Goal: Task Accomplishment & Management: Manage account settings

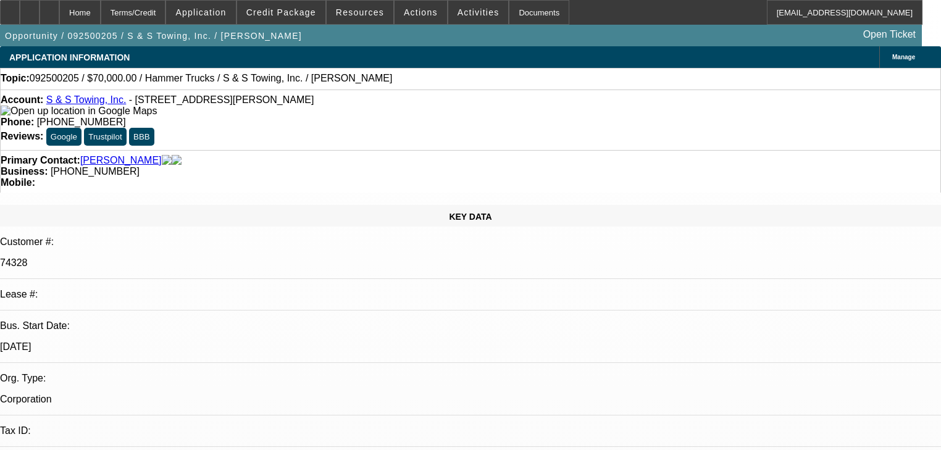
select select "0"
select select "2"
select select "0"
select select "6"
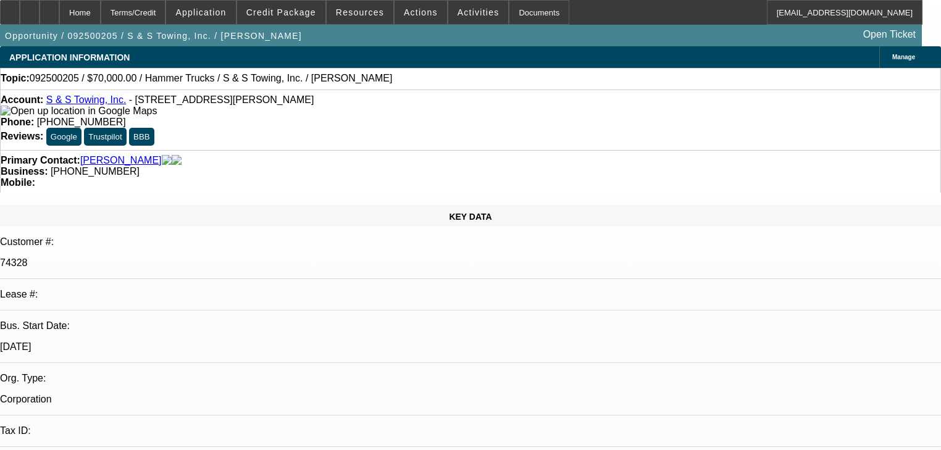
scroll to position [1499, 0]
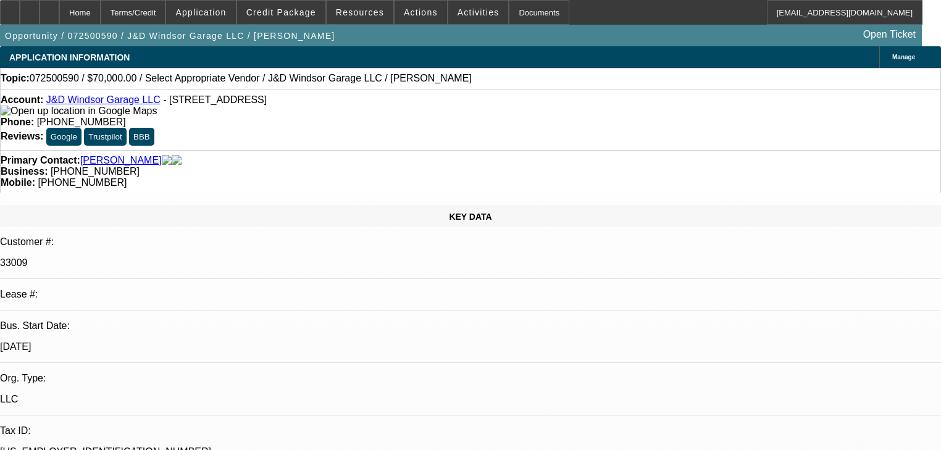
select select "0"
select select "2"
select select "0.1"
select select "4"
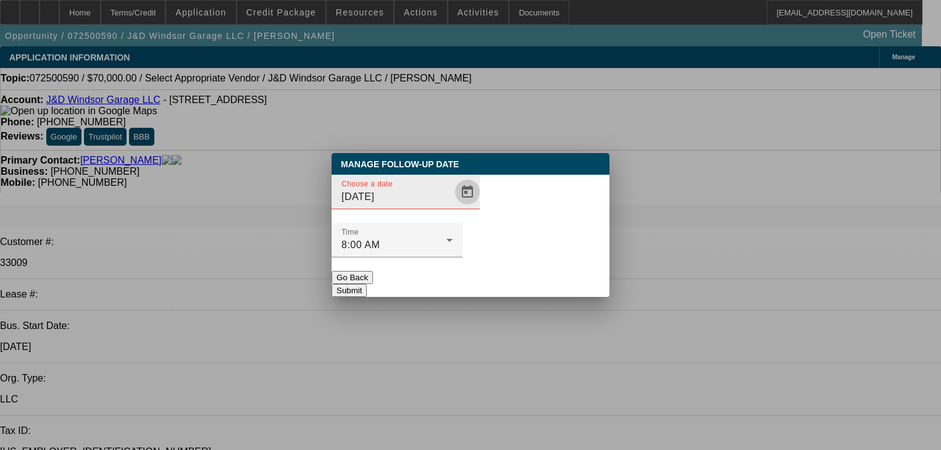
click at [452, 207] on span "Open calendar" at bounding box center [467, 192] width 30 height 30
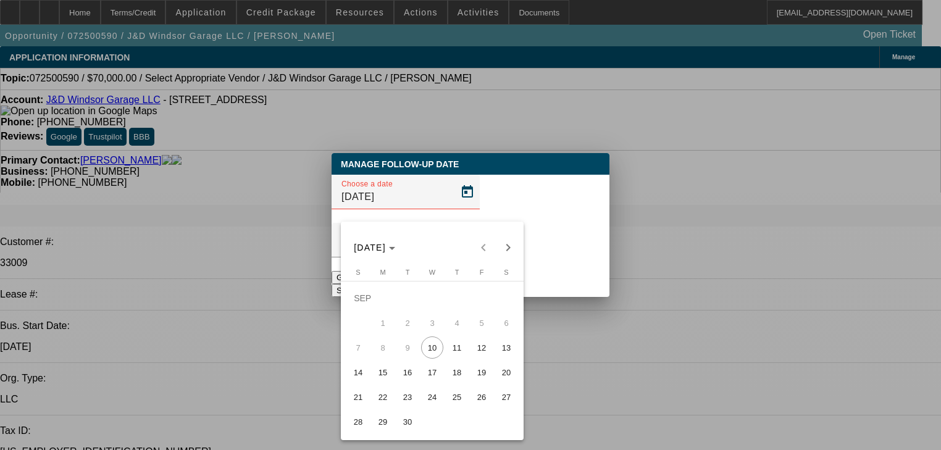
drag, startPoint x: 423, startPoint y: 396, endPoint x: 429, endPoint y: 385, distance: 11.9
click at [429, 385] on tbody "SEP 1 2 3 4 5 6 7 8 9 10 11 12 13 14 15 16 17 18 19 20 21 22 23 24 25 26 27 28 …" at bounding box center [432, 360] width 173 height 148
click at [430, 382] on span "17" at bounding box center [432, 372] width 22 height 22
type input "9/17/2025"
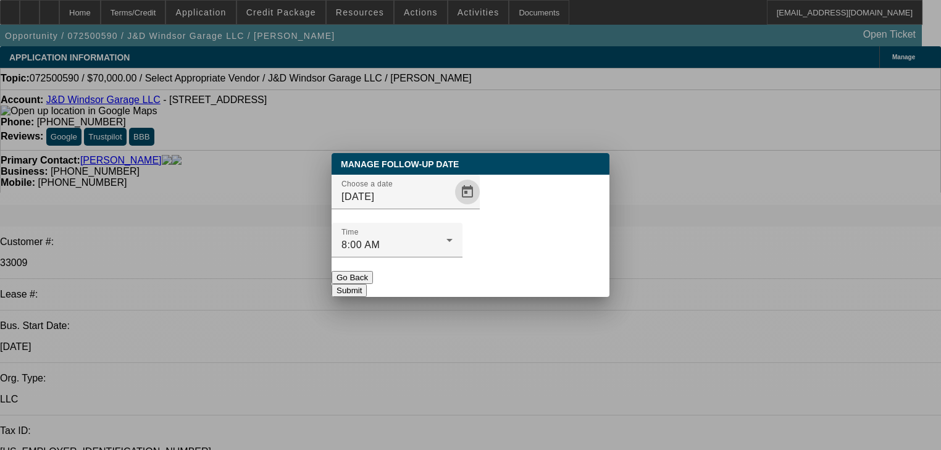
click at [367, 284] on button "Submit" at bounding box center [349, 290] width 35 height 13
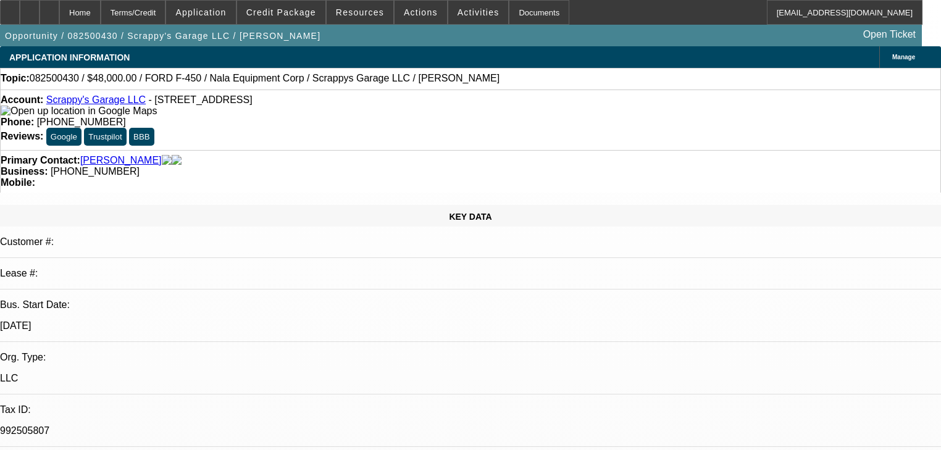
select select "0.2"
select select "2"
select select "0.1"
select select "4"
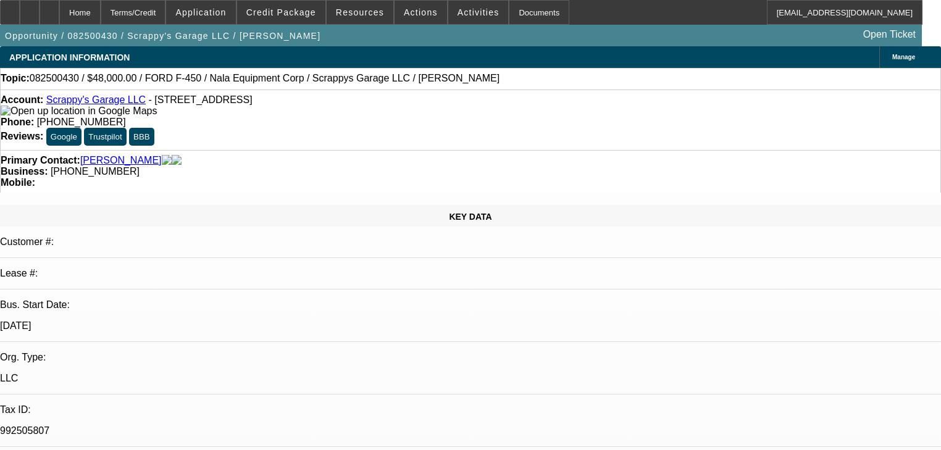
select select "0"
select select "6"
select select "0"
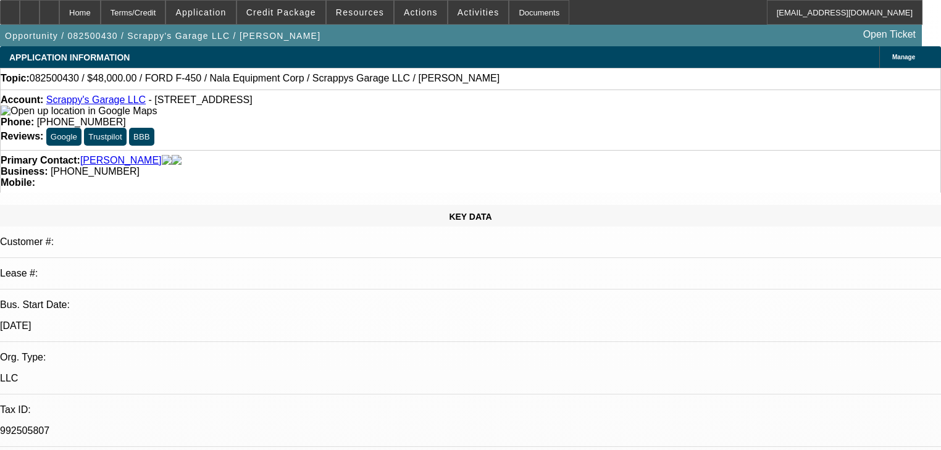
select select "0"
select select "2"
select select "0.1"
select select "4"
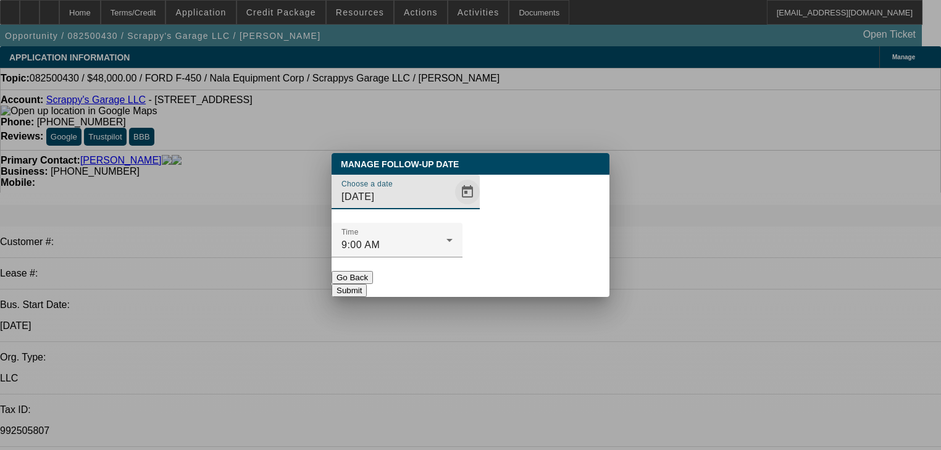
click at [459, 207] on span "Open calendar" at bounding box center [467, 192] width 30 height 30
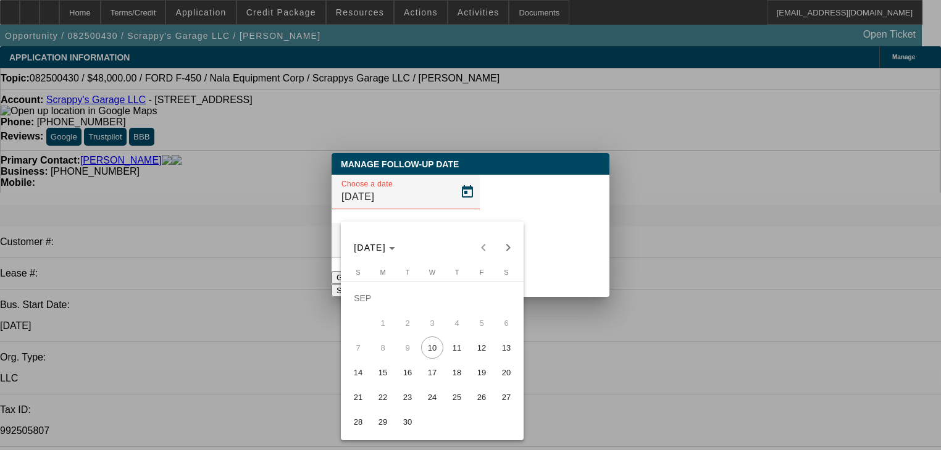
click at [381, 373] on span "15" at bounding box center [383, 372] width 22 height 22
type input "9/15/2025"
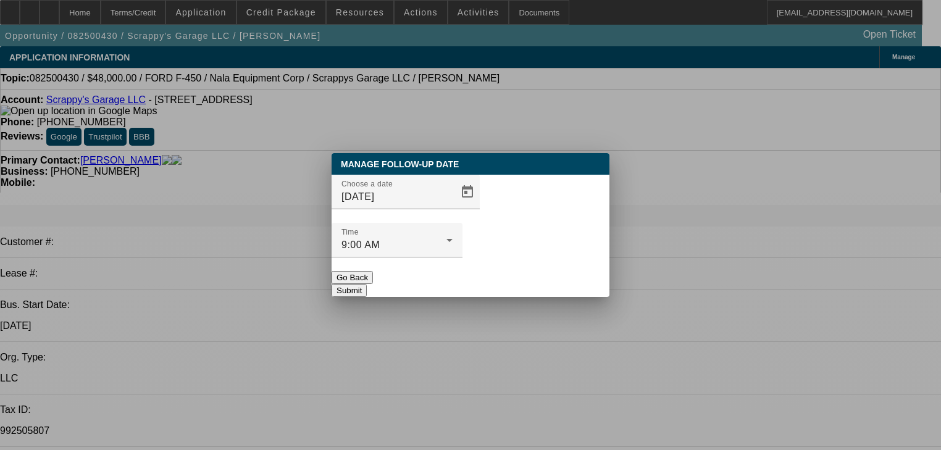
drag, startPoint x: 509, startPoint y: 264, endPoint x: 484, endPoint y: 242, distance: 32.8
click at [367, 284] on button "Submit" at bounding box center [349, 290] width 35 height 13
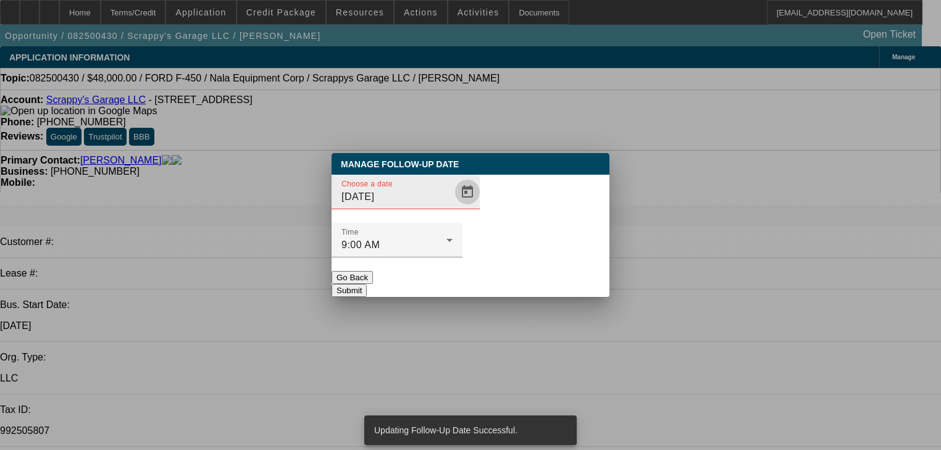
click at [452, 207] on span "Open calendar" at bounding box center [467, 192] width 30 height 30
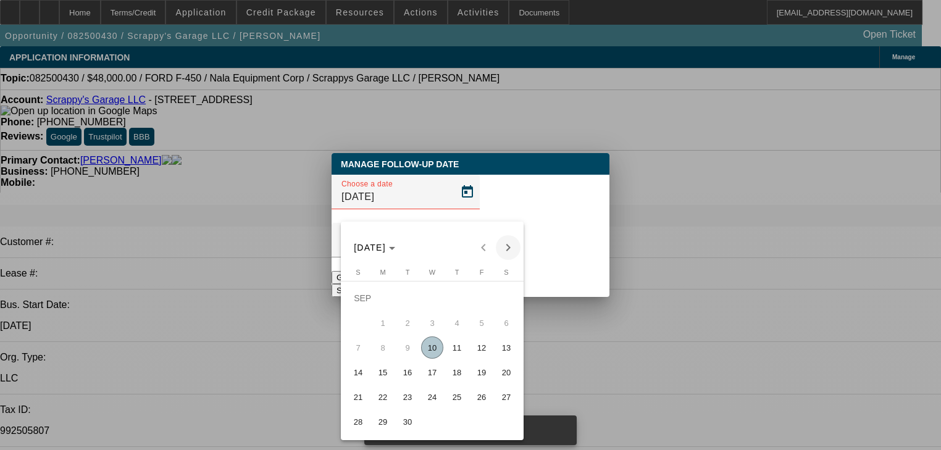
click at [504, 250] on span "Next month" at bounding box center [508, 247] width 25 height 25
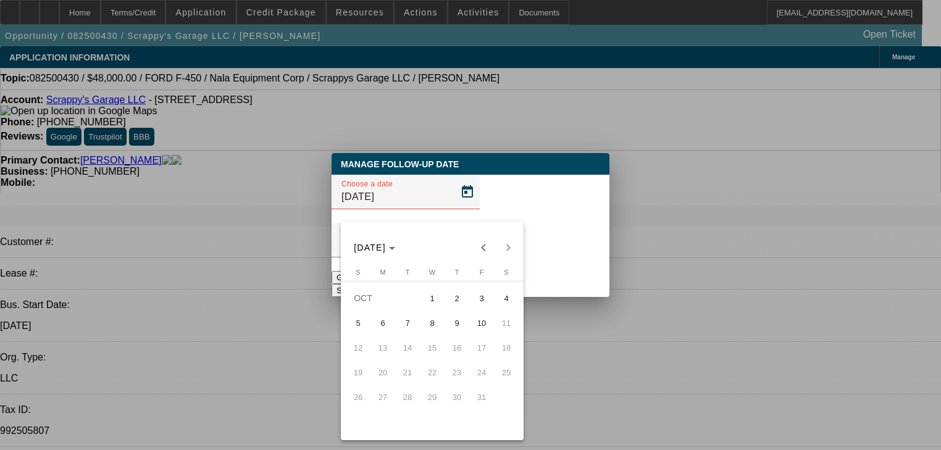
click at [390, 329] on span "6" at bounding box center [383, 323] width 22 height 22
type input "10/6/2025"
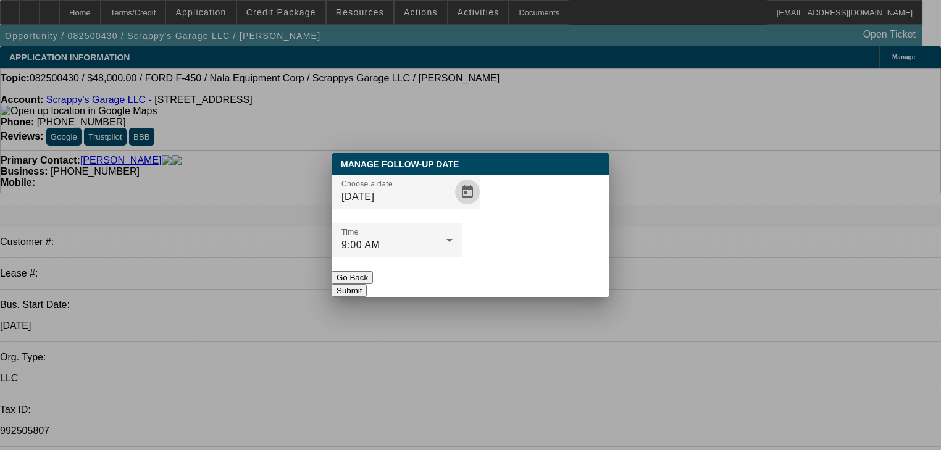
click at [367, 284] on button "Submit" at bounding box center [349, 290] width 35 height 13
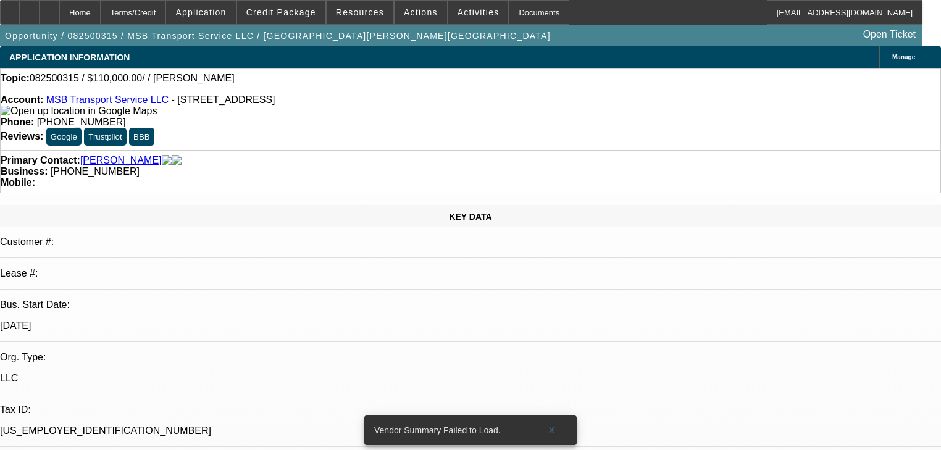
select select "0"
select select "2"
select select "0.1"
select select "4"
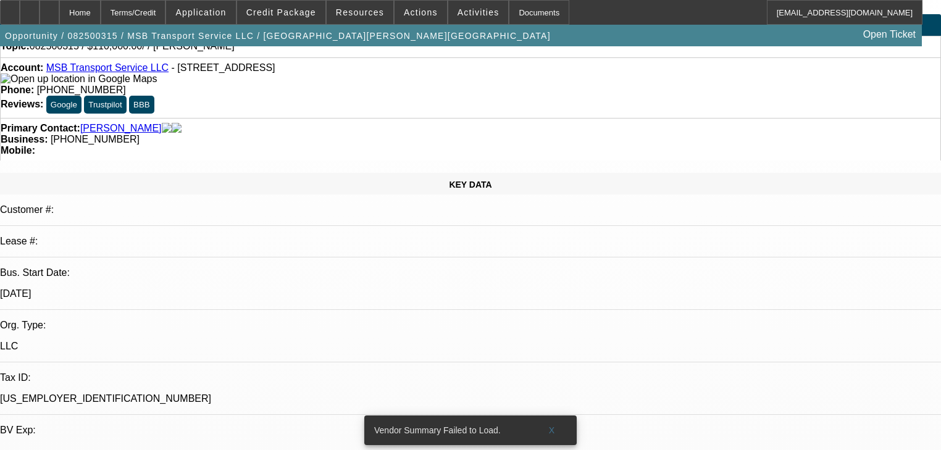
scroll to position [49, 0]
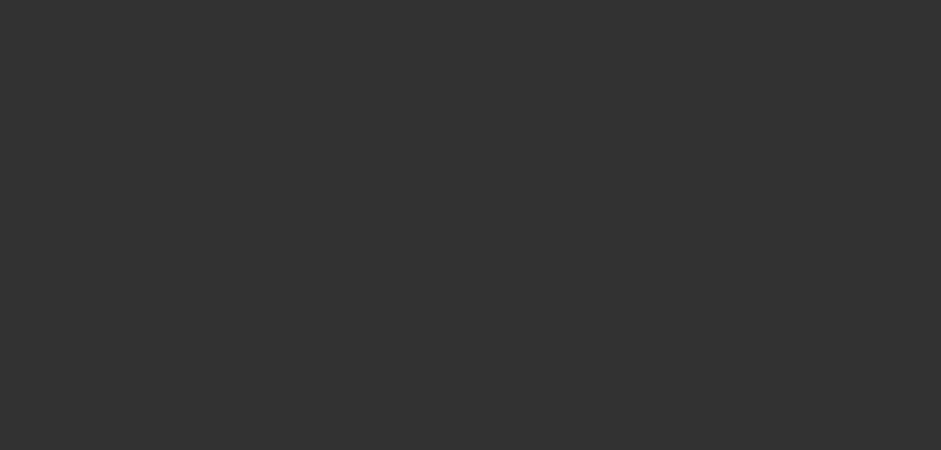
scroll to position [0, 0]
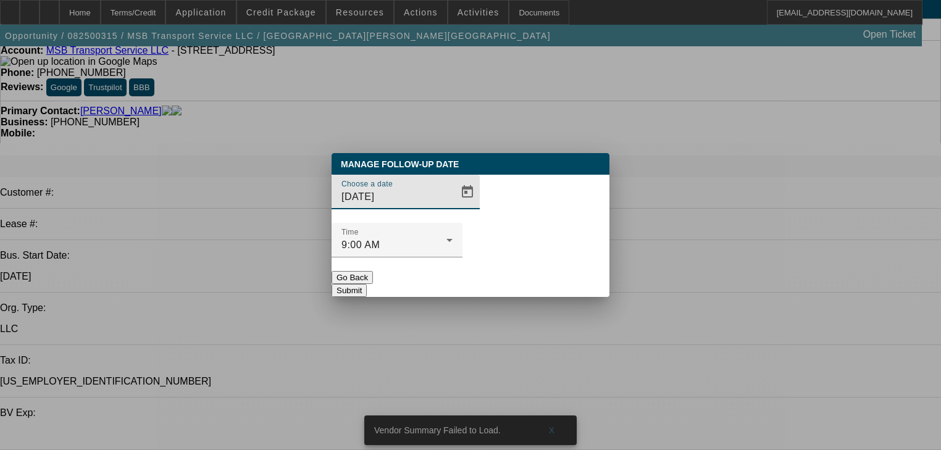
click at [373, 271] on button "Go Back" at bounding box center [352, 277] width 41 height 13
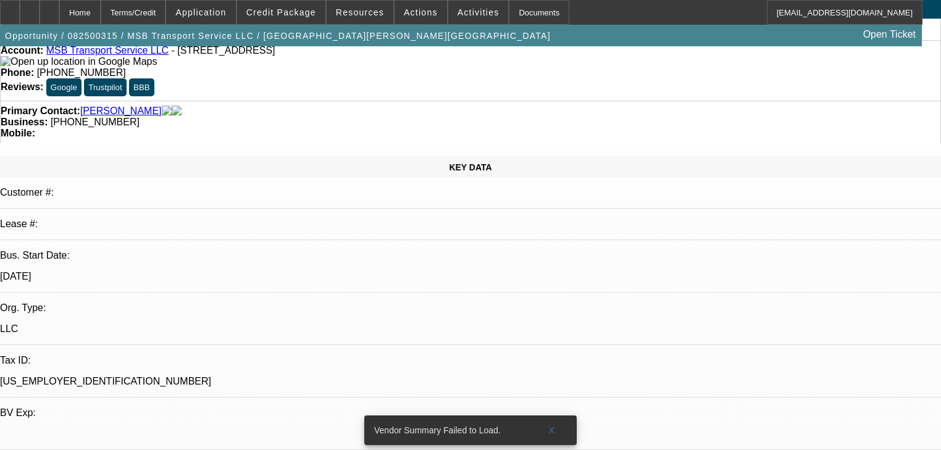
scroll to position [49, 0]
click at [287, 20] on span at bounding box center [281, 13] width 88 height 30
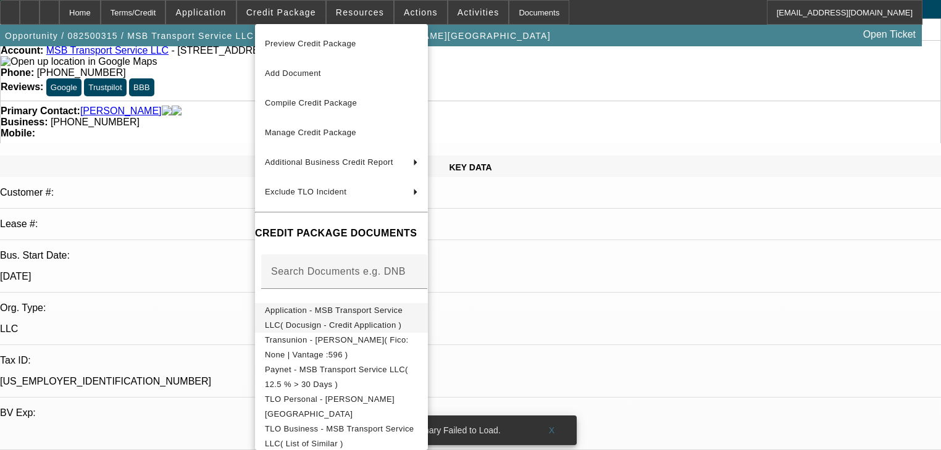
click at [326, 306] on span "Application - MSB Transport Service LLC( Docusign - Credit Application )" at bounding box center [341, 318] width 153 height 30
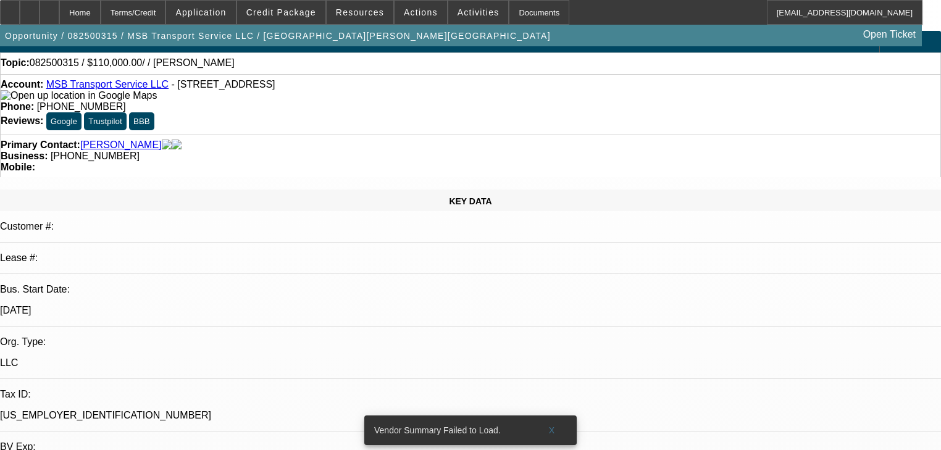
scroll to position [0, 0]
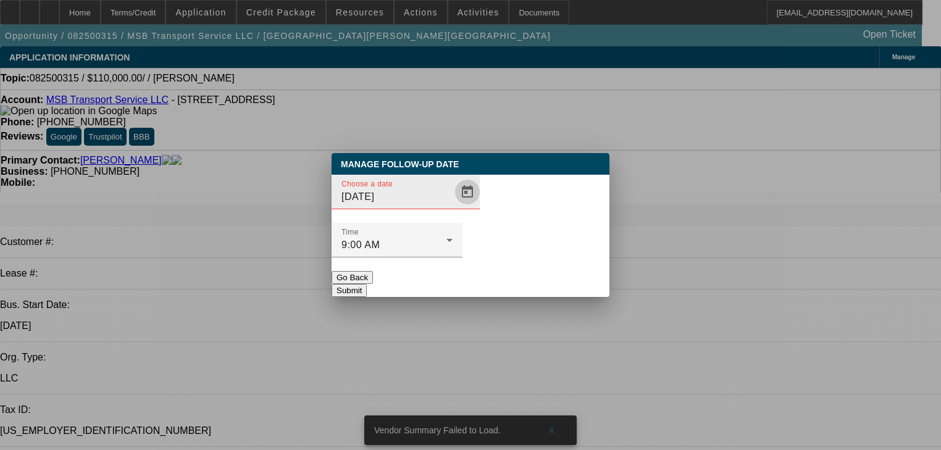
click at [454, 207] on span "Open calendar" at bounding box center [467, 192] width 30 height 30
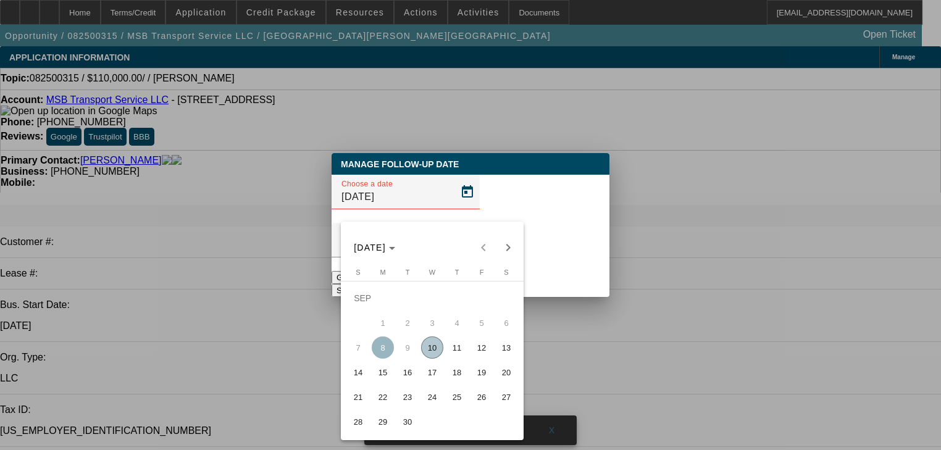
click at [430, 380] on span "17" at bounding box center [432, 372] width 22 height 22
type input "[DATE]"
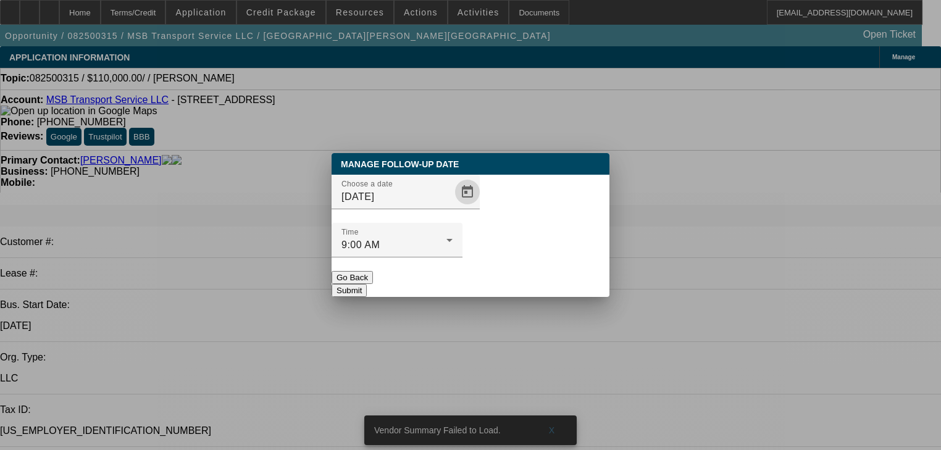
click at [515, 272] on div "Manage Follow-Up Date Choose a date 9/17/2025 Time 9:00 AM Go Back Submit" at bounding box center [471, 225] width 278 height 144
click at [367, 284] on button "Submit" at bounding box center [349, 290] width 35 height 13
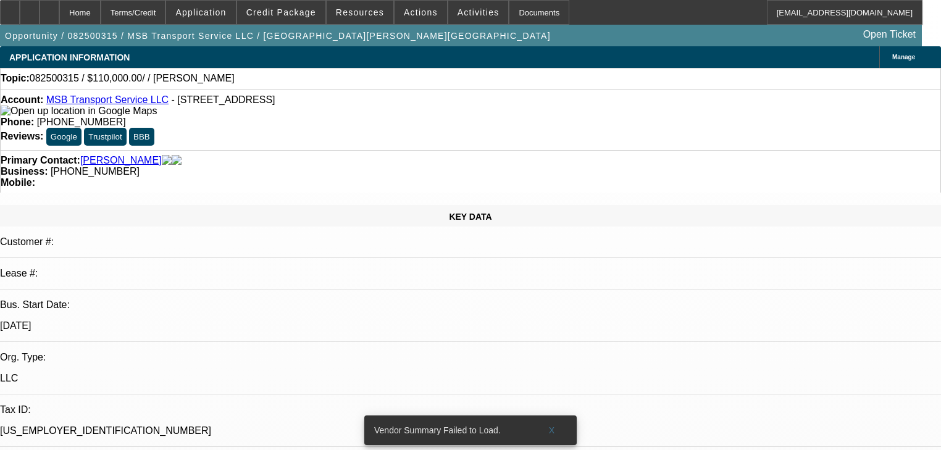
radio input "true"
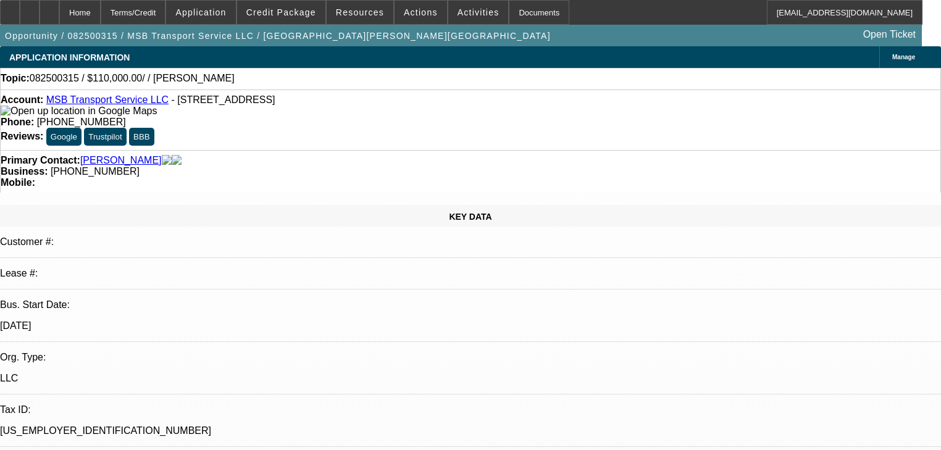
type textarea "Sent email"
radio input "true"
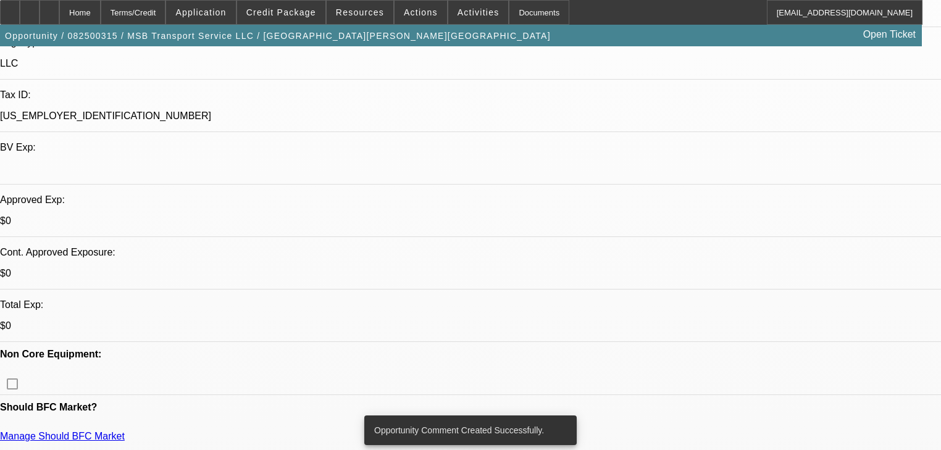
scroll to position [346, 0]
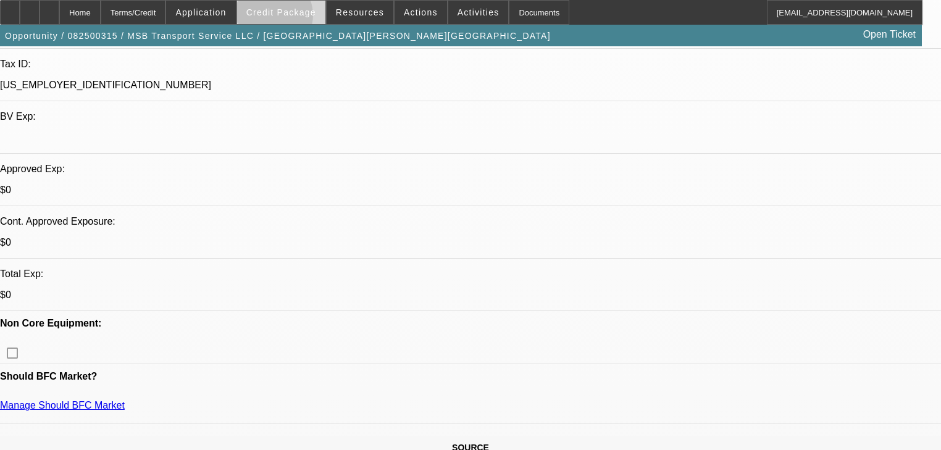
click at [288, 18] on span at bounding box center [281, 13] width 88 height 30
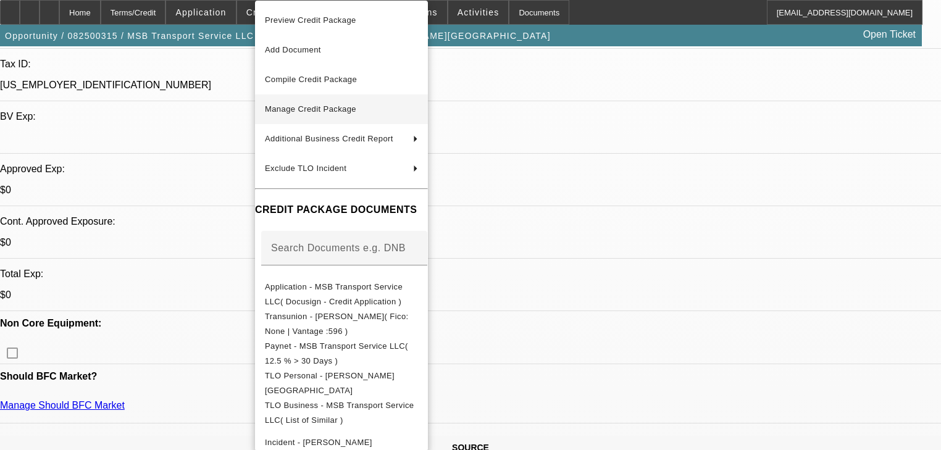
click at [353, 104] on span "Manage Credit Package" at bounding box center [341, 109] width 153 height 15
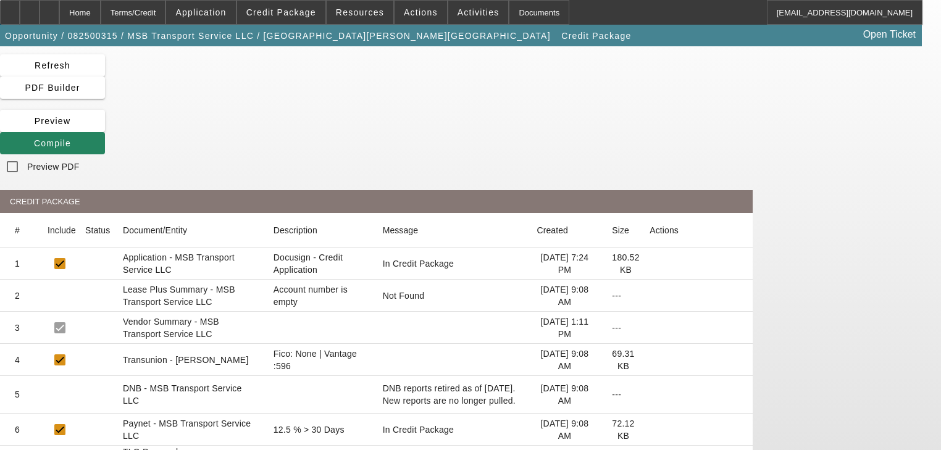
scroll to position [49, 0]
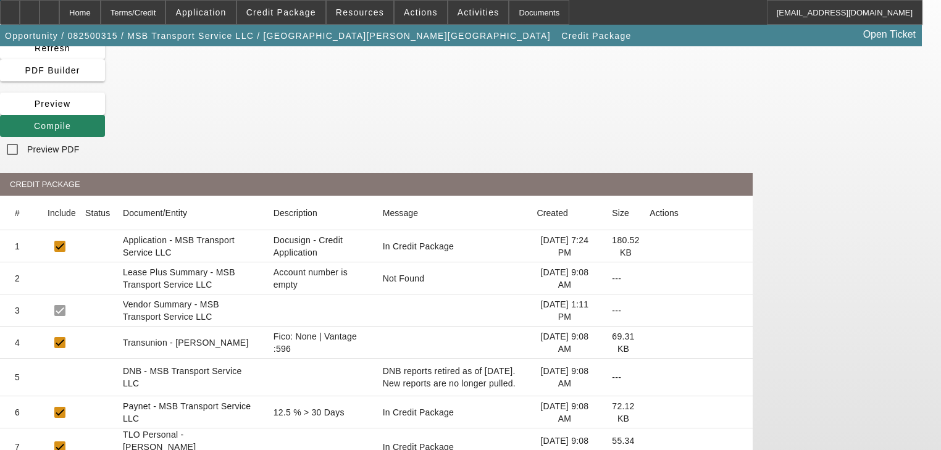
click at [649, 343] on icon at bounding box center [649, 343] width 0 height 0
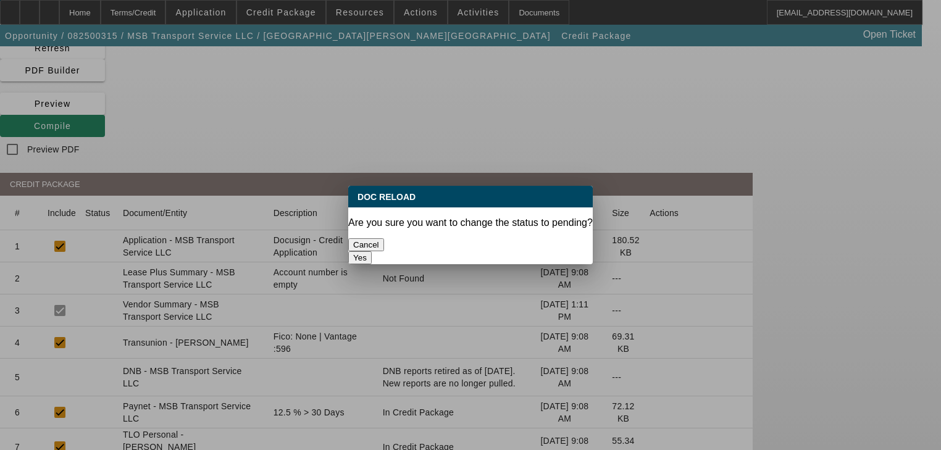
scroll to position [0, 0]
click at [372, 251] on button "Yes" at bounding box center [359, 257] width 23 height 13
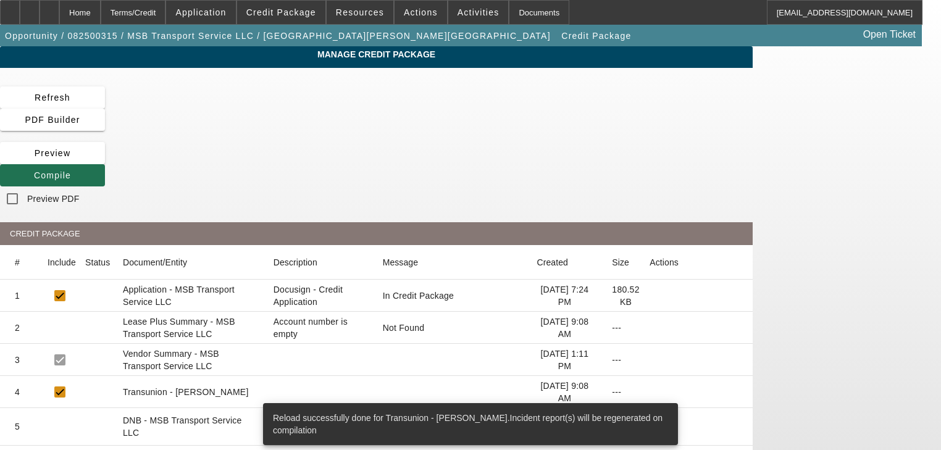
click at [71, 170] on span "Compile" at bounding box center [52, 175] width 37 height 10
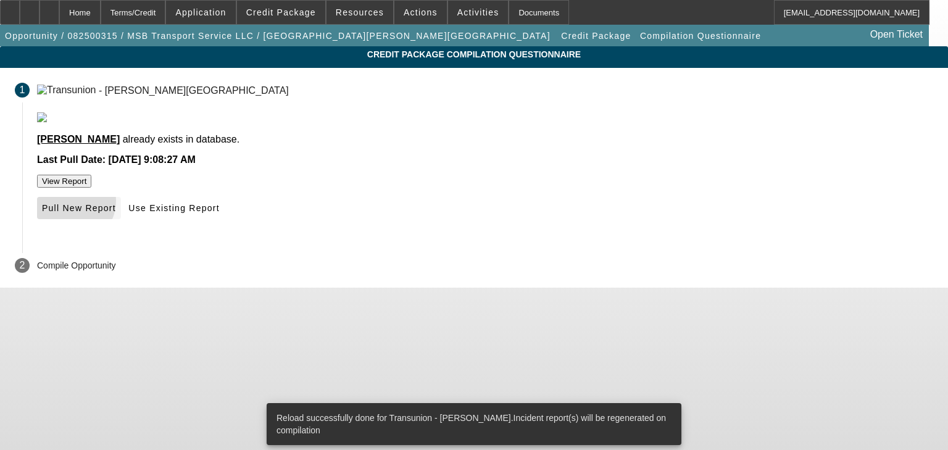
click at [116, 213] on span "Pull New Report" at bounding box center [79, 208] width 74 height 10
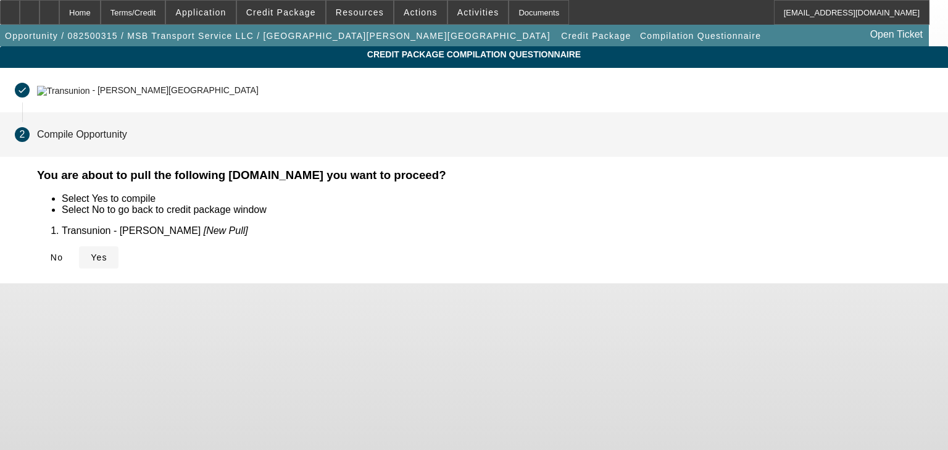
click at [107, 252] on span "Yes" at bounding box center [99, 257] width 17 height 10
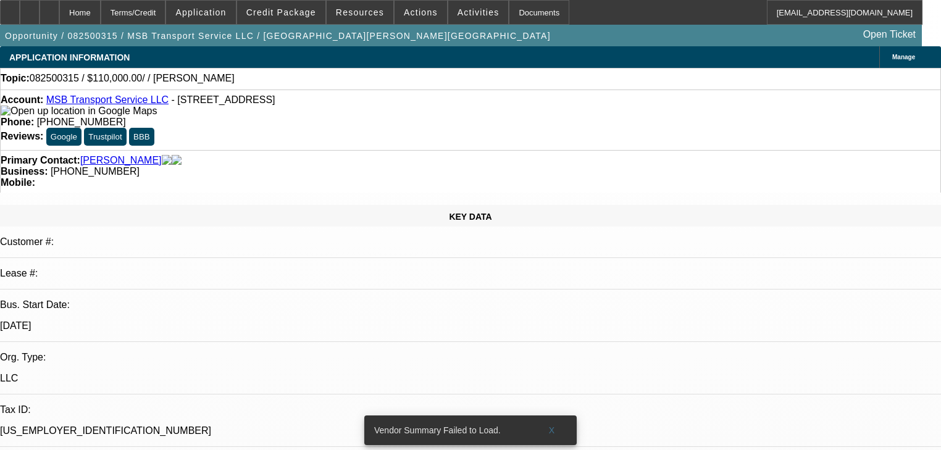
select select "0"
select select "2"
select select "0.1"
select select "4"
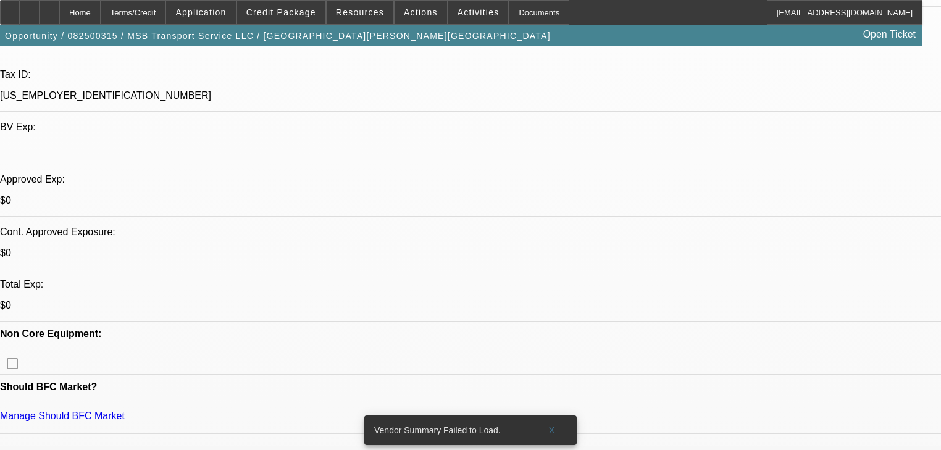
scroll to position [346, 0]
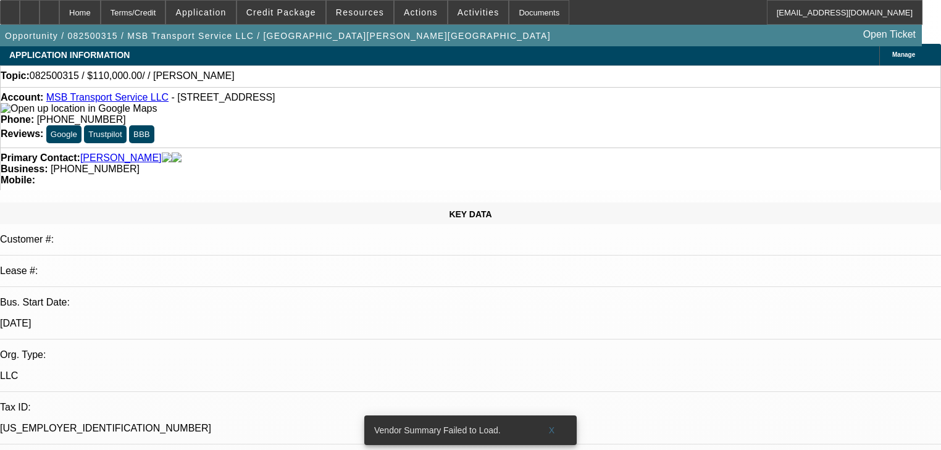
select select "0"
select select "2"
select select "0.1"
select select "4"
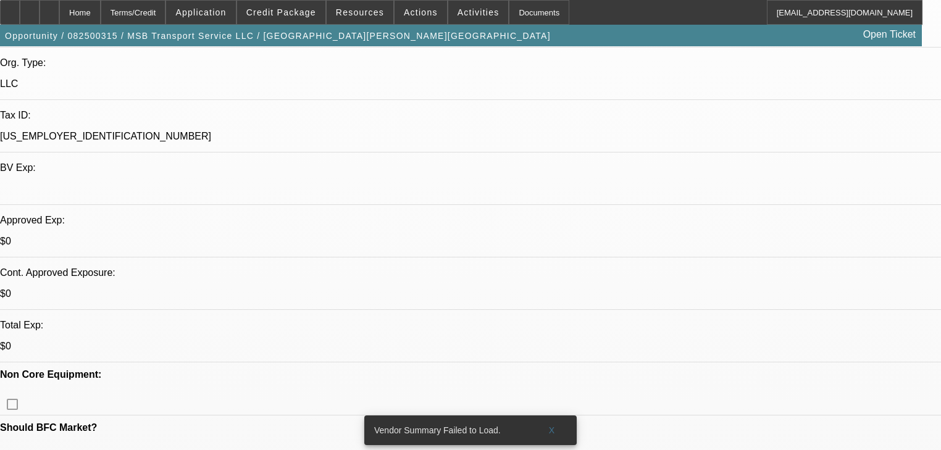
scroll to position [296, 0]
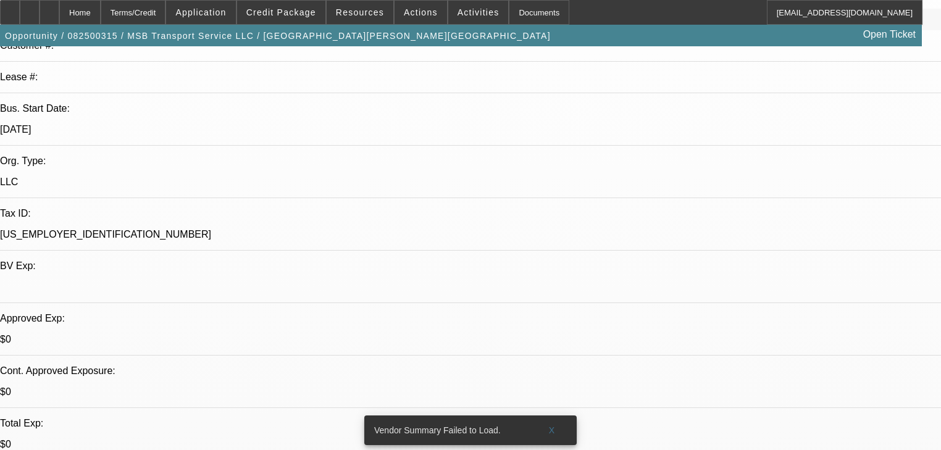
scroll to position [49, 0]
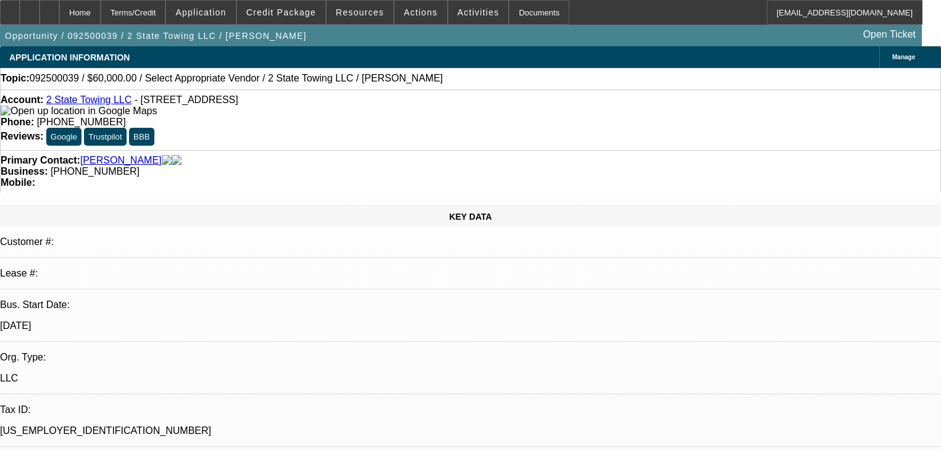
select select "0"
select select "2"
select select "0.1"
select select "4"
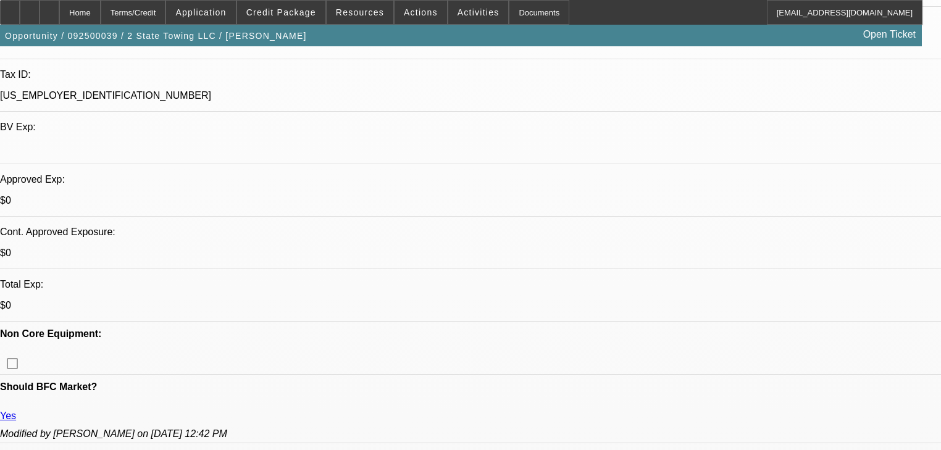
scroll to position [247, 0]
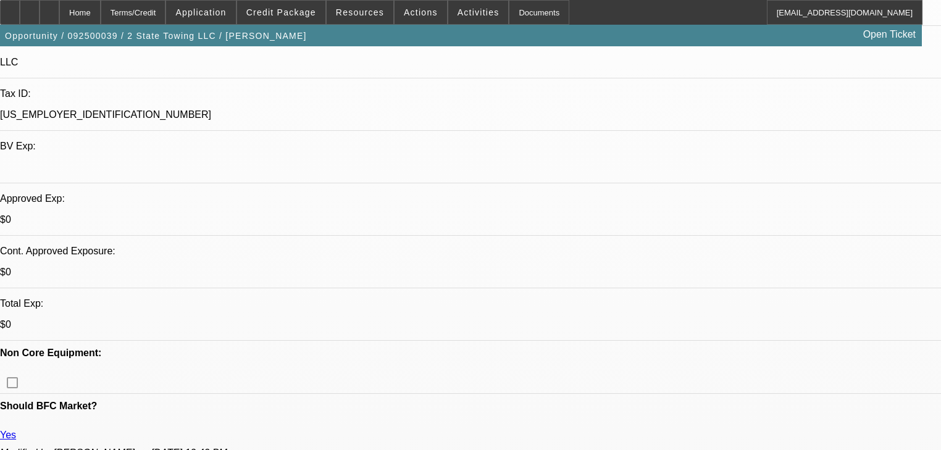
scroll to position [346, 0]
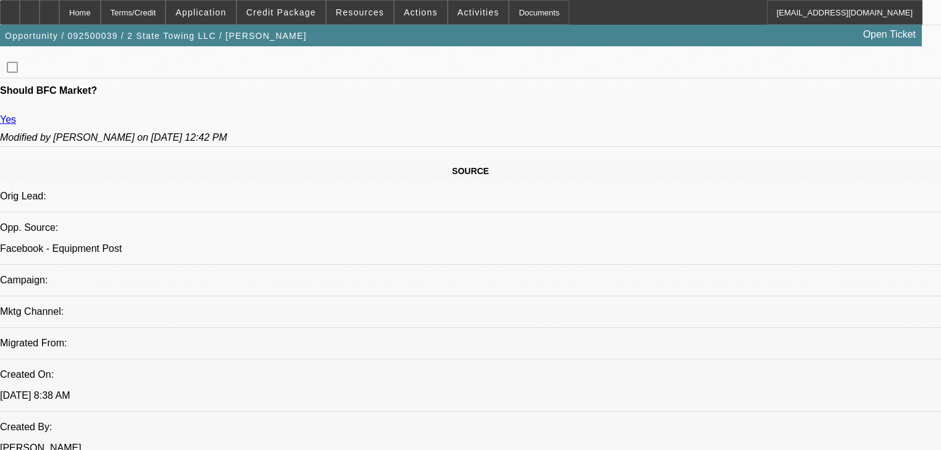
scroll to position [642, 0]
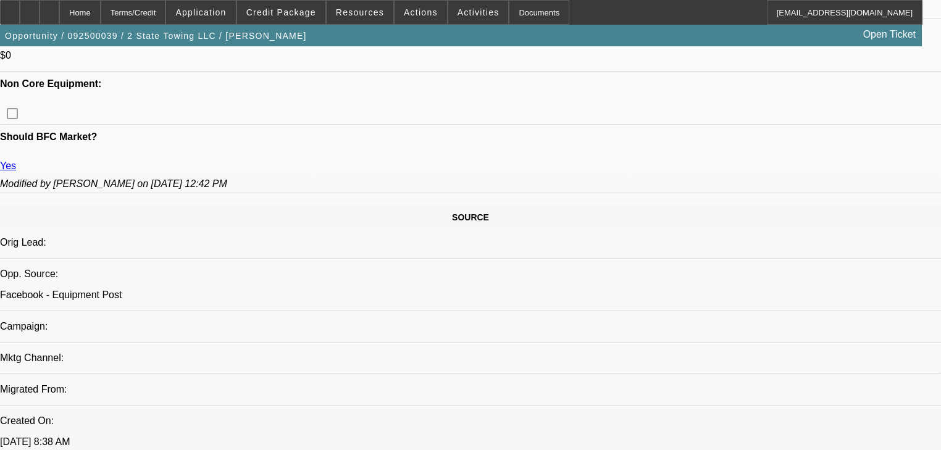
scroll to position [444, 0]
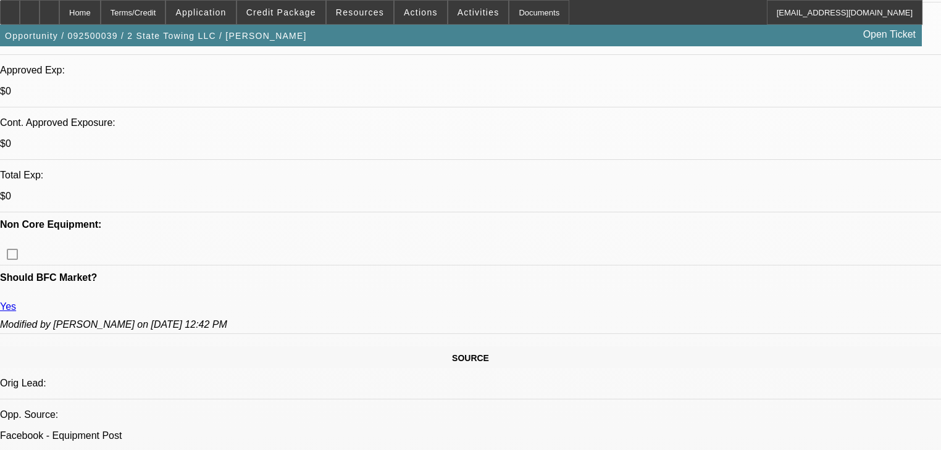
radio input "true"
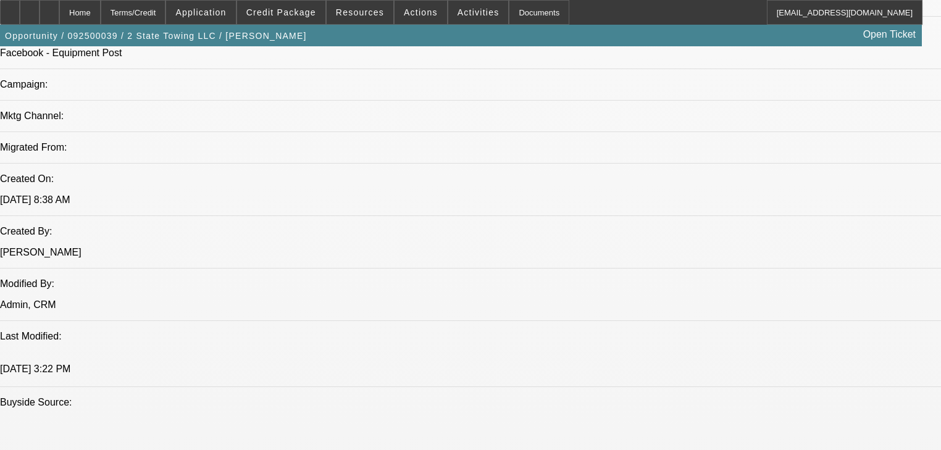
scroll to position [790, 0]
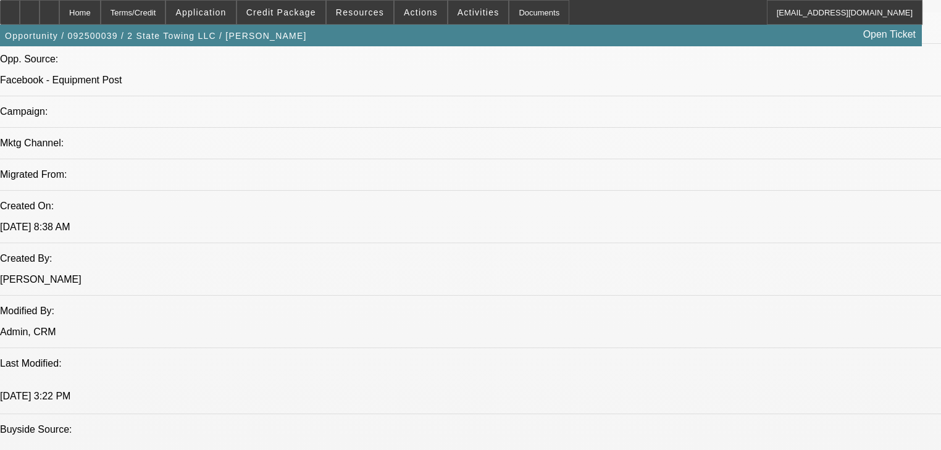
scroll to position [741, 0]
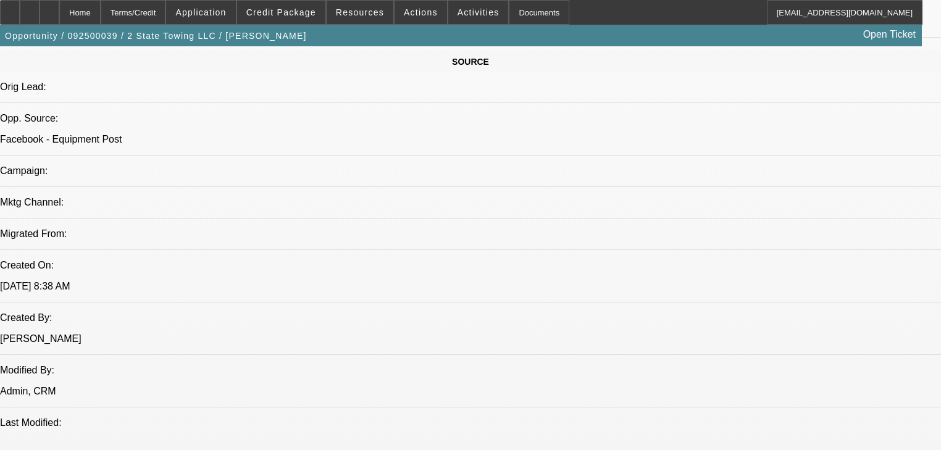
type textarea "300k Peterbilt 2018. 50k. Grossing 35k a month with one truck. Roadside and cas…"
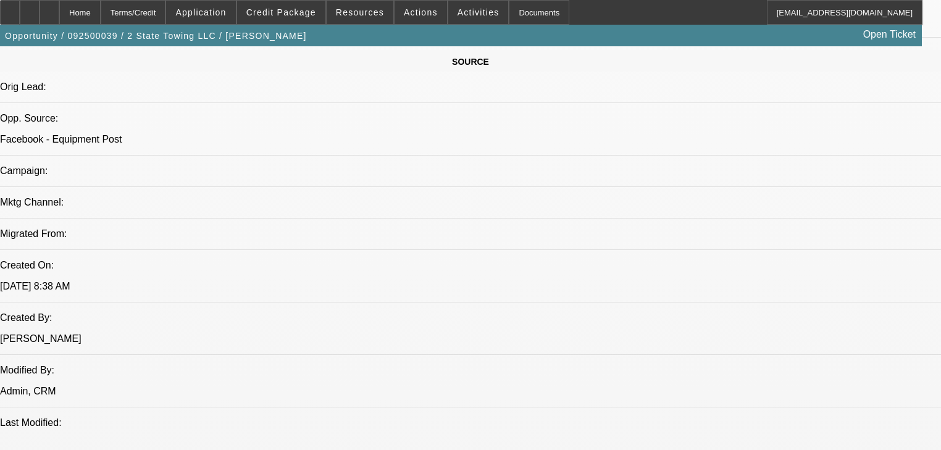
radio input "true"
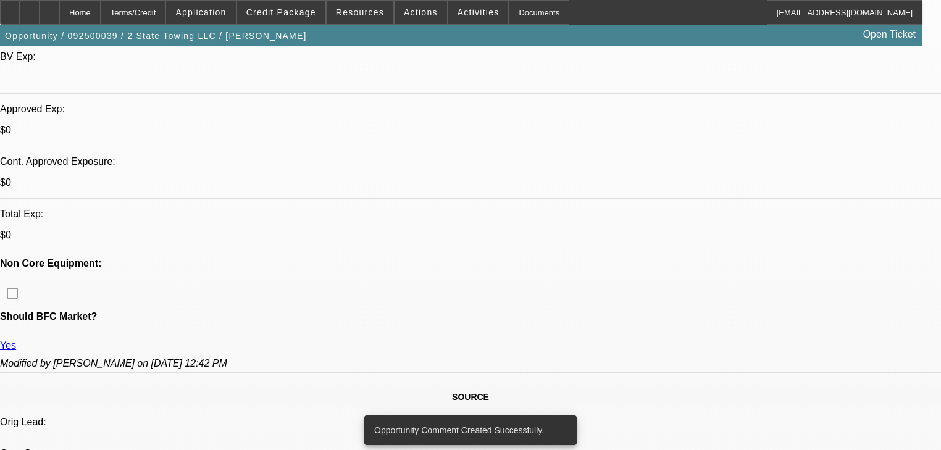
scroll to position [247, 0]
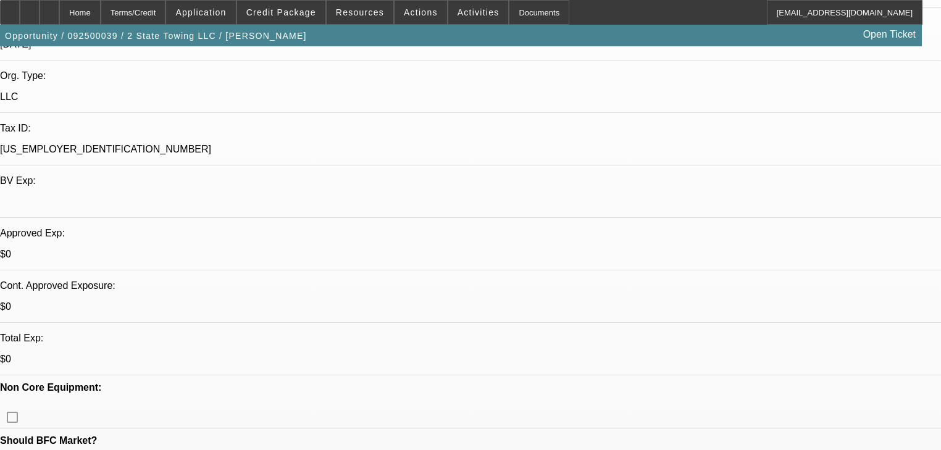
scroll to position [296, 0]
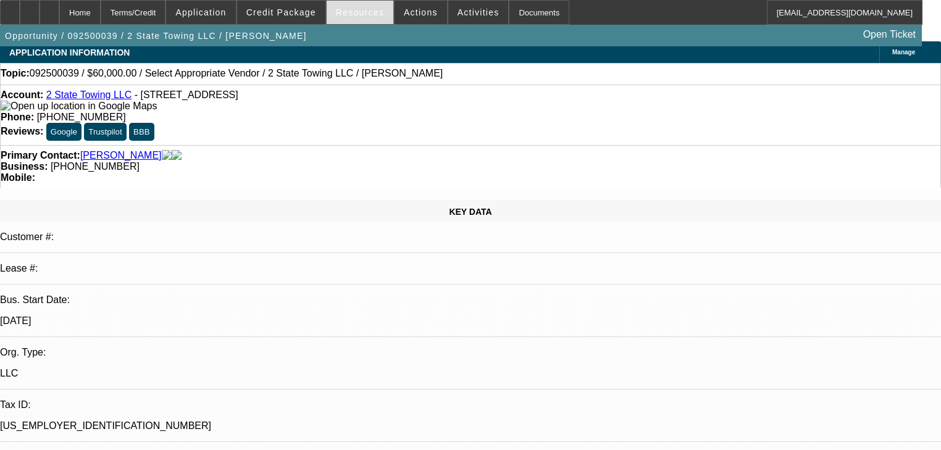
scroll to position [0, 0]
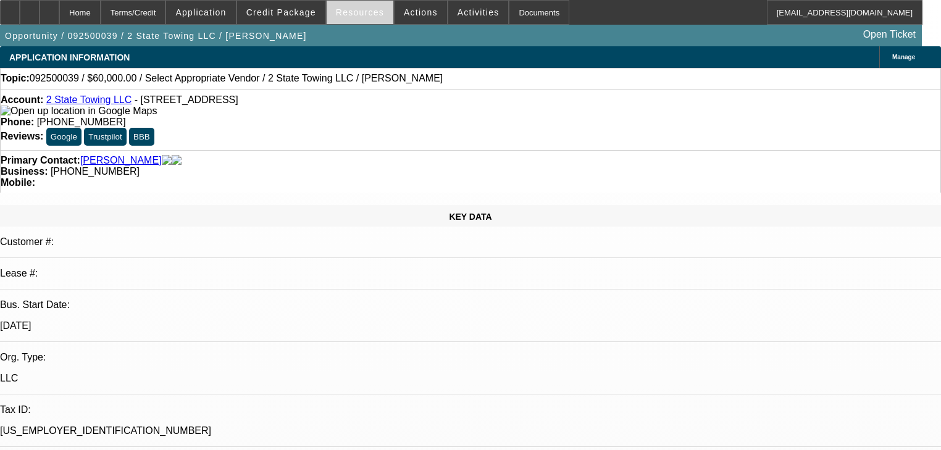
click at [353, 4] on span at bounding box center [360, 13] width 67 height 30
click at [406, 15] on div at bounding box center [470, 225] width 941 height 450
click at [406, 15] on span "Actions" at bounding box center [421, 12] width 34 height 10
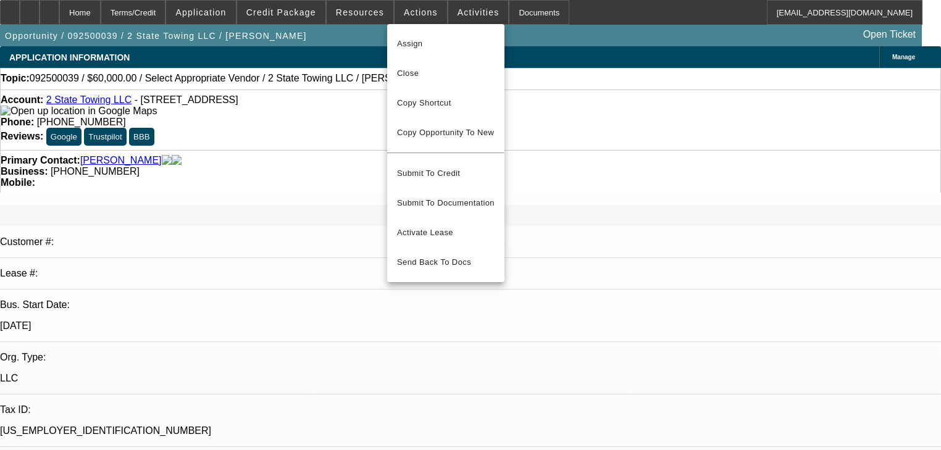
click at [466, 15] on div at bounding box center [470, 225] width 941 height 450
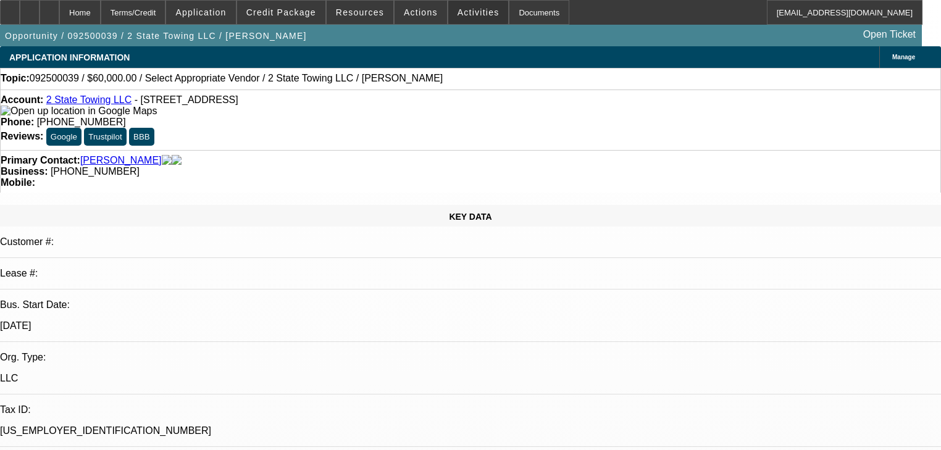
click at [466, 15] on span "Activities" at bounding box center [478, 12] width 42 height 10
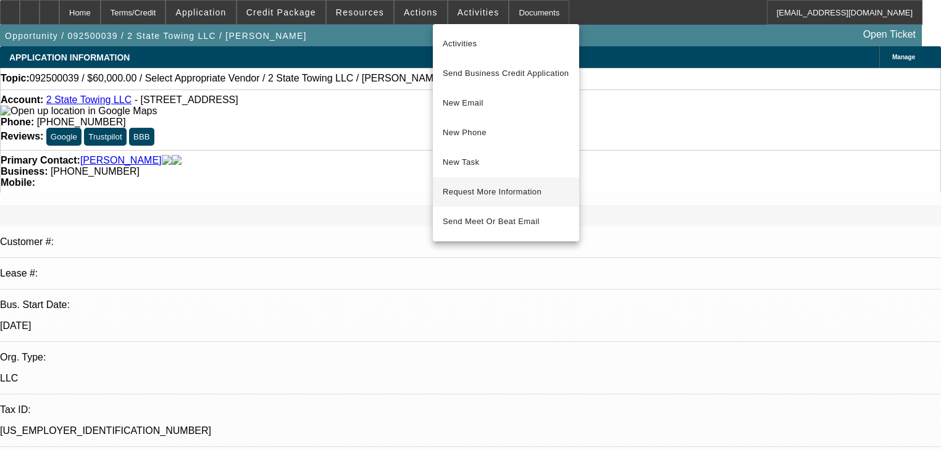
click at [482, 183] on button "Request More Information" at bounding box center [506, 192] width 146 height 30
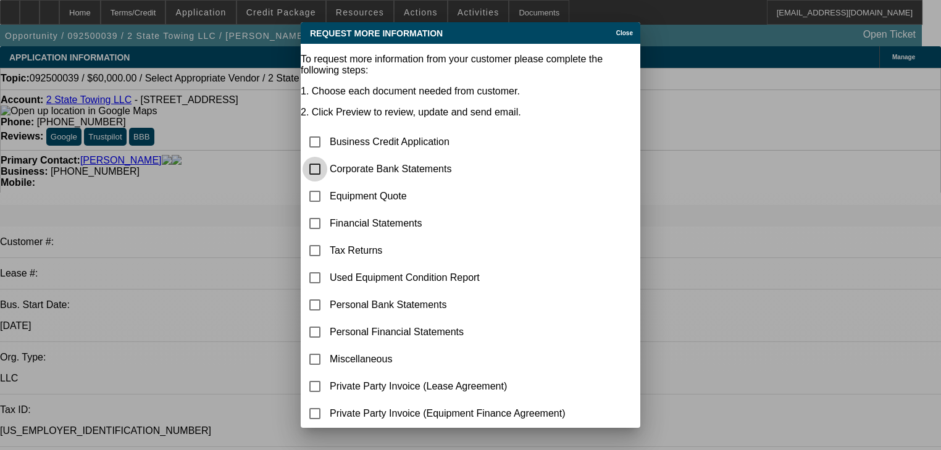
click at [327, 157] on input "checkbox" at bounding box center [314, 169] width 25 height 25
checkbox input "true"
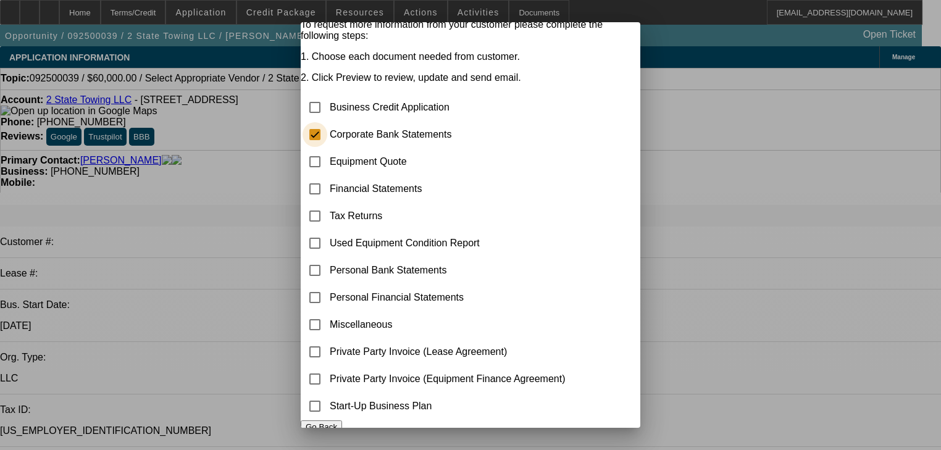
scroll to position [71, 0]
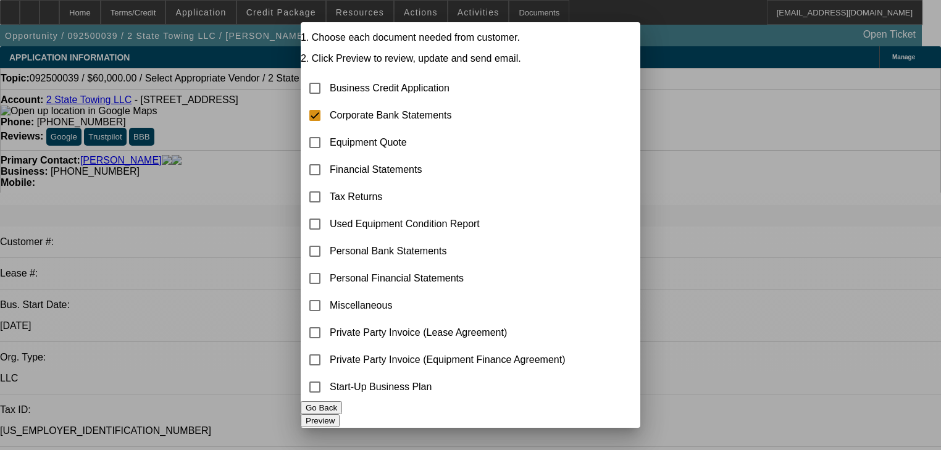
click at [340, 414] on button "Preview" at bounding box center [320, 420] width 39 height 13
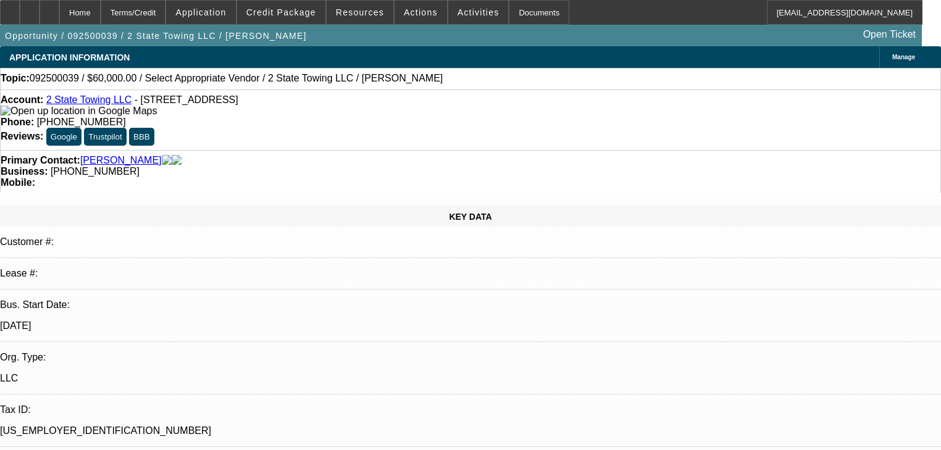
radio input "true"
type textarea "He is actually operating now. that's good. Need bank statements. He can do 20% …"
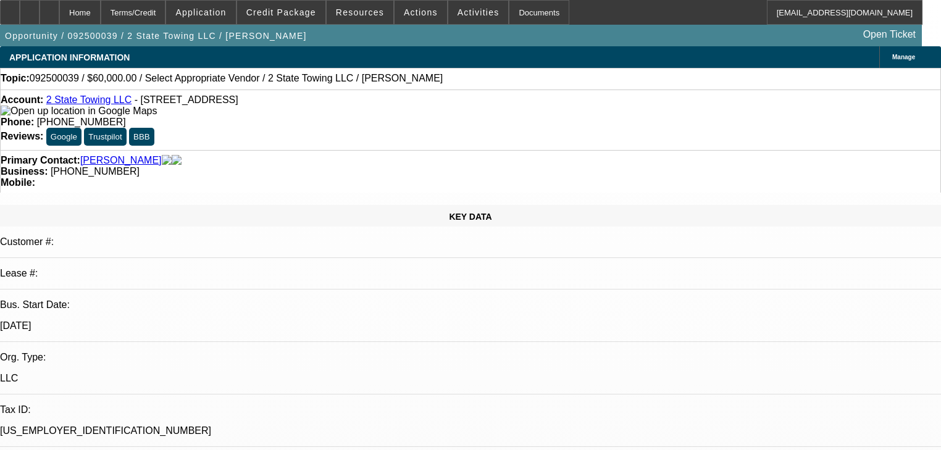
radio input "true"
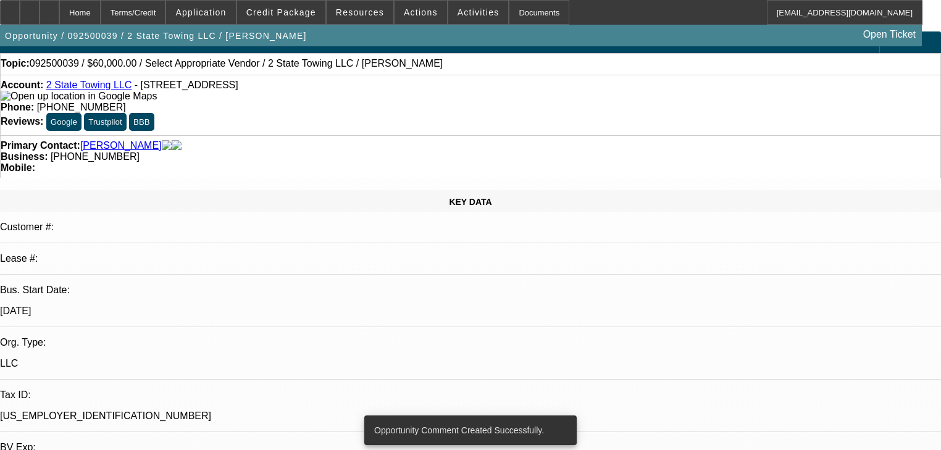
scroll to position [0, 0]
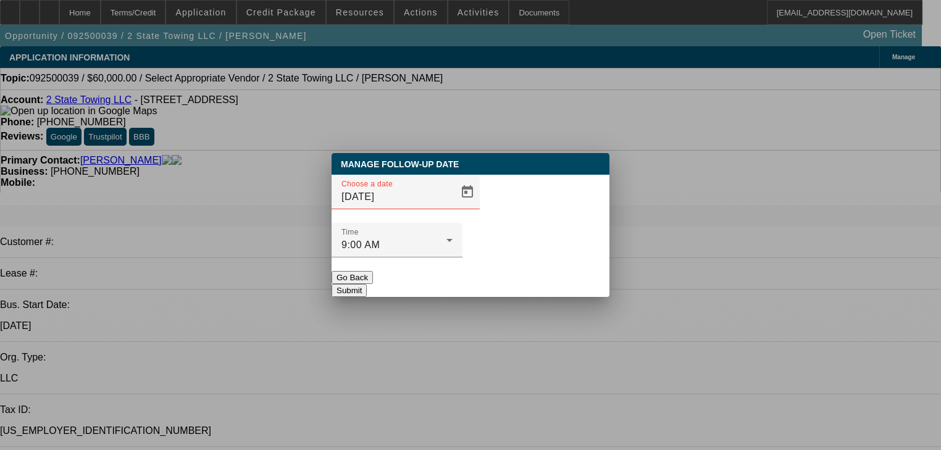
click at [373, 271] on button "Go Back" at bounding box center [352, 277] width 41 height 13
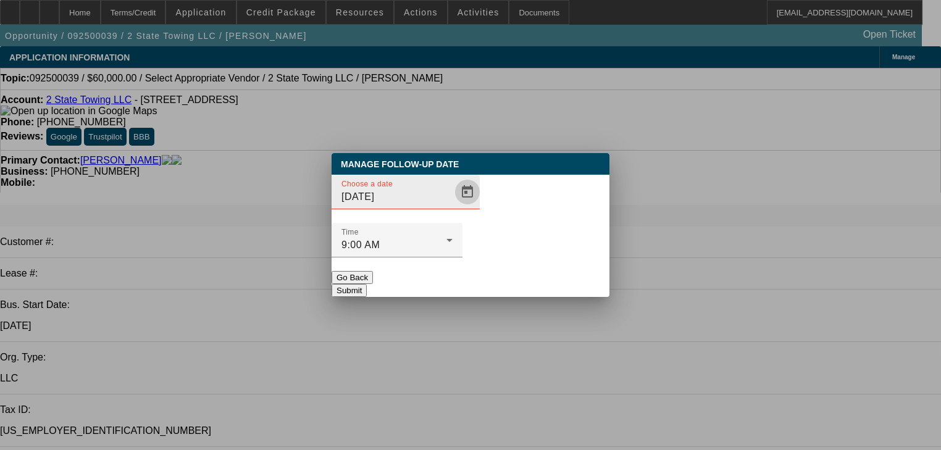
click at [452, 207] on span "Open calendar" at bounding box center [467, 192] width 30 height 30
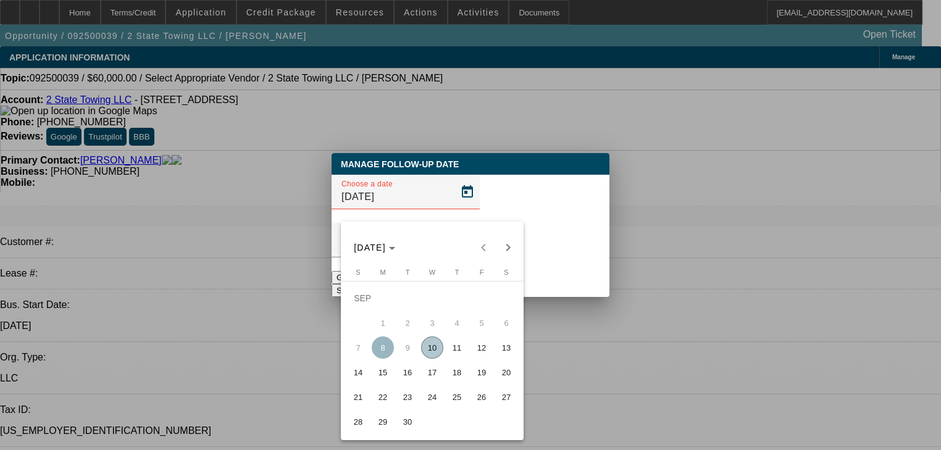
click at [440, 375] on span "17" at bounding box center [432, 372] width 22 height 22
type input "9/17/2025"
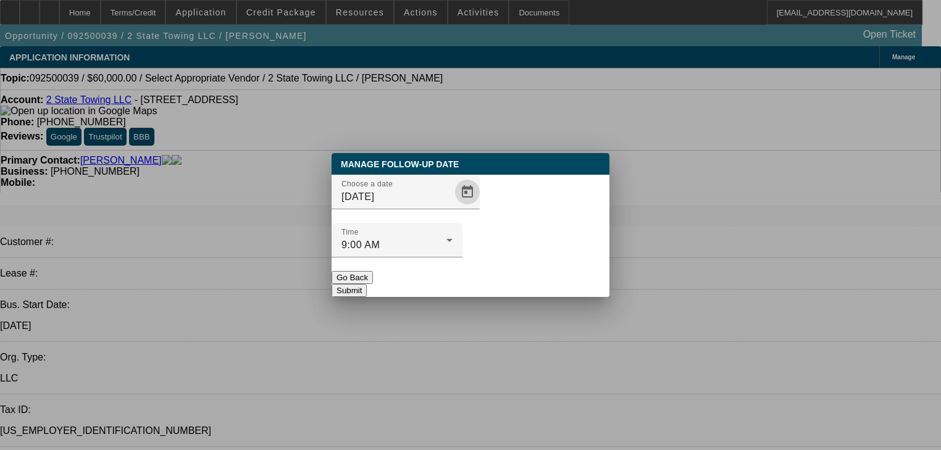
click at [367, 284] on button "Submit" at bounding box center [349, 290] width 35 height 13
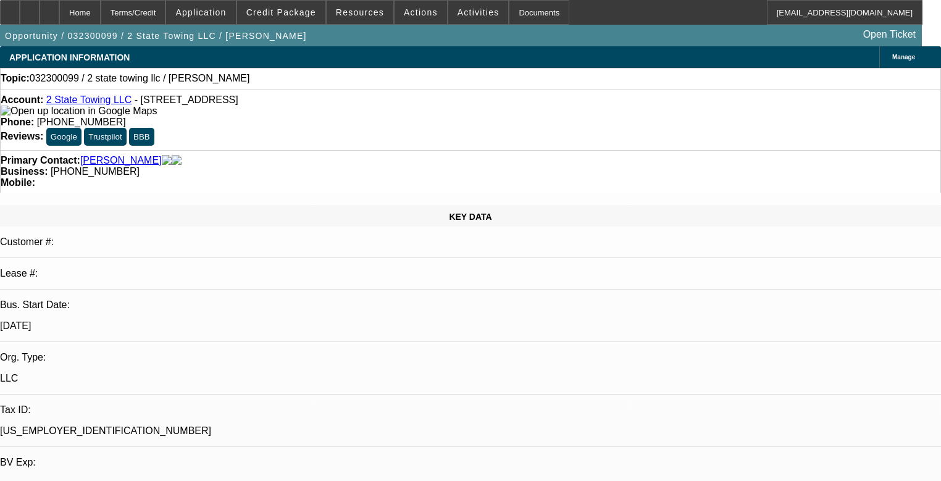
select select "0"
select select "2"
select select "0.1"
select select "4"
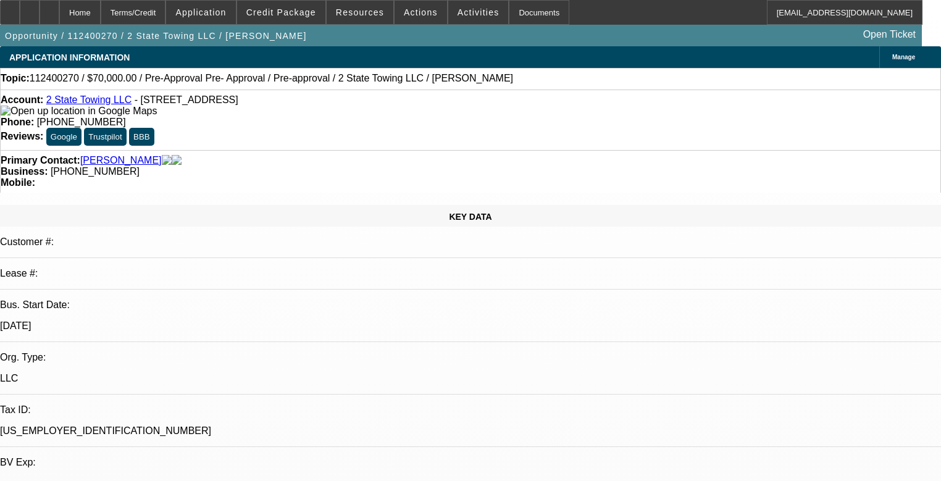
select select "0"
select select "6"
select select "0"
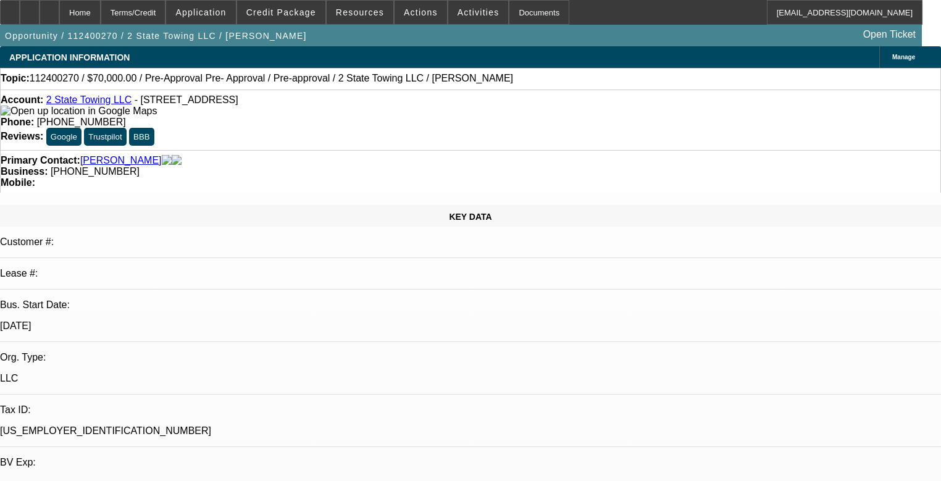
select select "0"
select select "0.1"
select select "4"
select select "0"
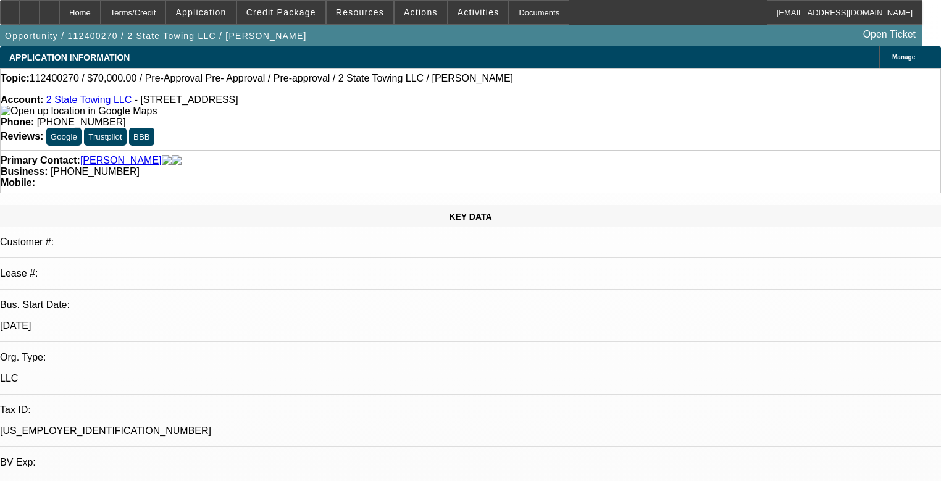
select select "0.1"
select select "4"
select select "0"
select select "0.1"
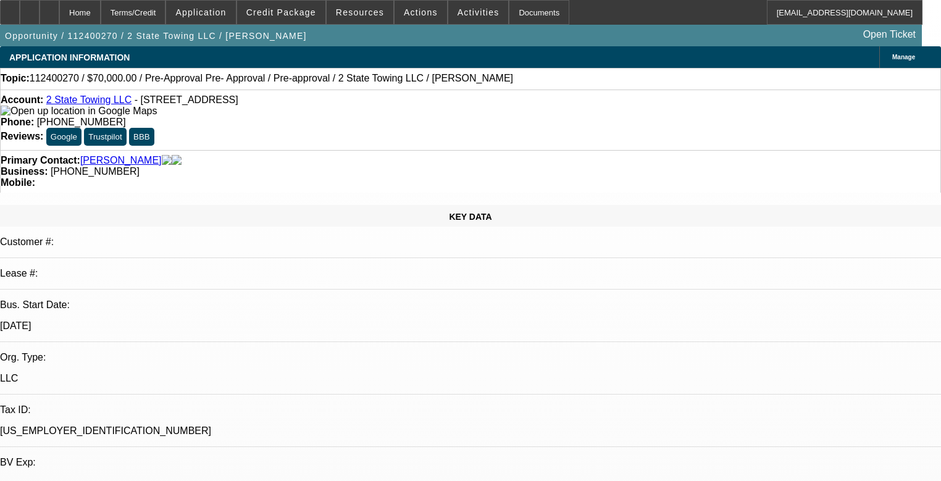
select select "4"
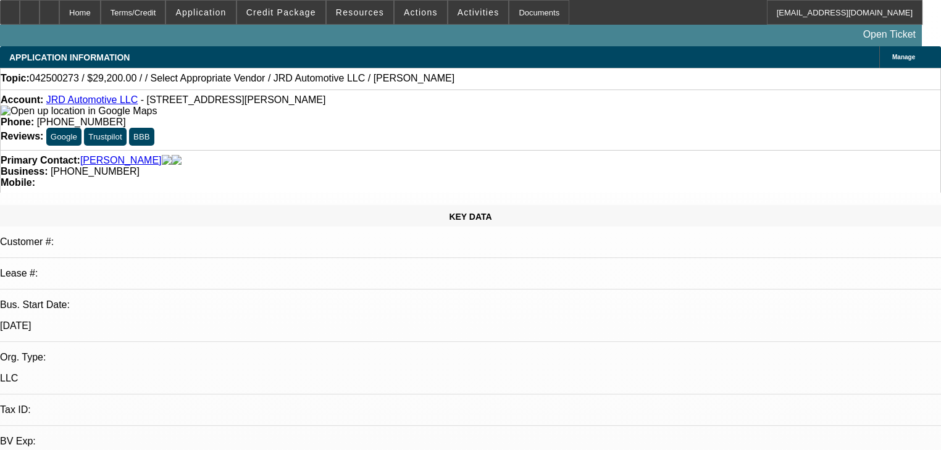
select select "0.2"
select select "2"
select select "0.1"
select select "4"
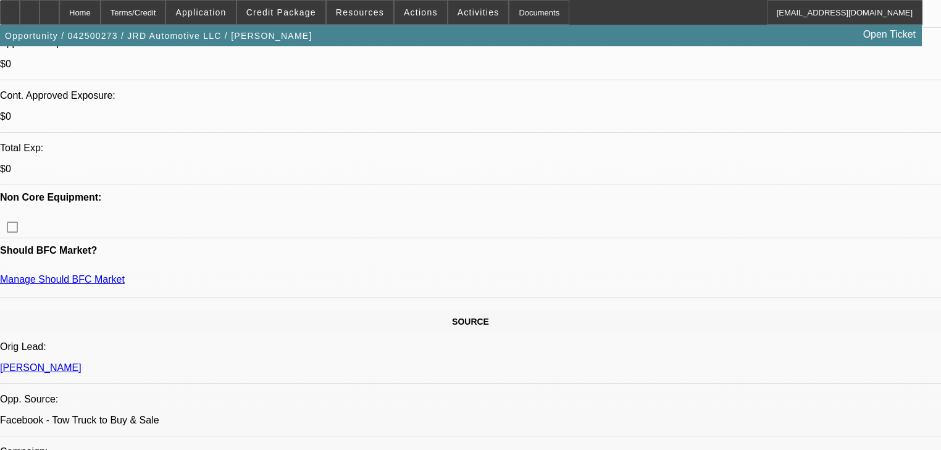
scroll to position [444, 0]
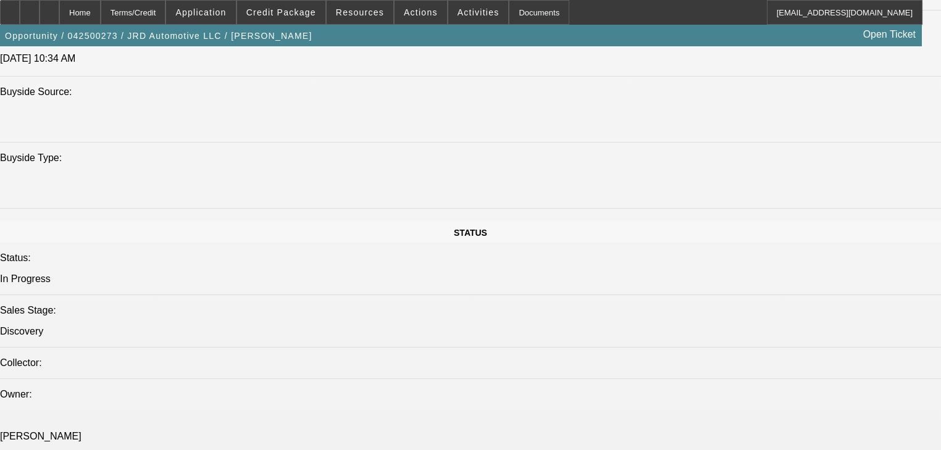
scroll to position [1284, 0]
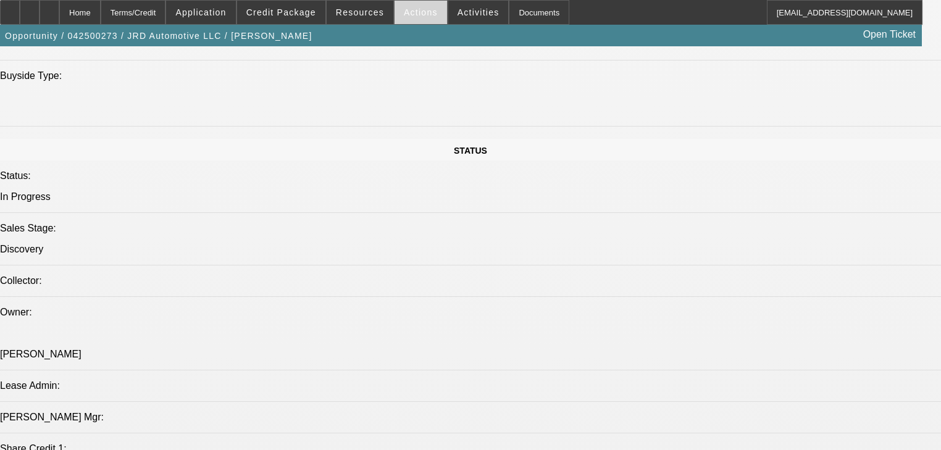
click at [394, 19] on span at bounding box center [420, 13] width 52 height 30
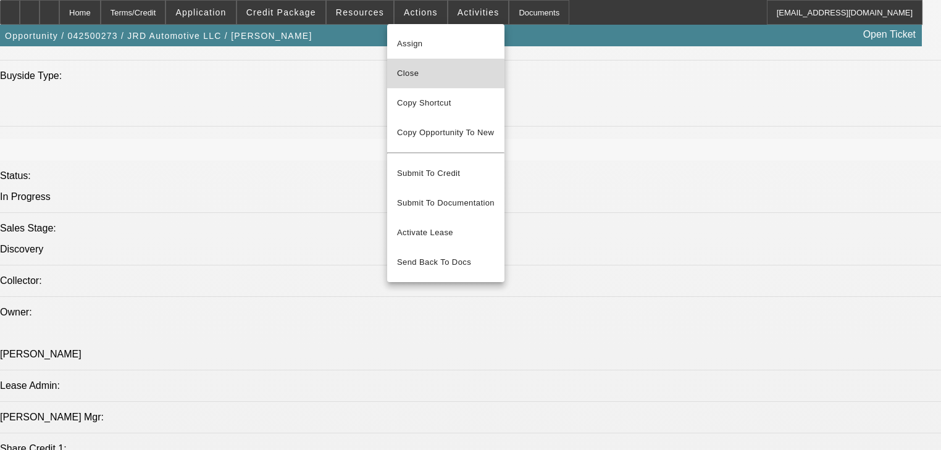
click at [410, 78] on span "Close" at bounding box center [446, 73] width 98 height 15
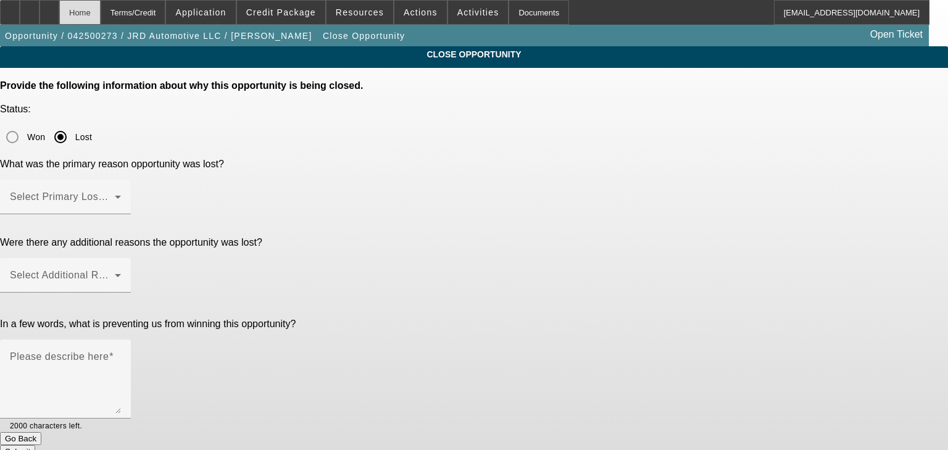
click at [101, 12] on div "Home" at bounding box center [79, 12] width 41 height 25
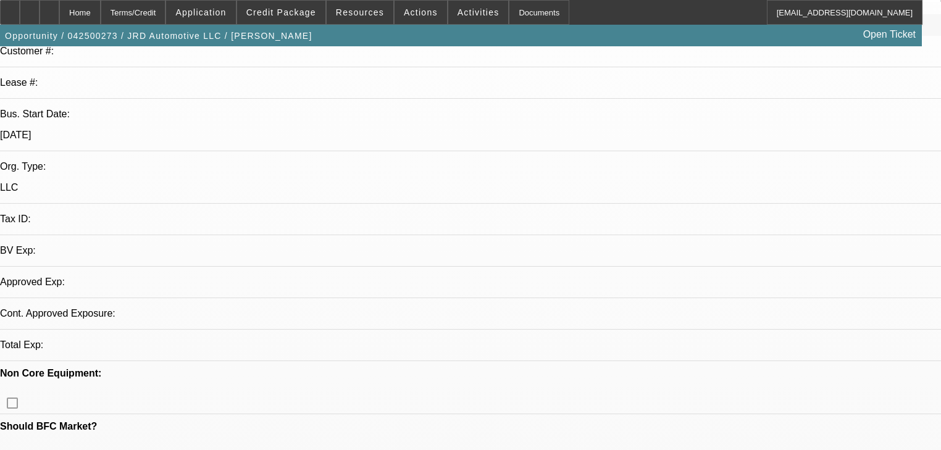
select select "0.2"
select select "2"
select select "0.1"
select select "4"
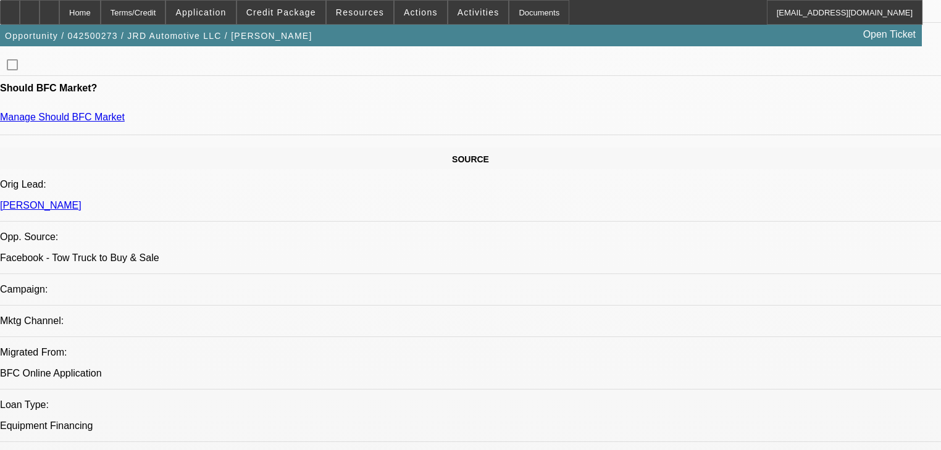
scroll to position [442, 0]
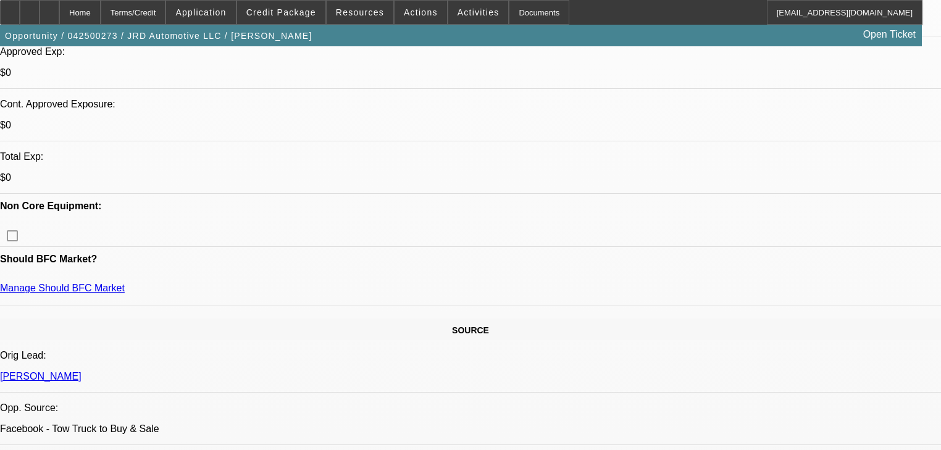
radio input "true"
type textarea "Said 14-15% was too high, 60k was too much for a truck, 1400 too much for a pay…"
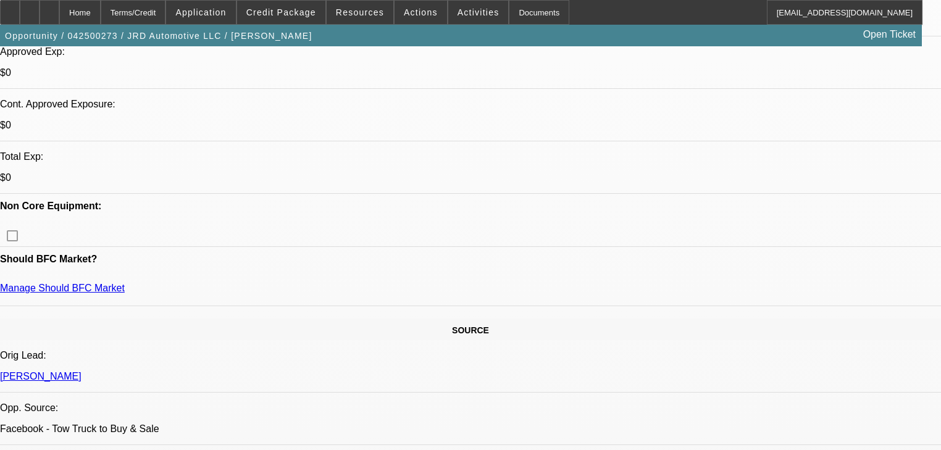
radio input "true"
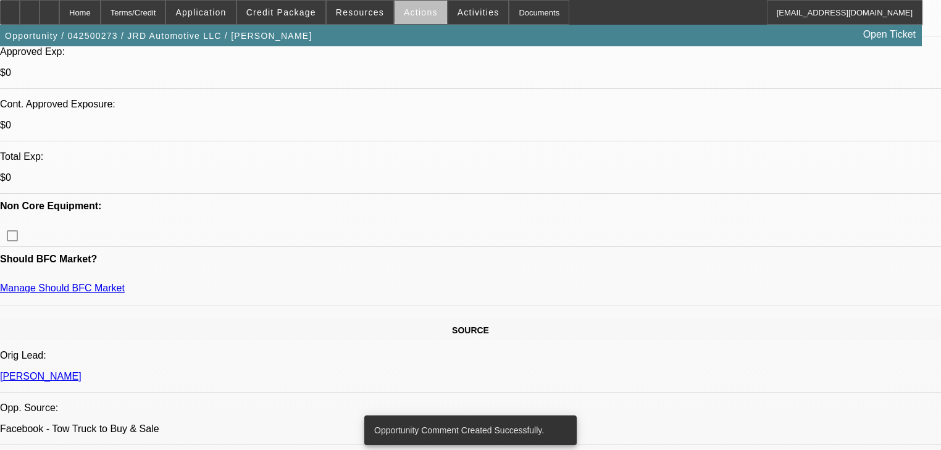
click at [417, 17] on button "Actions" at bounding box center [420, 12] width 52 height 23
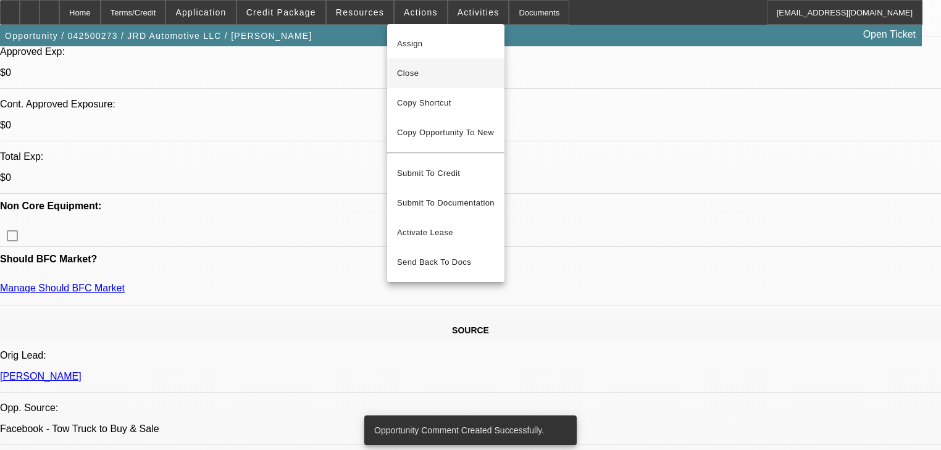
click at [447, 74] on span "Close" at bounding box center [446, 73] width 98 height 15
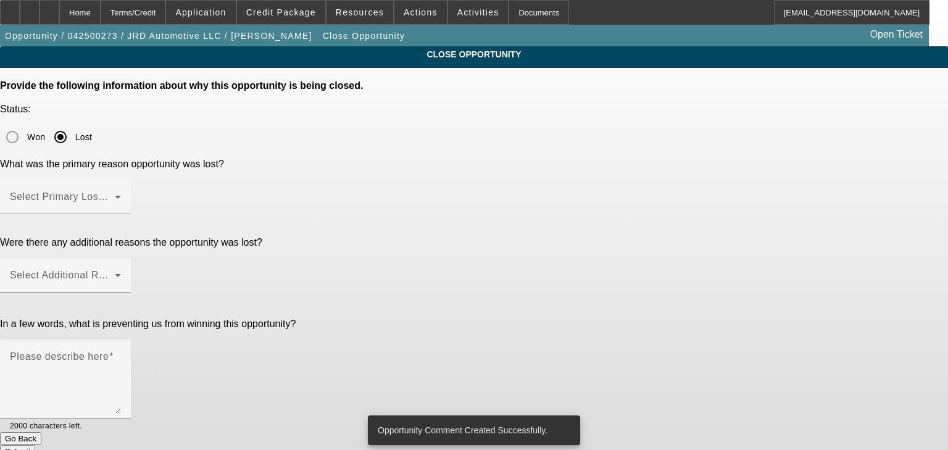
click at [115, 194] on span at bounding box center [62, 201] width 105 height 15
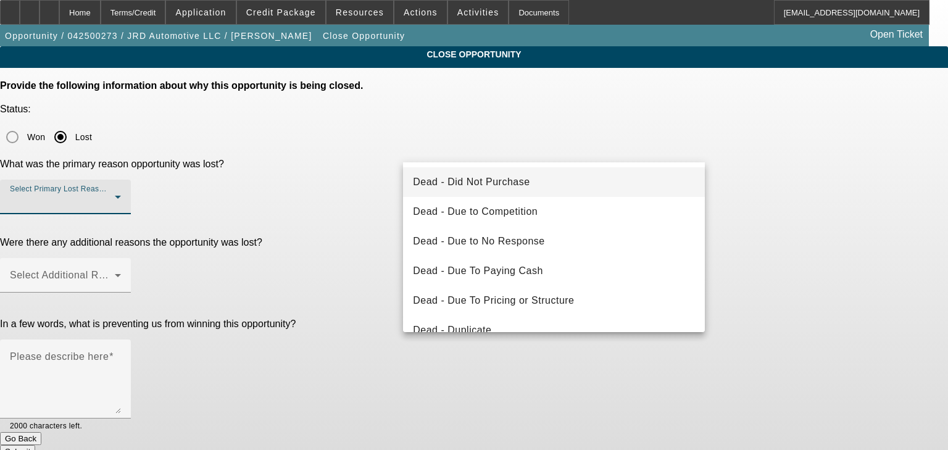
click at [565, 188] on mat-option "Dead - Did Not Purchase" at bounding box center [554, 182] width 302 height 30
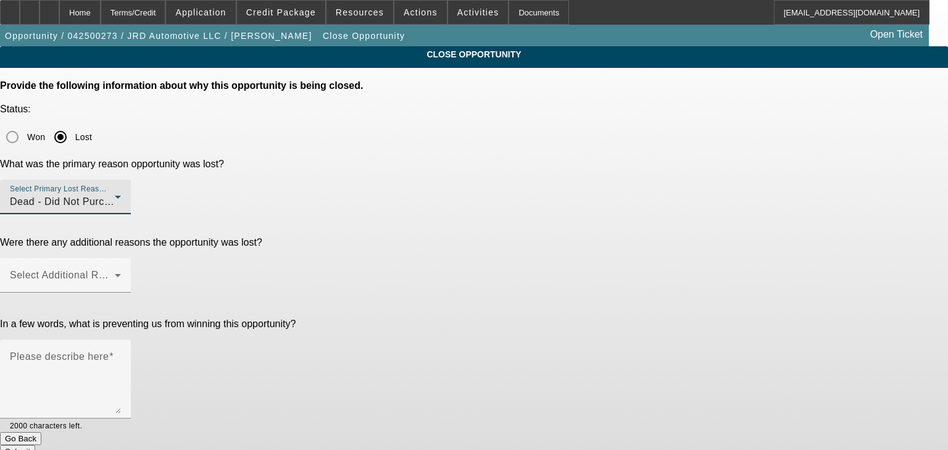
click at [131, 293] on div at bounding box center [65, 300] width 131 height 14
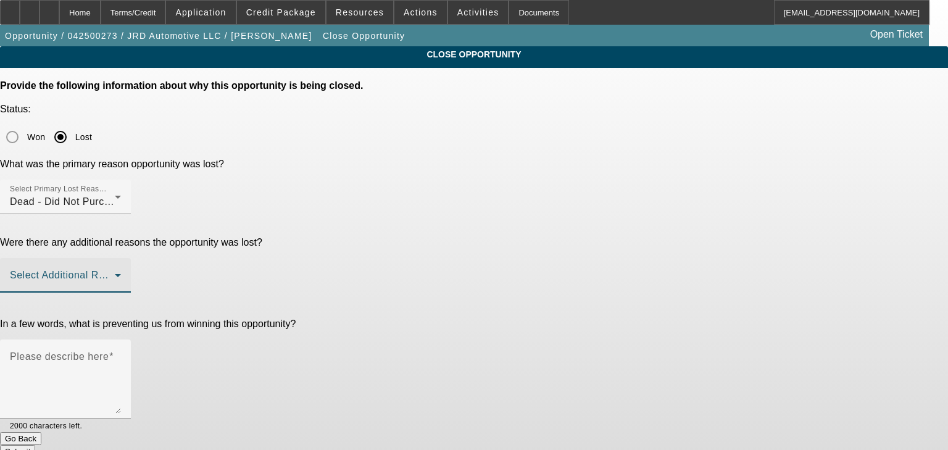
click at [115, 273] on span at bounding box center [62, 280] width 105 height 15
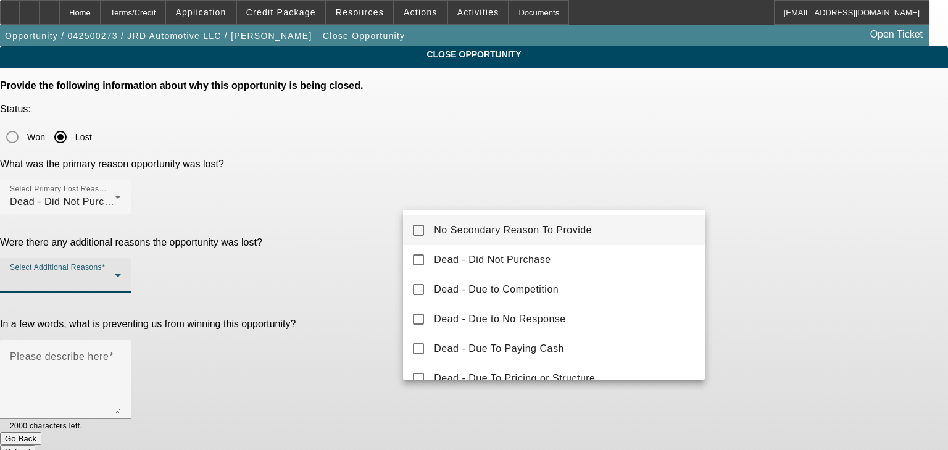
click at [546, 230] on span "No Secondary Reason To Provide" at bounding box center [513, 230] width 158 height 15
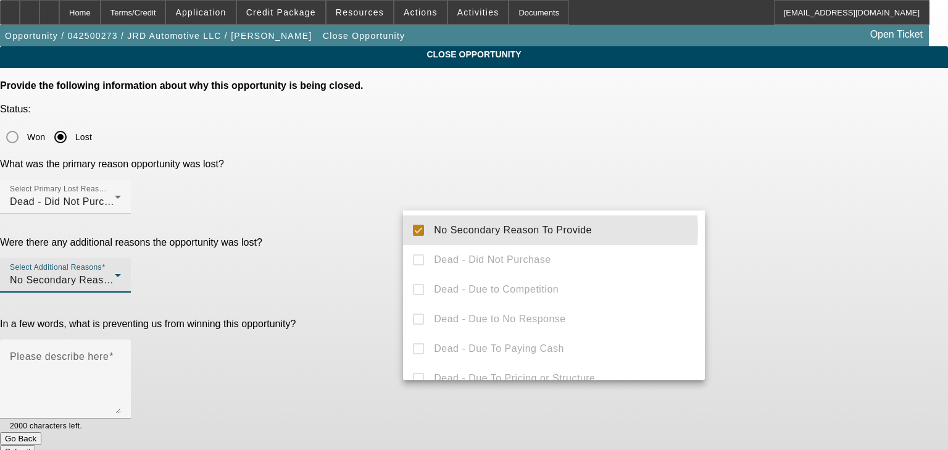
click at [406, 257] on div "No Secondary Reason To Provide Dead - Did Not Purchase Dead - Due to Competitio…" at bounding box center [554, 296] width 302 height 170
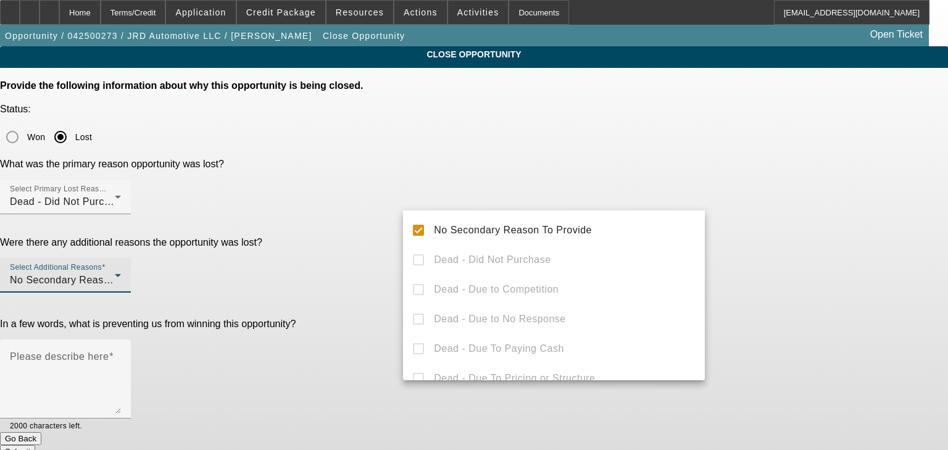
click at [533, 285] on div "No Secondary Reason To Provide Dead - Did Not Purchase Dead - Due to Competitio…" at bounding box center [554, 296] width 302 height 170
drag, startPoint x: 277, startPoint y: 261, endPoint x: 464, endPoint y: 294, distance: 189.4
click at [280, 259] on div at bounding box center [474, 225] width 948 height 450
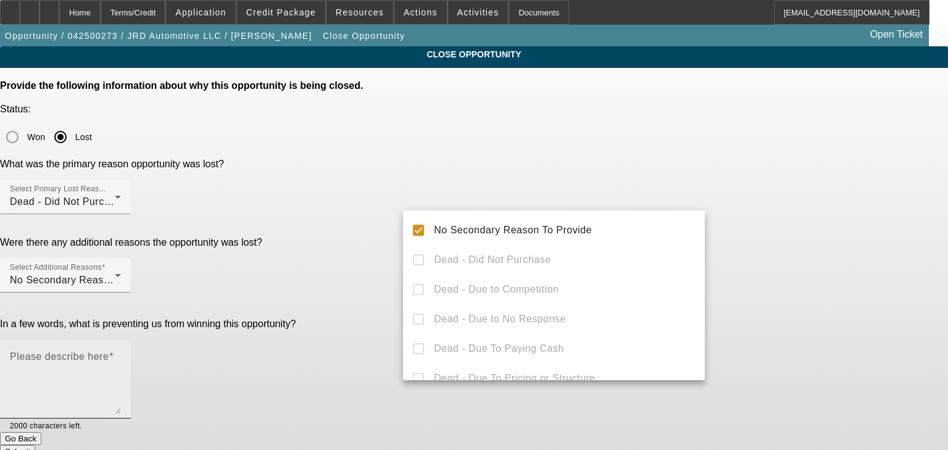
click at [121, 340] on div "Please describe here" at bounding box center [65, 379] width 111 height 79
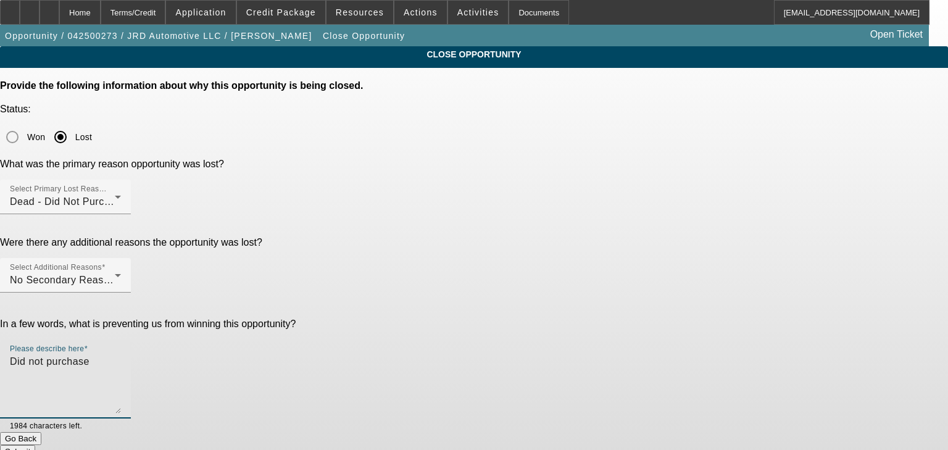
type textarea "Did not purchase"
click at [583, 445] on div "Submit" at bounding box center [474, 451] width 948 height 13
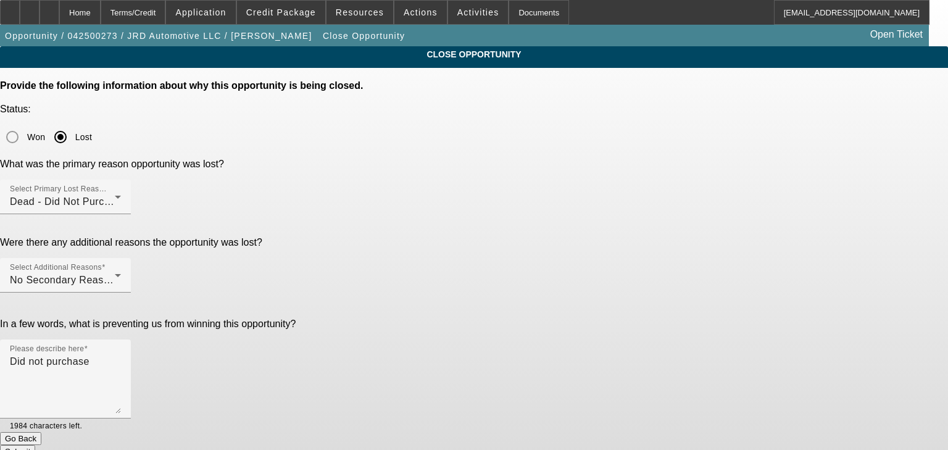
click at [35, 445] on button "Submit" at bounding box center [17, 451] width 35 height 13
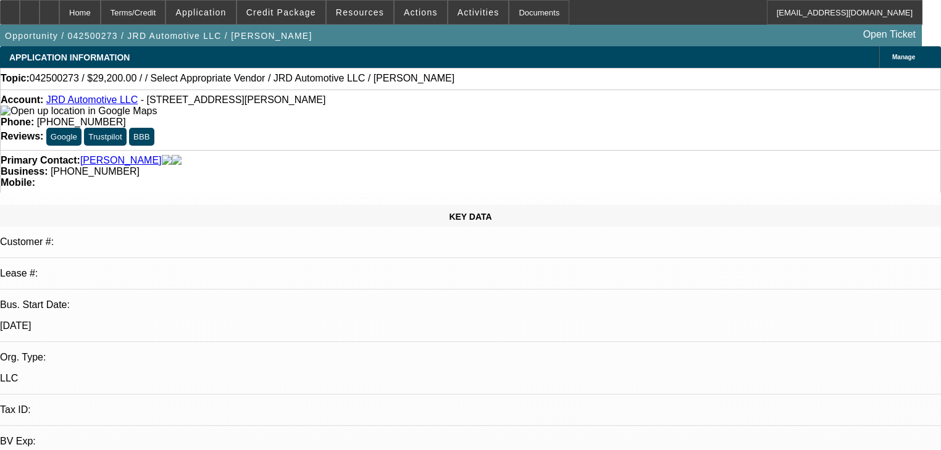
select select "0.2"
select select "2"
select select "0.1"
select select "1"
select select "2"
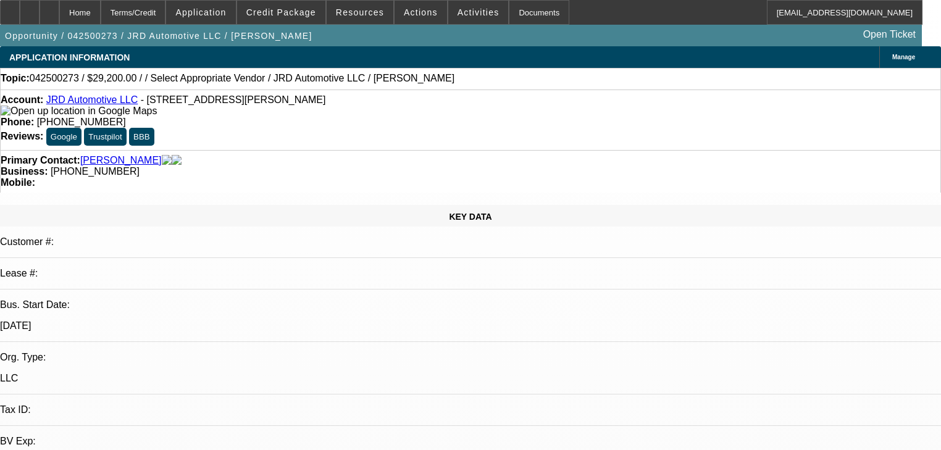
select select "4"
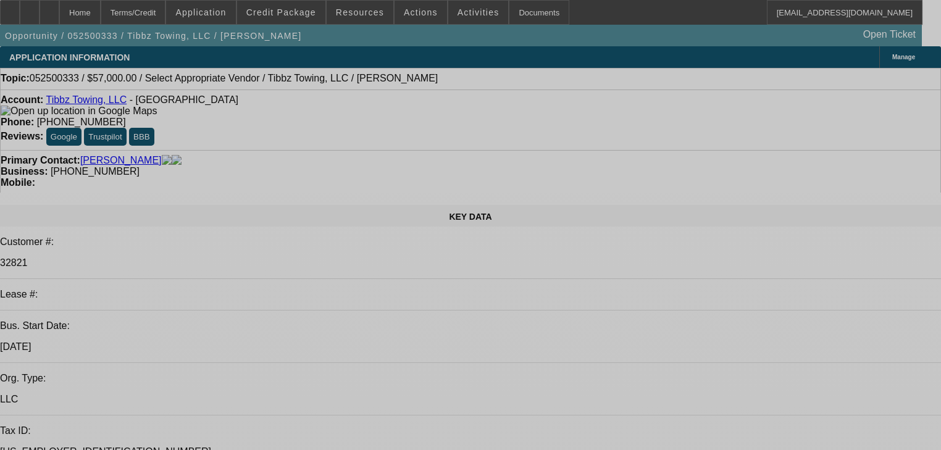
select select "0.1"
select select "2"
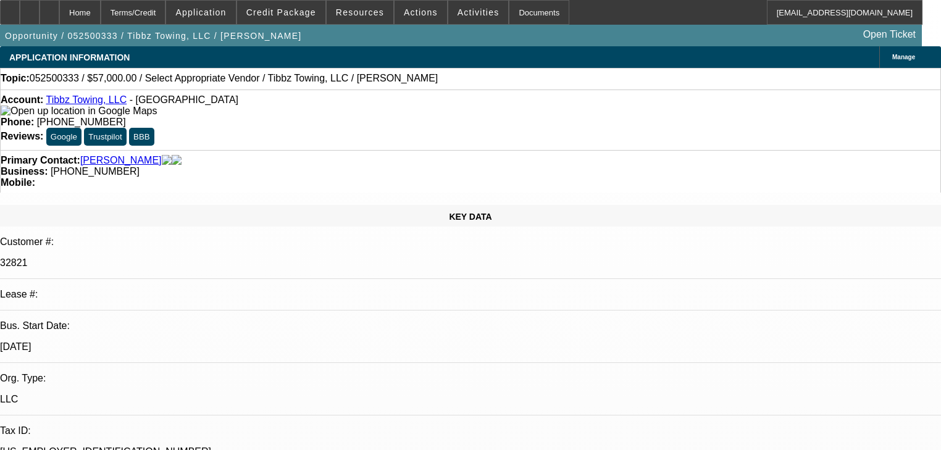
select select "2"
select select "0.1"
select select "4"
select select "2"
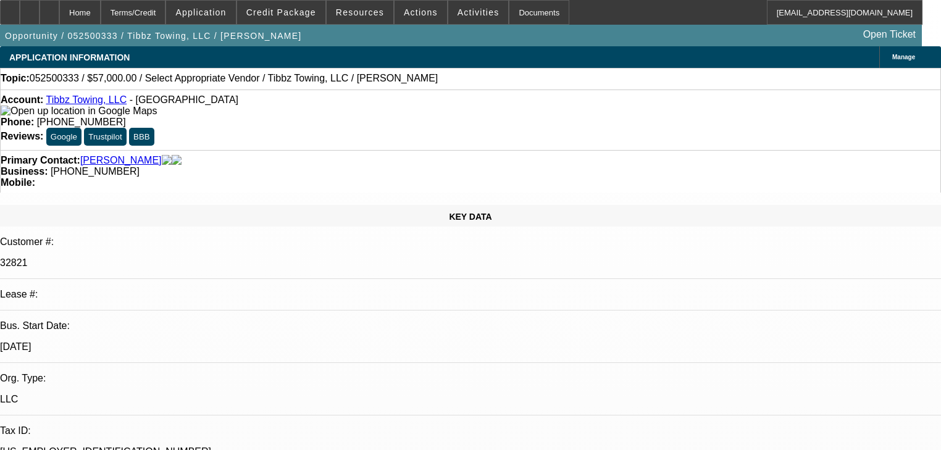
select select "0.1"
select select "4"
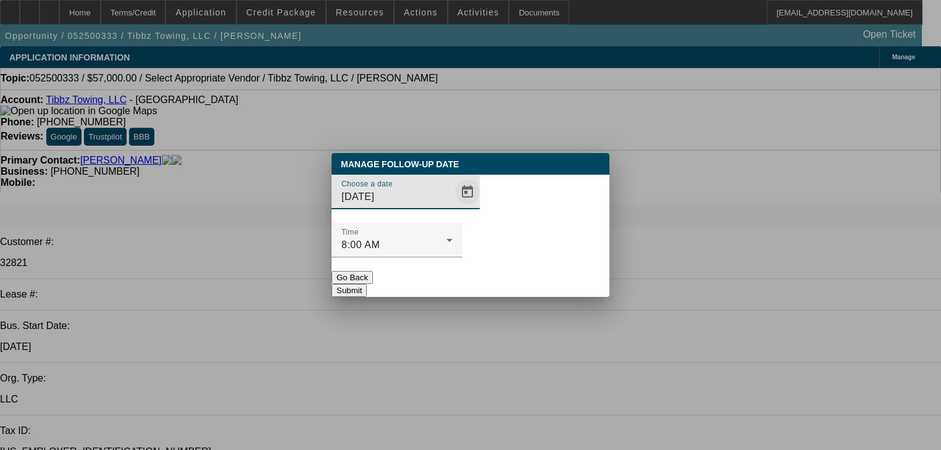
click at [452, 207] on span "Open calendar" at bounding box center [467, 192] width 30 height 30
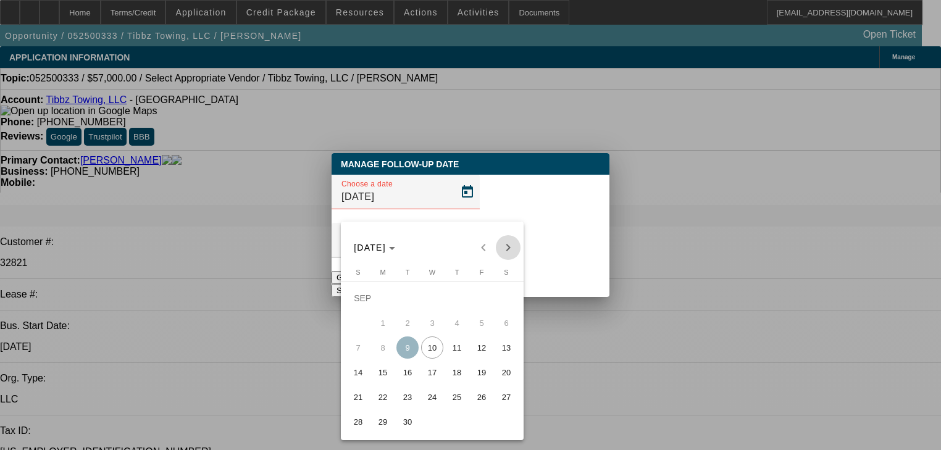
click at [518, 248] on span "Next month" at bounding box center [508, 247] width 25 height 25
click at [460, 331] on span "9" at bounding box center [457, 323] width 22 height 22
type input "10/9/2025"
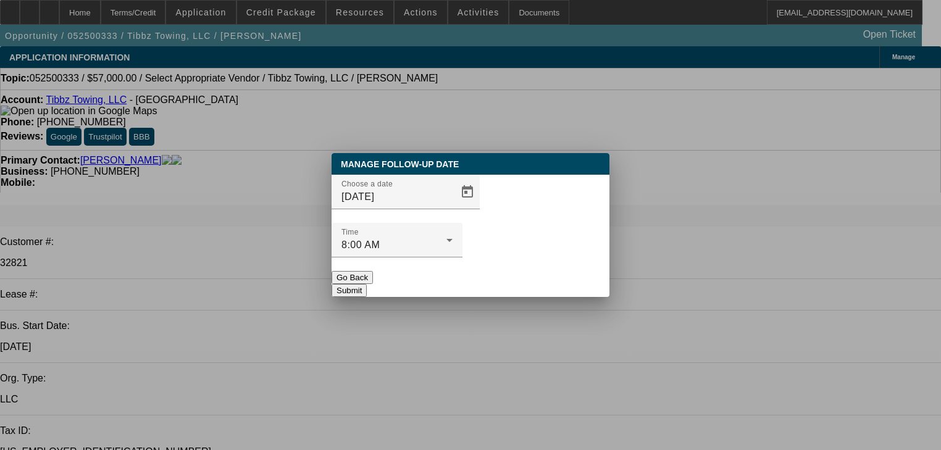
click at [367, 284] on button "Submit" at bounding box center [349, 290] width 35 height 13
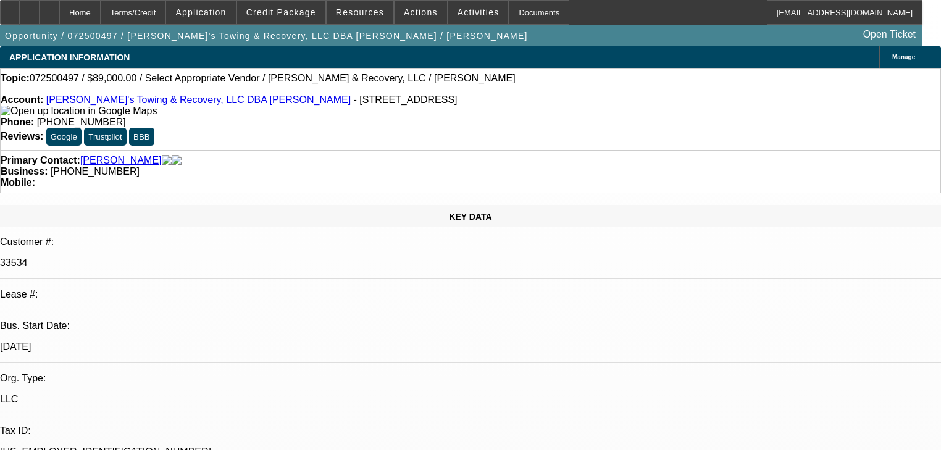
select select "0"
select select "2"
select select "0.1"
select select "4"
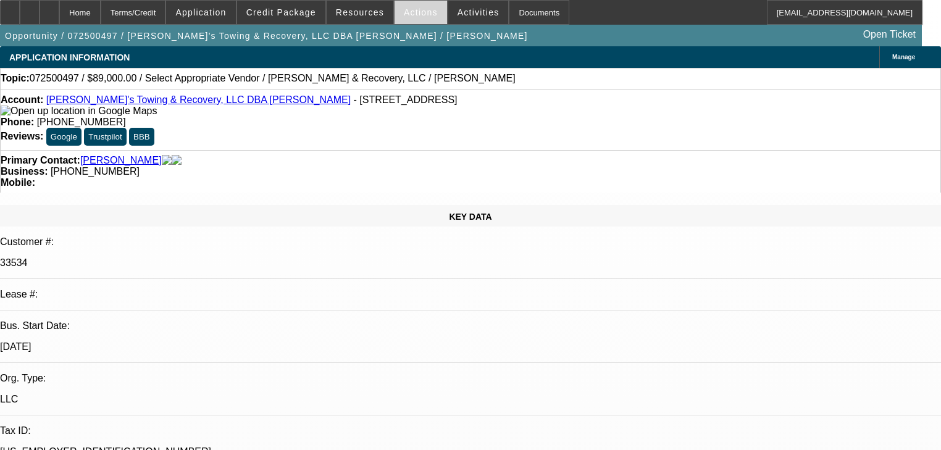
click at [404, 11] on span "Actions" at bounding box center [421, 12] width 34 height 10
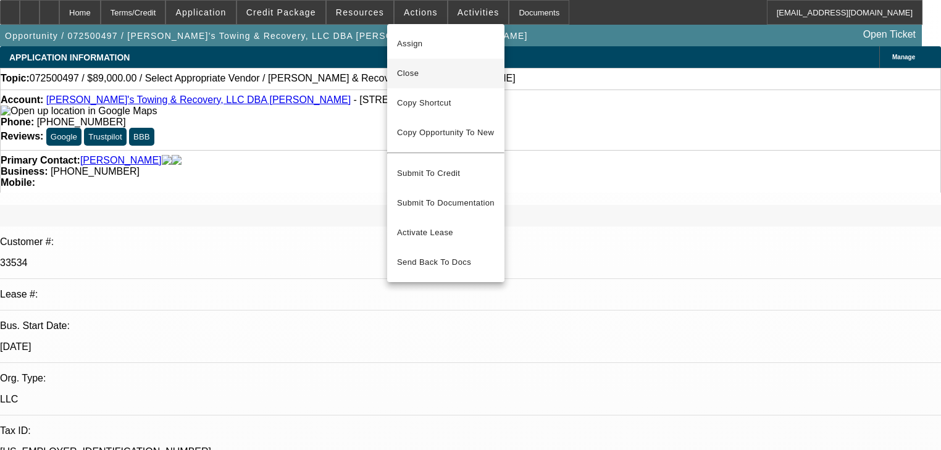
click at [425, 61] on button "Close" at bounding box center [445, 74] width 117 height 30
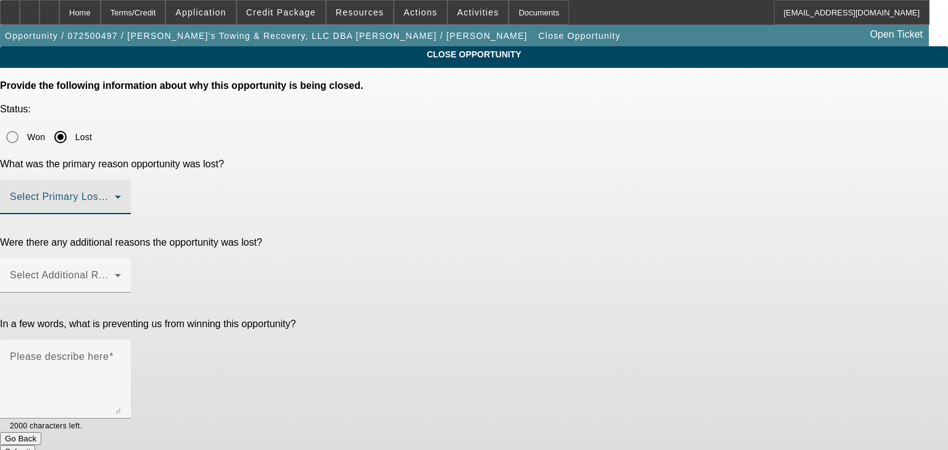
click at [115, 194] on span at bounding box center [62, 201] width 105 height 15
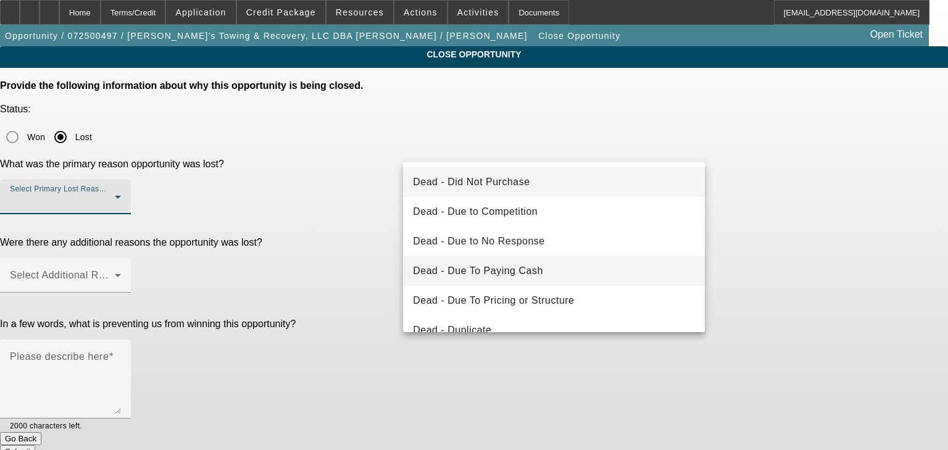
click at [444, 267] on span "Dead - Due To Paying Cash" at bounding box center [478, 271] width 130 height 15
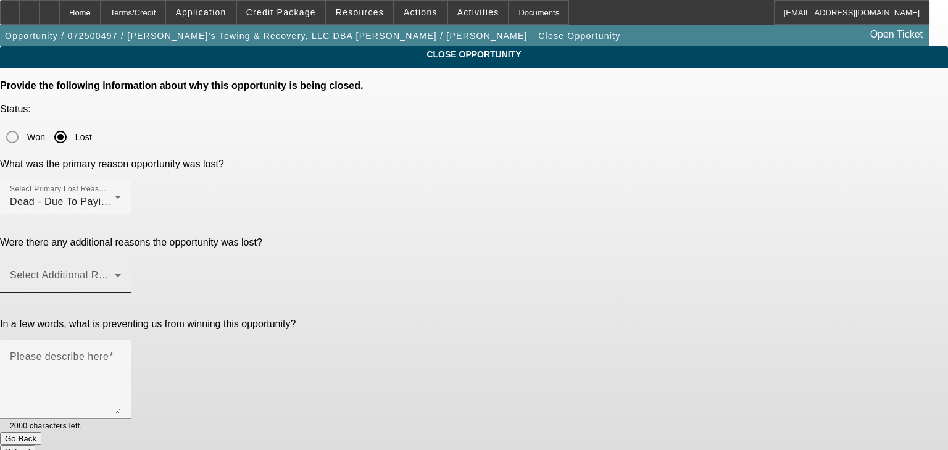
click at [121, 258] on div "Select Additional Reasons" at bounding box center [65, 275] width 111 height 35
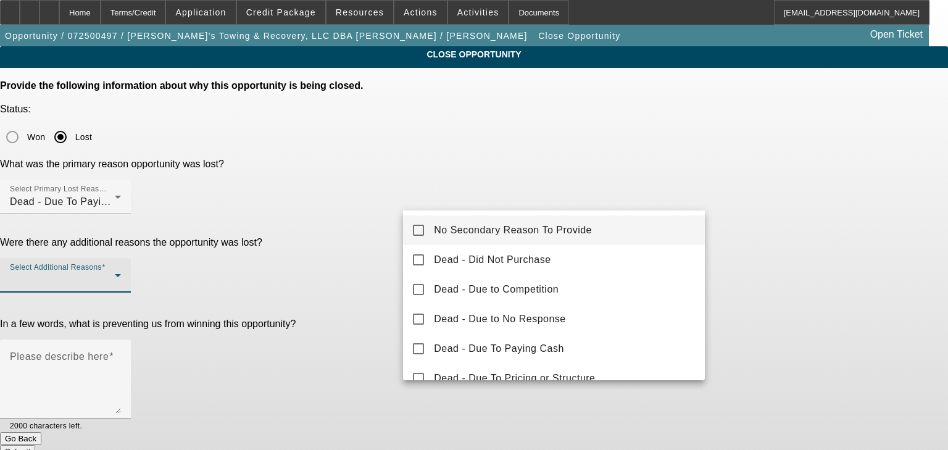
click at [432, 241] on mat-option "No Secondary Reason To Provide" at bounding box center [554, 230] width 302 height 30
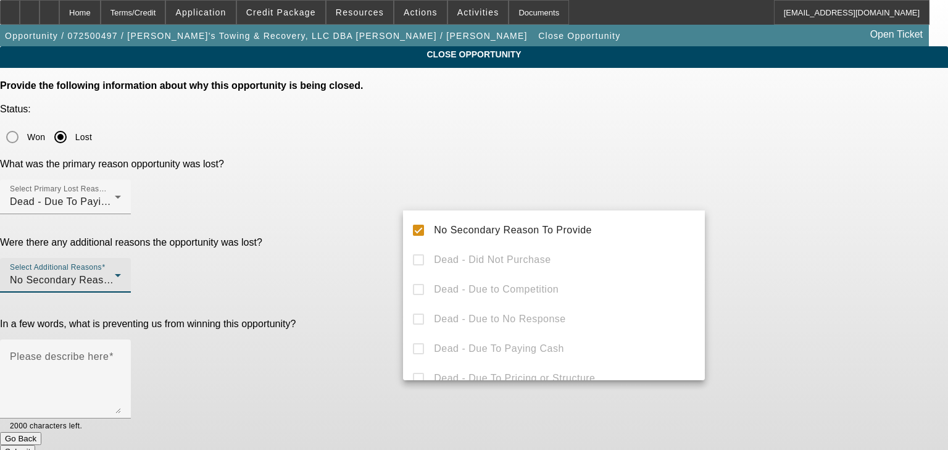
click at [365, 252] on div at bounding box center [474, 225] width 948 height 450
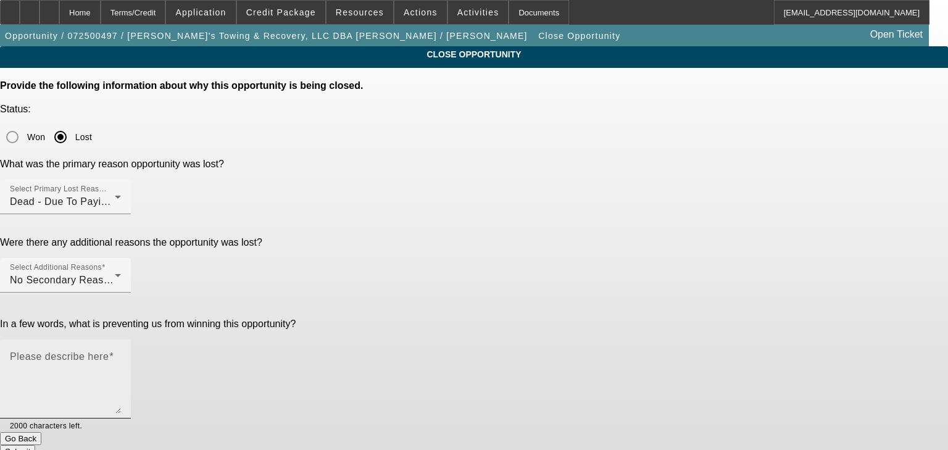
click at [121, 354] on textarea "Please describe here" at bounding box center [65, 383] width 111 height 59
type textarea "Mileage Restrictions"
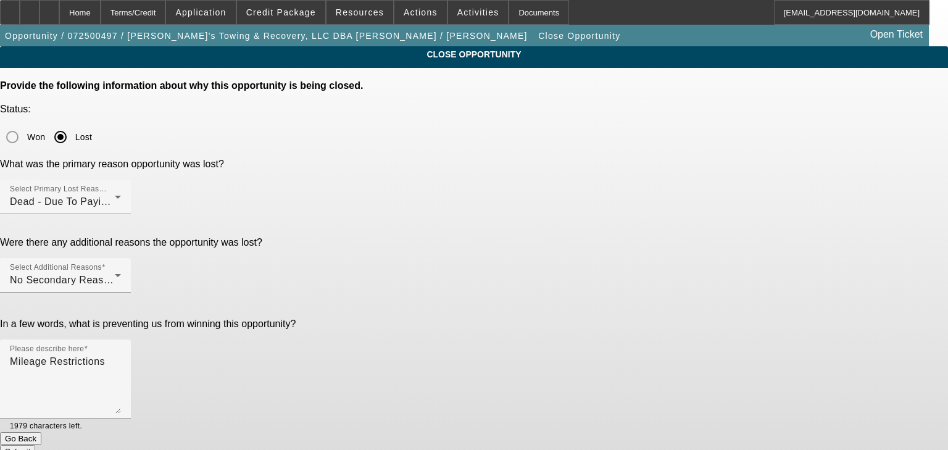
click at [35, 445] on button "Submit" at bounding box center [17, 451] width 35 height 13
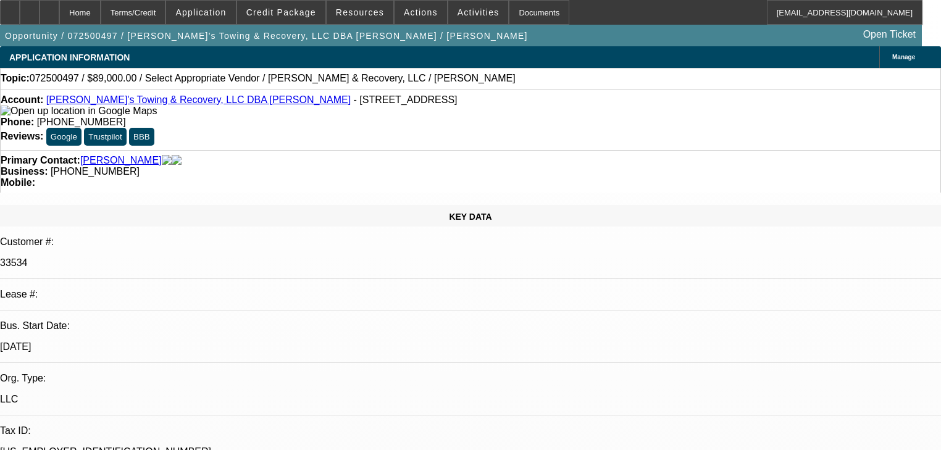
select select "0"
select select "2"
select select "0.1"
select select "4"
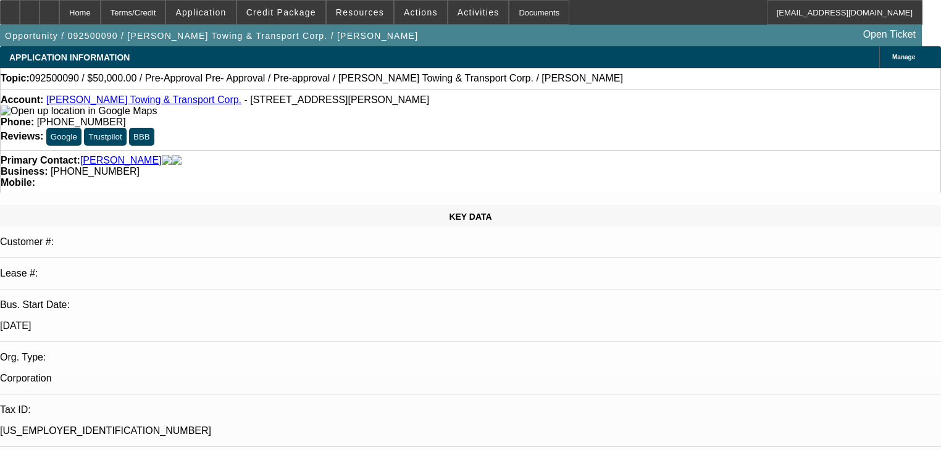
select select "0"
select select "0.1"
select select "4"
select select "0"
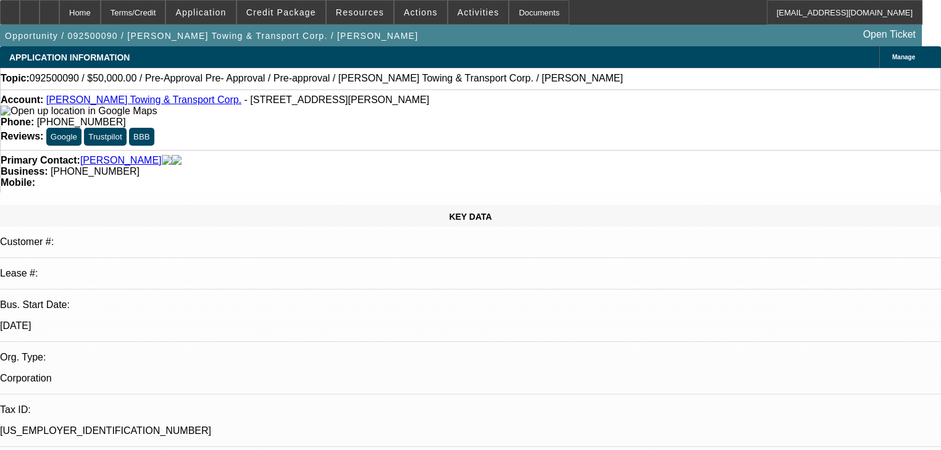
select select "0.1"
select select "4"
select select "0"
select select "2"
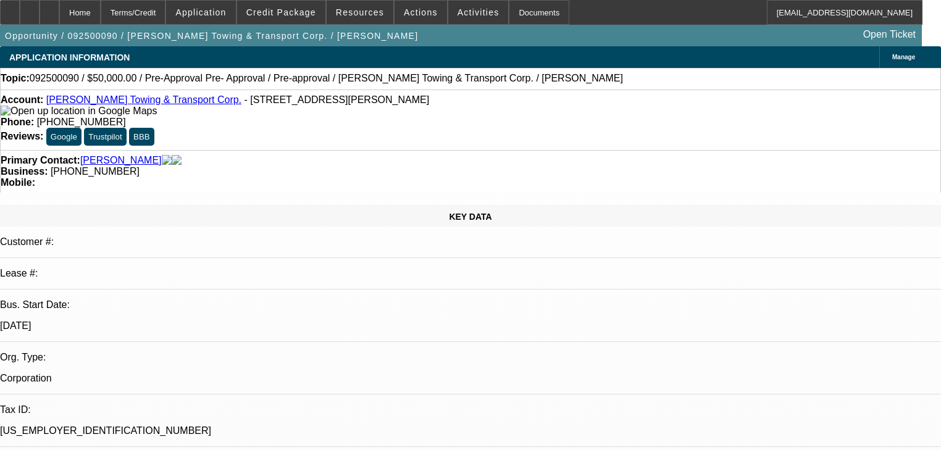
select select "0.1"
select select "4"
select select "0"
select select "2"
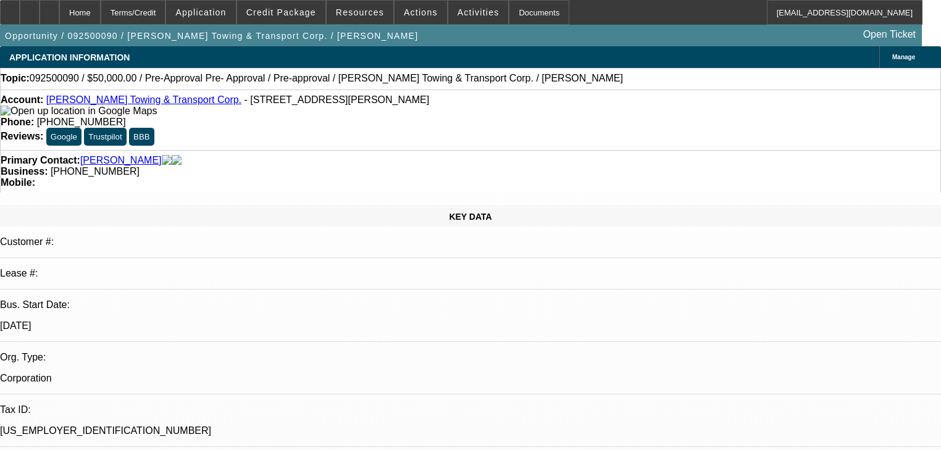
select select "0.1"
select select "4"
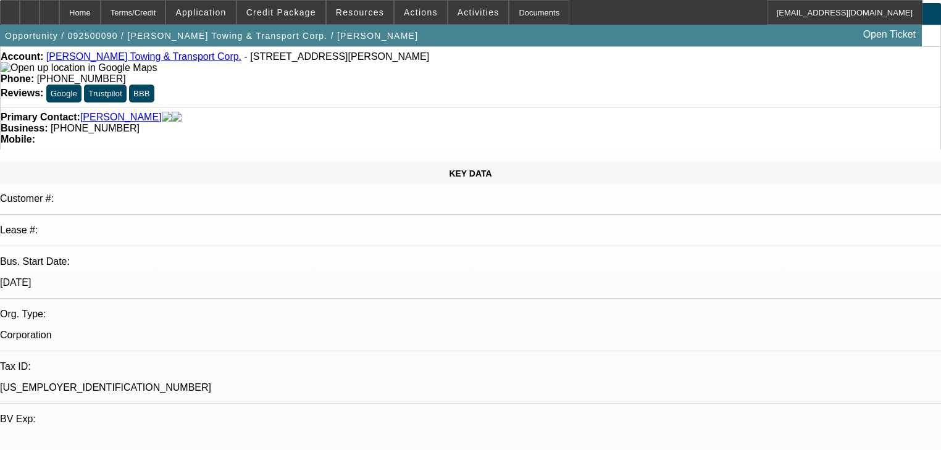
scroll to position [49, 0]
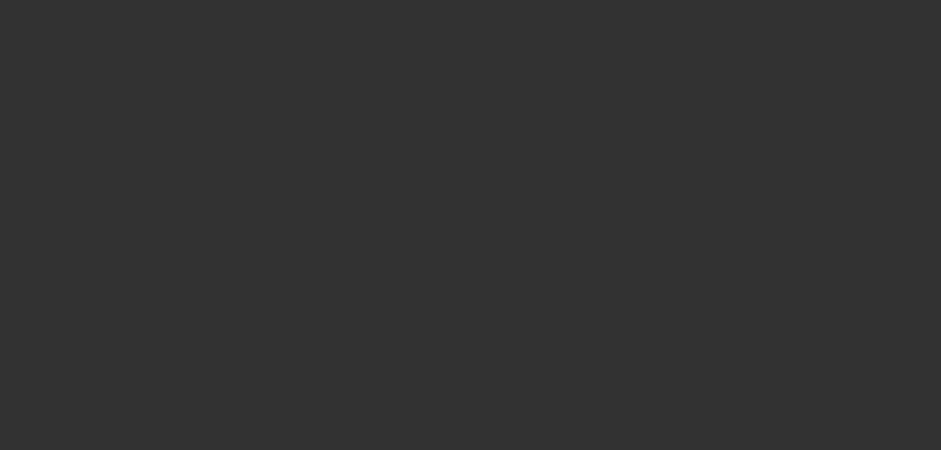
scroll to position [0, 0]
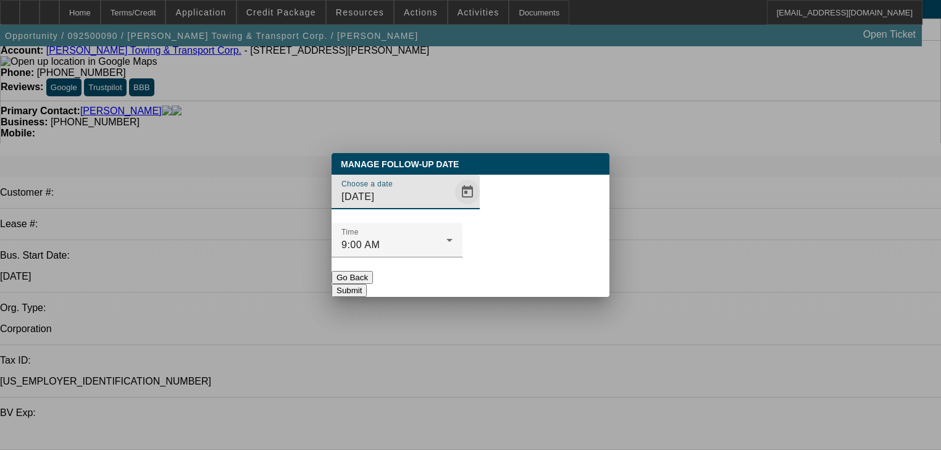
click at [452, 207] on span "Open calendar" at bounding box center [467, 192] width 30 height 30
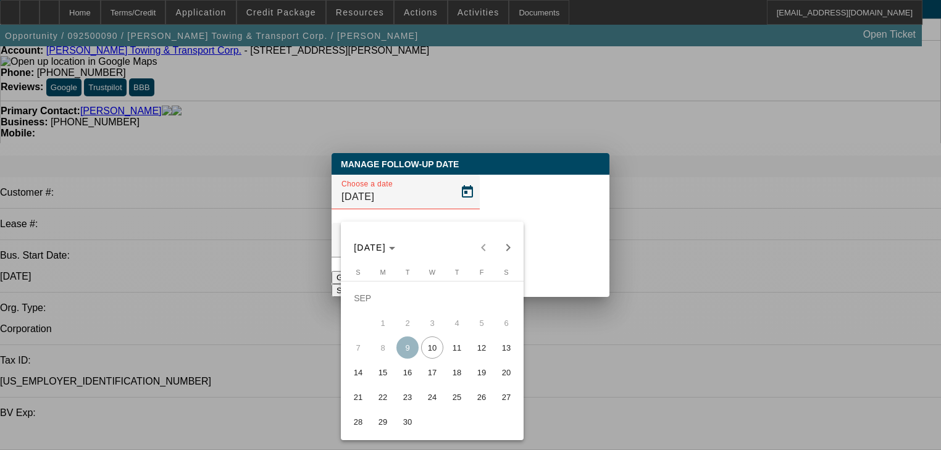
click at [482, 353] on span "12" at bounding box center [481, 347] width 22 height 22
type input "9/12/2025"
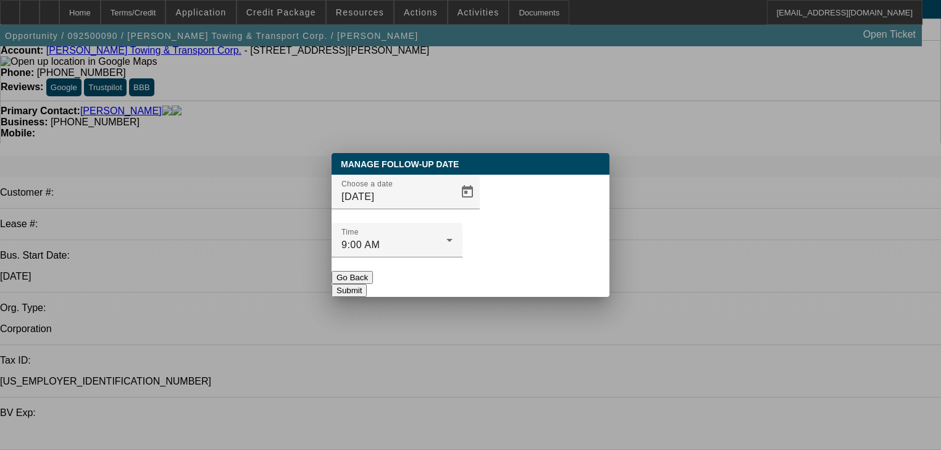
click at [367, 284] on button "Submit" at bounding box center [349, 290] width 35 height 13
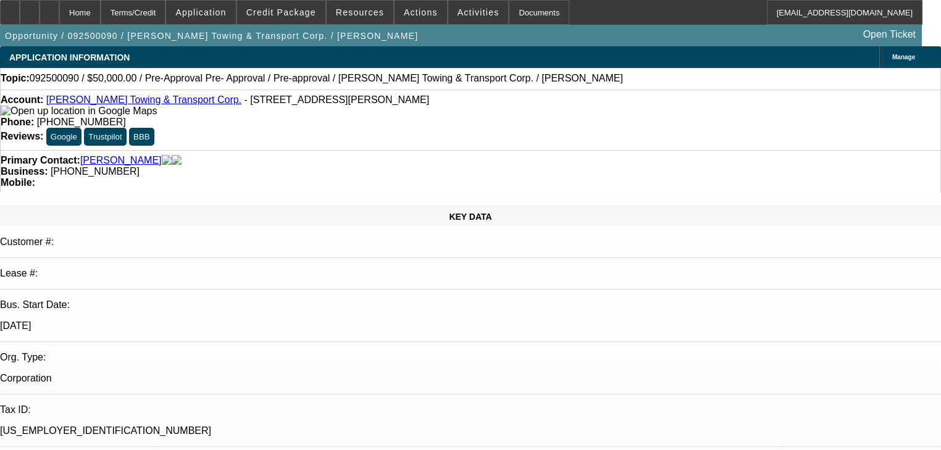
scroll to position [49, 0]
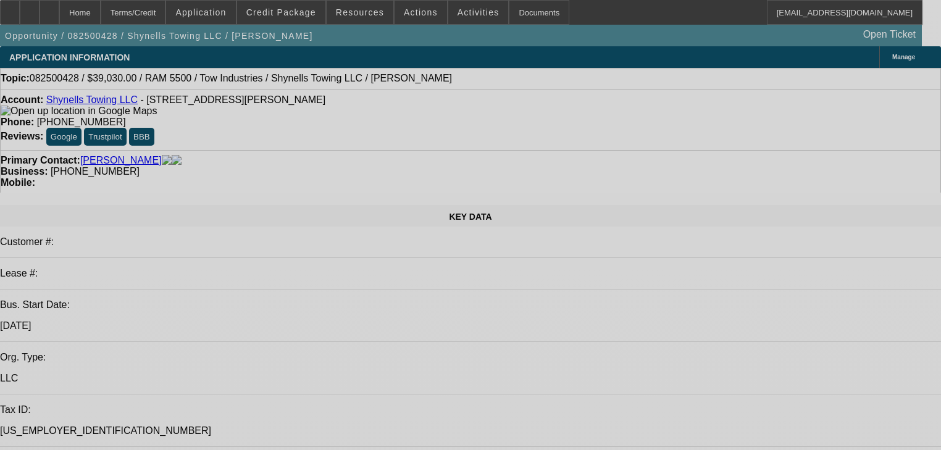
select select "0"
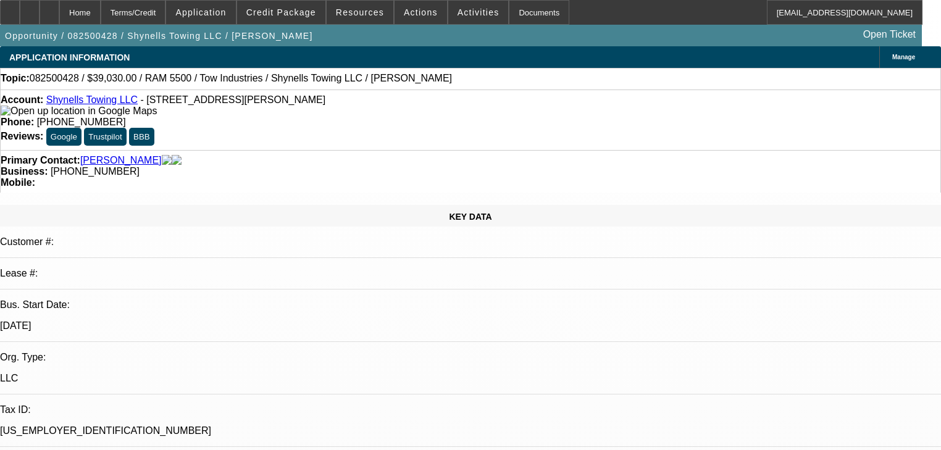
select select "0"
select select "2"
select select "0"
select select "21"
select select "0"
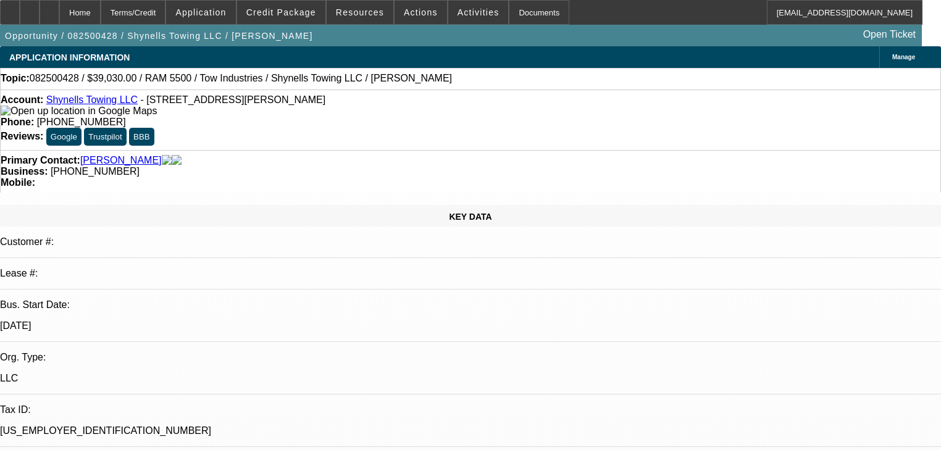
select select "0"
select select "2"
select select "0"
select select "21"
select select "0"
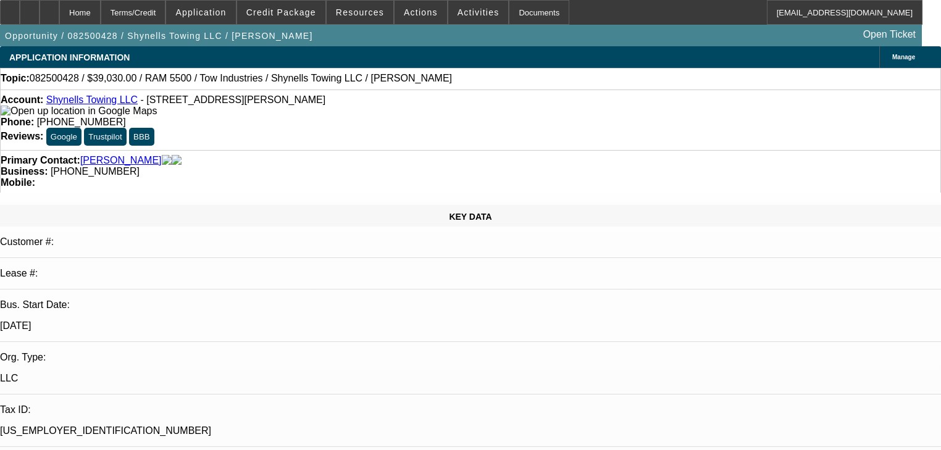
select select "0"
select select "2"
select select "0"
select select "1"
select select "0"
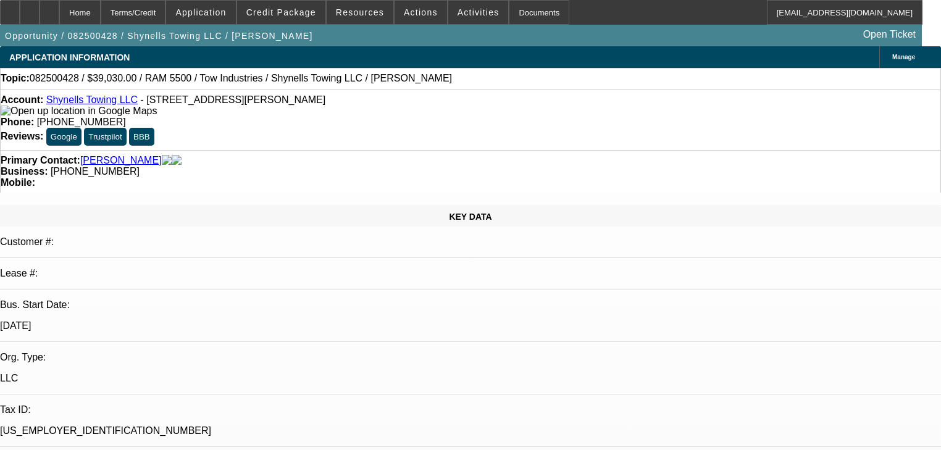
select select "0"
select select "2"
select select "0"
select select "1"
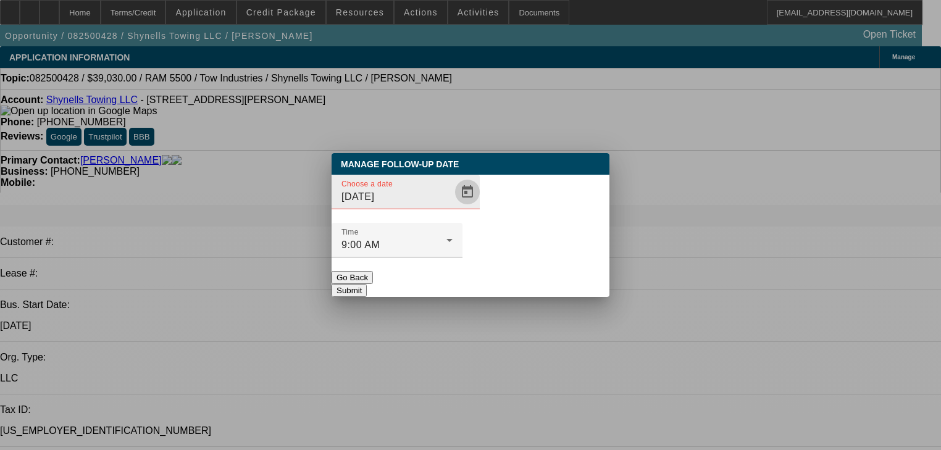
click at [454, 207] on span "Open calendar" at bounding box center [467, 192] width 30 height 30
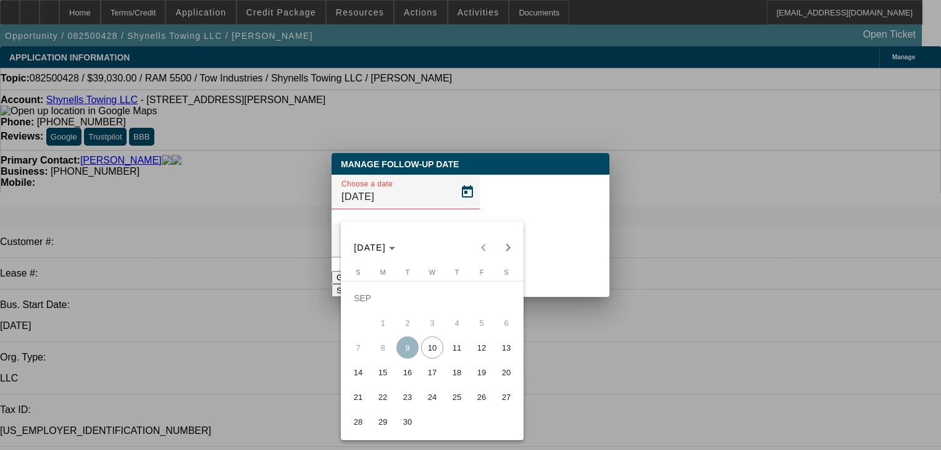
click at [446, 351] on button "11" at bounding box center [456, 347] width 25 height 25
type input "9/11/2025"
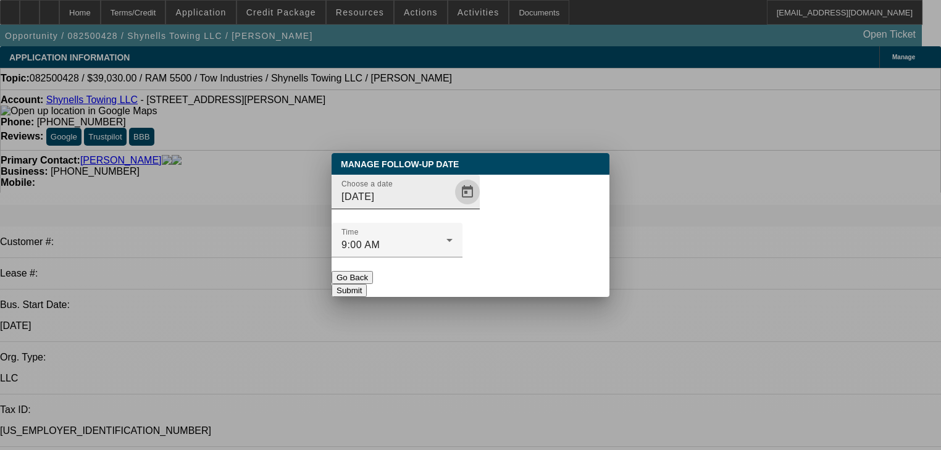
click at [425, 204] on input "9/11/2025" at bounding box center [396, 197] width 111 height 15
click at [452, 207] on span "Open calendar" at bounding box center [467, 192] width 30 height 30
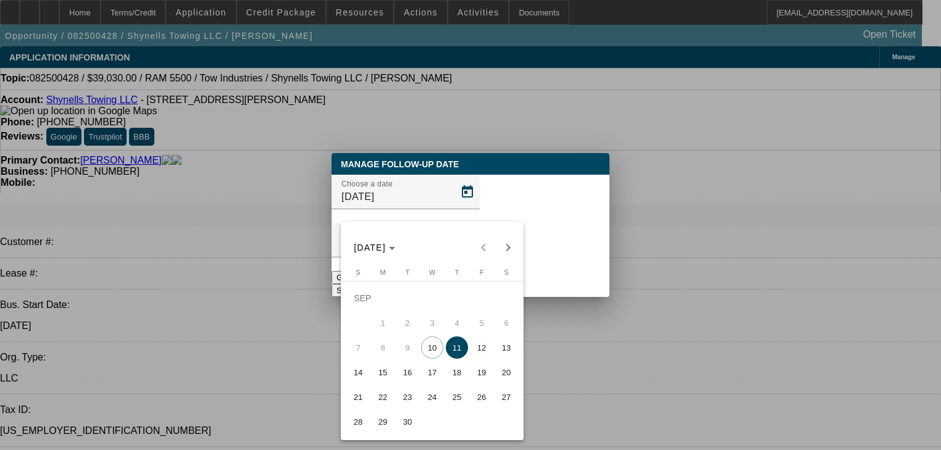
click at [570, 259] on div at bounding box center [470, 225] width 941 height 450
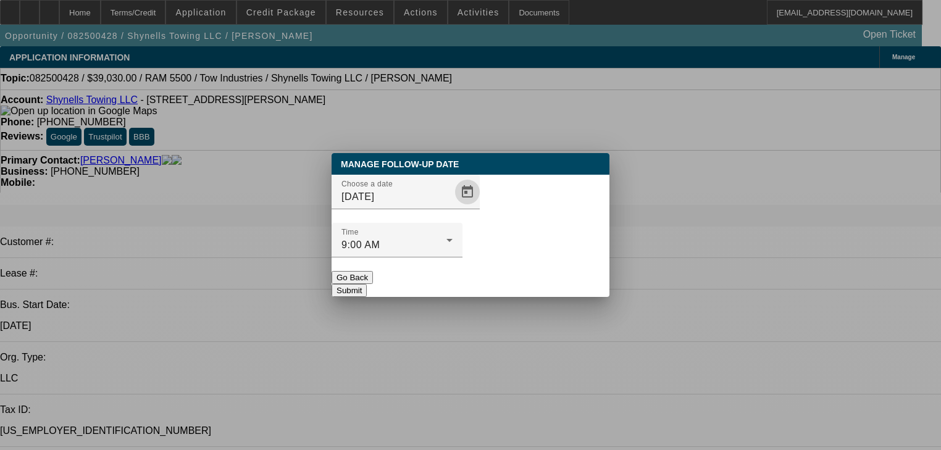
click at [367, 284] on button "Submit" at bounding box center [349, 290] width 35 height 13
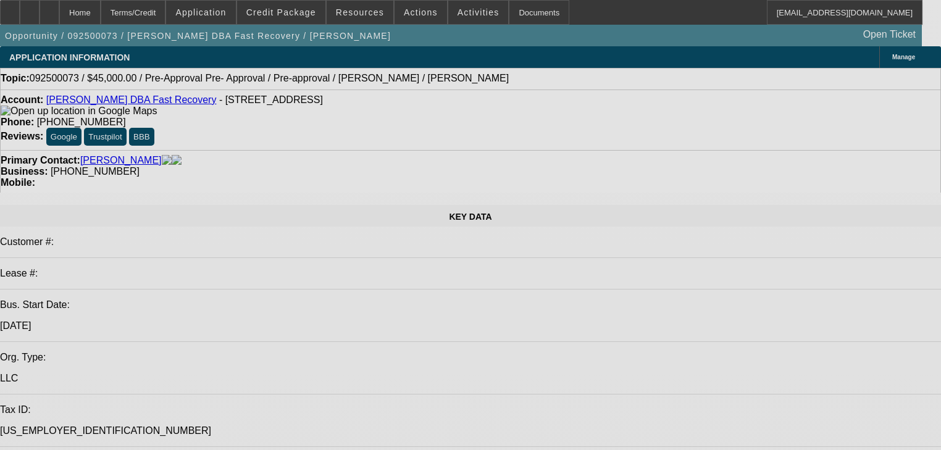
select select "0"
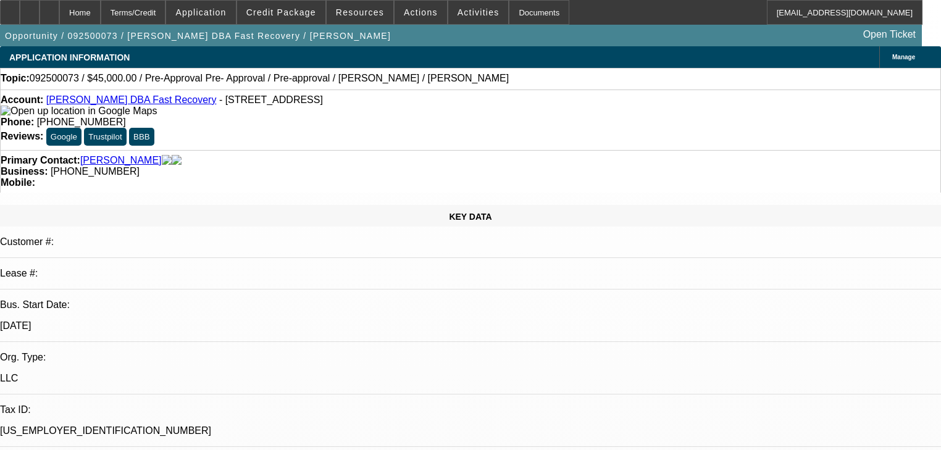
select select "0"
select select "6"
select select "0"
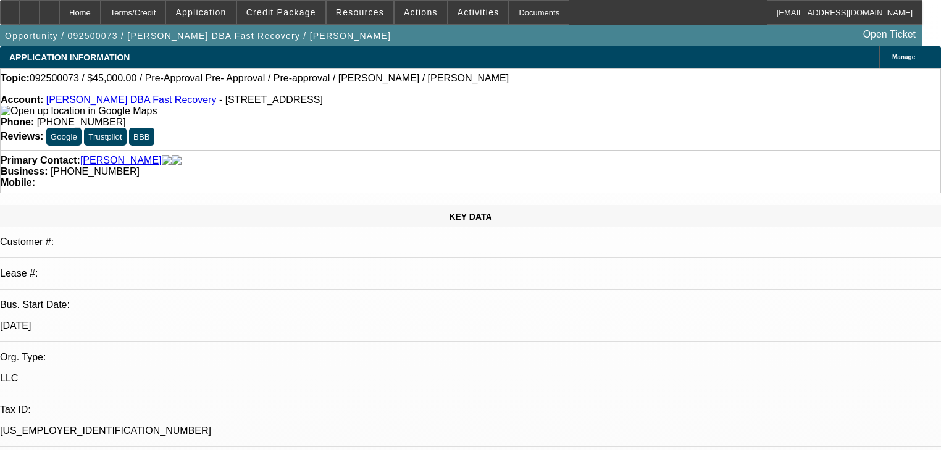
select select "0.1"
select select "4"
select select "0"
select select "0.1"
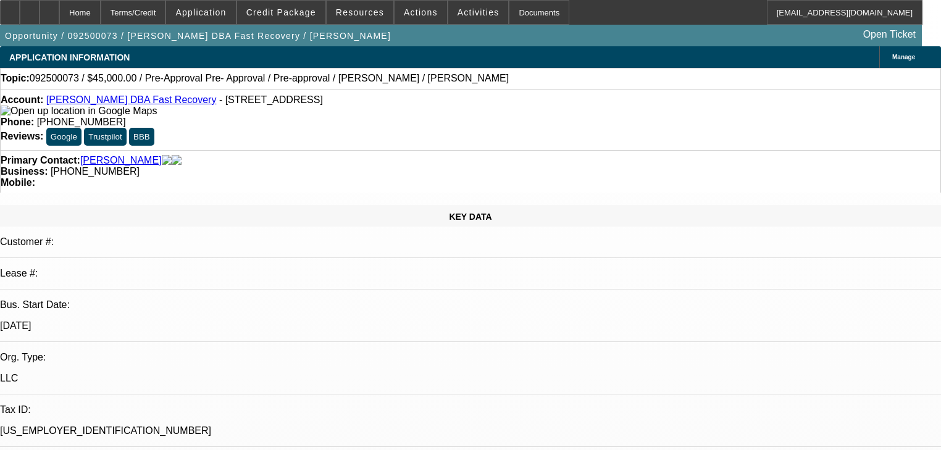
select select "4"
radio input "true"
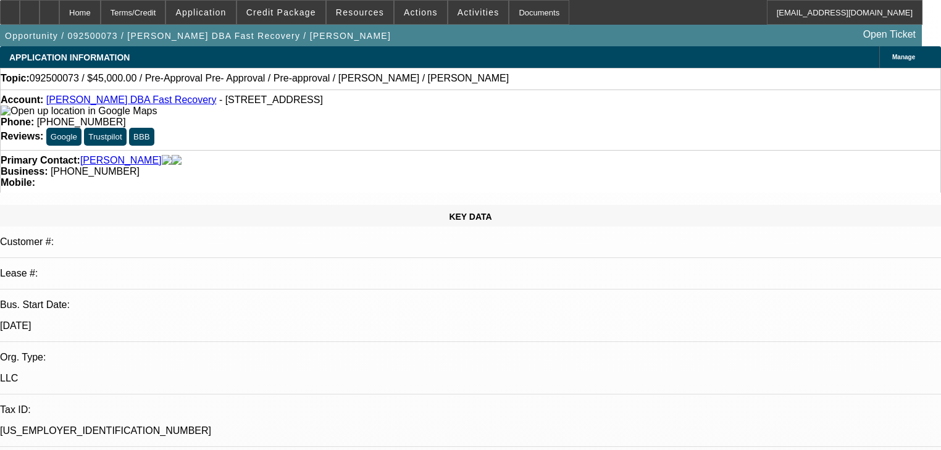
type textarea "[PHONE_NUMBER]"
radio input "true"
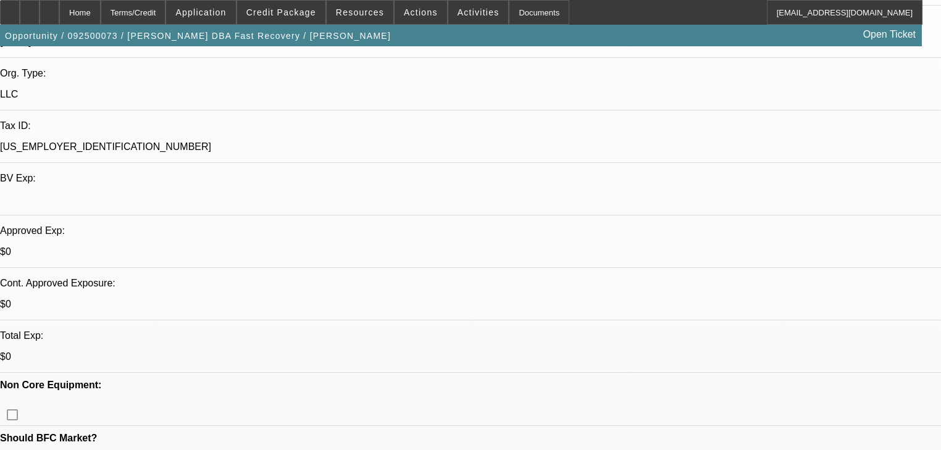
scroll to position [261, 0]
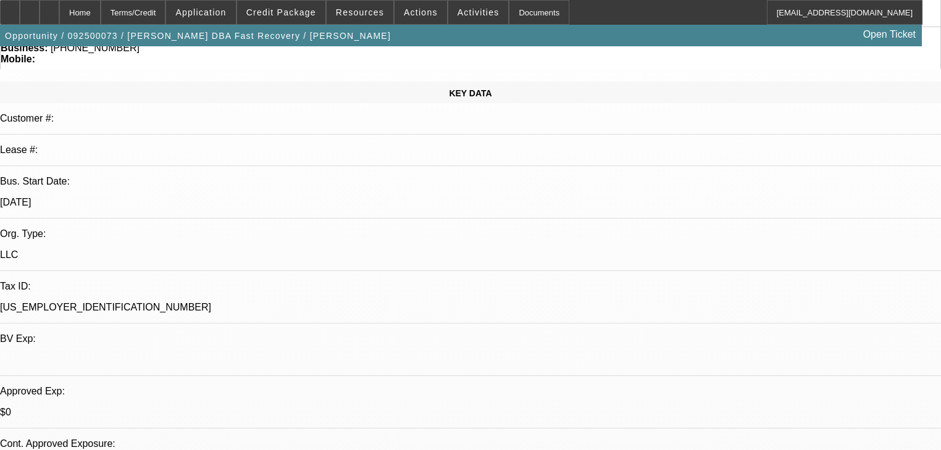
scroll to position [112, 0]
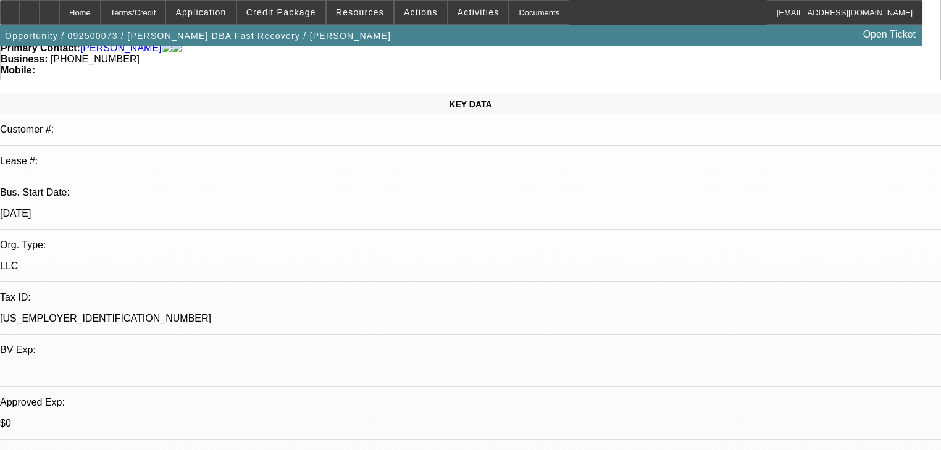
radio input "true"
type textarea "Trying to price match the KW then they will send me the invoice, 2020 kw like 2…"
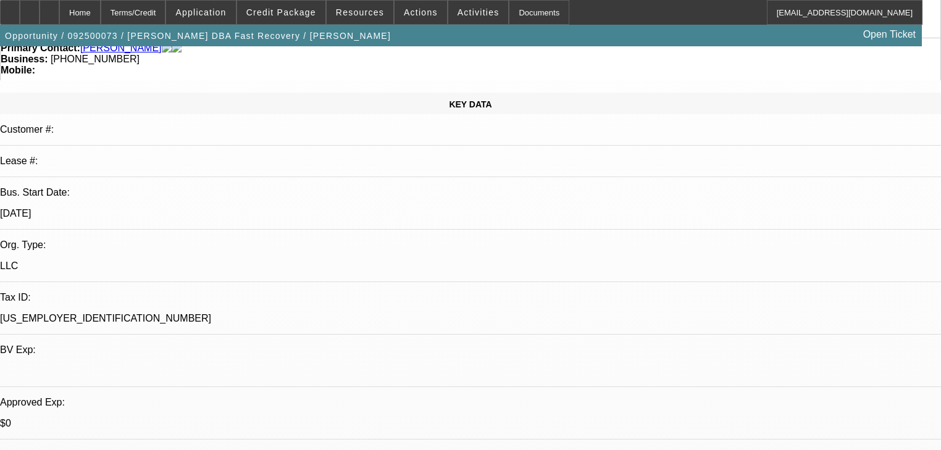
radio input "true"
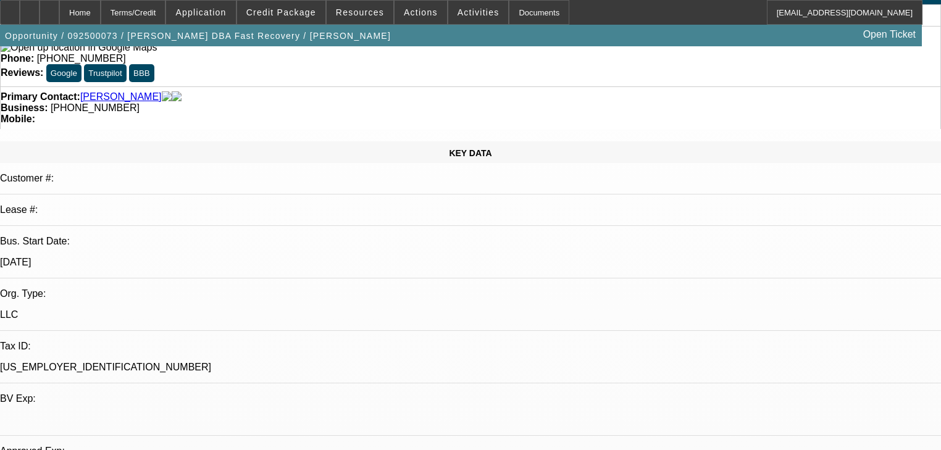
scroll to position [0, 0]
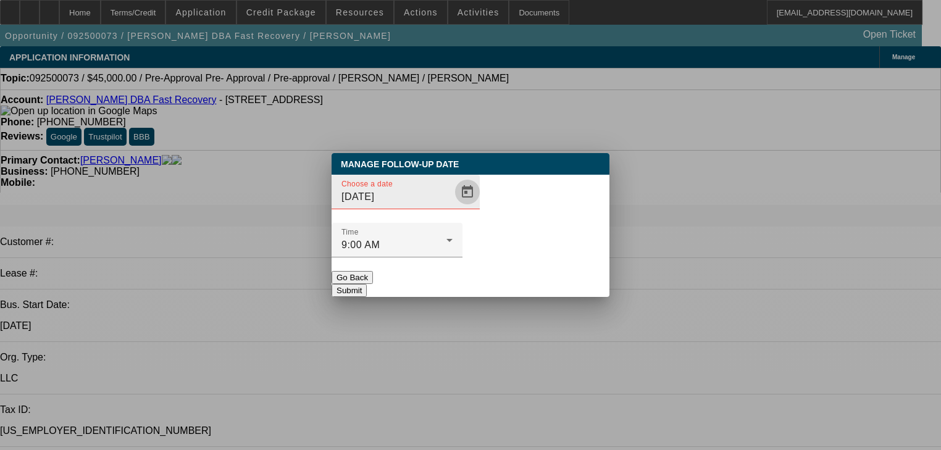
click at [452, 207] on span "Open calendar" at bounding box center [467, 192] width 30 height 30
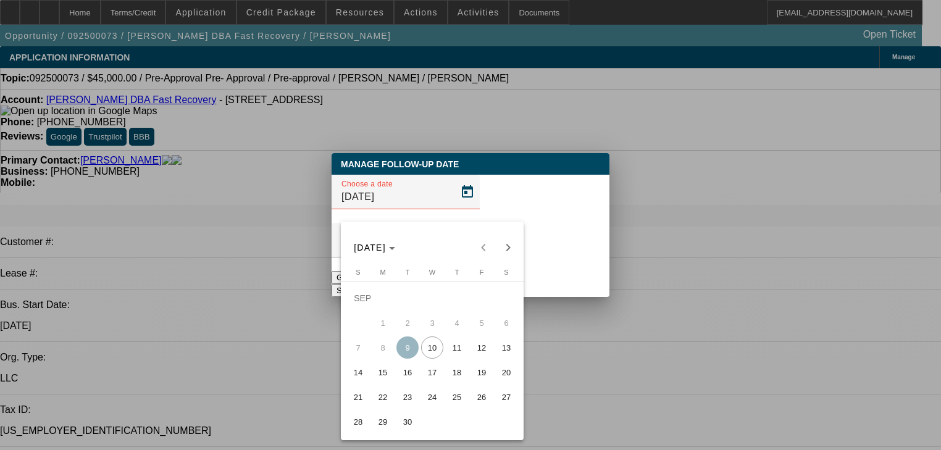
click at [393, 378] on span "15" at bounding box center [383, 372] width 22 height 22
type input "9/15/2025"
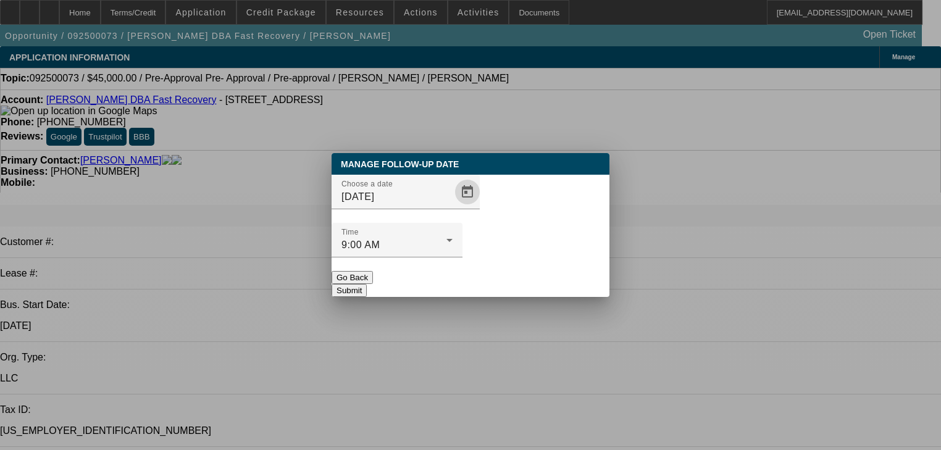
click at [367, 284] on button "Submit" at bounding box center [349, 290] width 35 height 13
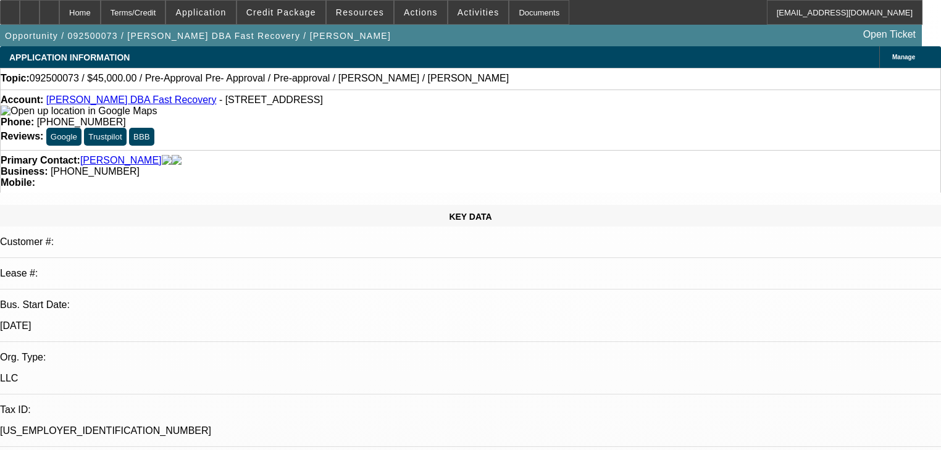
type textarea "216-357-9687"
select select "0"
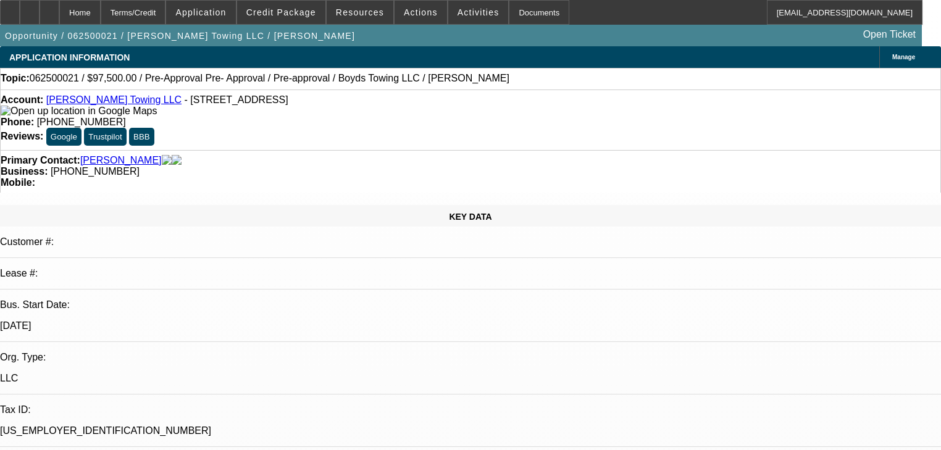
select select "0"
select select "6"
select select "0"
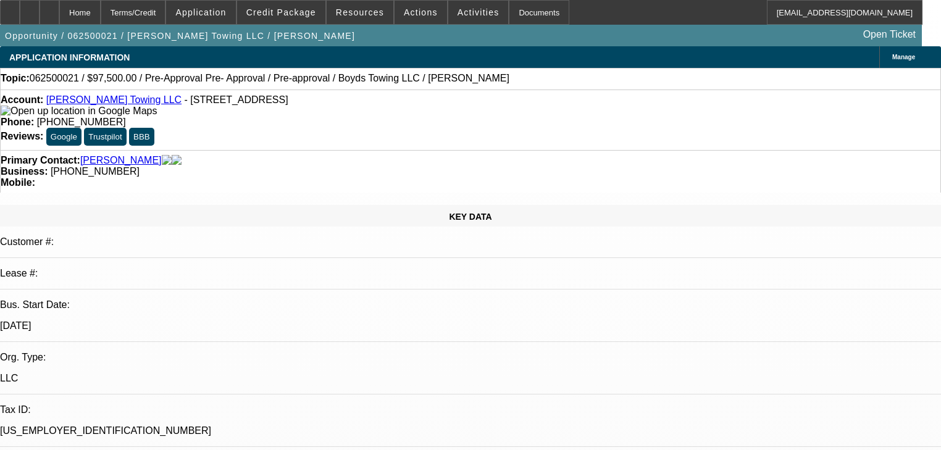
select select "6"
select select "0"
select select "6"
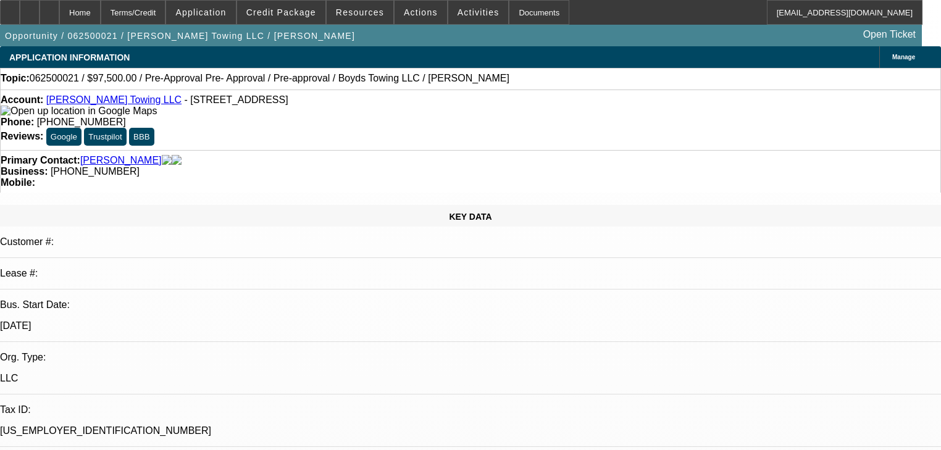
select select "0"
select select "6"
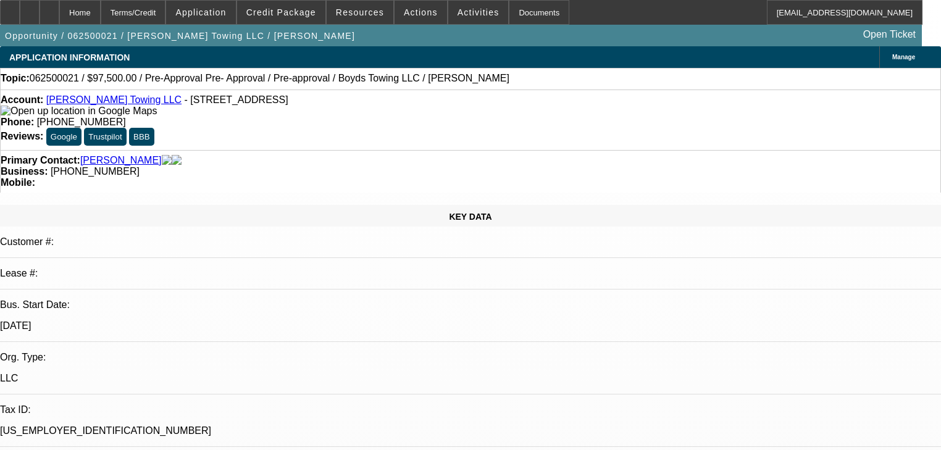
radio input "true"
drag, startPoint x: 744, startPoint y: 261, endPoint x: 741, endPoint y: 268, distance: 8.0
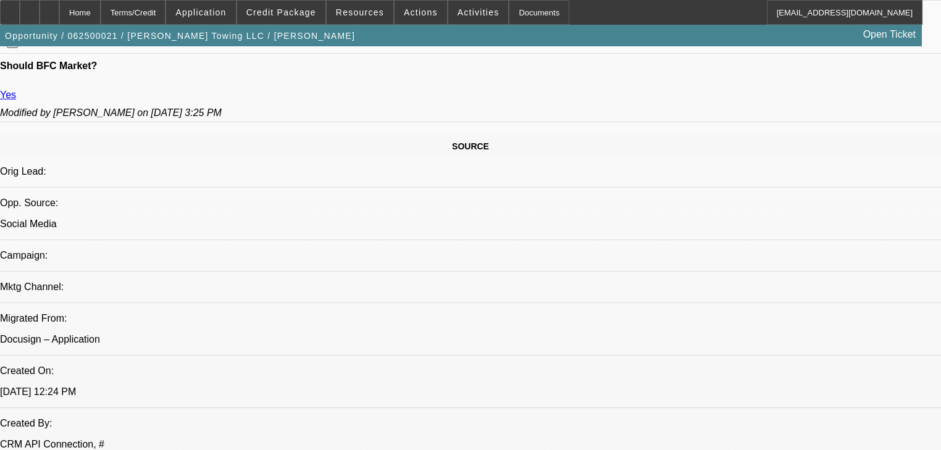
scroll to position [691, 0]
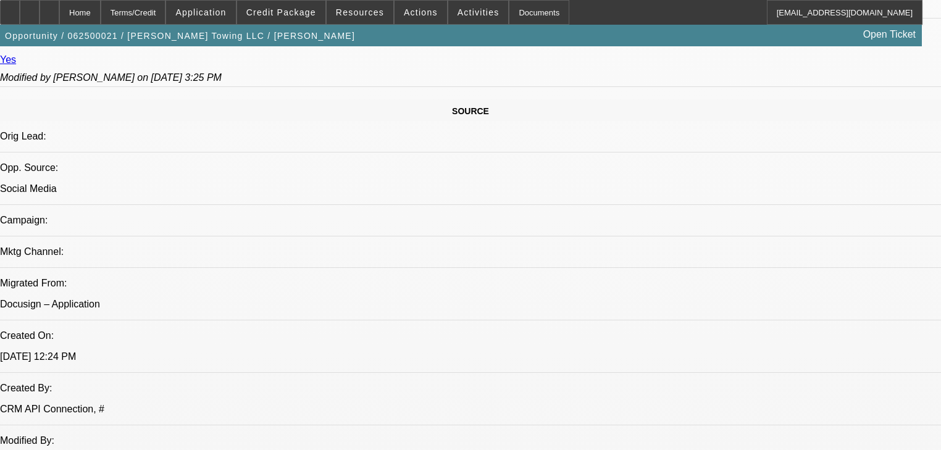
type textarea "He said he did due the copart rescue stuff didn't end up adding another truck."
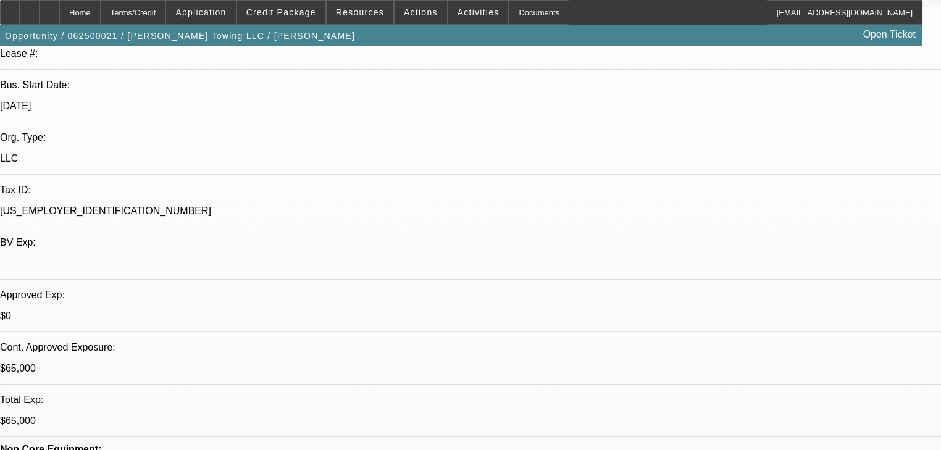
scroll to position [99, 0]
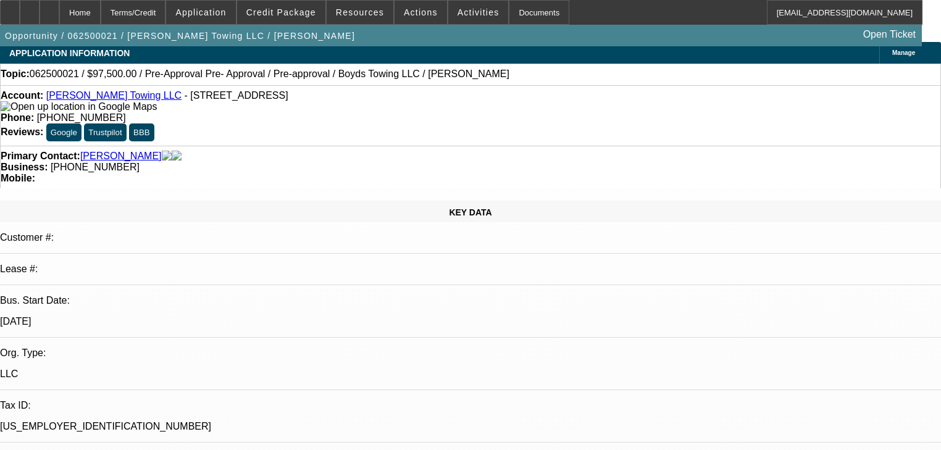
scroll to position [0, 0]
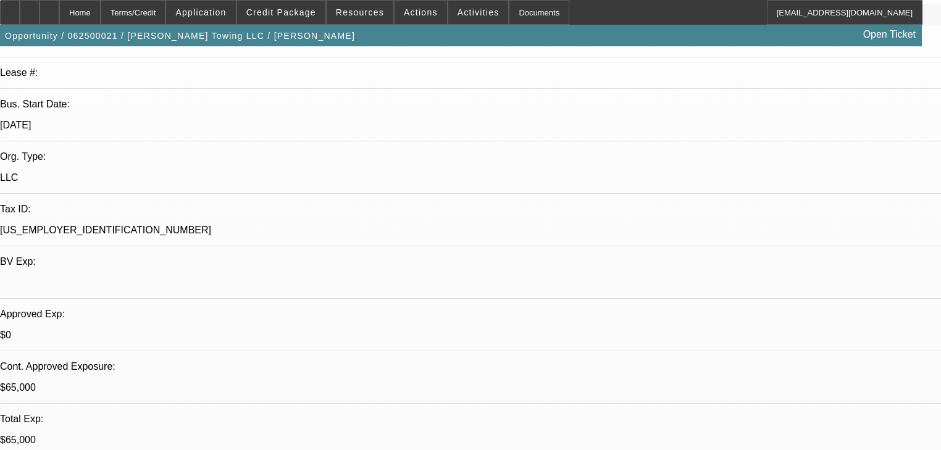
scroll to position [198, 0]
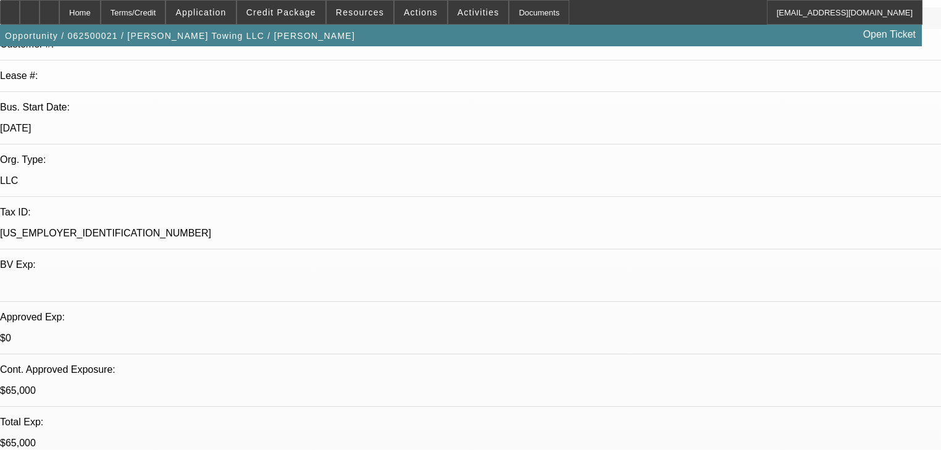
radio input "true"
type textarea "Tow business around him like stopped may be never he says... Very slow..."
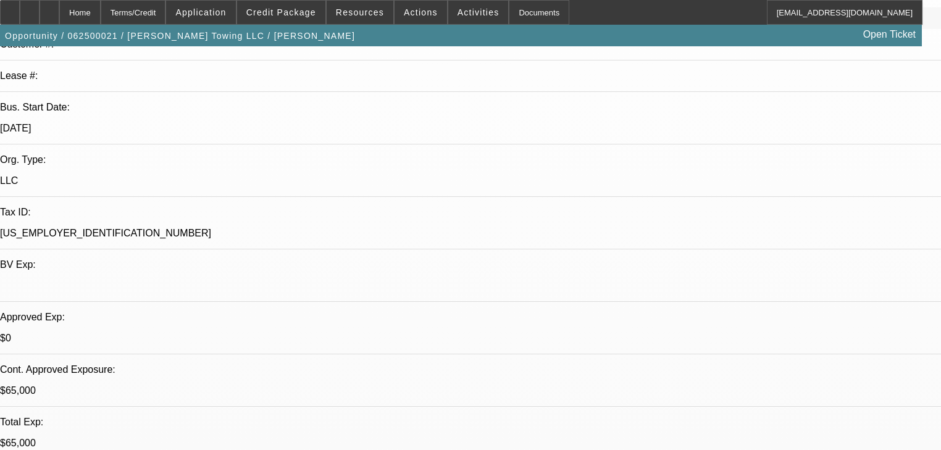
radio input "true"
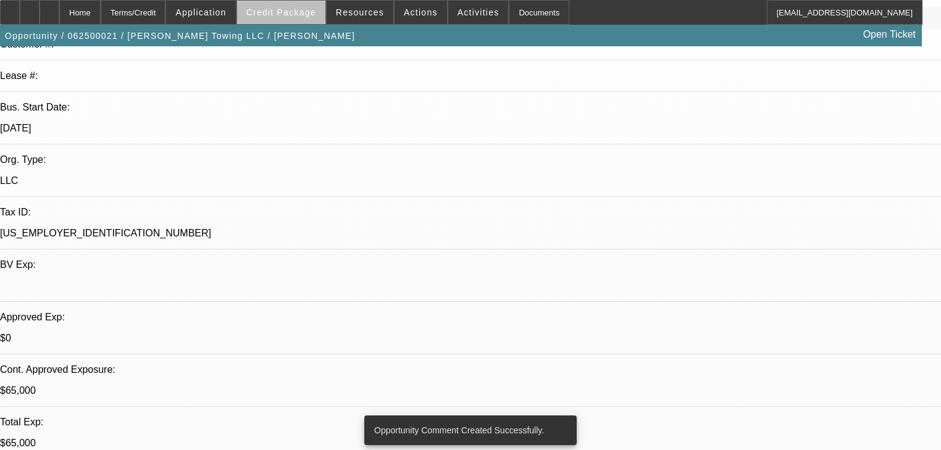
click at [312, 18] on span at bounding box center [281, 13] width 88 height 30
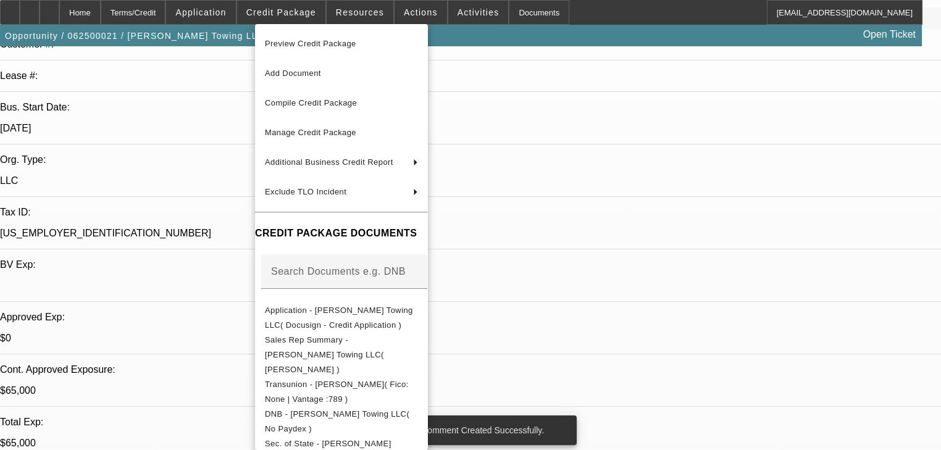
click at [241, 17] on div at bounding box center [470, 225] width 941 height 450
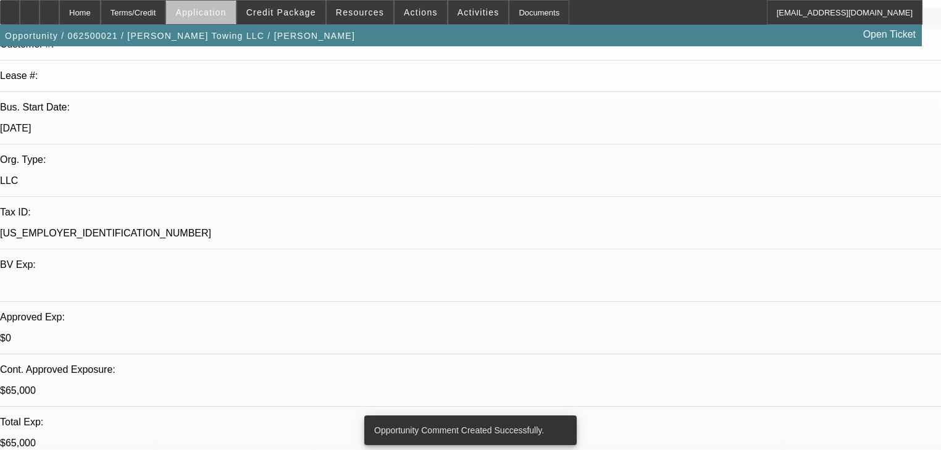
click at [226, 16] on span "Application" at bounding box center [200, 12] width 51 height 10
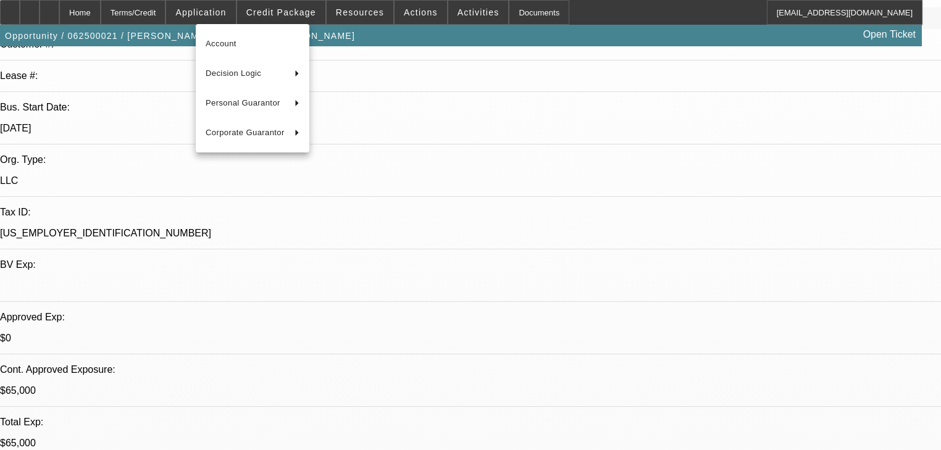
click at [269, 21] on div at bounding box center [470, 225] width 941 height 450
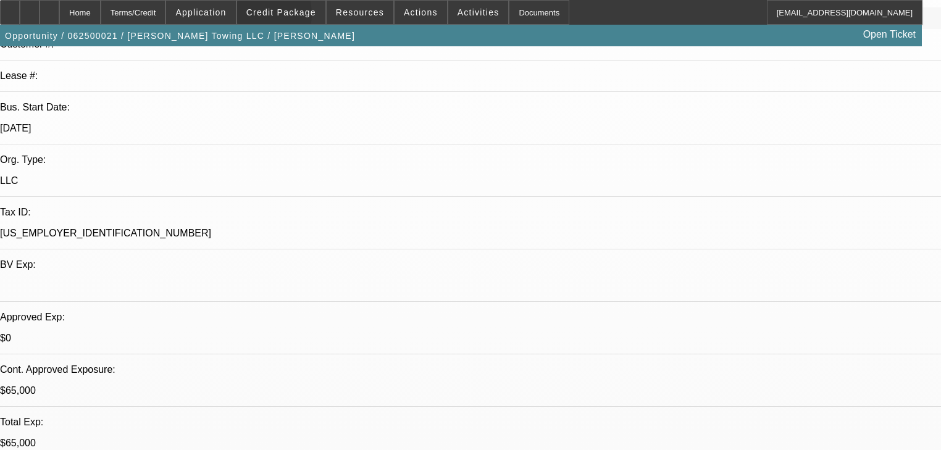
click at [272, 17] on span at bounding box center [281, 13] width 88 height 30
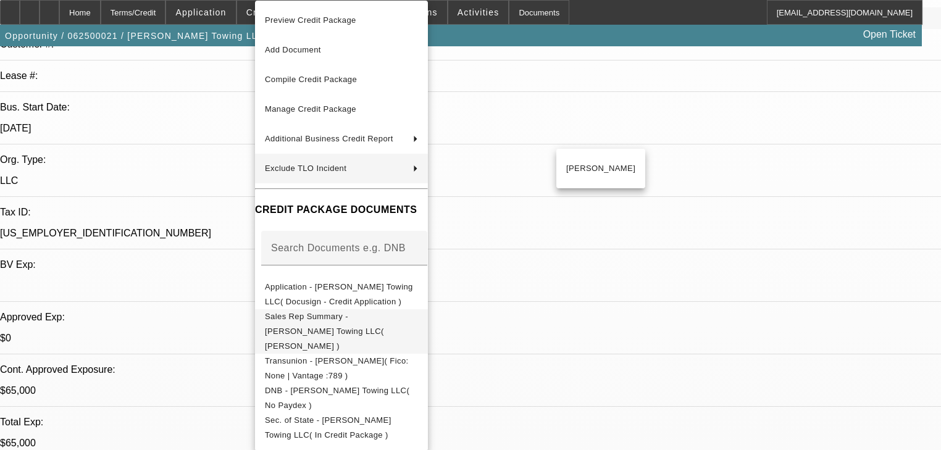
scroll to position [49, 0]
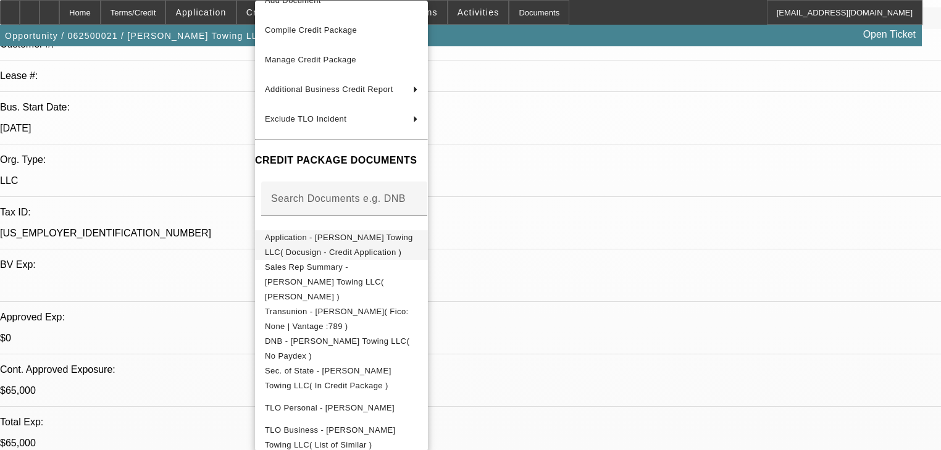
click at [337, 241] on span "Application - Boyd's Towing LLC( Docusign - Credit Application )" at bounding box center [339, 245] width 148 height 24
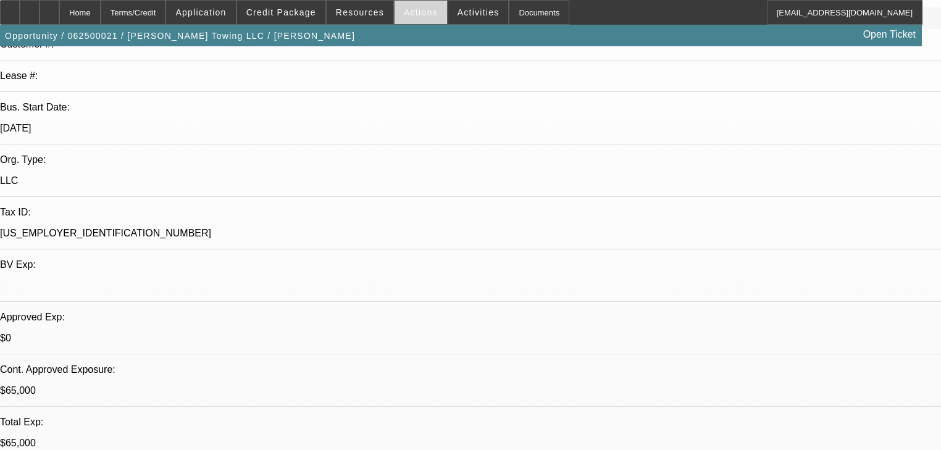
click at [397, 22] on span at bounding box center [420, 13] width 52 height 30
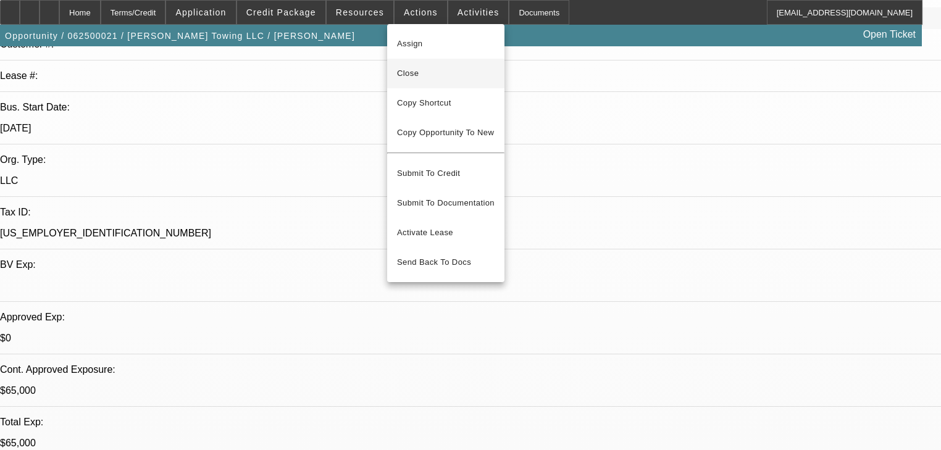
click at [410, 67] on span "Close" at bounding box center [446, 73] width 98 height 15
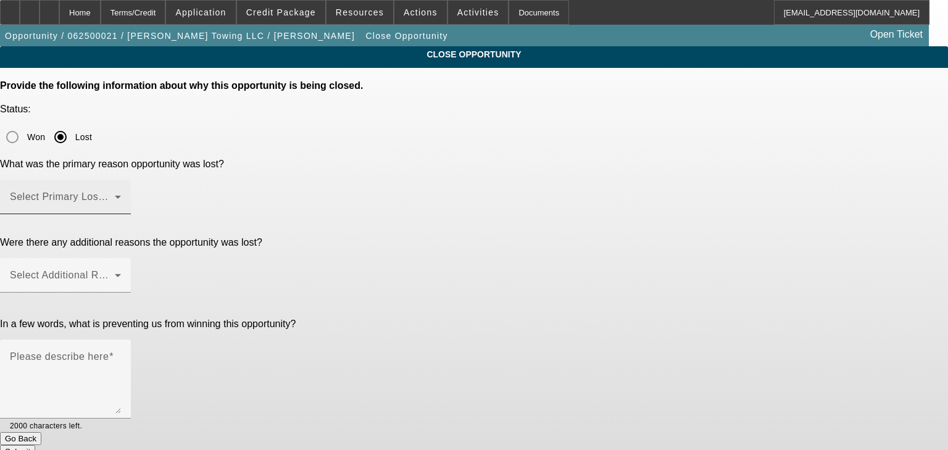
click at [115, 194] on span at bounding box center [62, 201] width 105 height 15
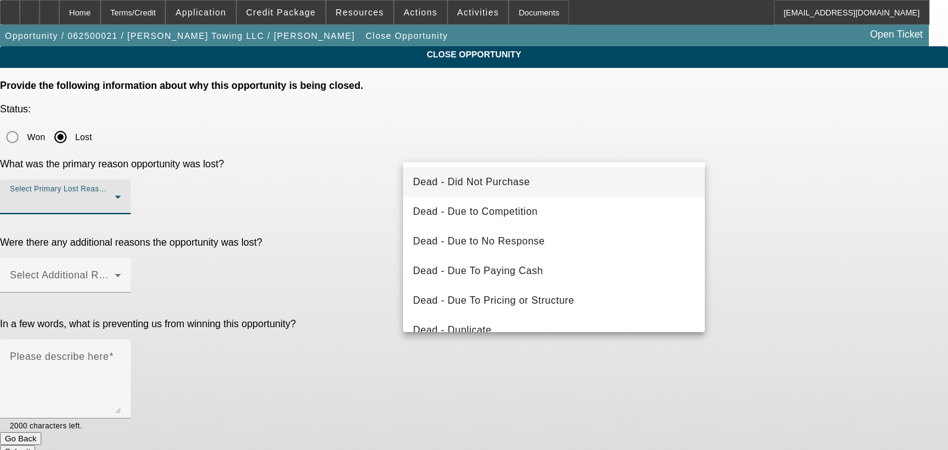
click at [506, 193] on mat-option "Dead - Did Not Purchase" at bounding box center [554, 182] width 302 height 30
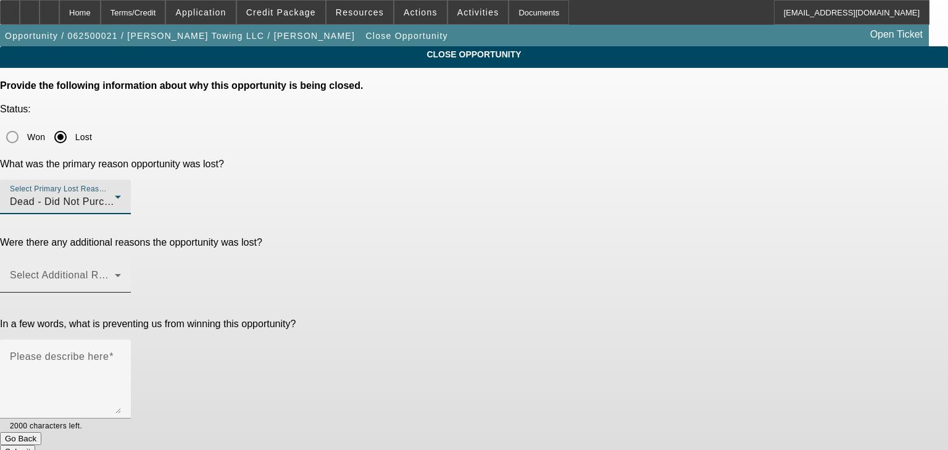
click at [115, 273] on span at bounding box center [62, 280] width 105 height 15
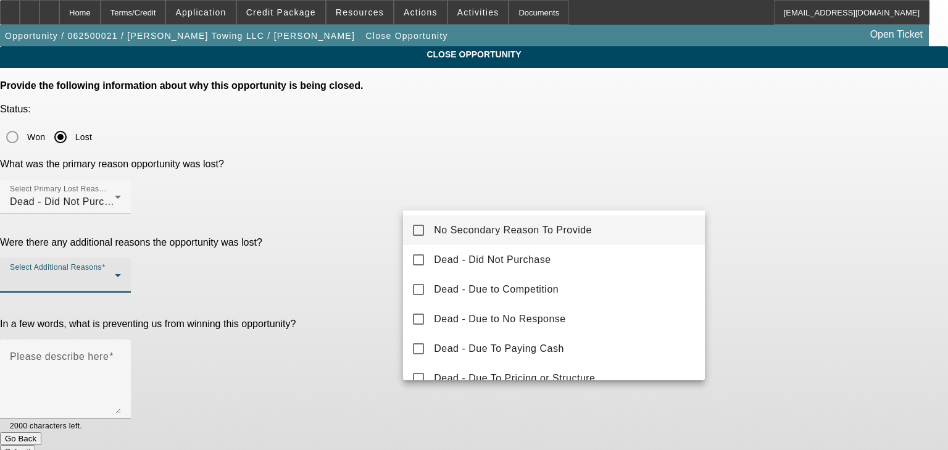
click at [479, 237] on span "No Secondary Reason To Provide" at bounding box center [513, 230] width 158 height 15
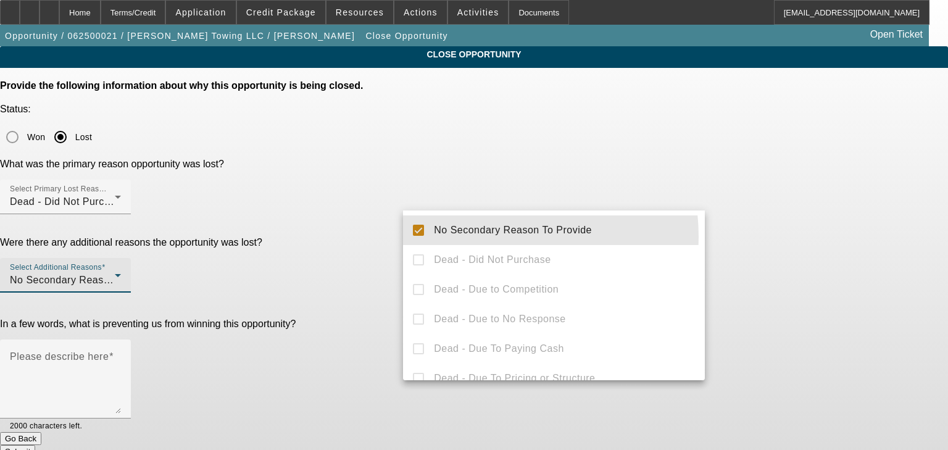
click at [308, 254] on div at bounding box center [474, 225] width 948 height 450
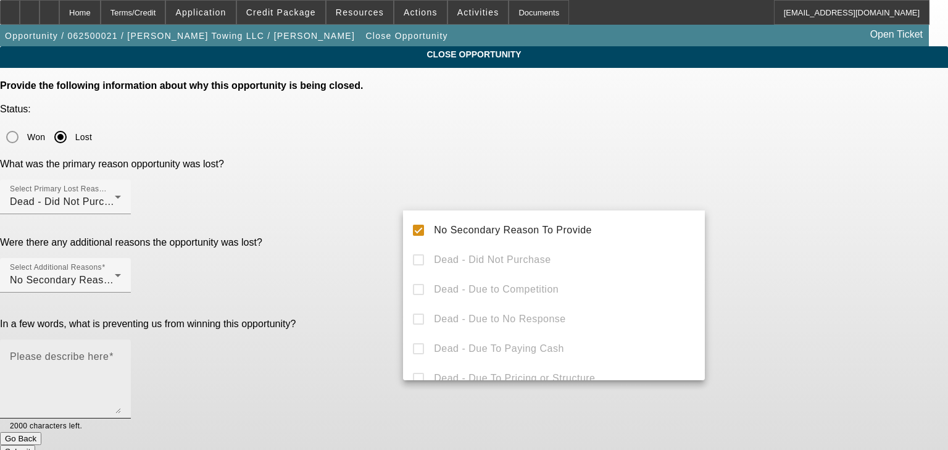
click at [121, 354] on textarea "Please describe here" at bounding box center [65, 383] width 111 height 59
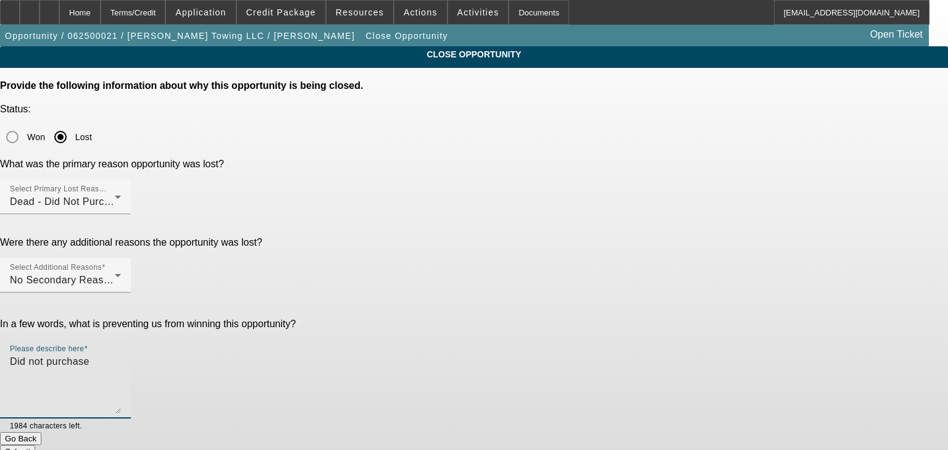
type textarea "Did not purchase"
click at [624, 445] on div "Submit" at bounding box center [474, 451] width 948 height 13
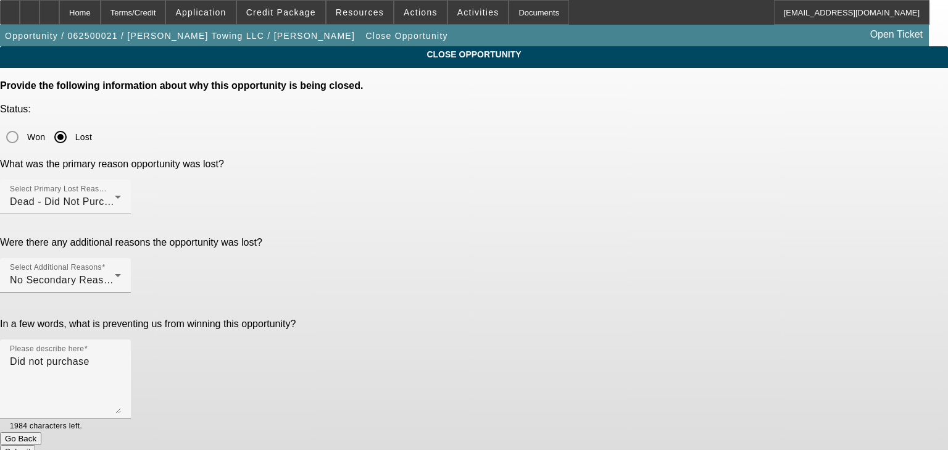
click at [35, 445] on button "Submit" at bounding box center [17, 451] width 35 height 13
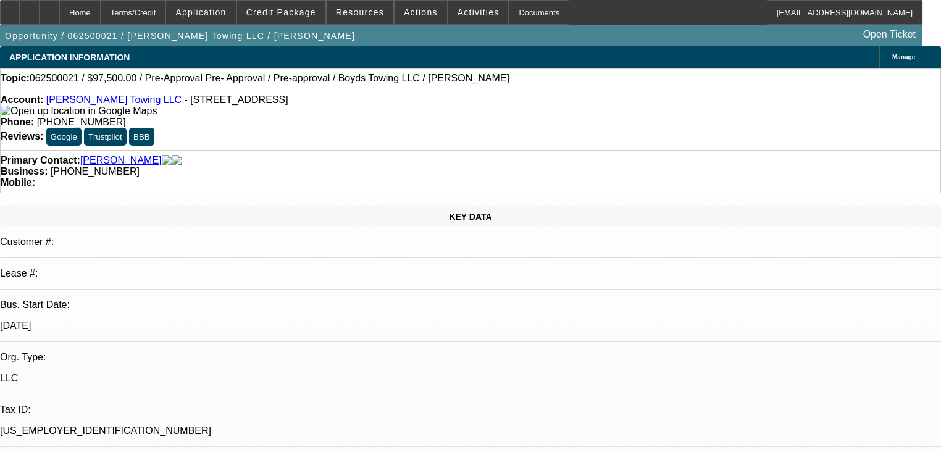
select select "0"
select select "6"
select select "0"
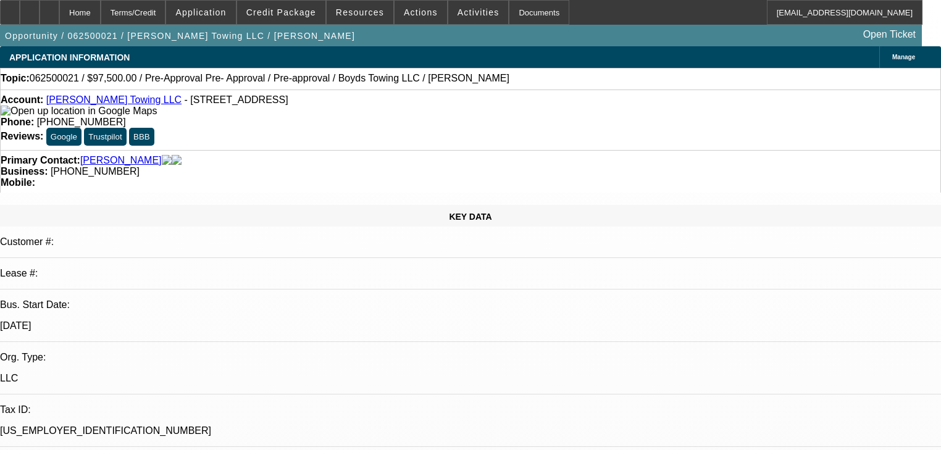
select select "0"
select select "6"
select select "0"
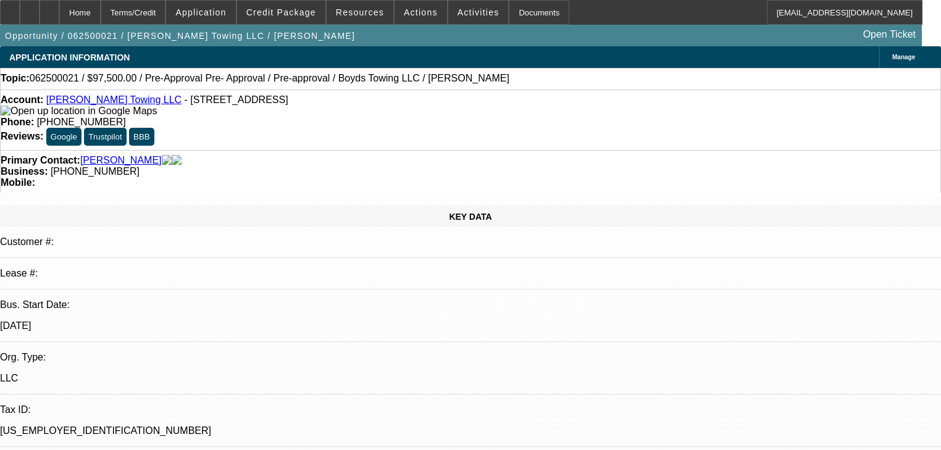
select select "0"
select select "6"
select select "0"
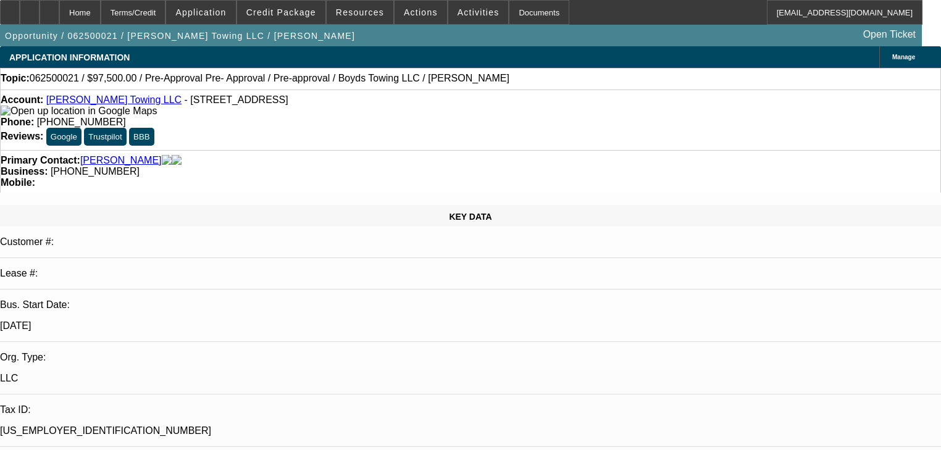
select select "6"
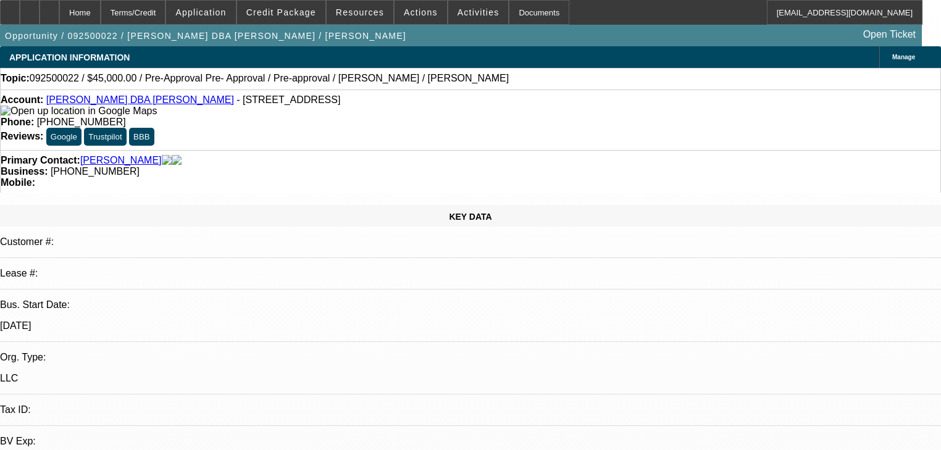
select select "0"
select select "0.1"
select select "4"
select select "0"
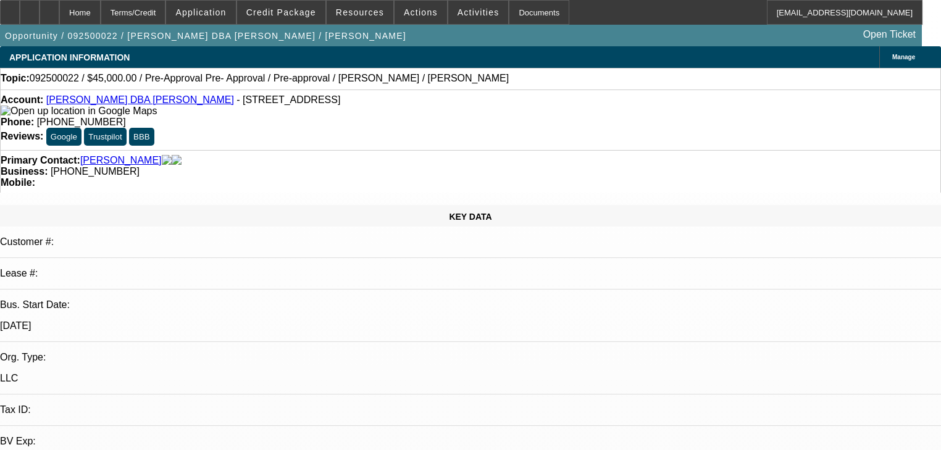
select select "0"
select select "0.1"
select select "4"
select select "0.2"
select select "2"
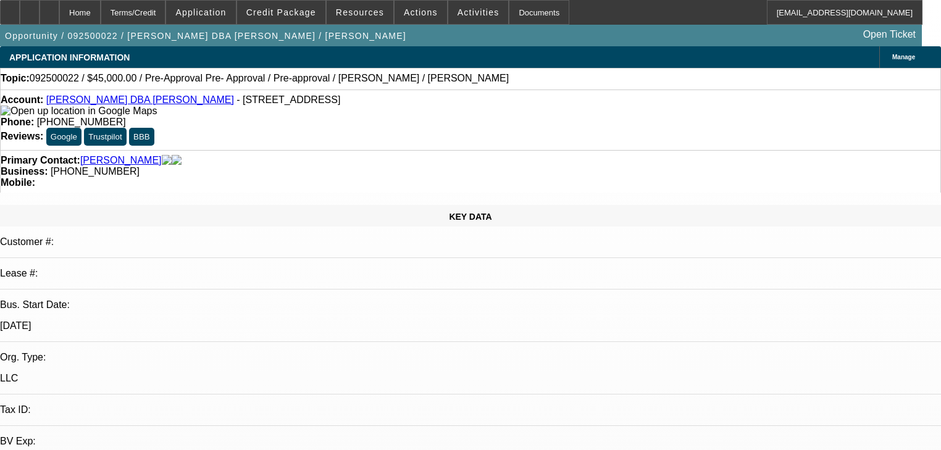
select select "2"
select select "0.1"
select select "4"
click at [412, 16] on span "Actions" at bounding box center [421, 12] width 34 height 10
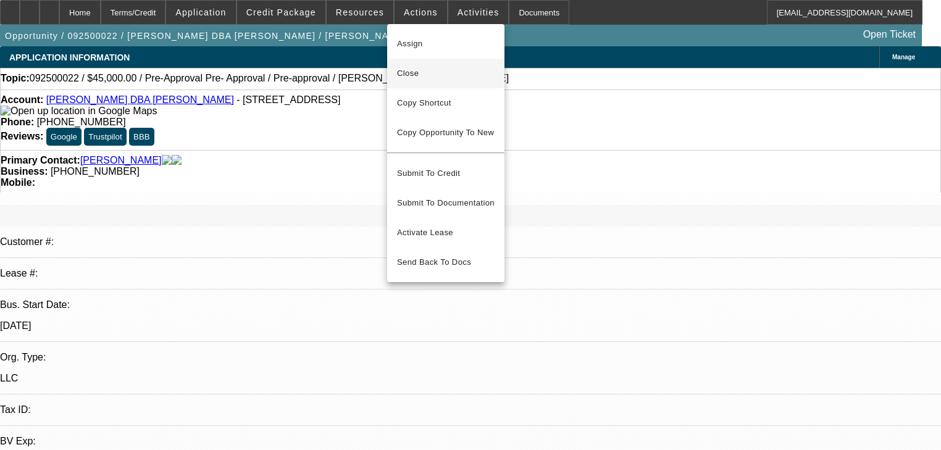
click at [454, 79] on span "Close" at bounding box center [446, 73] width 98 height 15
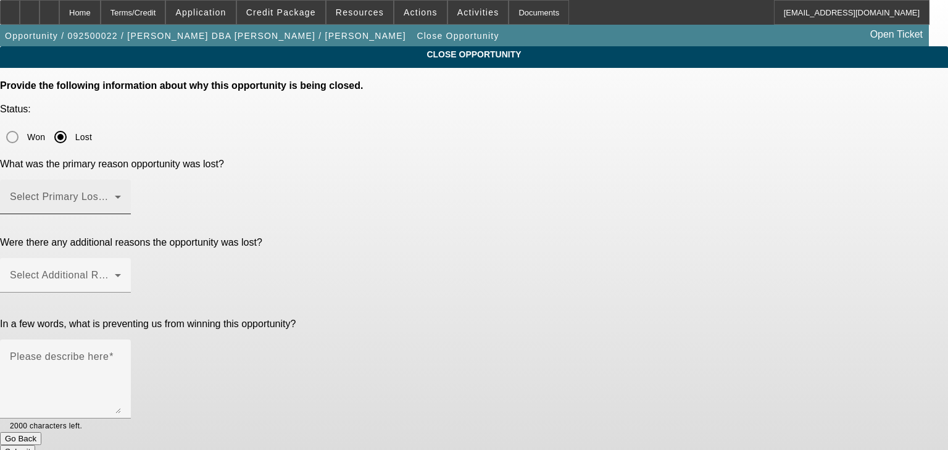
click at [115, 194] on span at bounding box center [62, 201] width 105 height 15
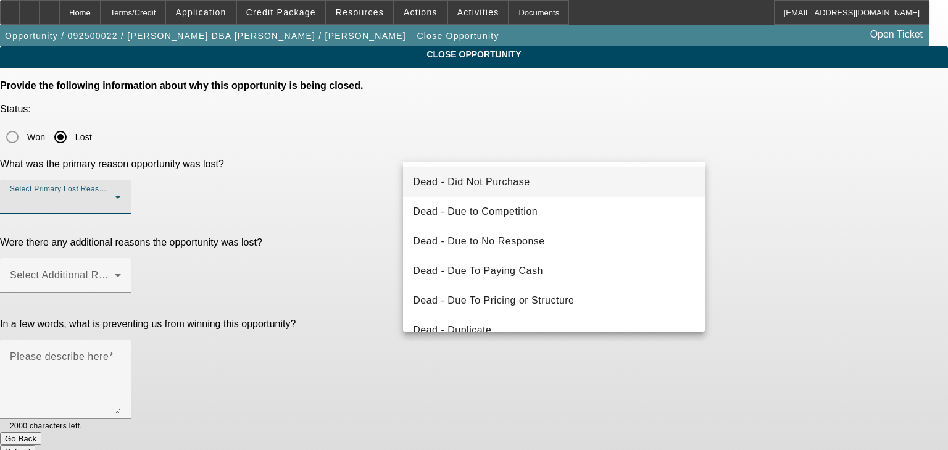
click at [486, 183] on span "Dead - Did Not Purchase" at bounding box center [471, 182] width 117 height 15
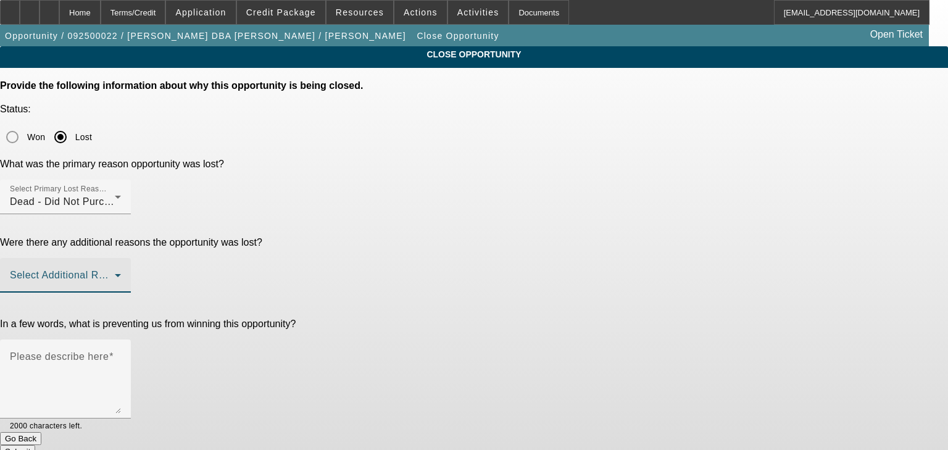
click at [115, 273] on span at bounding box center [62, 280] width 105 height 15
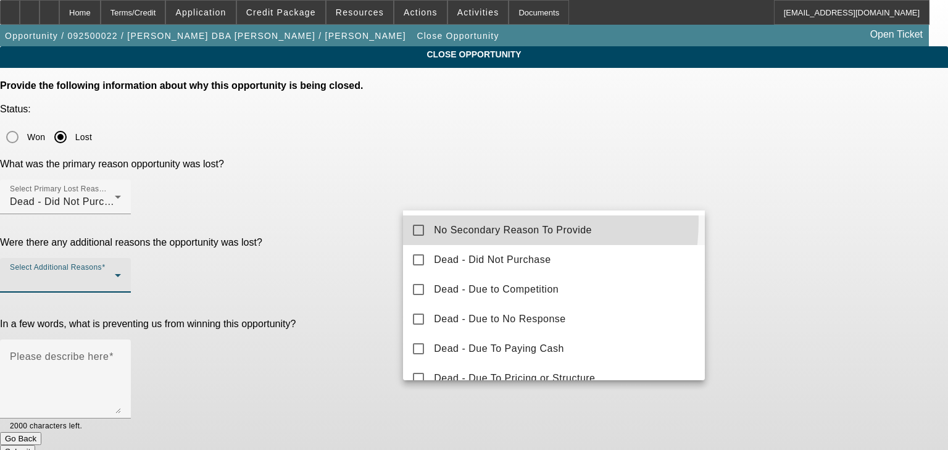
click at [455, 220] on mat-option "No Secondary Reason To Provide" at bounding box center [554, 230] width 302 height 30
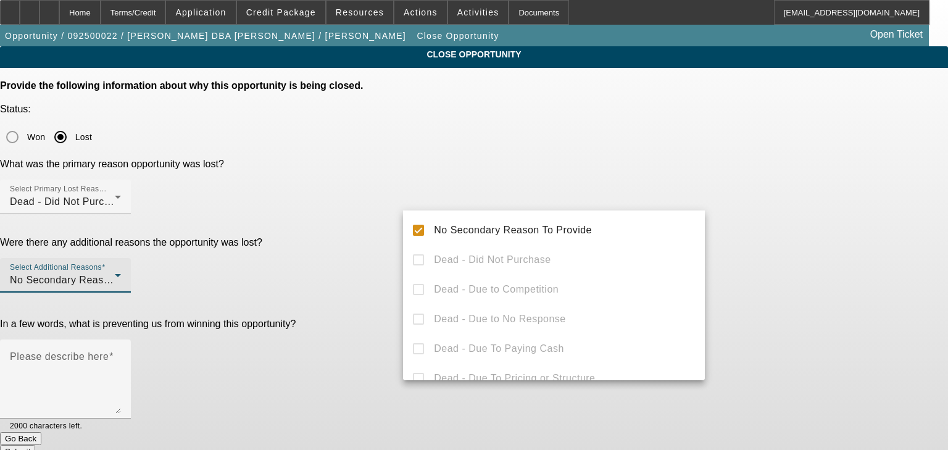
click at [363, 240] on div at bounding box center [474, 225] width 948 height 450
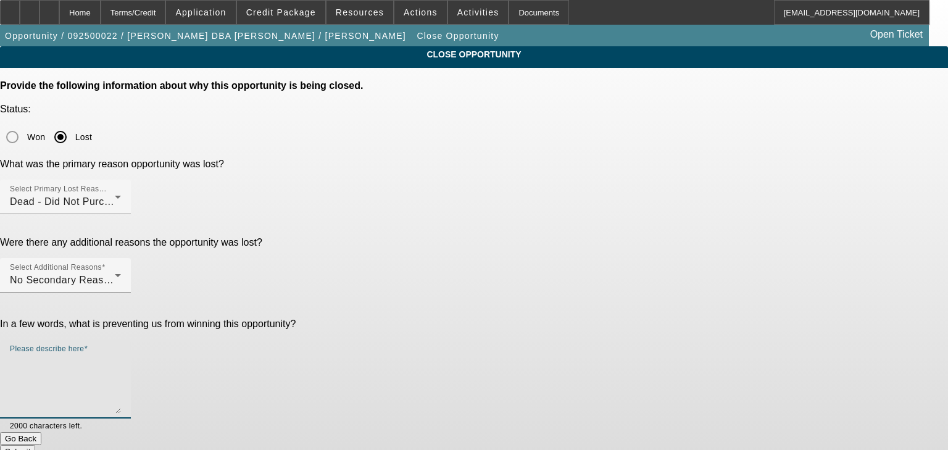
click at [121, 354] on textarea "Please describe here" at bounding box center [65, 383] width 111 height 59
click at [168, 275] on span "No Secondary Reason To Provide" at bounding box center [89, 280] width 158 height 10
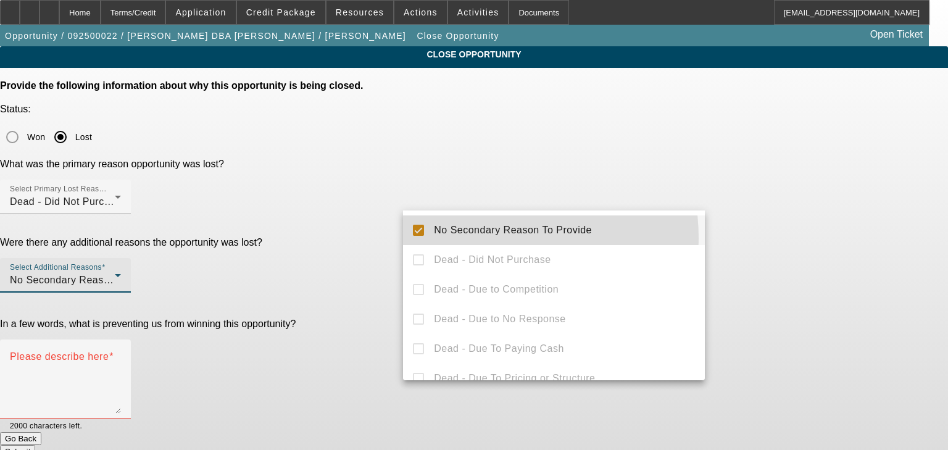
click at [472, 238] on mat-option "No Secondary Reason To Provide" at bounding box center [554, 230] width 302 height 30
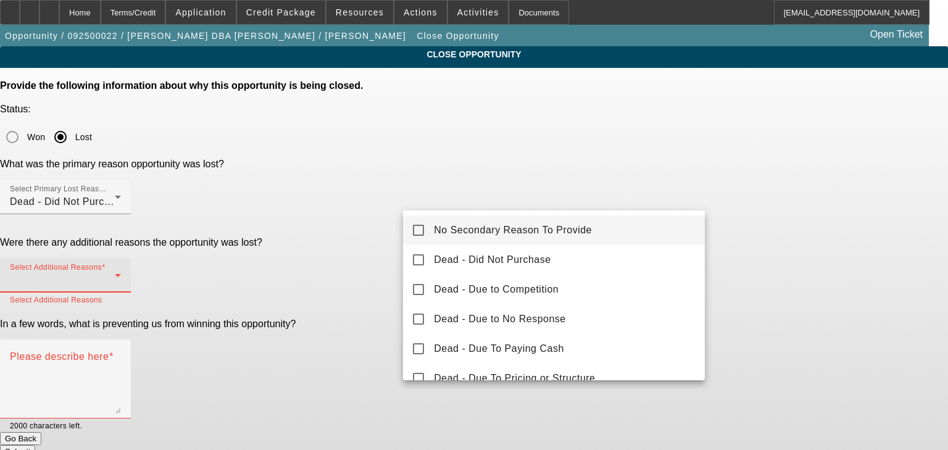
click at [441, 240] on mat-option "No Secondary Reason To Provide" at bounding box center [554, 230] width 302 height 30
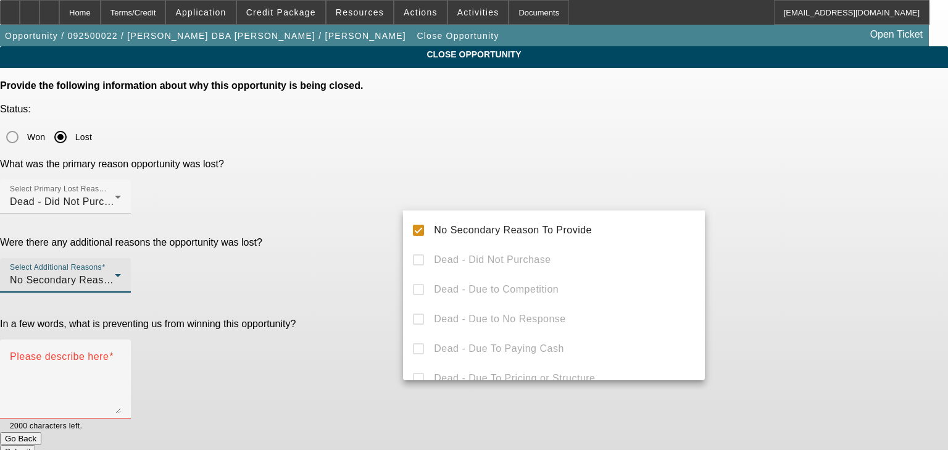
click at [361, 257] on div at bounding box center [474, 225] width 948 height 450
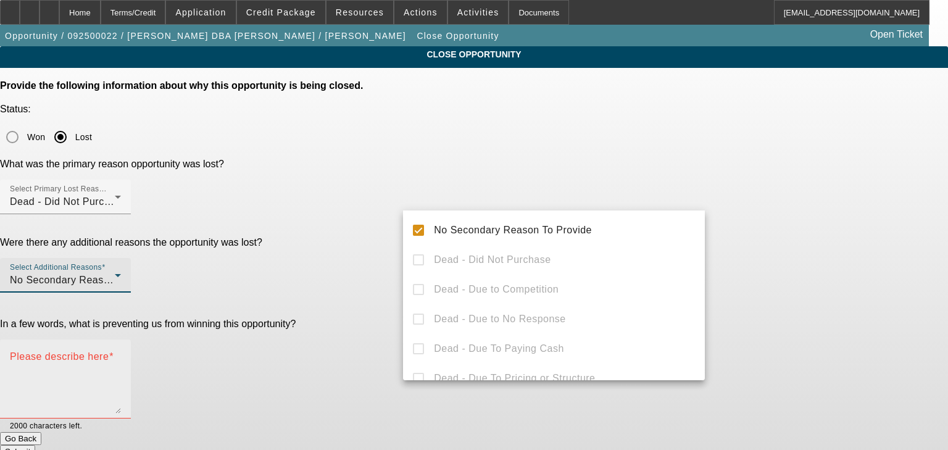
click at [121, 354] on textarea "Please describe here" at bounding box center [65, 383] width 111 height 59
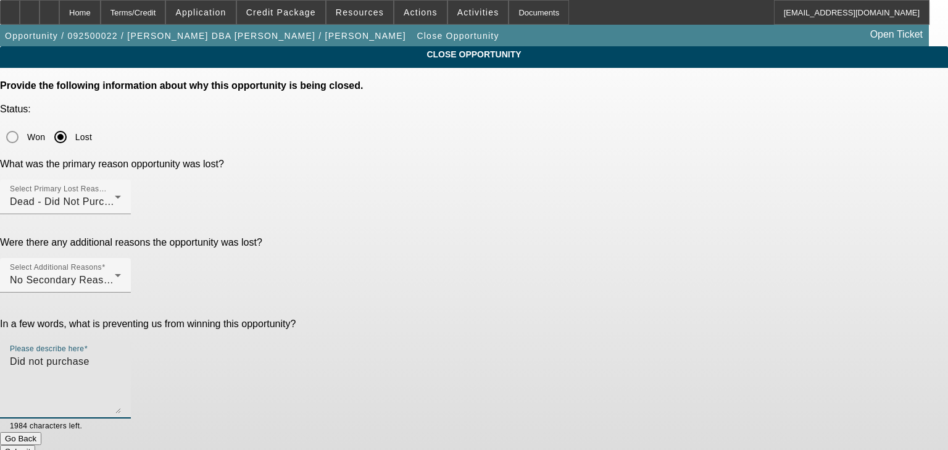
type textarea "Did not purchase"
click at [35, 445] on button "Submit" at bounding box center [17, 451] width 35 height 13
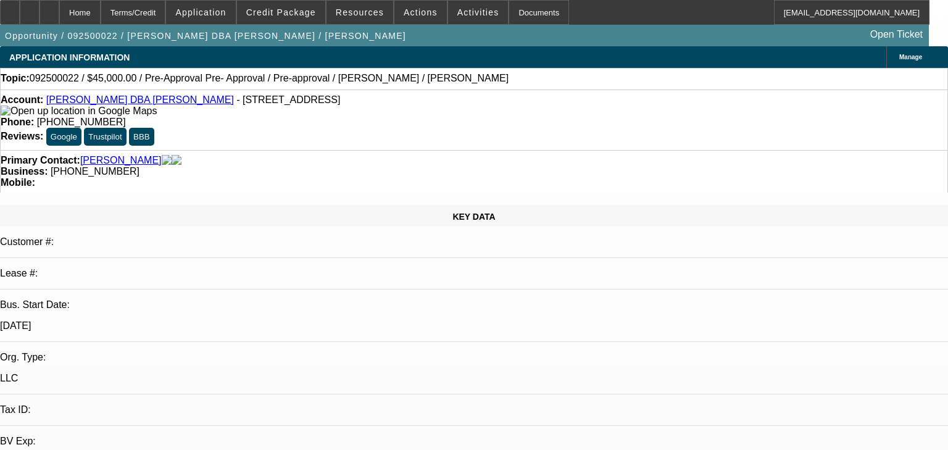
select select "0"
select select "0.1"
select select "4"
select select "0"
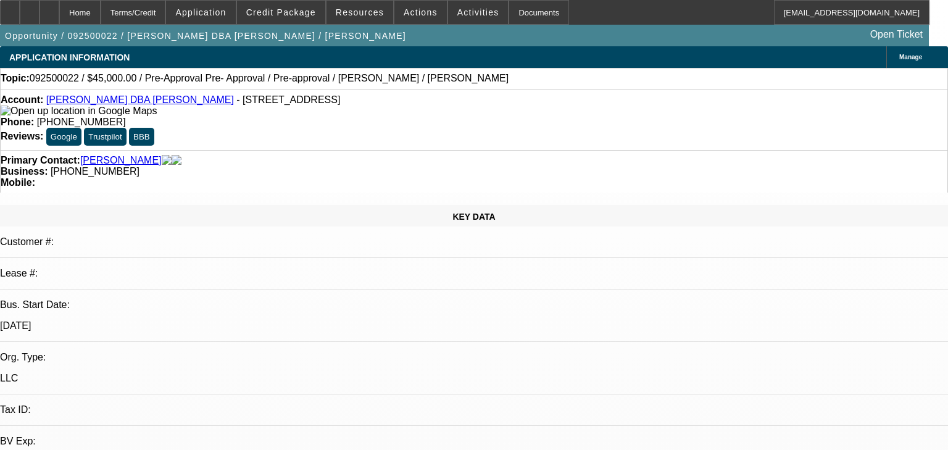
select select "0"
select select "0.1"
select select "4"
select select "0.2"
select select "2"
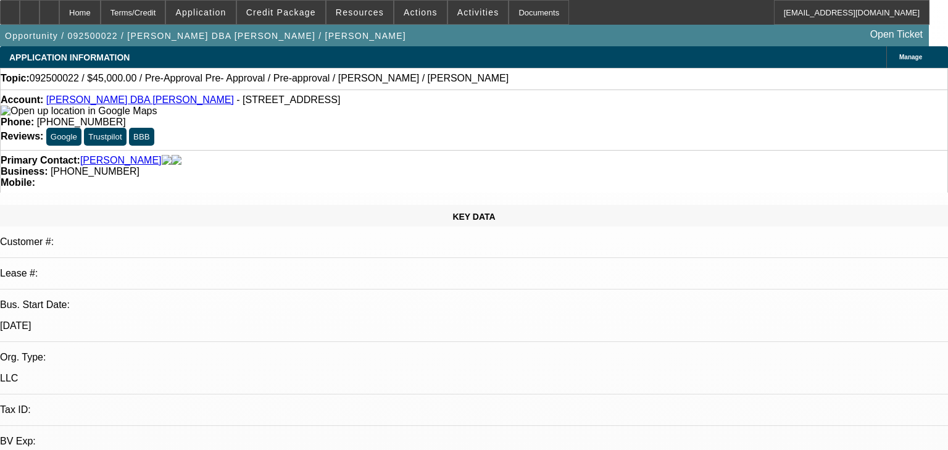
select select "2"
select select "0.1"
select select "4"
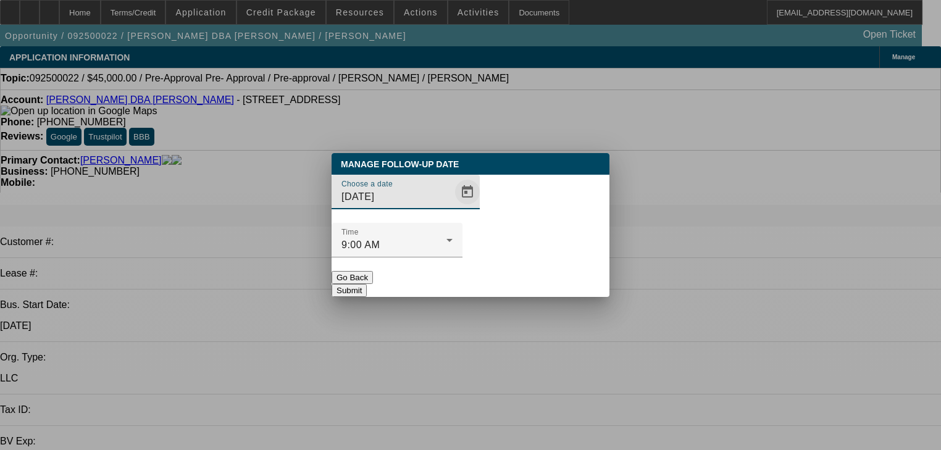
click at [452, 207] on span "Open calendar" at bounding box center [467, 192] width 30 height 30
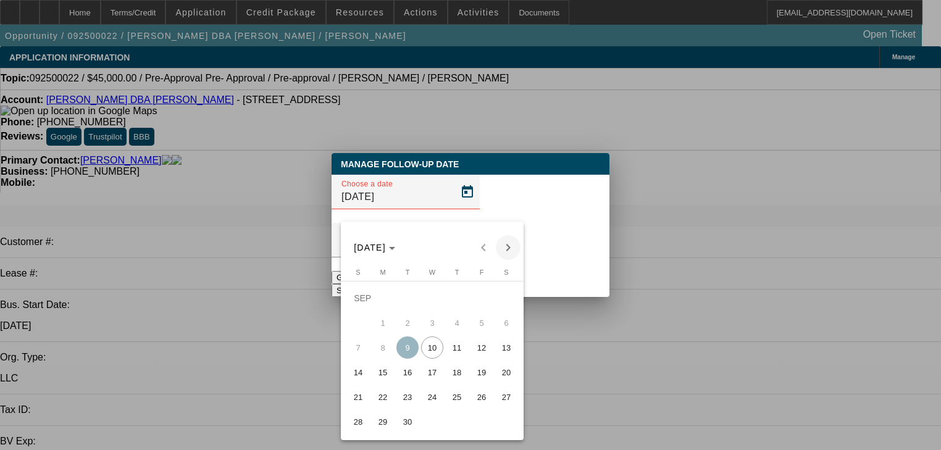
click at [507, 242] on span "Next month" at bounding box center [508, 247] width 25 height 25
click at [507, 242] on div "SEP 2025 SEP 2025" at bounding box center [432, 247] width 177 height 25
click at [483, 323] on span "10" at bounding box center [481, 323] width 22 height 22
type input "10/10/2025"
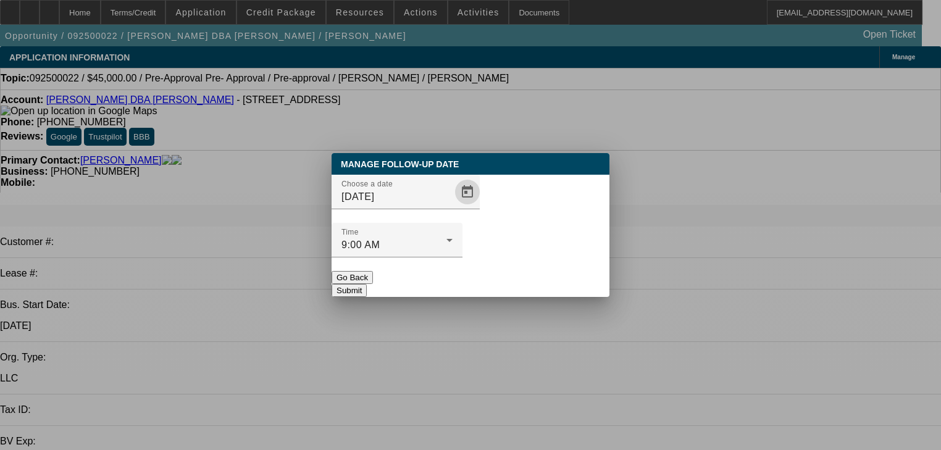
click at [367, 284] on button "Submit" at bounding box center [349, 290] width 35 height 13
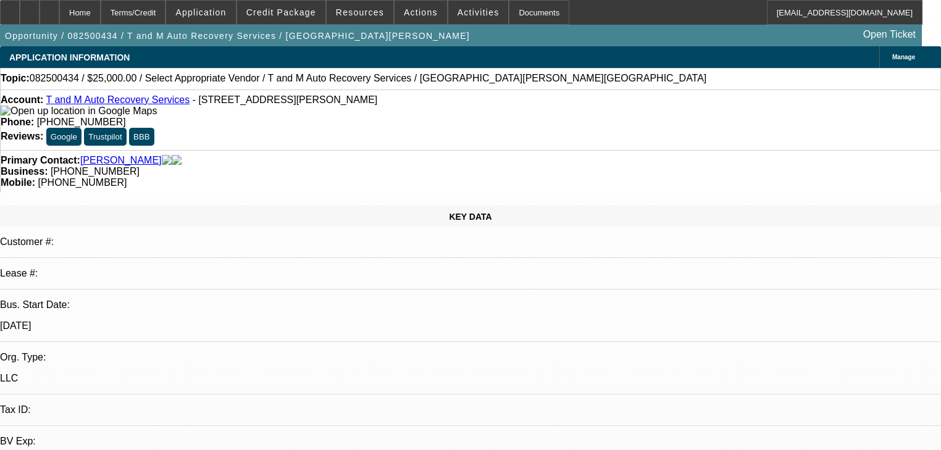
select select "0"
select select "0.1"
select select "4"
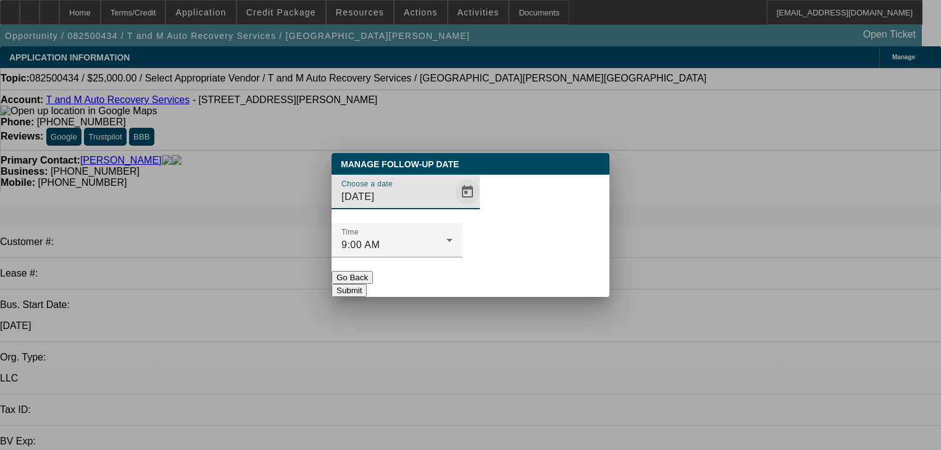
click at [458, 207] on span "Open calendar" at bounding box center [467, 192] width 30 height 30
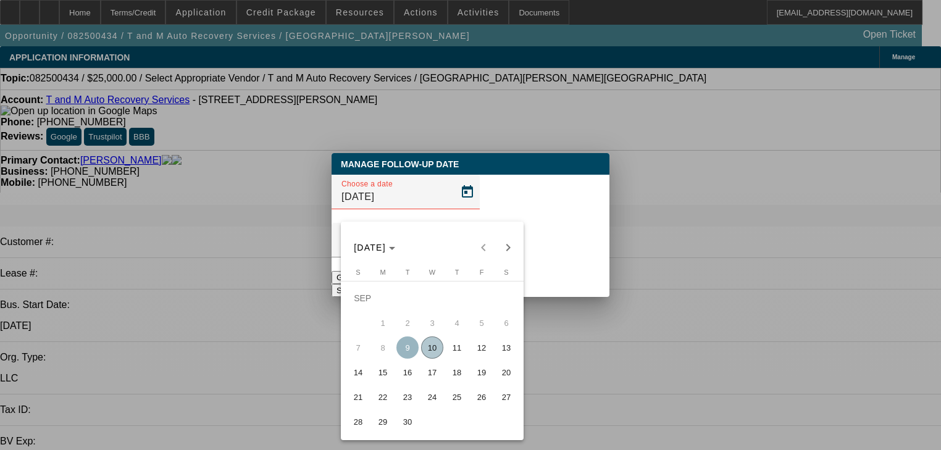
click at [404, 378] on span "16" at bounding box center [407, 372] width 22 height 22
type input "9/16/2025"
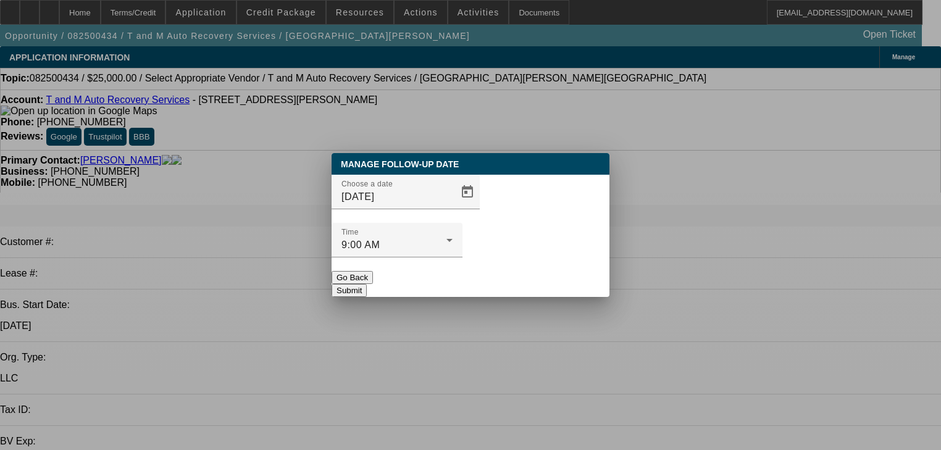
click at [367, 284] on button "Submit" at bounding box center [349, 290] width 35 height 13
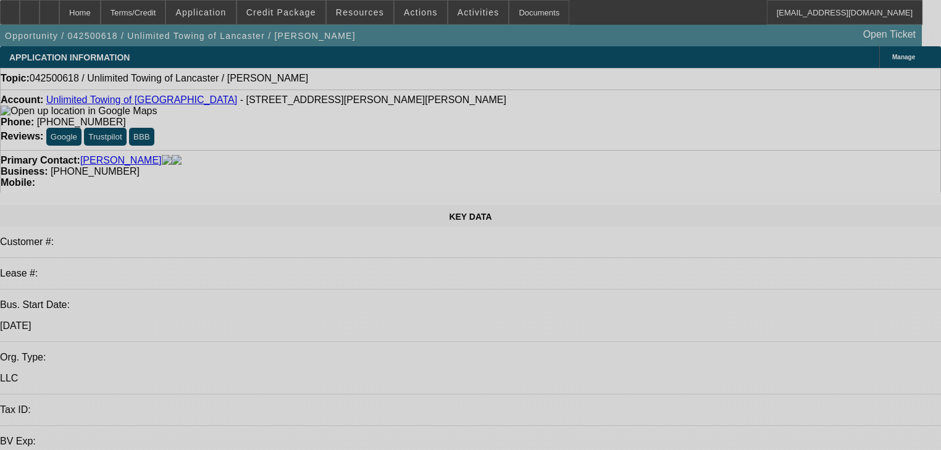
select select "0"
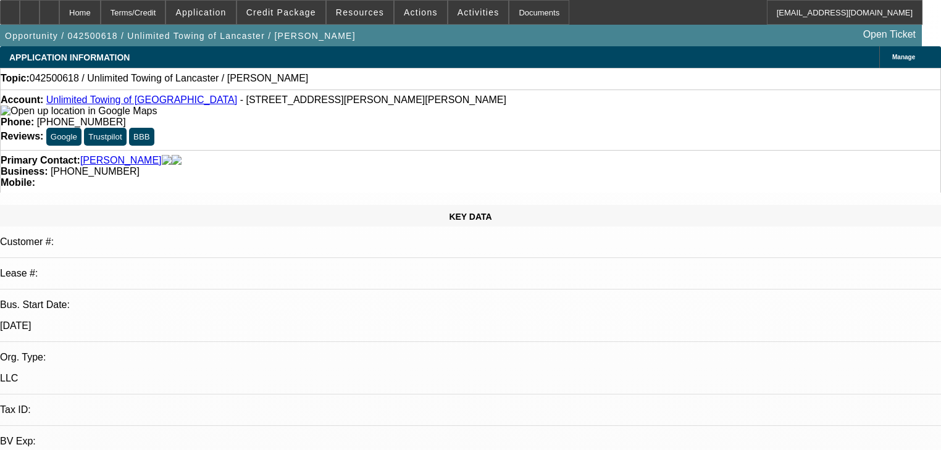
select select "2"
select select "0.1"
select select "4"
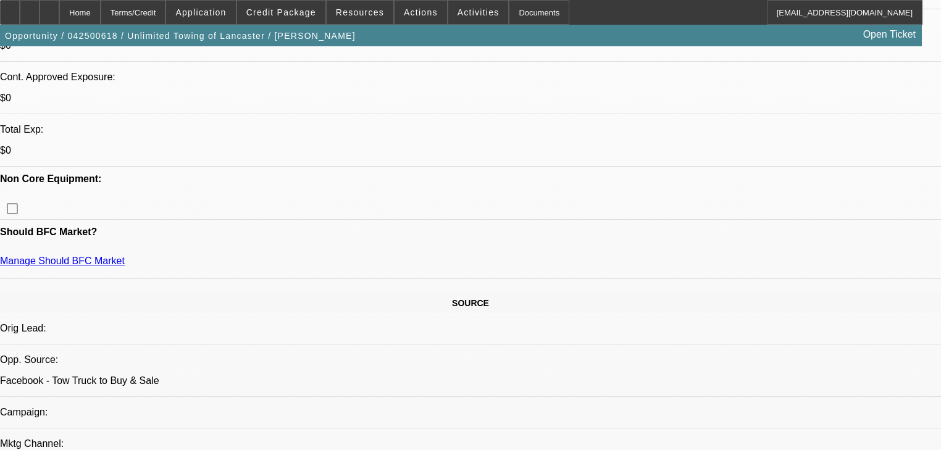
scroll to position [543, 0]
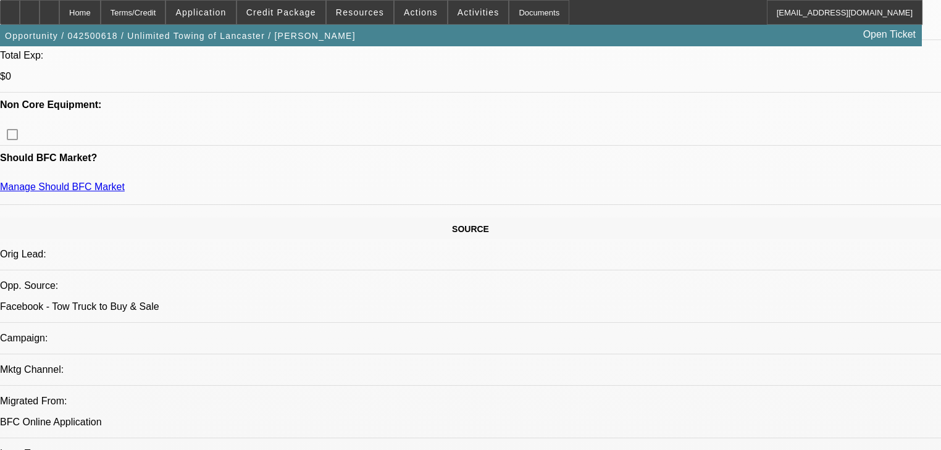
radio input "true"
type textarea "Put that hold, got a larger cut from the guy. not starting a business at this t…"
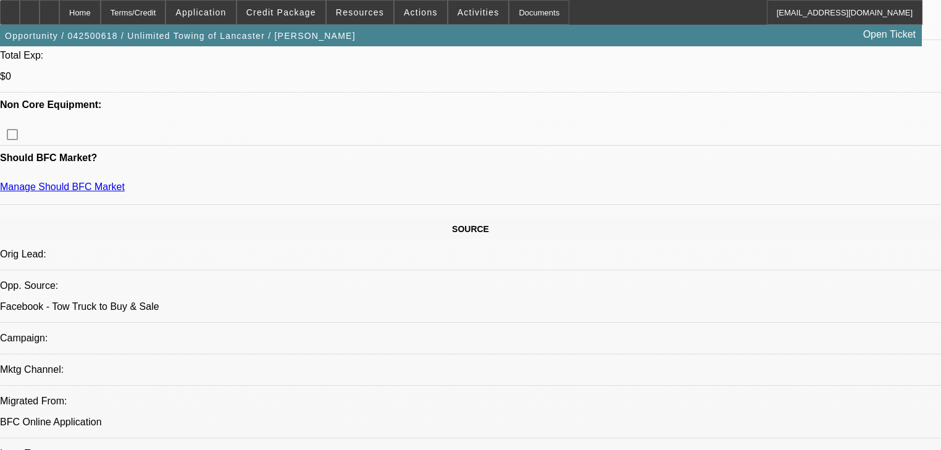
radio input "true"
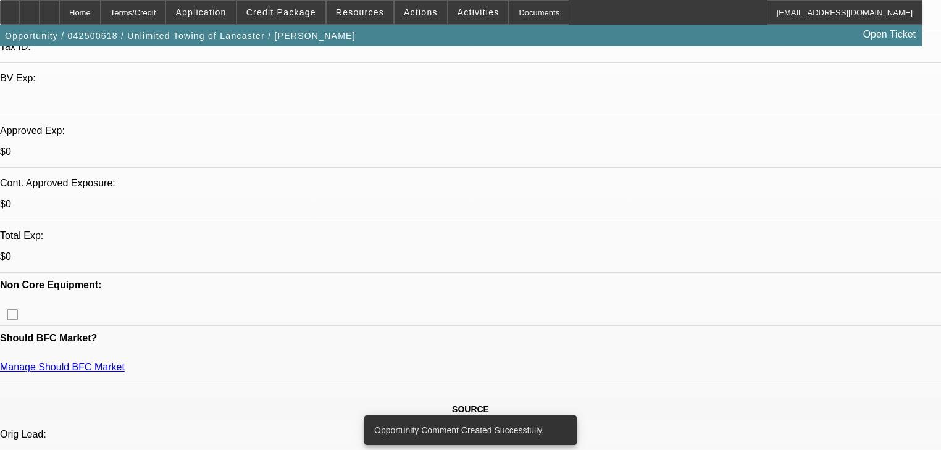
scroll to position [346, 0]
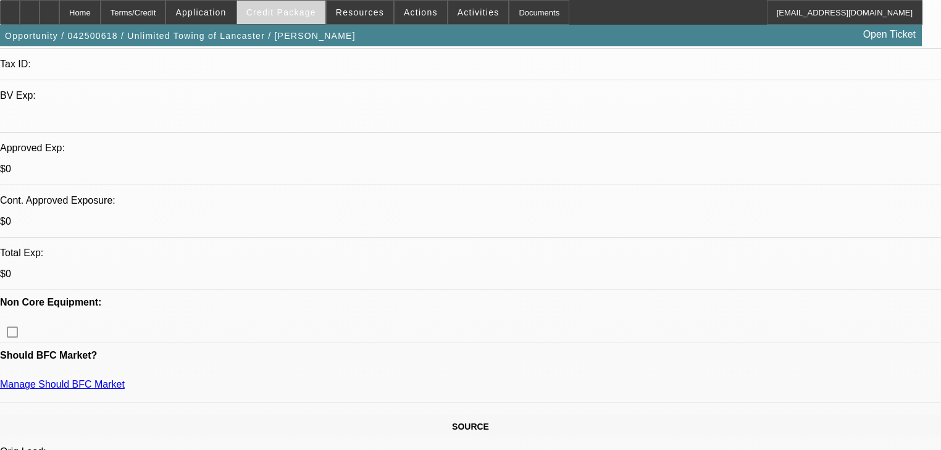
click at [258, 15] on span at bounding box center [281, 13] width 88 height 30
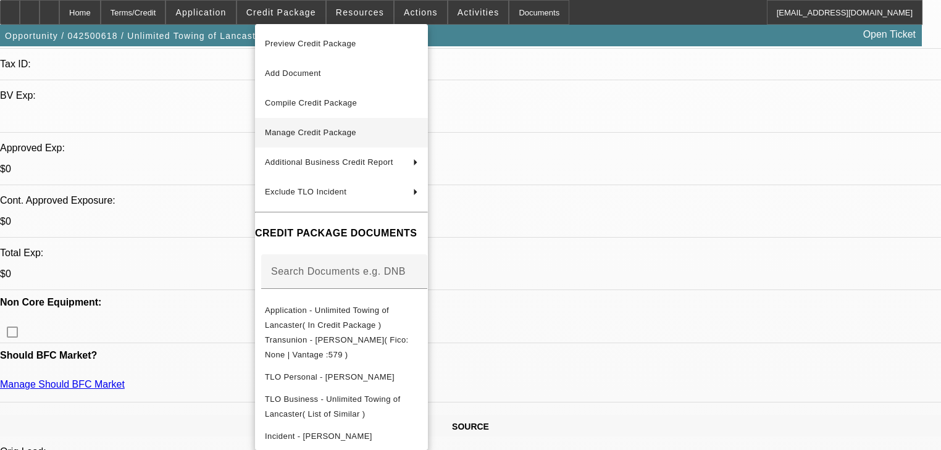
click at [331, 124] on button "Manage Credit Package" at bounding box center [341, 133] width 173 height 30
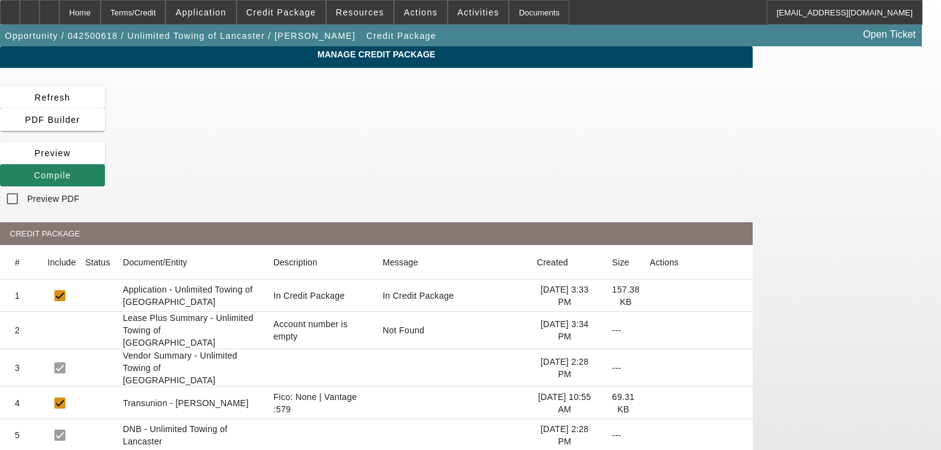
click at [649, 403] on icon at bounding box center [649, 403] width 0 height 0
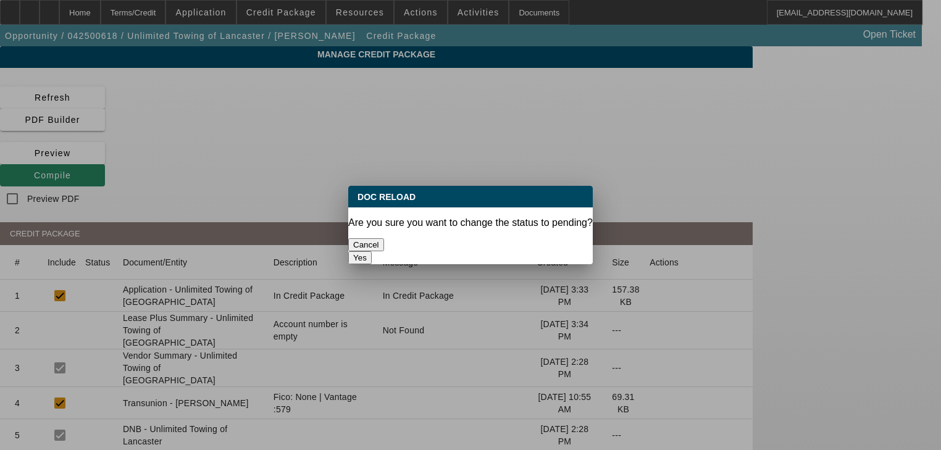
click at [372, 251] on button "Yes" at bounding box center [359, 257] width 23 height 13
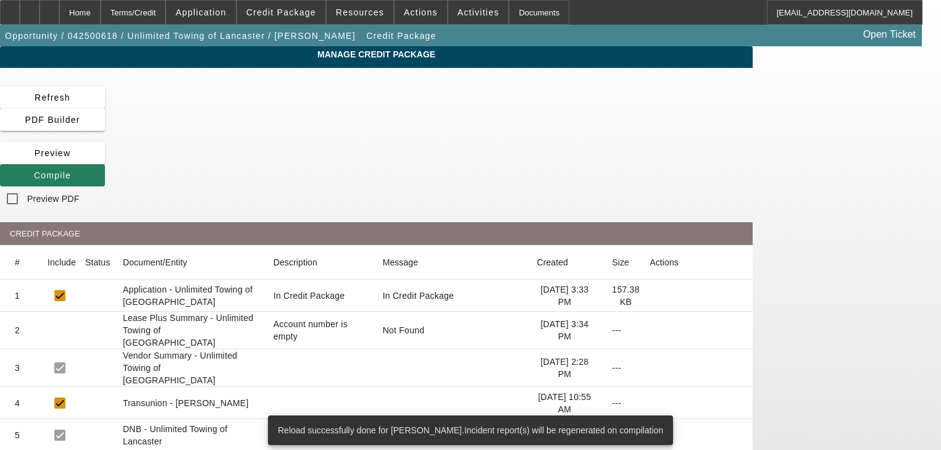
click at [105, 161] on span at bounding box center [52, 176] width 105 height 30
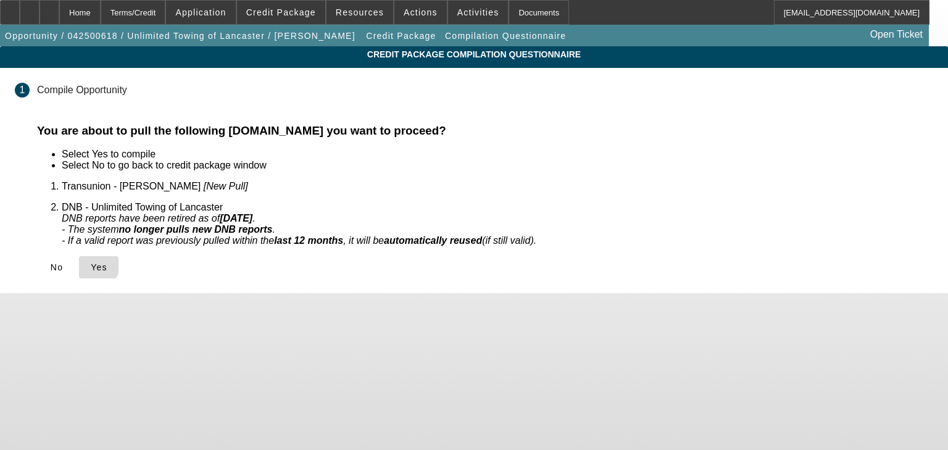
click at [91, 262] on icon at bounding box center [91, 267] width 0 height 10
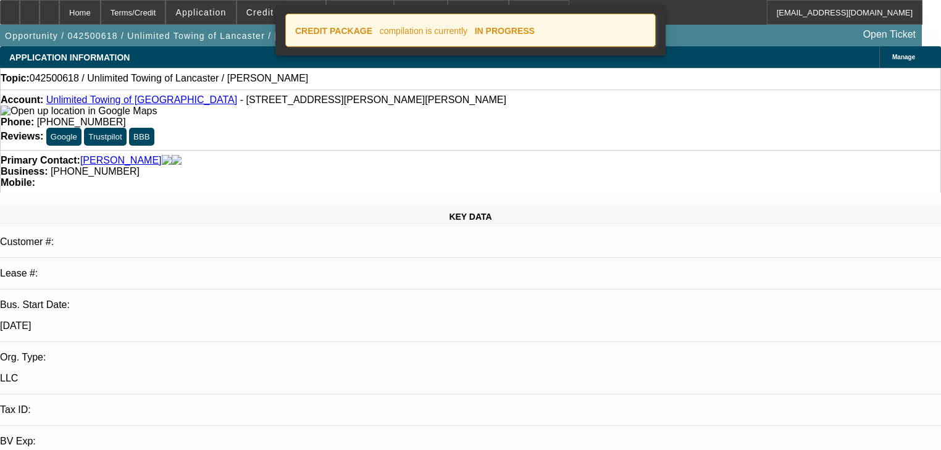
select select "0"
select select "2"
select select "0.1"
select select "4"
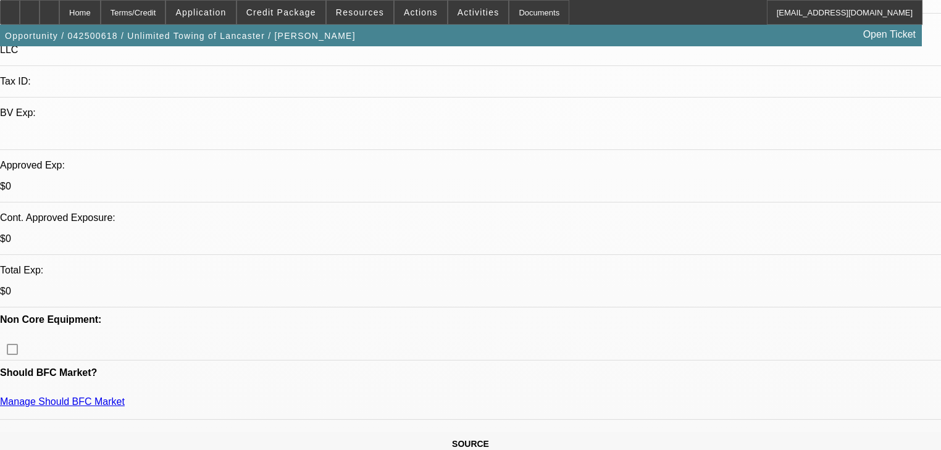
scroll to position [346, 0]
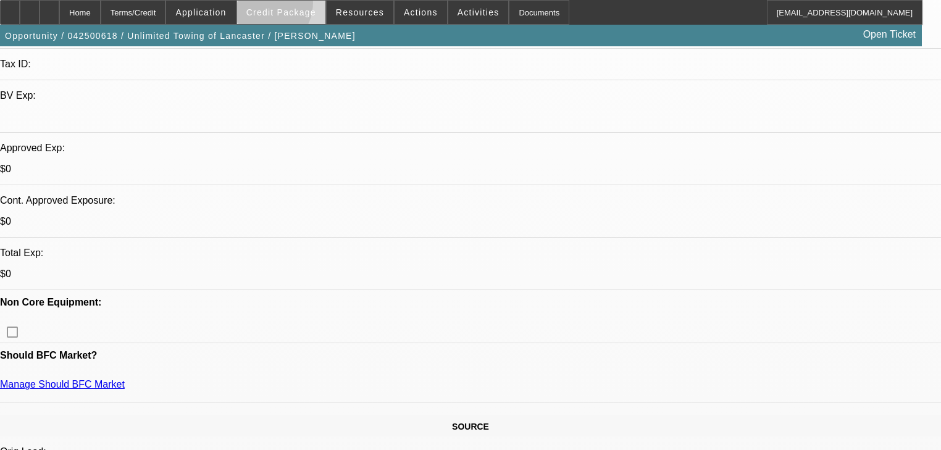
click at [277, 5] on span at bounding box center [281, 13] width 88 height 30
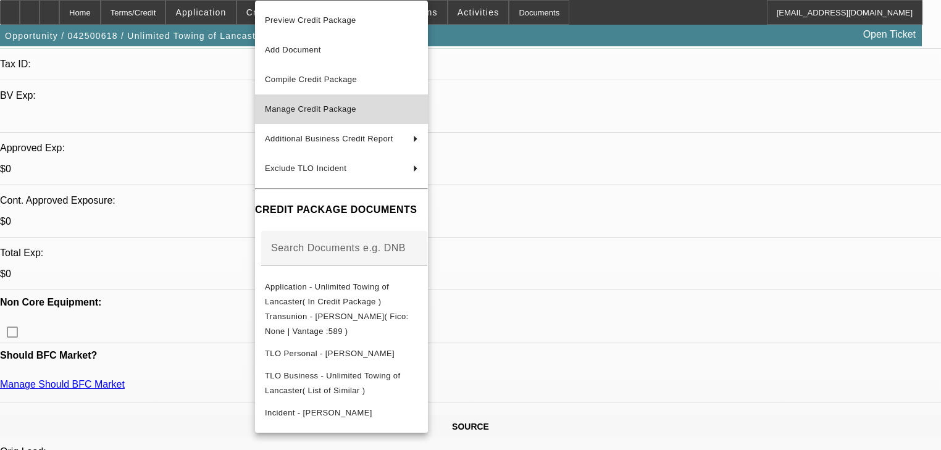
click at [323, 112] on span "Manage Credit Package" at bounding box center [310, 108] width 91 height 9
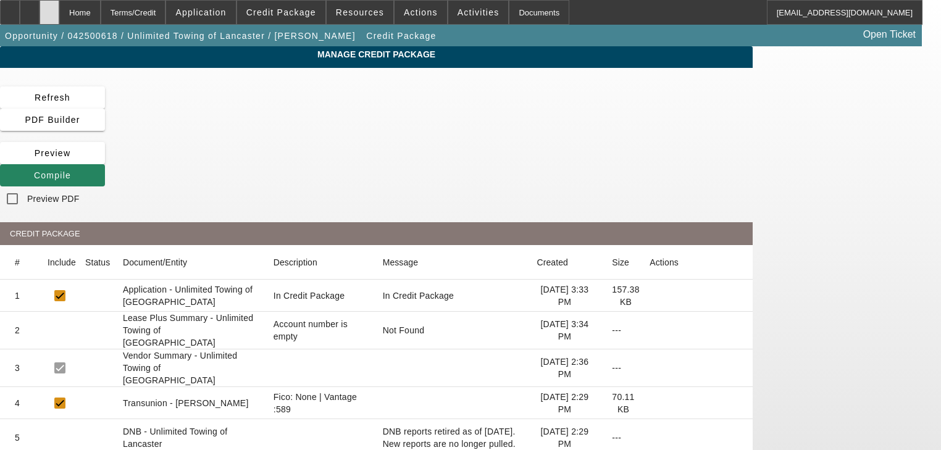
click at [59, 12] on div at bounding box center [50, 12] width 20 height 25
click at [105, 161] on span at bounding box center [52, 176] width 105 height 30
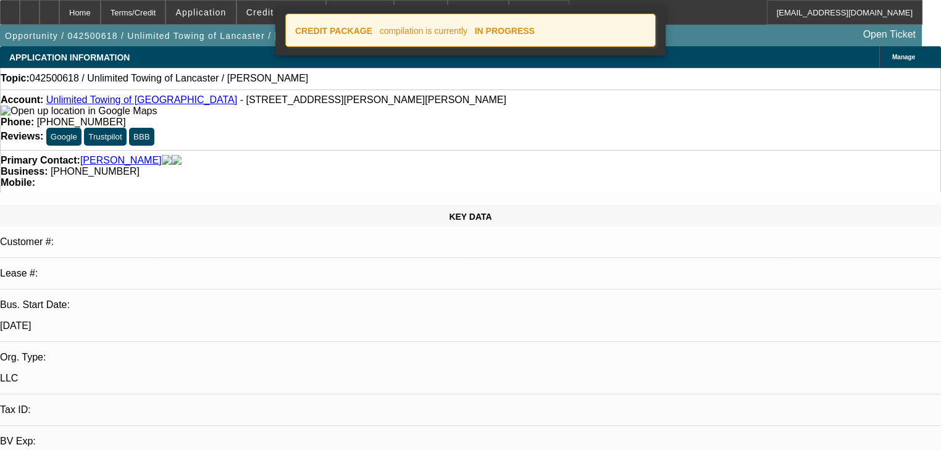
select select "0"
select select "2"
select select "0.1"
select select "4"
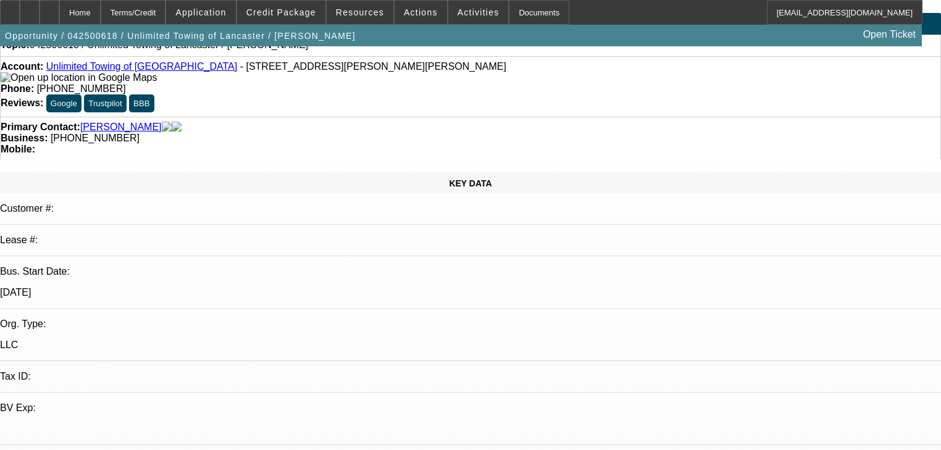
scroll to position [49, 0]
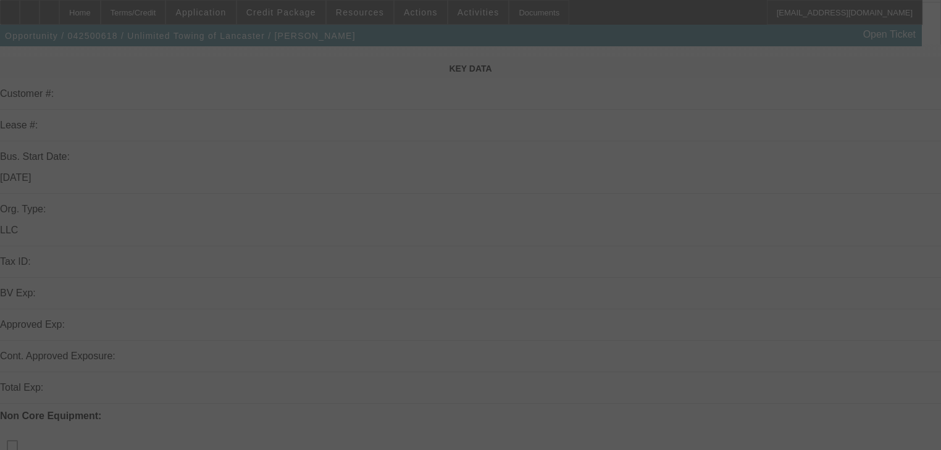
scroll to position [395, 0]
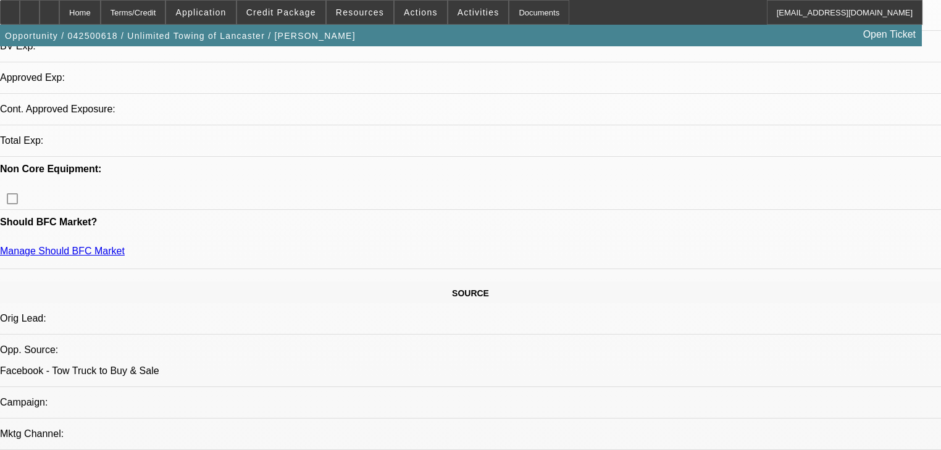
select select "0"
select select "2"
select select "0.1"
select select "4"
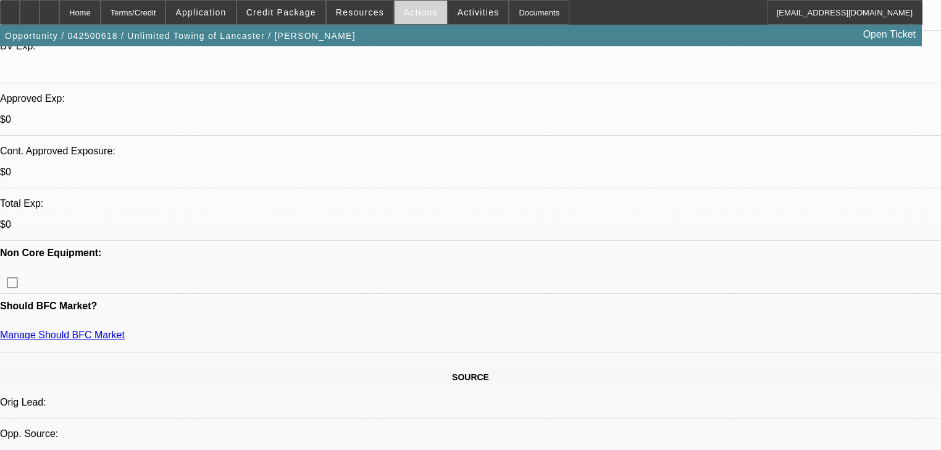
click at [394, 10] on span at bounding box center [420, 13] width 52 height 30
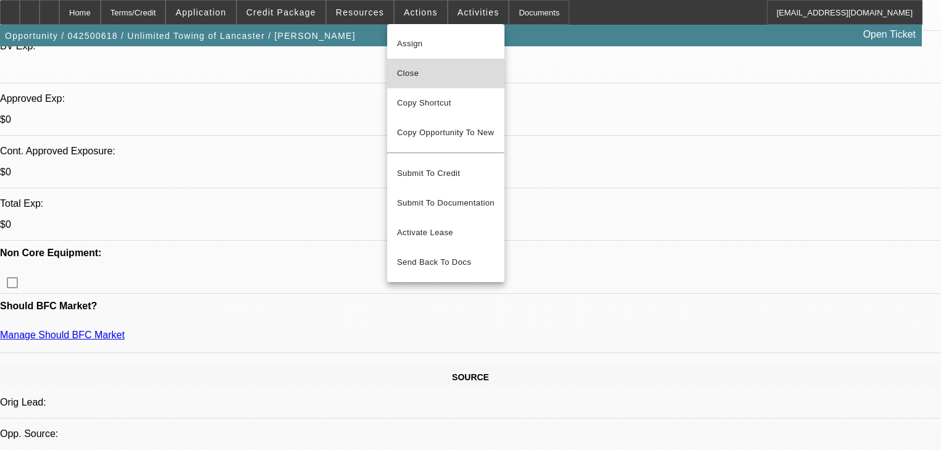
click at [427, 77] on span "Close" at bounding box center [446, 73] width 98 height 15
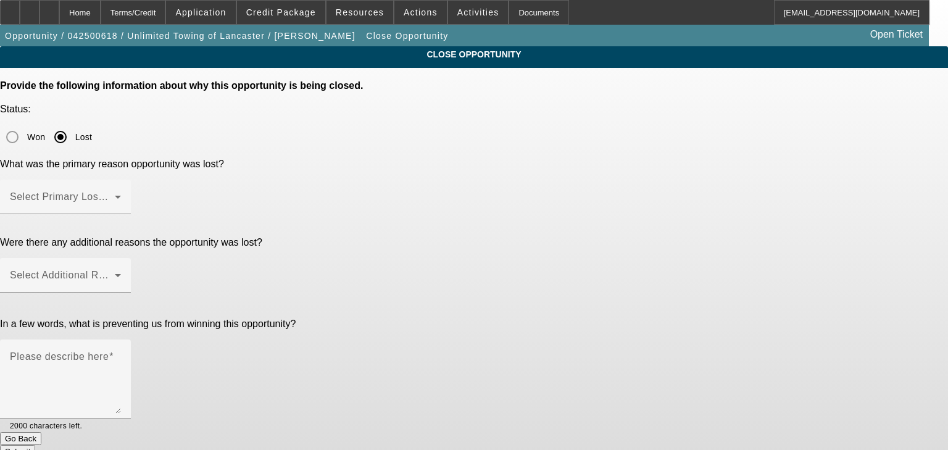
click at [115, 194] on span at bounding box center [62, 201] width 105 height 15
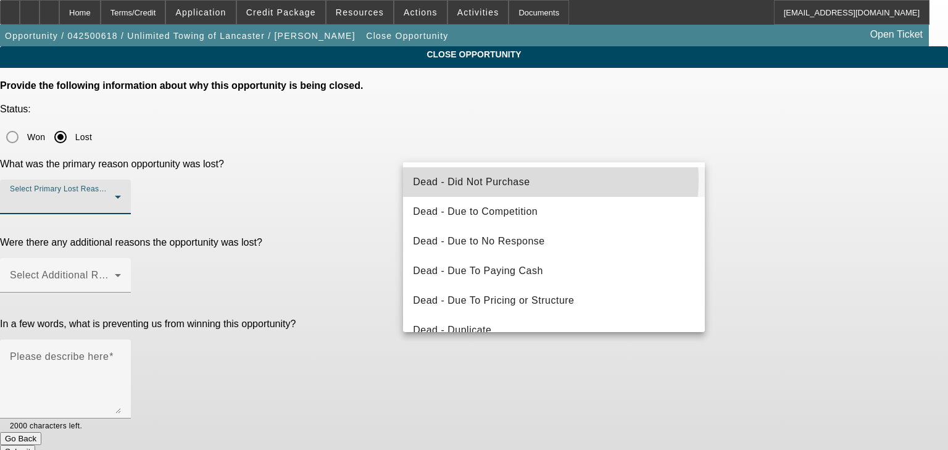
click at [536, 180] on mat-option "Dead - Did Not Purchase" at bounding box center [554, 182] width 302 height 30
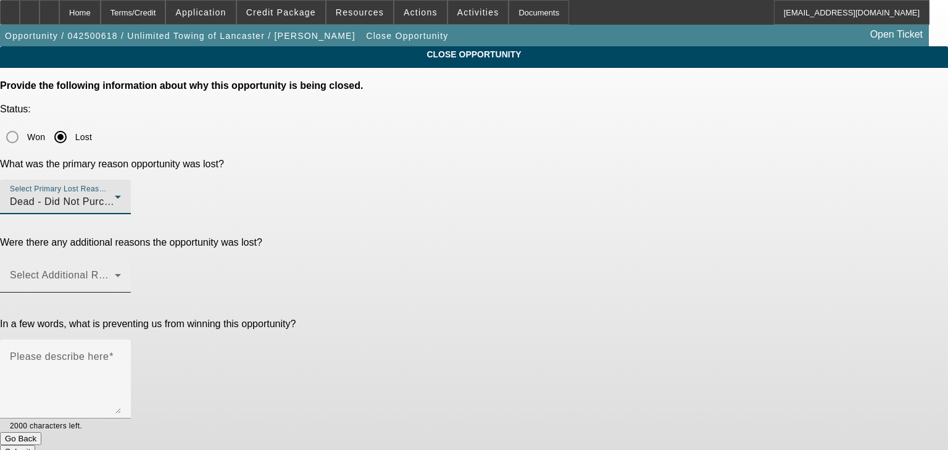
click at [115, 273] on span at bounding box center [62, 280] width 105 height 15
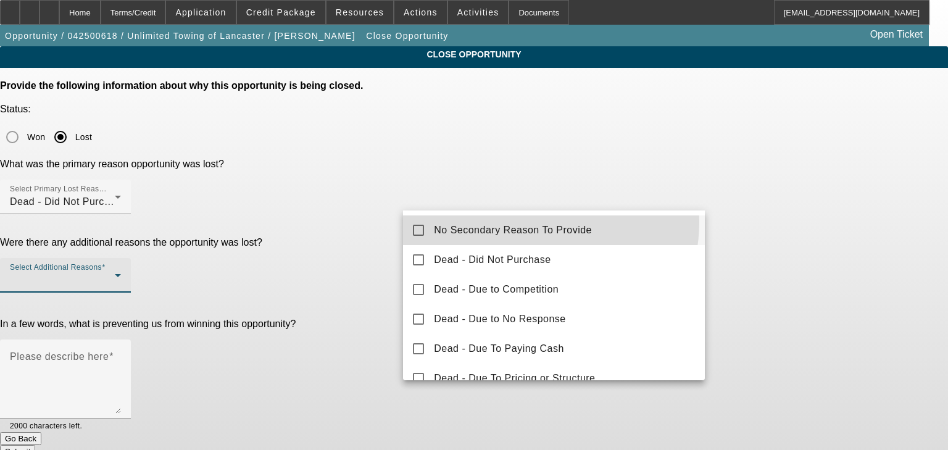
click at [526, 222] on mat-option "No Secondary Reason To Provide" at bounding box center [554, 230] width 302 height 30
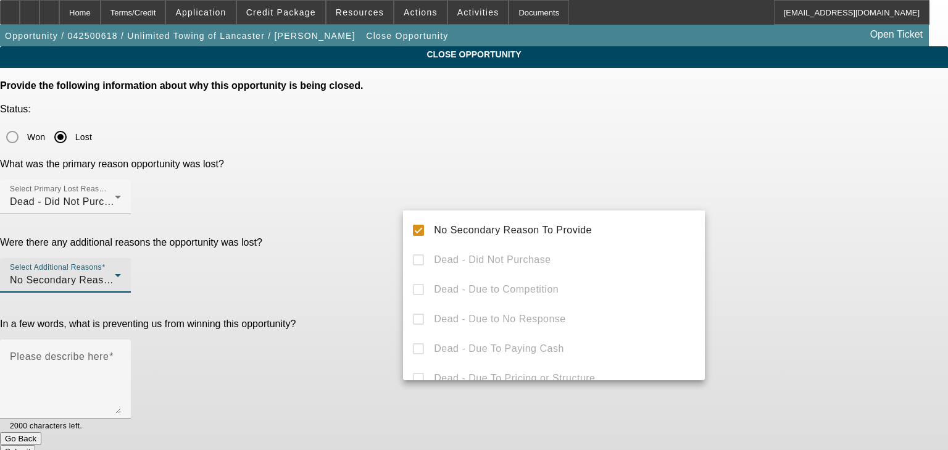
click at [334, 243] on div at bounding box center [474, 225] width 948 height 450
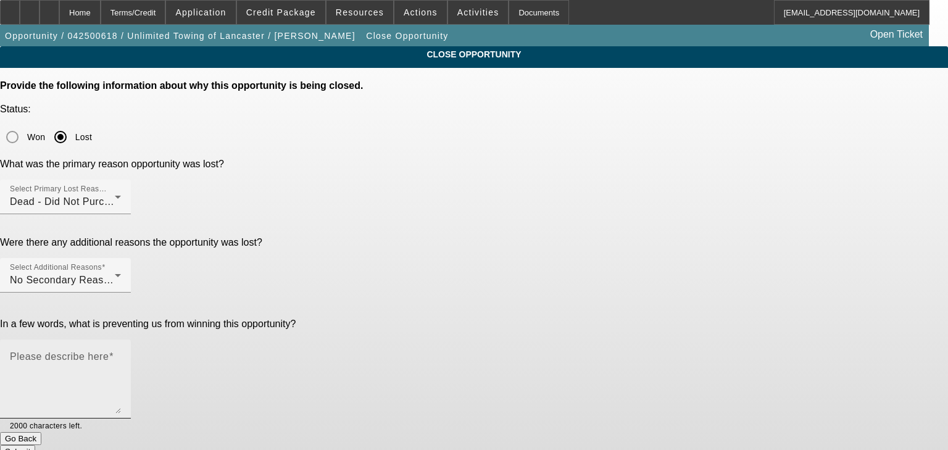
click at [121, 354] on textarea "Please describe here" at bounding box center [65, 383] width 111 height 59
type textarea "did not purchase"
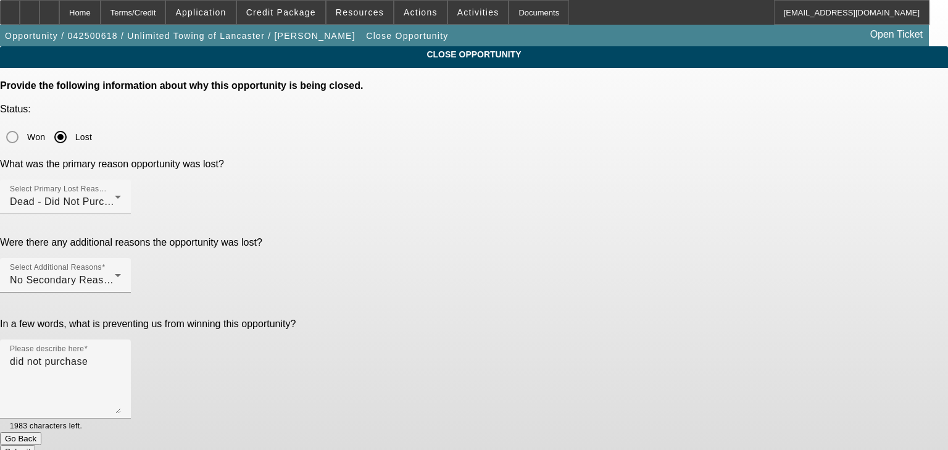
click at [35, 445] on button "Submit" at bounding box center [17, 451] width 35 height 13
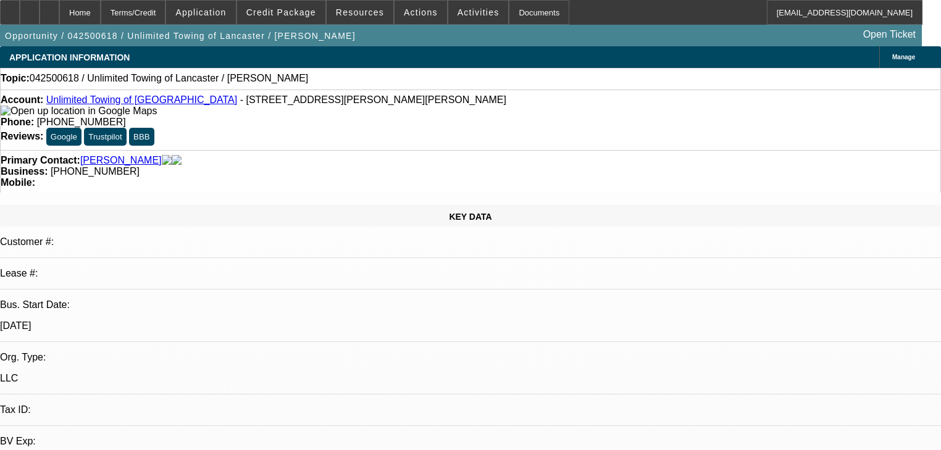
select select "0"
select select "2"
select select "0.1"
select select "4"
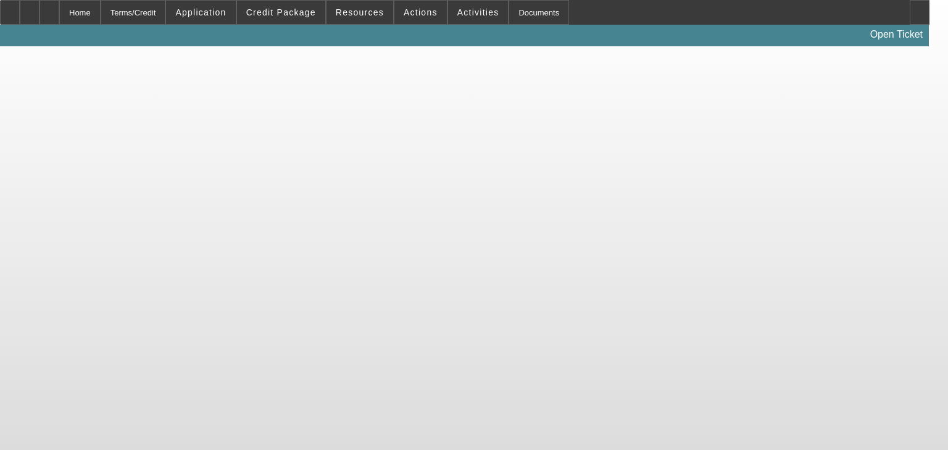
select select "0"
select select "2"
select select "0.1"
select select "4"
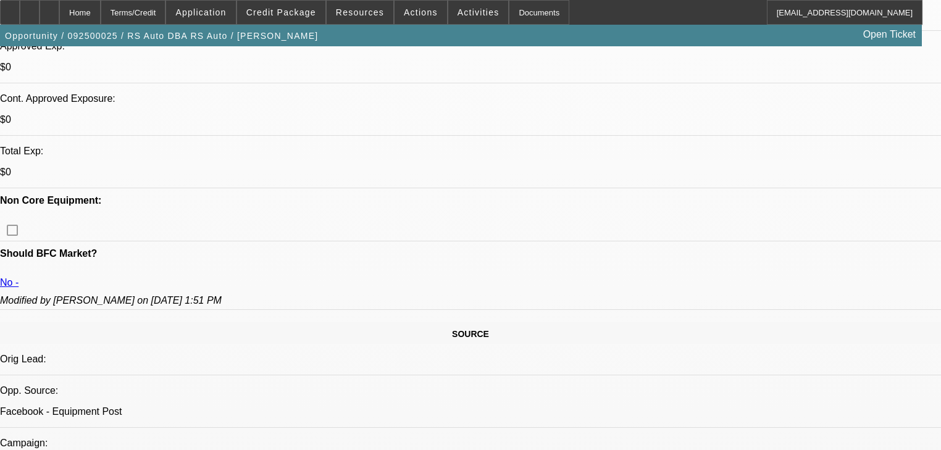
scroll to position [444, 0]
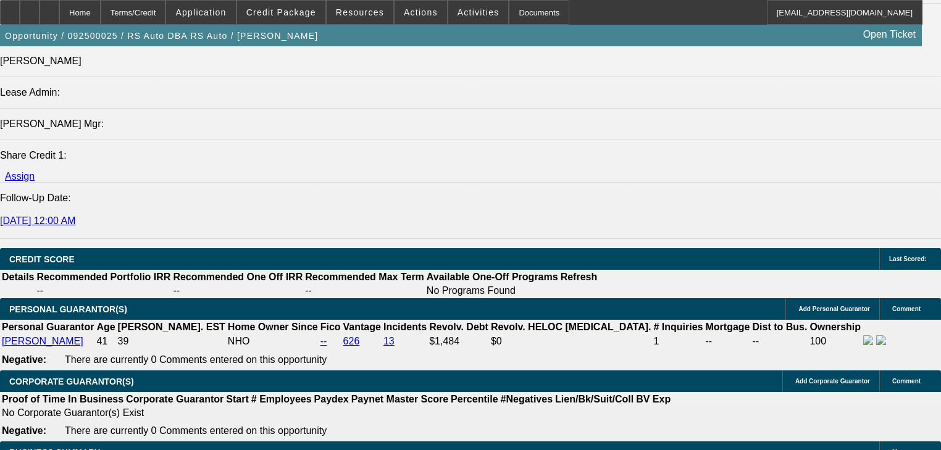
scroll to position [1482, 0]
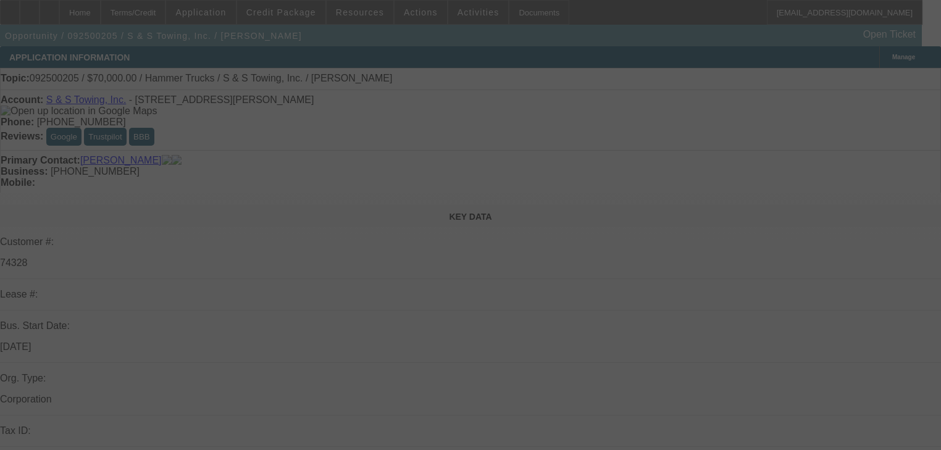
select select "0"
select select "2"
select select "0"
select select "6"
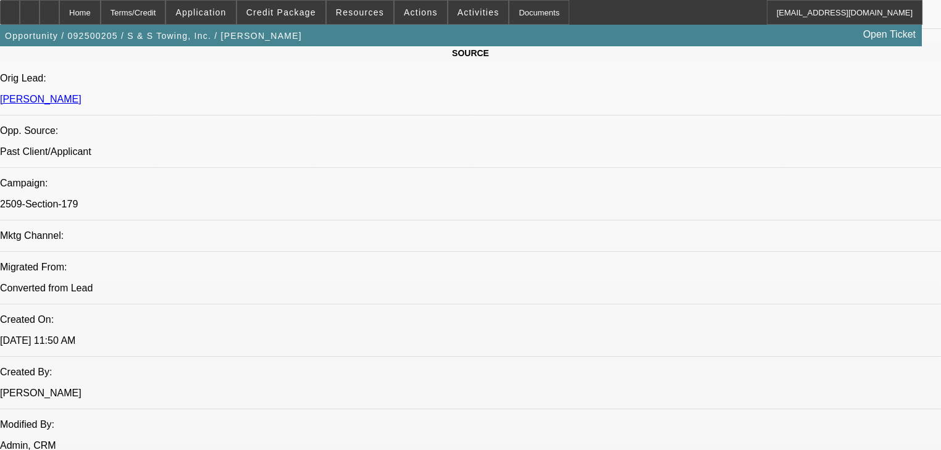
scroll to position [741, 0]
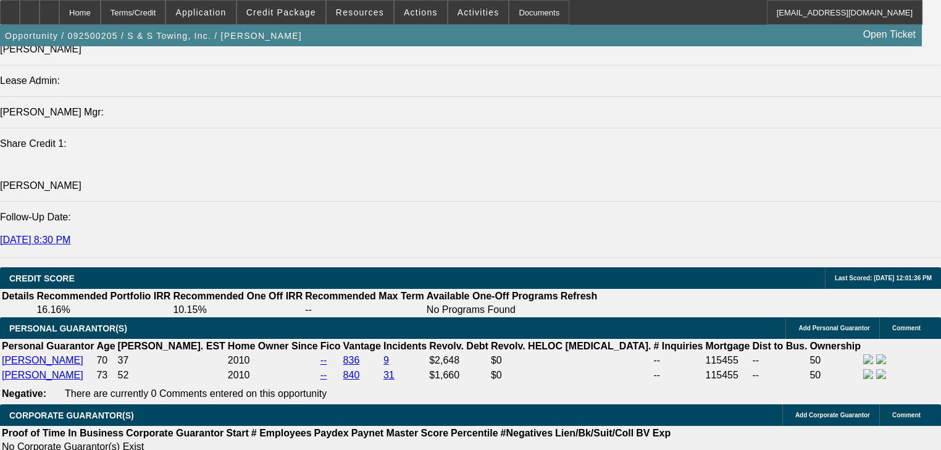
scroll to position [1630, 0]
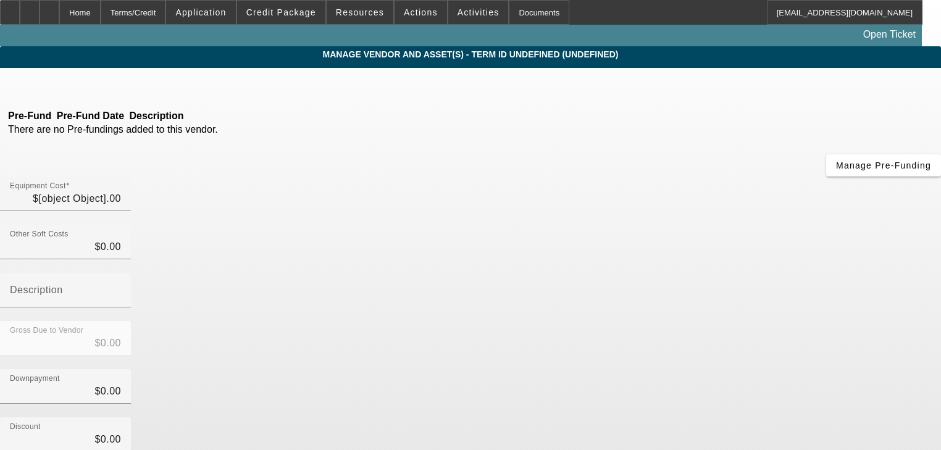
type input "$70,000.00"
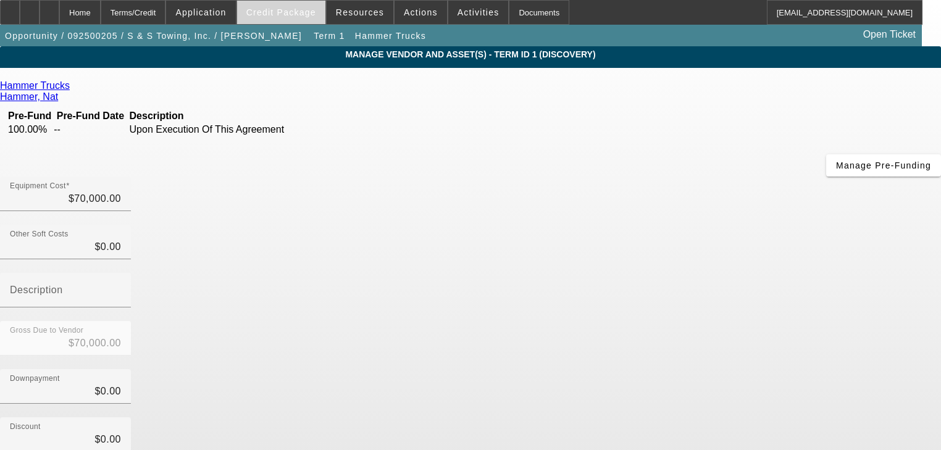
click at [293, 15] on span "Credit Package" at bounding box center [281, 12] width 70 height 10
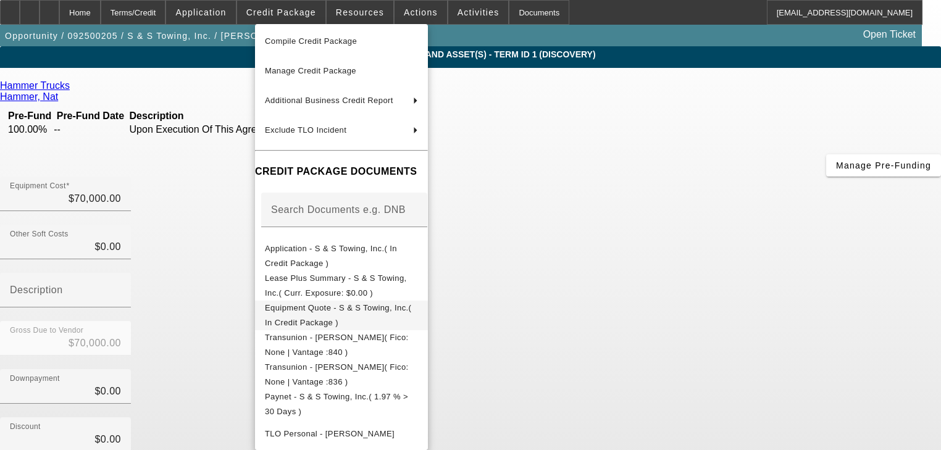
scroll to position [148, 0]
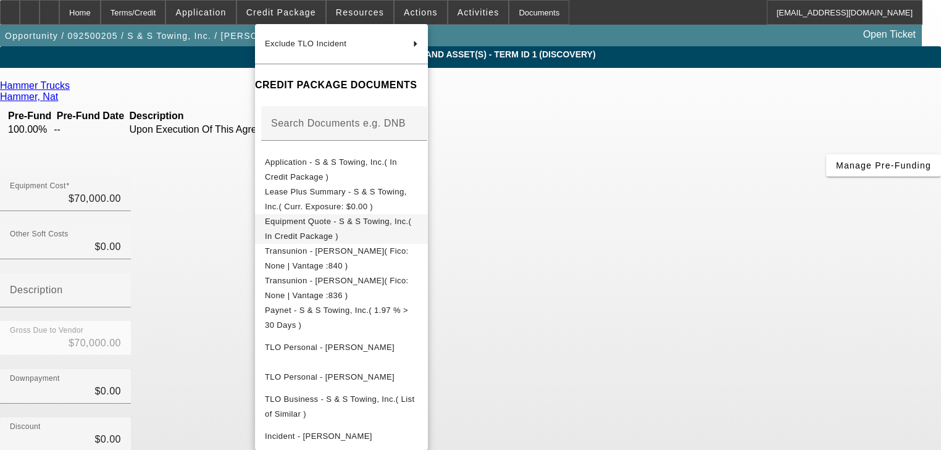
click at [369, 228] on span "Equipment Quote - S & S Towing, Inc.( In Credit Package )" at bounding box center [341, 229] width 153 height 30
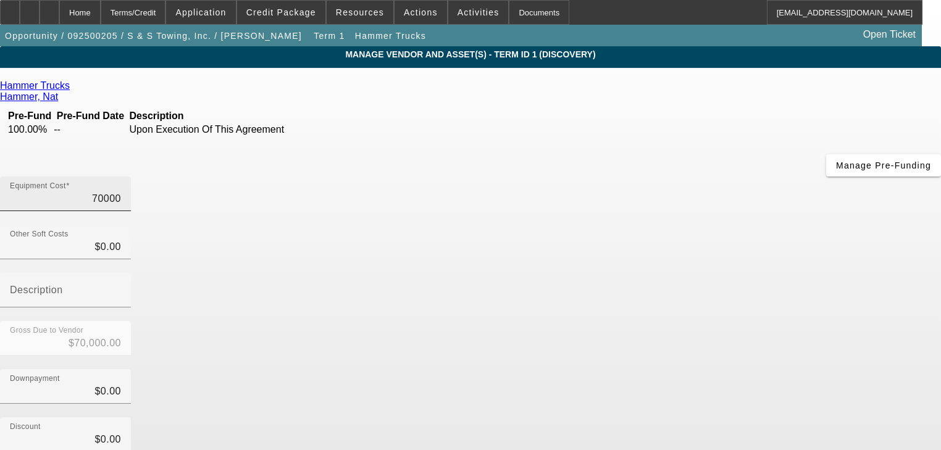
click at [121, 191] on input "70000" at bounding box center [65, 198] width 111 height 15
type input "1"
type input "$1.00"
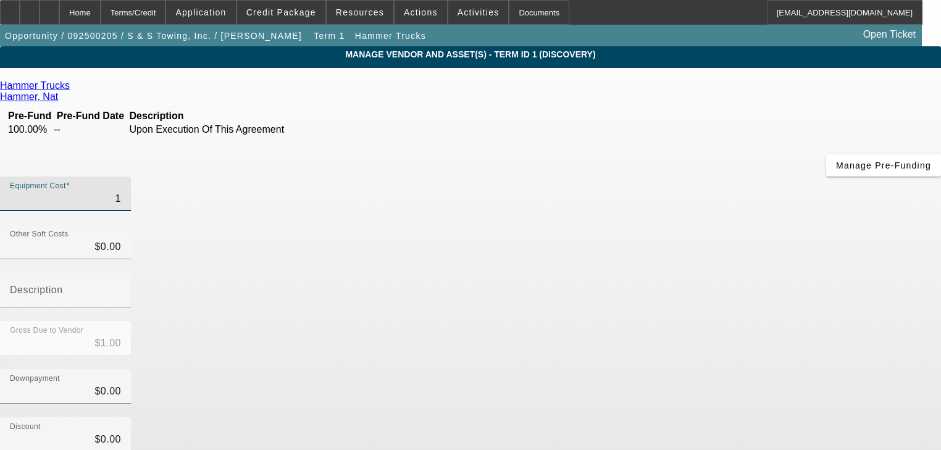
type input "13"
type input "$13.00"
type input "130"
type input "$130.00"
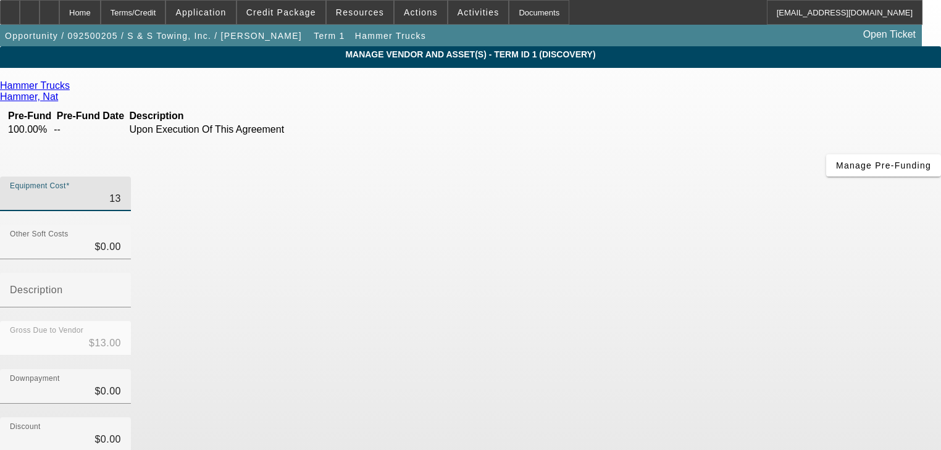
type input "$130.00"
type input "1300"
type input "$1,300.00"
type input "13000"
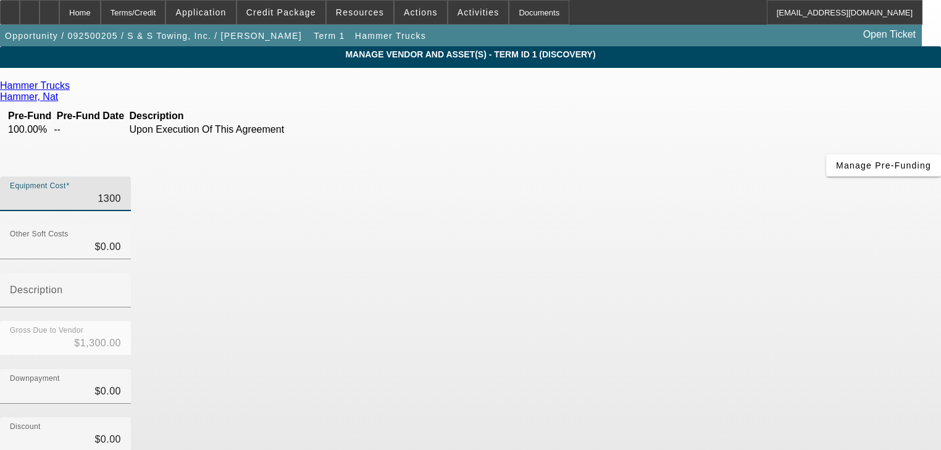
type input "$13,000.00"
type input "130000"
type input "$130,000.00"
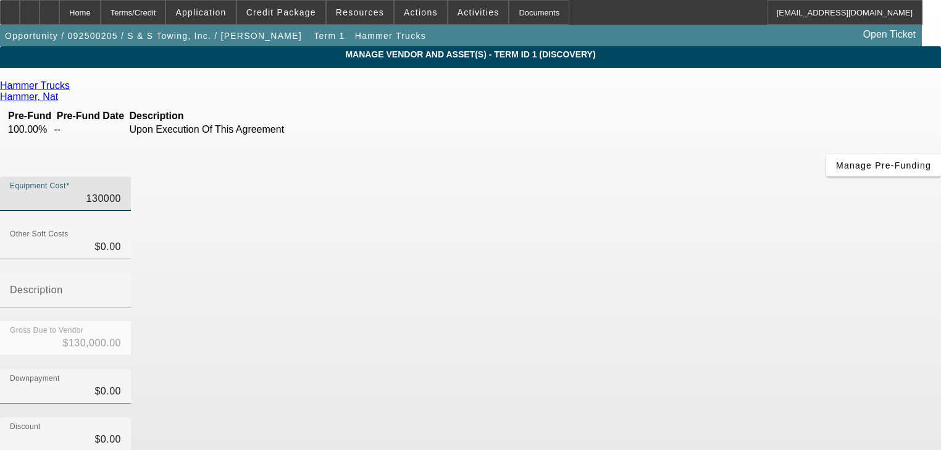
type input "$130,000.00"
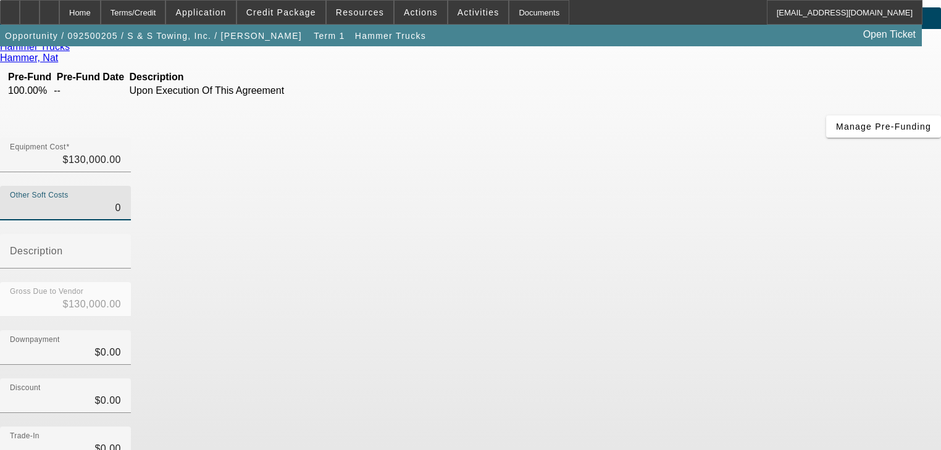
scroll to position [121, 0]
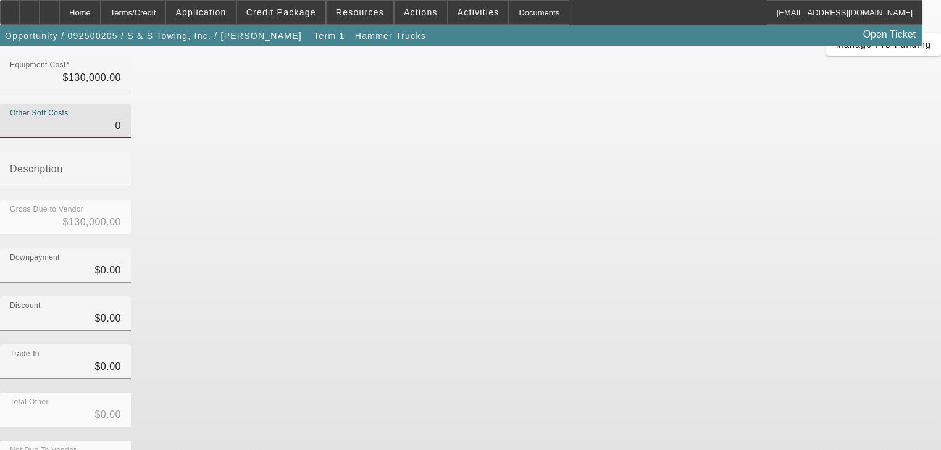
type input "$0.00"
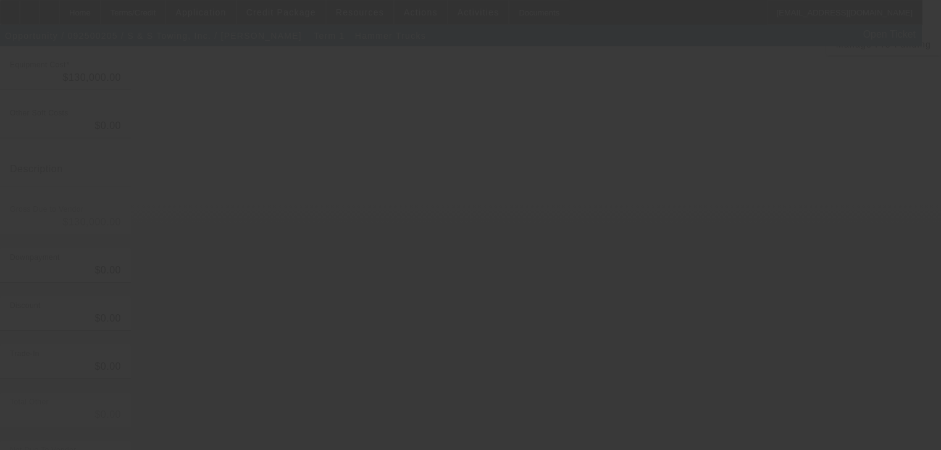
click at [684, 91] on div at bounding box center [470, 225] width 941 height 450
select select "0"
select select "2"
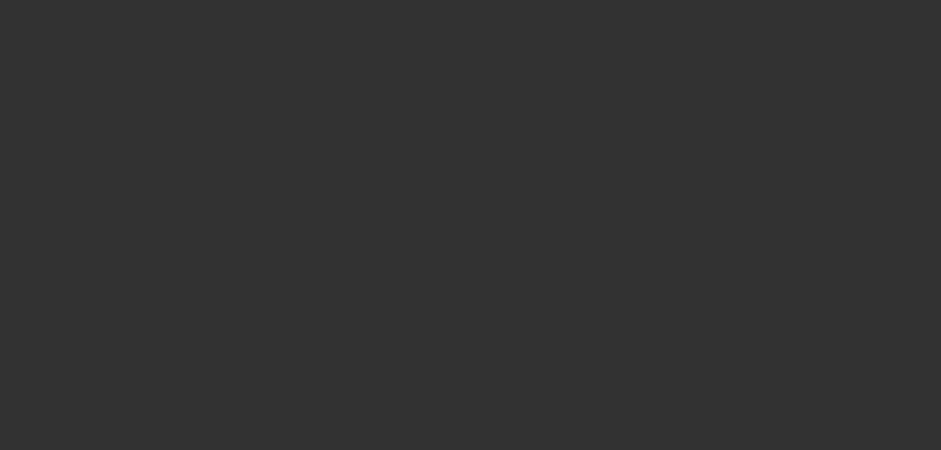
select select "0"
select select "6"
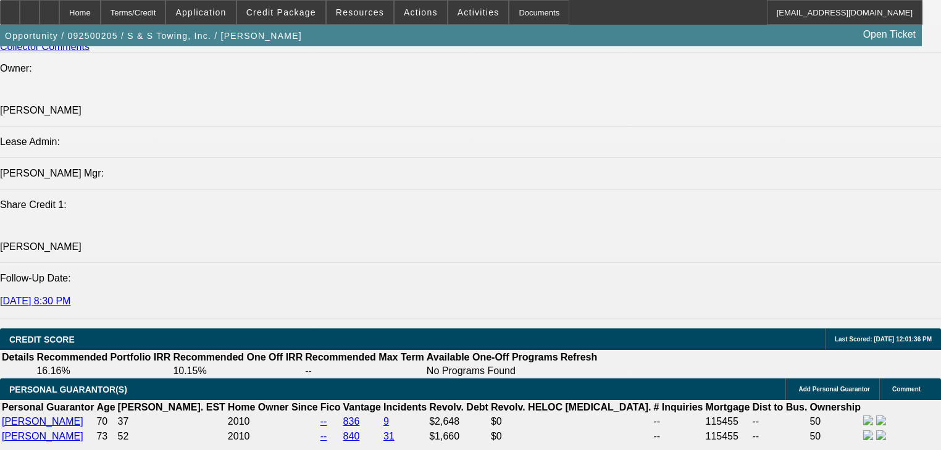
scroll to position [1827, 0]
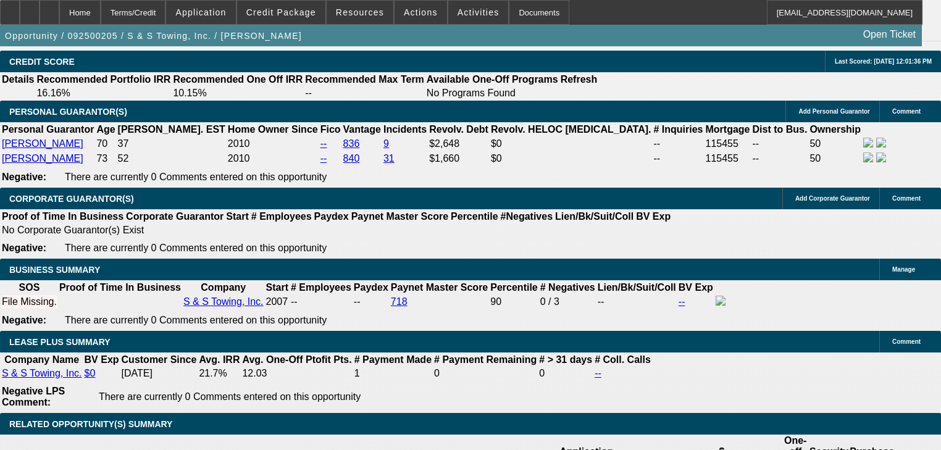
type input "72"
type input "8"
type input "$2,279.32"
type input "$4,558.64"
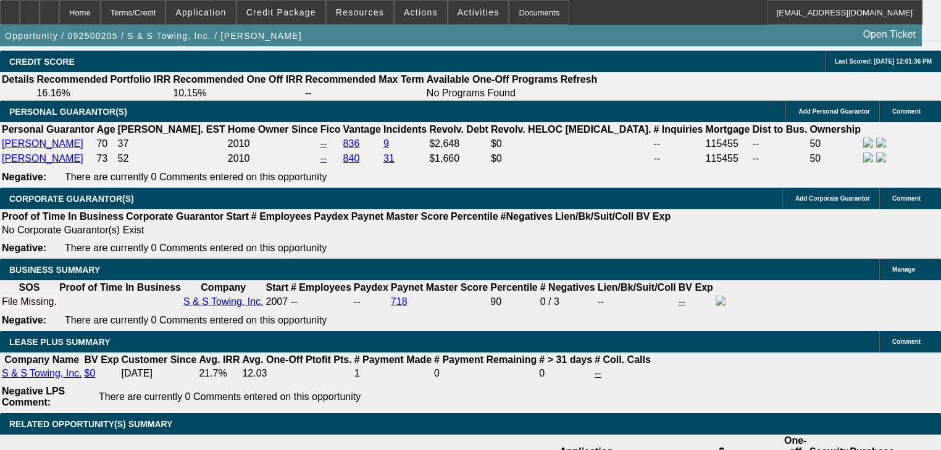
type input "8"
select select "0"
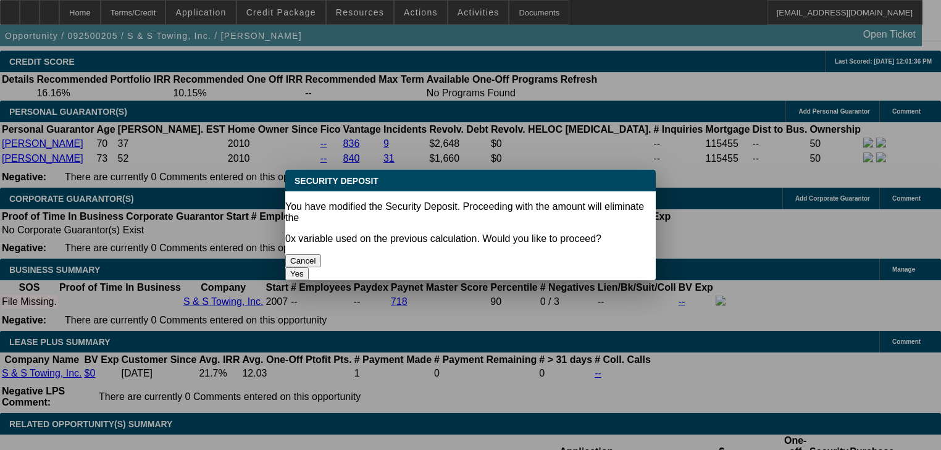
scroll to position [0, 0]
click at [309, 267] on button "Yes" at bounding box center [296, 273] width 23 height 13
type input "$0.00"
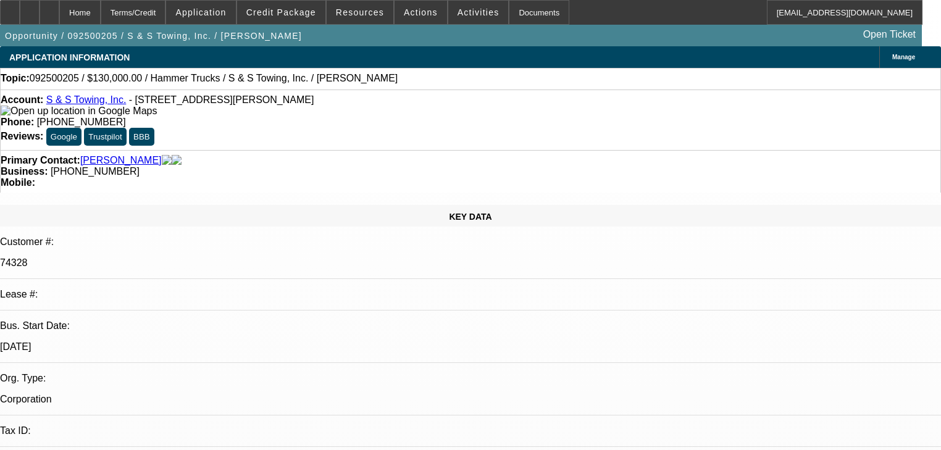
scroll to position [1827, 0]
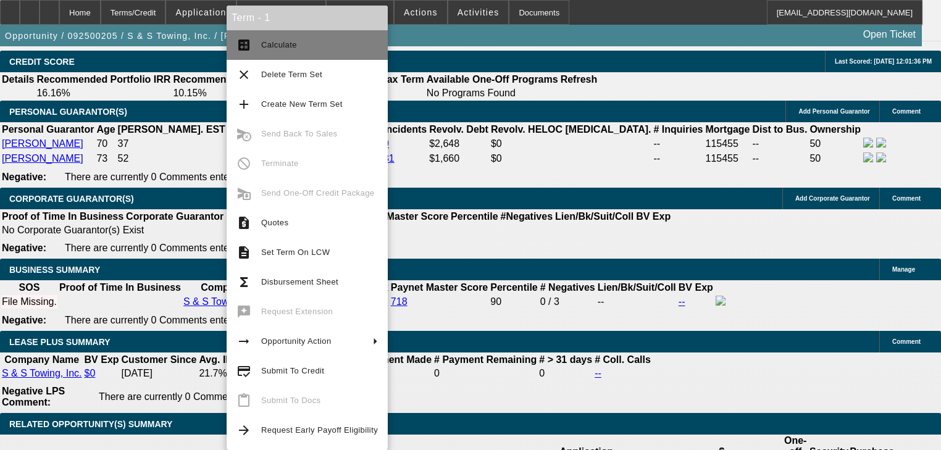
click at [289, 51] on span "Calculate" at bounding box center [319, 45] width 117 height 15
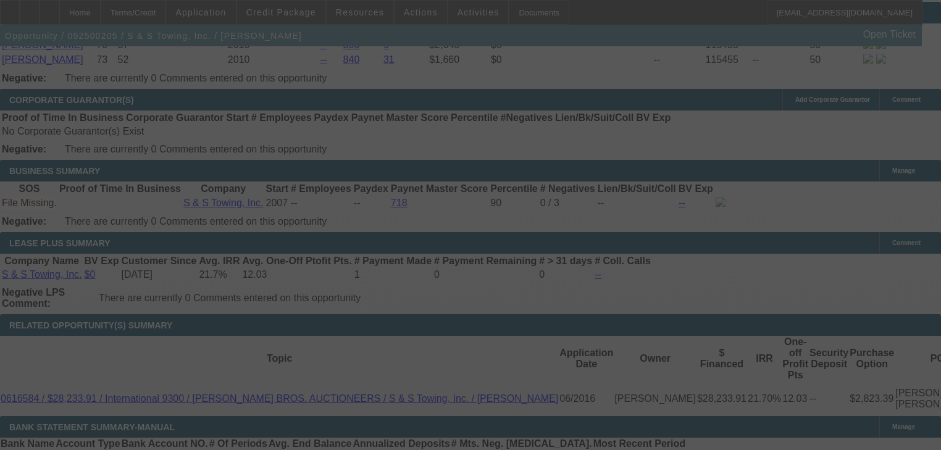
scroll to position [0, 0]
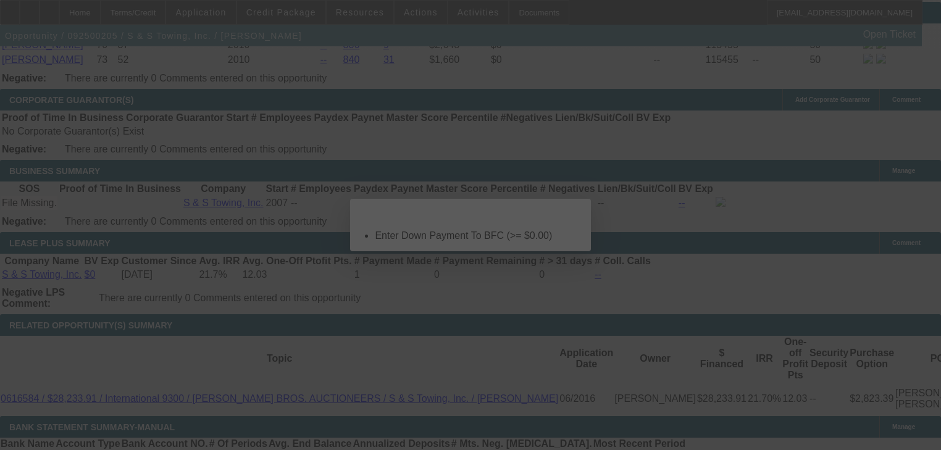
select select "0"
select select "2"
select select "0"
select select "6"
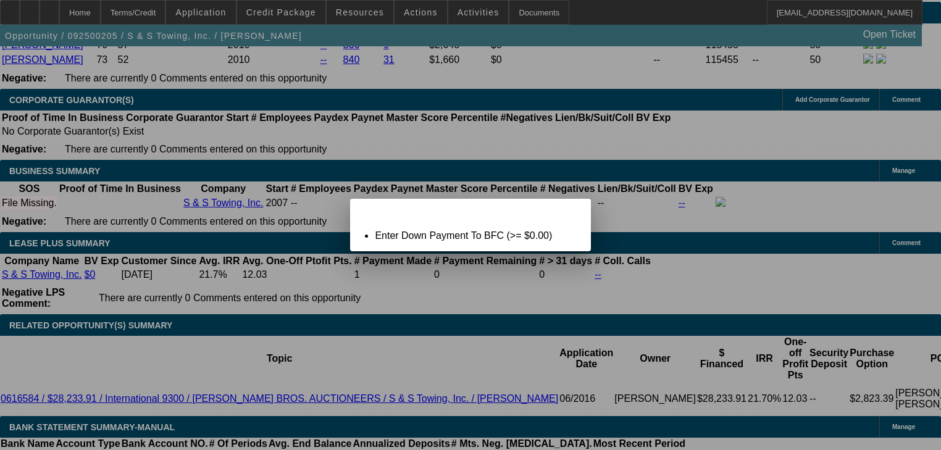
click at [570, 213] on span "Close" at bounding box center [574, 209] width 17 height 7
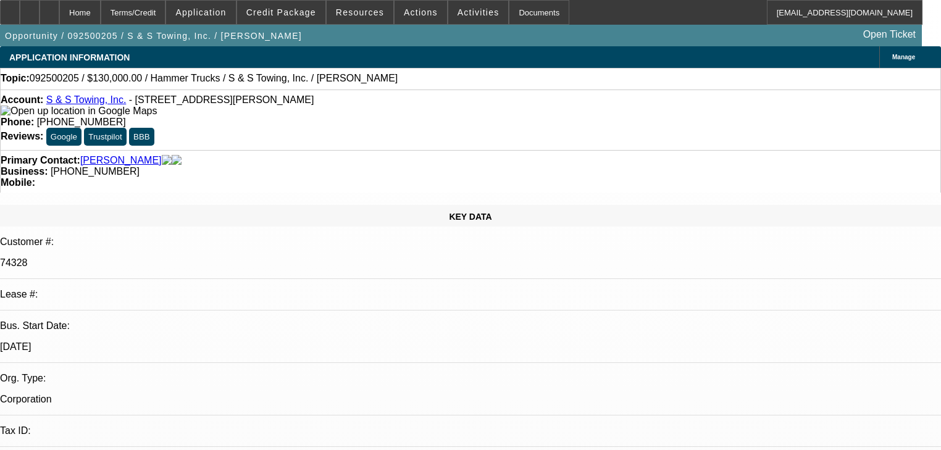
scroll to position [1926, 0]
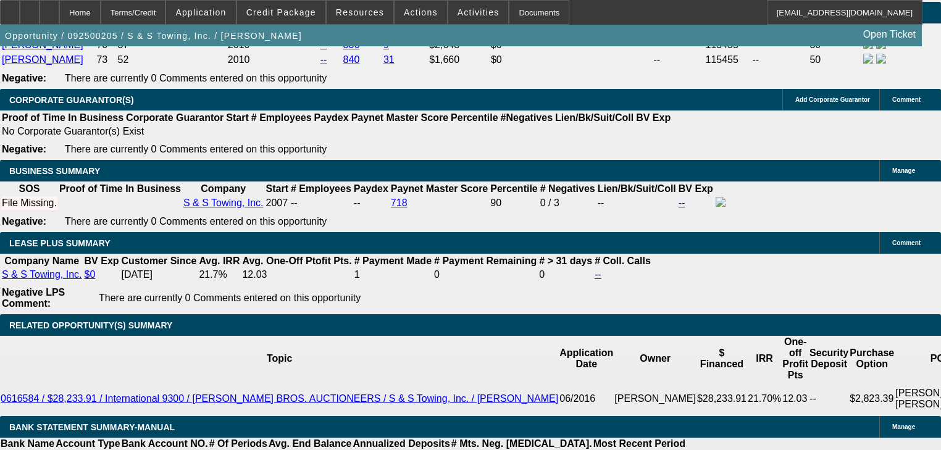
type input "$0.00"
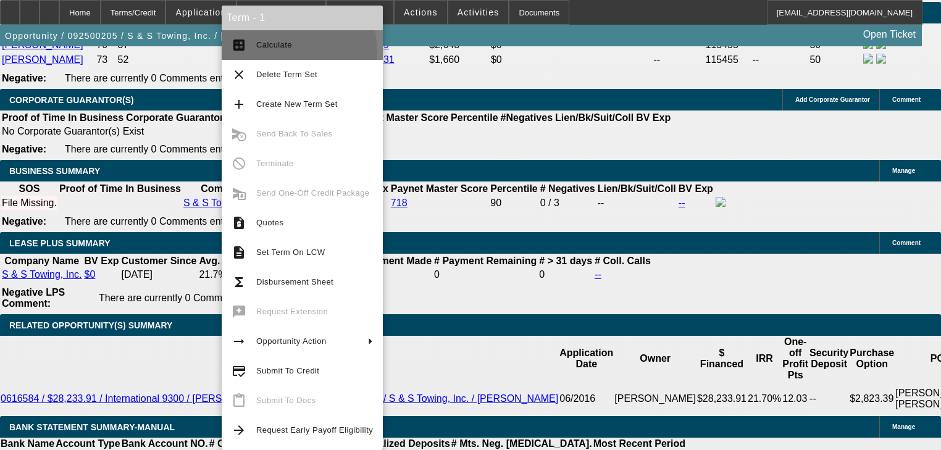
click at [246, 55] on button "calculate Calculate" at bounding box center [302, 45] width 161 height 30
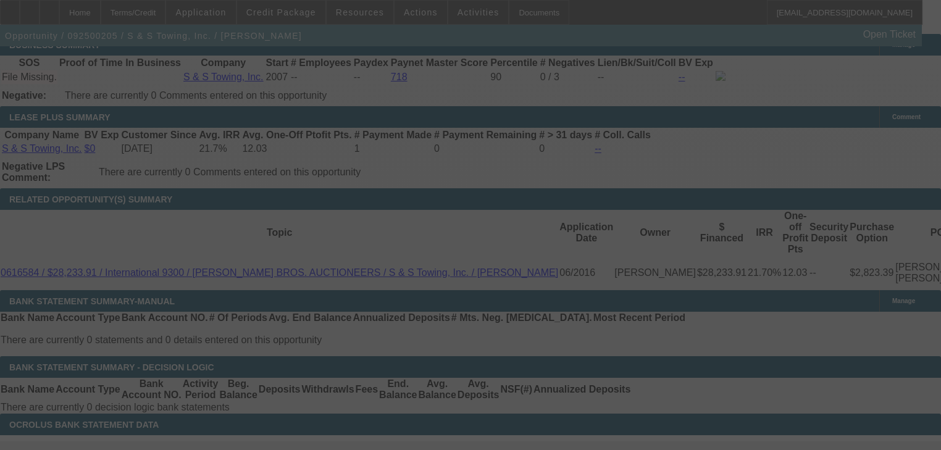
scroll to position [2074, 0]
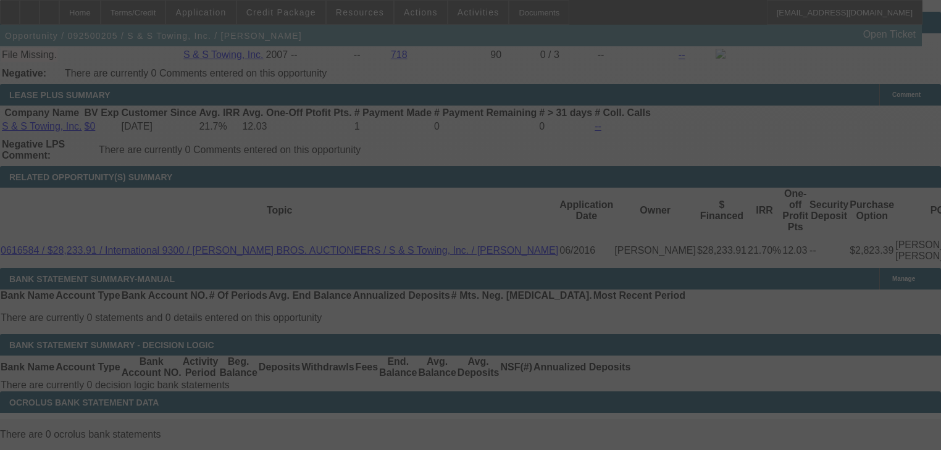
select select "0"
select select "2"
select select "0"
select select "6"
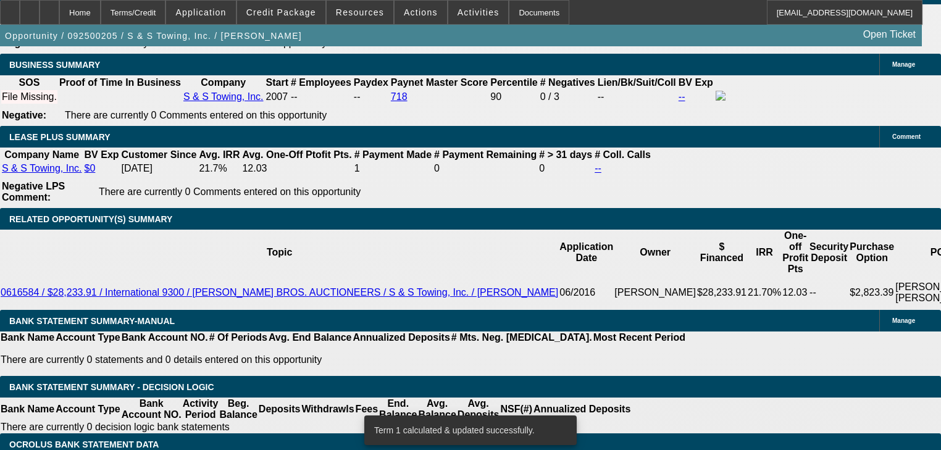
scroll to position [1975, 0]
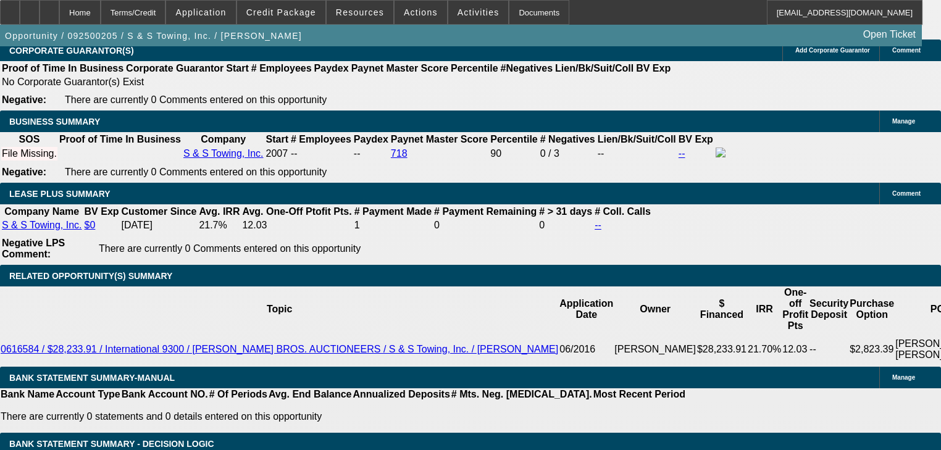
type input "1"
type input "UNKNOWN"
type input "10"
type input "$1,861.02"
type input "10"
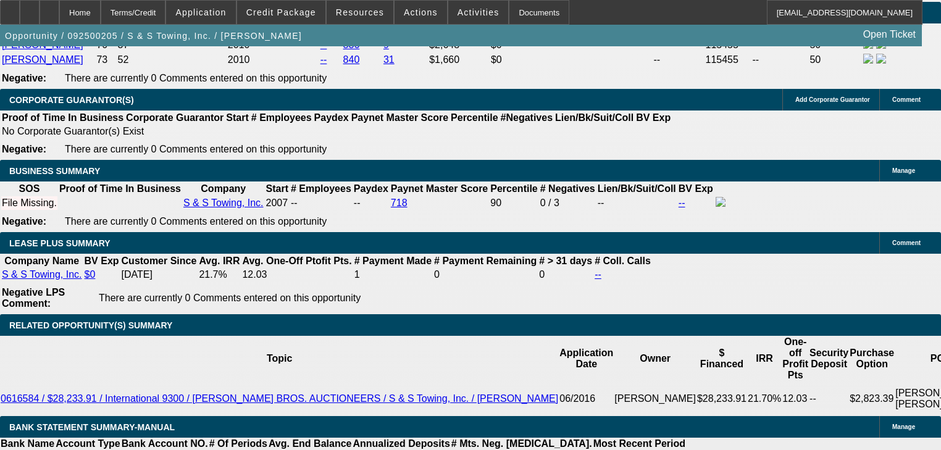
scroll to position [1827, 0]
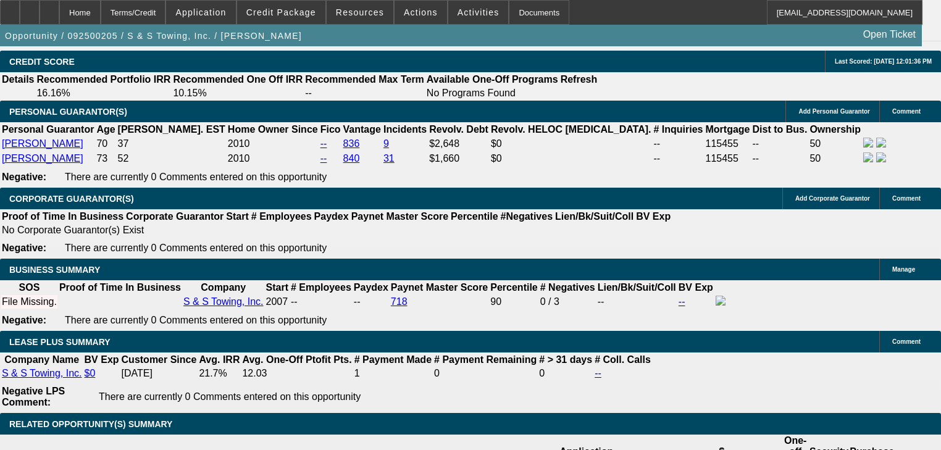
type input "$0.00"
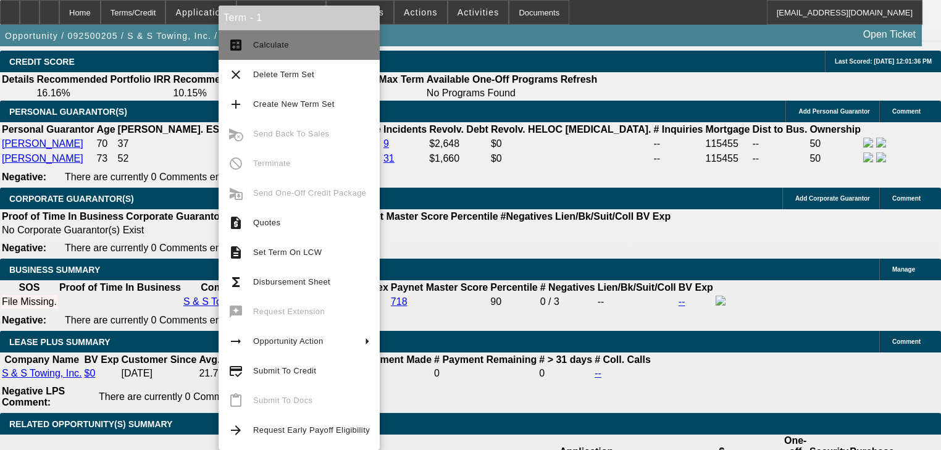
click at [263, 55] on button "calculate Calculate" at bounding box center [299, 45] width 161 height 30
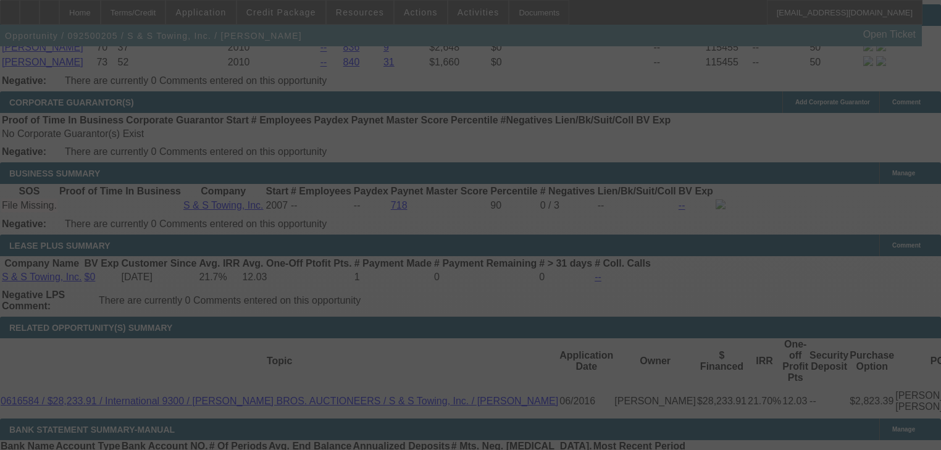
scroll to position [1926, 0]
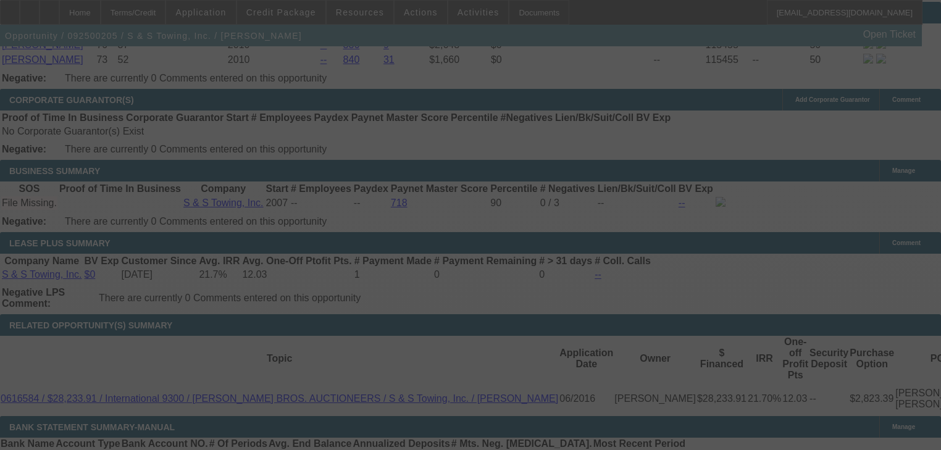
select select "0"
select select "2"
select select "0"
select select "6"
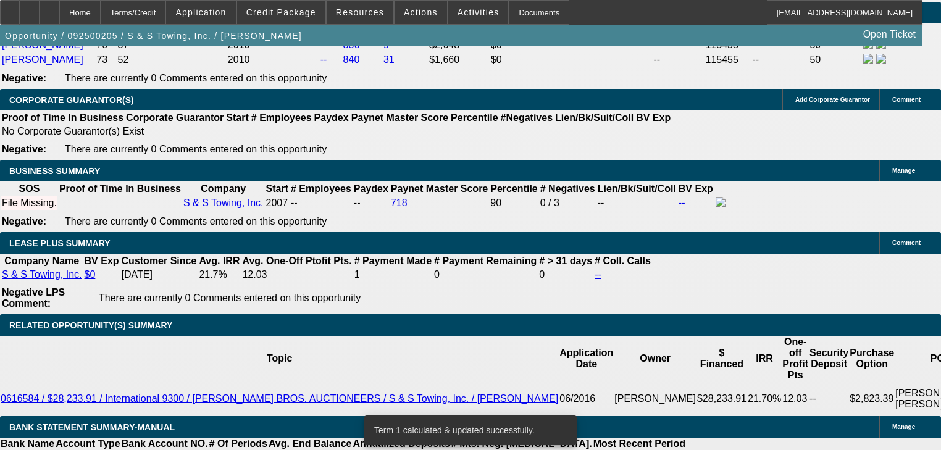
type input "UNKNOWN"
type input "10"
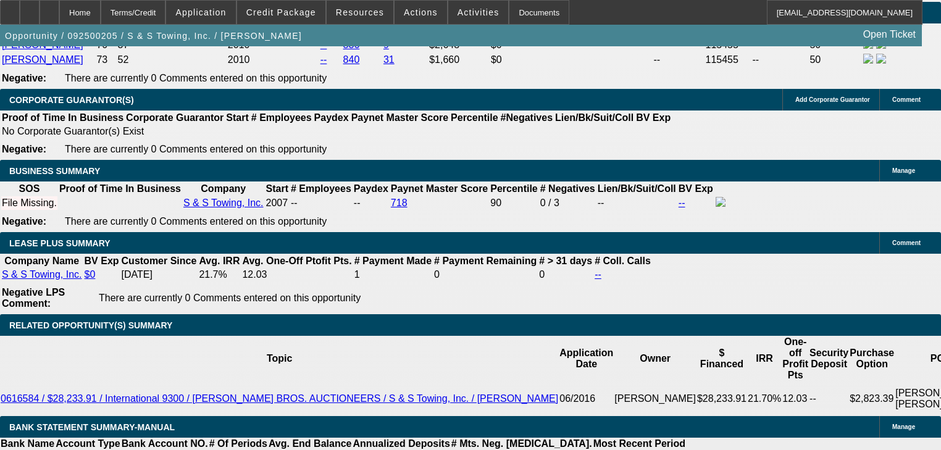
type input "$2,408.36"
type input "10"
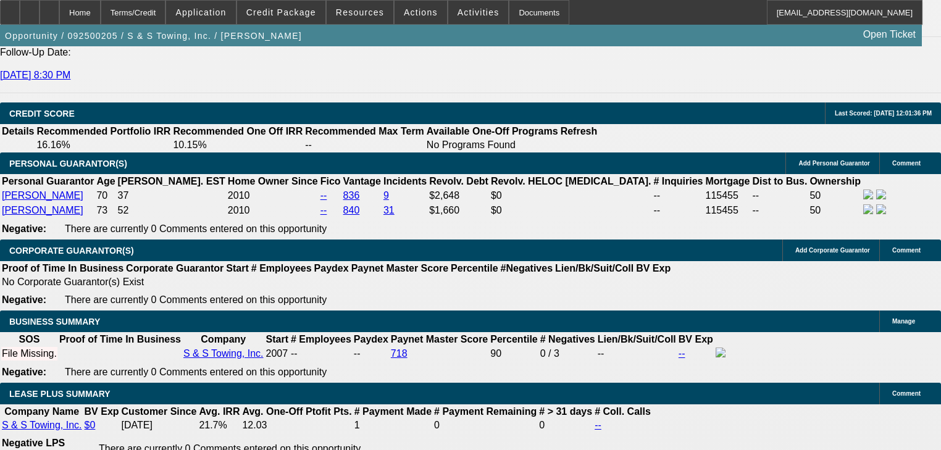
type input "$0.00"
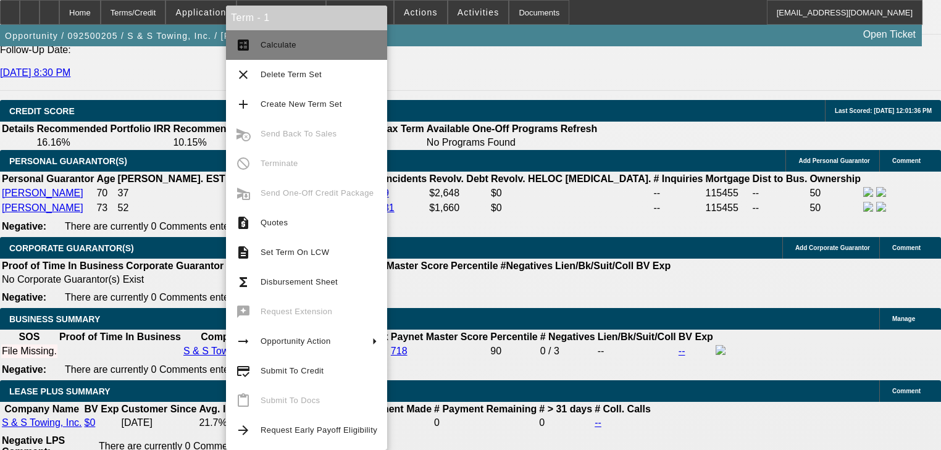
click at [282, 38] on span "Calculate" at bounding box center [319, 45] width 117 height 15
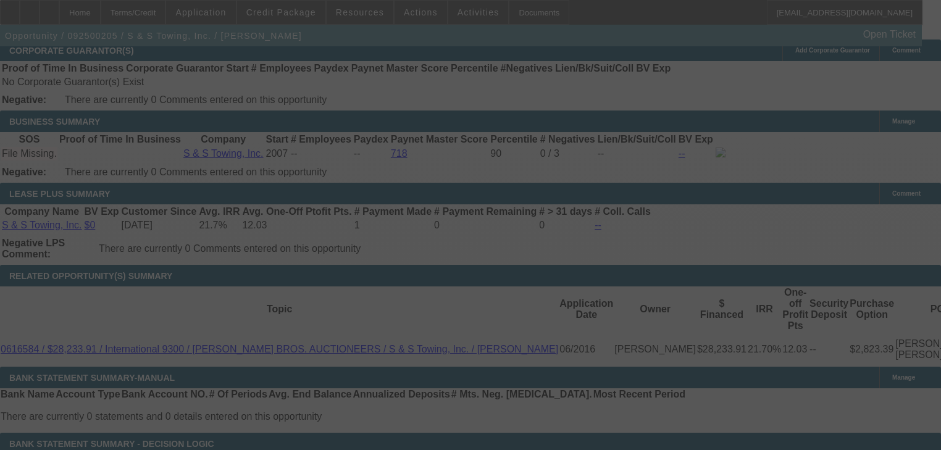
scroll to position [2025, 0]
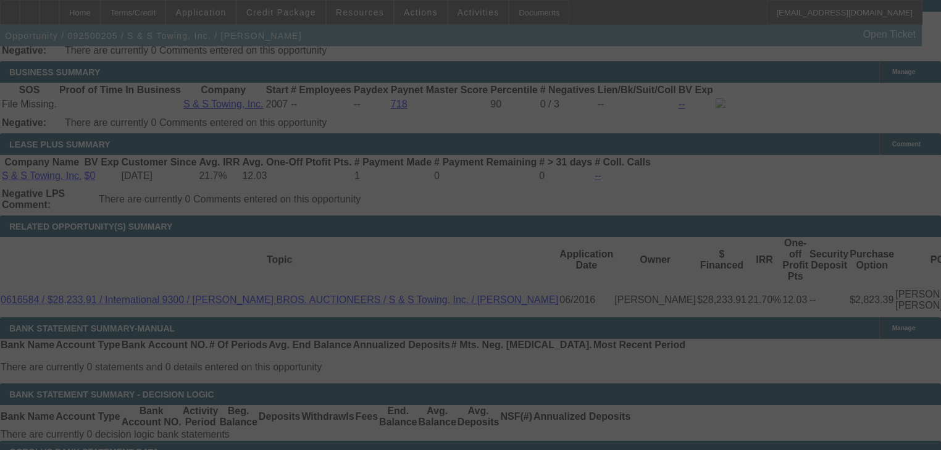
select select "0"
select select "2"
select select "0"
select select "6"
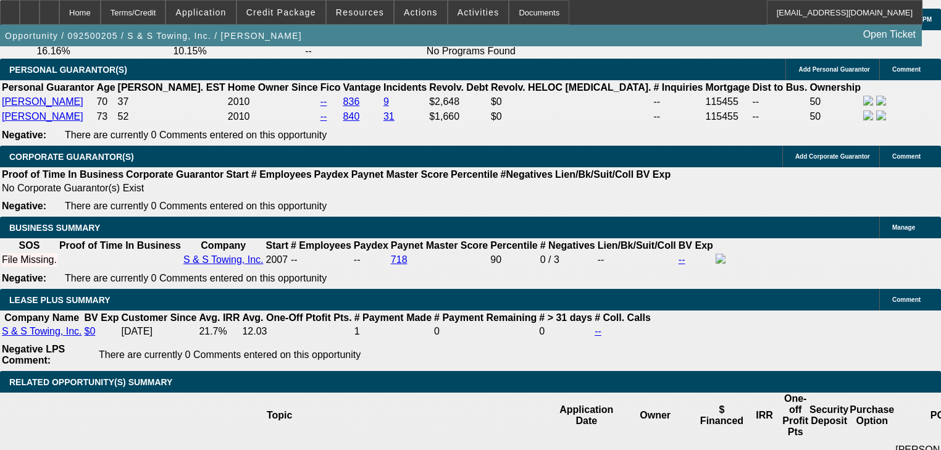
scroll to position [1869, 0]
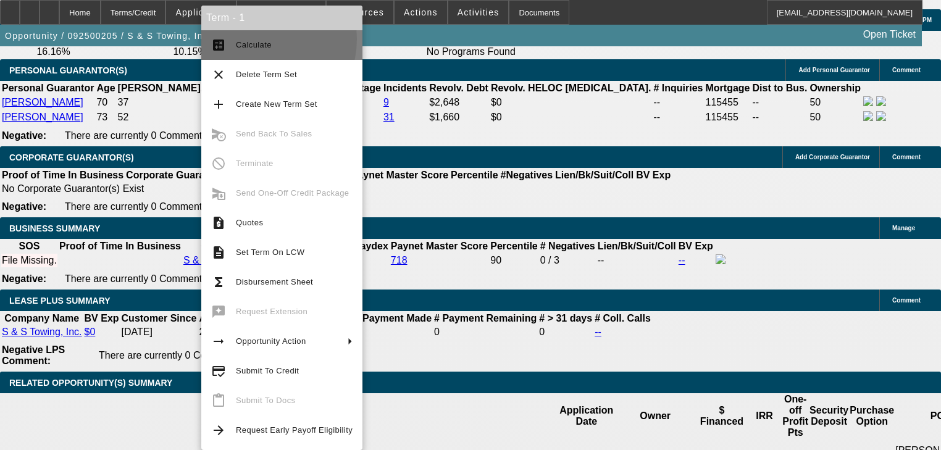
click at [255, 39] on span "Calculate" at bounding box center [294, 45] width 117 height 15
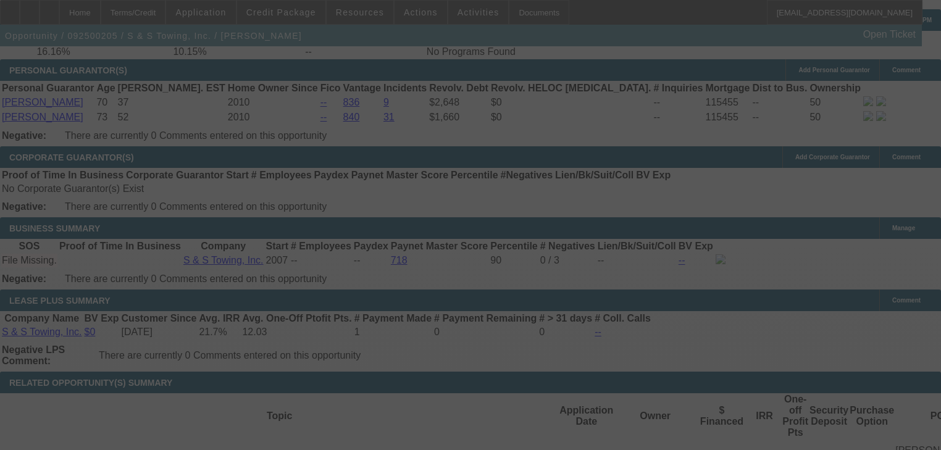
select select "0"
select select "2"
select select "0"
select select "6"
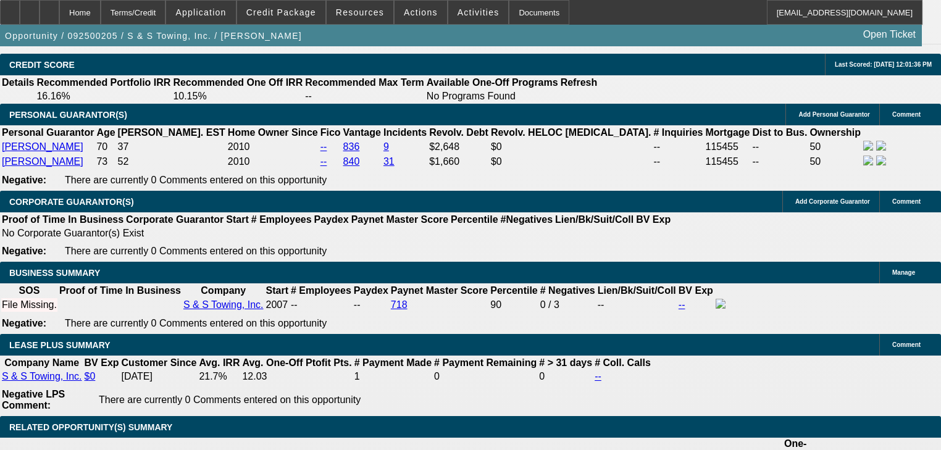
scroll to position [1800, 0]
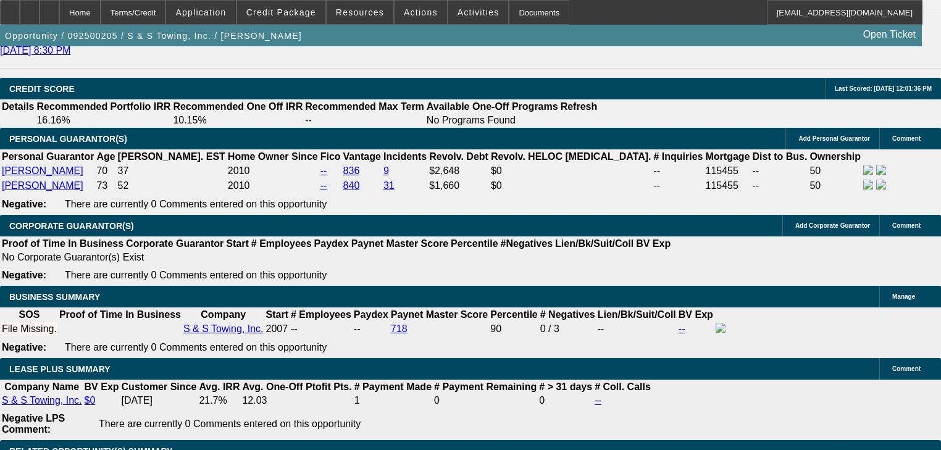
type input "10.2"
type input "UNKNOWN"
type input "$2,421.49"
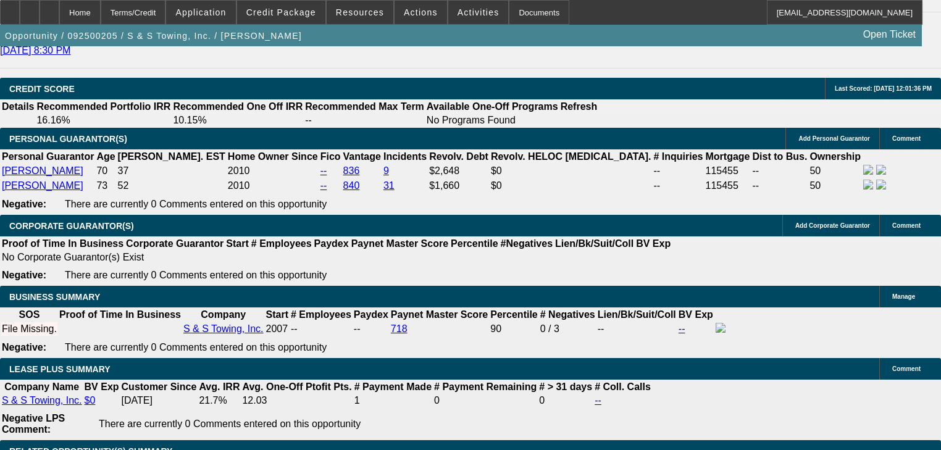
type input "10.25"
type input "$2,424.78"
type input "10.25"
type input "$0.00"
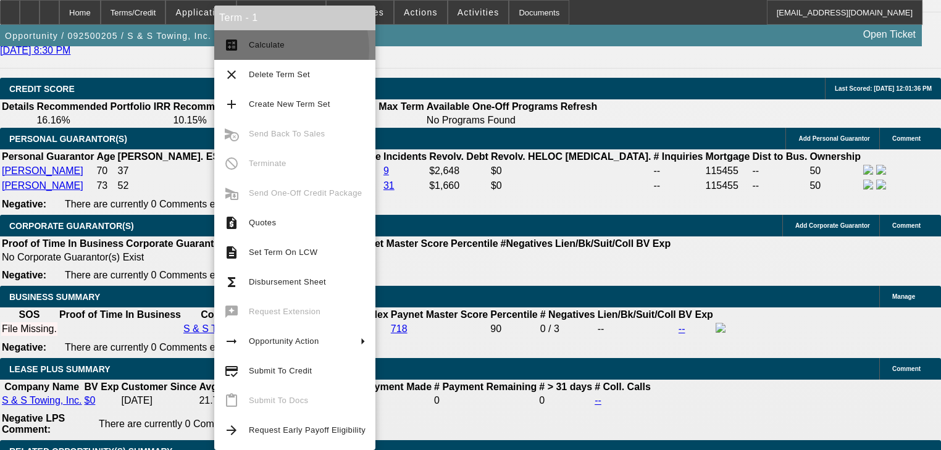
click at [269, 49] on span "Calculate" at bounding box center [307, 45] width 117 height 15
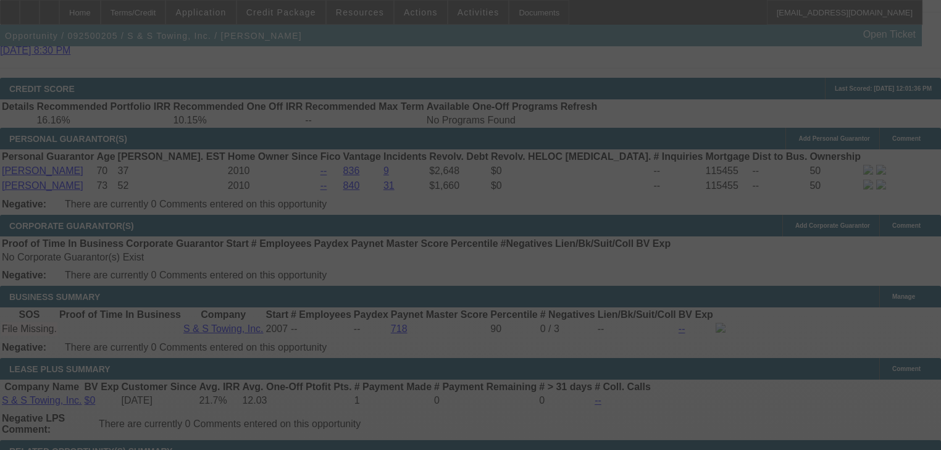
select select "0"
select select "2"
select select "0"
select select "6"
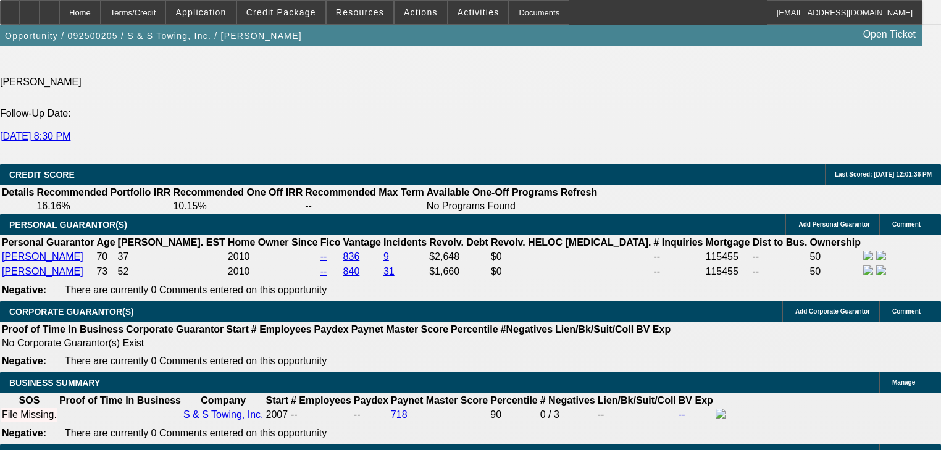
scroll to position [1701, 0]
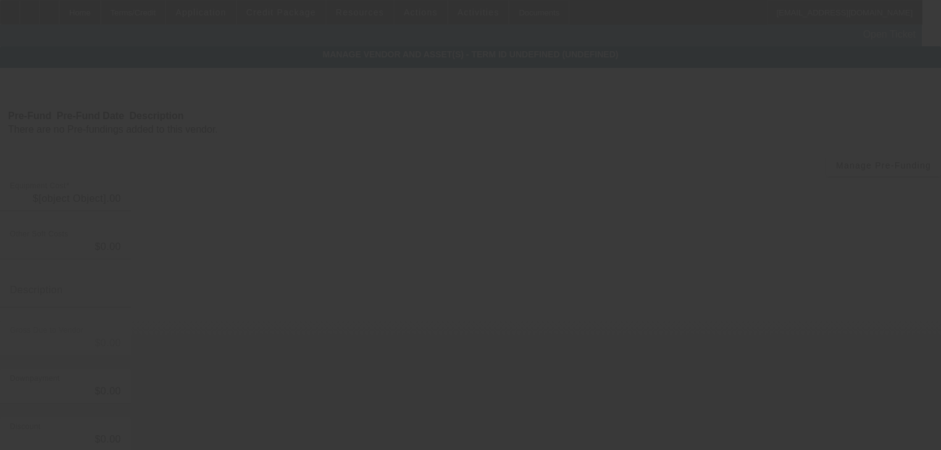
type input "$130,000.00"
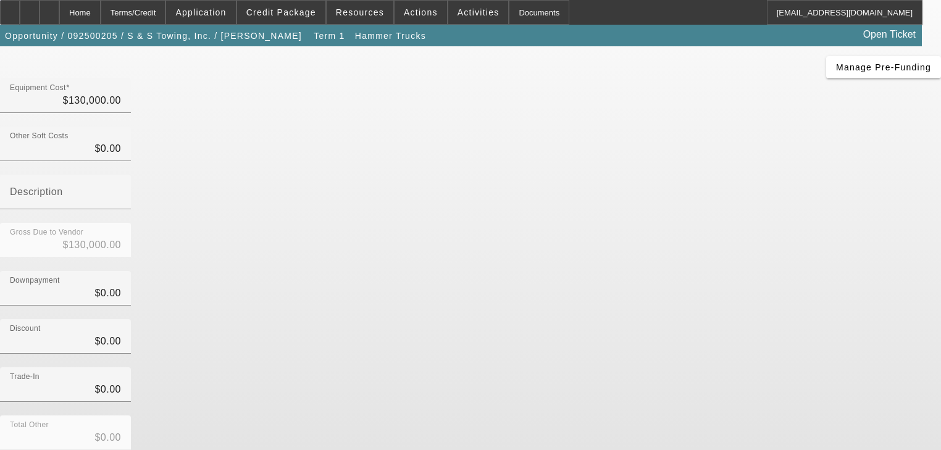
scroll to position [121, 0]
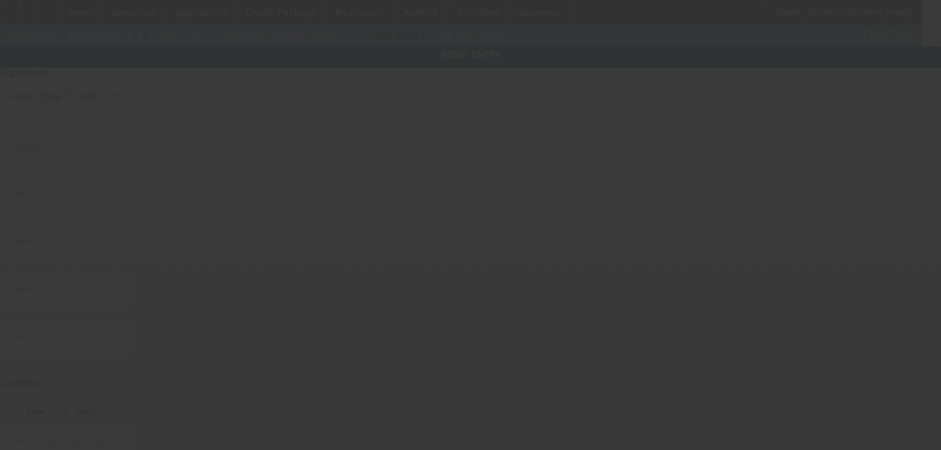
type input "2173 Will Suitt Rd"
type input "Ste G"
type input "Creedmoor"
type input "27522"
type input "Granville"
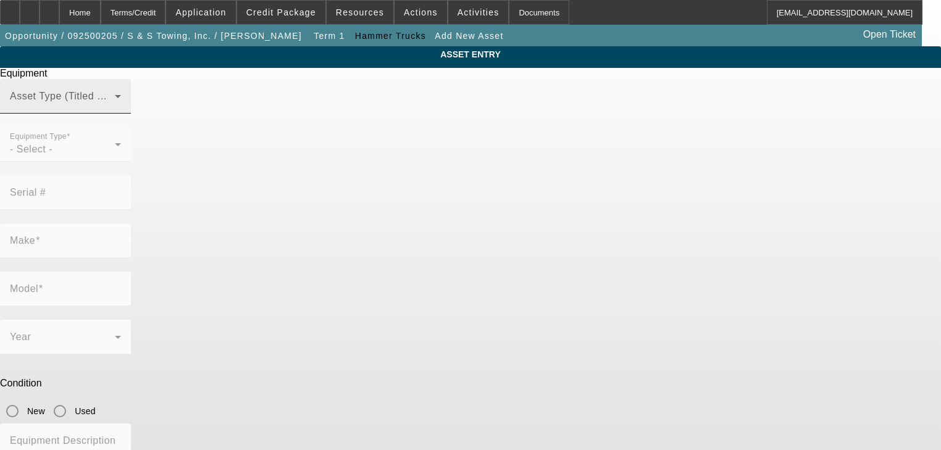
click at [115, 109] on span at bounding box center [62, 101] width 105 height 15
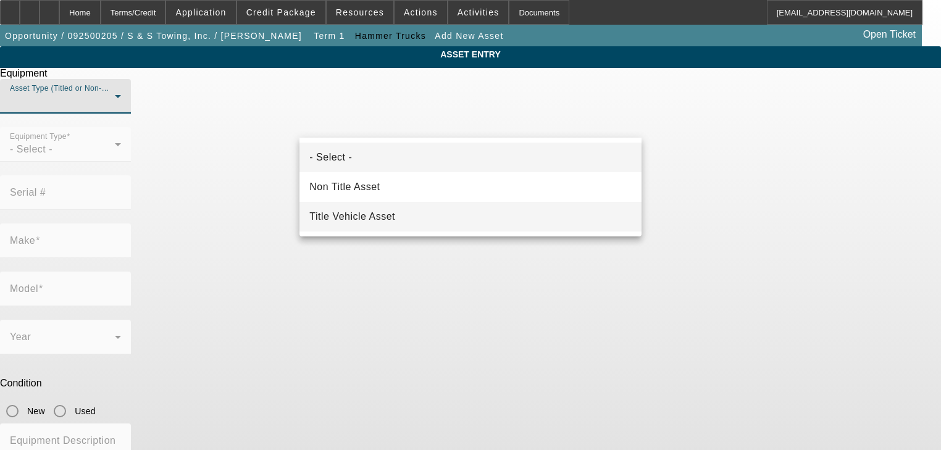
click at [374, 222] on span "Title Vehicle Asset" at bounding box center [352, 216] width 86 height 15
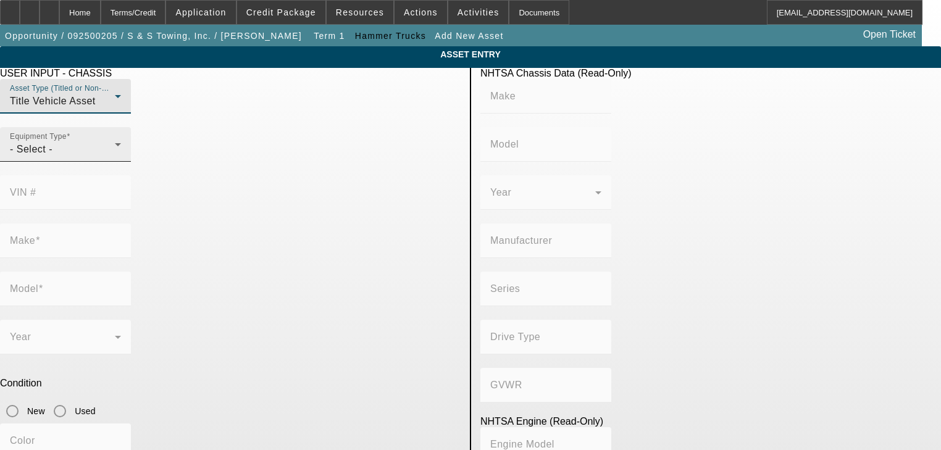
click at [115, 157] on div "- Select -" at bounding box center [62, 149] width 105 height 15
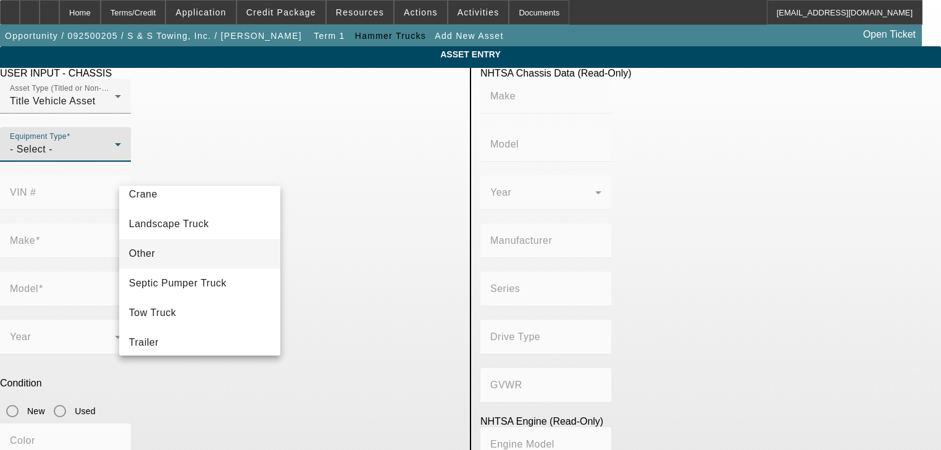
scroll to position [136, 0]
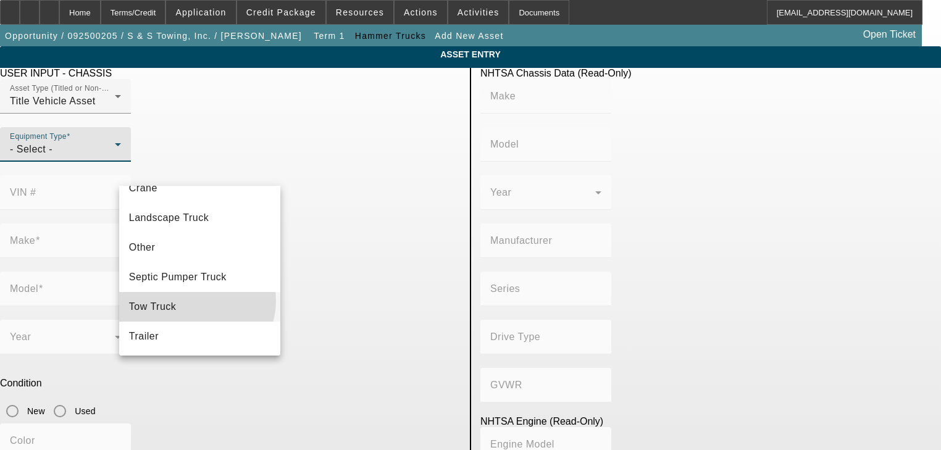
click at [194, 300] on mat-option "Tow Truck" at bounding box center [200, 307] width 162 height 30
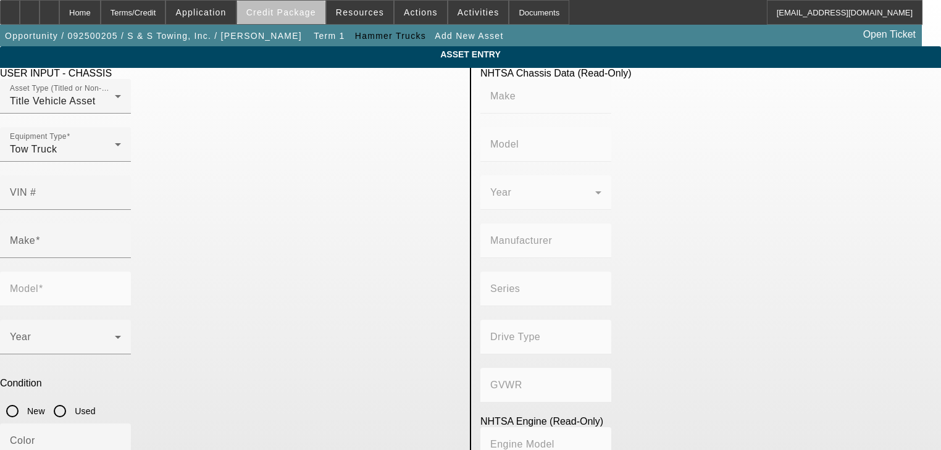
click at [316, 22] on span at bounding box center [281, 13] width 88 height 30
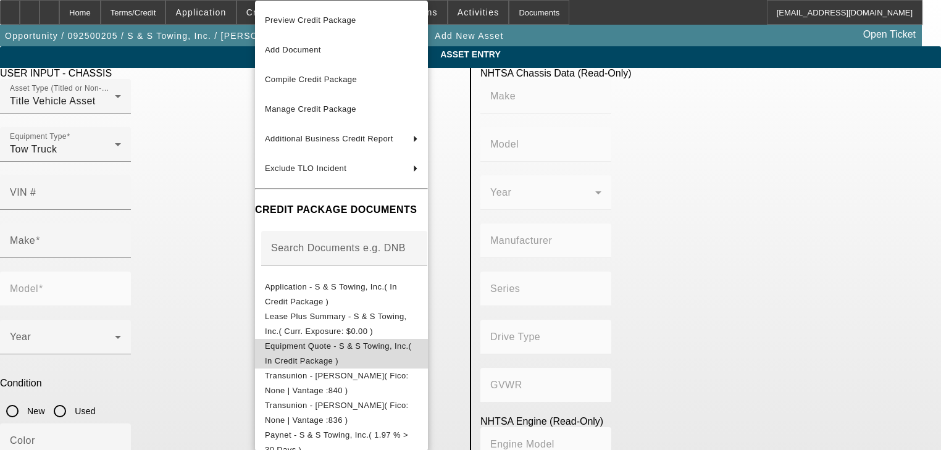
click at [383, 352] on span "Equipment Quote - S & S Towing, Inc.( In Credit Package )" at bounding box center [341, 354] width 153 height 30
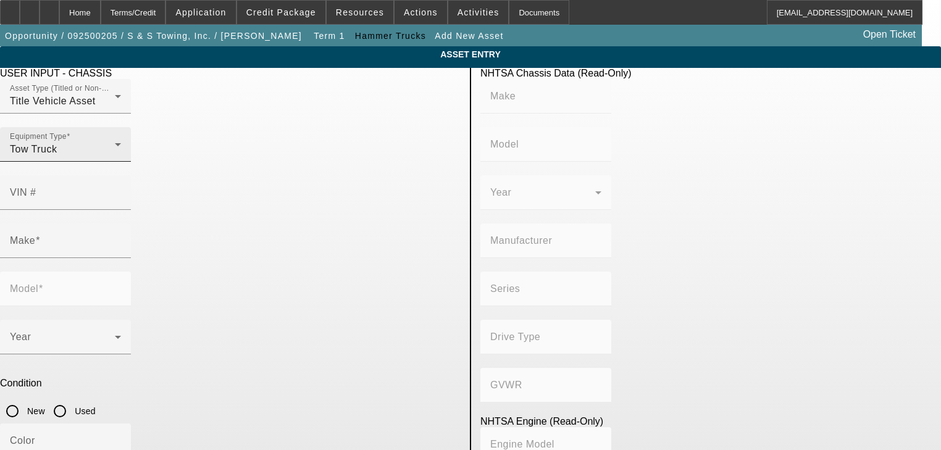
click at [115, 157] on div "Tow Truck" at bounding box center [62, 149] width 105 height 15
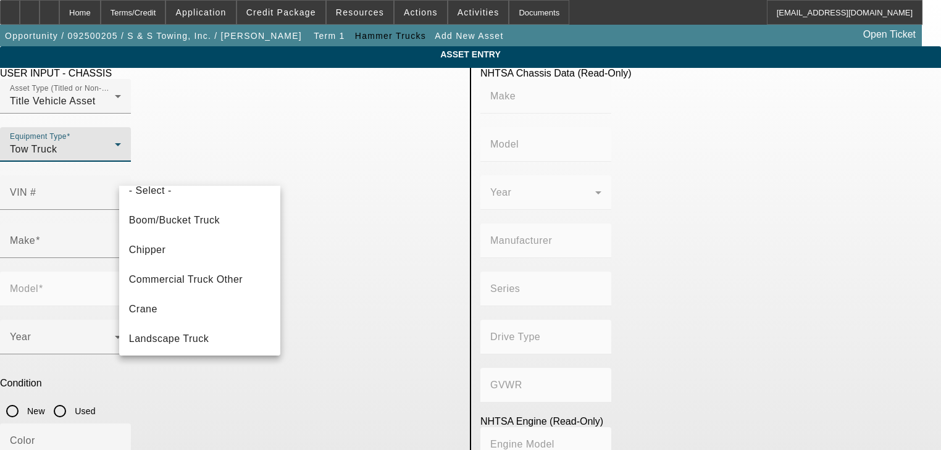
scroll to position [0, 0]
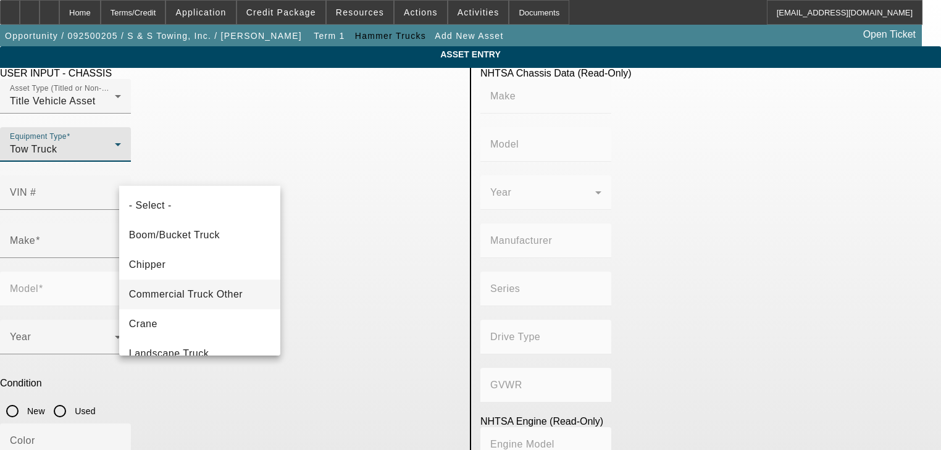
click at [227, 297] on span "Commercial Truck Other" at bounding box center [186, 294] width 114 height 15
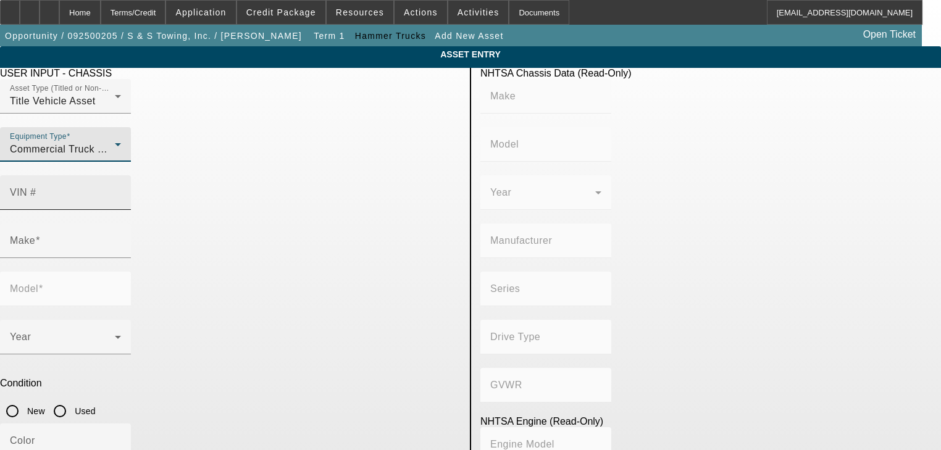
click at [121, 190] on input "VIN #" at bounding box center [65, 197] width 111 height 15
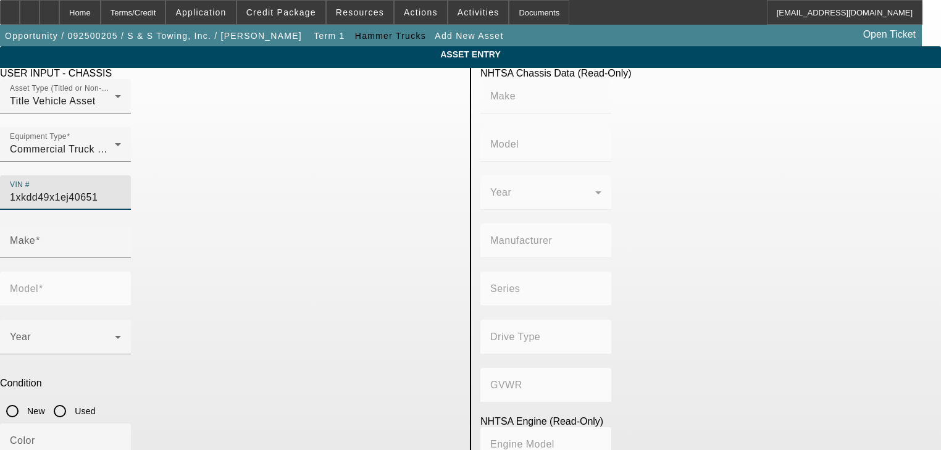
type input "1xkdd49x1ej406517"
type input "KENWORTH"
type input "T8 Series"
type input "KENWORTH TRUCK COMPANY"
type input "6x4"
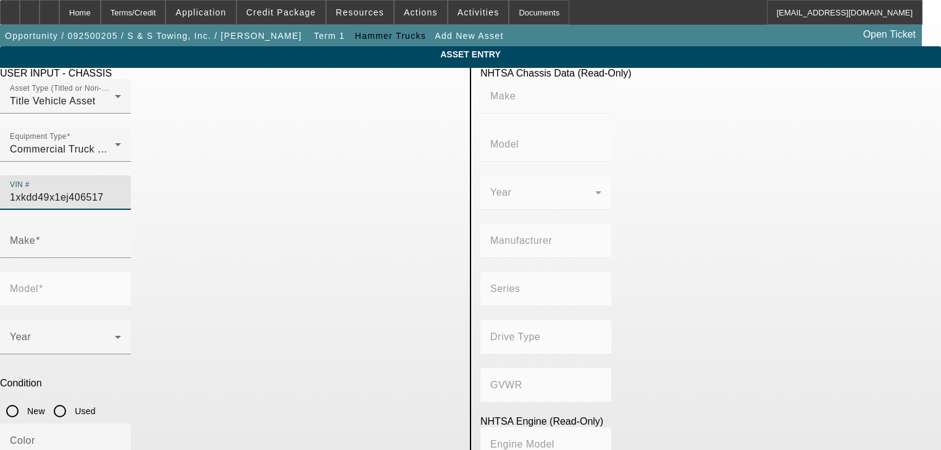
type input "Class 8: 33,001 lb and above (14,969 kg and above)"
type input "ISX"
type input "6"
type input "Diesel"
type input "915.3561614209"
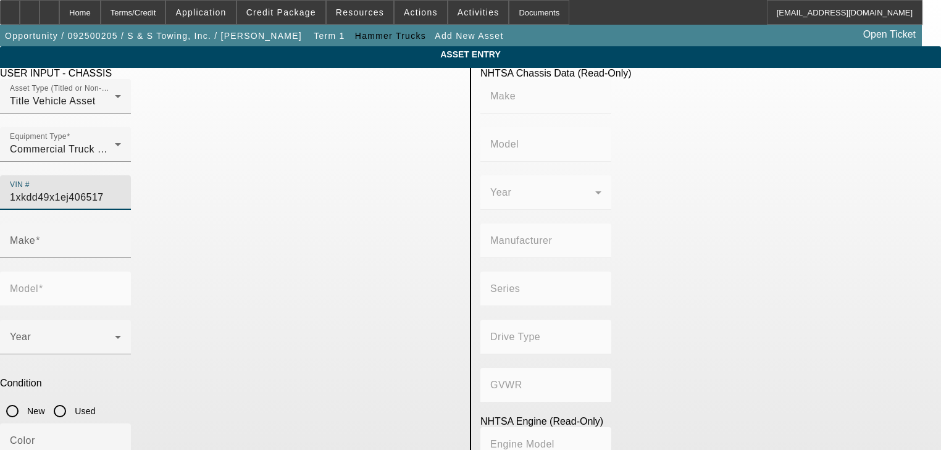
type input "15"
type input "KENWORTH"
type input "T8 Series"
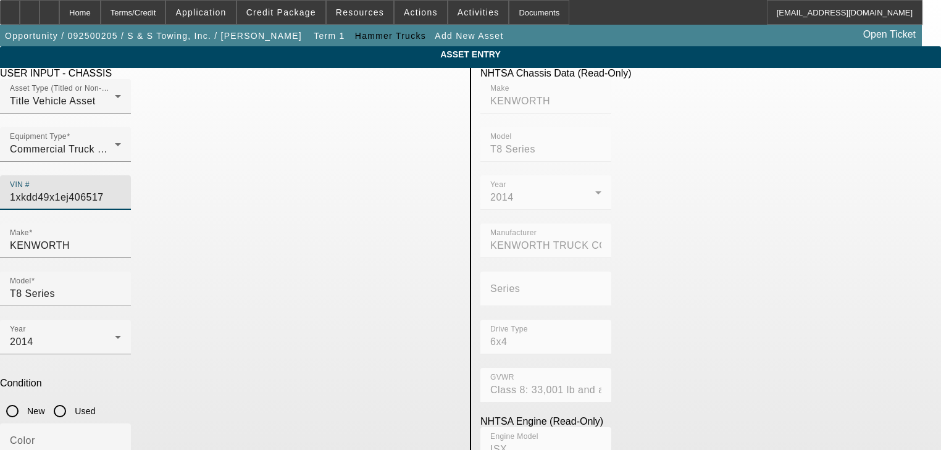
type input "1XKDD49X1EJ406517"
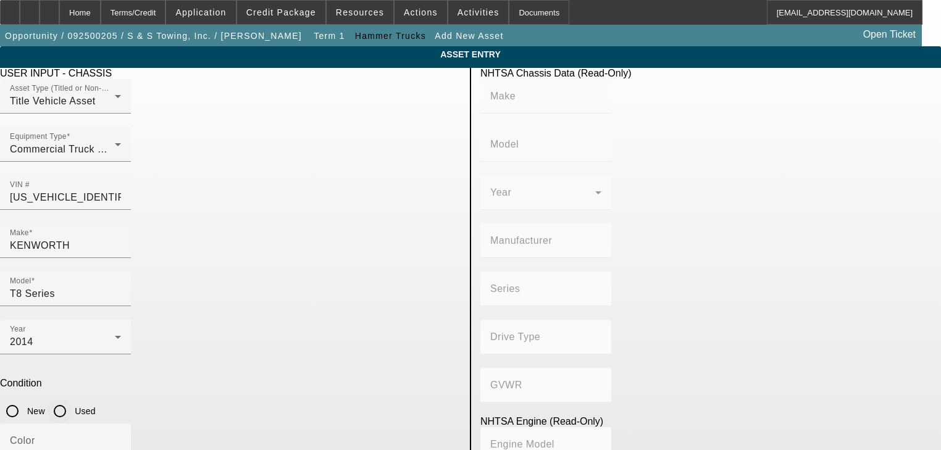
click at [72, 399] on input "Used" at bounding box center [60, 411] width 25 height 25
radio input "true"
type input "KENWORTH"
type input "T8 Series"
type input "KENWORTH TRUCK COMPANY"
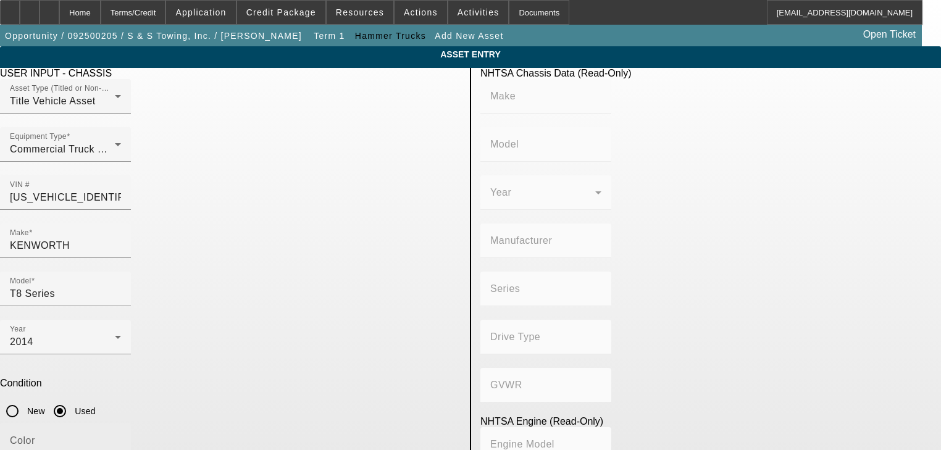
type input "6x4"
type input "Class 8: 33,001 lb and above (14,969 kg and above)"
type input "ISX"
type input "6"
type input "Diesel"
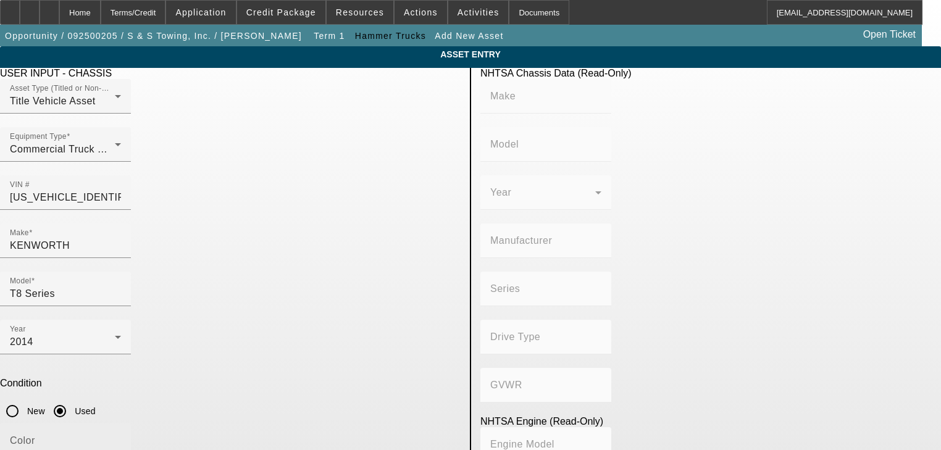
type input "915.3561614209"
type input "15"
click at [121, 423] on div "Color" at bounding box center [65, 440] width 111 height 35
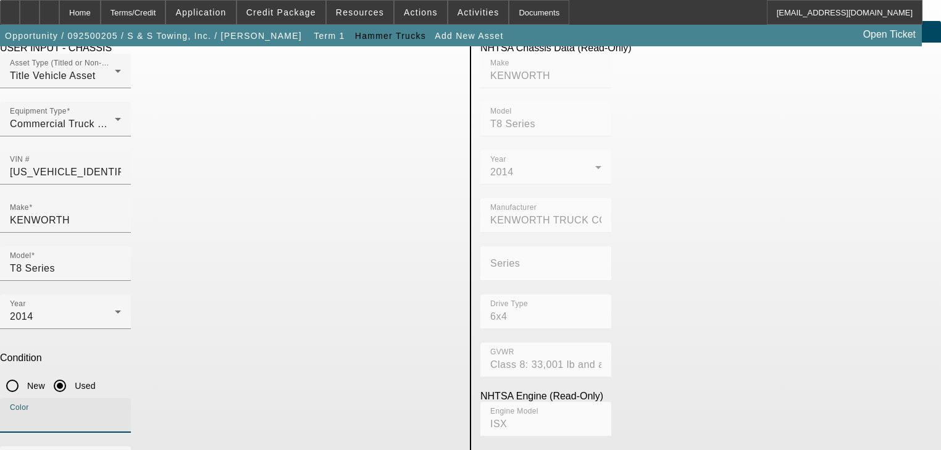
scroll to position [49, 0]
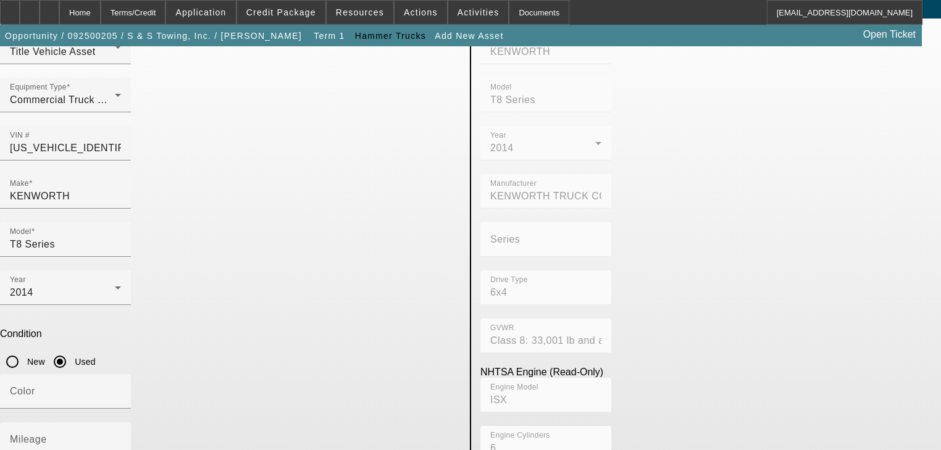
type textarea "t"
type textarea "T800"
click at [121, 437] on input "Mileage" at bounding box center [65, 444] width 111 height 15
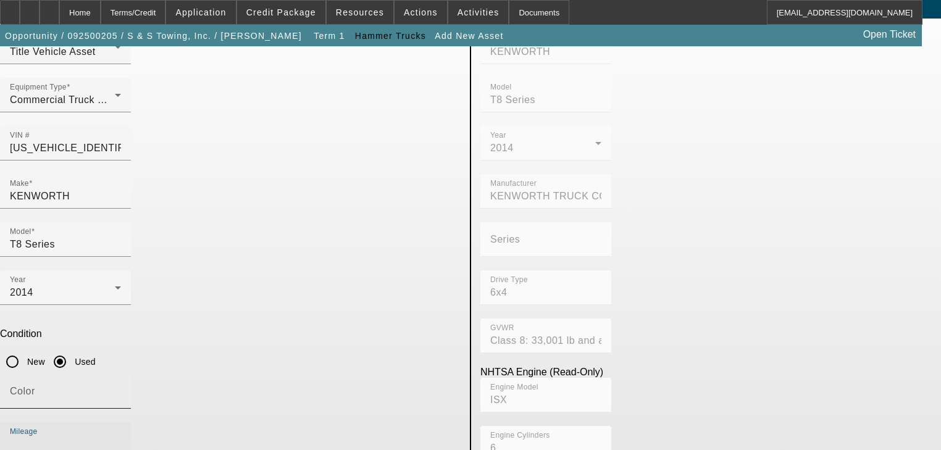
click at [121, 374] on div "Color" at bounding box center [65, 391] width 111 height 35
type input "White"
click at [121, 437] on input "Mileage" at bounding box center [65, 444] width 111 height 15
type input "263091"
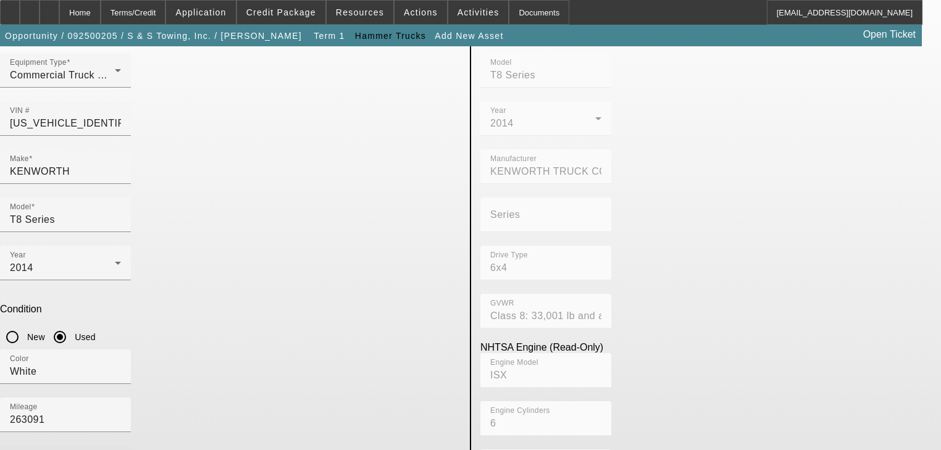
scroll to position [88, 0]
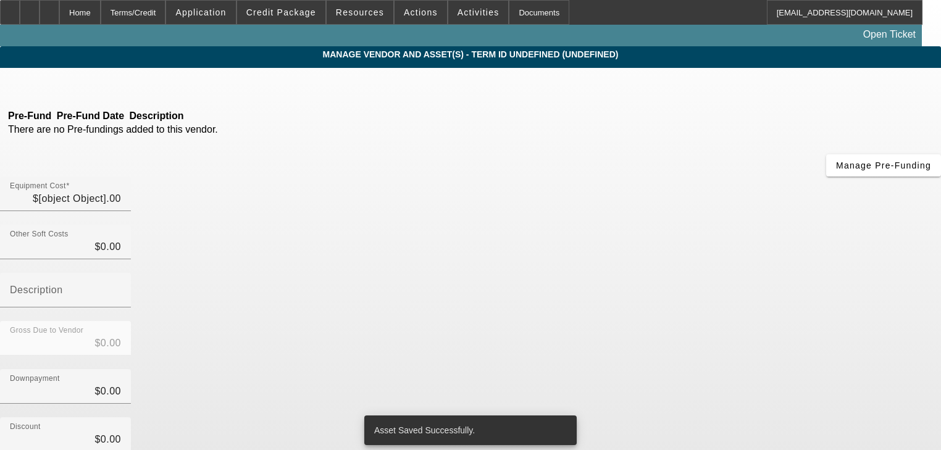
type input "$130,000.00"
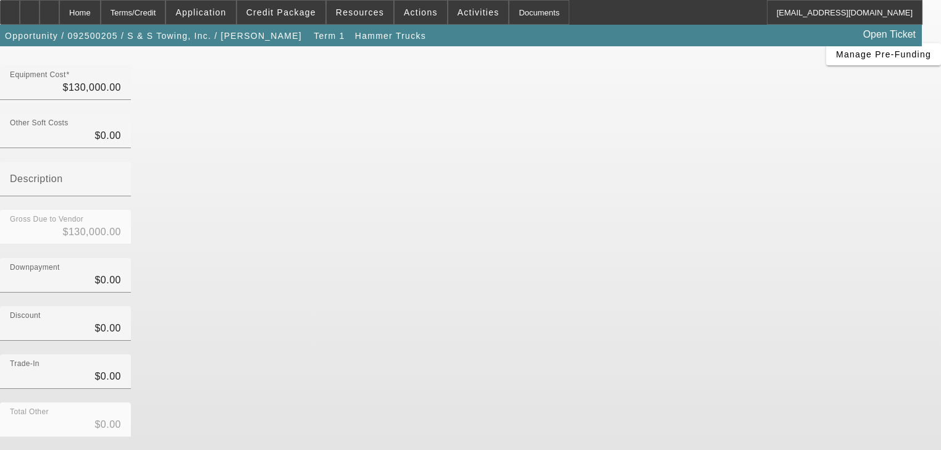
scroll to position [126, 0]
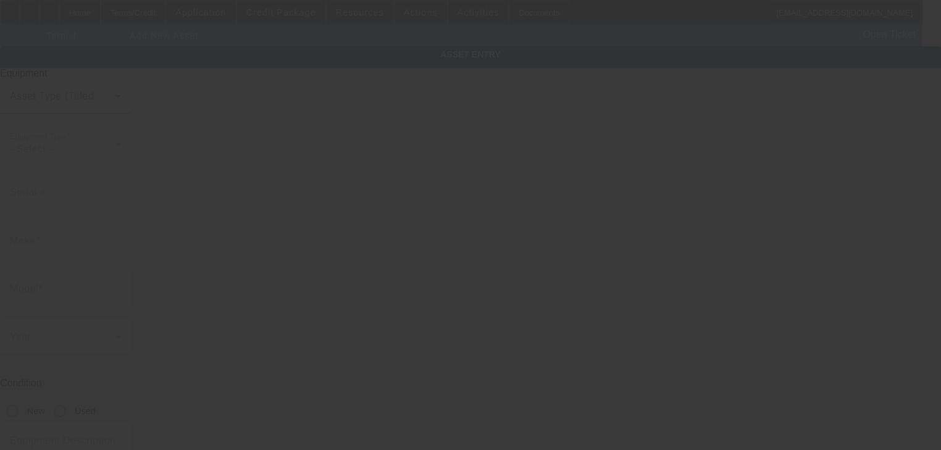
type input "2173 Will Suitt Rd"
type input "Ste G"
type input "Creedmoor"
type input "27522"
type input "Granville"
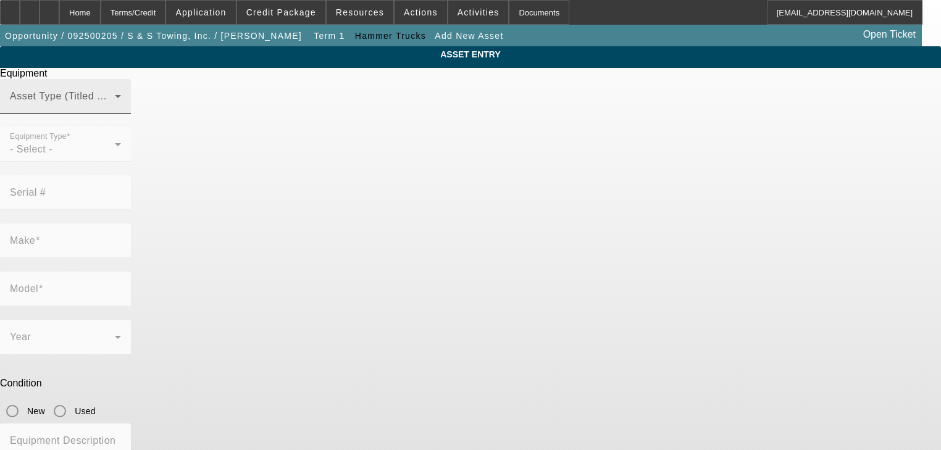
click at [115, 109] on span at bounding box center [62, 101] width 105 height 15
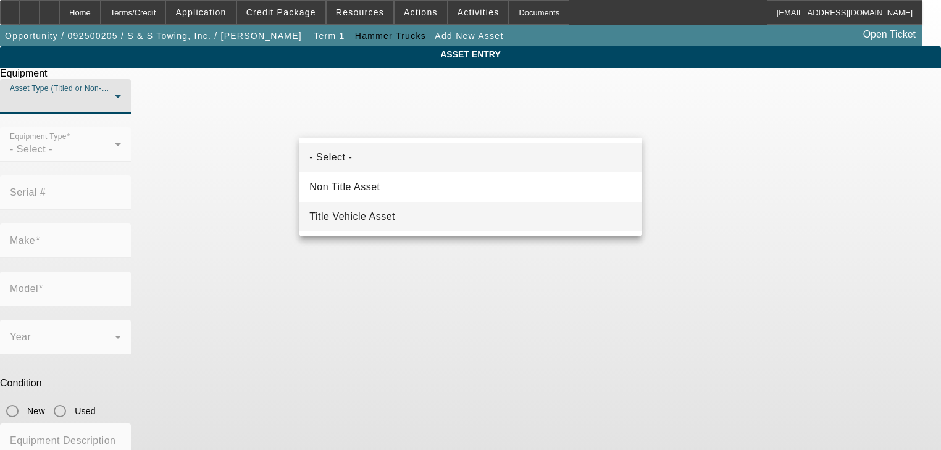
click at [407, 211] on mat-option "Title Vehicle Asset" at bounding box center [469, 217] width 341 height 30
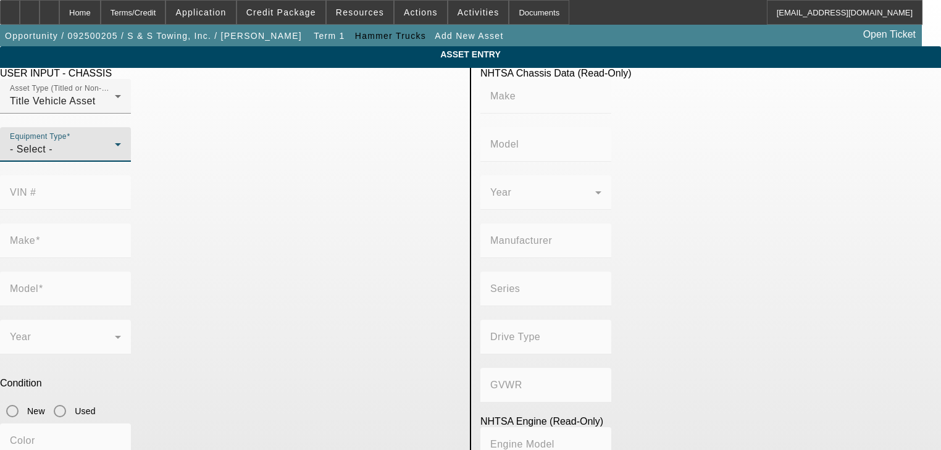
click at [115, 157] on div "- Select -" at bounding box center [62, 149] width 105 height 15
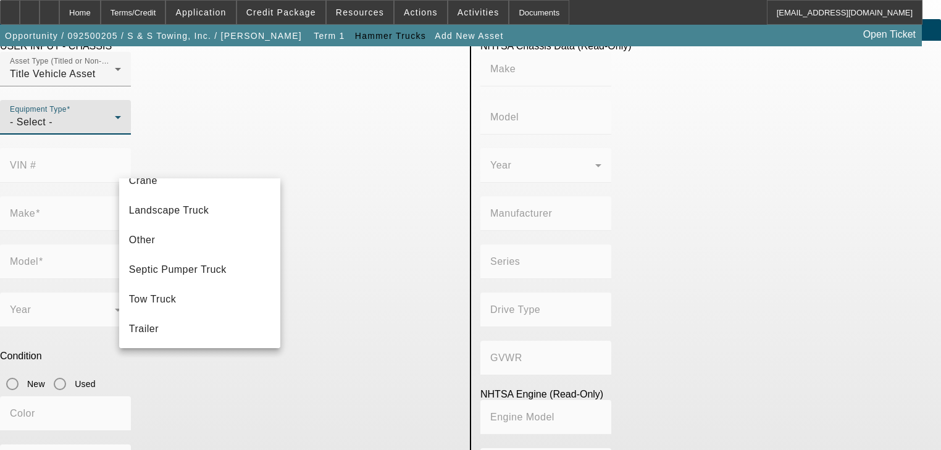
scroll to position [49, 0]
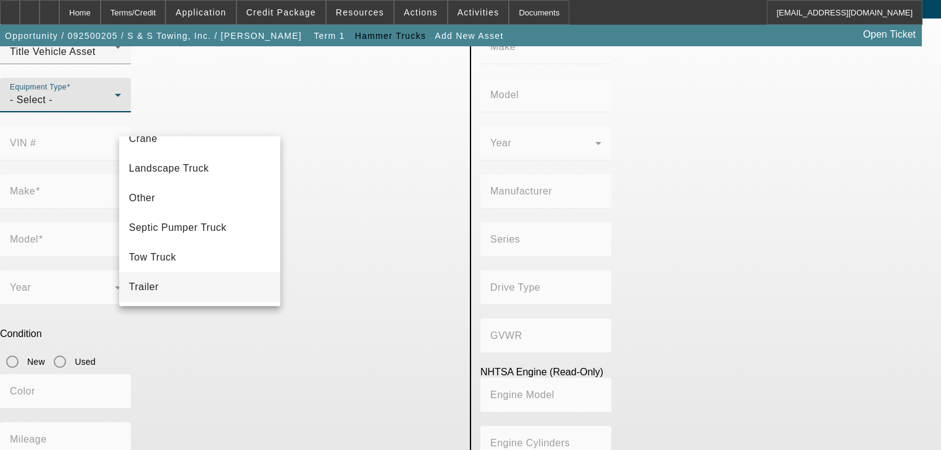
click at [209, 285] on mat-option "Trailer" at bounding box center [200, 287] width 162 height 30
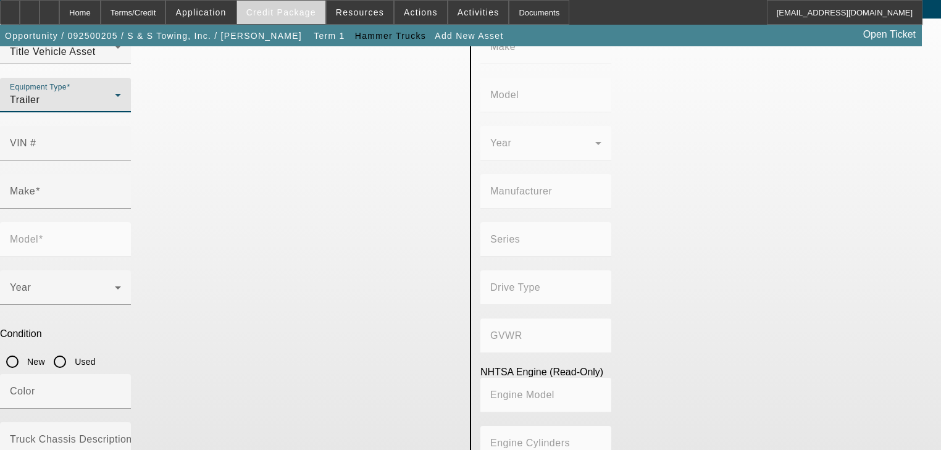
click at [272, 5] on span at bounding box center [281, 13] width 88 height 30
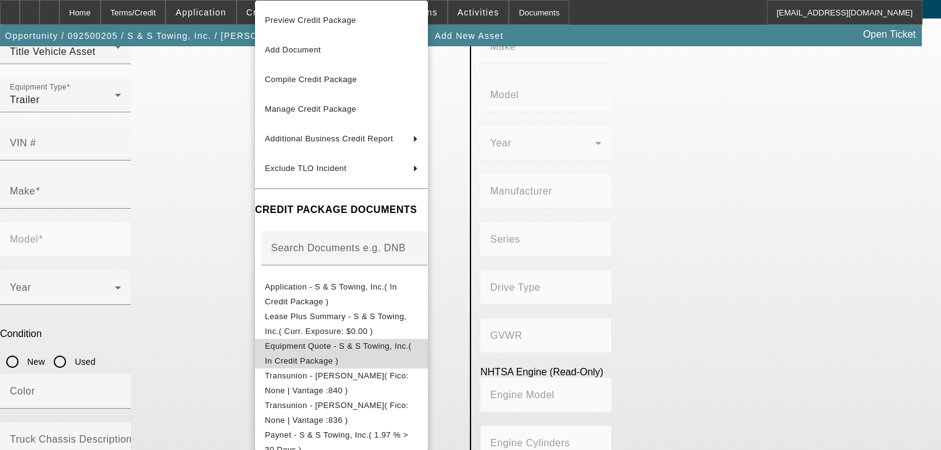
click at [411, 348] on span "Equipment Quote - S & S Towing, Inc.( In Credit Package )" at bounding box center [338, 353] width 146 height 24
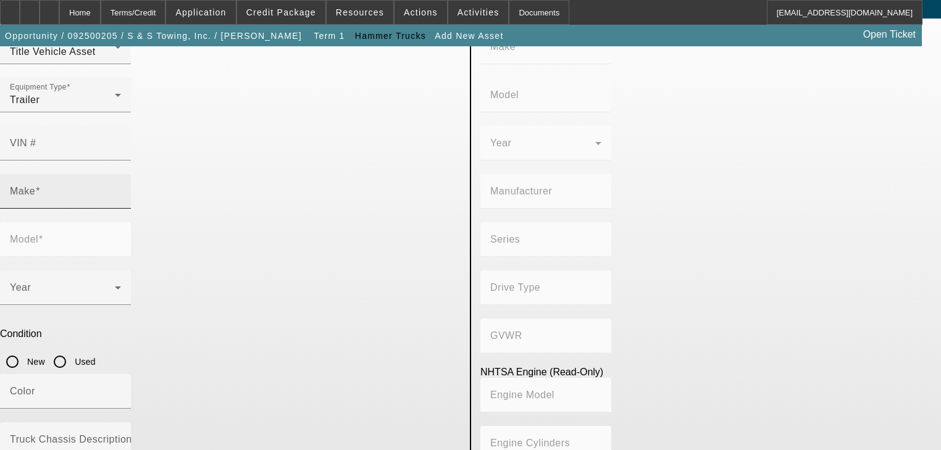
click at [121, 189] on input "Make" at bounding box center [65, 196] width 111 height 15
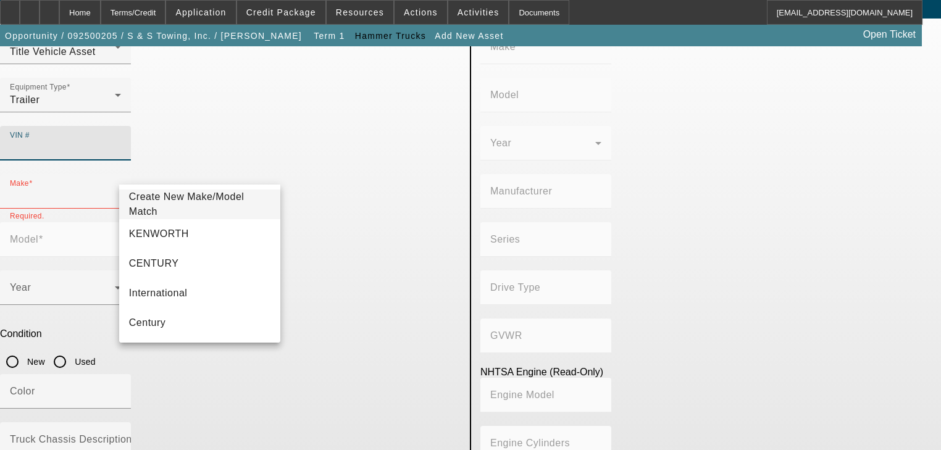
click at [121, 141] on input "VIN #" at bounding box center [65, 148] width 111 height 15
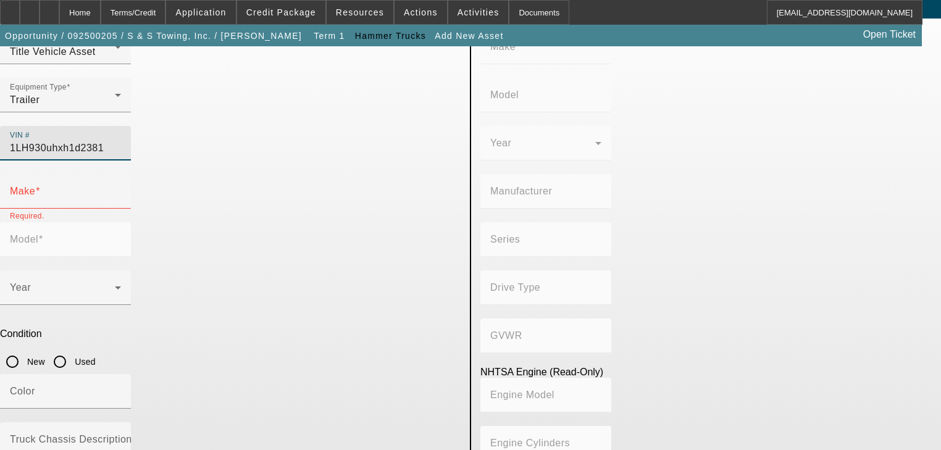
type input "1LH930uhxh1d23817"
type input "LANDOLL CORPORATION"
type input "Landoll Corporation"
type input "LANDOLL COMPANY, LLC"
type input "Model 930D"
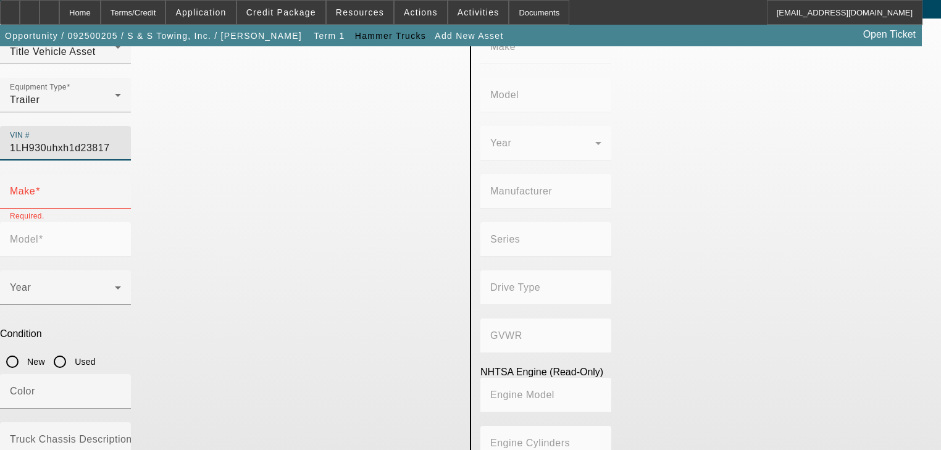
type input "Not Applicable"
type input "Class 8: 33,001 lb and above (14,969 kg and above)"
type input "Not Applicable"
type input "LANDOLL CORPORATION"
type input "Landoll Corporation"
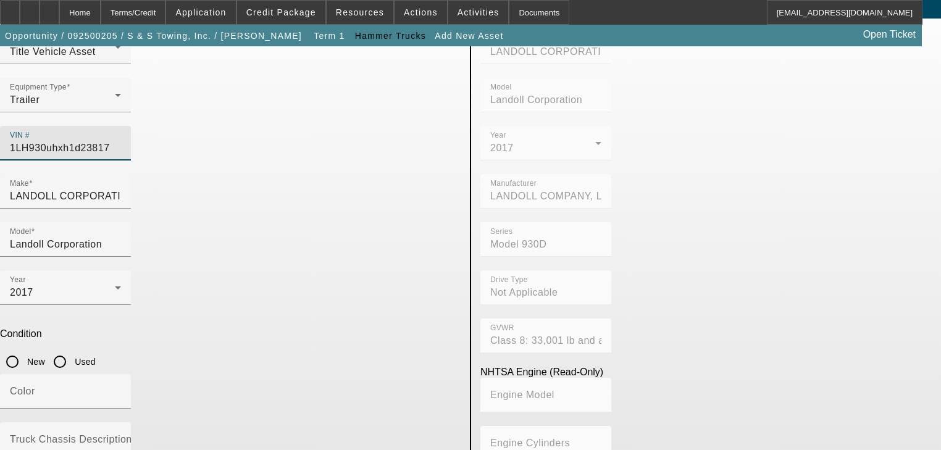
type input "1LH930UHXH1D23817"
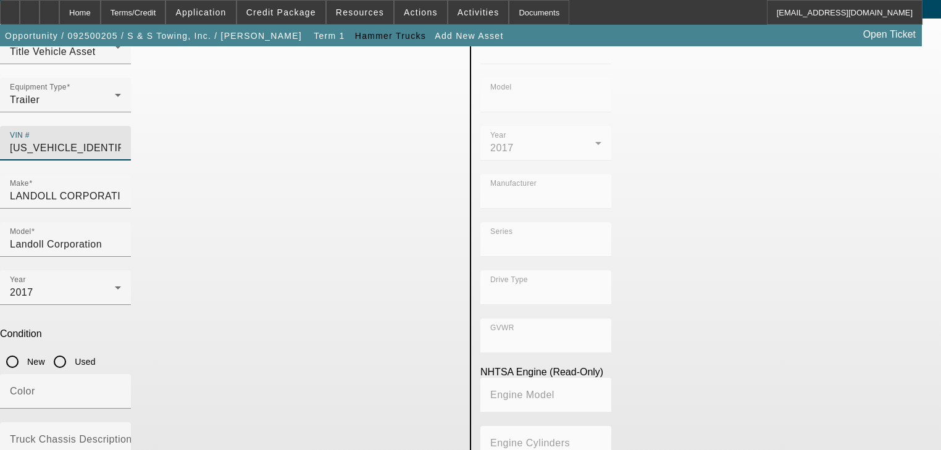
click at [72, 349] on input "Used" at bounding box center [60, 361] width 25 height 25
radio input "true"
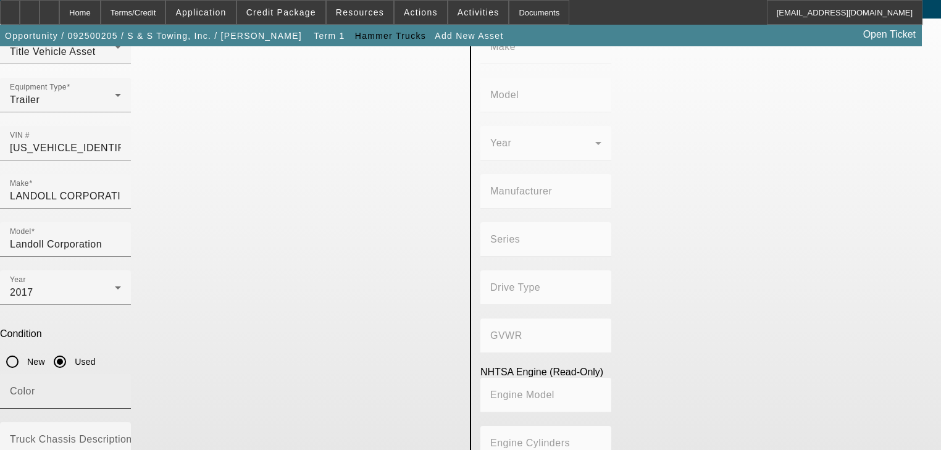
type input "LANDOLL CORPORATION"
type input "Landoll Corporation"
type input "LANDOLL COMPANY, LLC"
type input "Model 930D"
type input "Not Applicable"
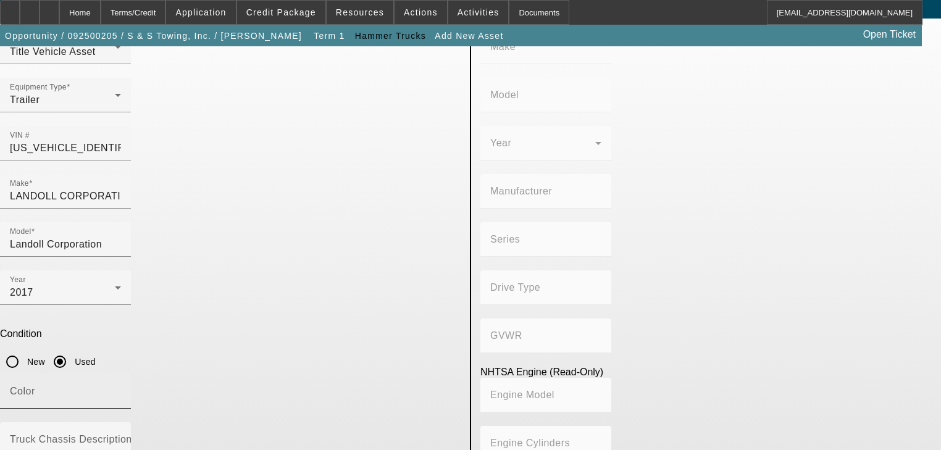
type input "Class 8: 33,001 lb and above (14,969 kg and above)"
type input "Not Applicable"
click at [121, 389] on input "Color" at bounding box center [65, 396] width 111 height 15
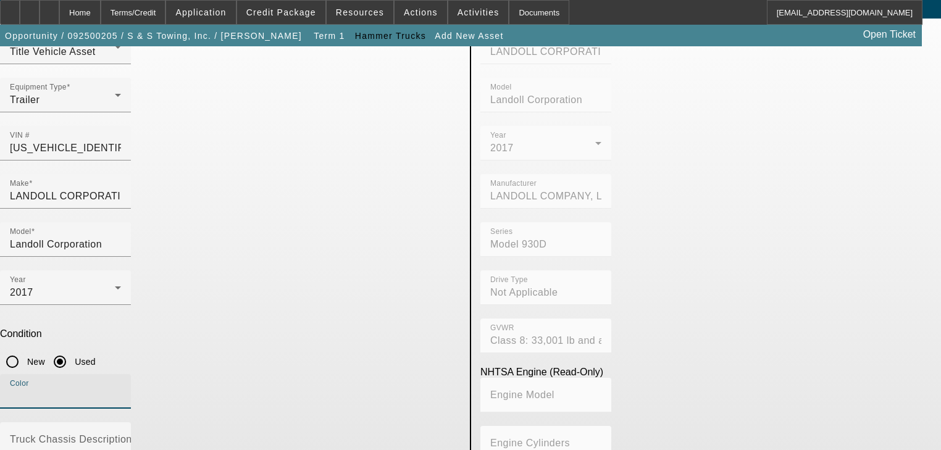
click at [121, 389] on input "Color" at bounding box center [65, 396] width 111 height 15
type input "Black"
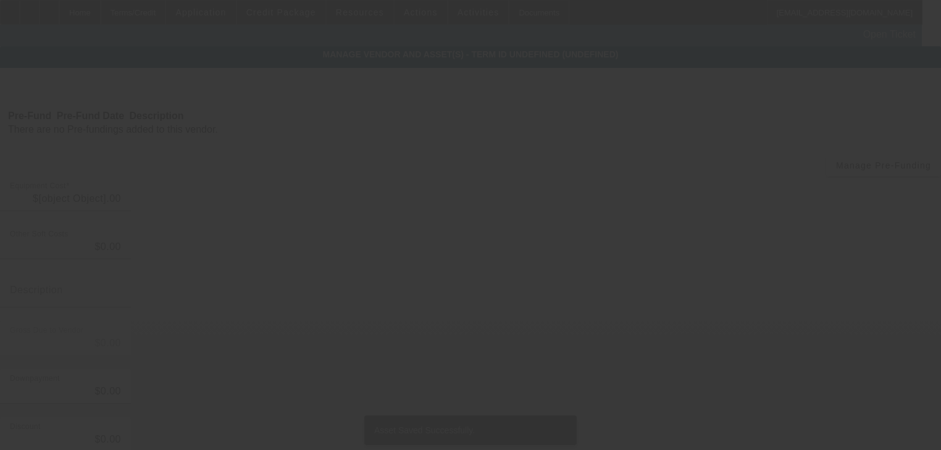
type input "$130,000.00"
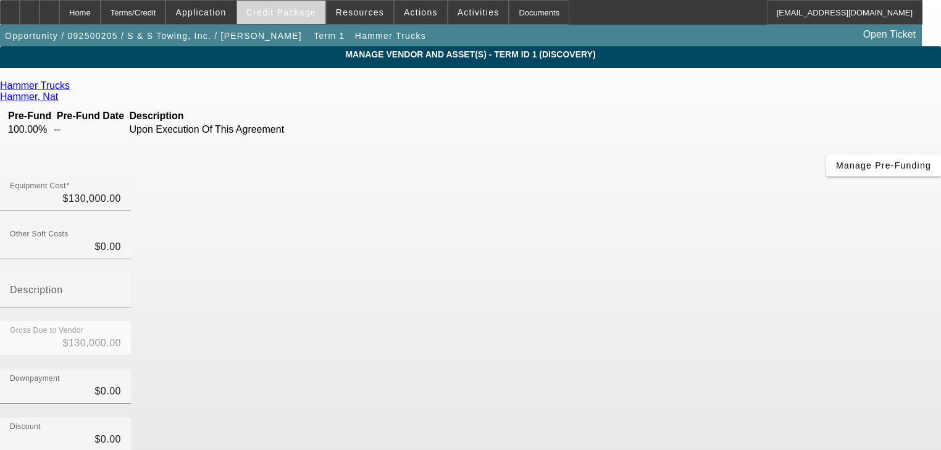
click at [287, 16] on span "Credit Package" at bounding box center [281, 12] width 70 height 10
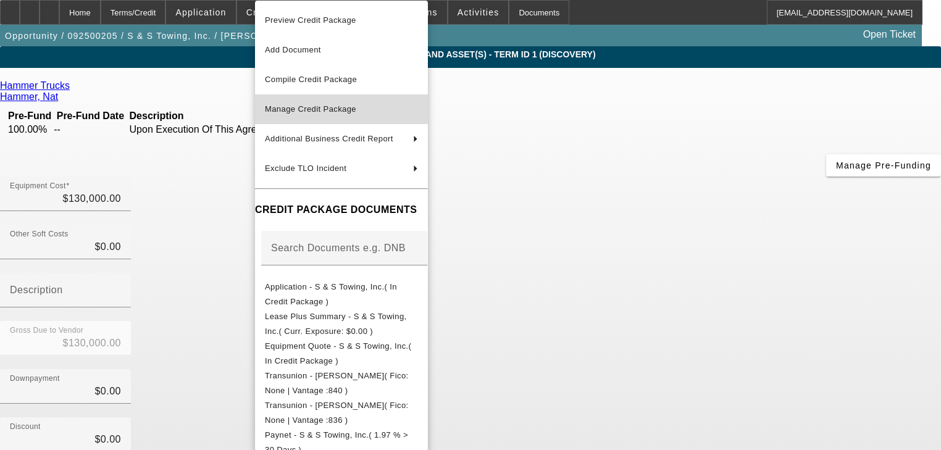
click at [346, 119] on button "Manage Credit Package" at bounding box center [341, 109] width 173 height 30
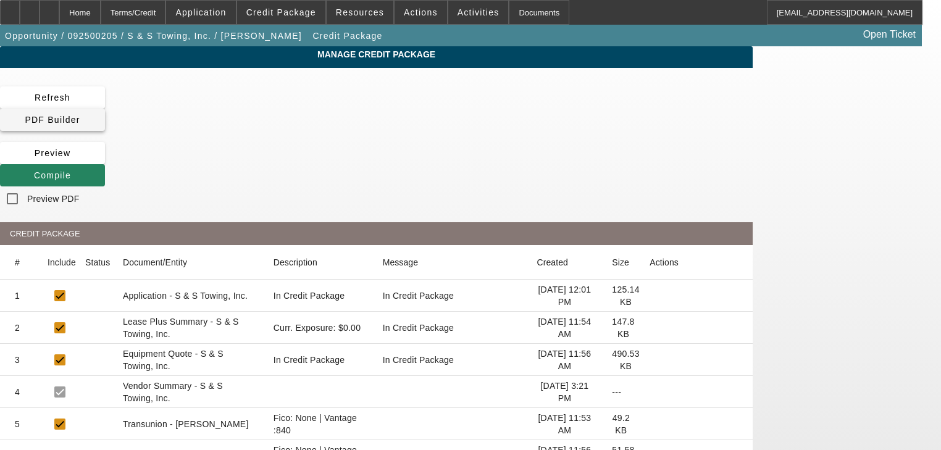
click at [105, 105] on span at bounding box center [52, 120] width 105 height 30
click at [352, 102] on div "Refresh PDF Builder Preview Compile Preview PDF" at bounding box center [376, 148] width 753 height 125
click at [71, 170] on span "Compile" at bounding box center [52, 175] width 37 height 10
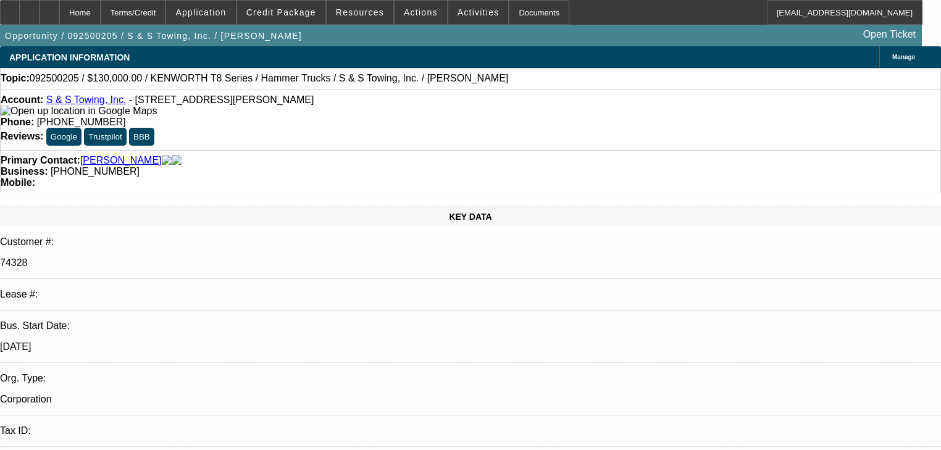
select select "0"
select select "2"
select select "0"
select select "6"
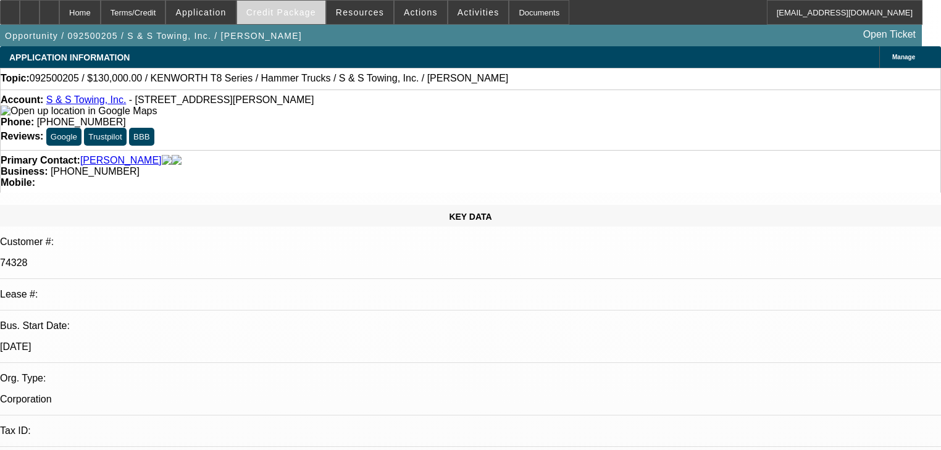
click at [282, 20] on span at bounding box center [281, 13] width 88 height 30
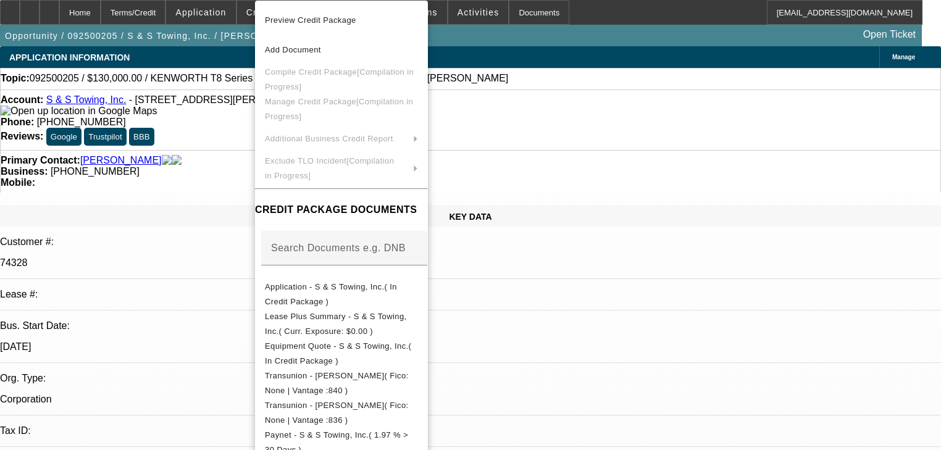
click at [249, 120] on div at bounding box center [470, 225] width 941 height 450
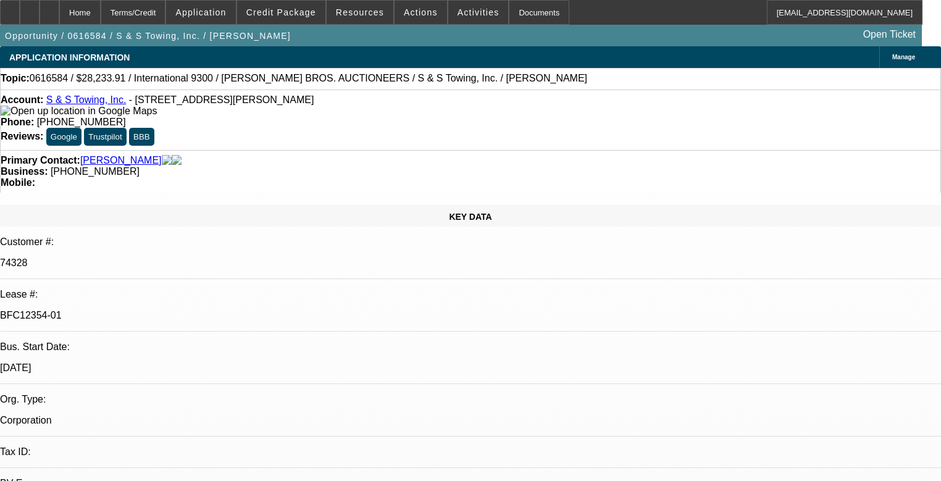
select select "0"
select select "0.1"
select select "4"
select select "0"
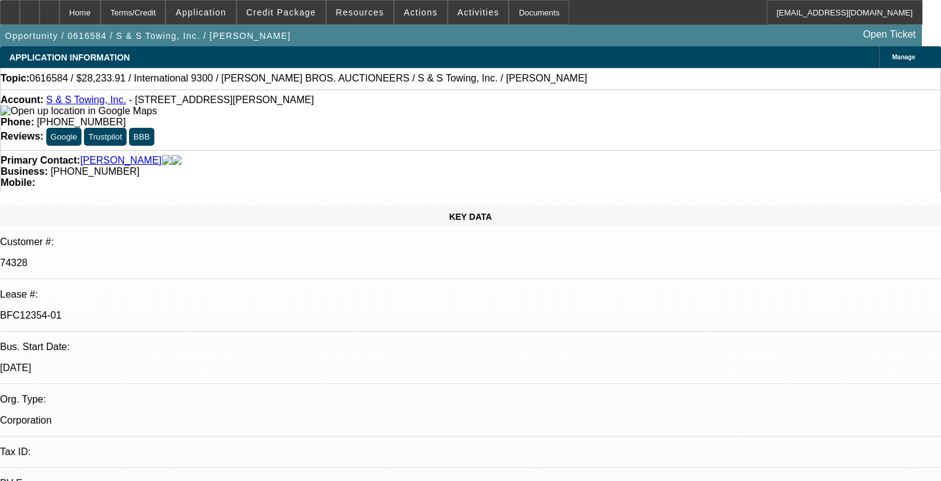
select select "0"
select select "2"
select select "0"
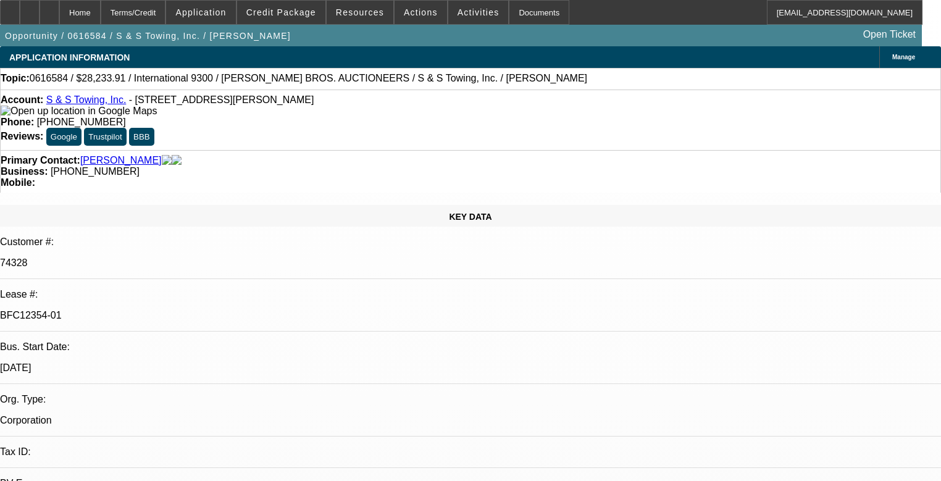
select select "0.1"
select select "4"
select select "0"
select select "0.1"
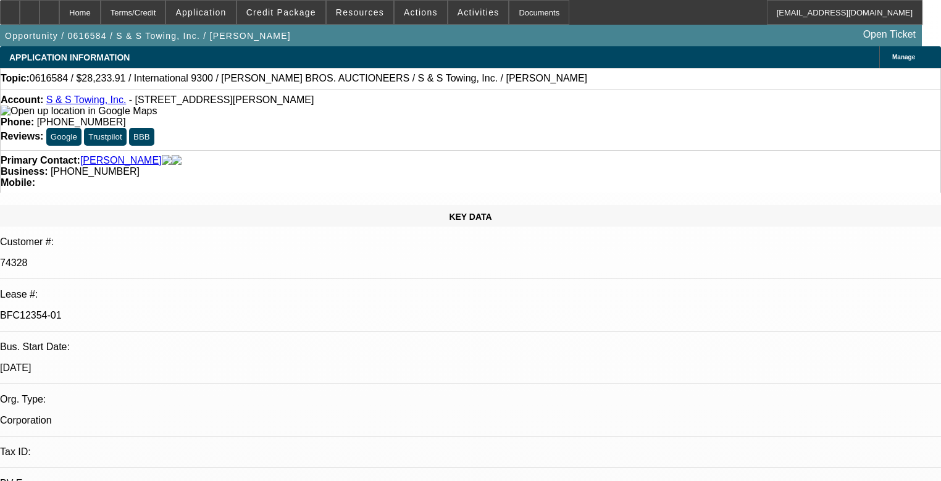
select select "4"
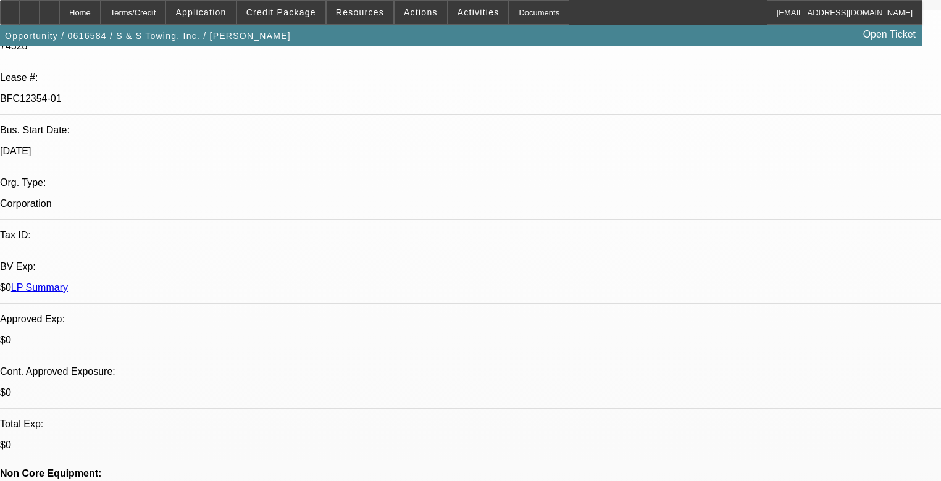
scroll to position [247, 0]
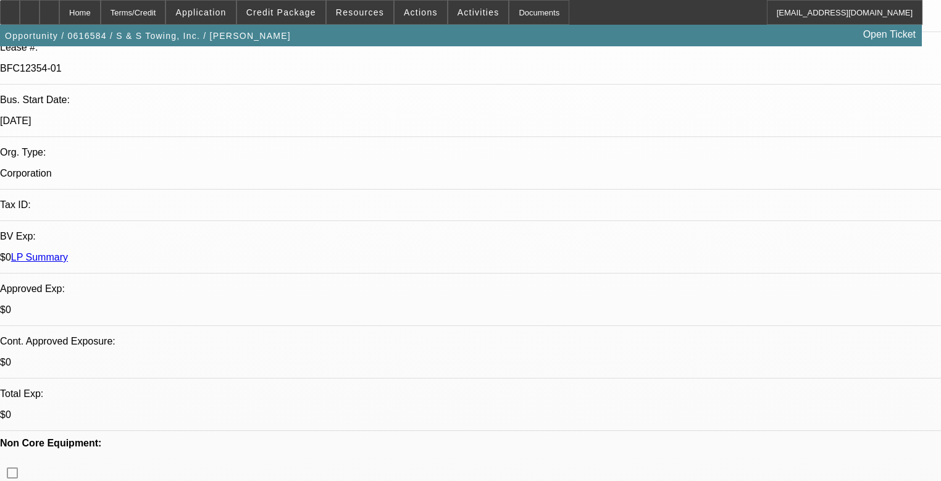
click at [282, 11] on span "Credit Package" at bounding box center [281, 12] width 70 height 10
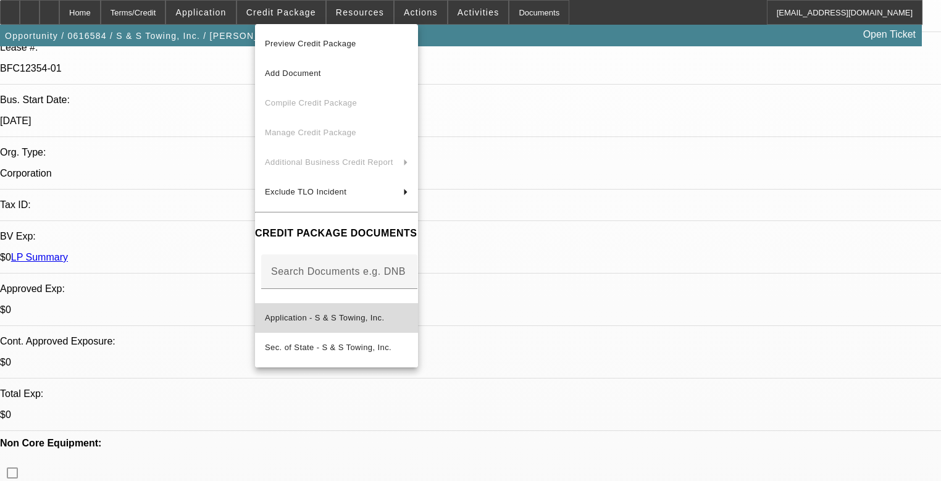
click at [354, 314] on span "Application - S & S Towing, Inc." at bounding box center [324, 317] width 119 height 9
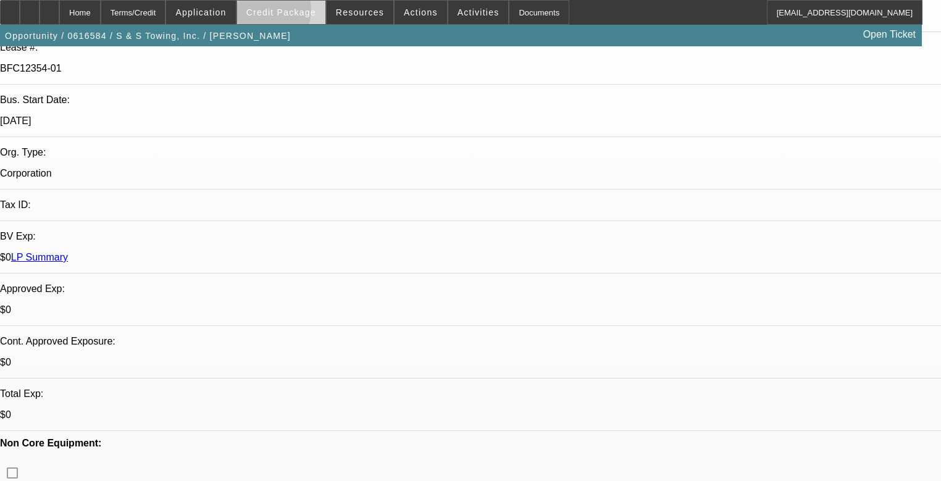
click at [280, 13] on span "Credit Package" at bounding box center [281, 12] width 70 height 10
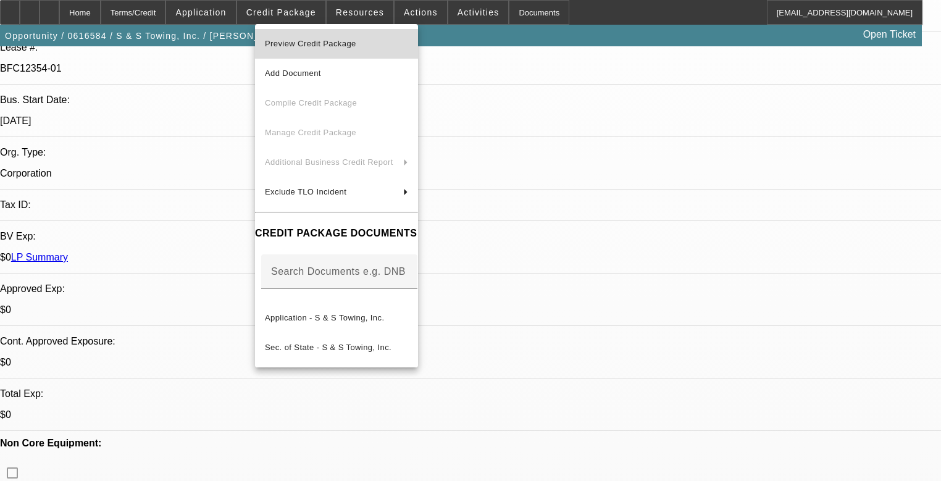
click at [297, 48] on span "Preview Credit Package" at bounding box center [310, 43] width 91 height 9
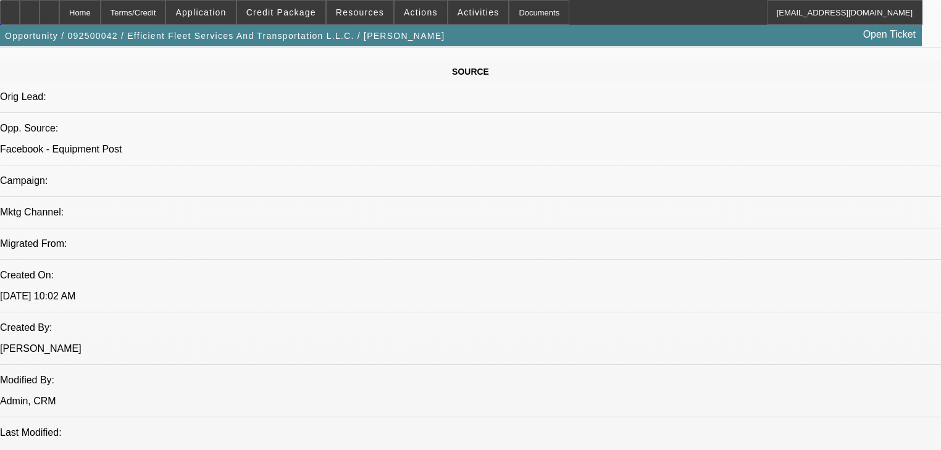
select select "0"
select select "2"
select select "0"
select select "6"
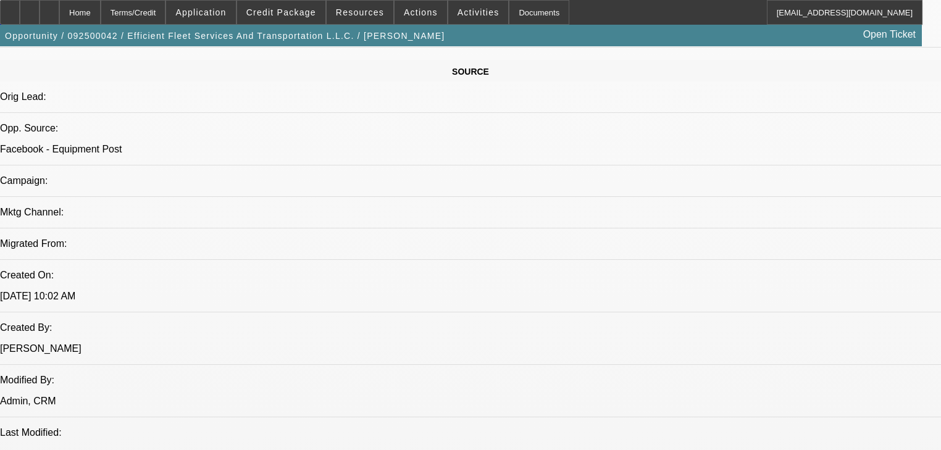
select select "0"
select select "2"
select select "0"
select select "6"
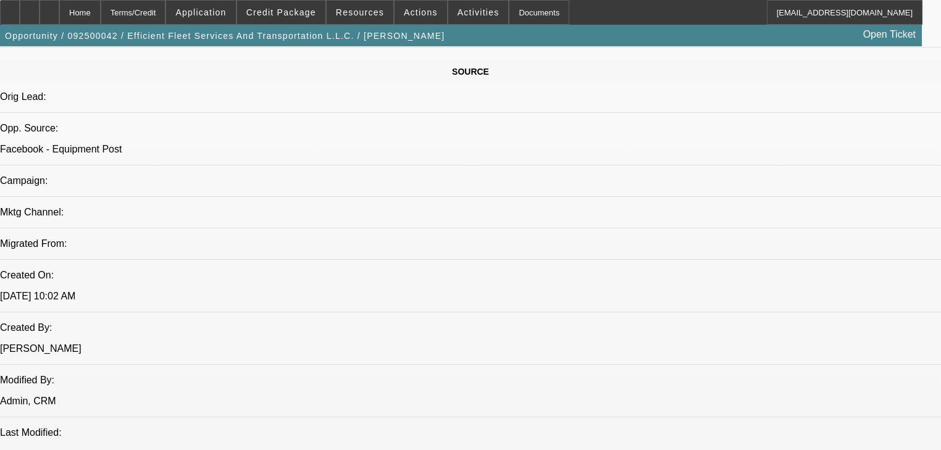
select select "0"
select select "6"
select select "0"
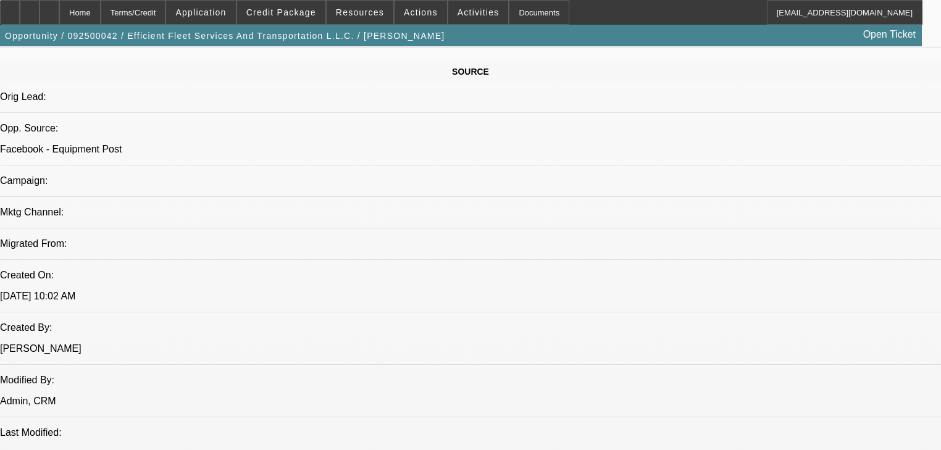
select select "0"
select select "6"
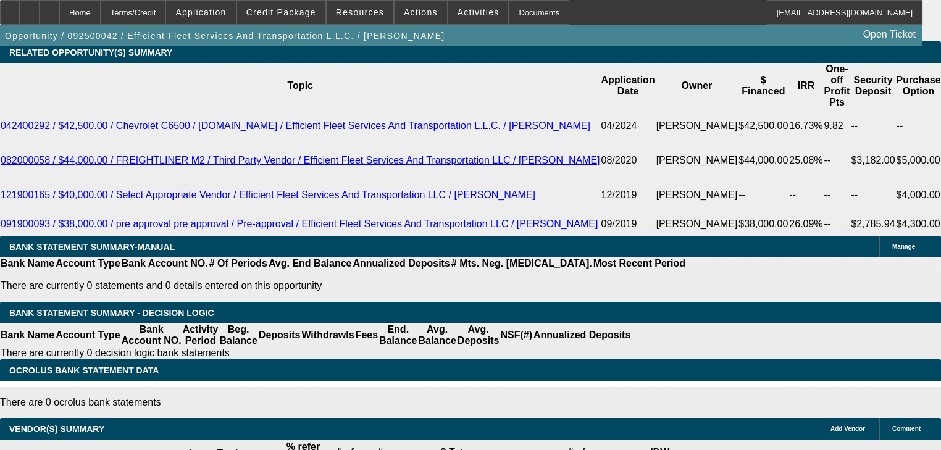
scroll to position [2266, 0]
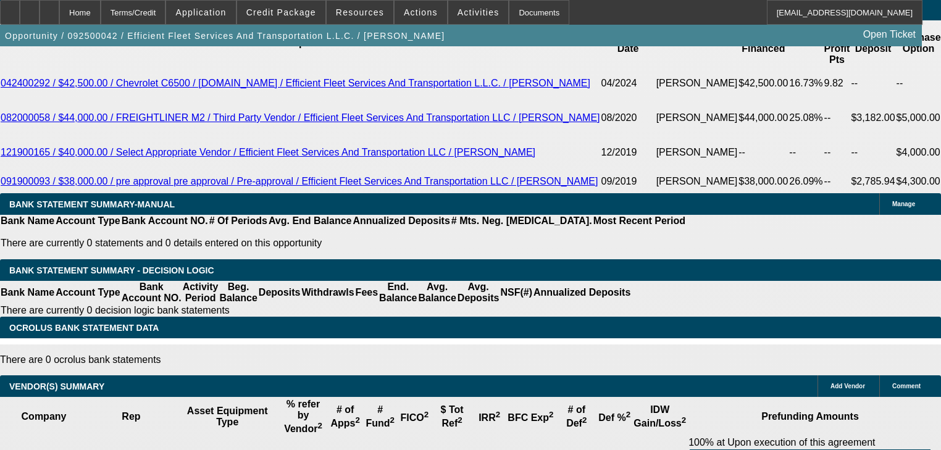
type input "1"
type input "UNKNOWN"
type input "$1,598.00"
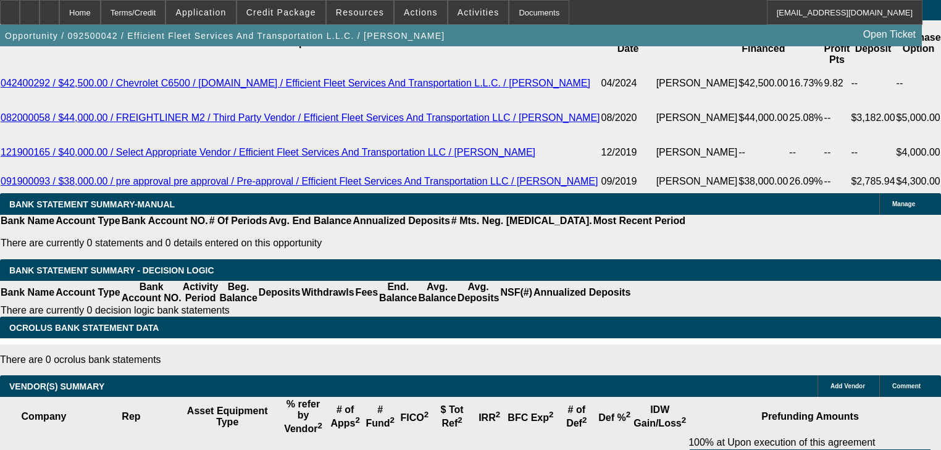
scroll to position [2216, 0]
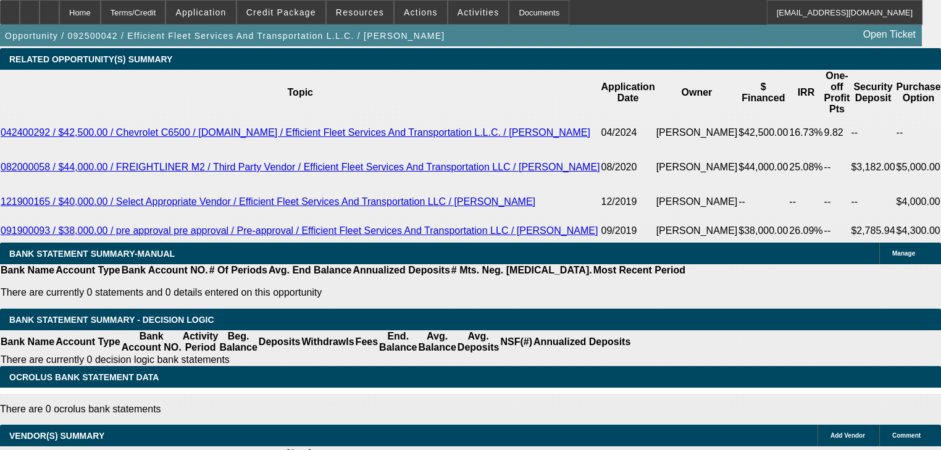
type input "6"
type input "$1,581.94"
type input "6.5"
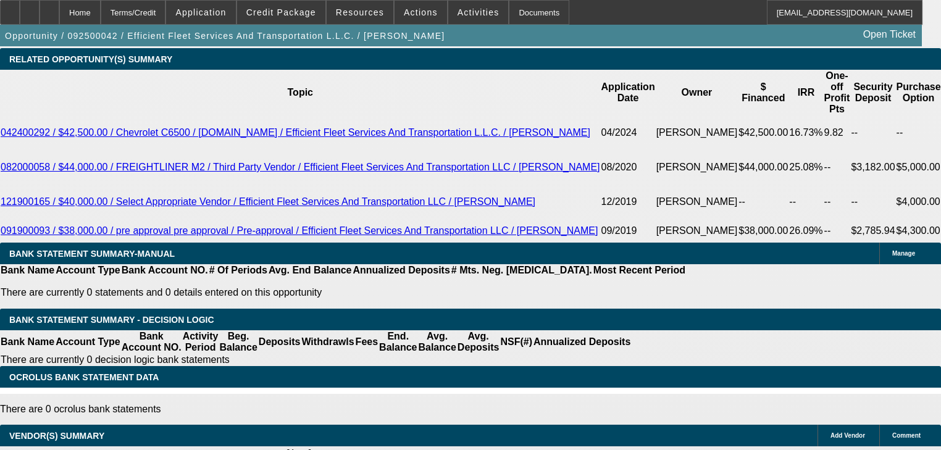
type input "$1,593.75"
type input "6.5"
type input "1"
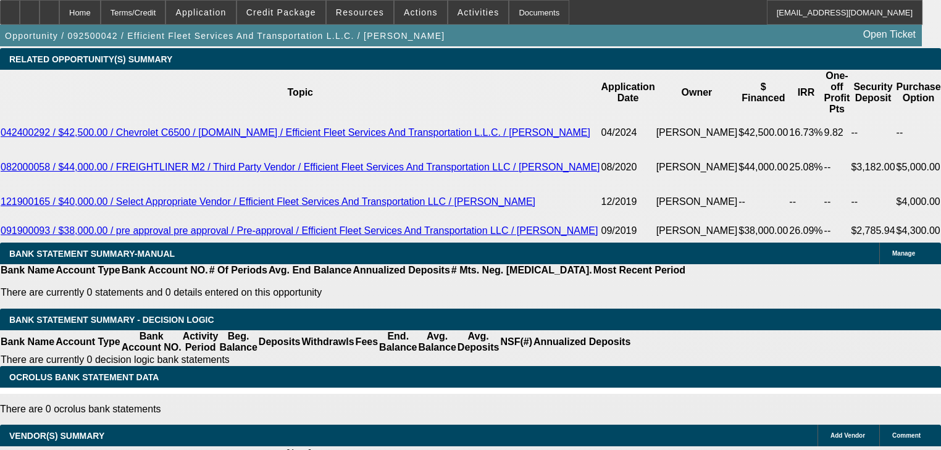
type input "1595"
type input "6.6"
type input "$1,595.00"
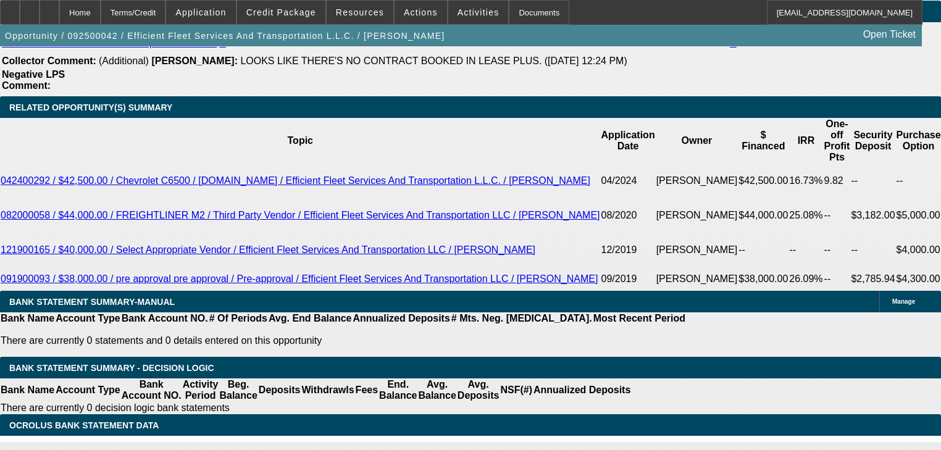
scroll to position [2167, 0]
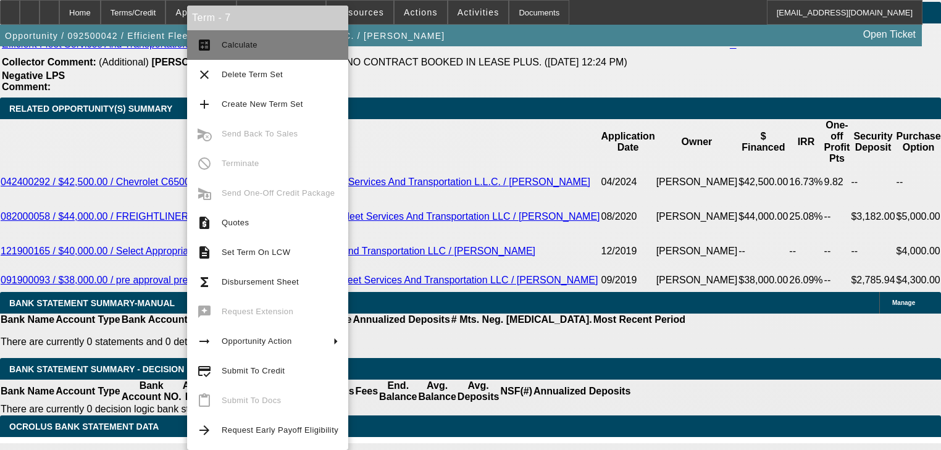
click at [199, 54] on button "calculate Calculate" at bounding box center [267, 45] width 161 height 30
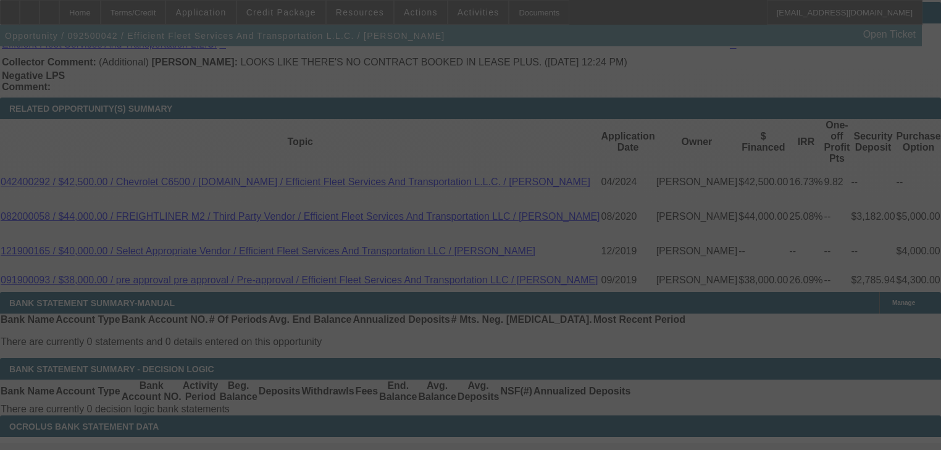
select select "0"
select select "2"
select select "0"
select select "6"
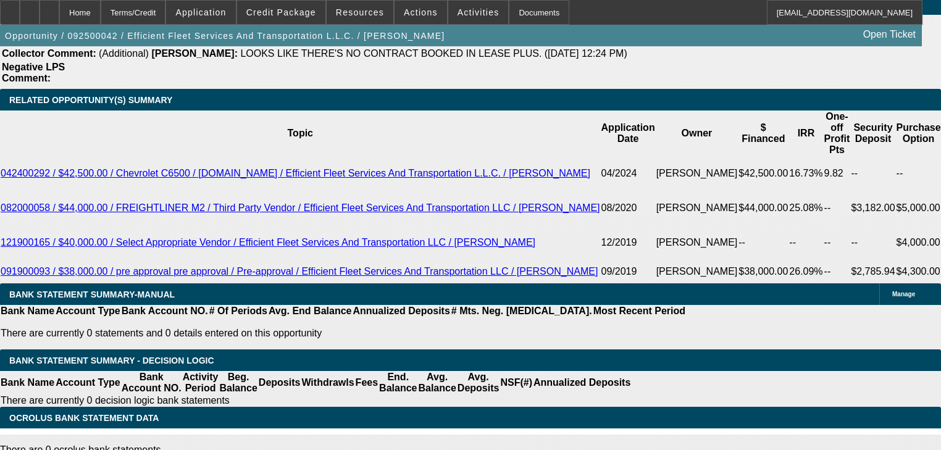
scroll to position [2222, 0]
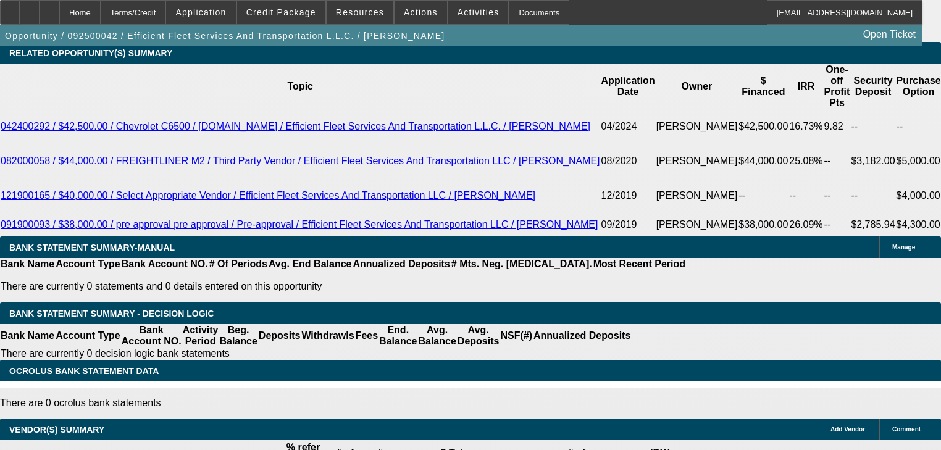
type input "1"
type input "UNKNOWN"
type input "$1,610.00"
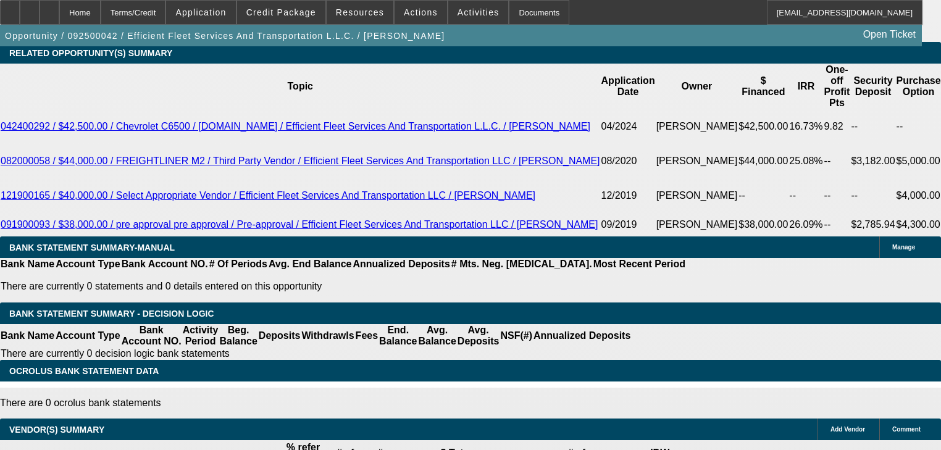
type input "7.2"
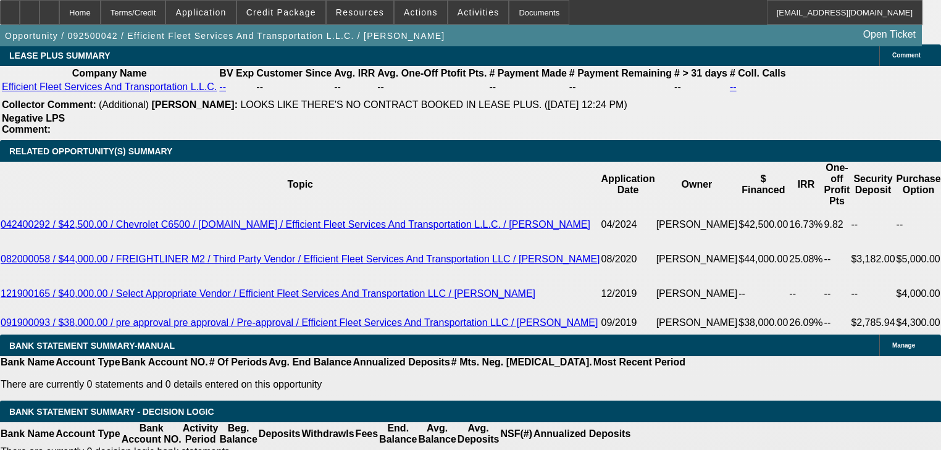
scroll to position [2124, 0]
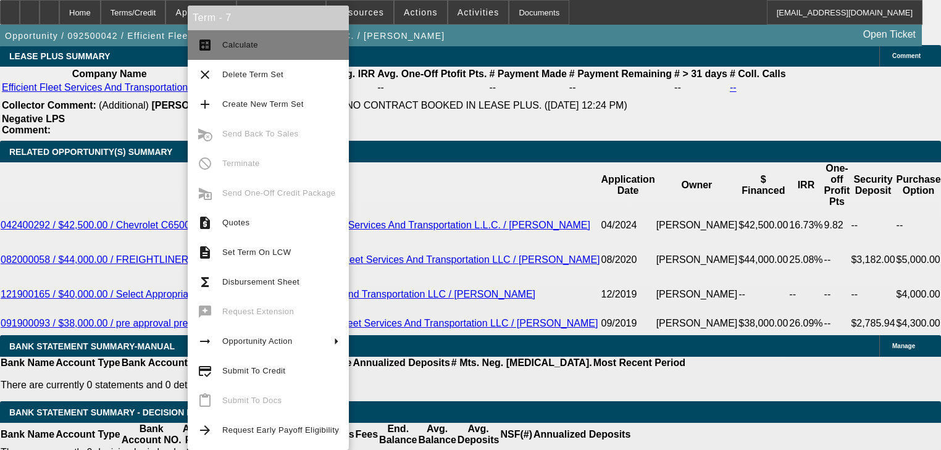
click at [215, 57] on button "calculate Calculate" at bounding box center [268, 45] width 161 height 30
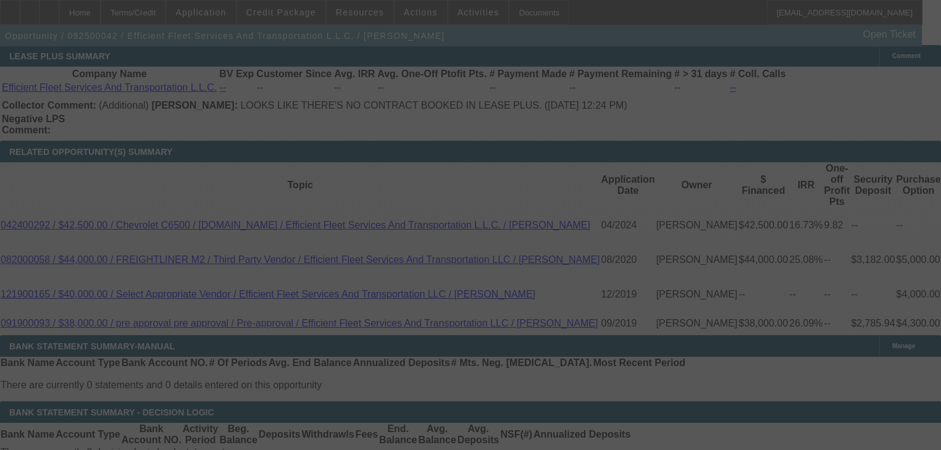
select select "0"
select select "2"
select select "0"
select select "6"
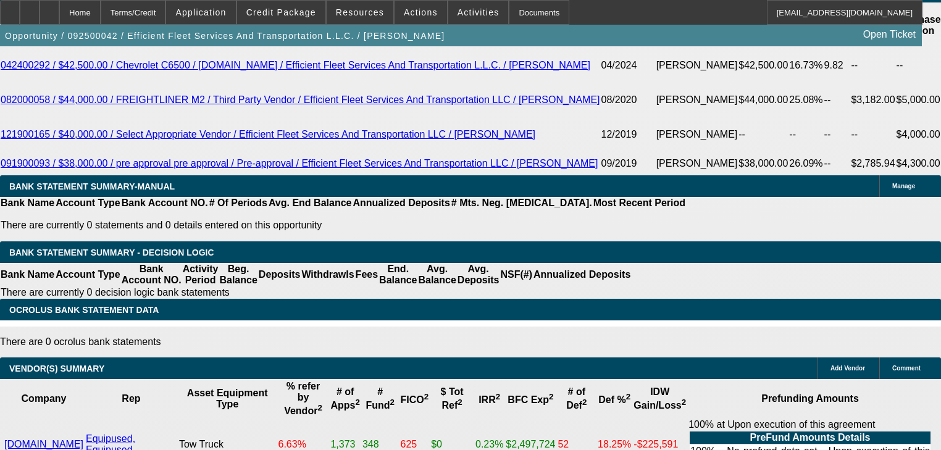
scroll to position [2173, 0]
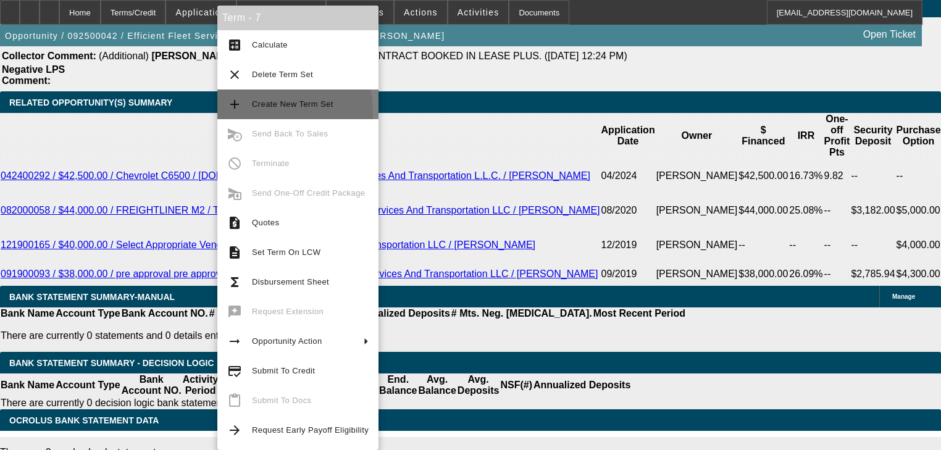
click at [223, 114] on button "add Create New Term Set" at bounding box center [297, 105] width 161 height 30
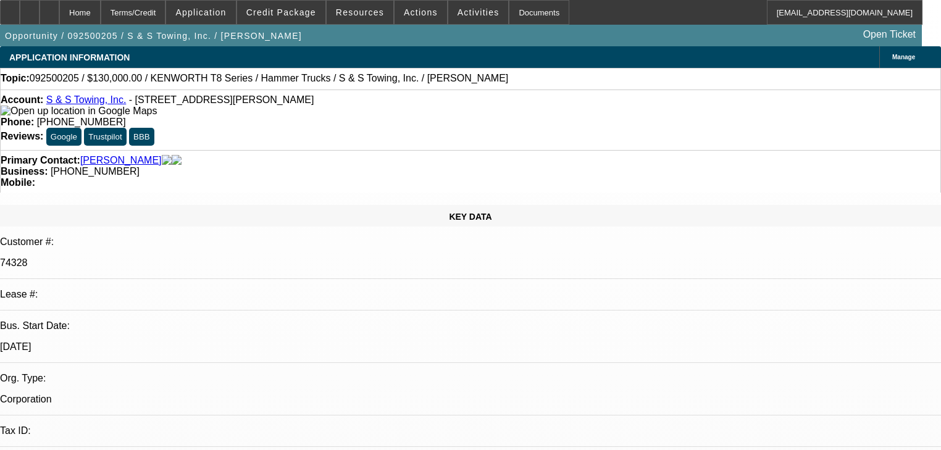
select select "0"
select select "2"
select select "0"
select select "6"
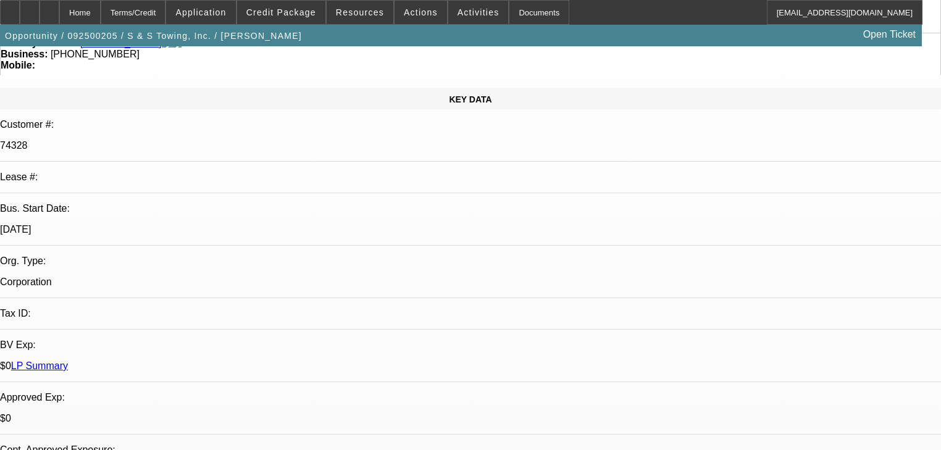
scroll to position [346, 0]
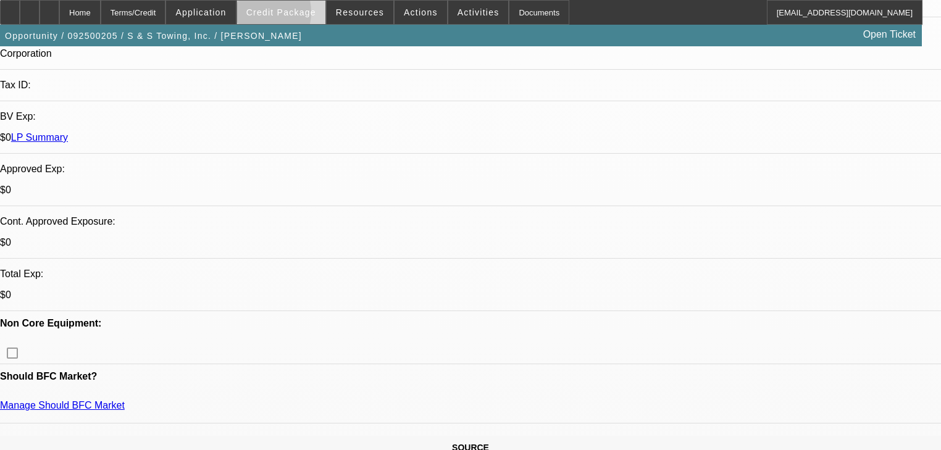
click at [273, 15] on span "Credit Package" at bounding box center [281, 12] width 70 height 10
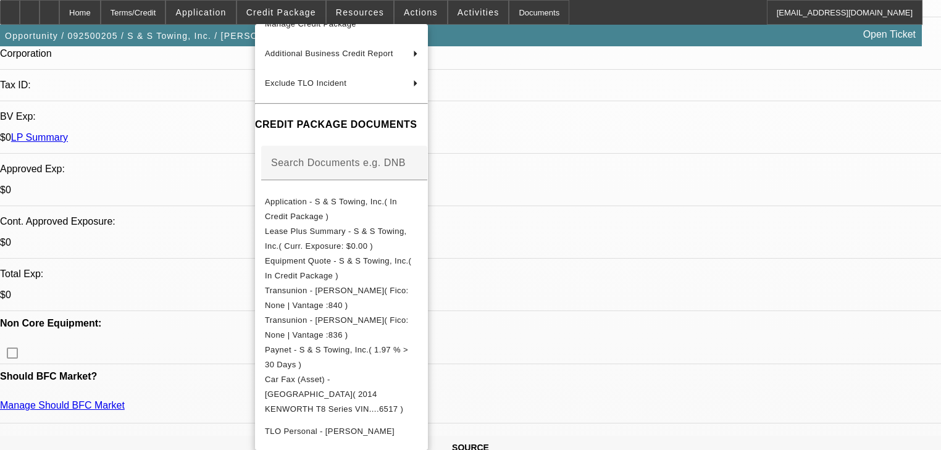
scroll to position [0, 0]
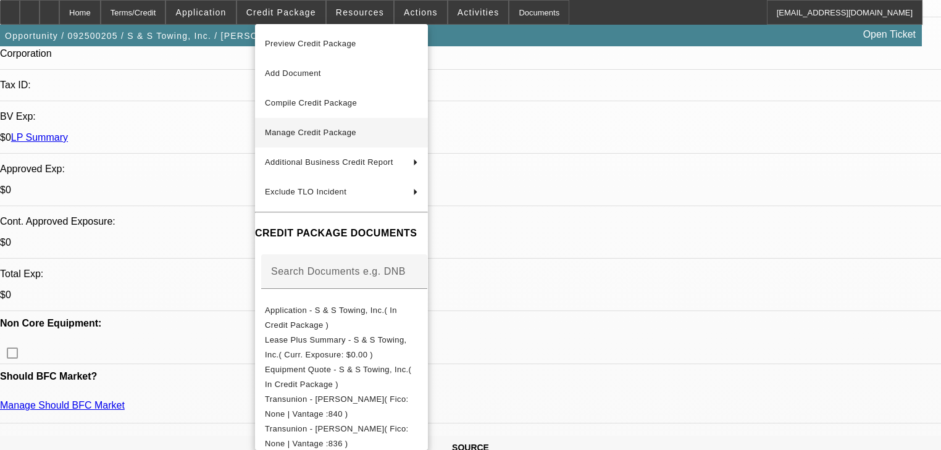
click at [334, 139] on span "Manage Credit Package" at bounding box center [341, 132] width 153 height 15
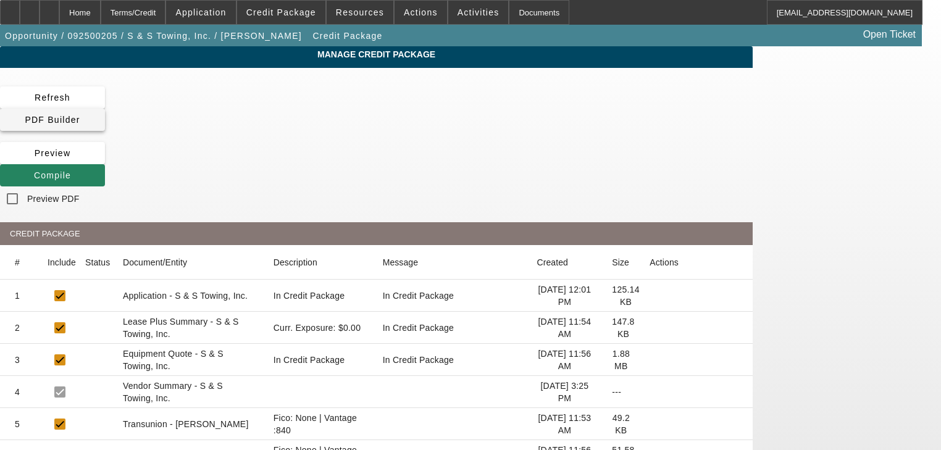
click at [105, 106] on span at bounding box center [52, 120] width 105 height 30
click at [71, 170] on span "Compile" at bounding box center [52, 175] width 37 height 10
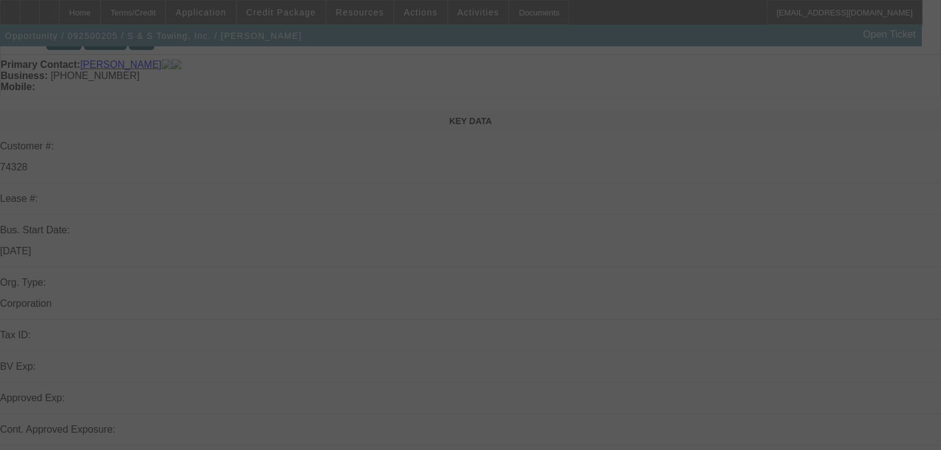
scroll to position [346, 0]
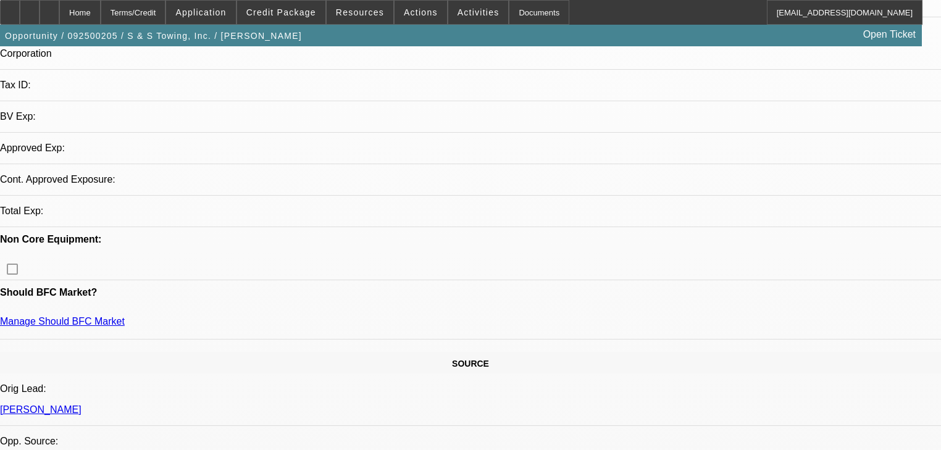
select select "0"
select select "2"
select select "0"
select select "6"
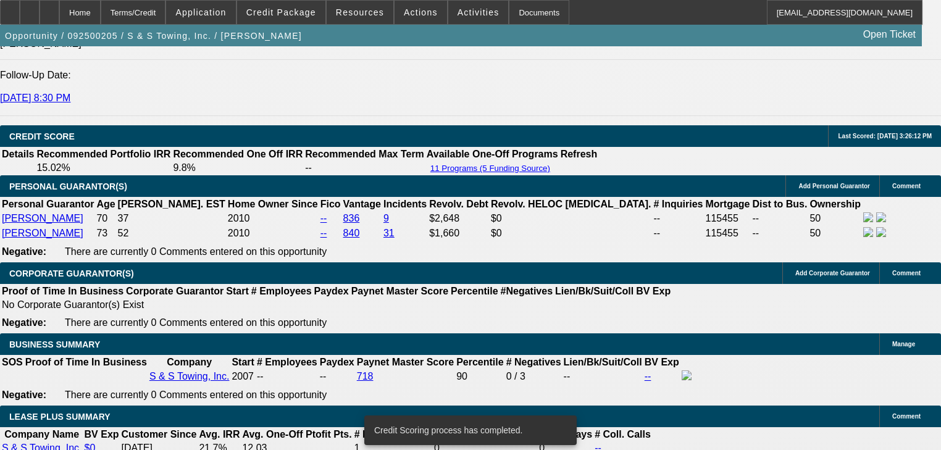
scroll to position [1748, 0]
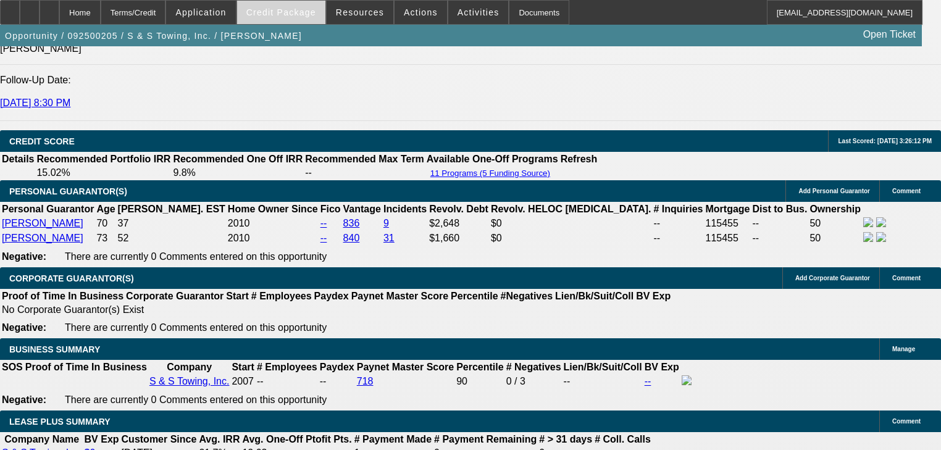
click at [264, 17] on span at bounding box center [281, 13] width 88 height 30
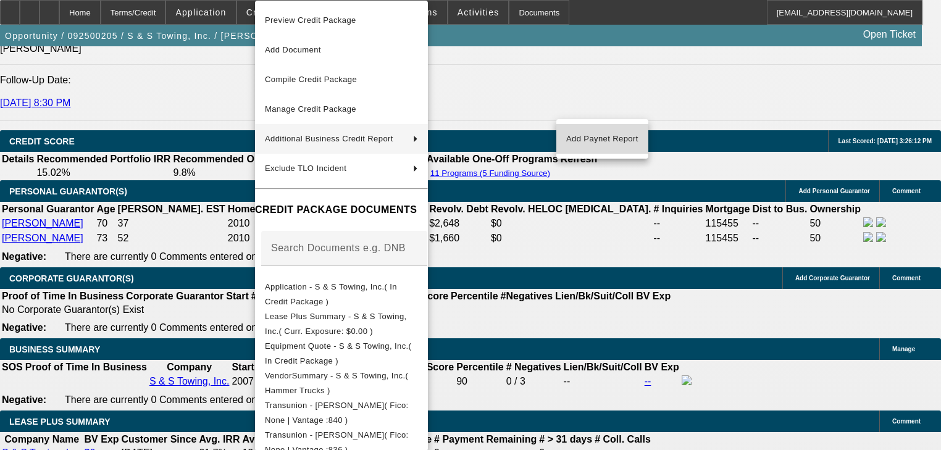
click at [578, 143] on span "Add Paynet Report" at bounding box center [602, 138] width 72 height 15
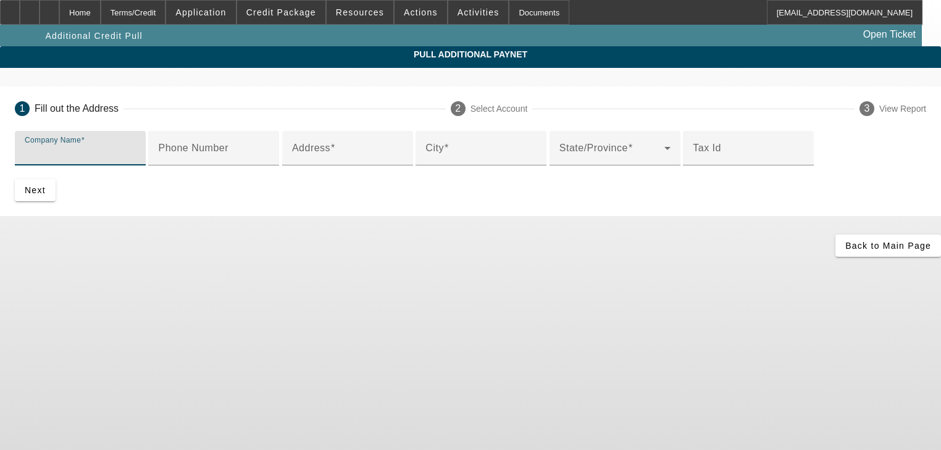
click at [136, 149] on input "Company Name" at bounding box center [80, 153] width 111 height 15
type input "Hammer Truck Sales"
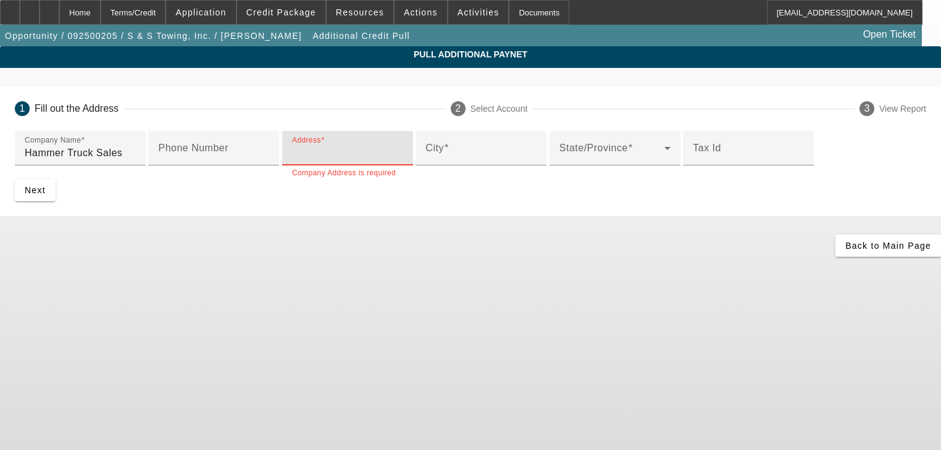
click at [328, 161] on input "Address" at bounding box center [347, 153] width 111 height 15
paste input "[STREET_ADDRESS]"
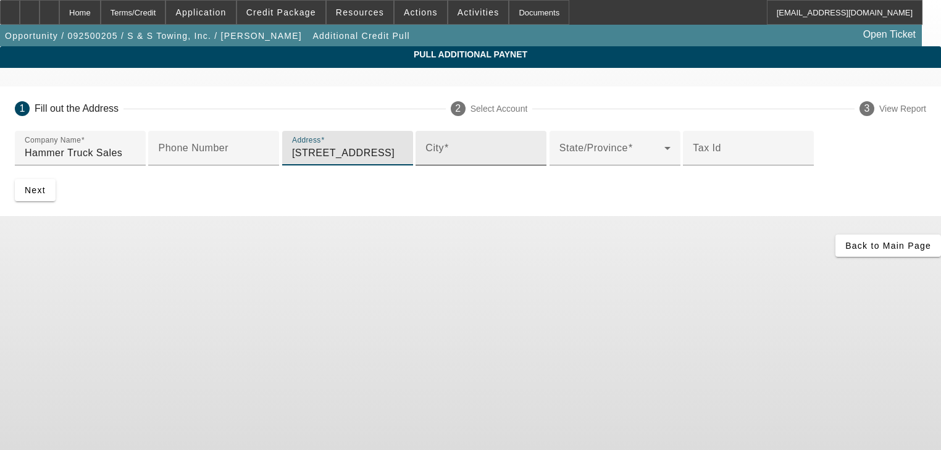
type input "[STREET_ADDRESS]"
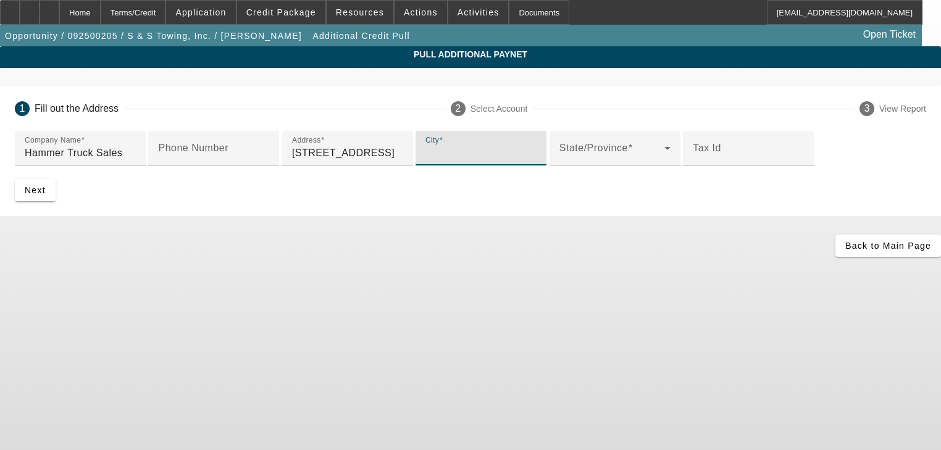
click at [425, 161] on input "City" at bounding box center [480, 153] width 111 height 15
click at [425, 161] on input "Sa" at bounding box center [480, 153] width 111 height 15
paste input "lisbury"
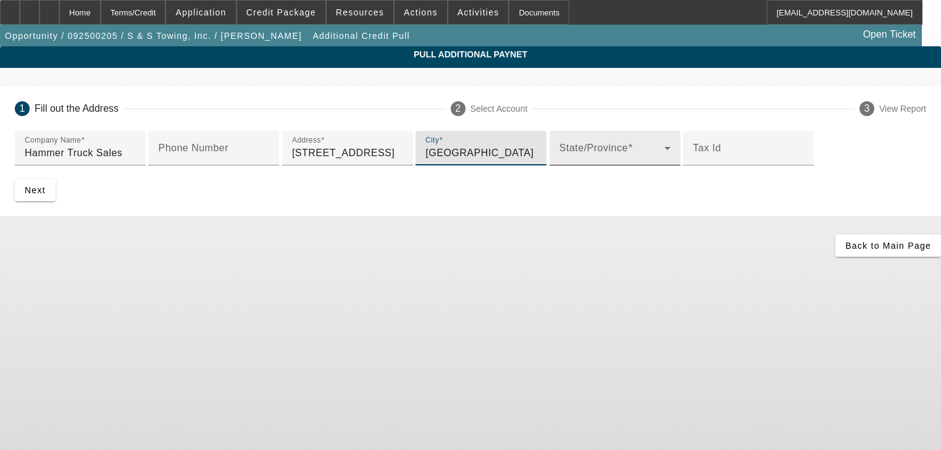
type input "[GEOGRAPHIC_DATA]"
click at [559, 165] on div "State/Province" at bounding box center [614, 148] width 111 height 35
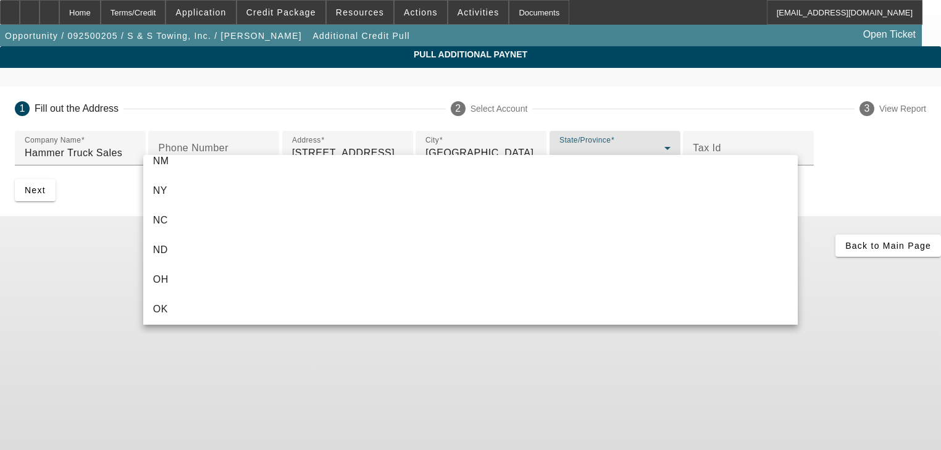
scroll to position [938, 0]
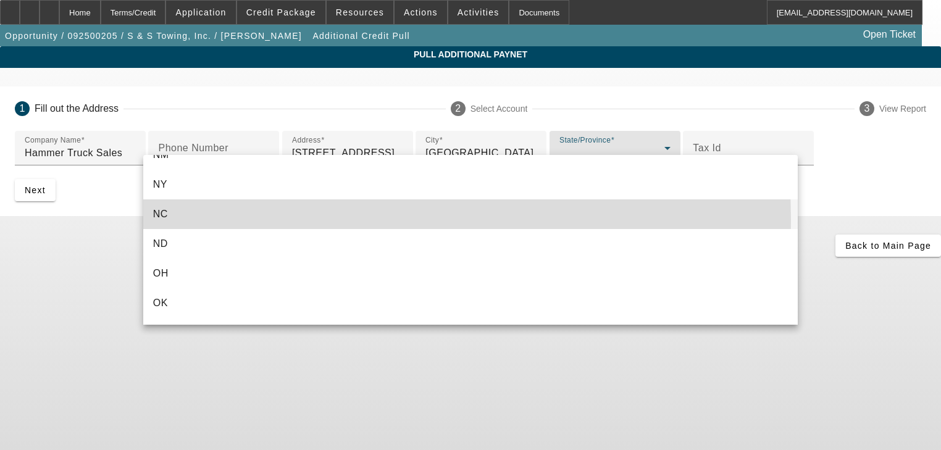
click at [282, 219] on mat-option "NC" at bounding box center [470, 214] width 654 height 30
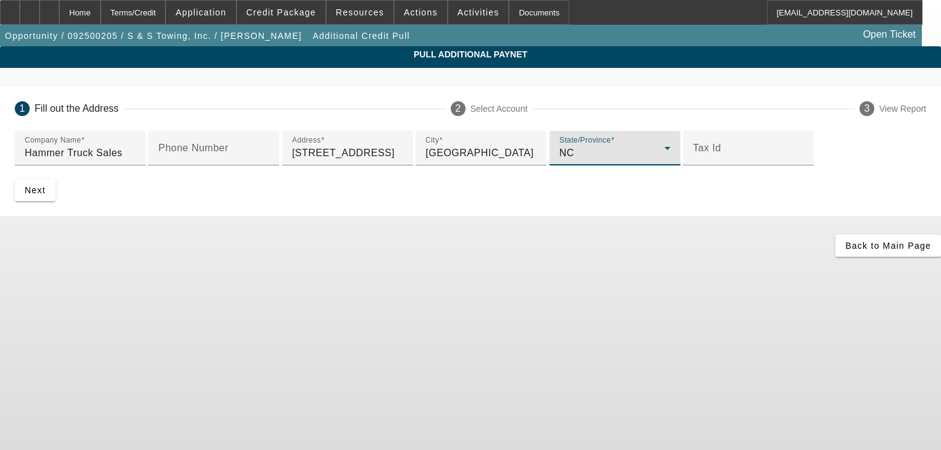
scroll to position [72, 0]
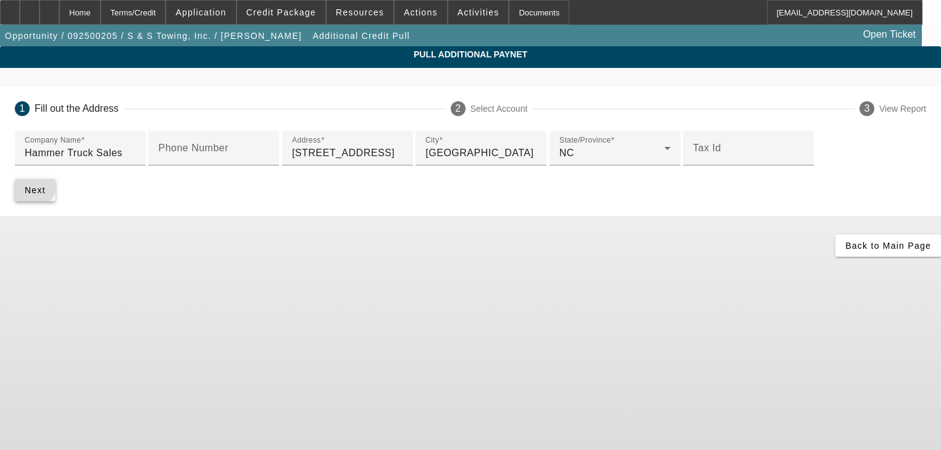
click at [46, 195] on span "Next" at bounding box center [35, 190] width 21 height 10
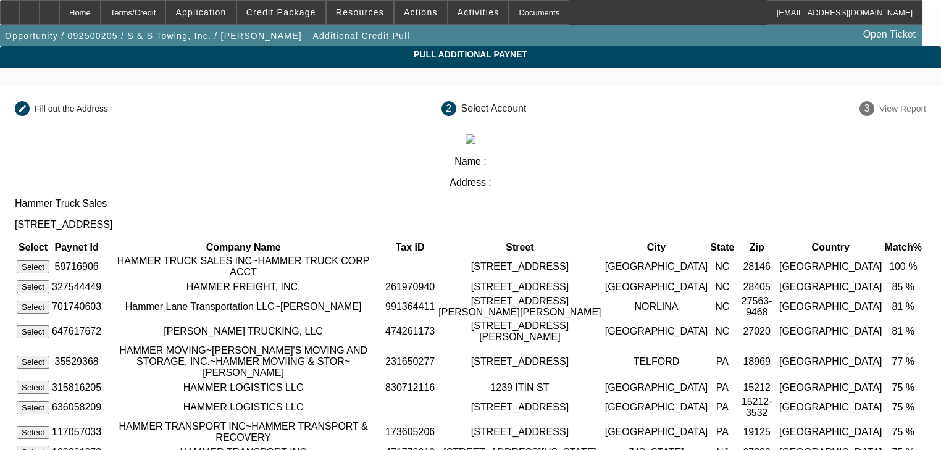
click at [50, 255] on td "Select" at bounding box center [33, 266] width 34 height 23
click at [49, 261] on button "Select" at bounding box center [33, 267] width 33 height 13
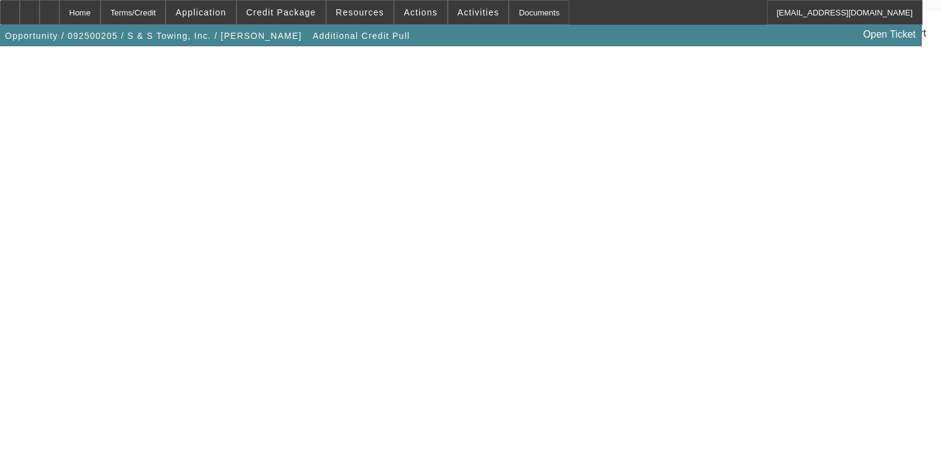
scroll to position [74, 0]
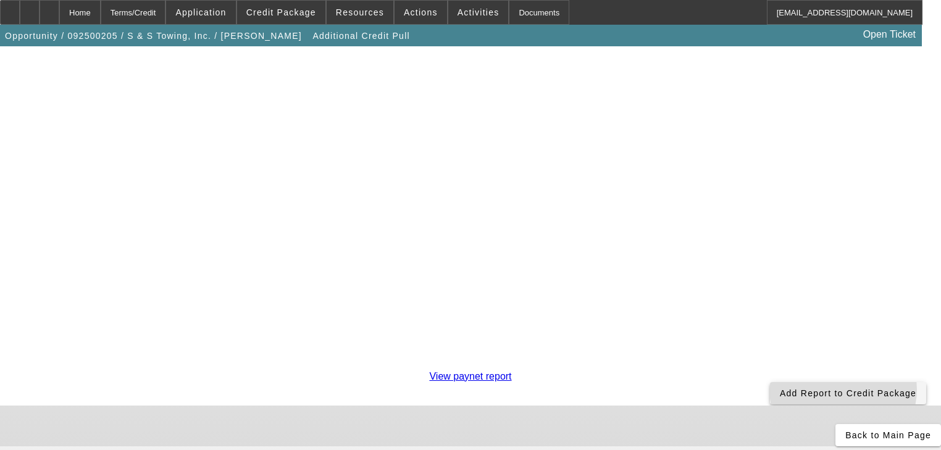
click at [780, 388] on span "Add Report to Credit Package" at bounding box center [848, 393] width 136 height 10
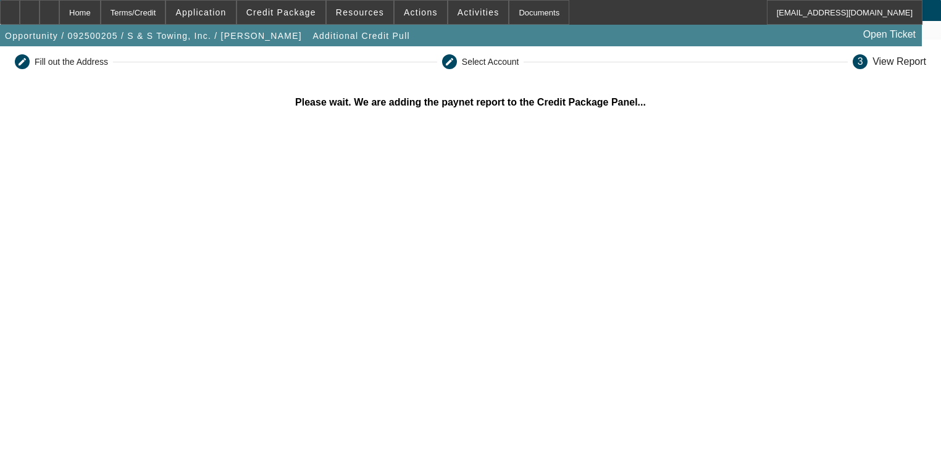
scroll to position [49, 0]
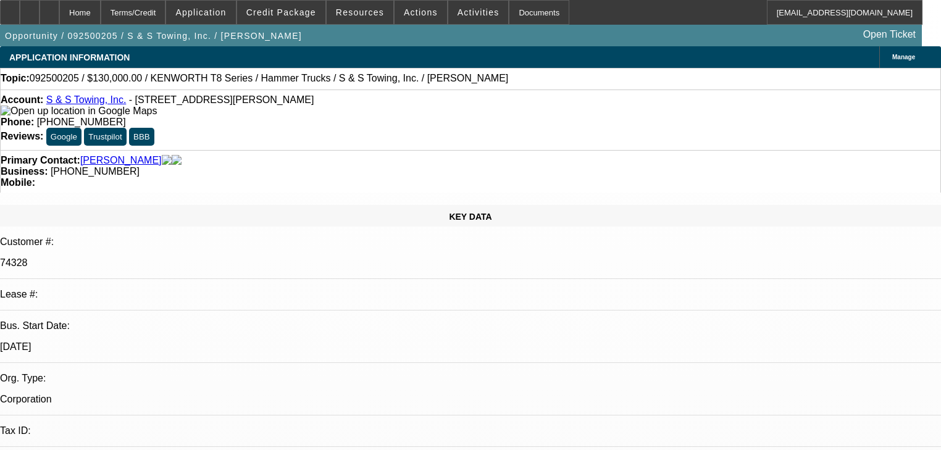
select select "0"
select select "2"
select select "0"
select select "6"
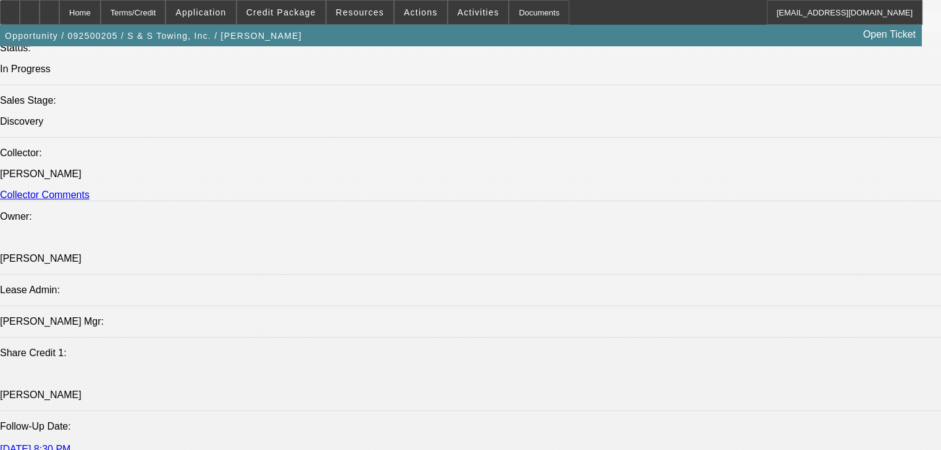
scroll to position [1284, 0]
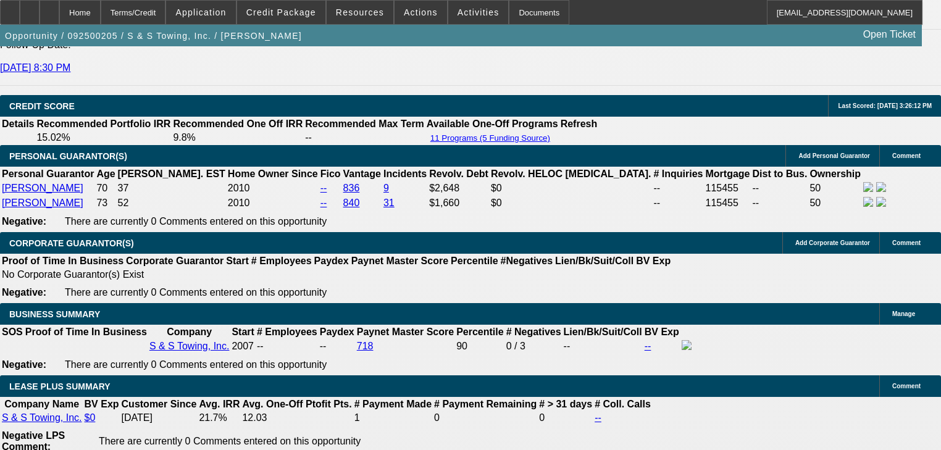
scroll to position [1778, 0]
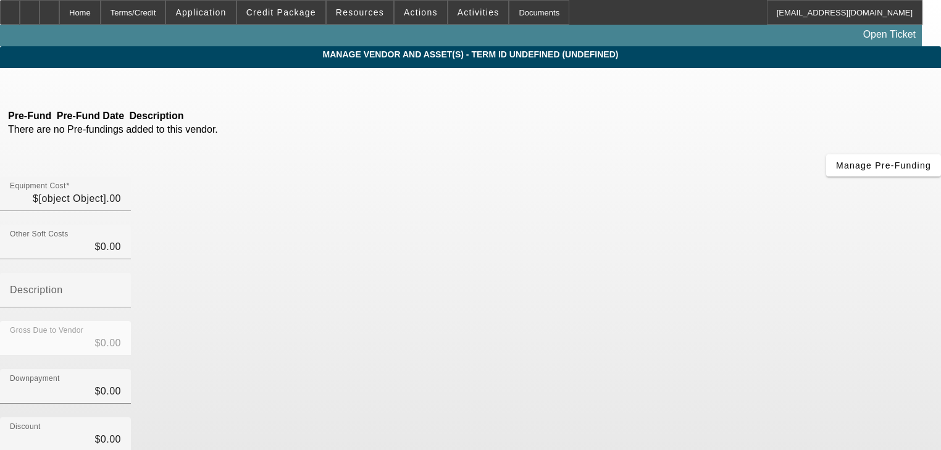
type input "$130,000.00"
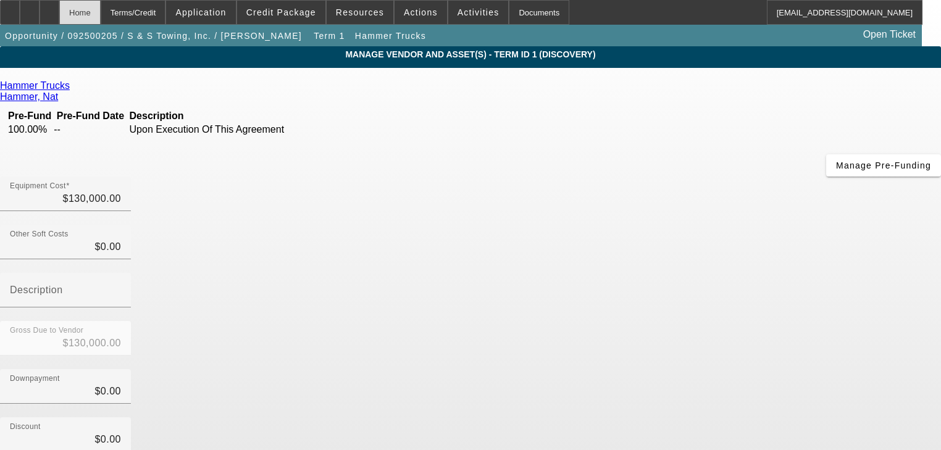
click at [101, 12] on div "Home" at bounding box center [79, 12] width 41 height 25
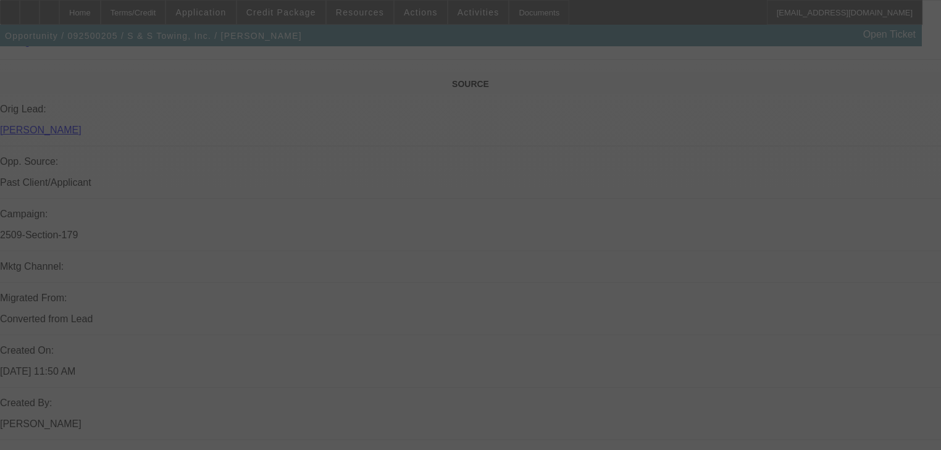
scroll to position [654, 0]
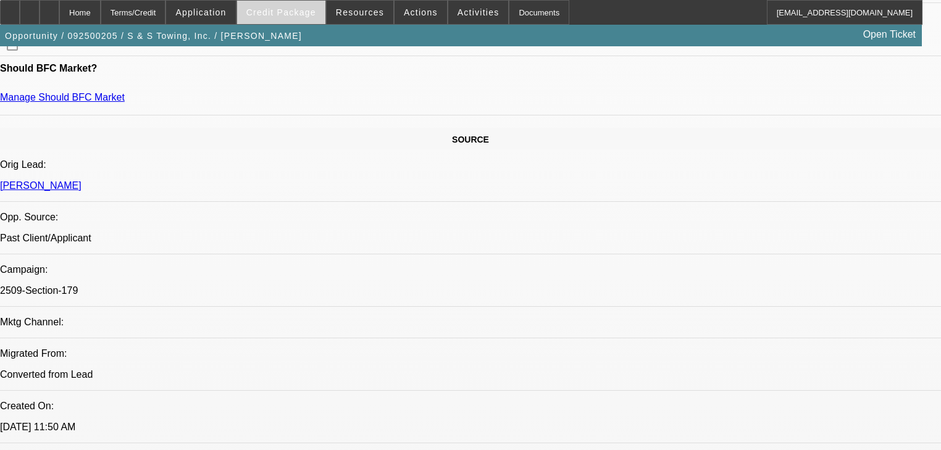
select select "0"
select select "2"
select select "0"
select select "6"
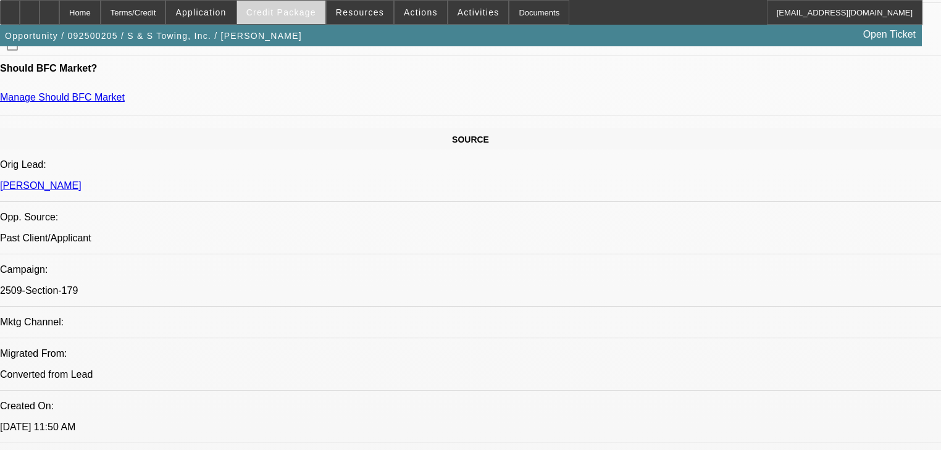
click at [266, 20] on span at bounding box center [281, 13] width 88 height 30
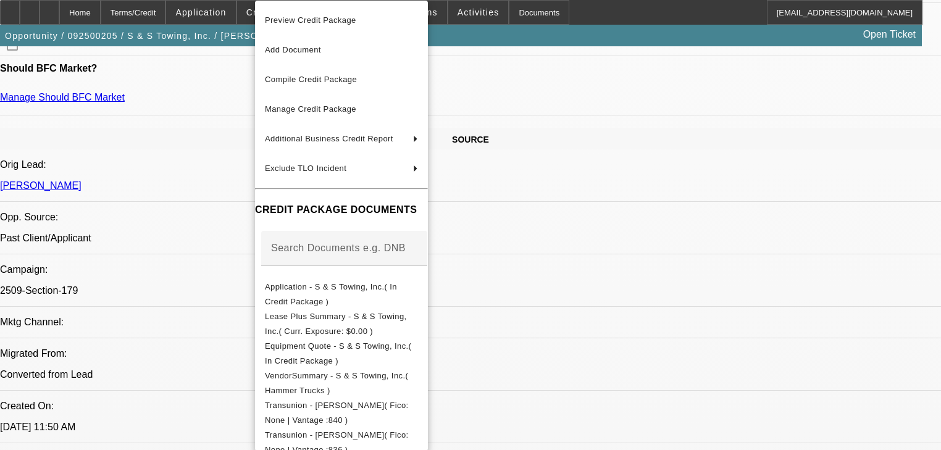
click at [220, 20] on div at bounding box center [470, 225] width 941 height 450
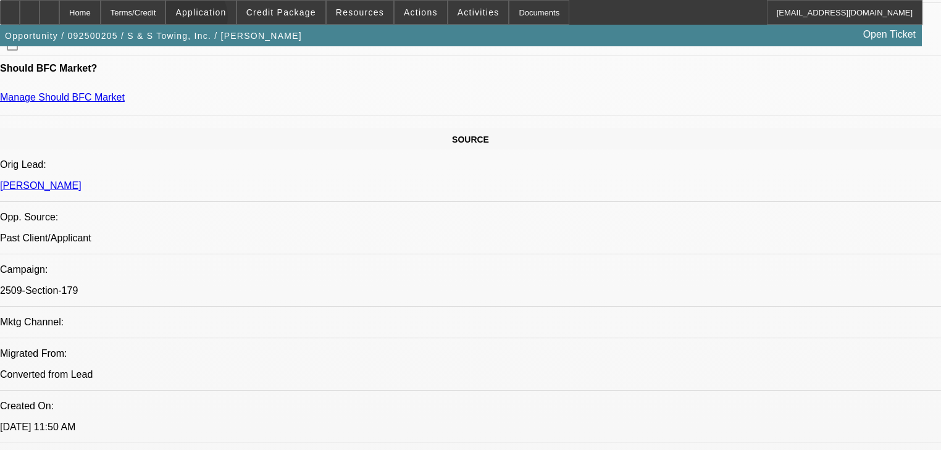
click at [220, 20] on span at bounding box center [200, 13] width 69 height 30
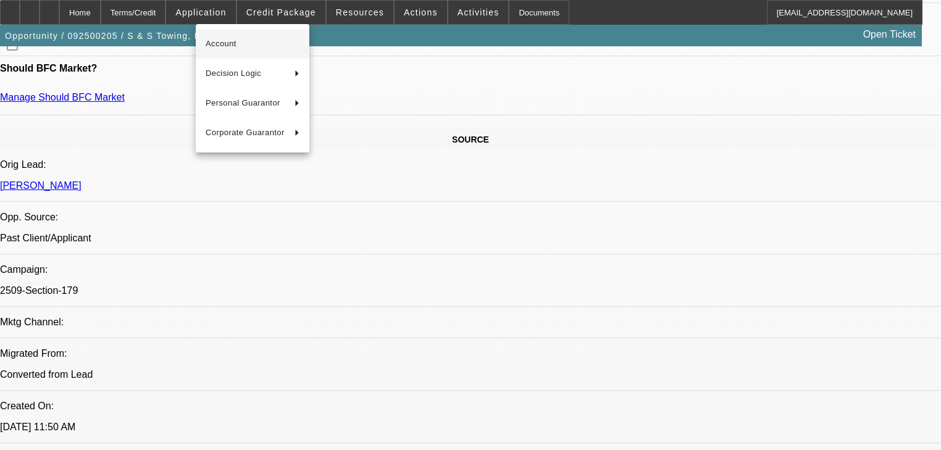
click at [222, 39] on span "Account" at bounding box center [253, 43] width 94 height 15
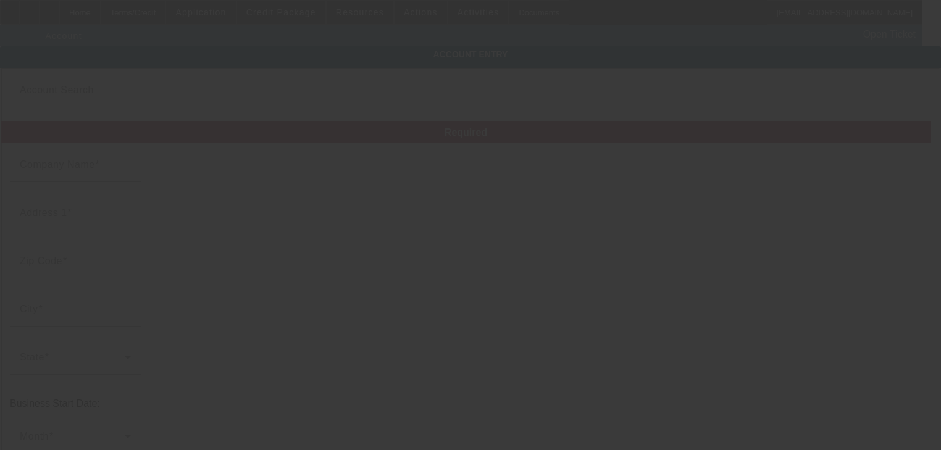
type input "S & S Towing, Inc."
type input "[STREET_ADDRESS][PERSON_NAME]"
type input "27522"
type input "Creedmoor"
type input "[PHONE_NUMBER]"
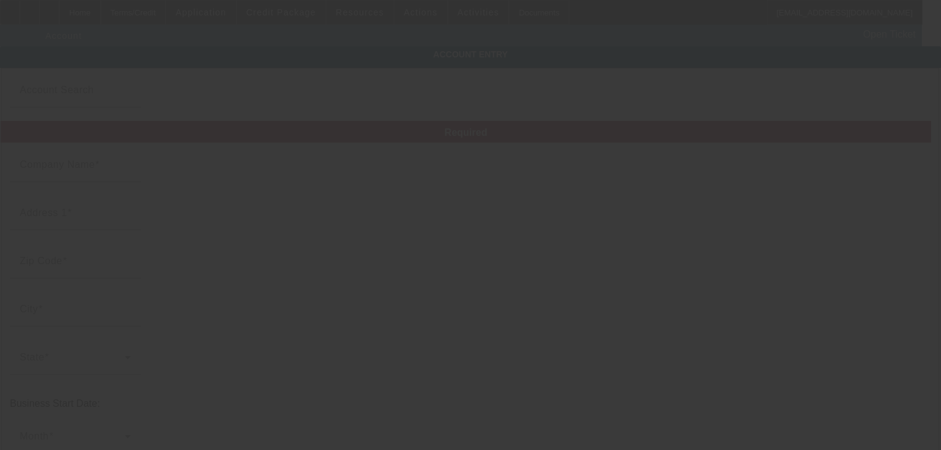
type input "Ste G"
type input "[EMAIL_ADDRESS][DOMAIN_NAME]"
type input "[GEOGRAPHIC_DATA]"
type input "[URL][DOMAIN_NAME]"
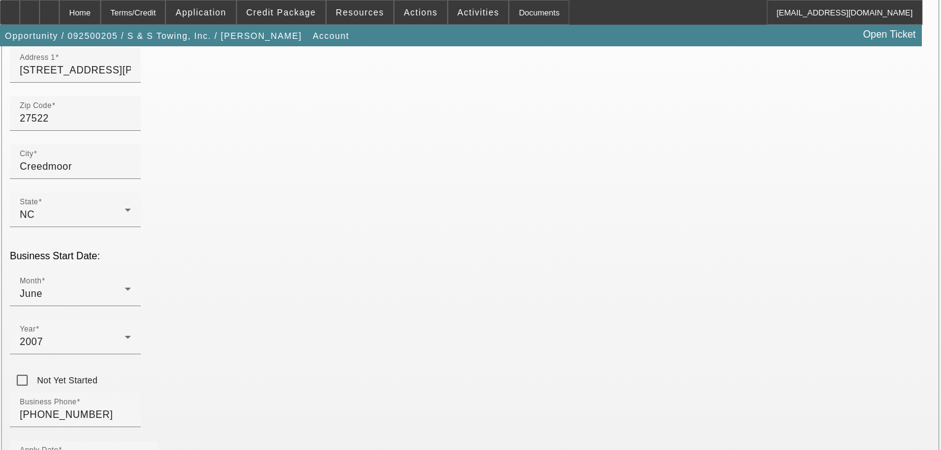
scroll to position [247, 0]
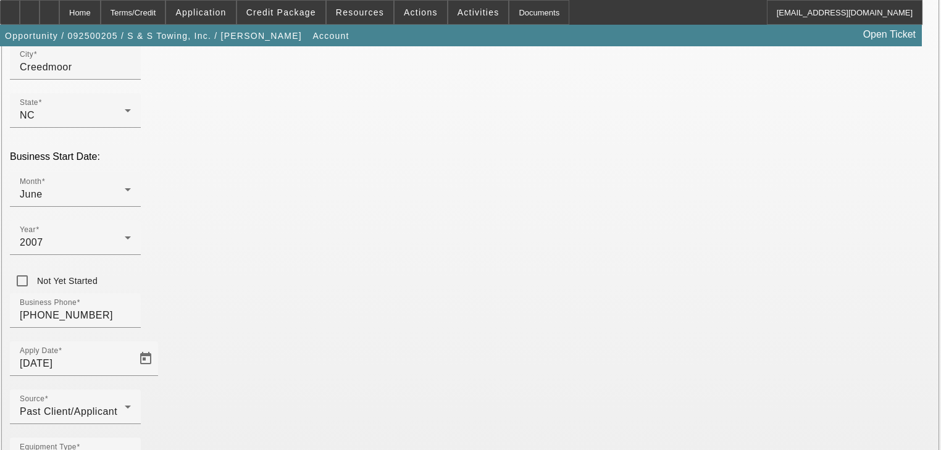
paste input "[US_EMPLOYER_IDENTIFICATION_NUMBER]"
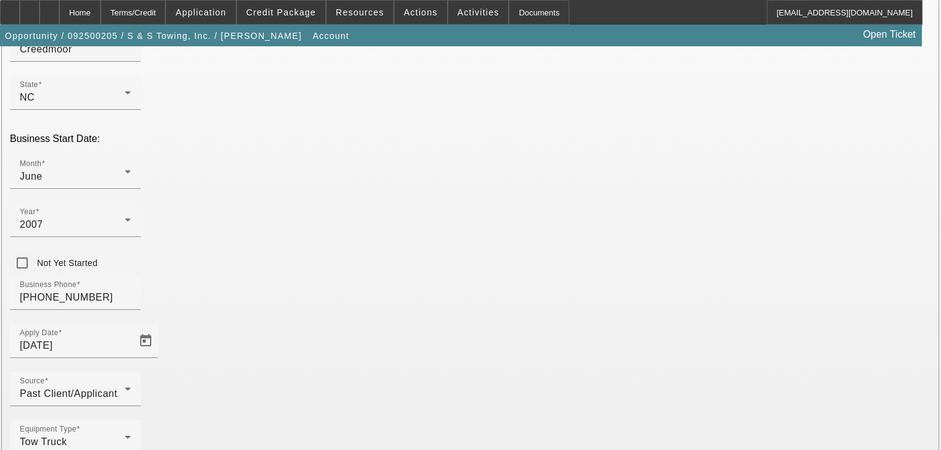
scroll to position [274, 0]
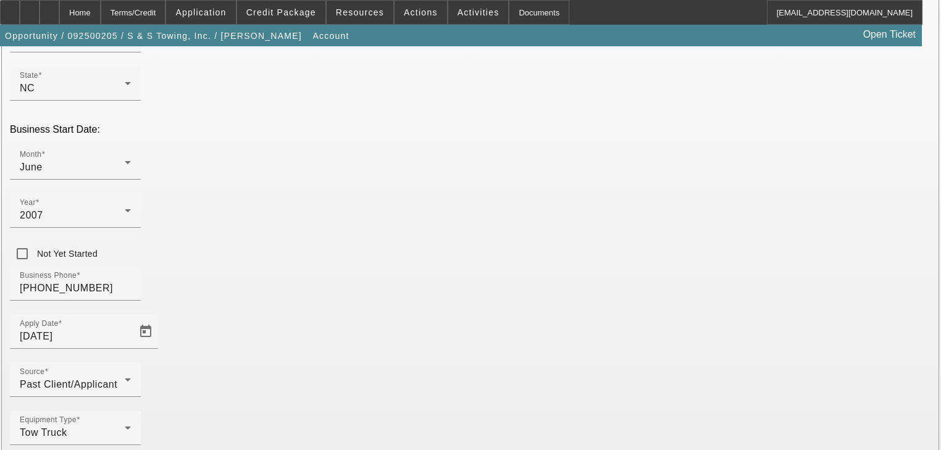
type input "[US_EMPLOYER_IDENTIFICATION_NUMBER]"
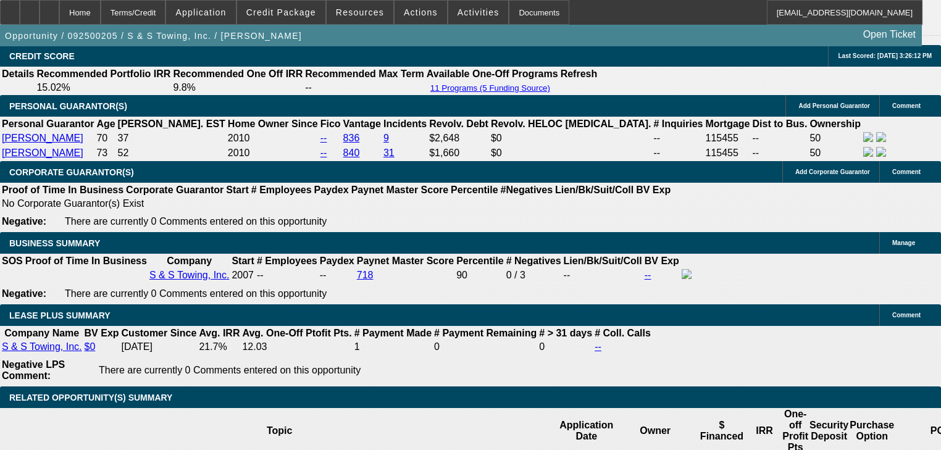
select select "0"
select select "2"
select select "0"
select select "6"
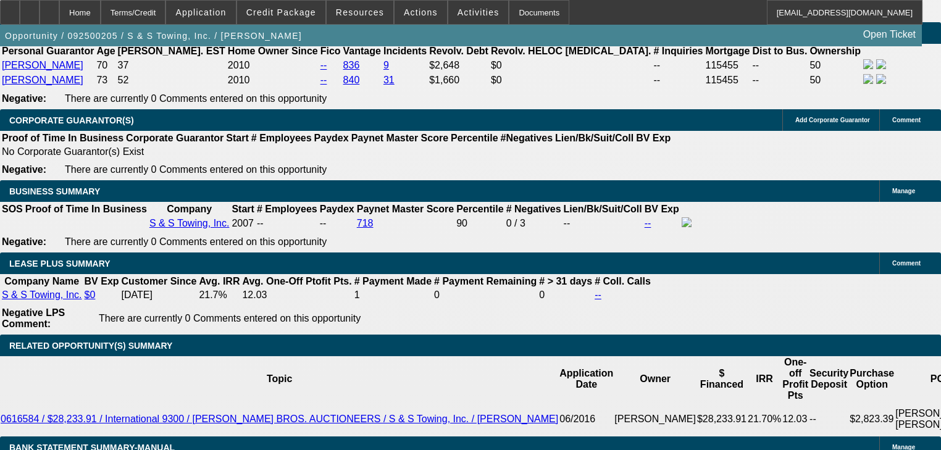
scroll to position [1920, 0]
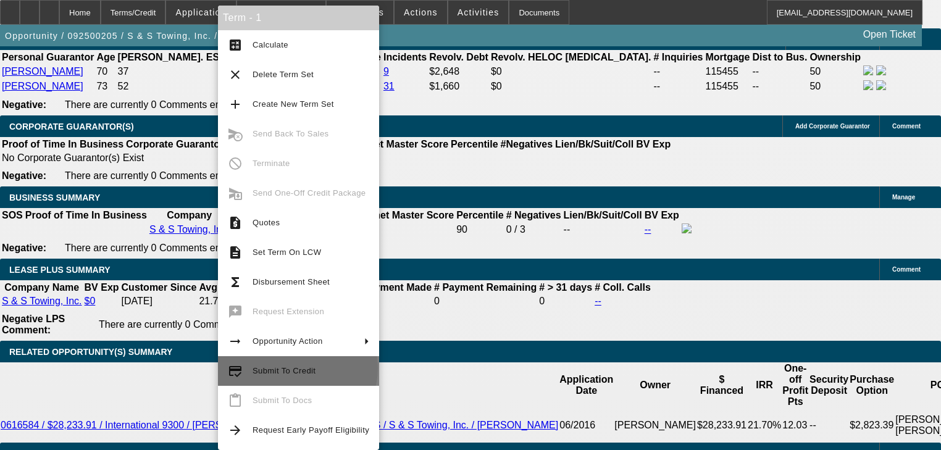
click at [297, 368] on span "Submit To Credit" at bounding box center [283, 370] width 63 height 9
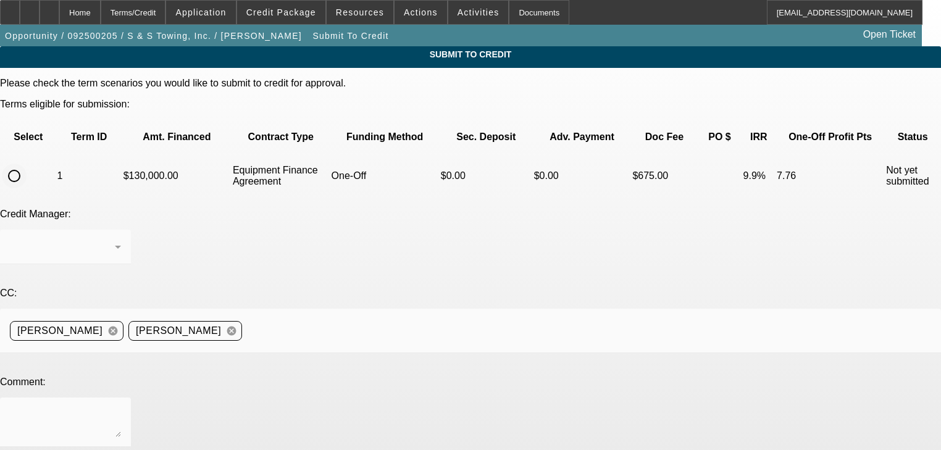
click at [27, 164] on input "radio" at bounding box center [14, 176] width 25 height 25
radio input "true"
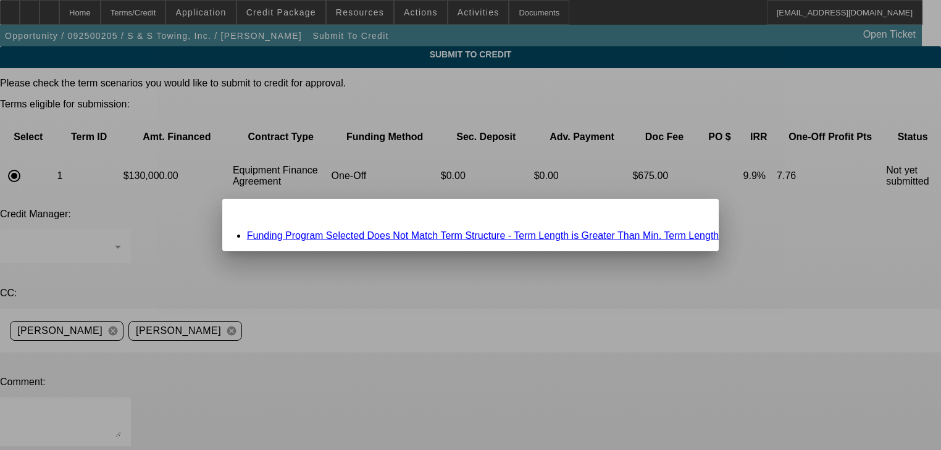
click at [457, 236] on link "Funding Program Selected Does Not Match Term Structure - Term Length is Greater…" at bounding box center [483, 235] width 472 height 10
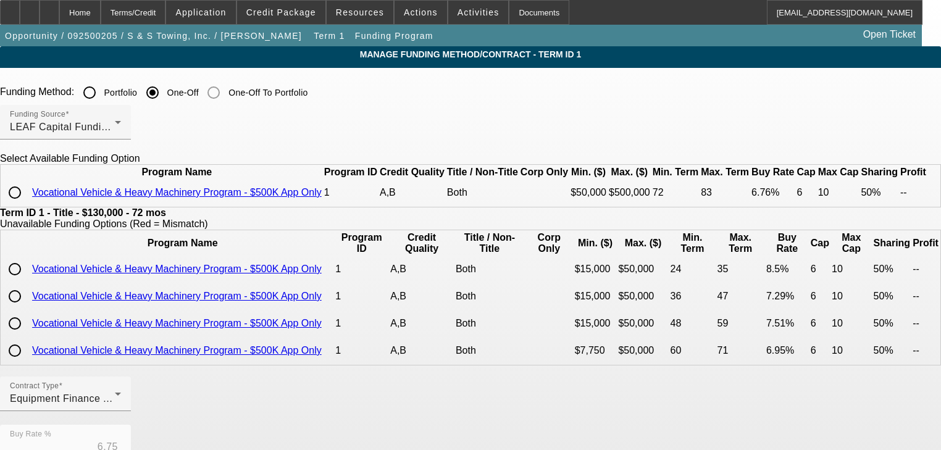
click at [30, 206] on td at bounding box center [16, 193] width 28 height 26
click at [27, 205] on input "radio" at bounding box center [14, 192] width 25 height 25
radio input "true"
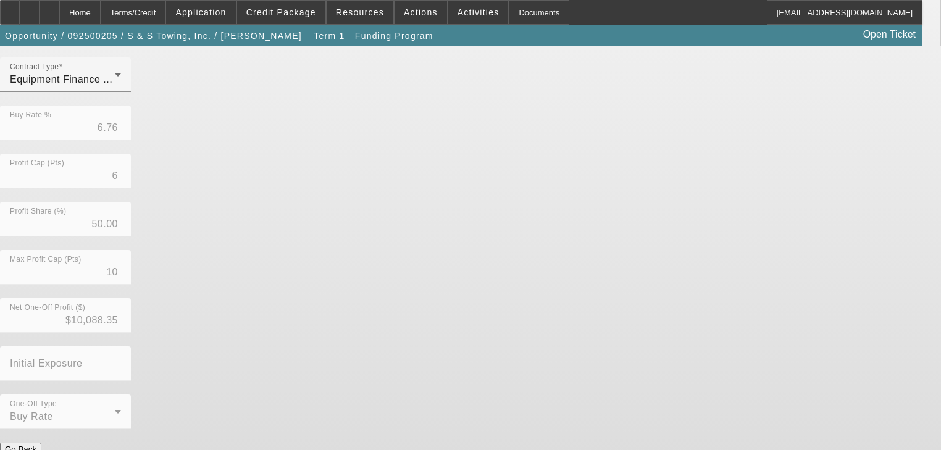
scroll to position [328, 0]
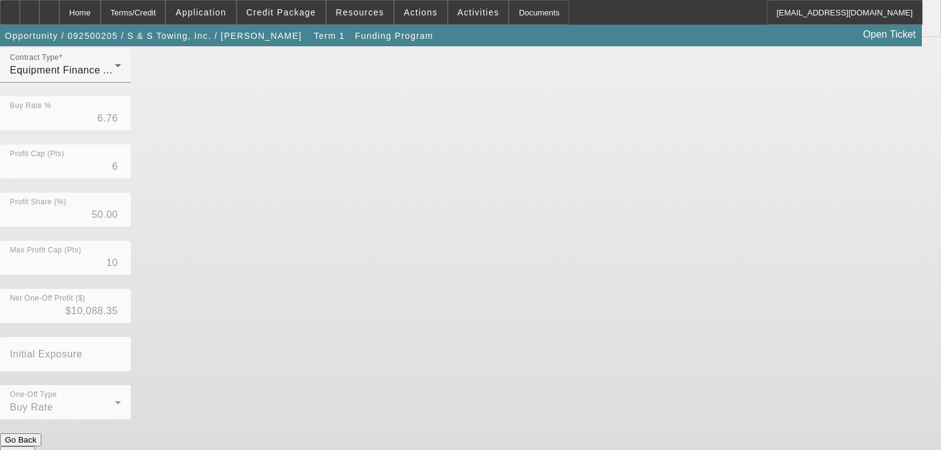
click at [35, 446] on button "Submit" at bounding box center [17, 452] width 35 height 13
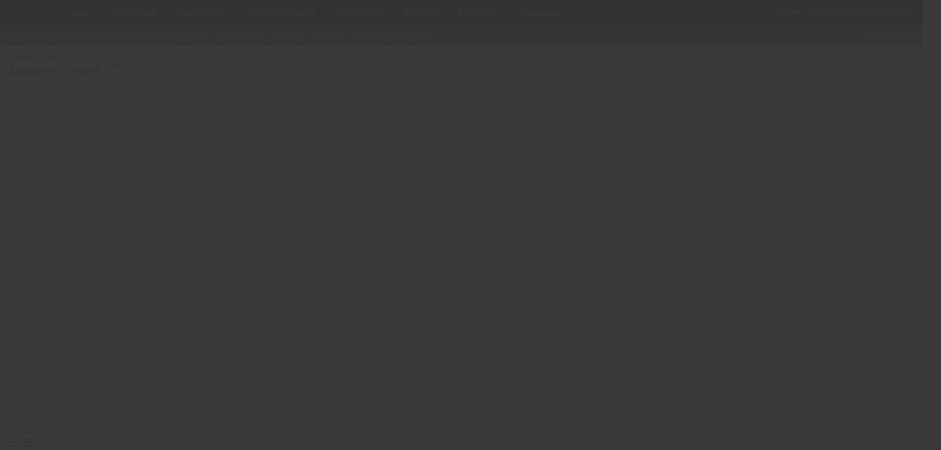
type input "6.75"
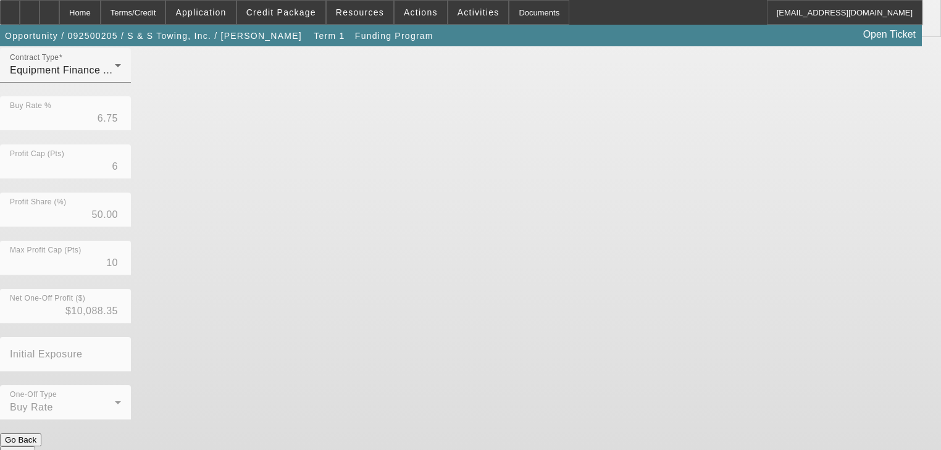
scroll to position [0, 0]
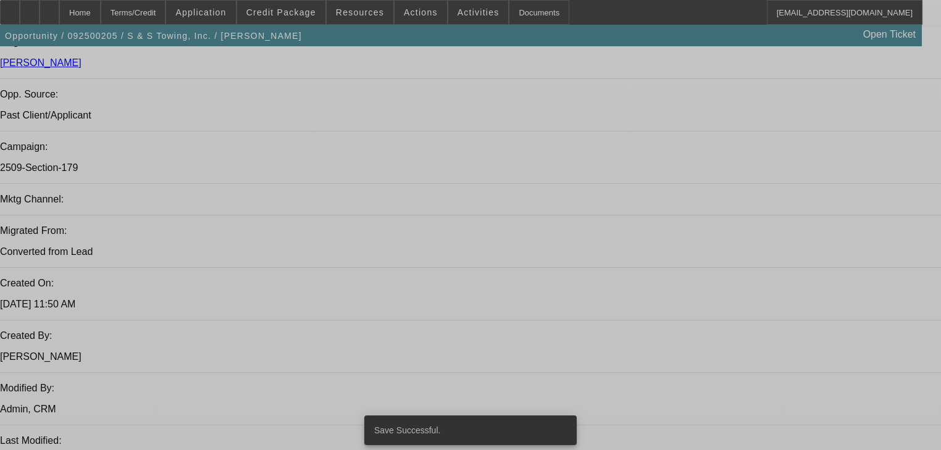
select select "0"
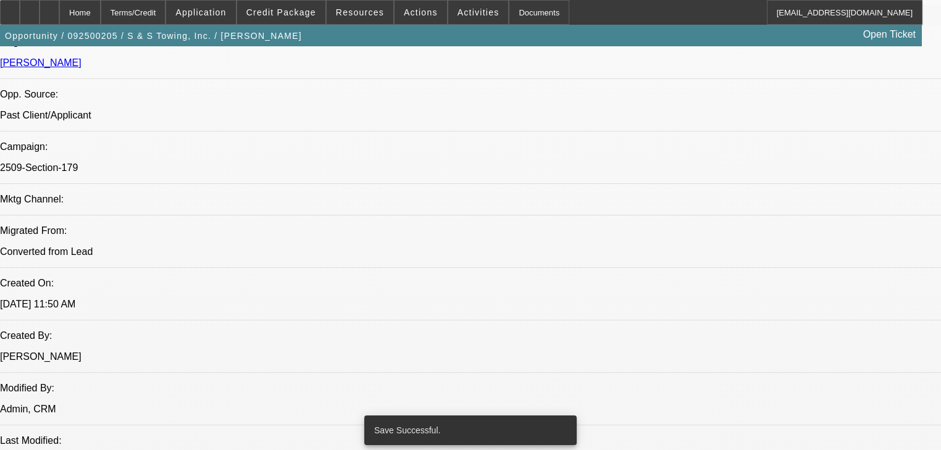
select select "0"
select select "2"
select select "0"
select select "6"
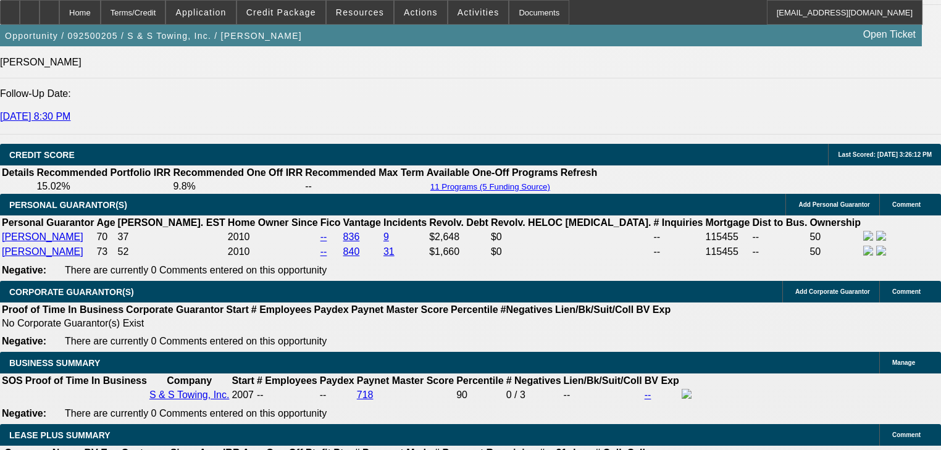
scroll to position [1837, 0]
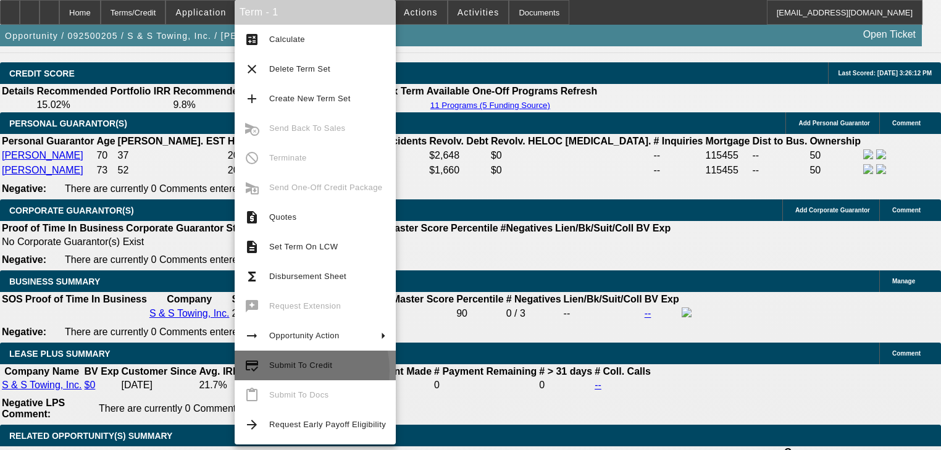
click at [291, 370] on span "Submit To Credit" at bounding box center [327, 365] width 117 height 15
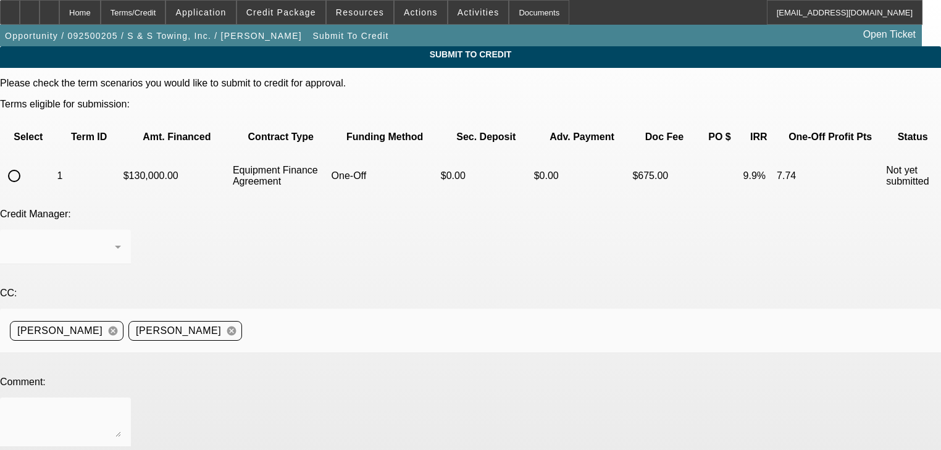
click at [27, 164] on input "radio" at bounding box center [14, 176] width 25 height 25
radio input "true"
click at [121, 398] on div at bounding box center [65, 422] width 111 height 49
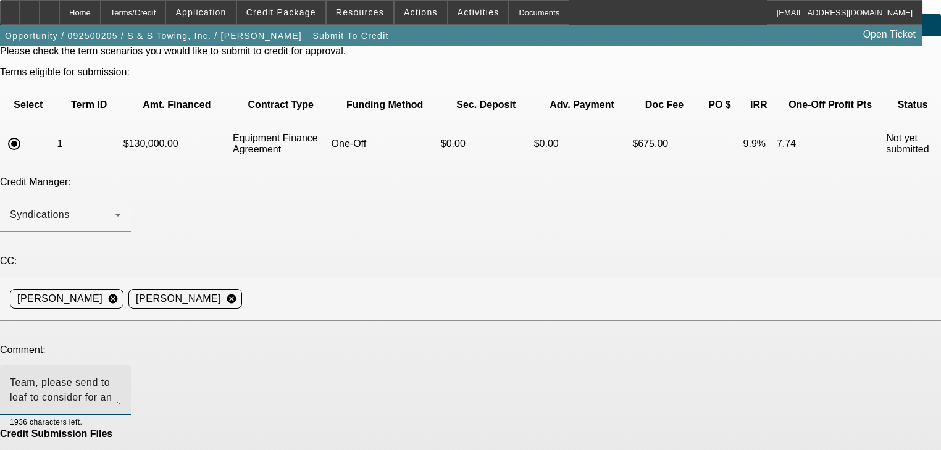
scroll to position [74, 0]
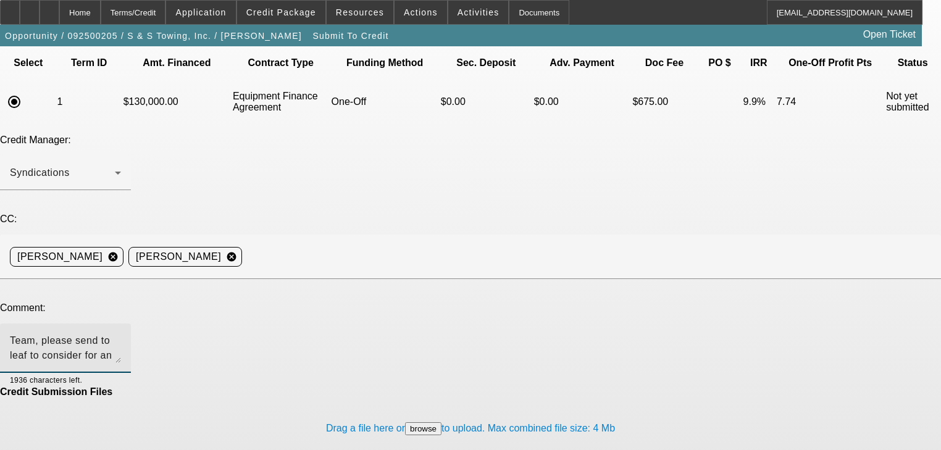
type textarea "Team, please send to leaf to consider for an approval. Thank you"
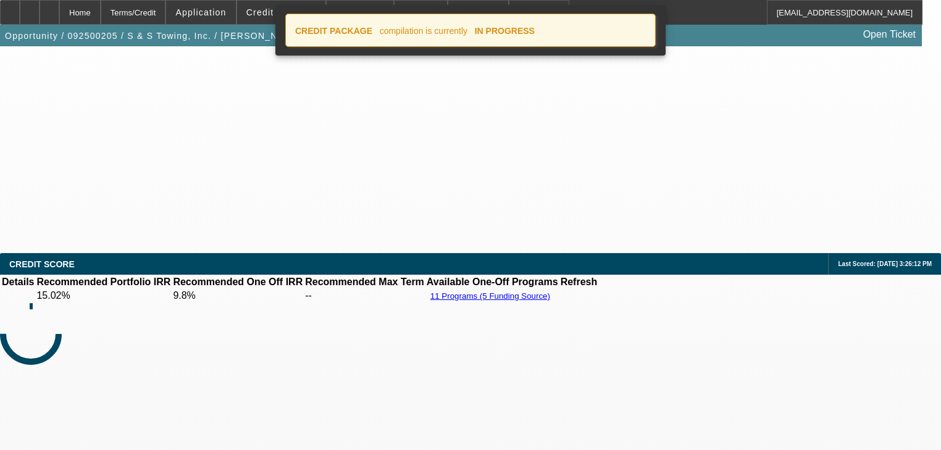
select select "0"
select select "2"
select select "0"
select select "6"
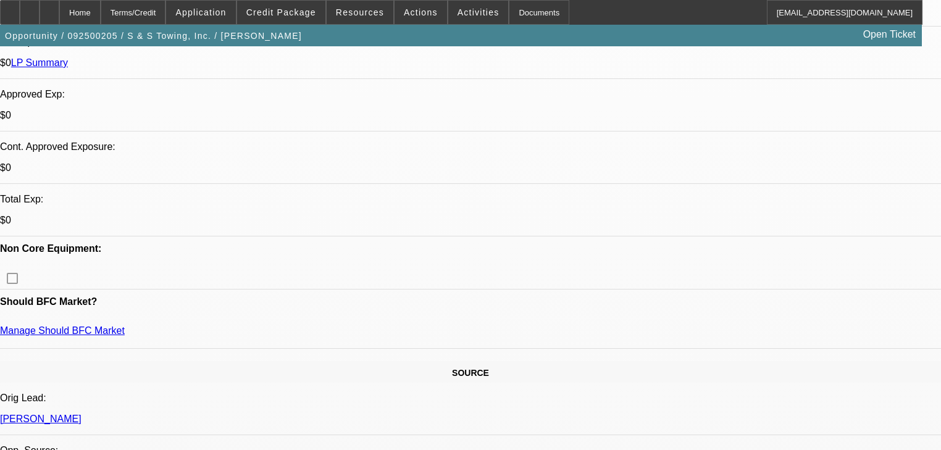
scroll to position [296, 0]
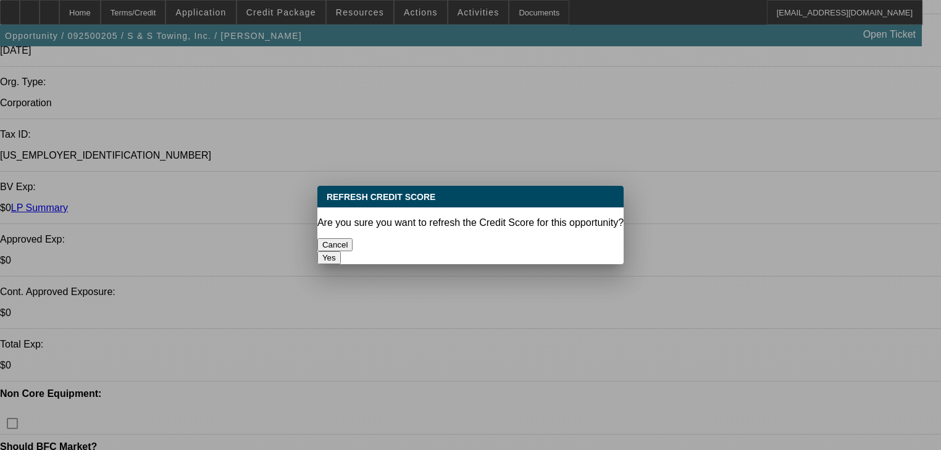
scroll to position [0, 0]
click at [341, 251] on button "Yes" at bounding box center [328, 257] width 23 height 13
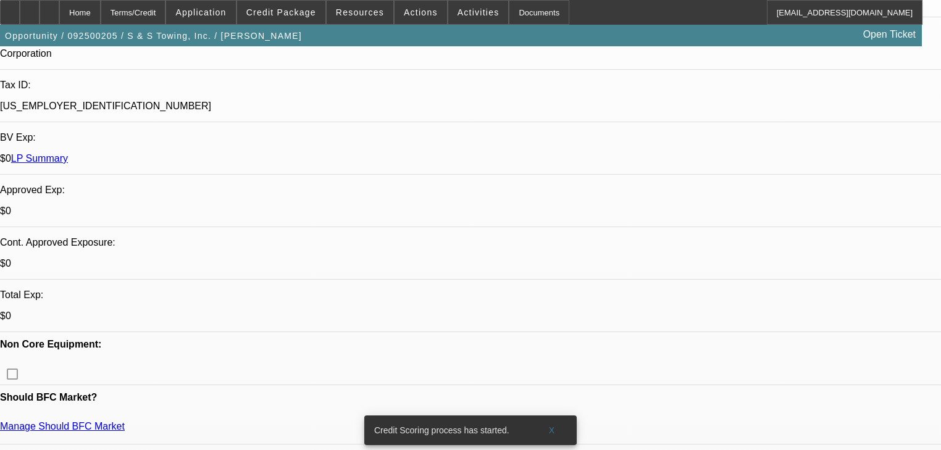
scroll to position [296, 0]
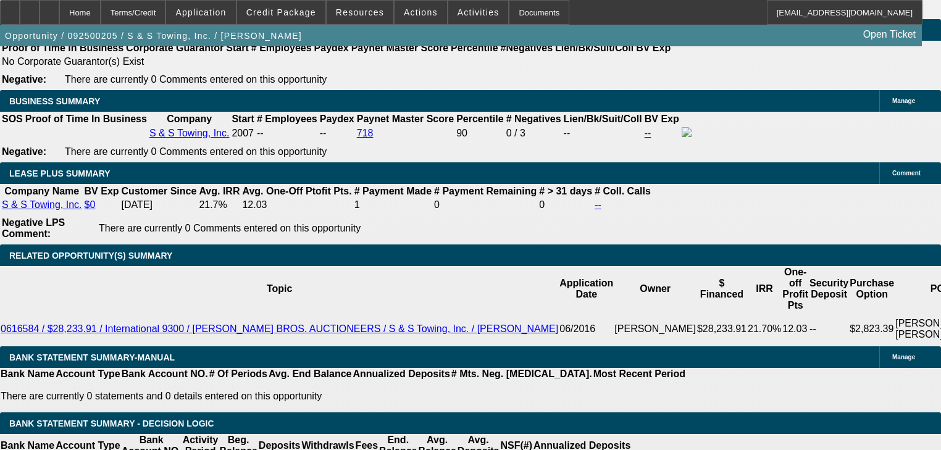
scroll to position [2020, 0]
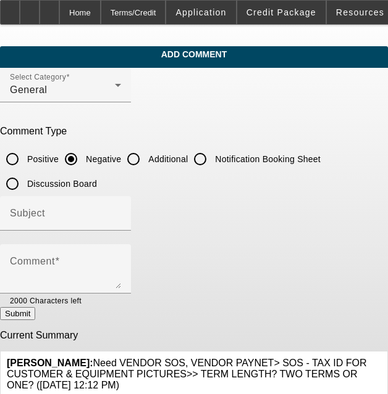
click at [134, 156] on input "Additional" at bounding box center [133, 159] width 25 height 25
radio input "true"
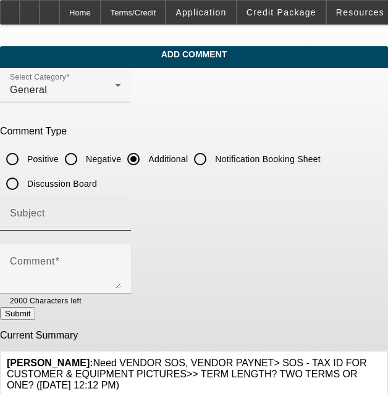
click at [112, 198] on div "Subject" at bounding box center [65, 213] width 111 height 35
click at [106, 209] on div "Subject" at bounding box center [65, 213] width 111 height 35
type input "Write Up"
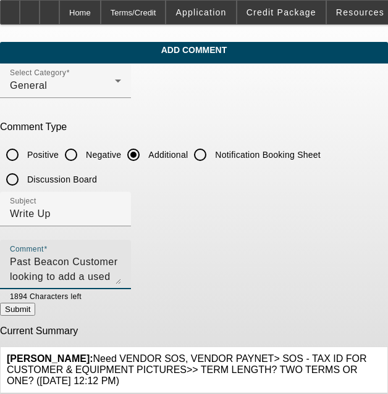
scroll to position [8, 0]
type textarea "Past Beacon Customer looking to add a used T8 Kenworth and Landoll trailer to k…"
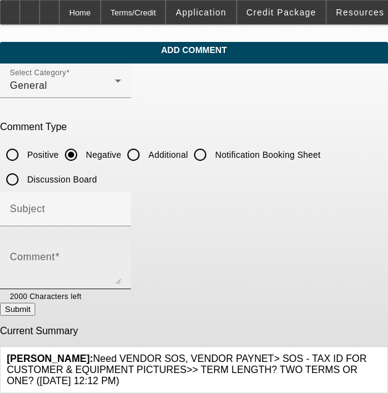
scroll to position [8, 0]
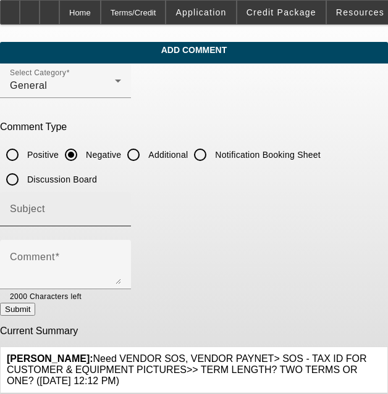
drag, startPoint x: 151, startPoint y: 156, endPoint x: 142, endPoint y: 197, distance: 42.3
click at [146, 156] on input "Additional" at bounding box center [133, 155] width 25 height 25
radio input "true"
click at [121, 210] on input "Subject" at bounding box center [65, 214] width 111 height 15
type input "Write Up"
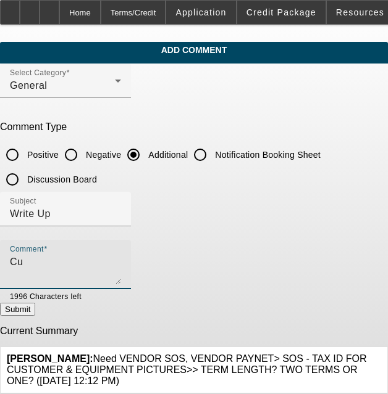
type textarea "C"
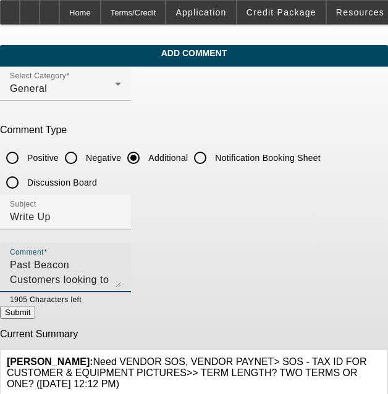
scroll to position [0, 0]
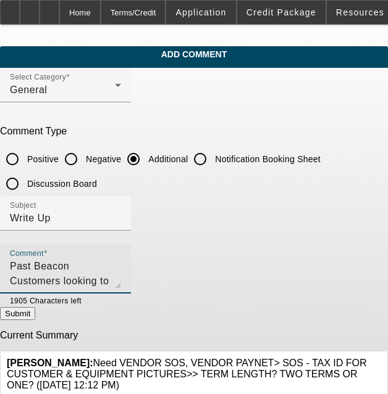
type textarea "Past Beacon Customers looking to add a t800 KW and Landoll trailer for their to…"
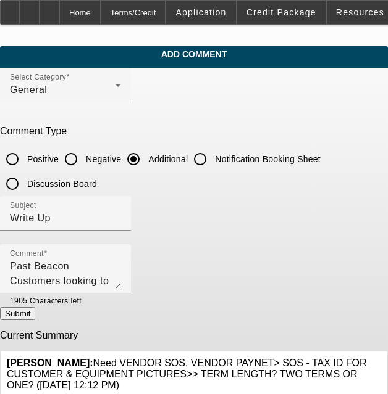
click at [35, 314] on button "Submit" at bounding box center [17, 313] width 35 height 13
radio input "true"
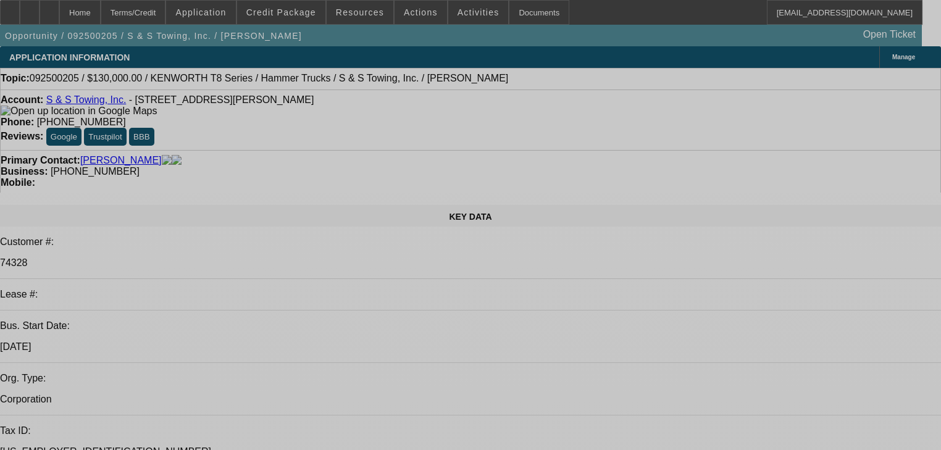
select select "0"
select select "2"
select select "0"
select select "6"
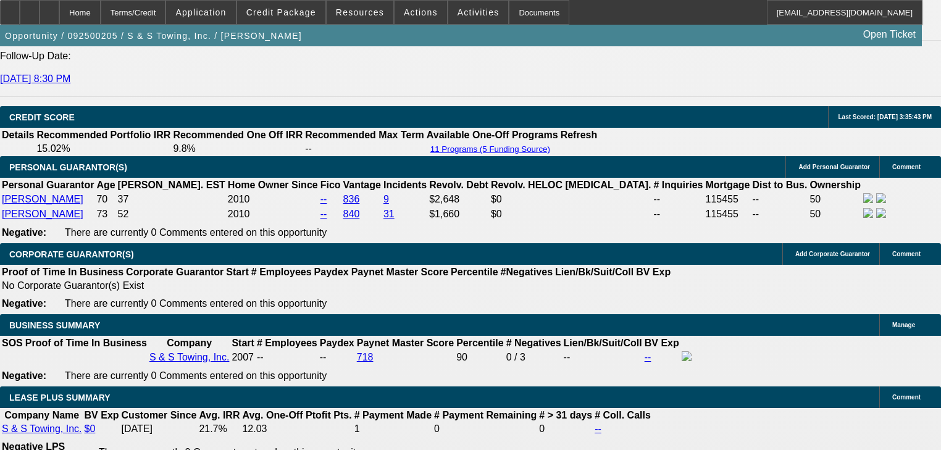
scroll to position [1827, 0]
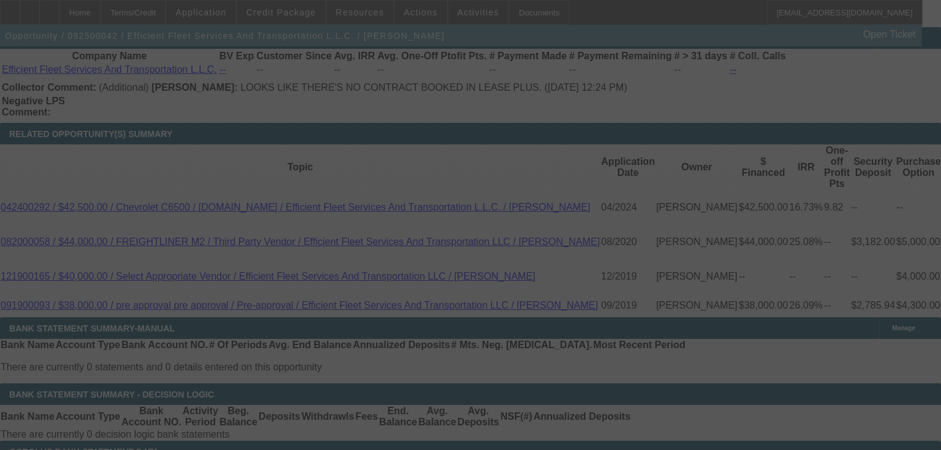
scroll to position [2029, 0]
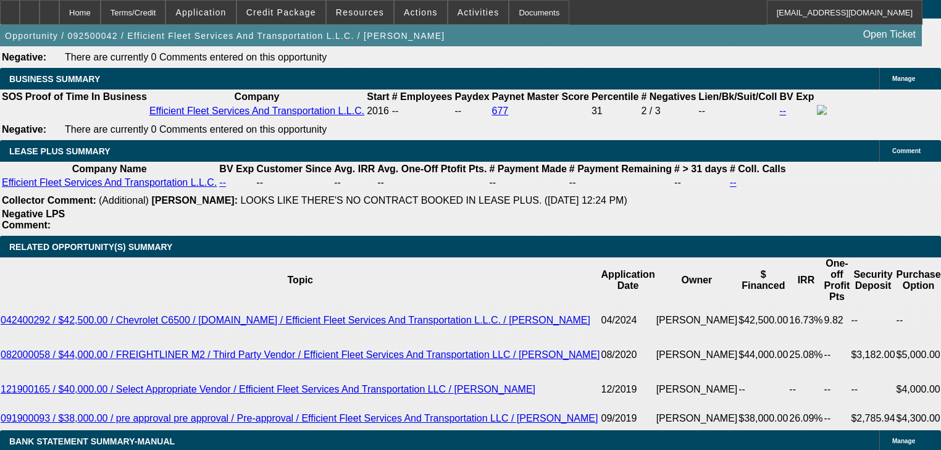
select select "0"
select select "2"
select select "0"
select select "6"
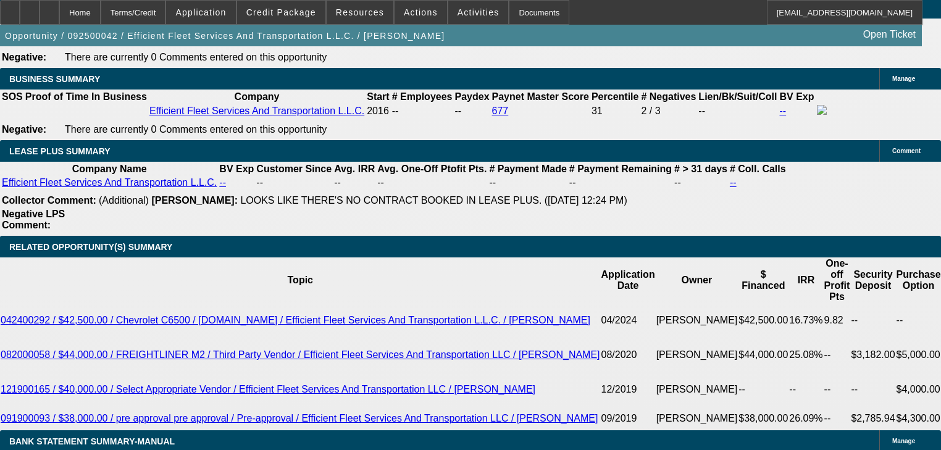
select select "0"
select select "2"
select select "0"
select select "6"
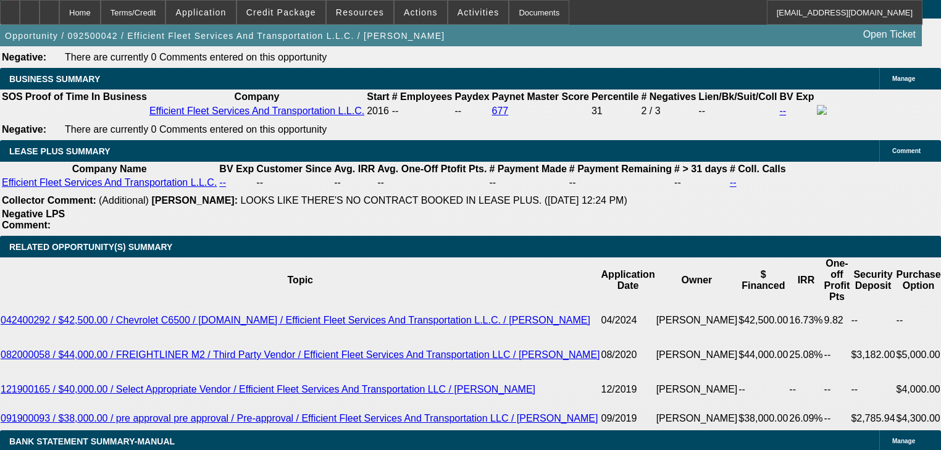
select select "0"
select select "2"
select select "0"
select select "6"
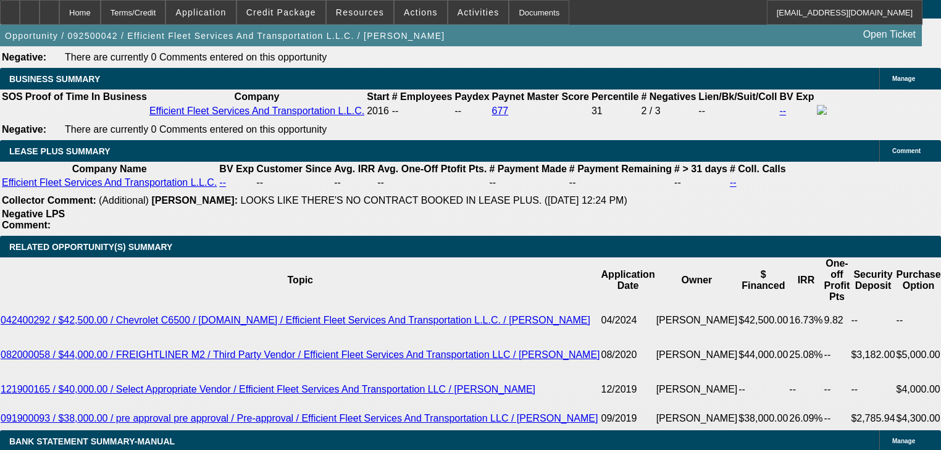
select select "0"
select select "6"
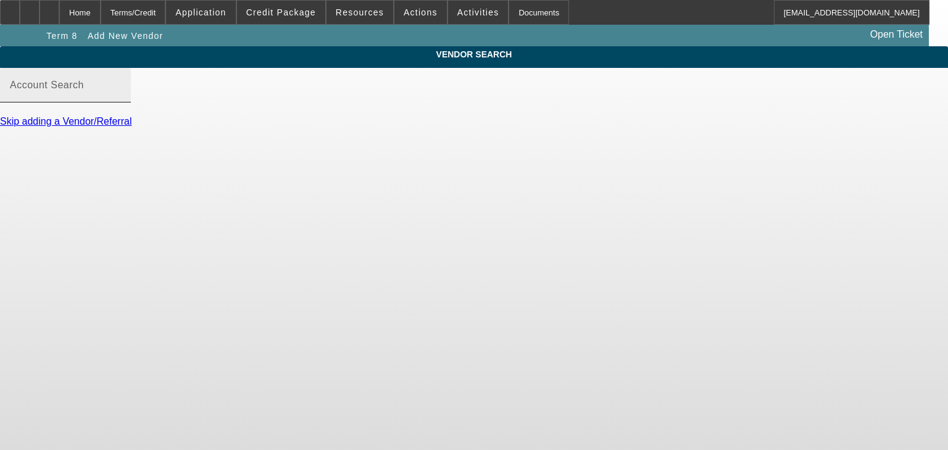
click at [121, 89] on div "Account Search" at bounding box center [65, 85] width 111 height 35
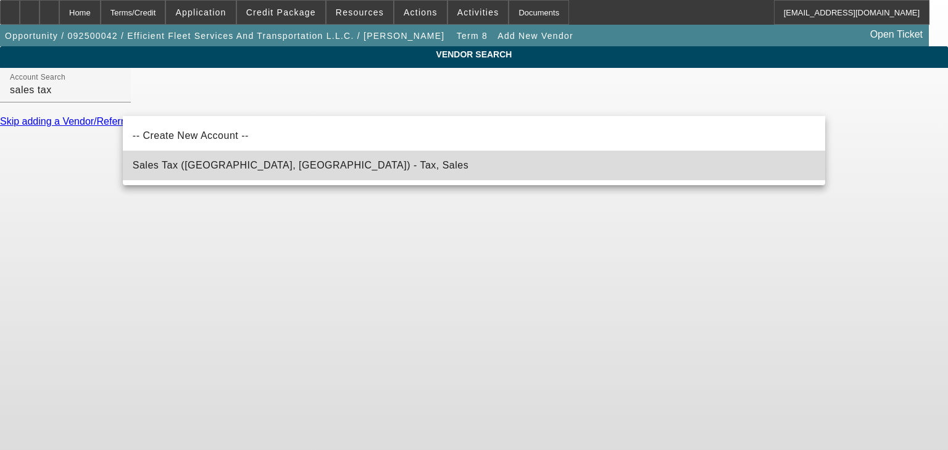
click at [440, 161] on mat-option "Sales Tax (Marlborough, MA) - Tax, Sales" at bounding box center [474, 166] width 703 height 30
type input "Sales Tax (Marlborough, MA) - Tax, Sales"
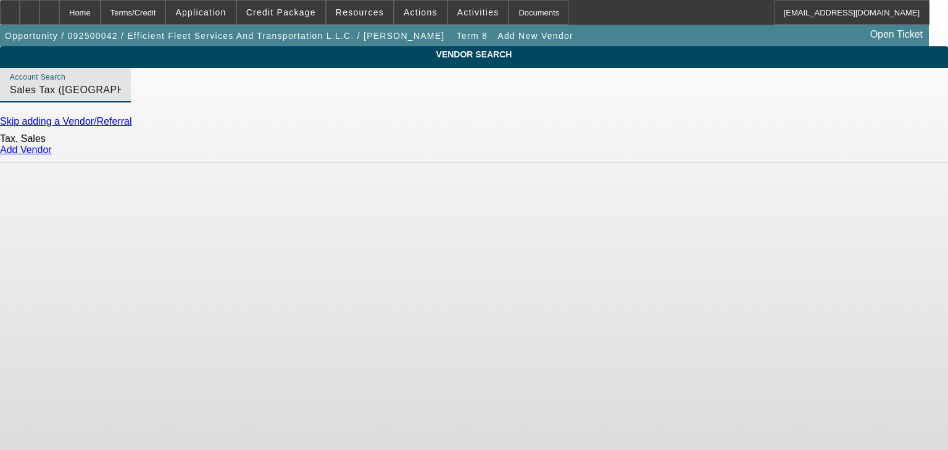
click at [52, 155] on link "Add Vendor" at bounding box center [26, 149] width 52 height 10
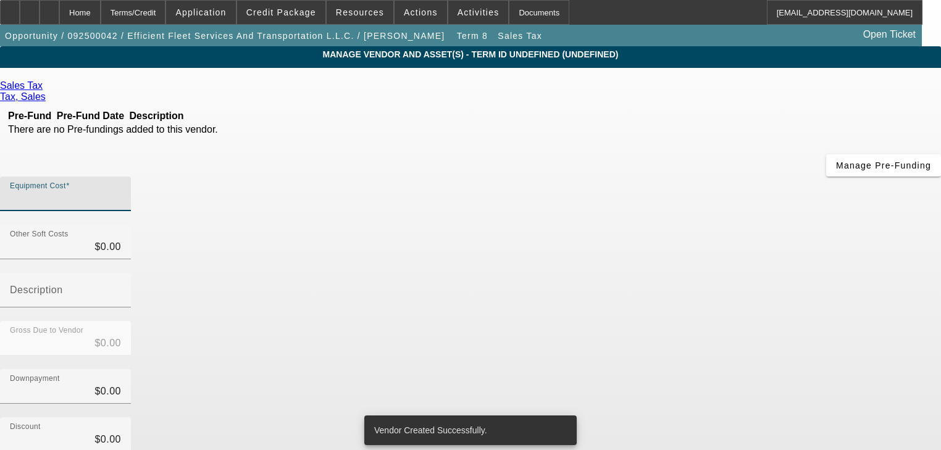
click at [121, 191] on input "Equipment Cost" at bounding box center [65, 198] width 111 height 15
type input "3"
type input "$3.00"
type input "36"
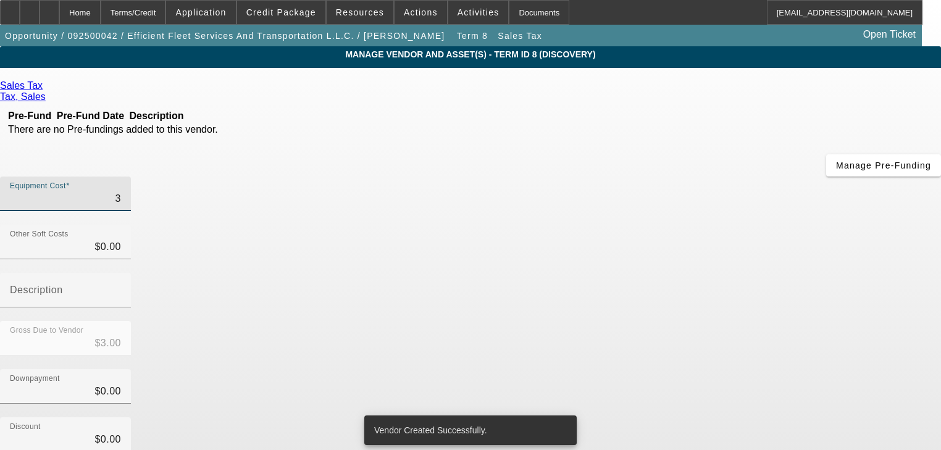
type input "$36.00"
type input "364"
type input "$364.00"
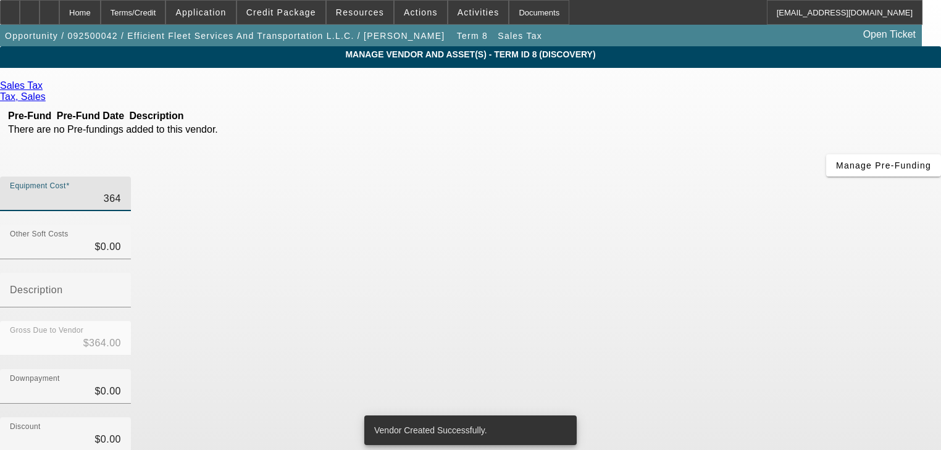
type input "3640"
type input "$3,640.00"
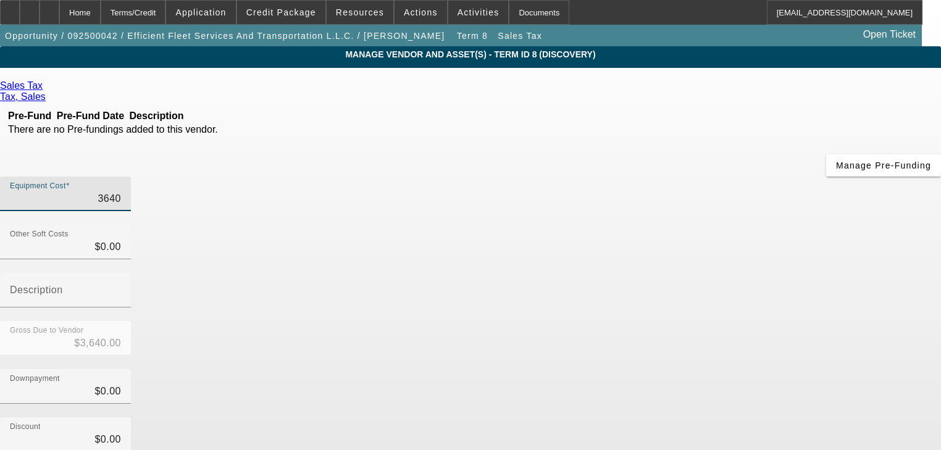
type input "$3,640.00"
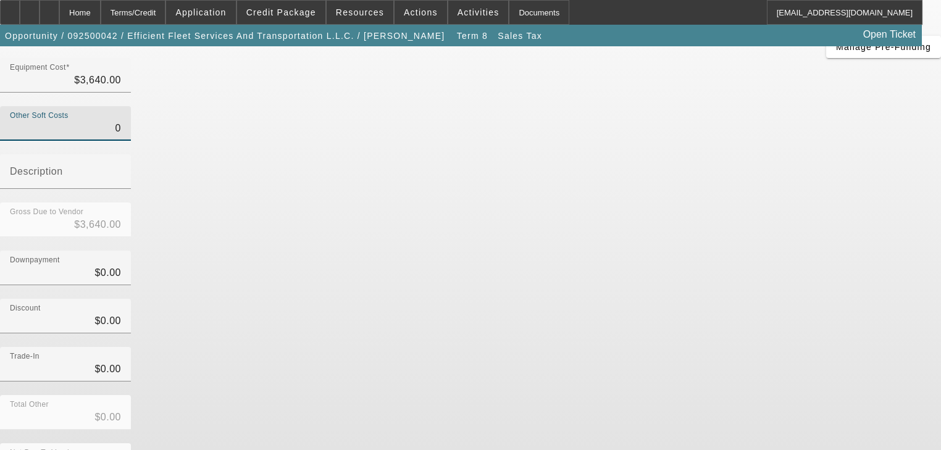
scroll to position [121, 0]
type input "$0.00"
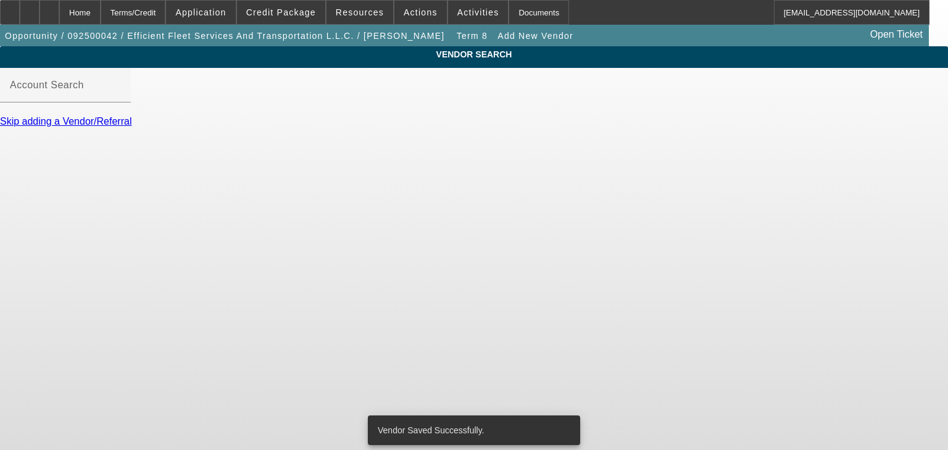
click at [131, 127] on link "Skip adding a Vendor/Referral" at bounding box center [65, 121] width 131 height 10
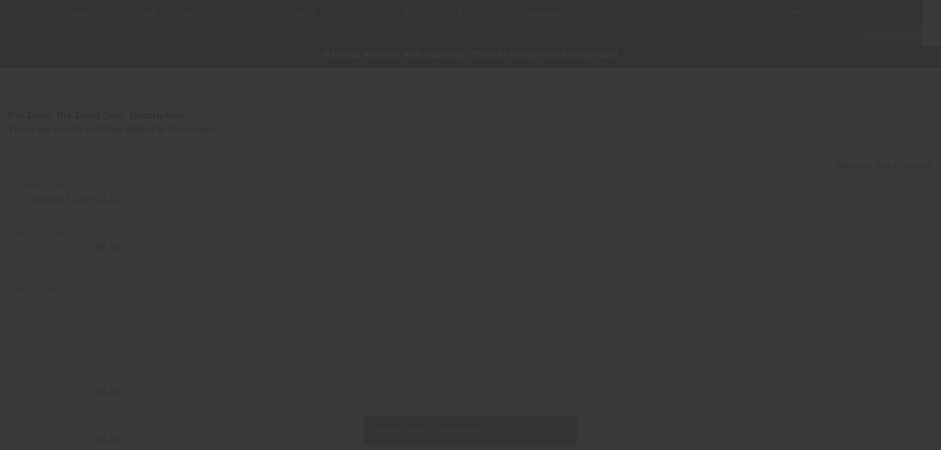
type input "$3,640.00"
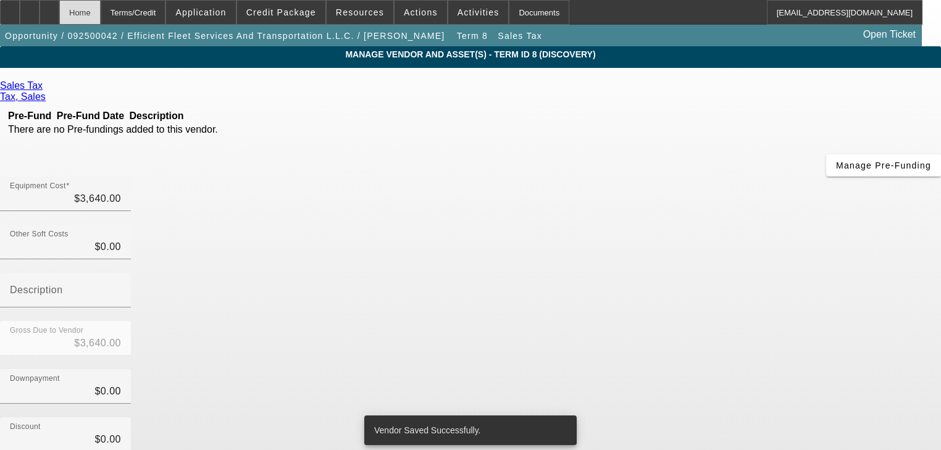
click at [101, 20] on div "Home" at bounding box center [79, 12] width 41 height 25
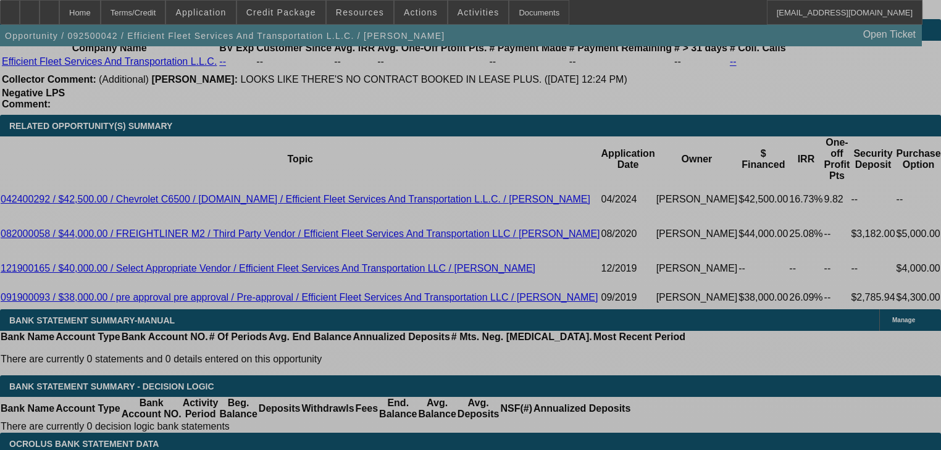
scroll to position [2136, 0]
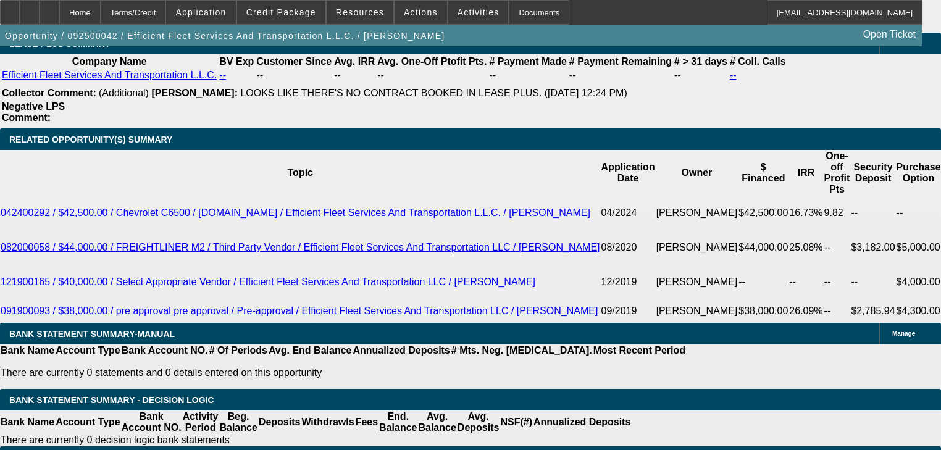
select select "0"
select select "2"
select select "0"
select select "6"
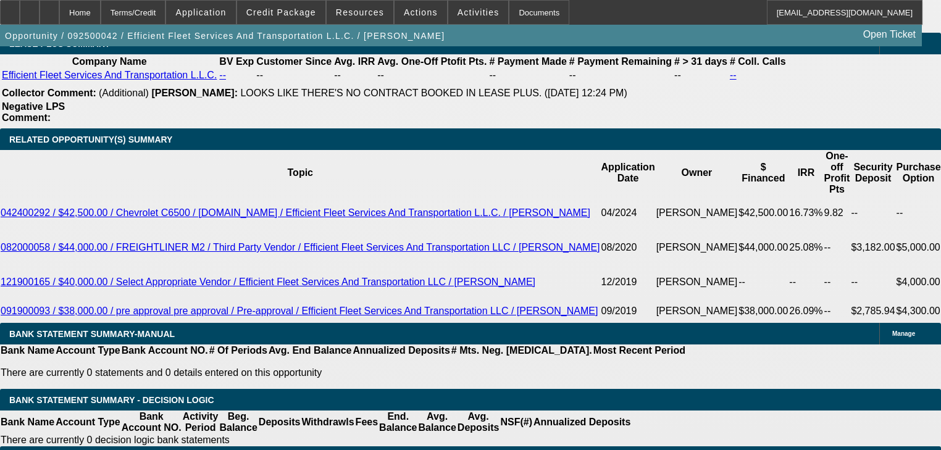
select select "0"
select select "2"
select select "0"
select select "6"
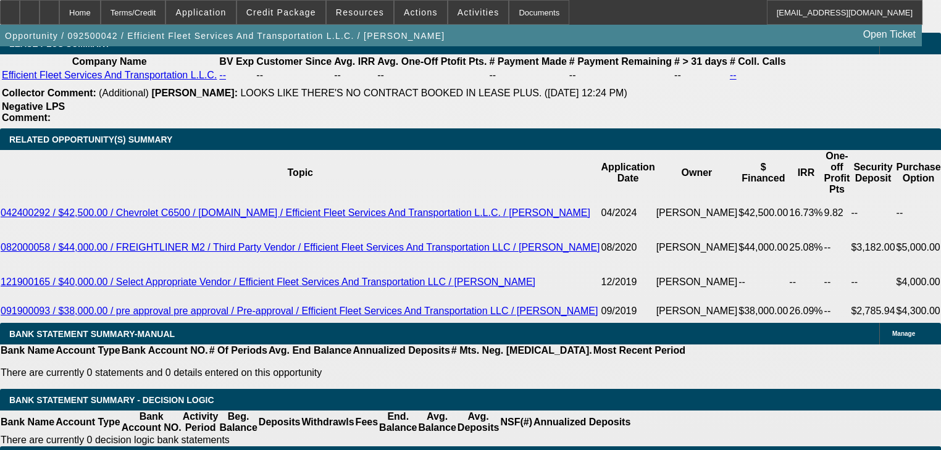
select select "0"
select select "2"
select select "0"
select select "6"
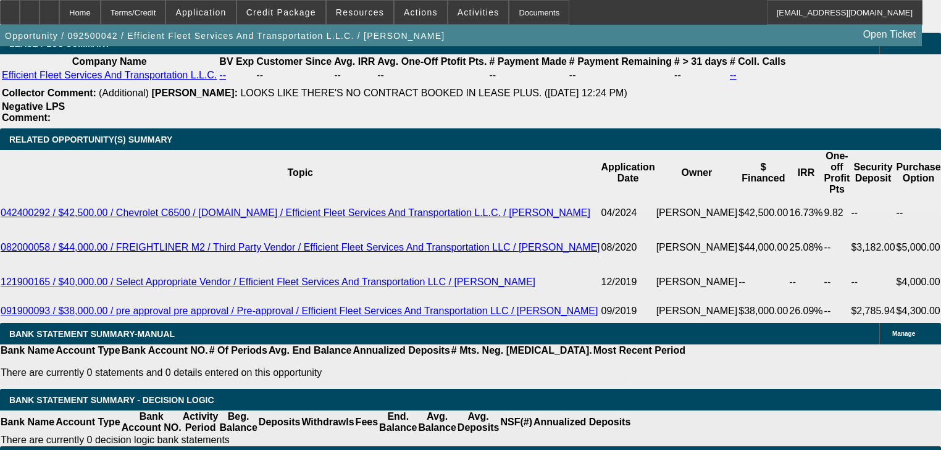
select select "0"
select select "6"
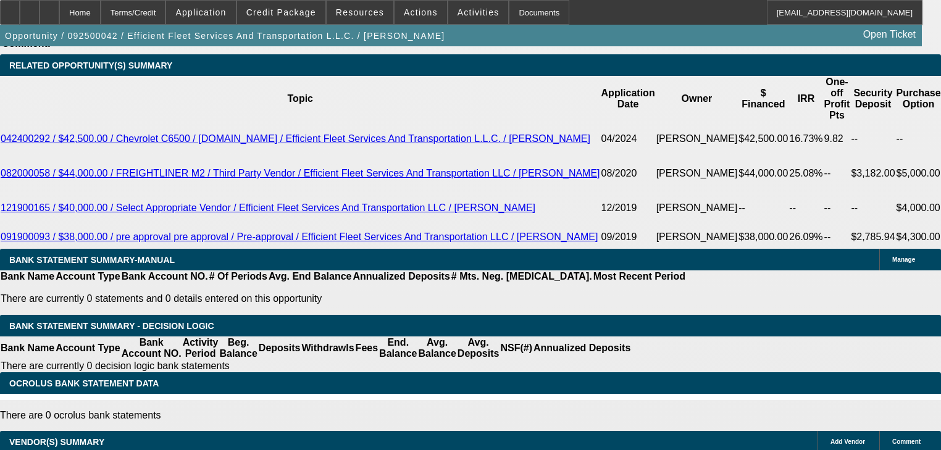
scroll to position [2235, 0]
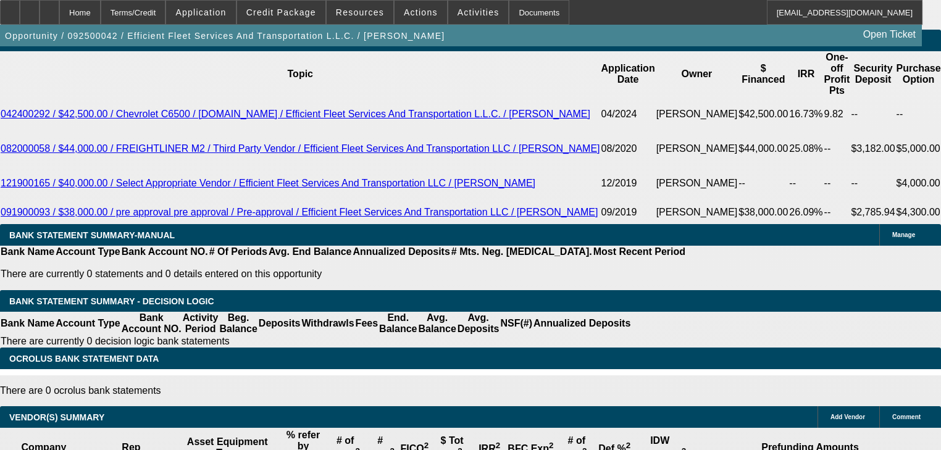
type input "$1,722.71"
select select "3"
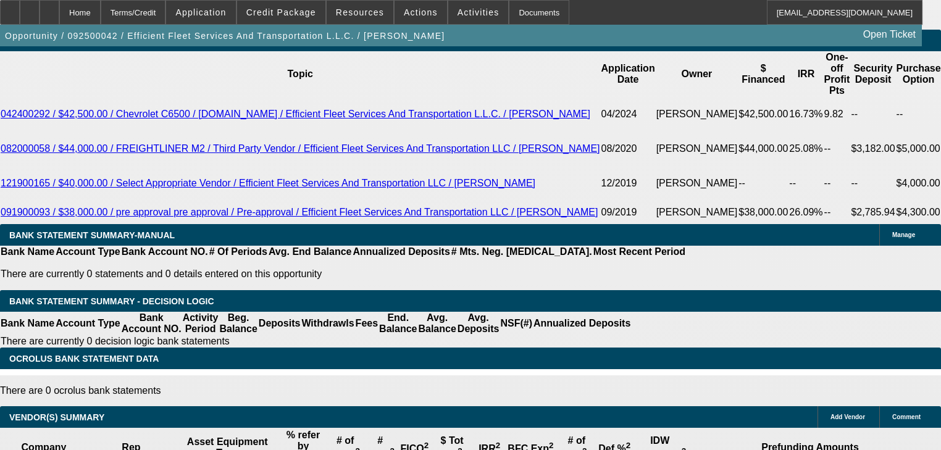
type input "UNKNOWN"
type input "6"
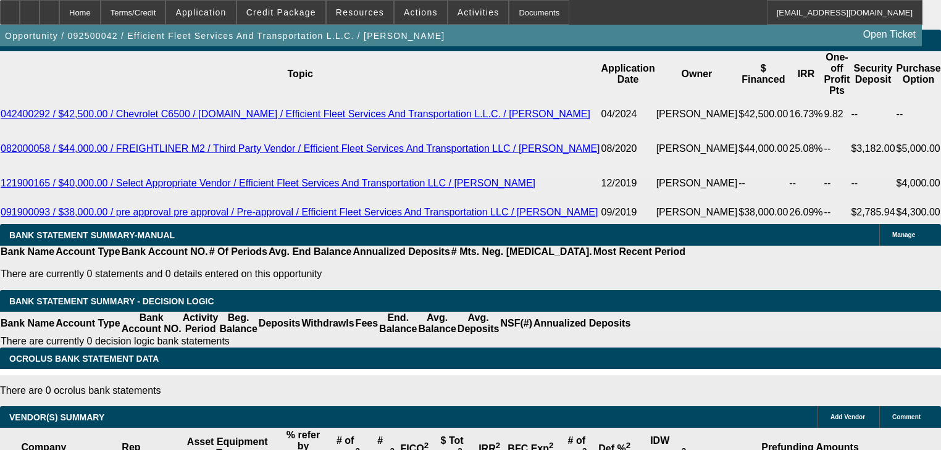
type input "$1,692.68"
type input "6.5"
type input "5200"
type input "$1,705.31"
type input "$5,200.00"
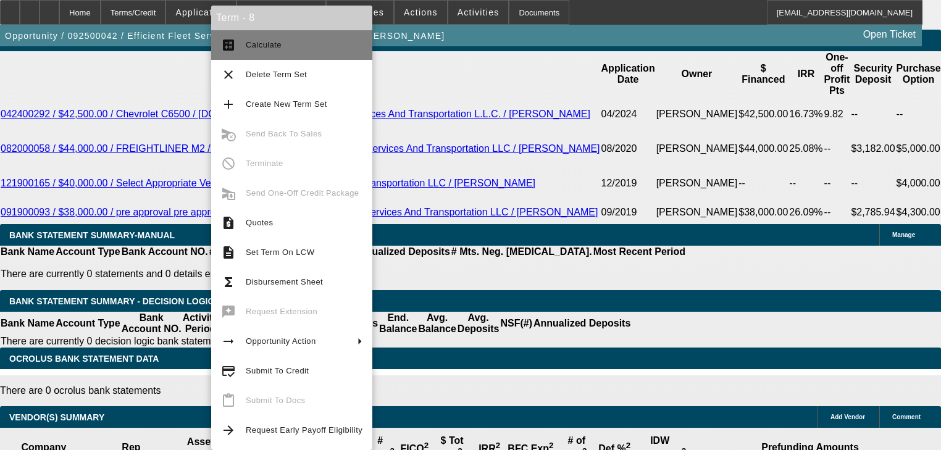
click at [233, 54] on button "calculate Calculate" at bounding box center [291, 45] width 161 height 30
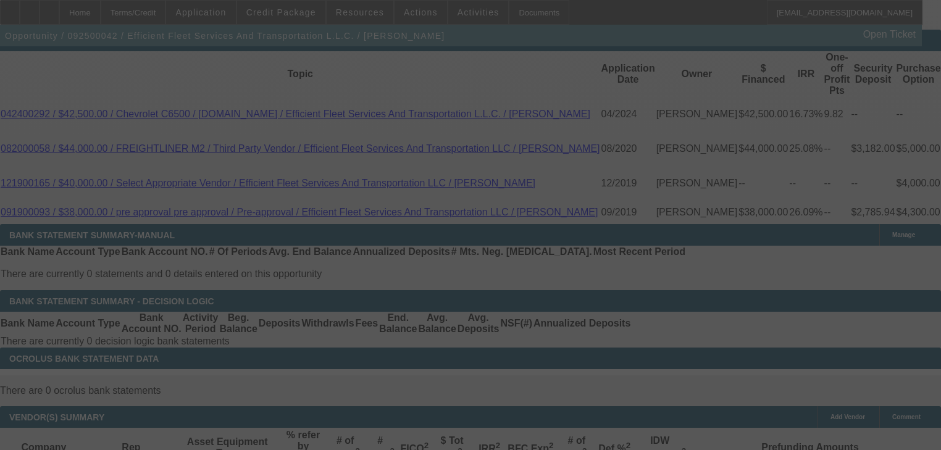
select select "0"
select select "3"
select select "0"
select select "6"
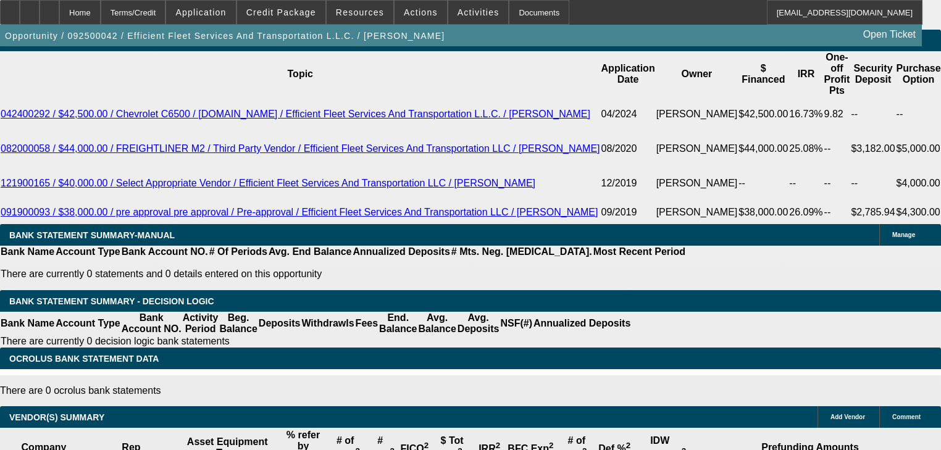
type input "17"
type input "UNKNOWN"
type input "1710"
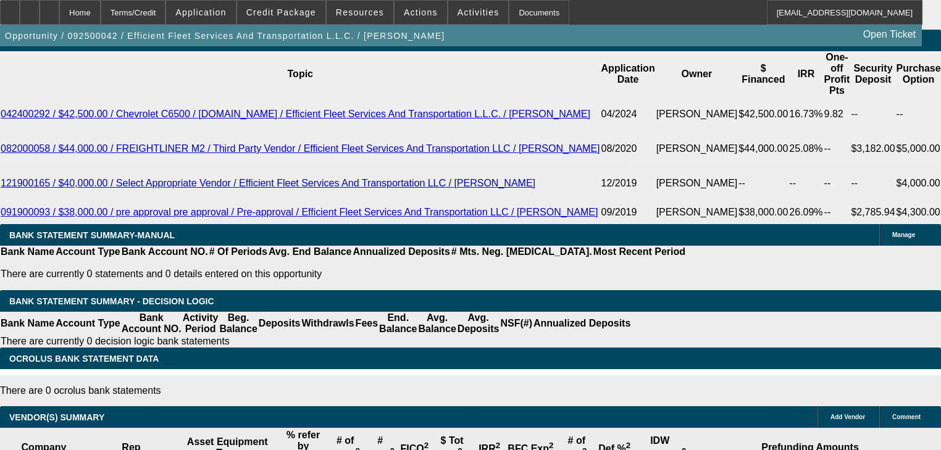
type input "6.7"
type input "$1,710.00"
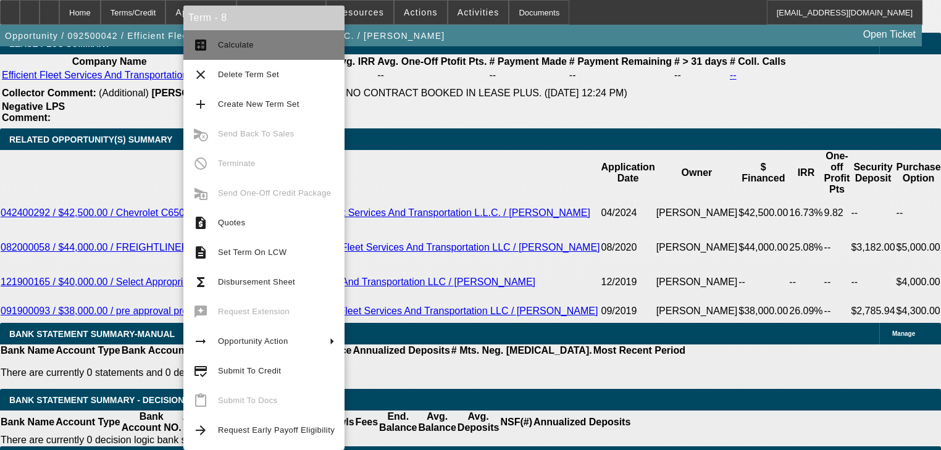
click at [220, 51] on span "Calculate" at bounding box center [276, 45] width 117 height 15
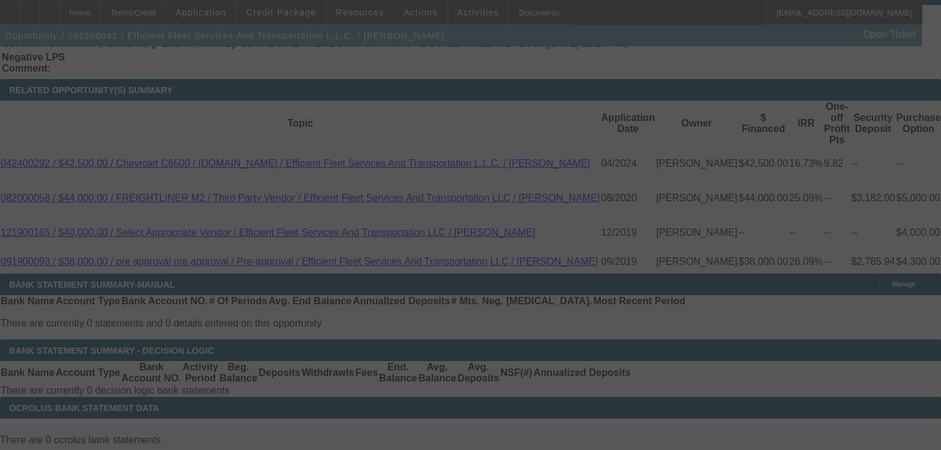
scroll to position [2235, 0]
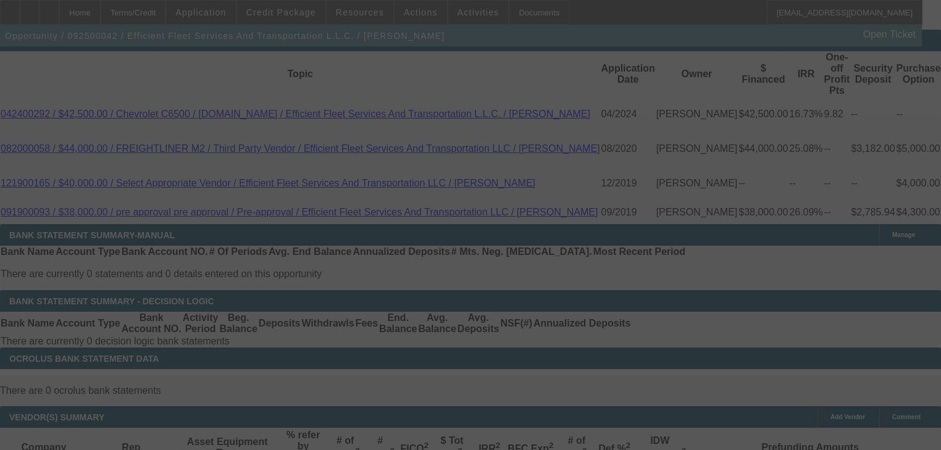
select select "0"
select select "3"
select select "0"
select select "6"
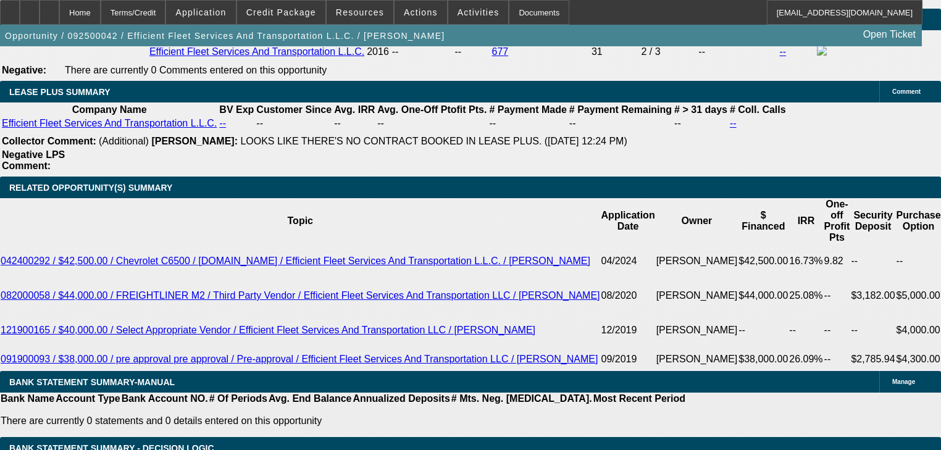
scroll to position [2087, 0]
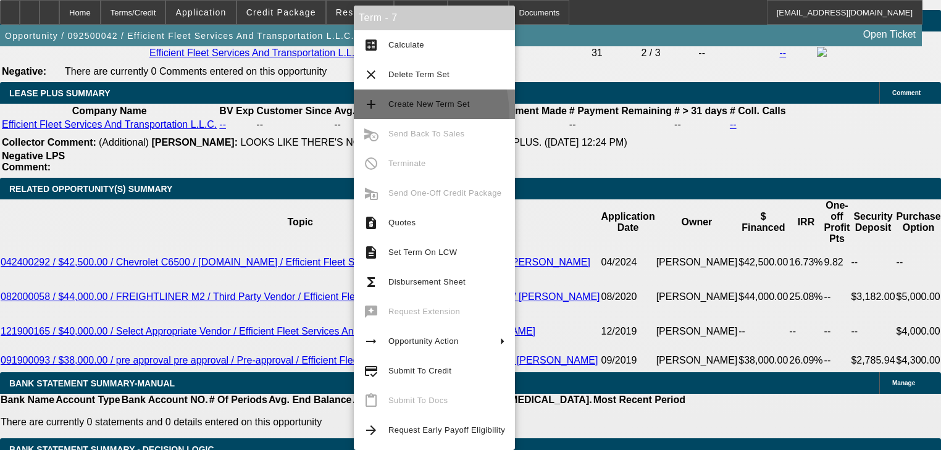
click at [364, 117] on button "add Create New Term Set" at bounding box center [434, 105] width 161 height 30
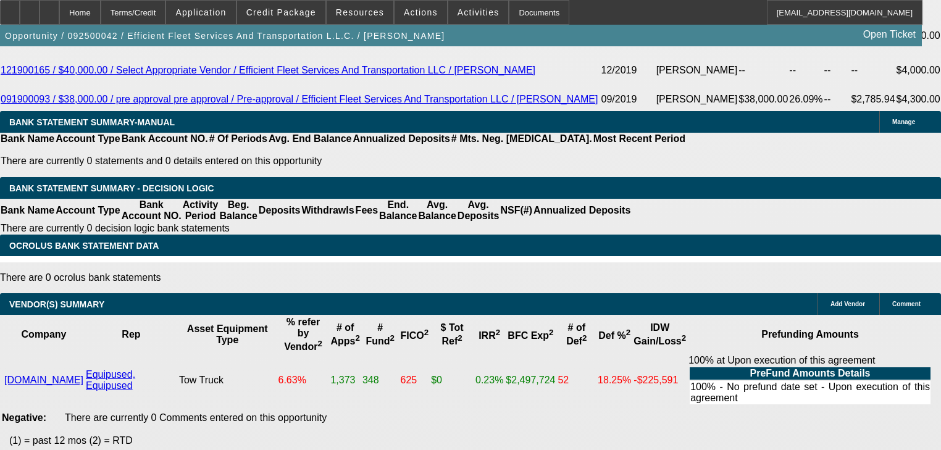
select select "0"
select select "2"
select select "0"
select select "6"
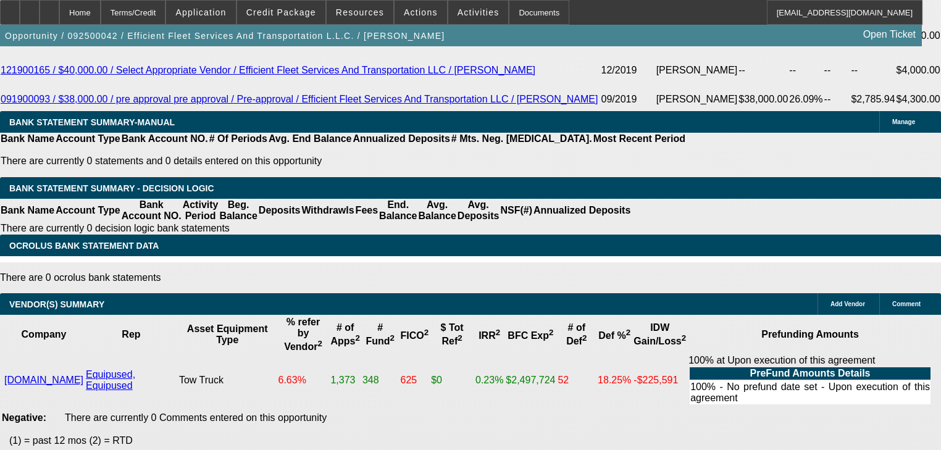
select select "0"
select select "3"
select select "0"
select select "6"
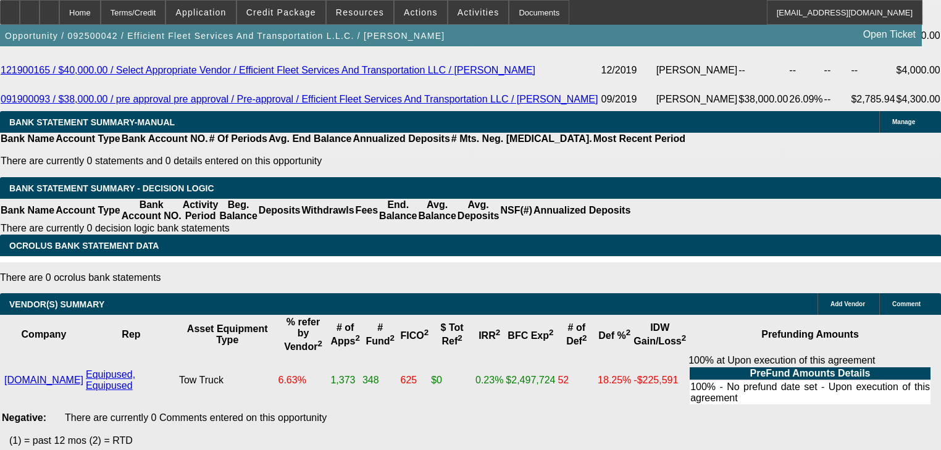
select select "0"
select select "2"
select select "0"
select select "6"
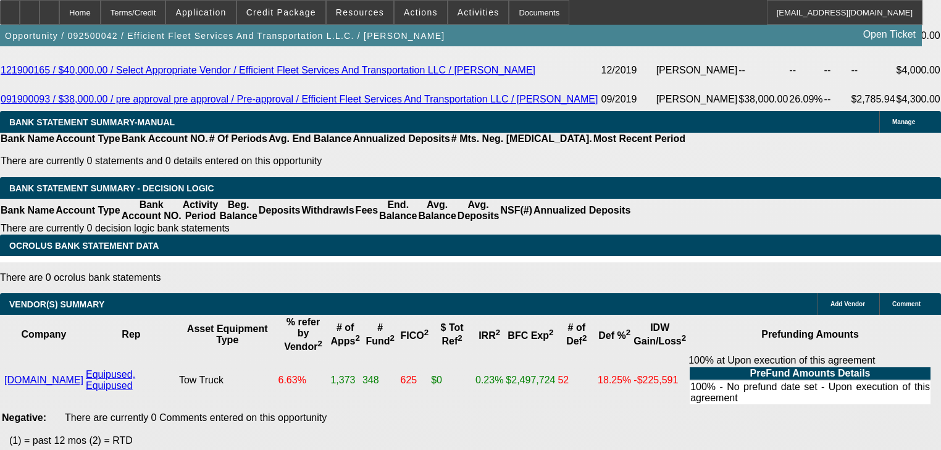
select select "0"
select select "2"
select select "0"
select select "6"
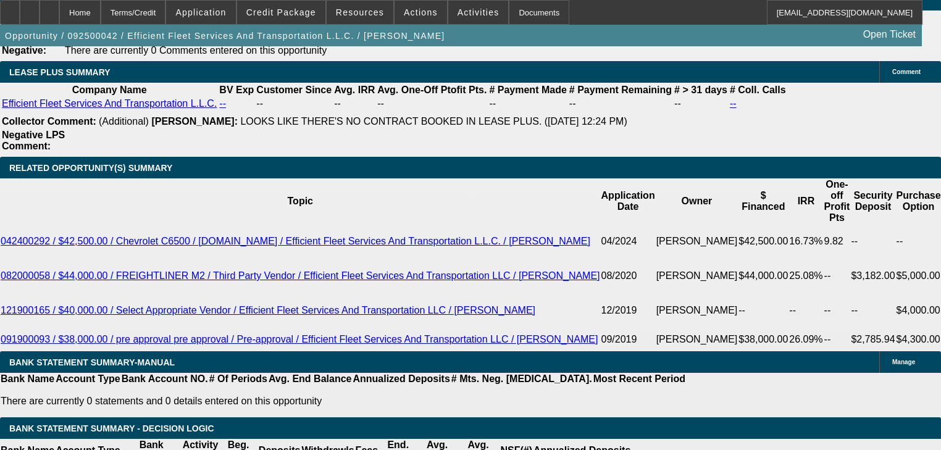
scroll to position [2084, 0]
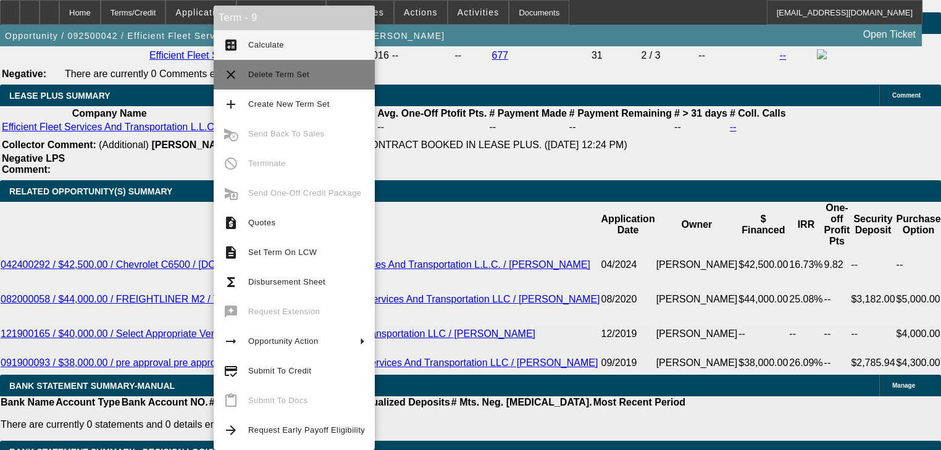
click at [254, 81] on button "clear Delete Term Set" at bounding box center [294, 75] width 161 height 30
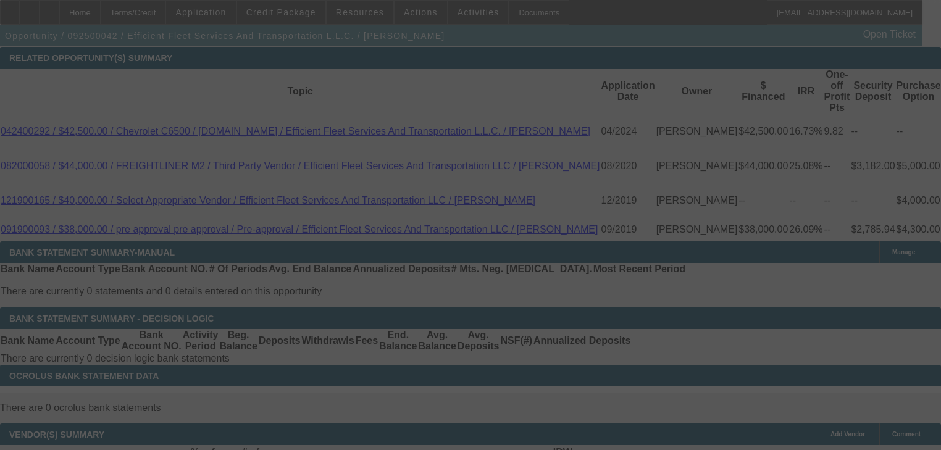
scroll to position [2150, 0]
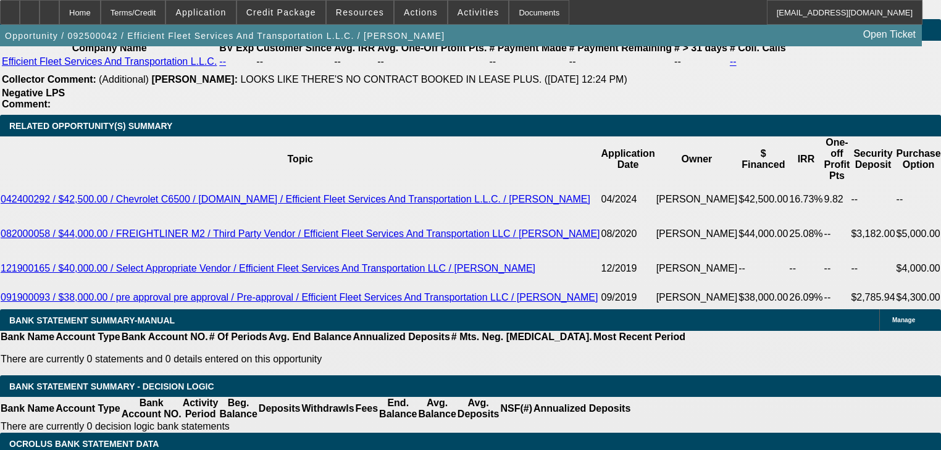
select select "0"
select select "3"
select select "0"
select select "6"
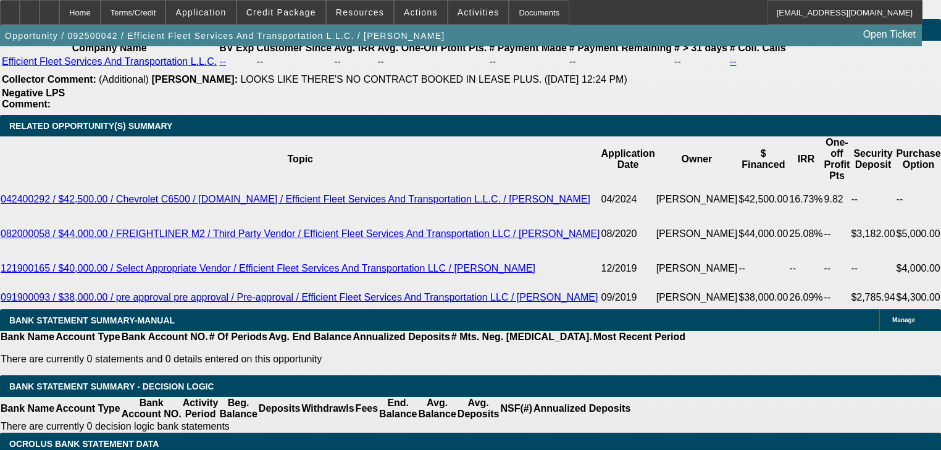
select select "0"
select select "2"
select select "0"
select select "6"
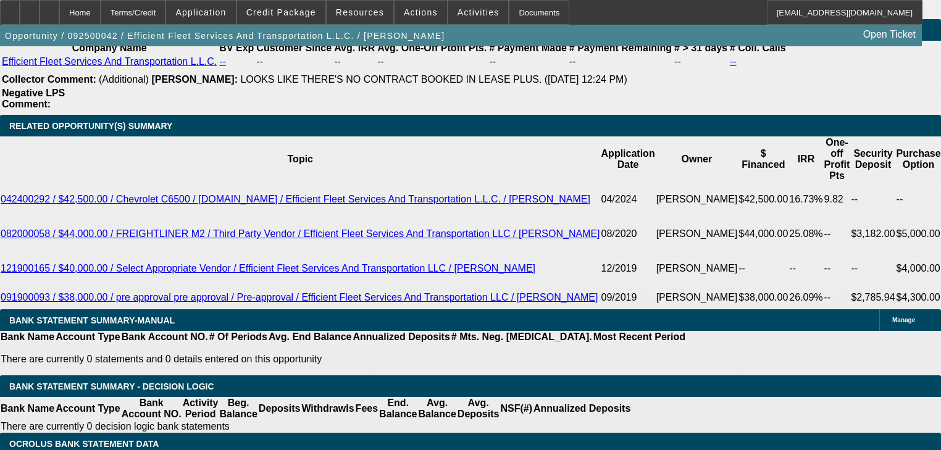
select select "0"
select select "2"
select select "0"
select select "6"
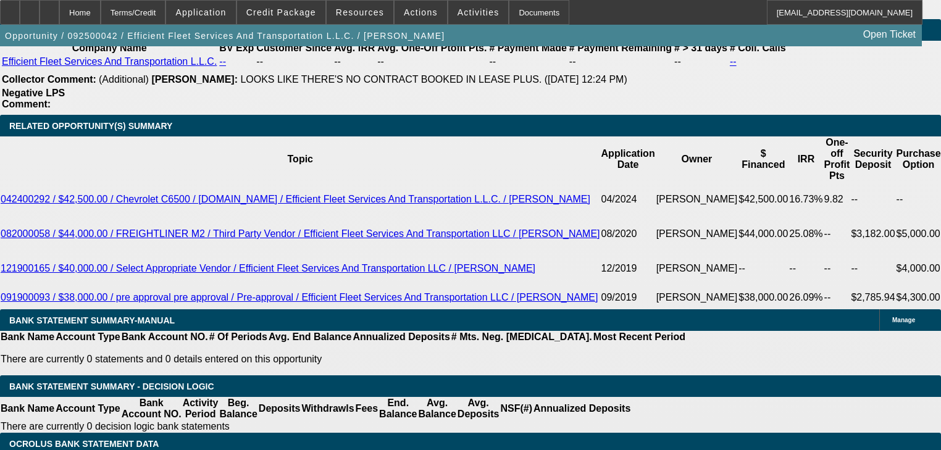
select select "0"
select select "6"
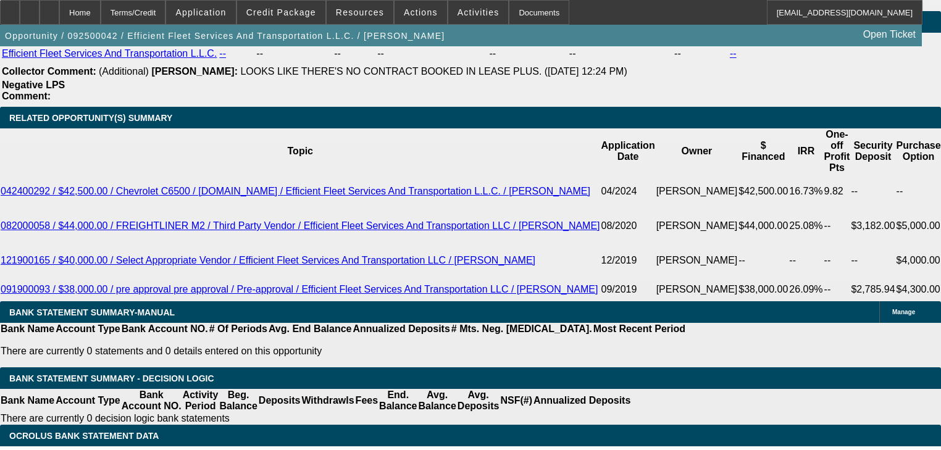
scroll to position [2136, 0]
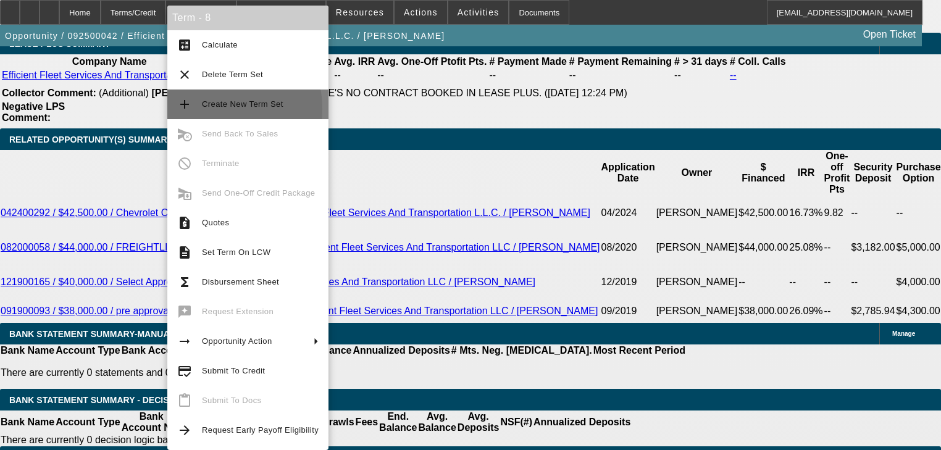
click at [199, 109] on button "add Create New Term Set" at bounding box center [247, 105] width 161 height 30
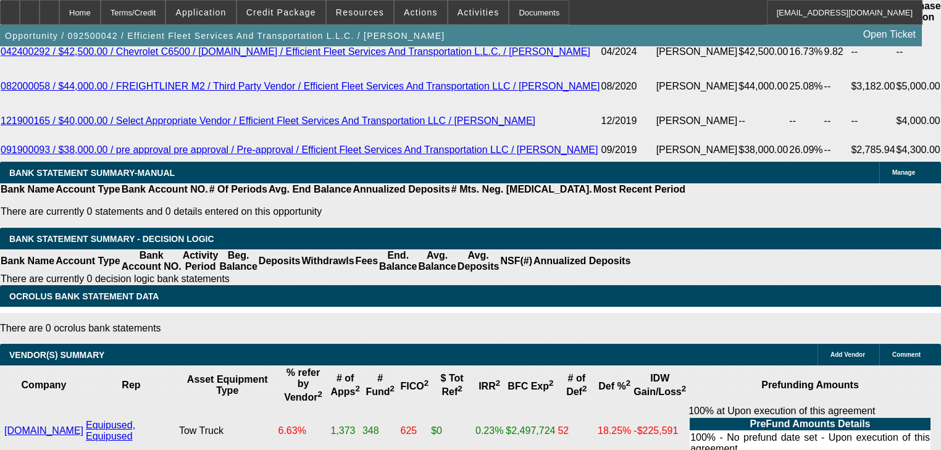
select select "0"
select select "3"
select select "0"
select select "6"
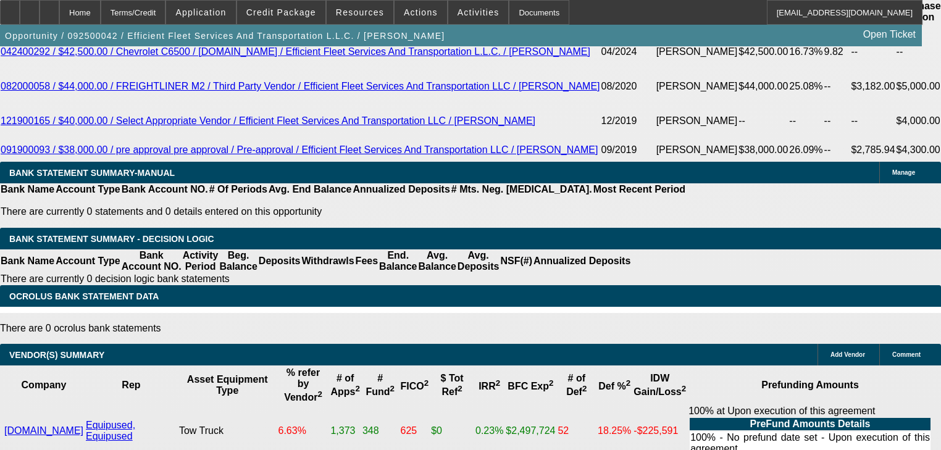
select select "0"
select select "3"
select select "0"
select select "6"
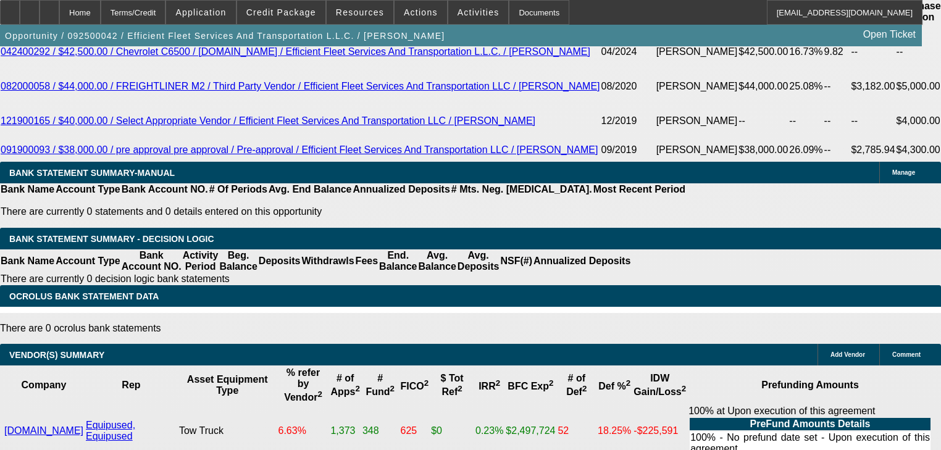
select select "0"
select select "2"
select select "0"
select select "6"
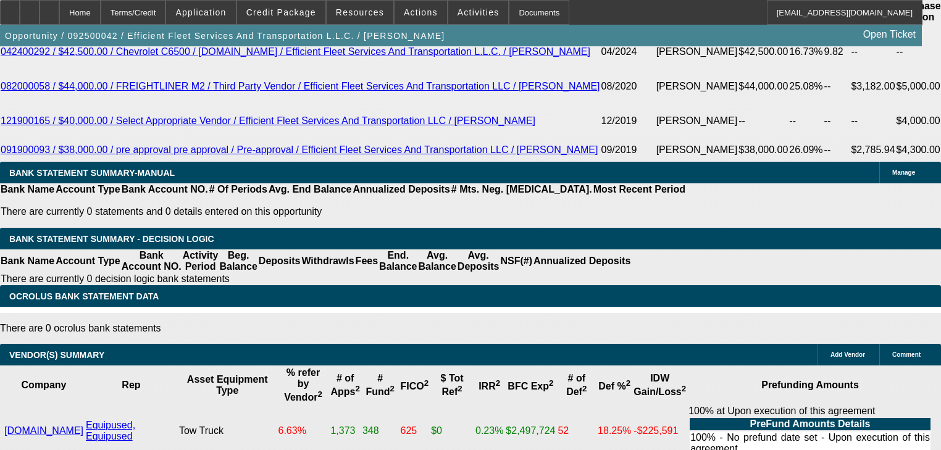
select select "0"
select select "2"
select select "0"
select select "6"
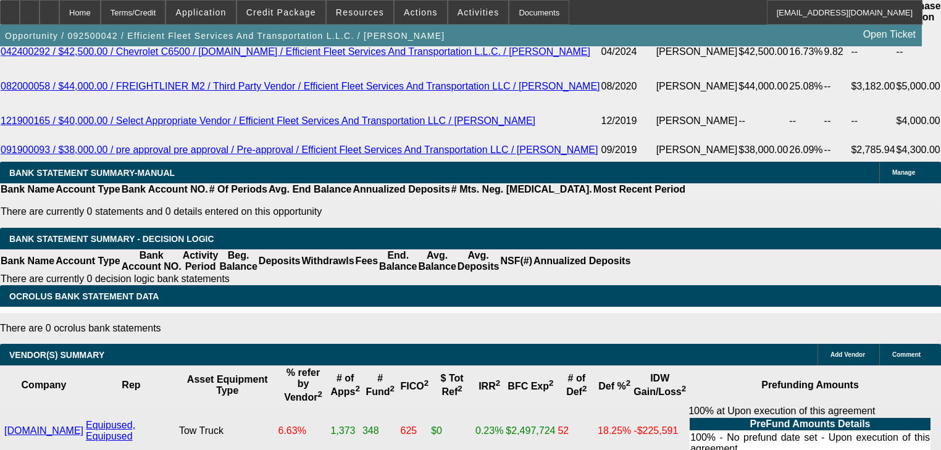
scroll to position [2136, 0]
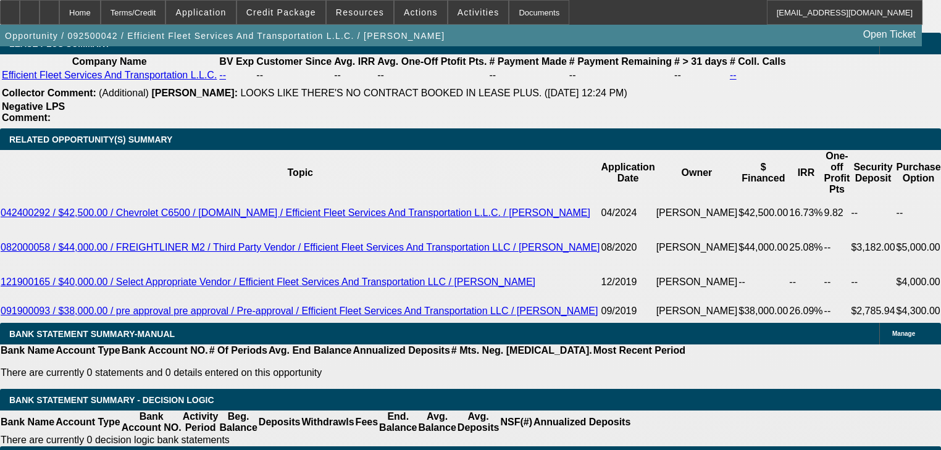
select select "2"
type input "UNKNOWN"
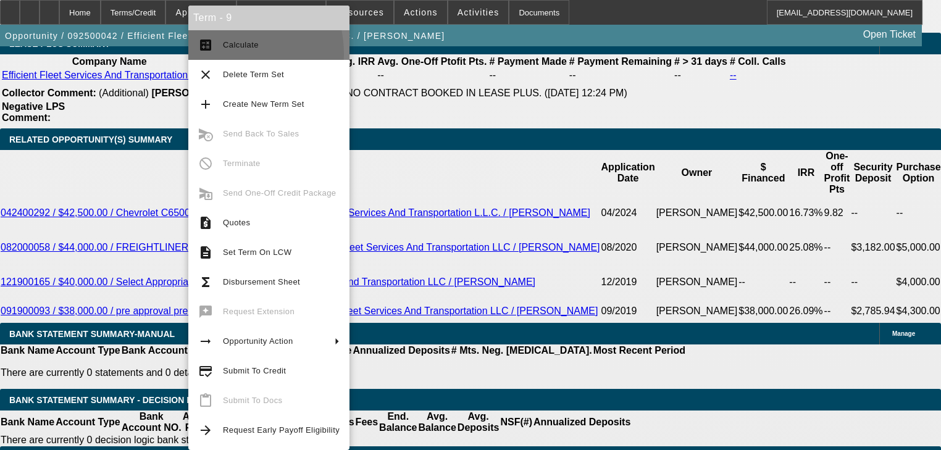
click at [218, 54] on button "calculate Calculate" at bounding box center [268, 45] width 161 height 30
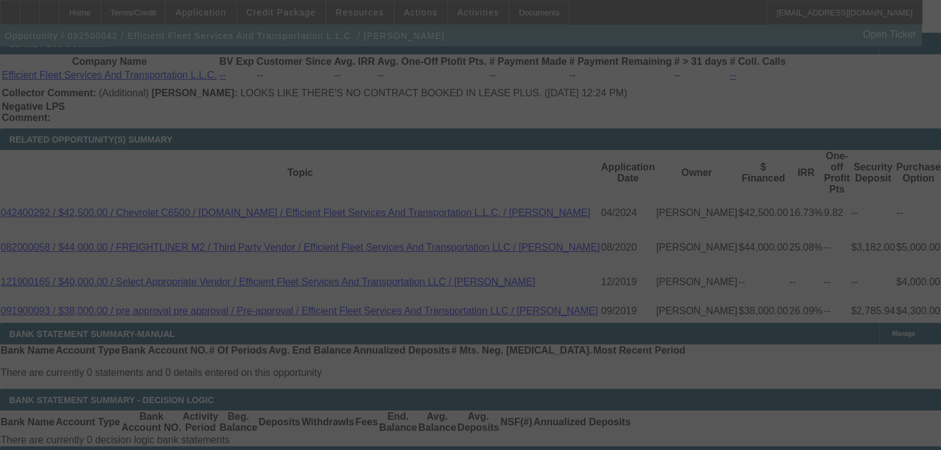
select select "0"
select select "2"
select select "0"
select select "6"
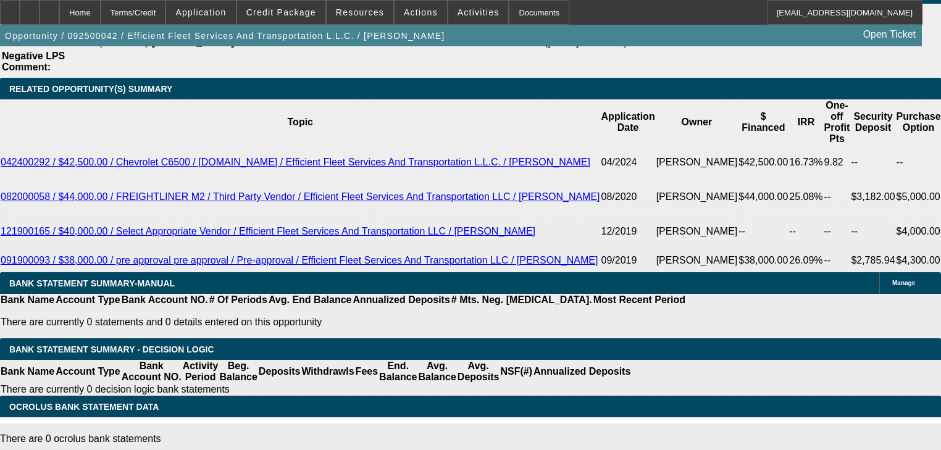
scroll to position [2235, 0]
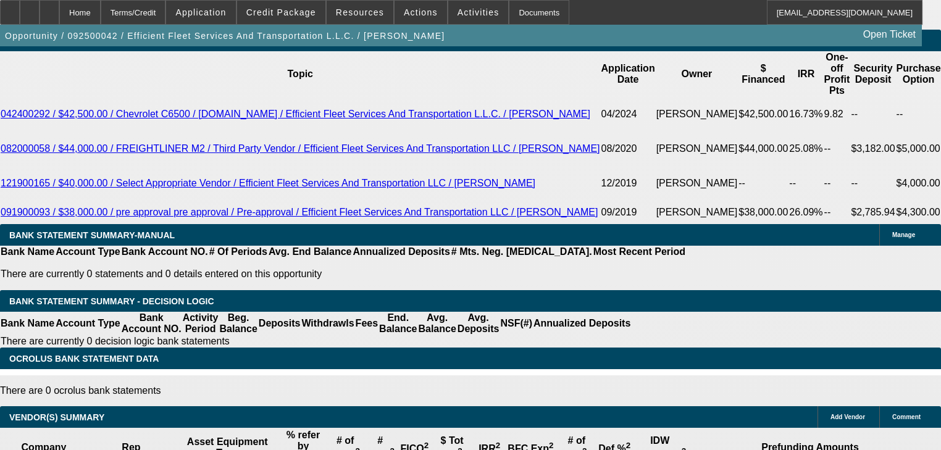
type input "UNKNOWN"
type input "7"
type input "$1,718.00"
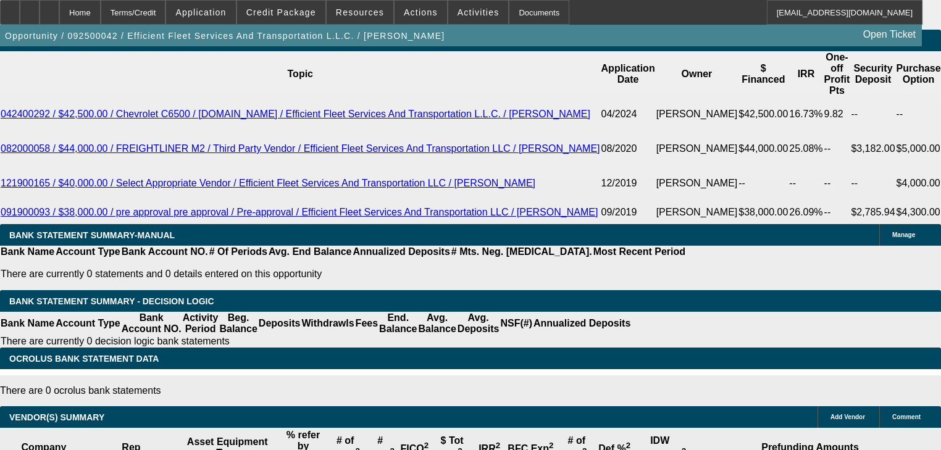
type input "7.2"
type input "$1,723.09"
type input "7."
type input "$1,718.00"
type input "7.7."
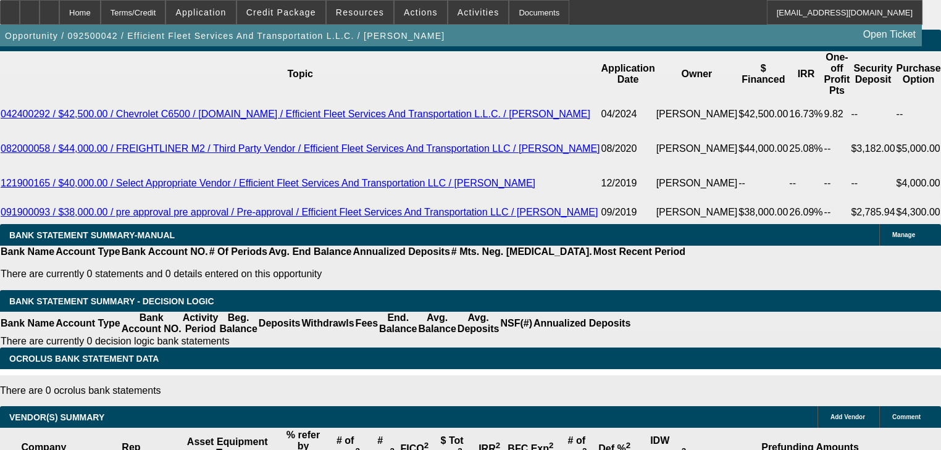
type input "2"
type input "$1,593.67"
type input "27"
type input "$2,271.51"
type input "27.2"
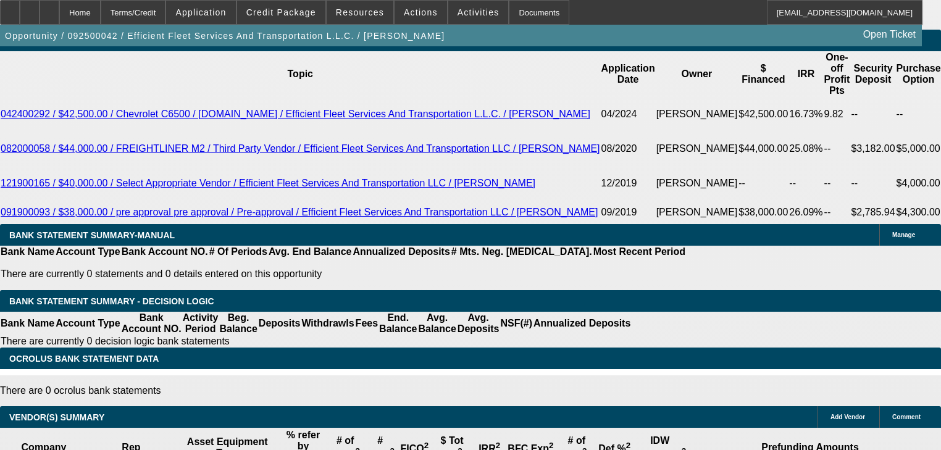
type input "$2,277.49"
type input "7.2"
type input "$1,723.09"
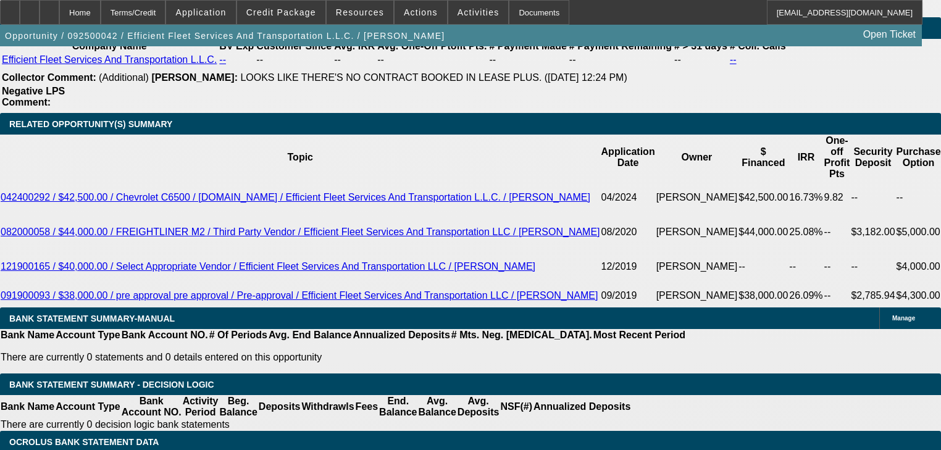
scroll to position [2136, 0]
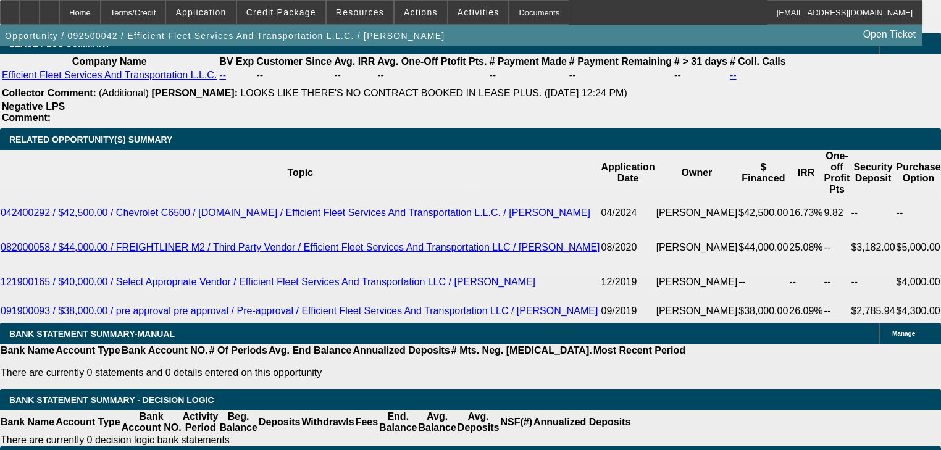
type input "7.2"
type input "5500"
type input "0"
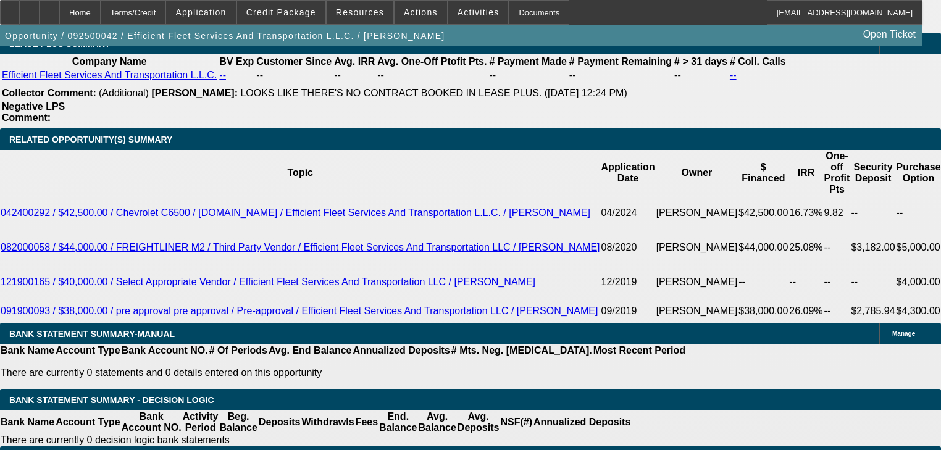
type input "$5,500.00"
type input "$0.00"
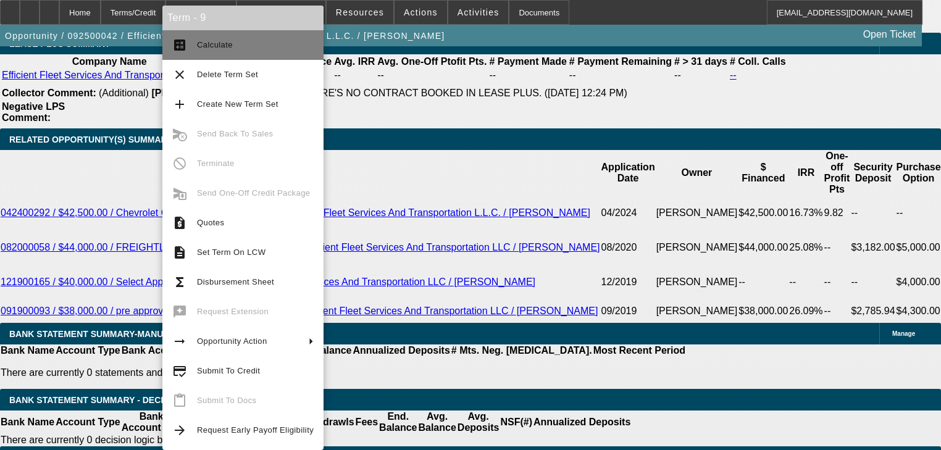
click at [207, 54] on button "calculate Calculate" at bounding box center [242, 45] width 161 height 30
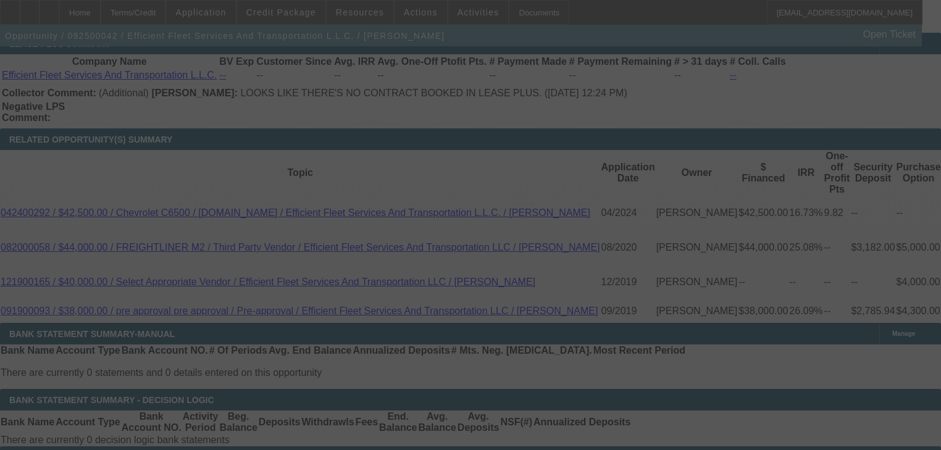
select select "0"
select select "2"
select select "0"
select select "6"
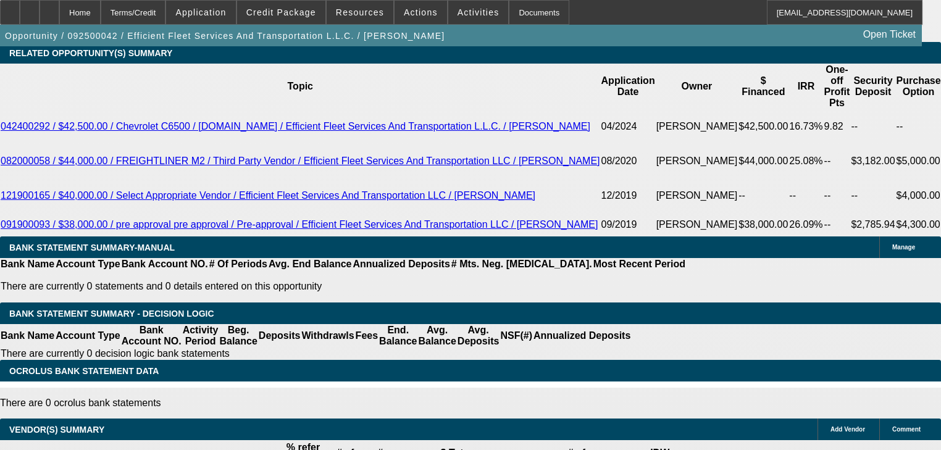
scroll to position [2235, 0]
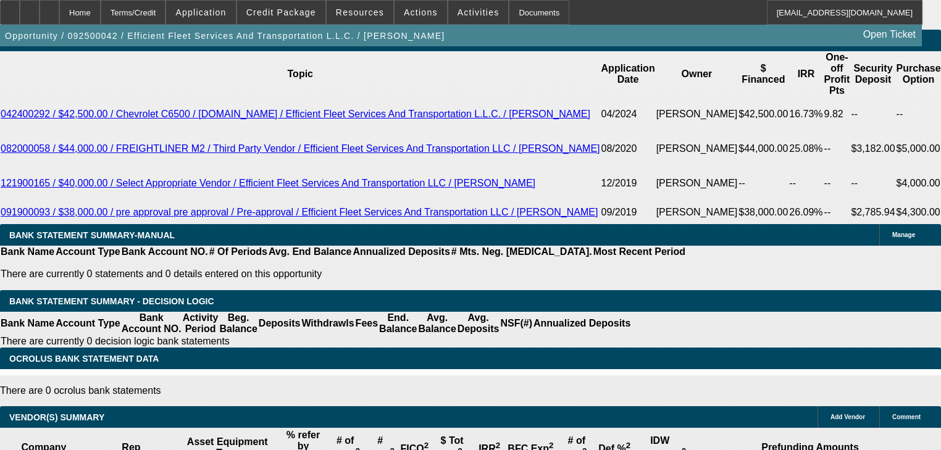
type input "1"
type input "UNKNOWN"
type input "$11,000.00"
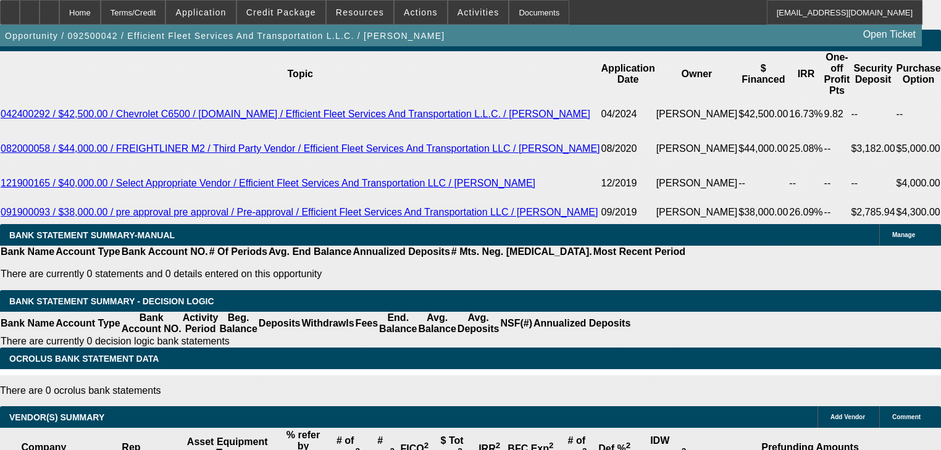
type input "0"
type input "1723.09"
type input "$0.00"
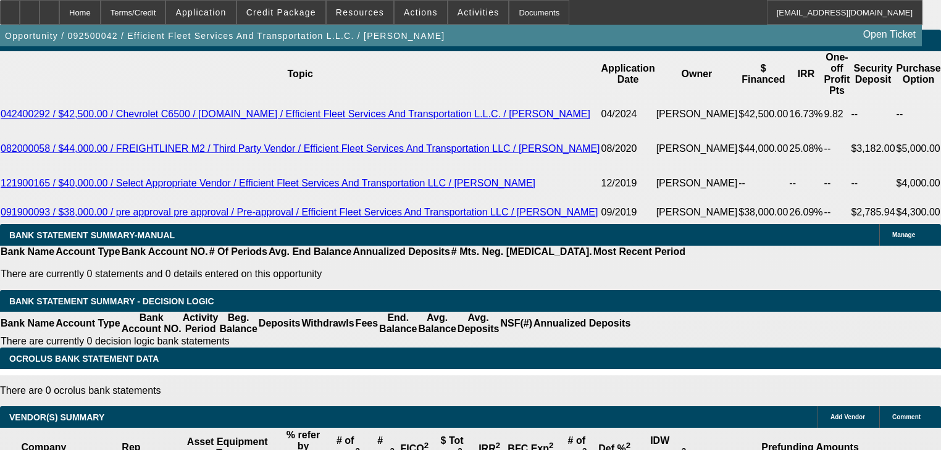
type input "1"
type input "$1,650.00"
type input "4.3"
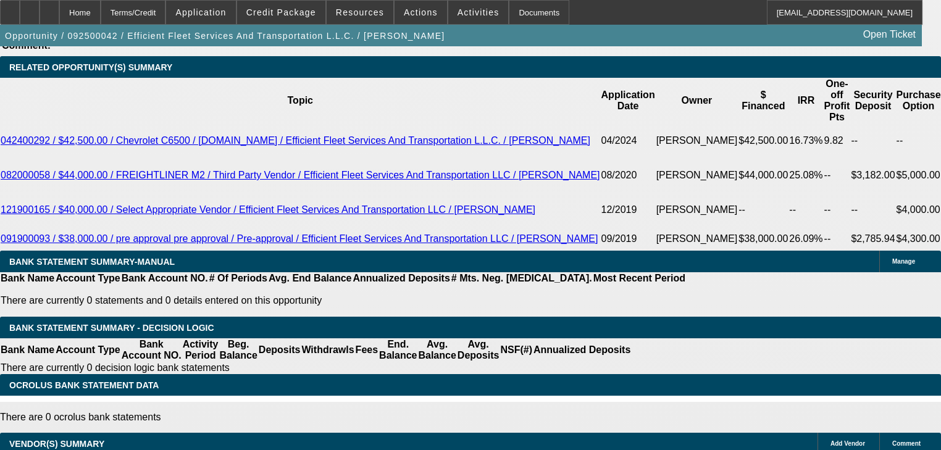
scroll to position [2185, 0]
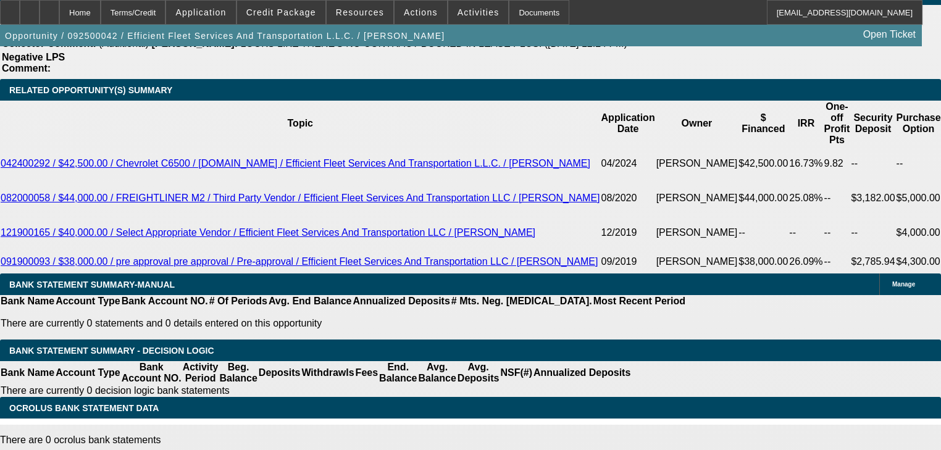
type input "1"
type input "1675"
type input "5.3"
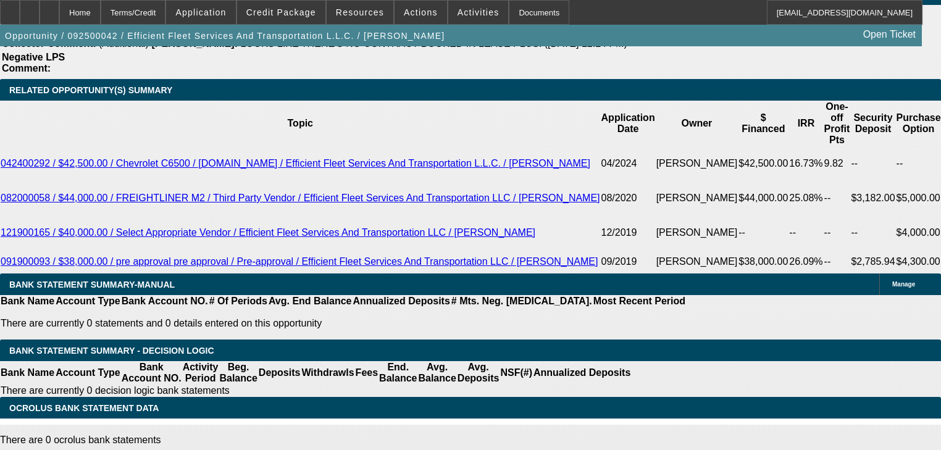
type input "$1,675.00"
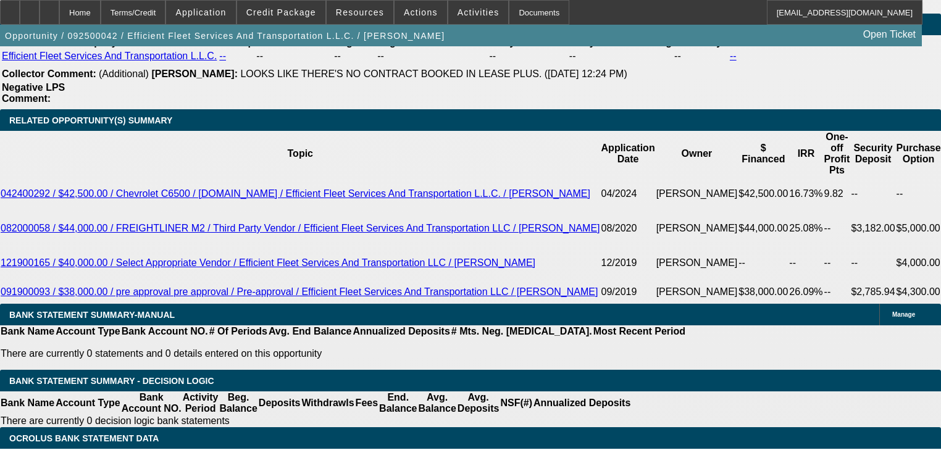
scroll to position [2087, 0]
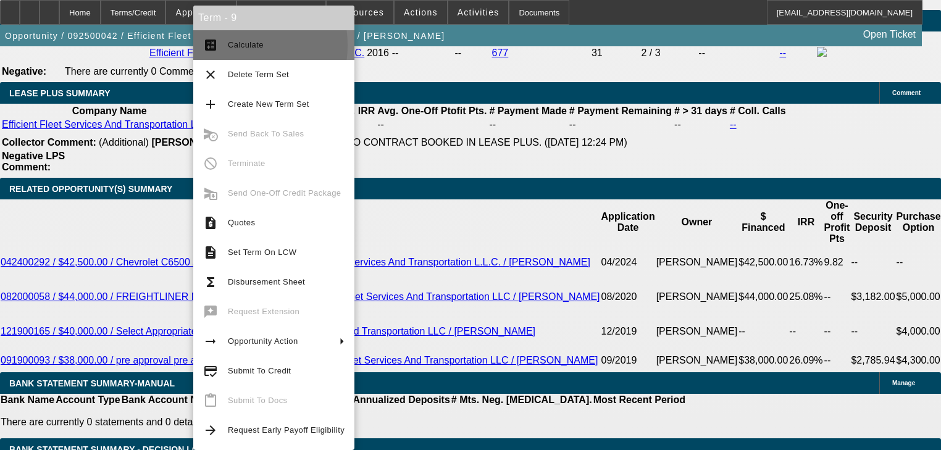
click at [232, 45] on span "Calculate" at bounding box center [246, 44] width 36 height 9
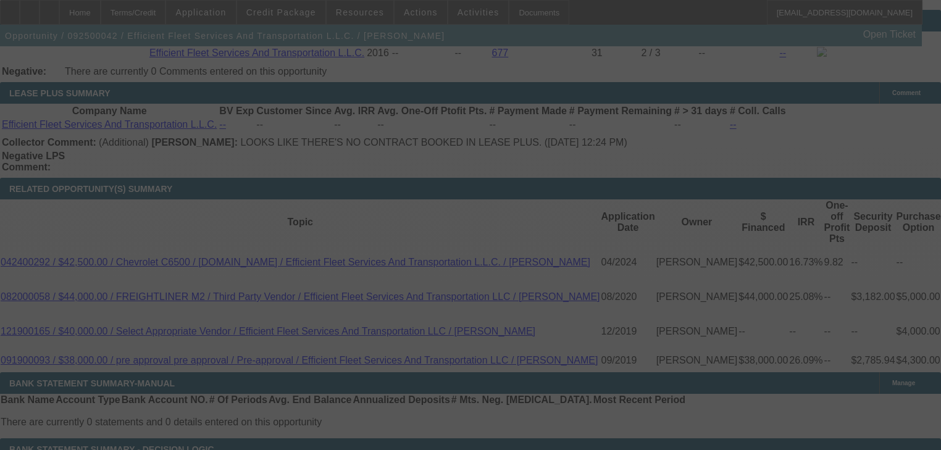
select select "0"
select select "2"
select select "0"
select select "6"
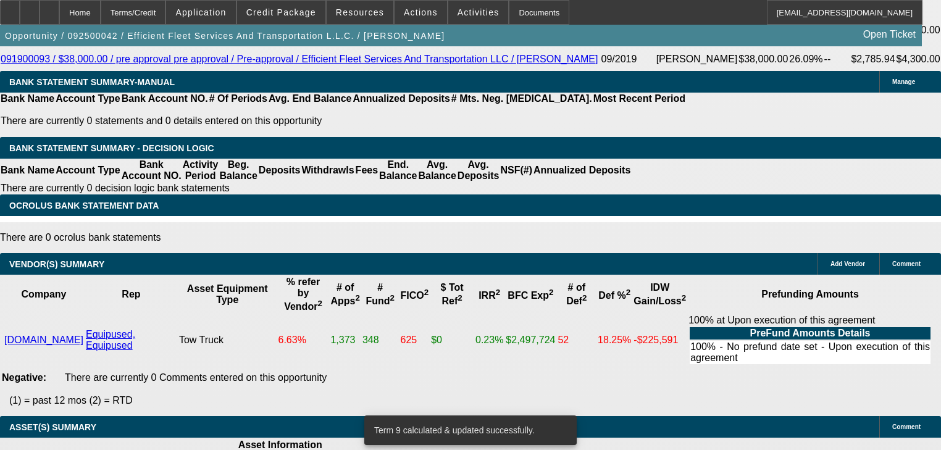
scroll to position [2417, 0]
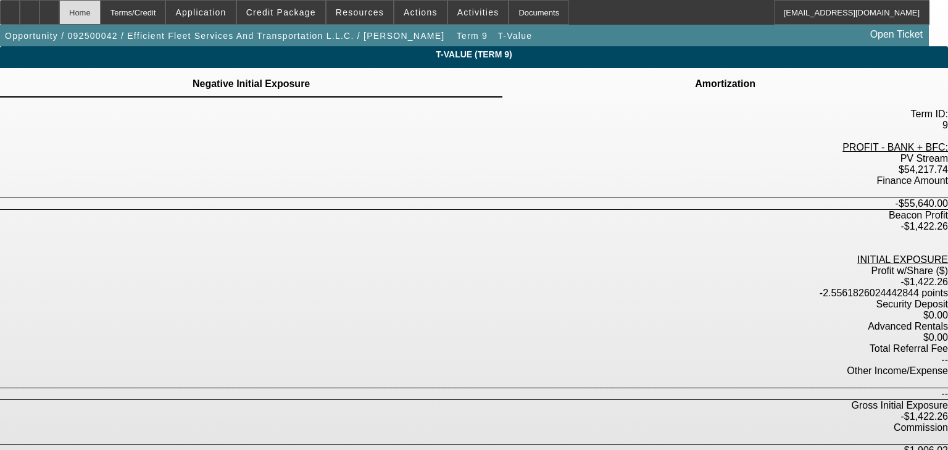
click at [101, 20] on div "Home" at bounding box center [79, 12] width 41 height 25
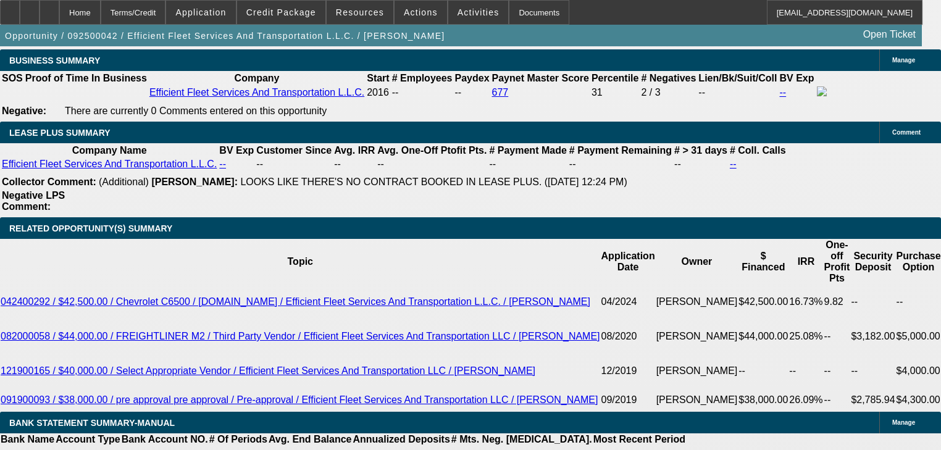
select select "0"
select select "2"
select select "0"
select select "6"
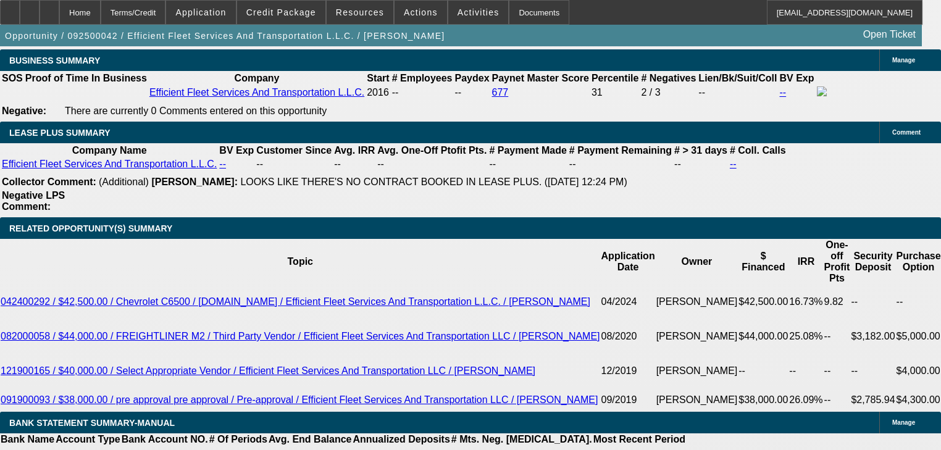
select select "0"
select select "3"
select select "0"
select select "6"
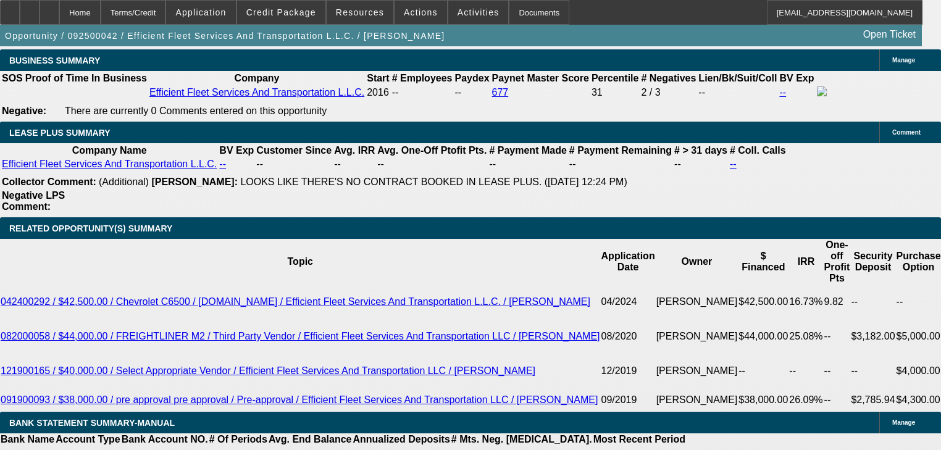
select select "0"
select select "2"
select select "0"
select select "6"
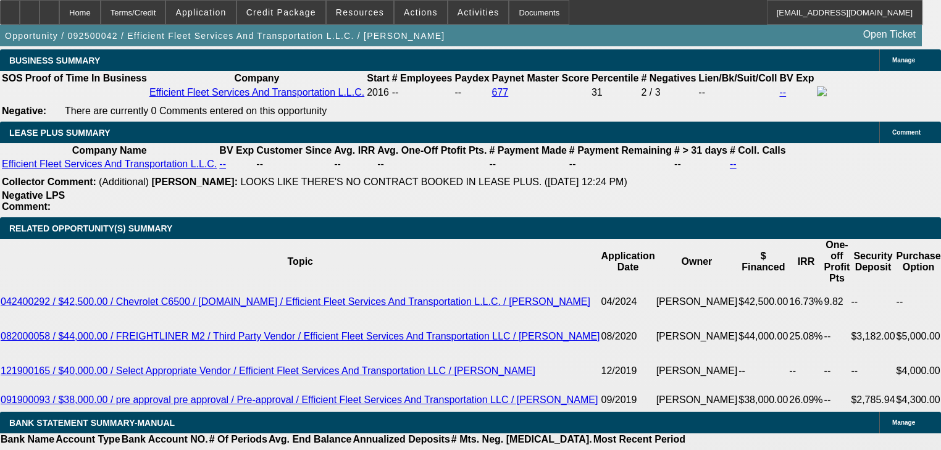
select select "0"
select select "2"
select select "0"
select select "6"
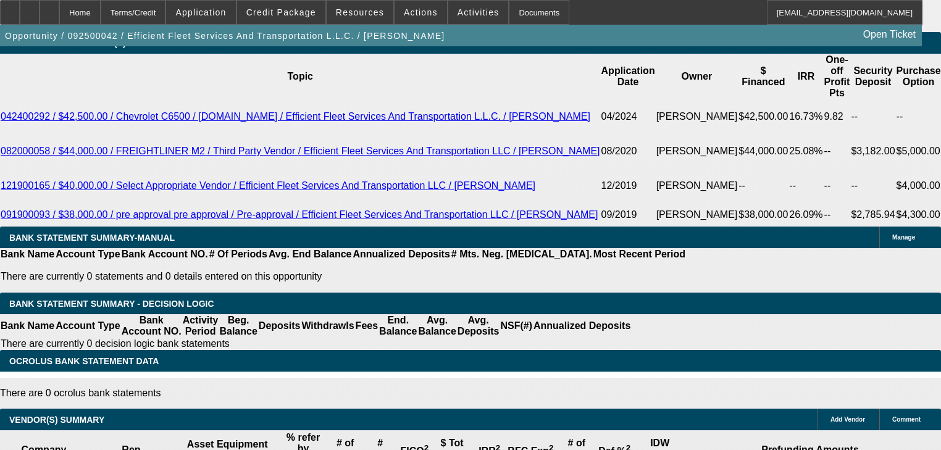
scroll to position [2245, 0]
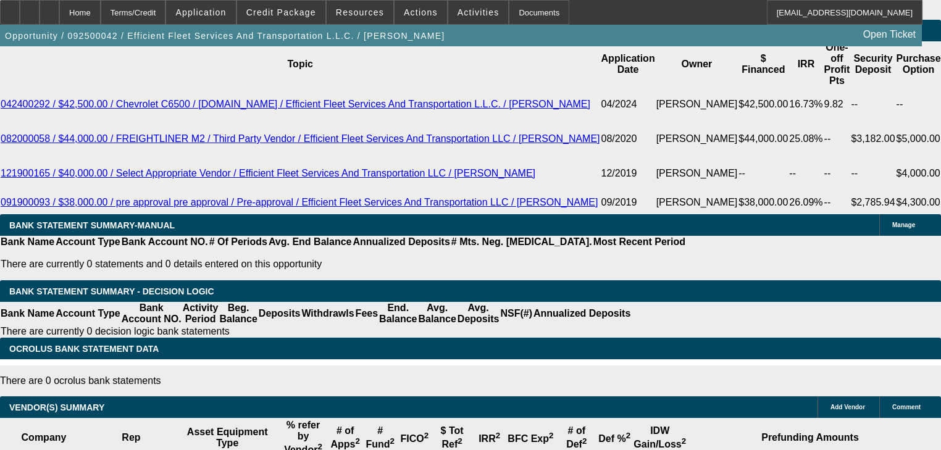
type input "1"
type input "UNKNOWN"
type input "$1,720.00"
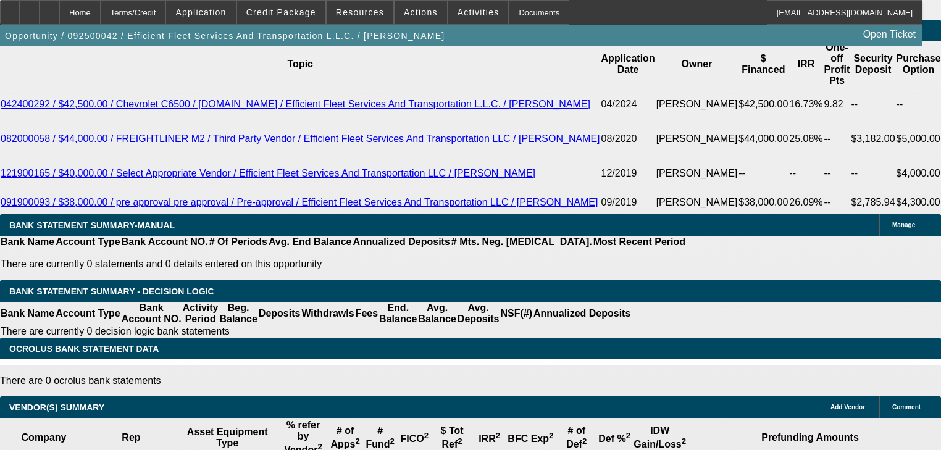
type input "7.1"
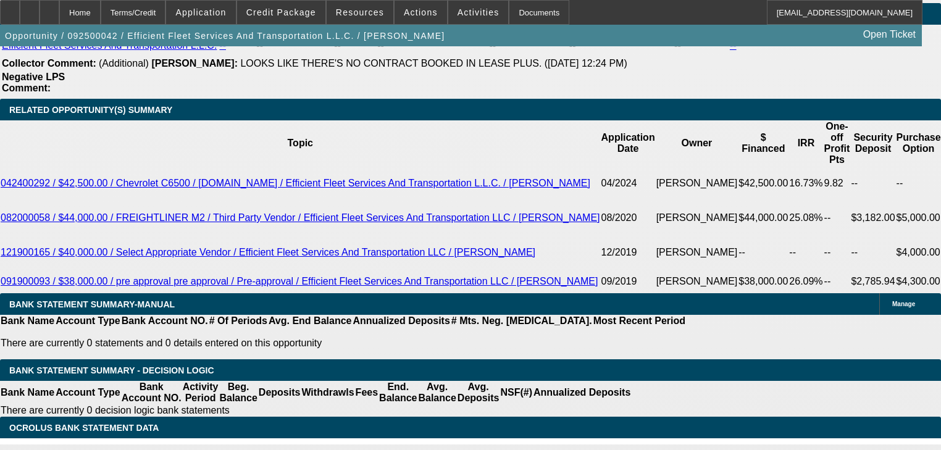
scroll to position [2146, 0]
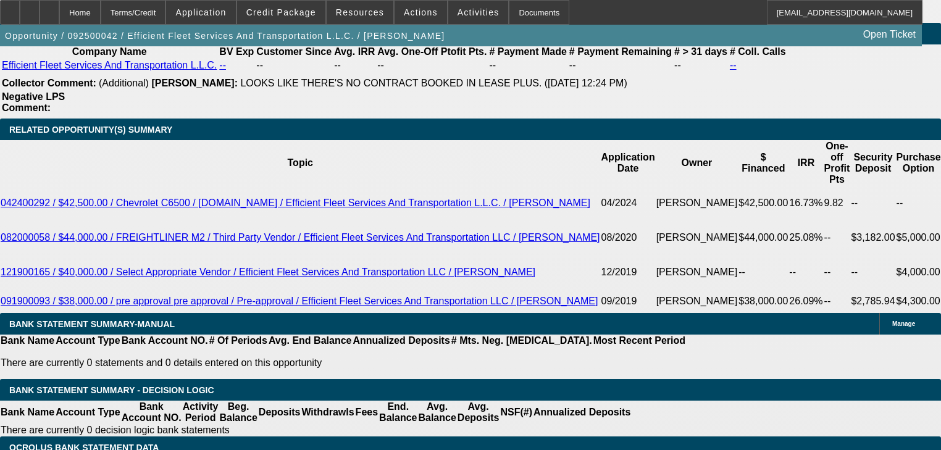
type input "$5,600.00"
type input "$0.00"
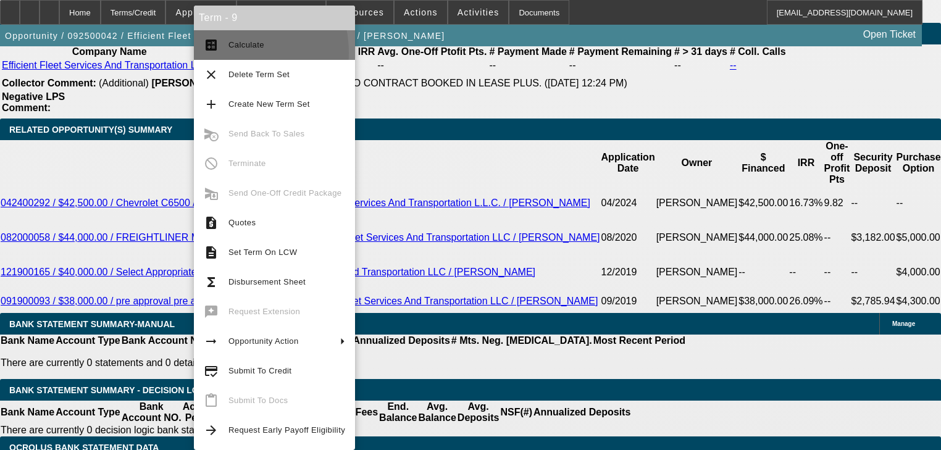
click at [223, 53] on button "calculate Calculate" at bounding box center [274, 45] width 161 height 30
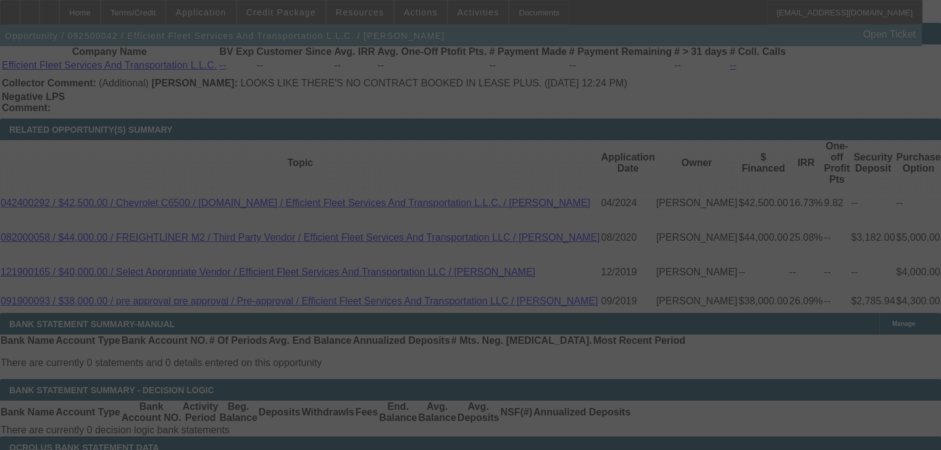
select select "0"
select select "2"
select select "0"
select select "6"
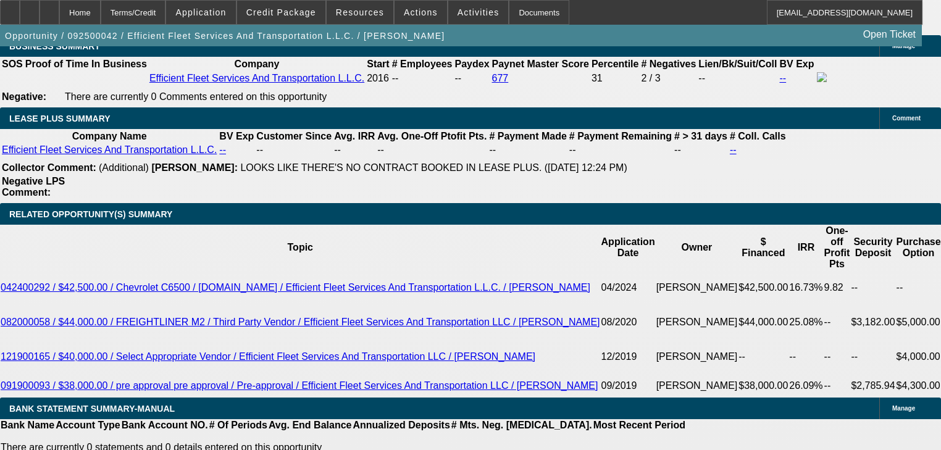
scroll to position [1941, 0]
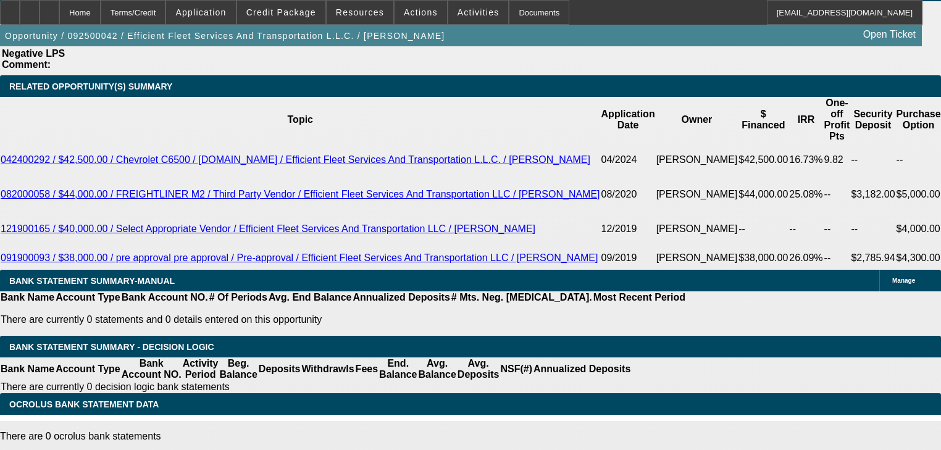
scroll to position [2188, 0]
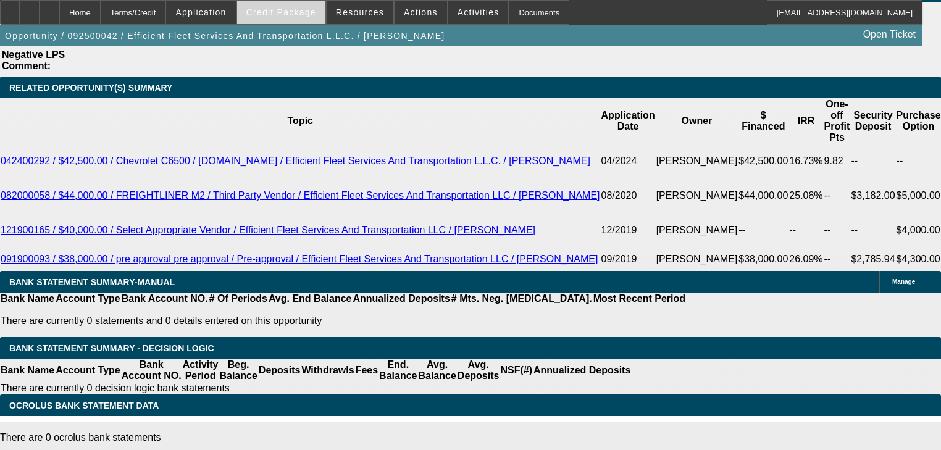
click at [300, 10] on span "Credit Package" at bounding box center [281, 12] width 70 height 10
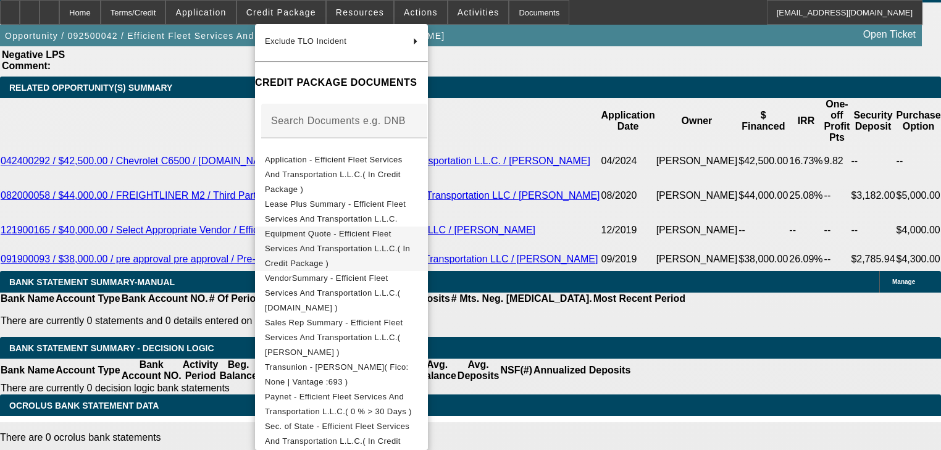
scroll to position [328, 0]
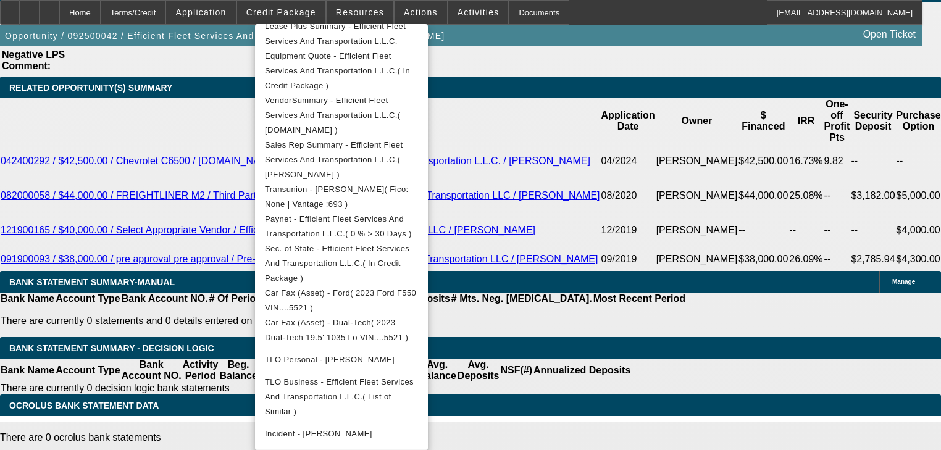
drag, startPoint x: 426, startPoint y: 420, endPoint x: 428, endPoint y: 390, distance: 29.7
click at [428, 390] on div "Preview Credit Package Add Document Compile Credit Package Manage Credit Packag…" at bounding box center [341, 127] width 173 height 862
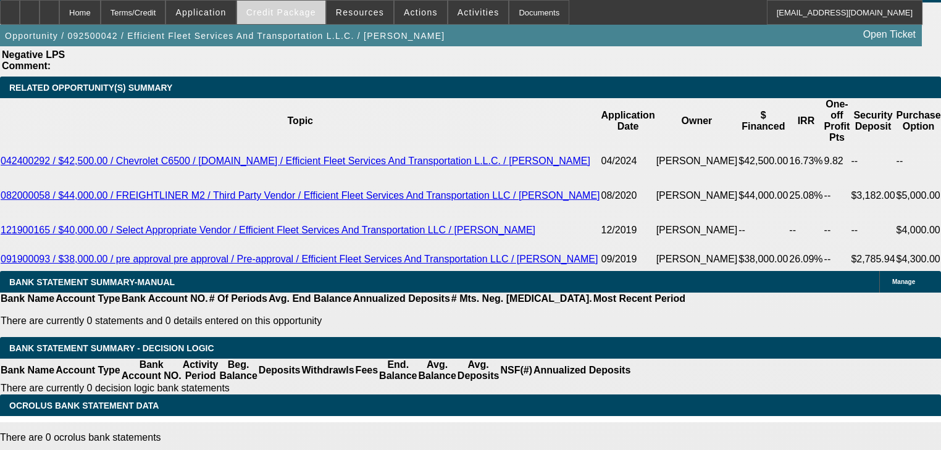
click at [316, 15] on span "Credit Package" at bounding box center [281, 12] width 70 height 10
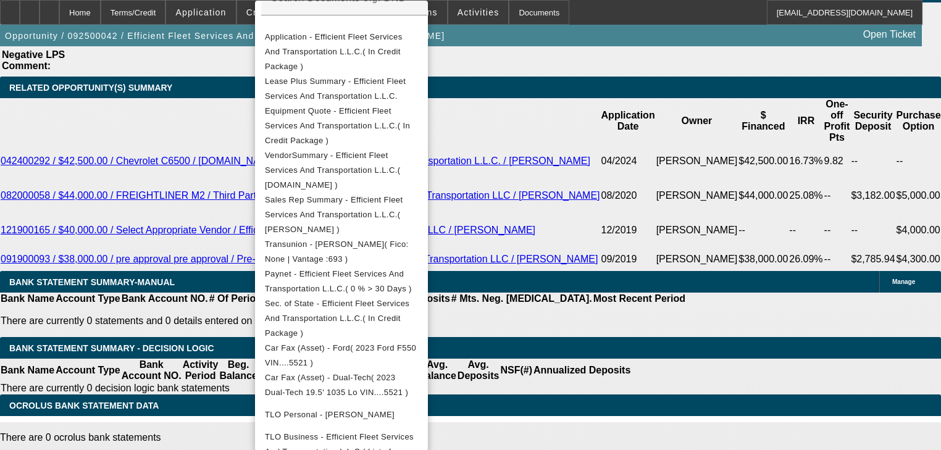
scroll to position [304, 0]
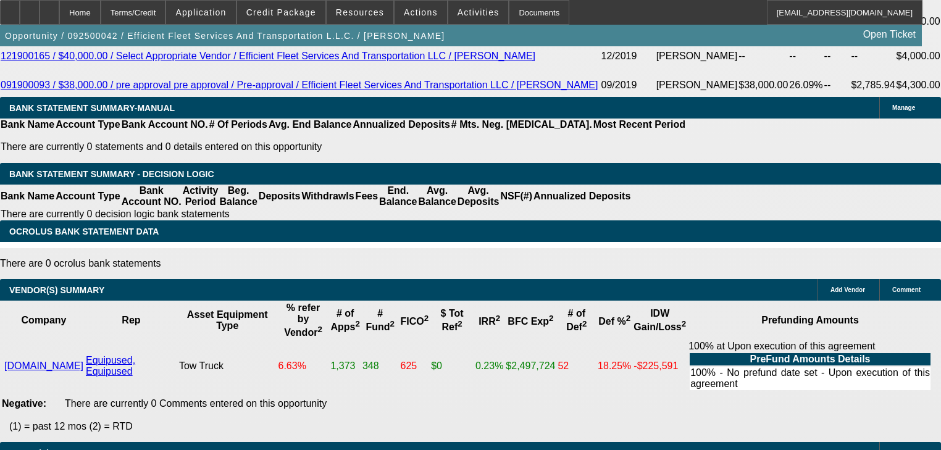
scroll to position [2652, 0]
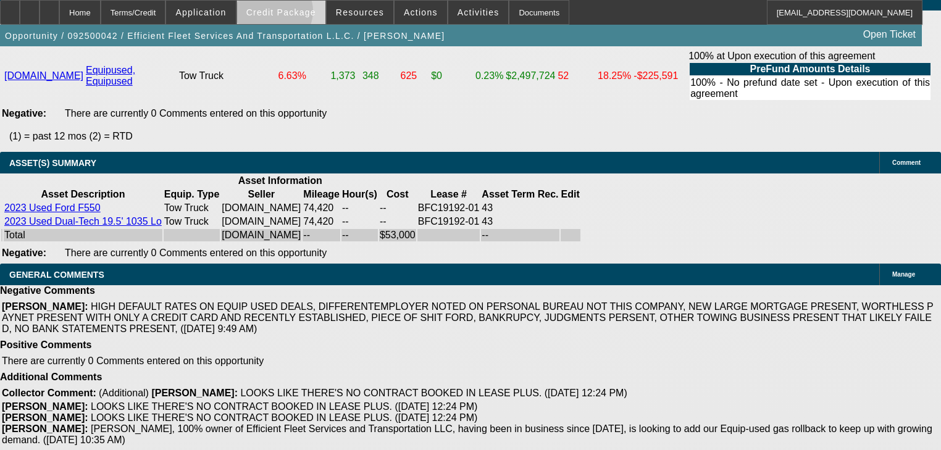
click at [292, 14] on span "Credit Package" at bounding box center [281, 12] width 70 height 10
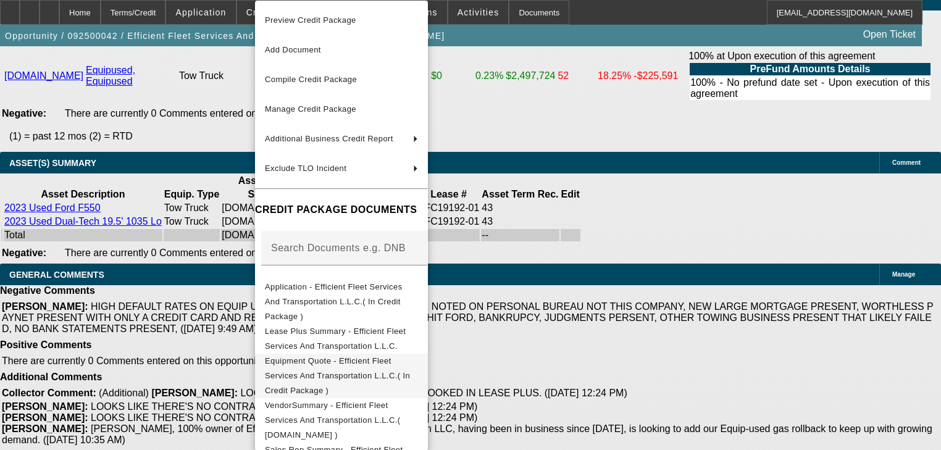
drag, startPoint x: 341, startPoint y: 323, endPoint x: 341, endPoint y: 351, distance: 27.8
click at [341, 351] on div "Preview Credit Package Add Document Compile Credit Package Manage Credit Packag…" at bounding box center [341, 432] width 173 height 862
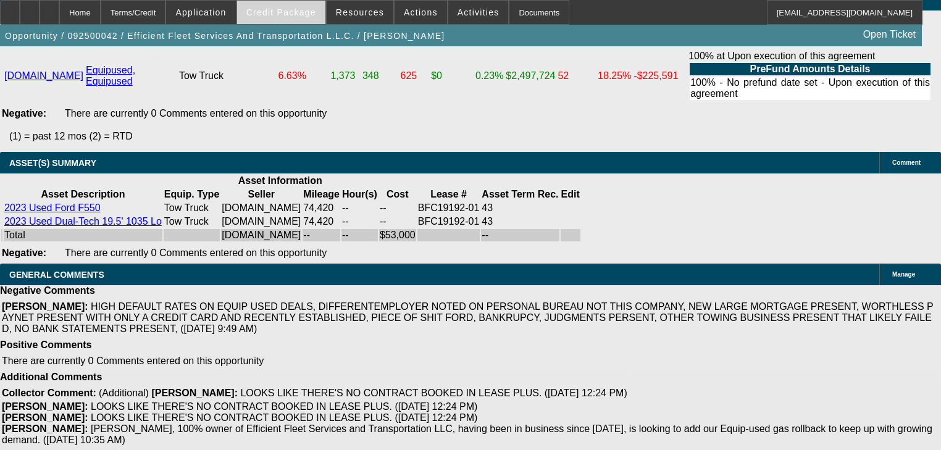
click at [294, 7] on span "Credit Package" at bounding box center [281, 12] width 70 height 10
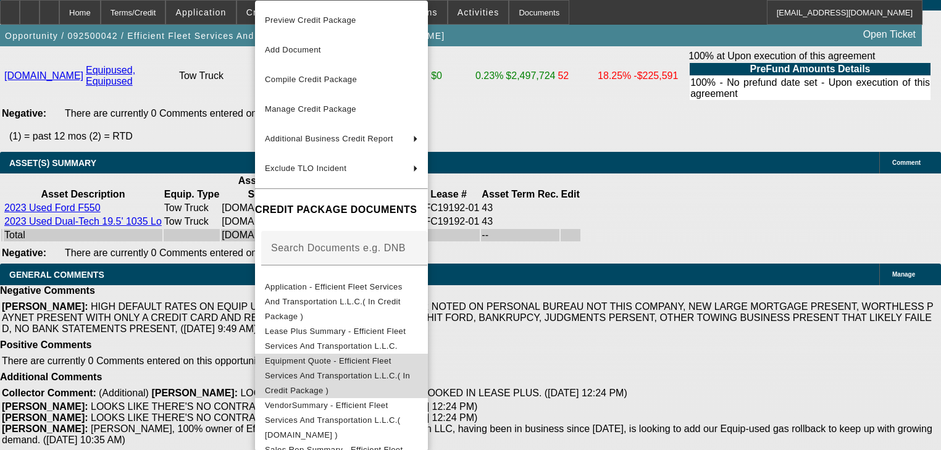
click at [342, 358] on span "Equipment Quote - Efficient Fleet Services And Transportation L.L.C.( In Credit…" at bounding box center [341, 376] width 153 height 44
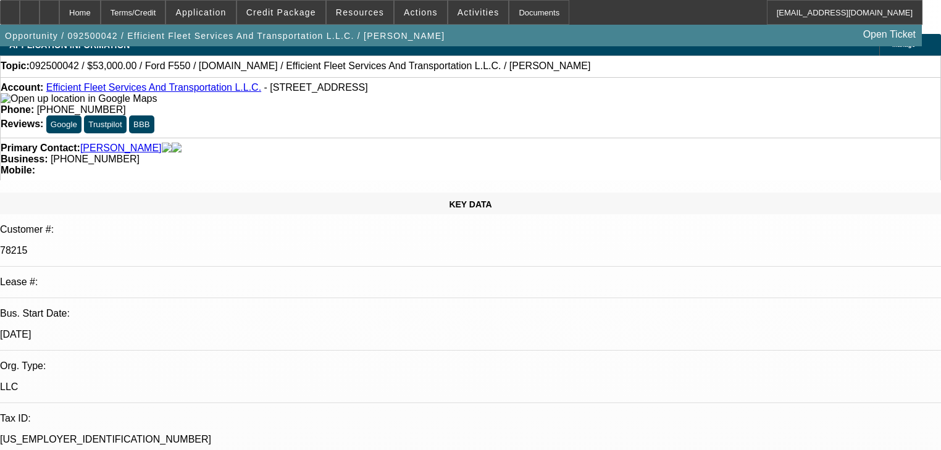
scroll to position [0, 0]
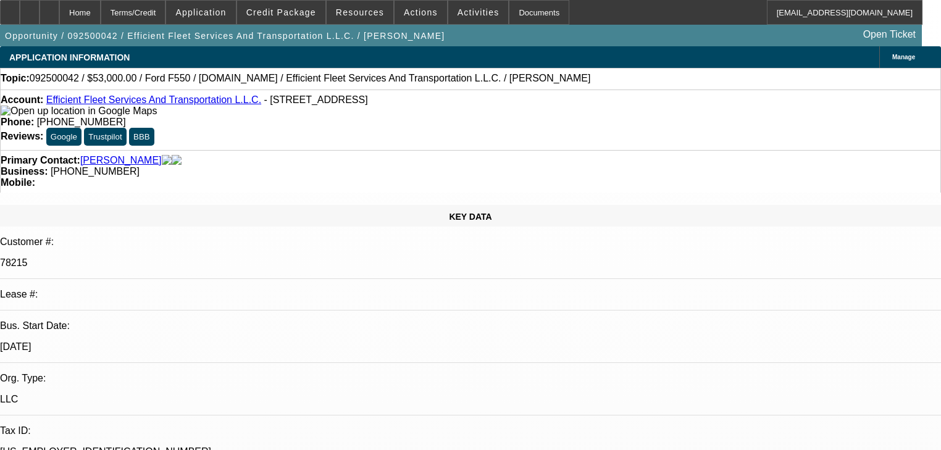
select select "0"
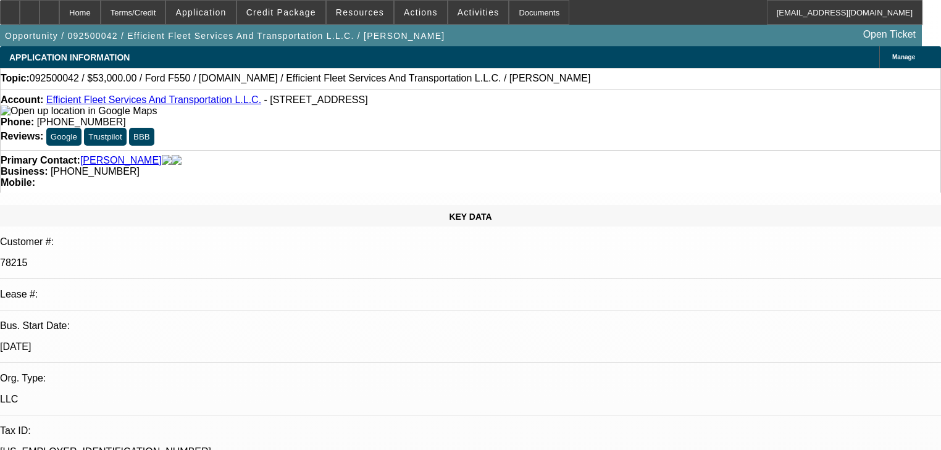
select select "0"
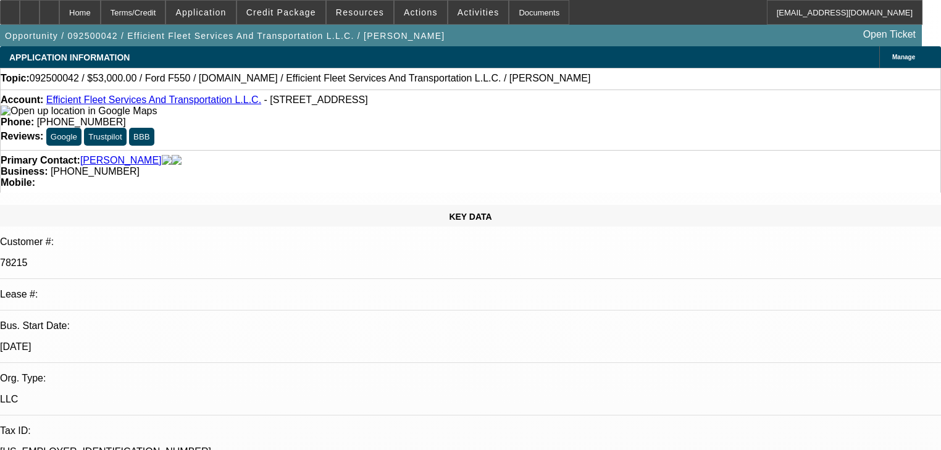
select select "0"
select select "1"
select select "2"
select select "6"
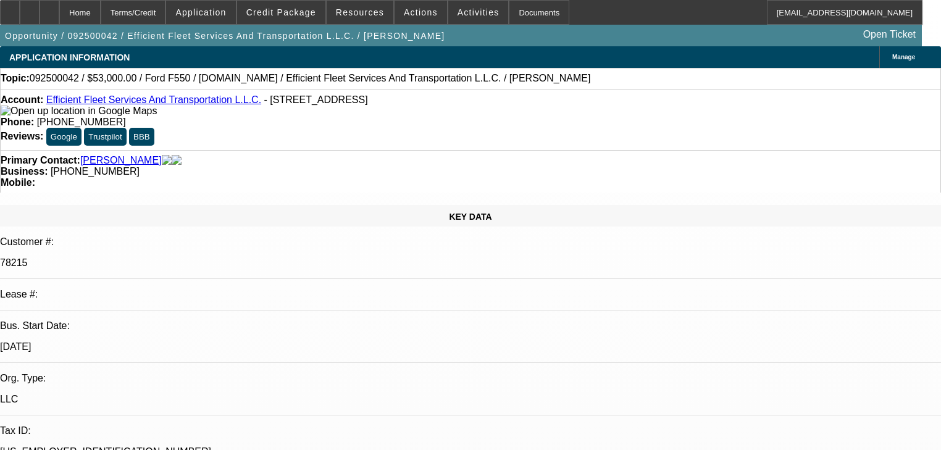
select select "1"
select select "3"
select select "6"
select select "1"
select select "2"
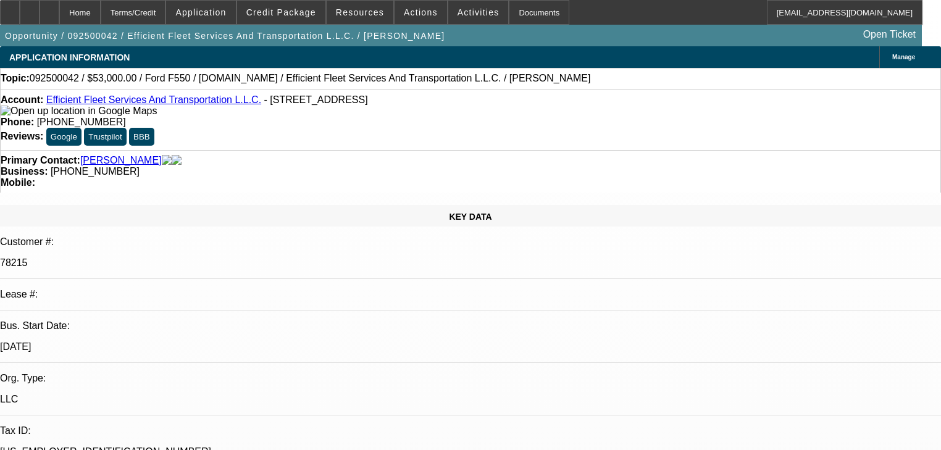
select select "6"
select select "1"
select select "2"
select select "6"
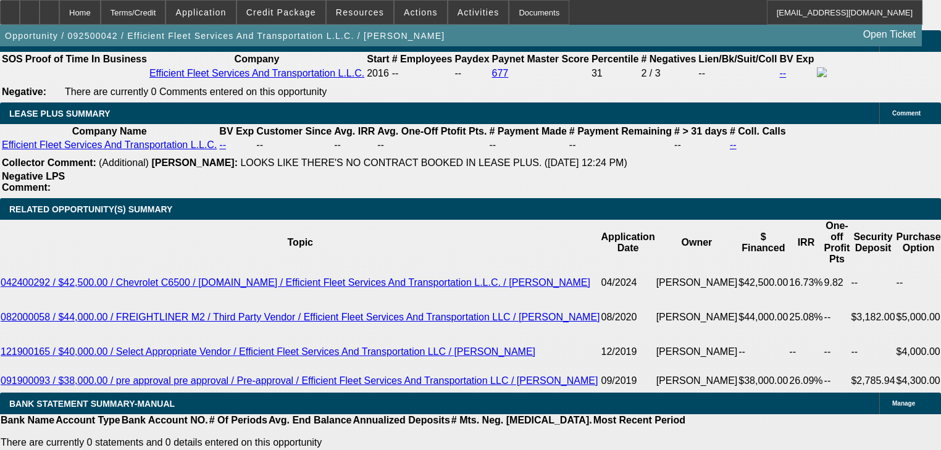
scroll to position [2074, 0]
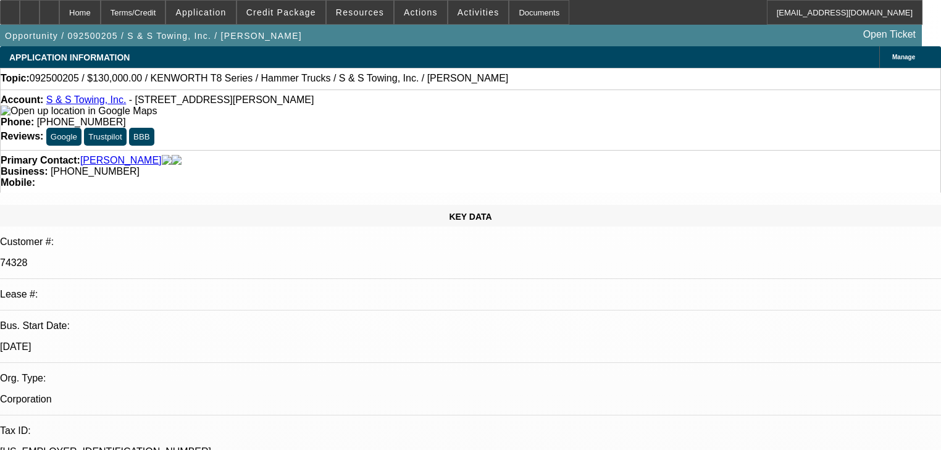
select select "0"
select select "2"
select select "0"
select select "6"
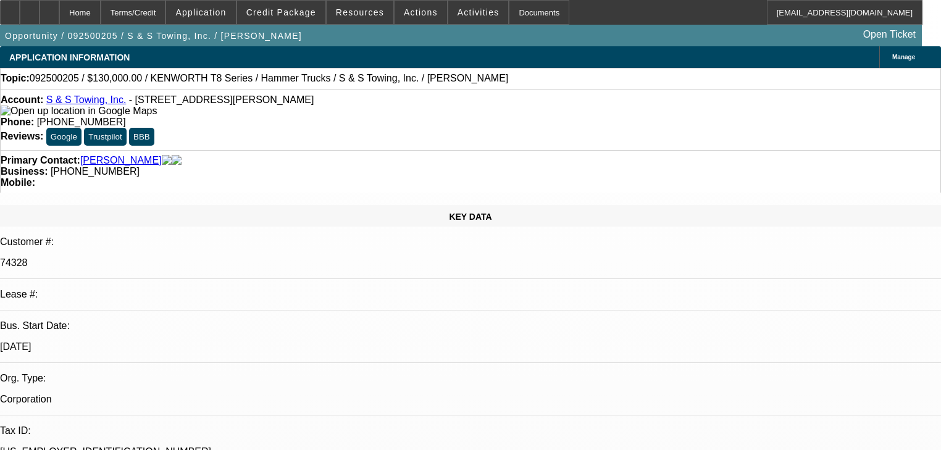
select select "0"
select select "2"
select select "0"
select select "6"
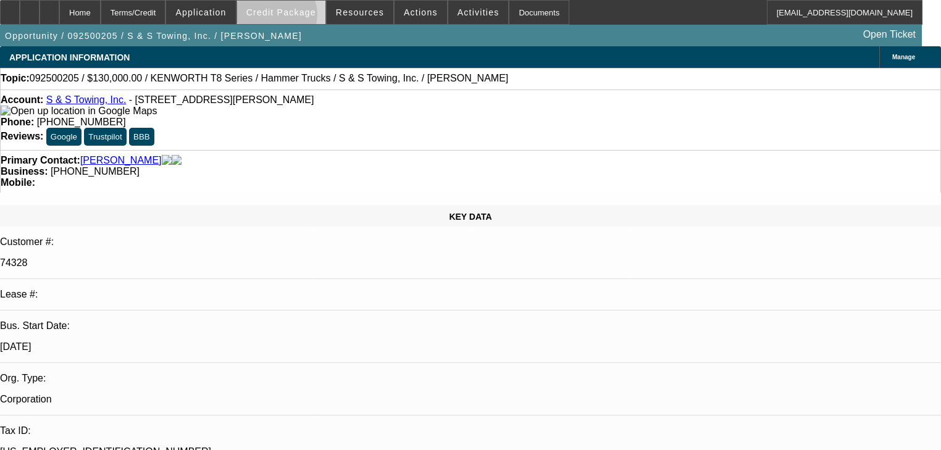
click at [294, 17] on span at bounding box center [281, 13] width 88 height 30
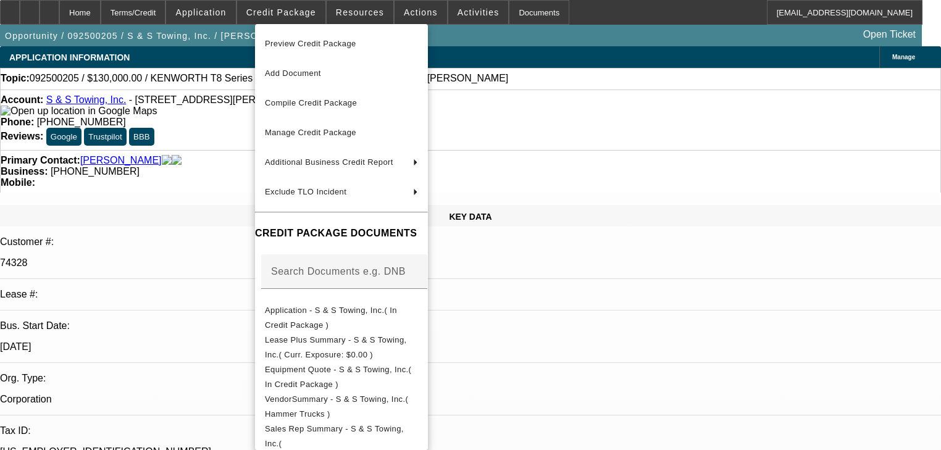
click at [247, 17] on div at bounding box center [470, 225] width 941 height 450
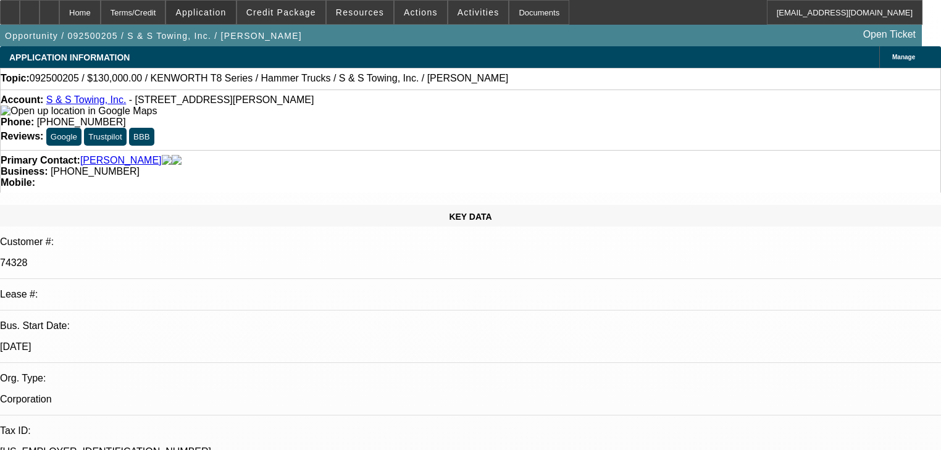
click at [235, 17] on span at bounding box center [200, 13] width 69 height 30
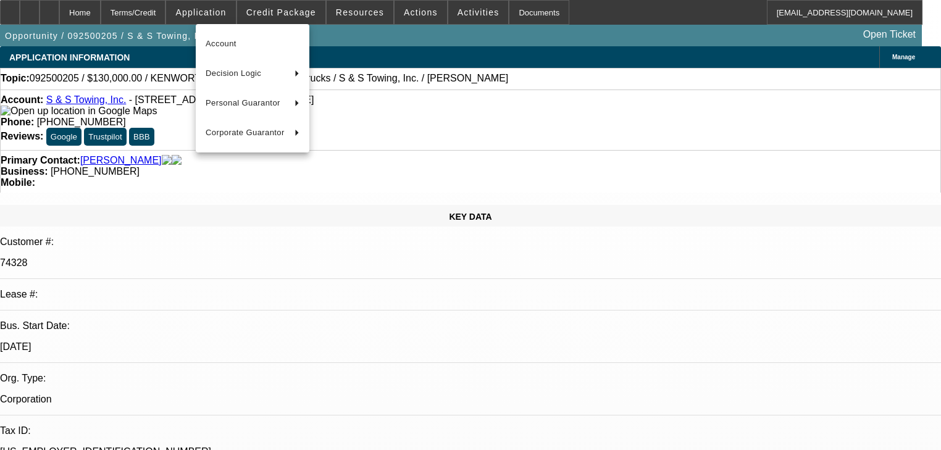
click at [274, 13] on div at bounding box center [470, 225] width 941 height 450
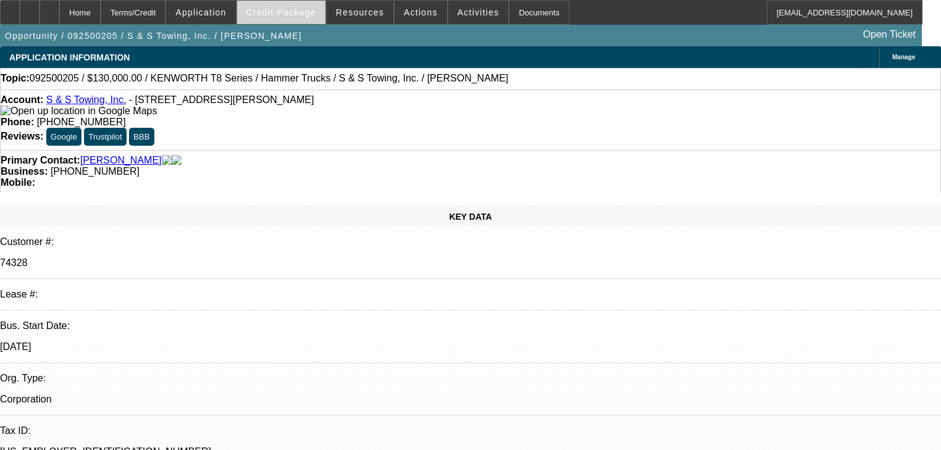
click at [311, 20] on span at bounding box center [281, 13] width 88 height 30
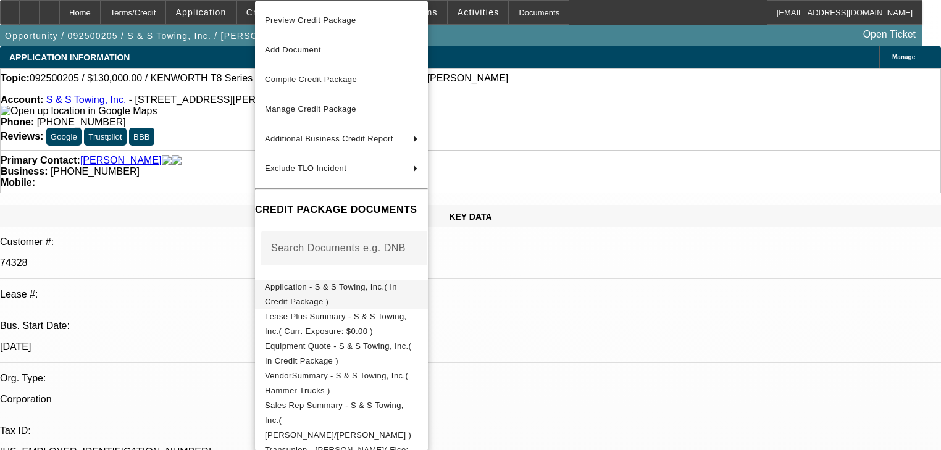
click at [327, 283] on span "Application - S & S Towing, Inc.( In Credit Package )" at bounding box center [341, 295] width 153 height 30
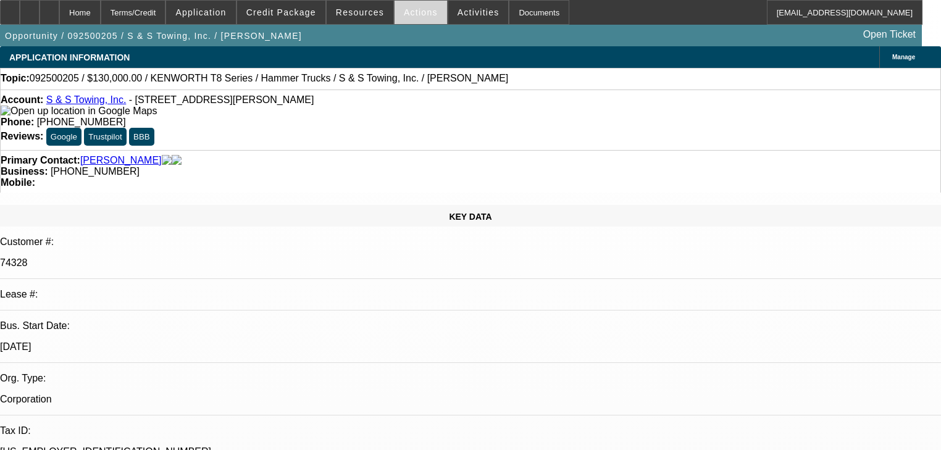
click at [404, 13] on span "Actions" at bounding box center [421, 12] width 34 height 10
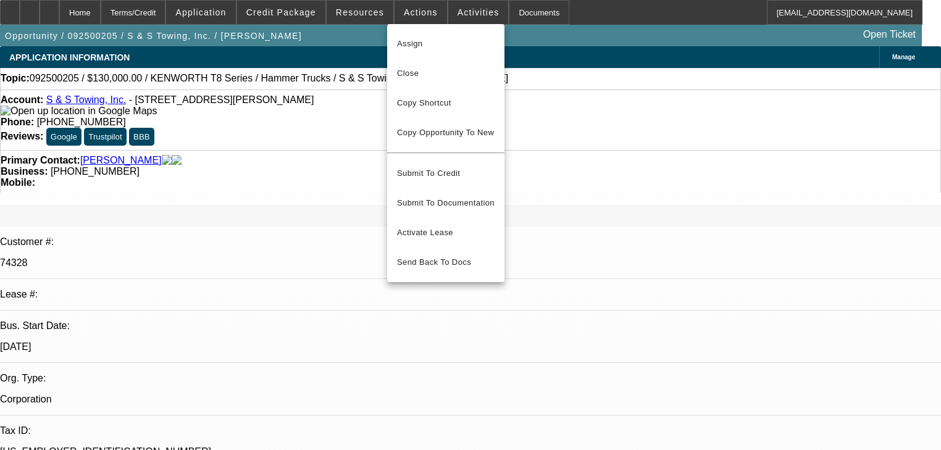
click at [454, 14] on div at bounding box center [470, 225] width 941 height 450
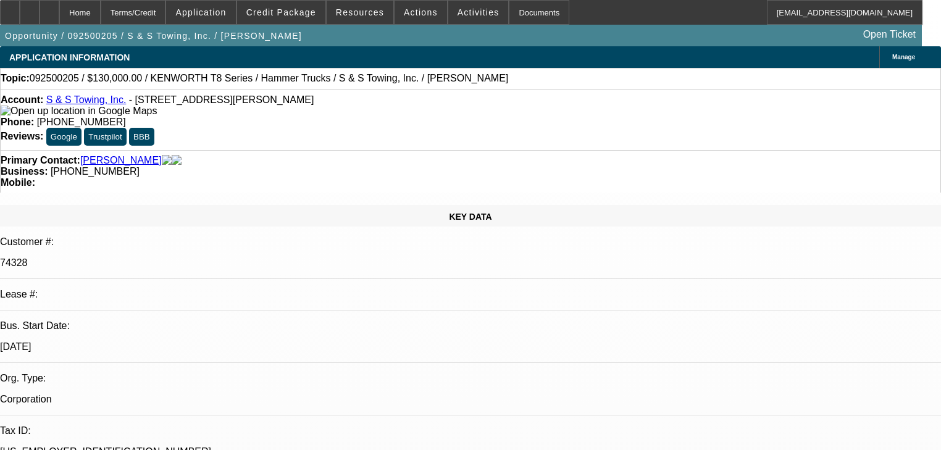
click at [457, 14] on span "Activities" at bounding box center [478, 12] width 42 height 10
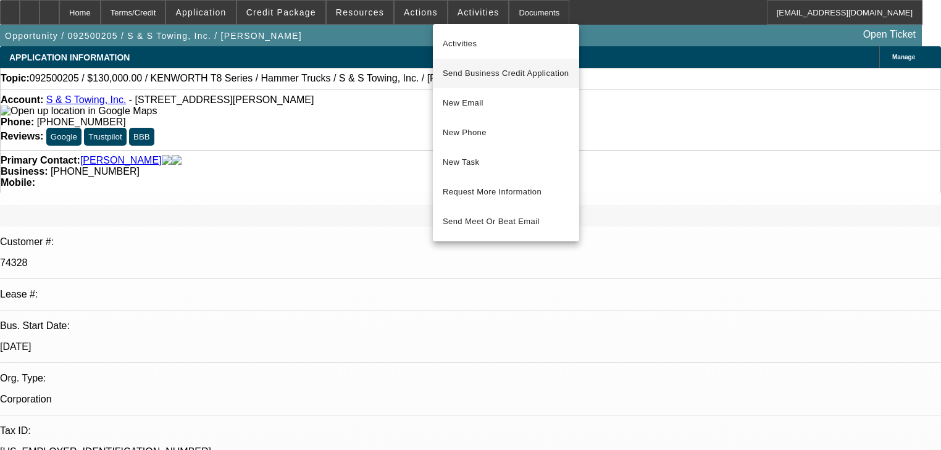
click at [470, 72] on span "Send Business Credit Application" at bounding box center [506, 73] width 127 height 15
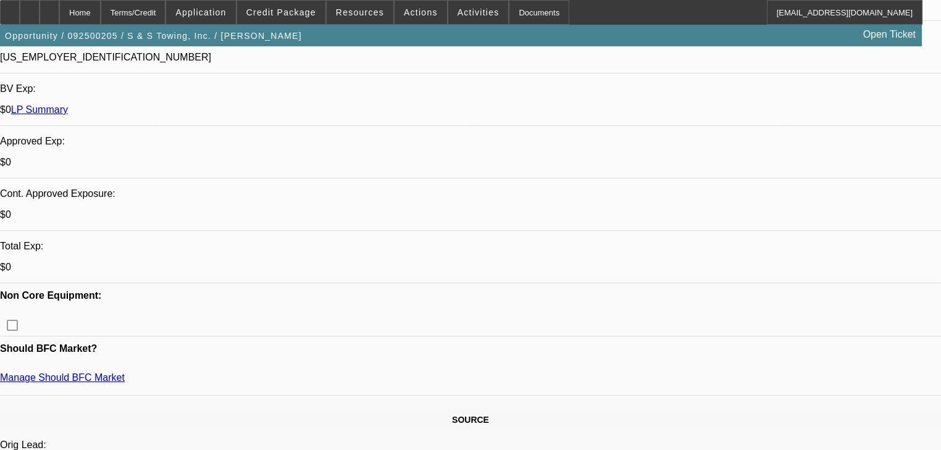
scroll to position [444, 0]
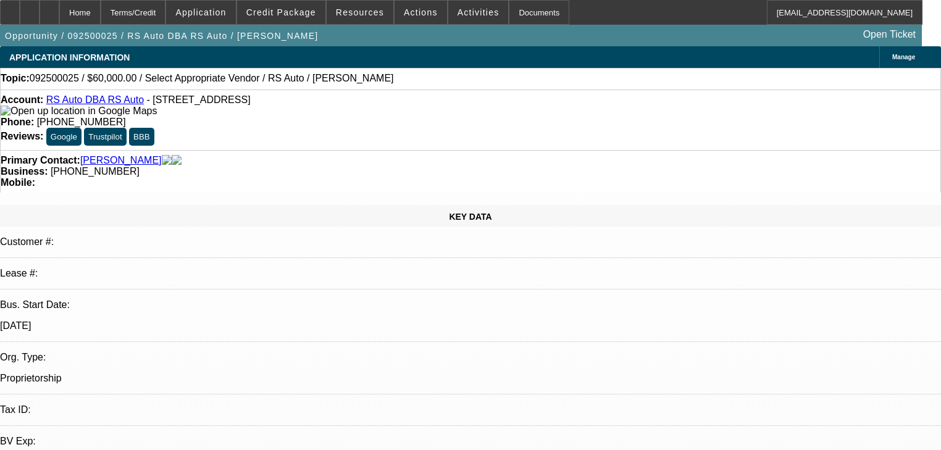
select select "0"
select select "2"
select select "0.1"
select select "4"
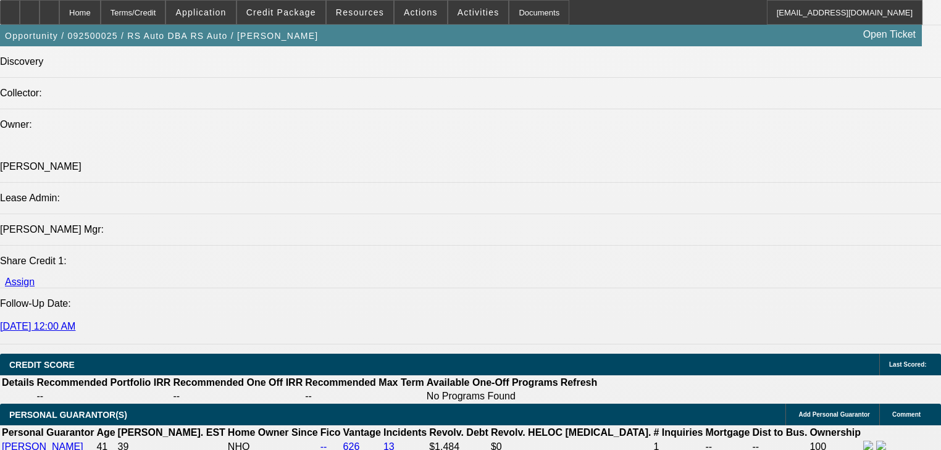
scroll to position [1383, 0]
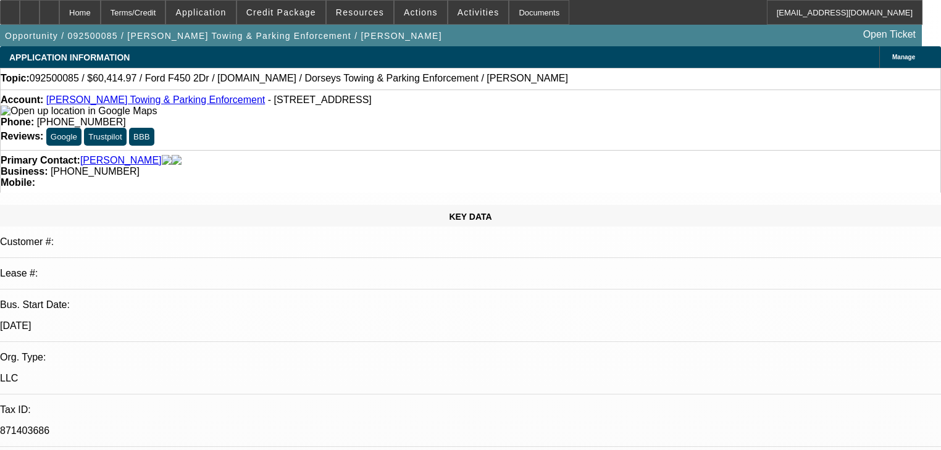
select select "2"
select select "0"
select select "6"
select select "2"
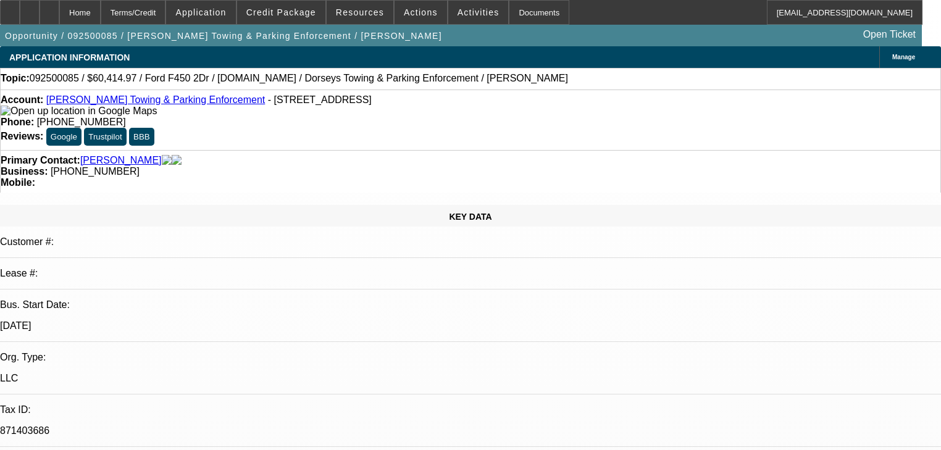
select select "2"
select select "0"
select select "6"
select select "0"
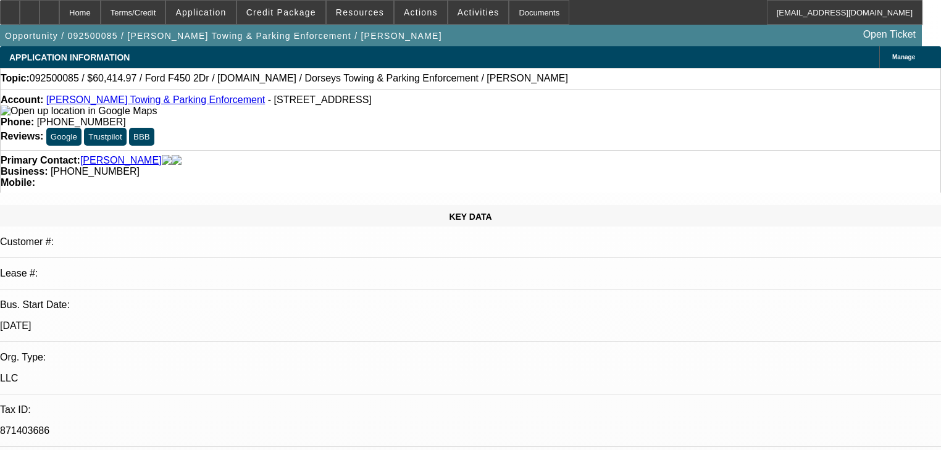
select select "2"
select select "0"
select select "6"
select select "0"
select select "2"
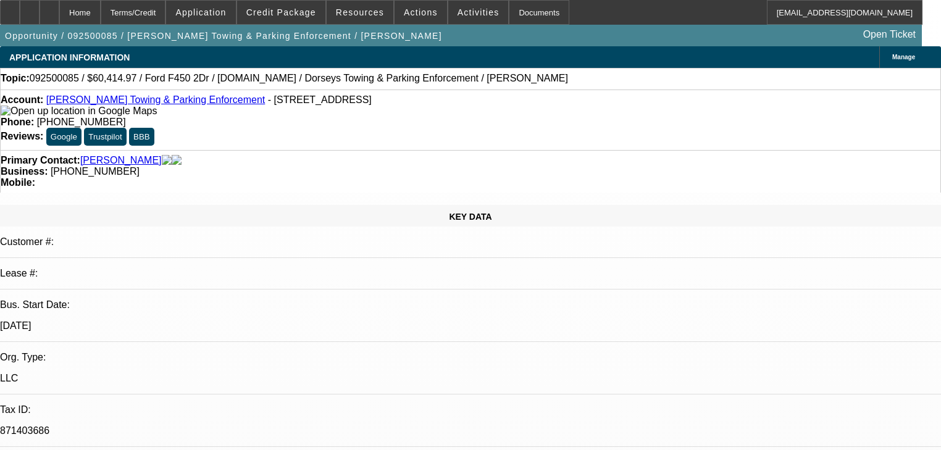
select select "2"
select select "0"
select select "6"
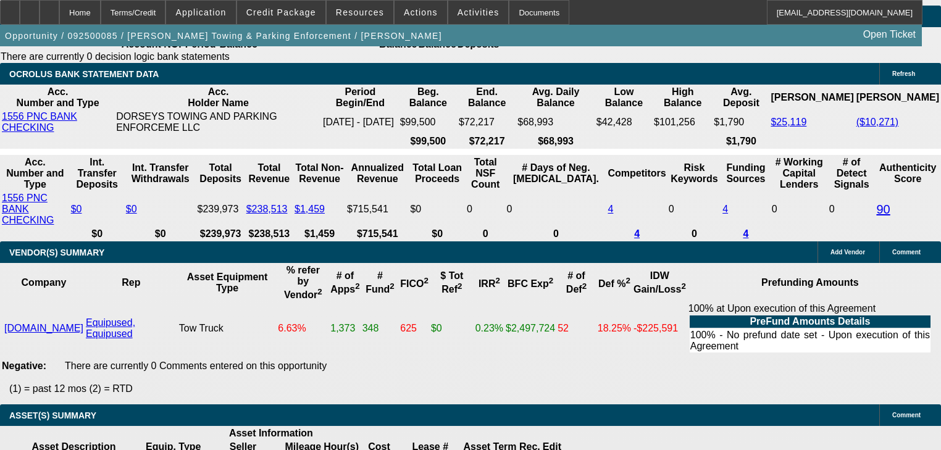
scroll to position [2272, 0]
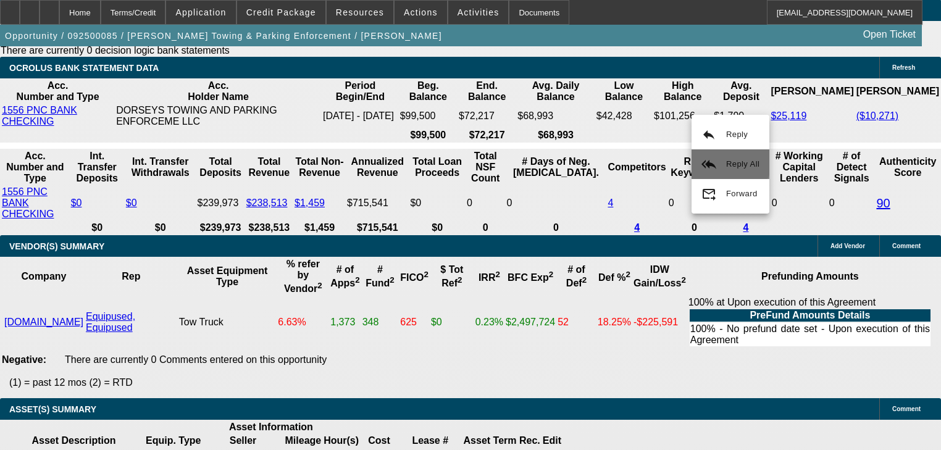
click at [711, 152] on button "reply_all Reply All" at bounding box center [730, 164] width 78 height 30
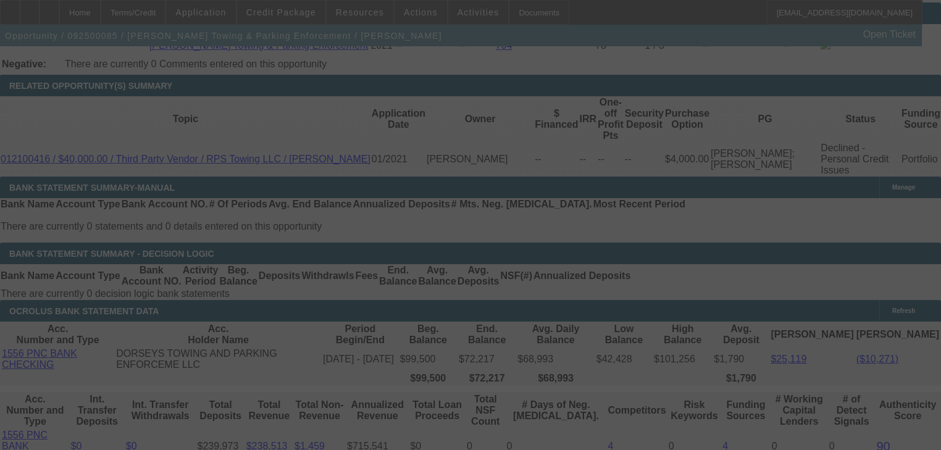
scroll to position [2094, 0]
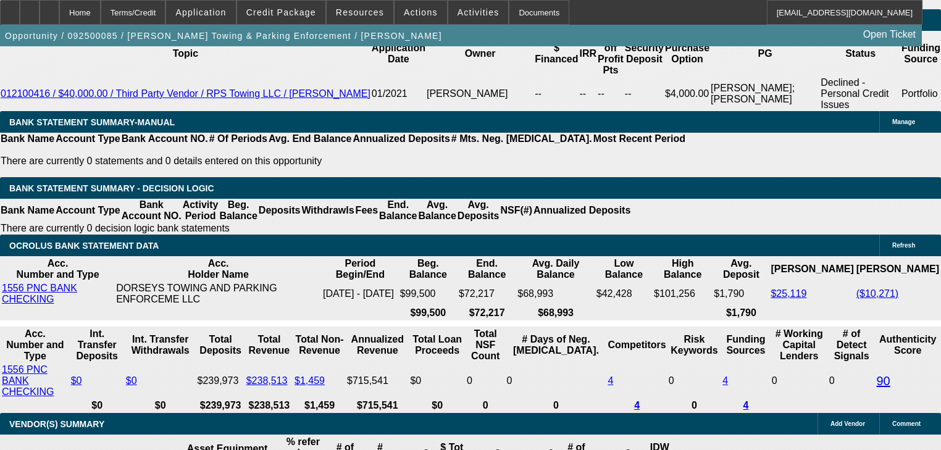
select select "2"
select select "0"
select select "6"
select select "2"
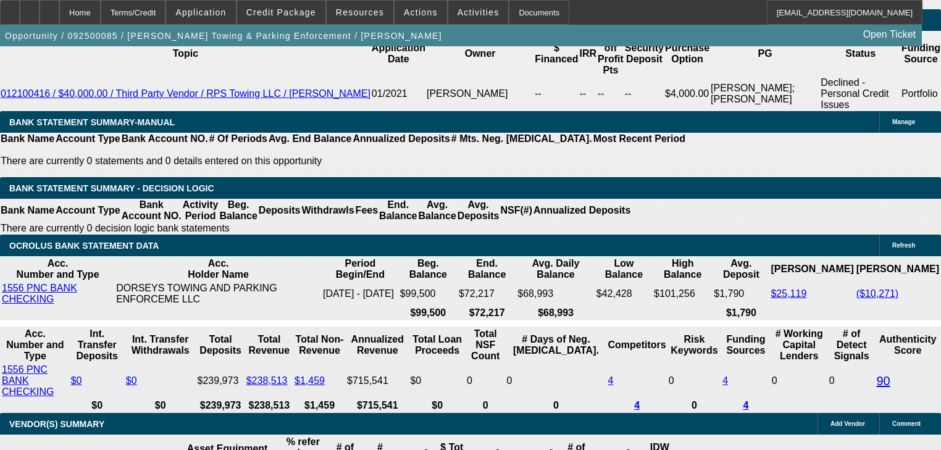
select select "2"
select select "0"
select select "6"
select select "0"
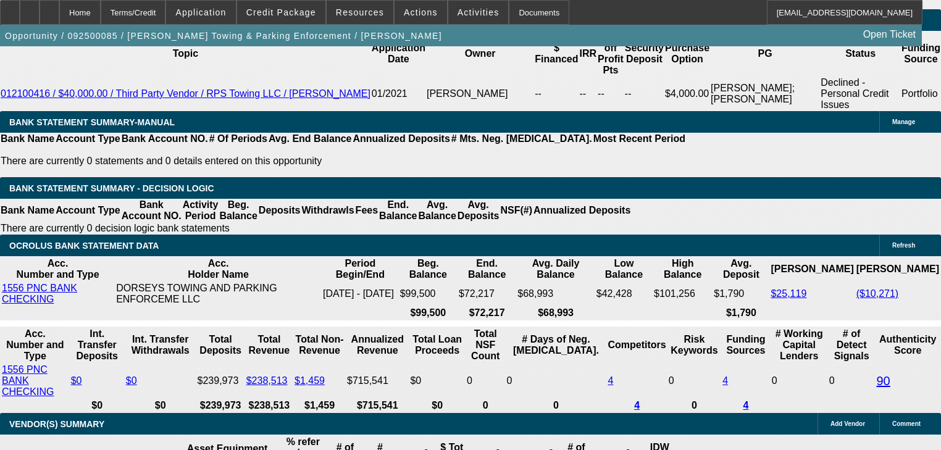
select select "2"
select select "0"
select select "6"
select select "0"
select select "2"
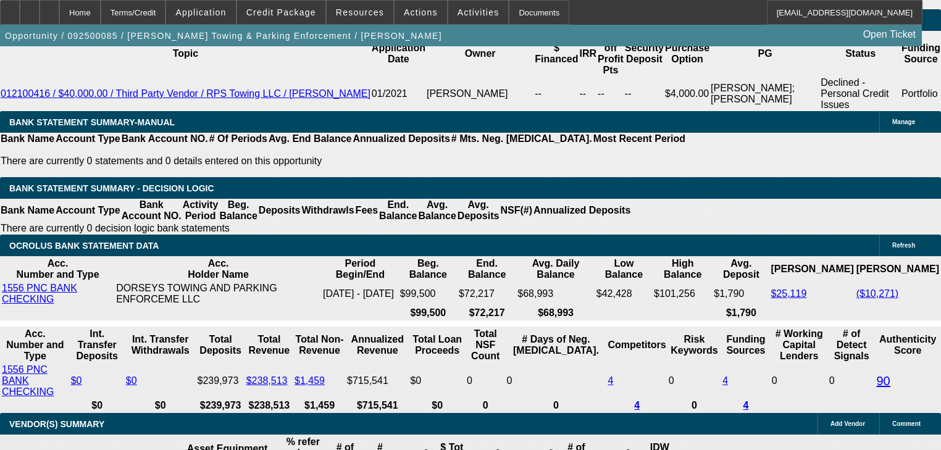
select select "2"
select select "0"
select select "6"
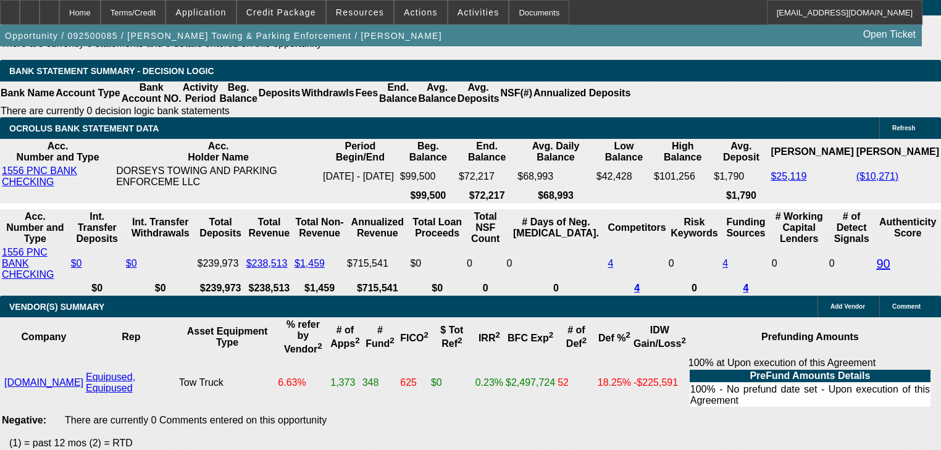
scroll to position [2242, 0]
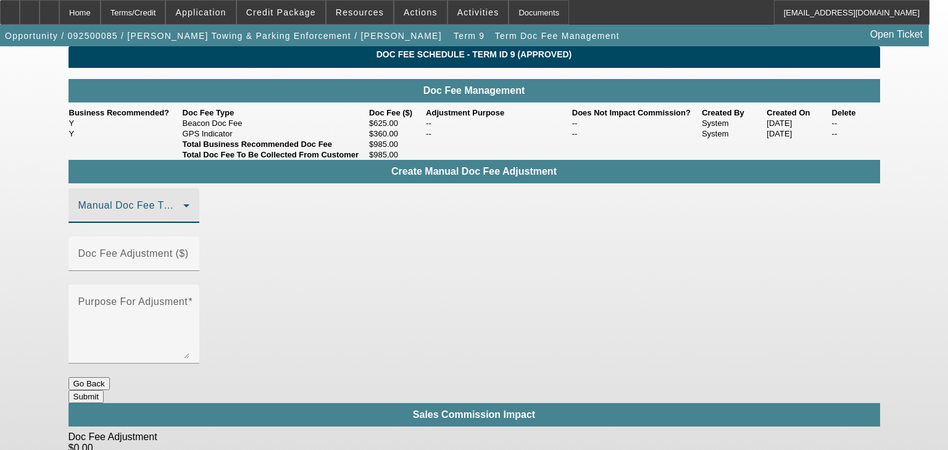
click at [194, 213] on icon at bounding box center [186, 205] width 15 height 15
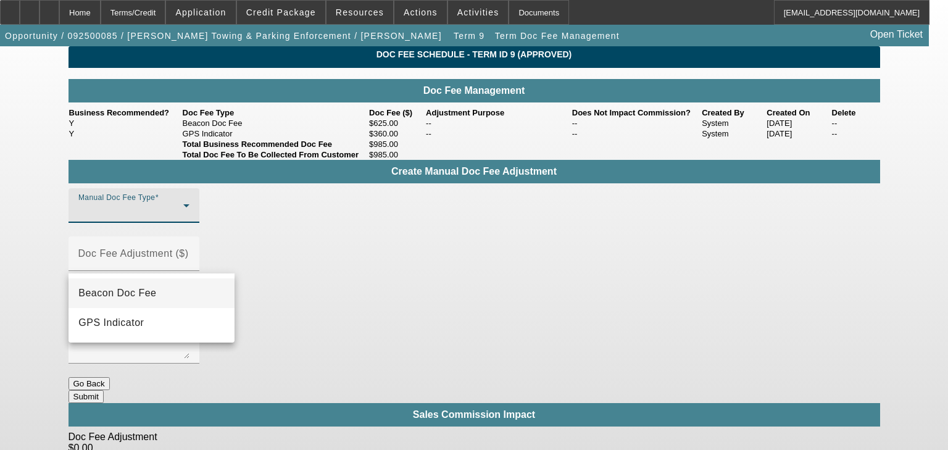
click at [204, 288] on mat-option "Beacon Doc Fee" at bounding box center [152, 293] width 166 height 30
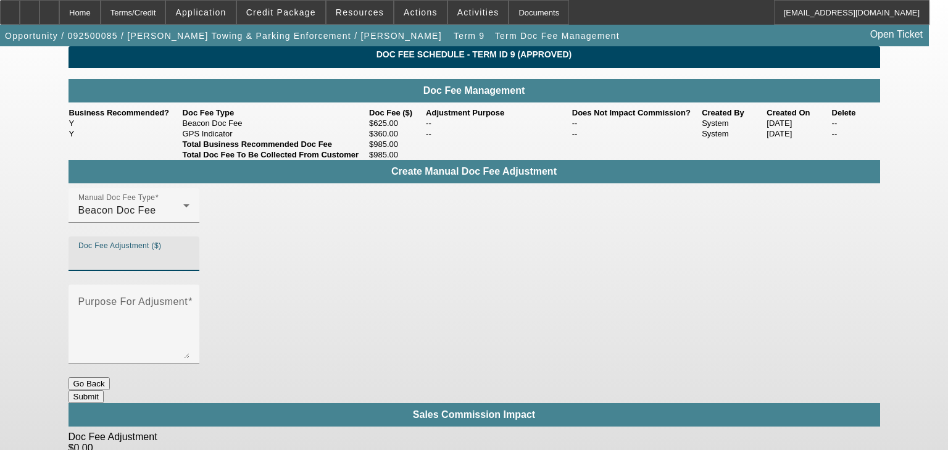
click at [190, 266] on input "Doc Fee Adjustment ($)" at bounding box center [133, 258] width 111 height 15
type input "($360.00)"
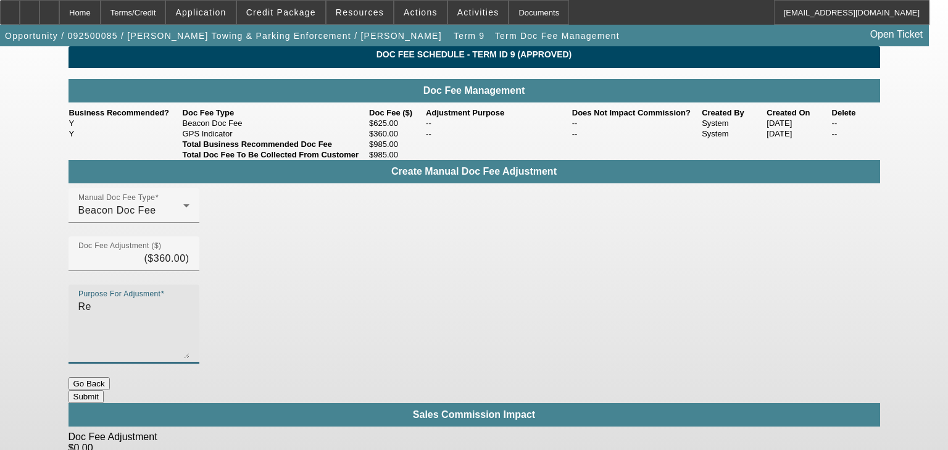
type textarea "R"
type textarea "Match Channel"
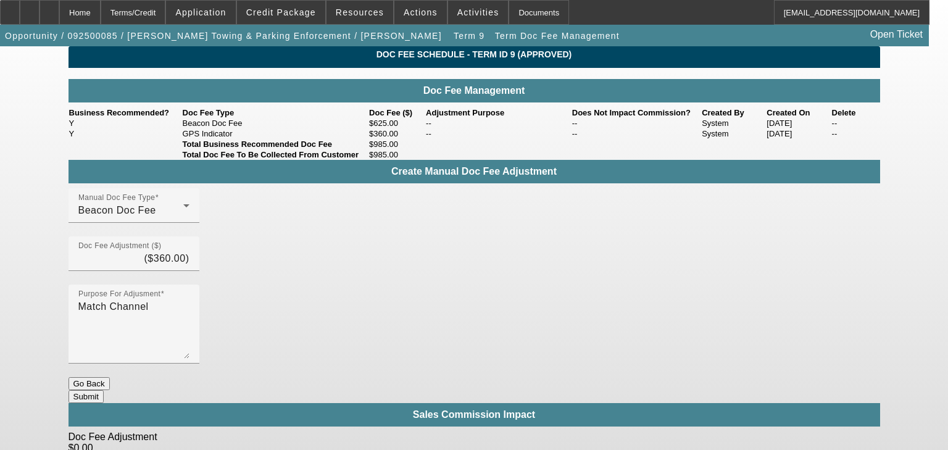
click at [104, 390] on button "Submit" at bounding box center [86, 396] width 35 height 13
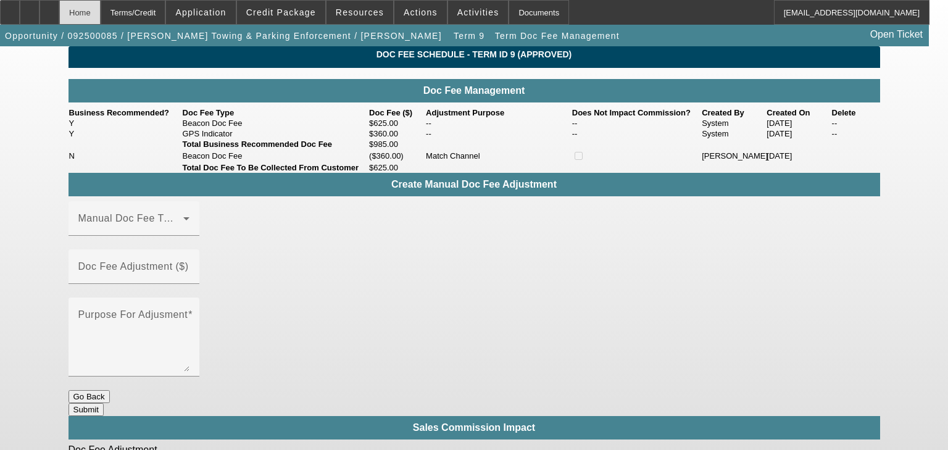
click at [101, 19] on div "Home" at bounding box center [79, 12] width 41 height 25
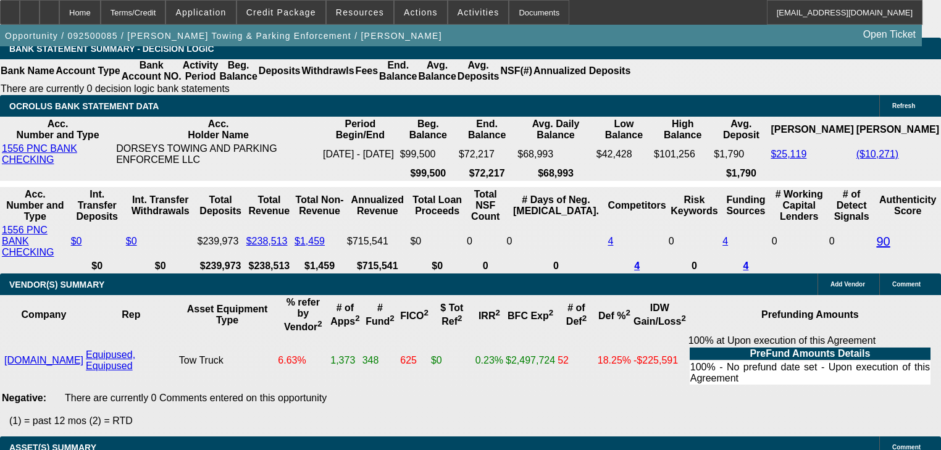
select select "2"
select select "0"
select select "6"
select select "2"
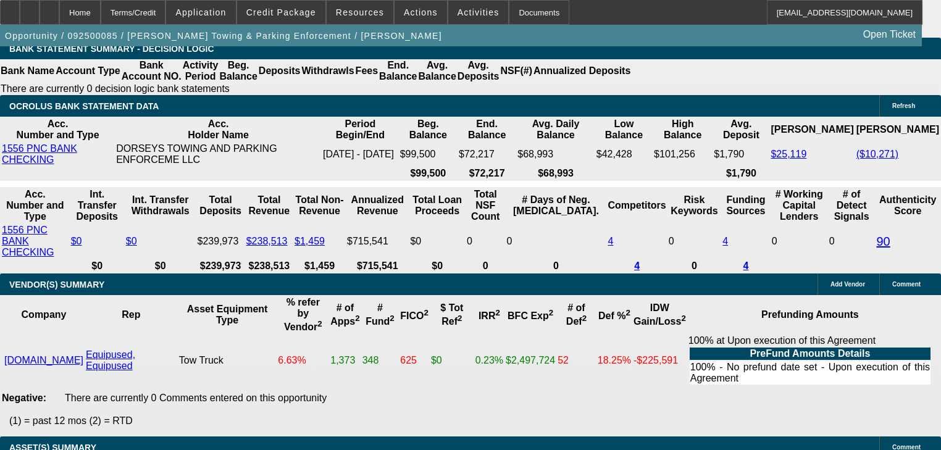
select select "2"
select select "0"
select select "6"
select select "0"
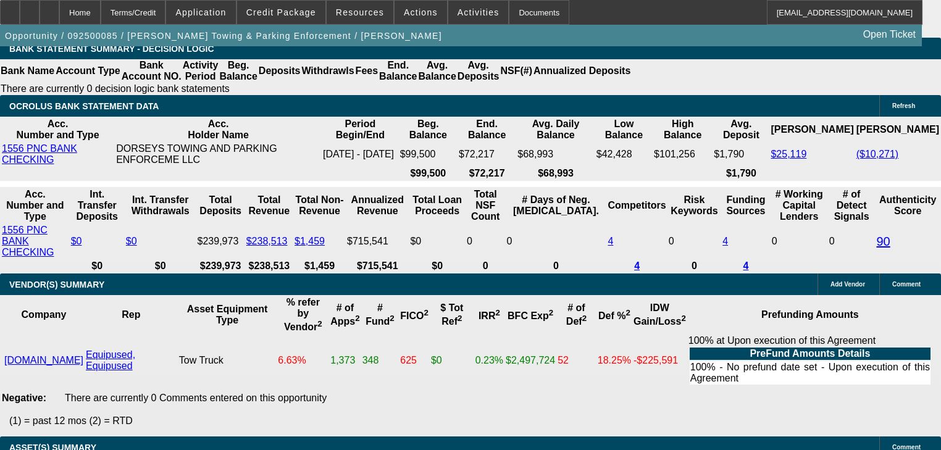
select select "2"
select select "0"
select select "6"
select select "0"
select select "2"
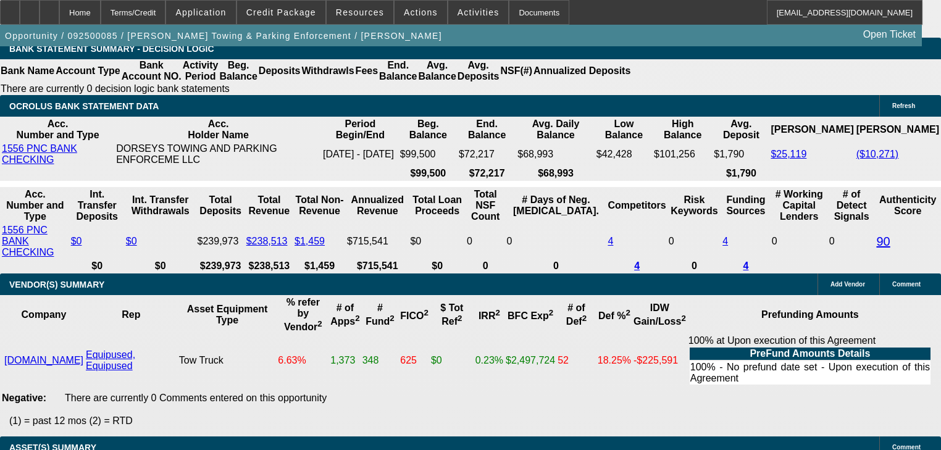
select select "2"
select select "0"
select select "6"
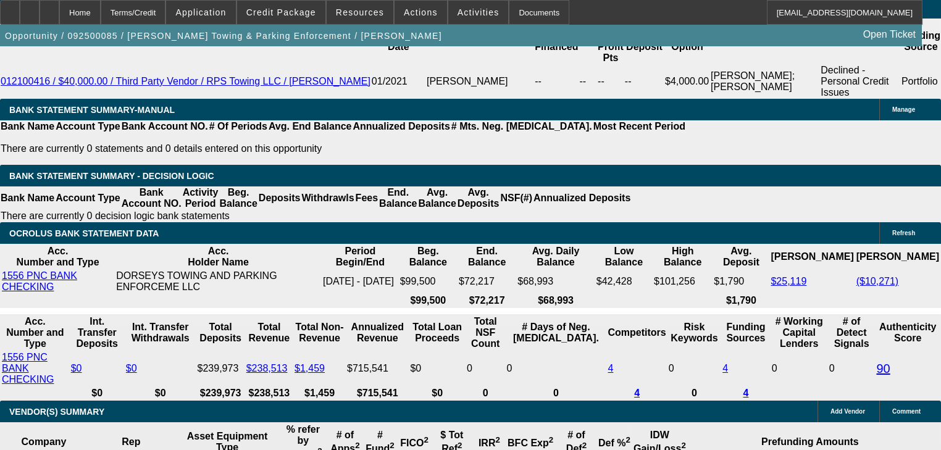
scroll to position [2118, 0]
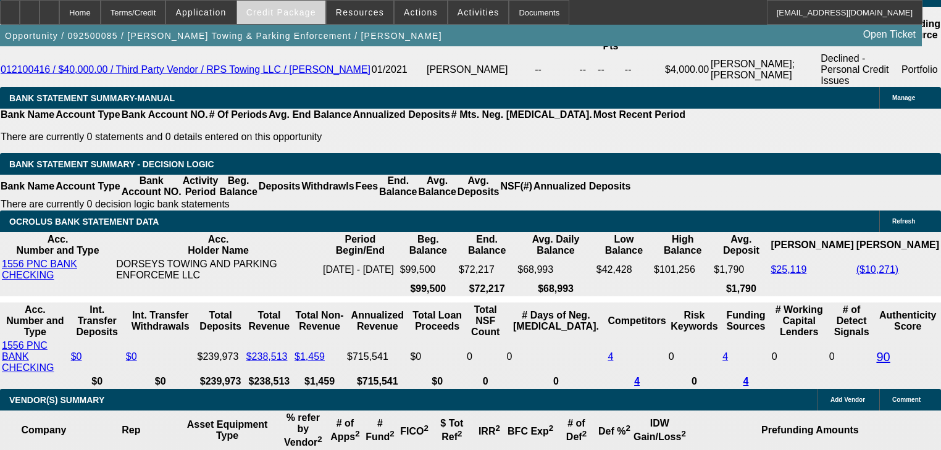
click at [304, 15] on span "Credit Package" at bounding box center [281, 12] width 70 height 10
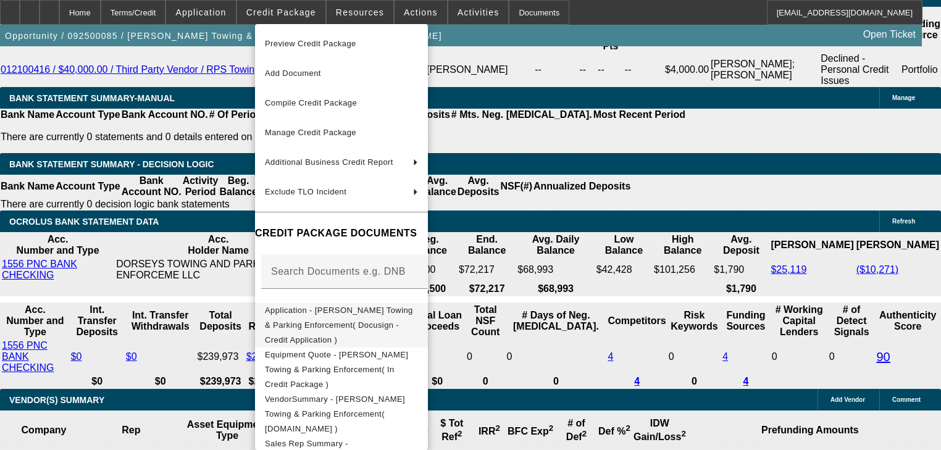
click at [388, 313] on span "Application - Dorsey's Towing & Parking Enforcement( Docusign - Credit Applicat…" at bounding box center [339, 325] width 148 height 39
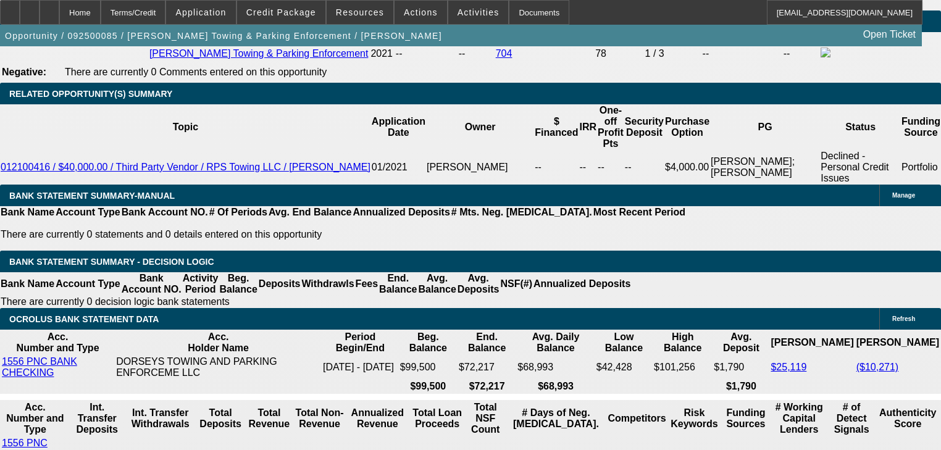
scroll to position [2019, 0]
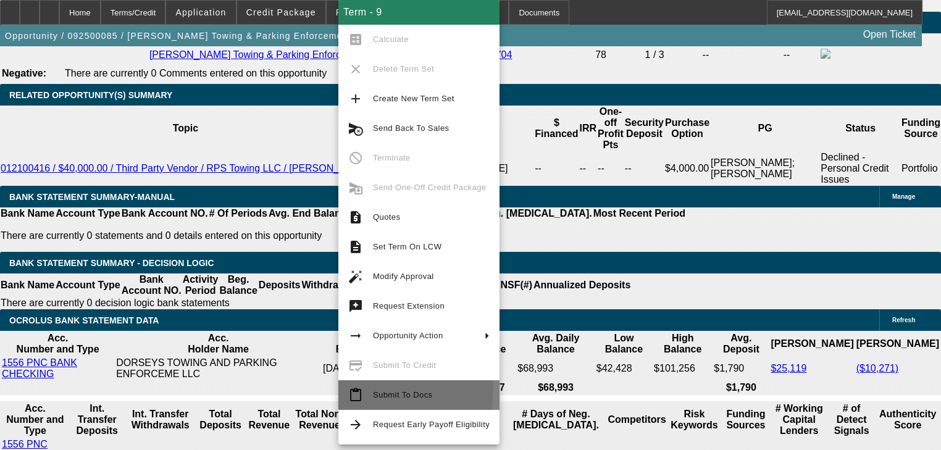
click at [391, 390] on span "Submit To Docs" at bounding box center [431, 395] width 117 height 15
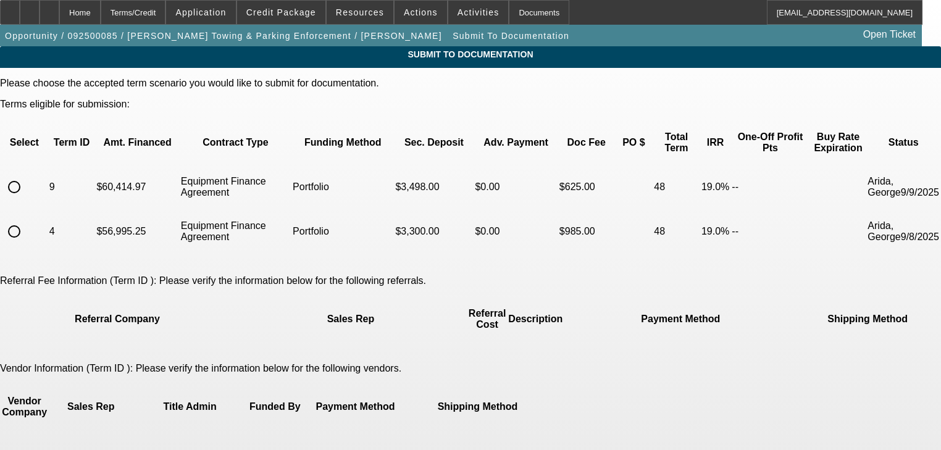
click at [27, 175] on input "radio" at bounding box center [14, 187] width 25 height 25
radio input "true"
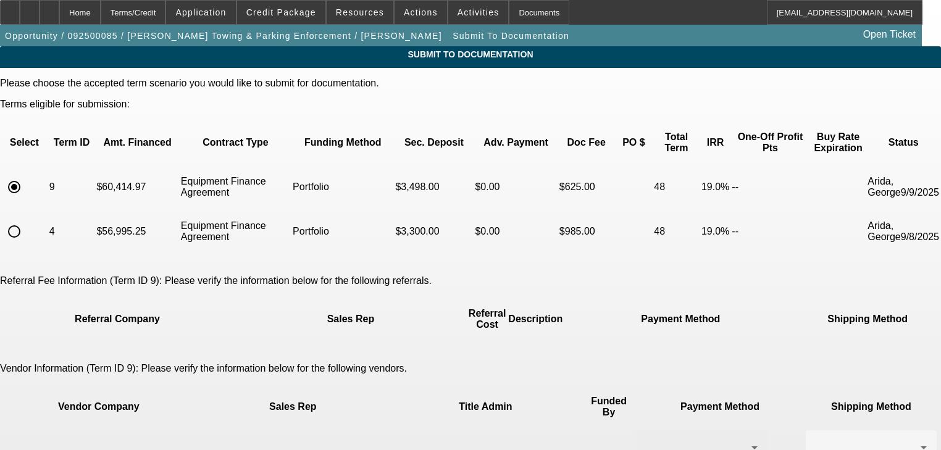
click at [646, 430] on div at bounding box center [701, 447] width 111 height 35
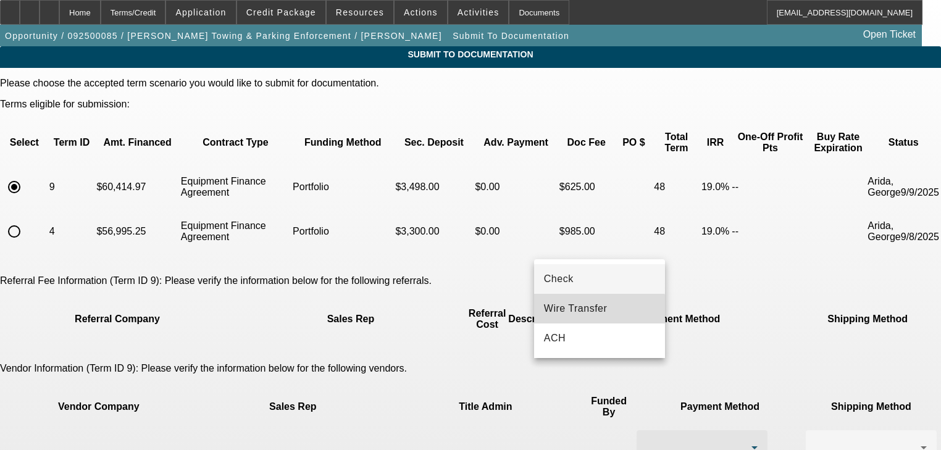
click at [585, 309] on span "Wire Transfer" at bounding box center [576, 308] width 64 height 15
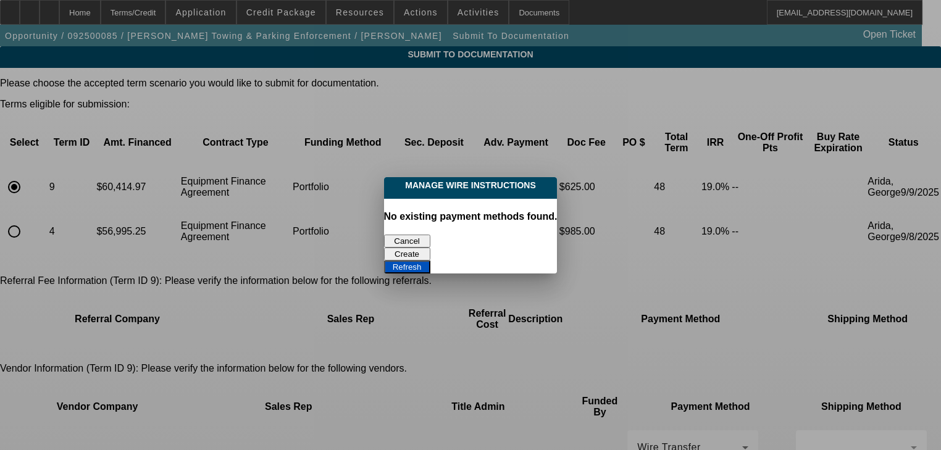
click at [413, 243] on button "Cancel" at bounding box center [407, 241] width 46 height 13
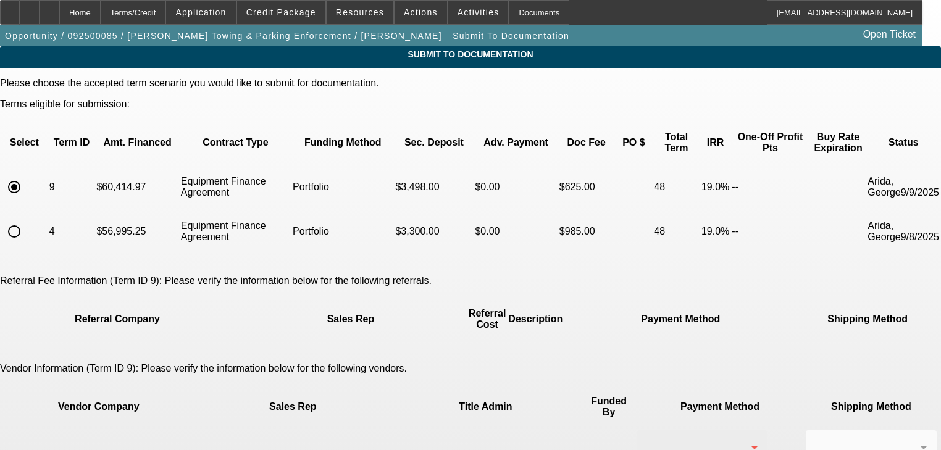
click at [646, 440] on div at bounding box center [698, 447] width 105 height 15
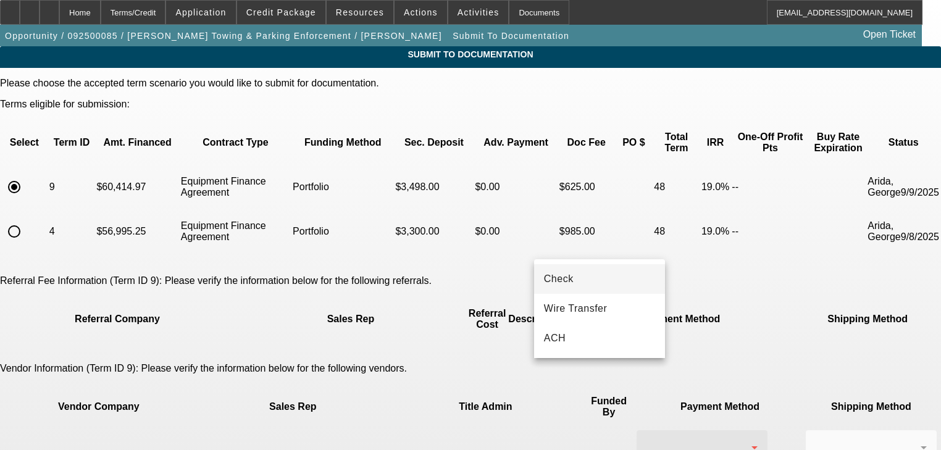
click at [581, 286] on mat-option "Check" at bounding box center [599, 279] width 131 height 30
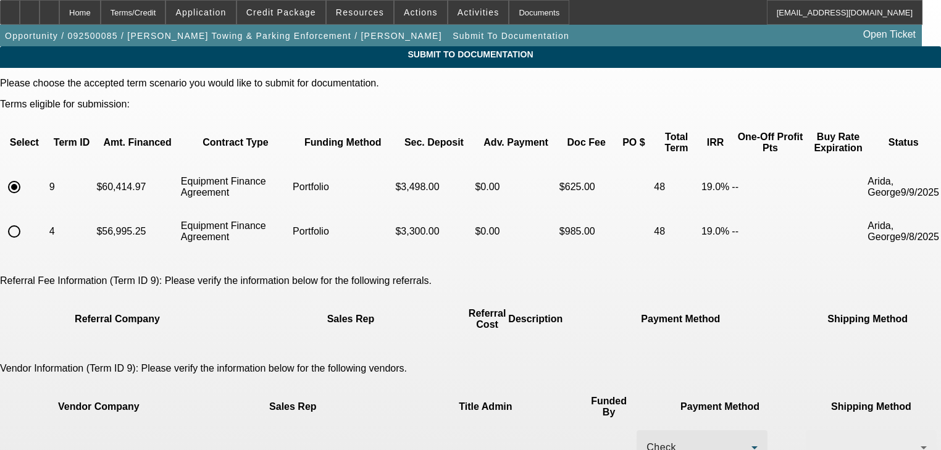
click at [815, 430] on div at bounding box center [870, 447] width 111 height 35
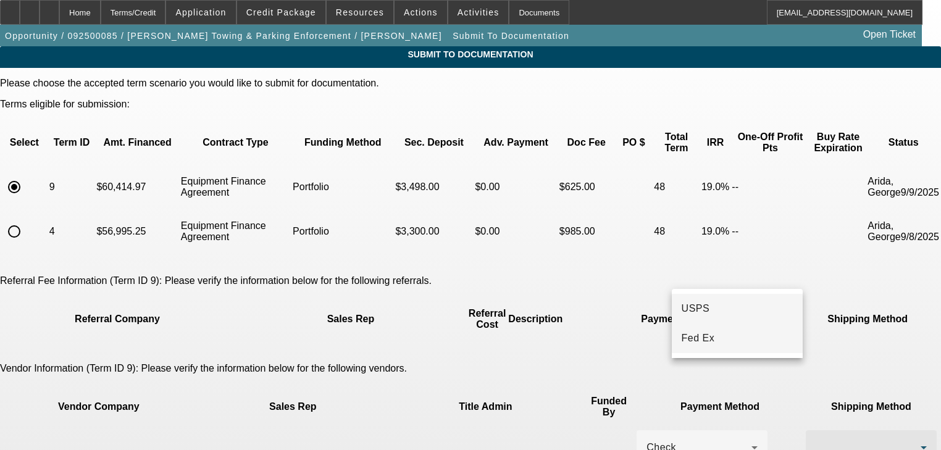
click at [682, 342] on span "Fed Ex" at bounding box center [698, 338] width 33 height 15
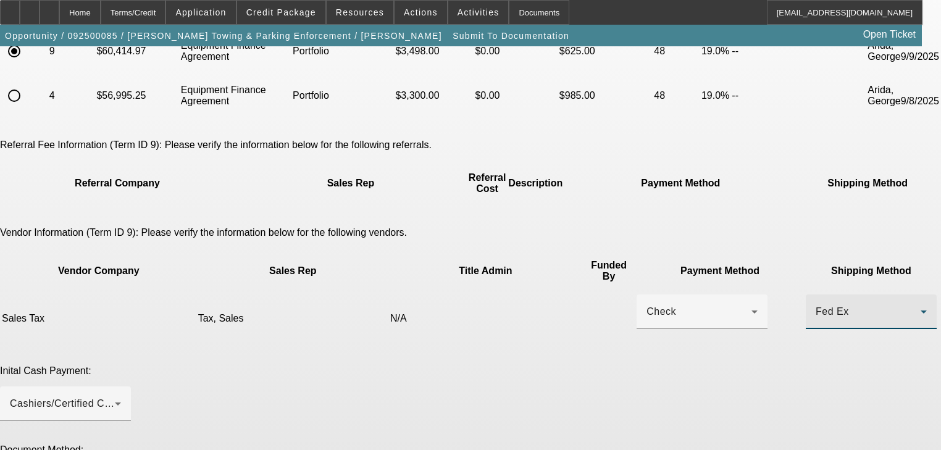
scroll to position [237, 0]
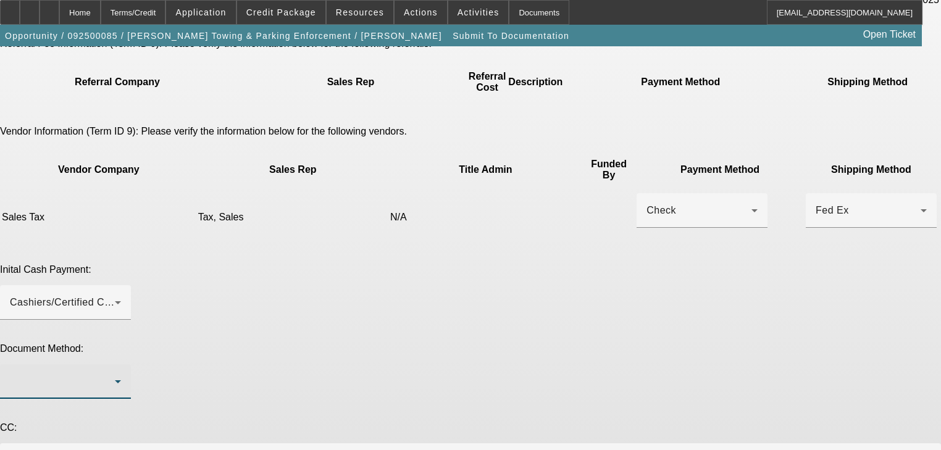
click at [115, 374] on div at bounding box center [62, 381] width 105 height 15
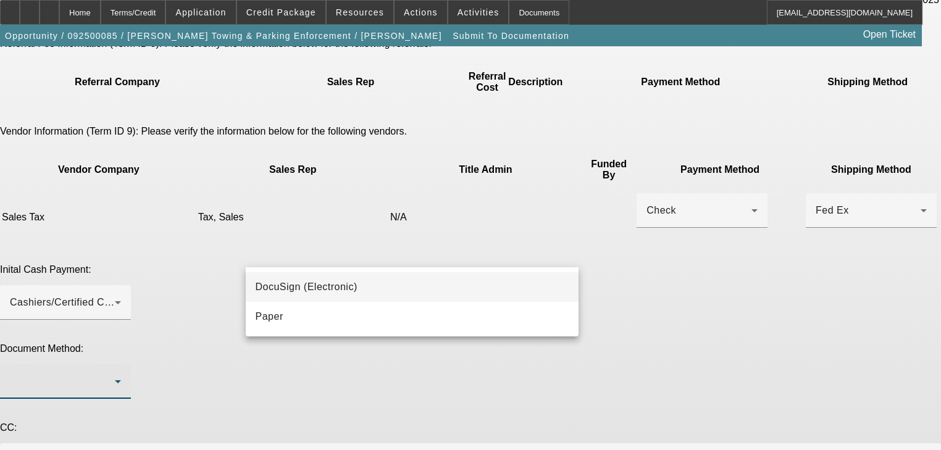
click at [358, 292] on mat-option "DocuSign (Electronic)" at bounding box center [412, 287] width 333 height 30
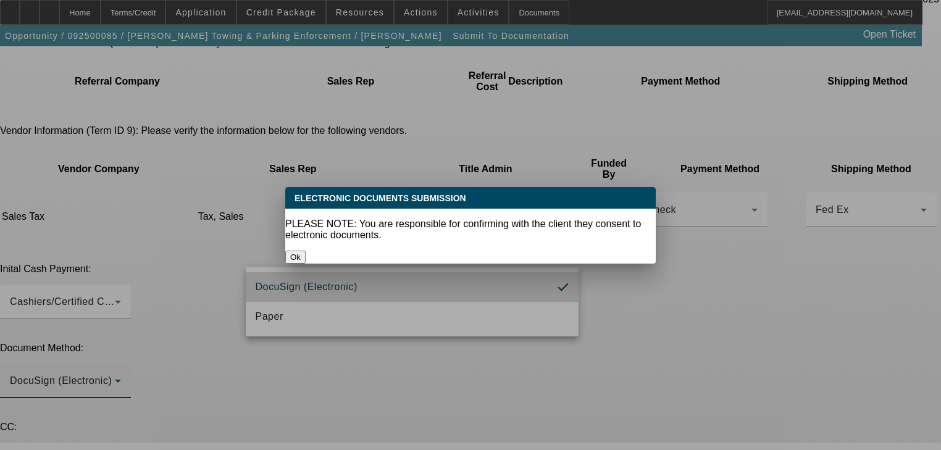
scroll to position [0, 0]
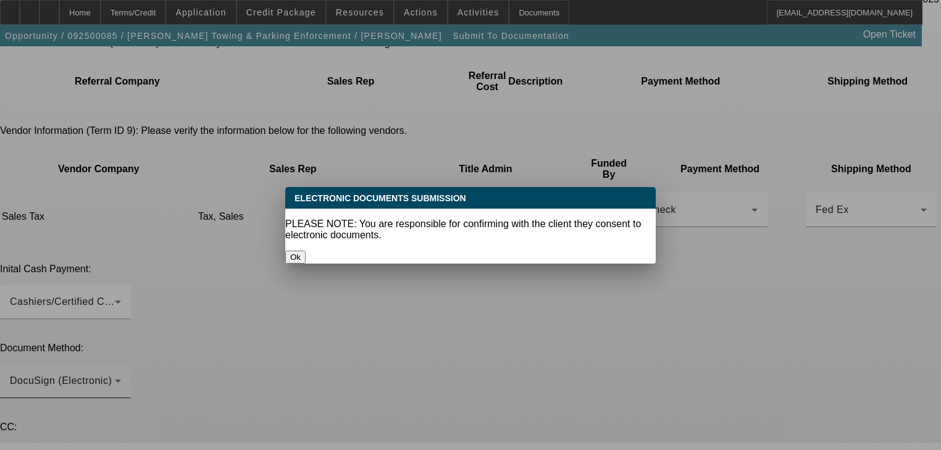
click at [306, 251] on button "Ok" at bounding box center [295, 257] width 20 height 13
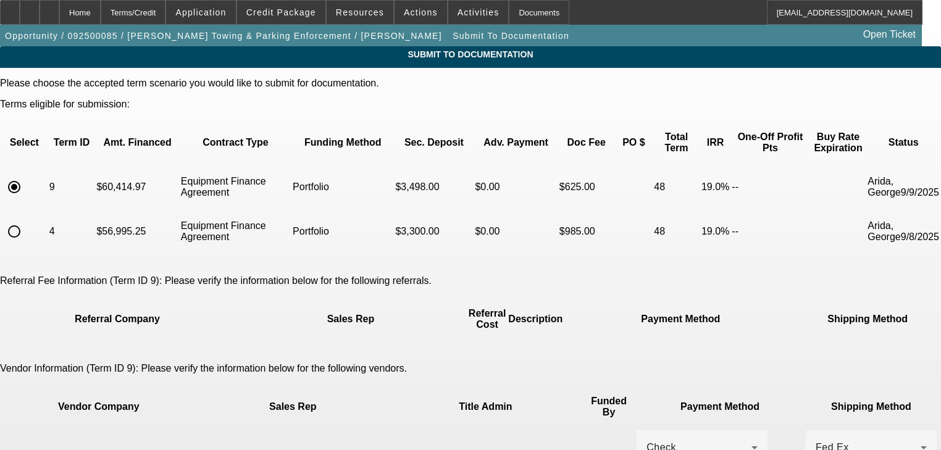
scroll to position [237, 0]
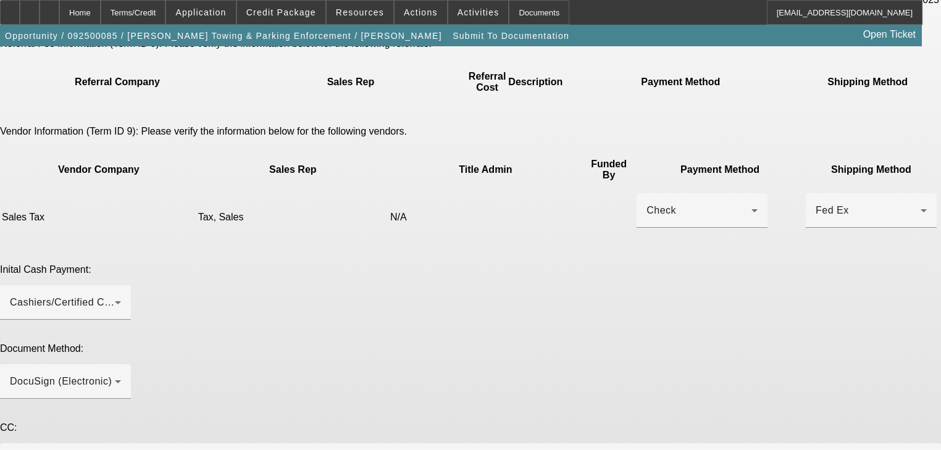
paste textarea "(727) 386-9078 Port Richey, FL 34668 9am – 4pm M-F"
click at [292, 16] on span "Credit Package" at bounding box center [281, 12] width 70 height 10
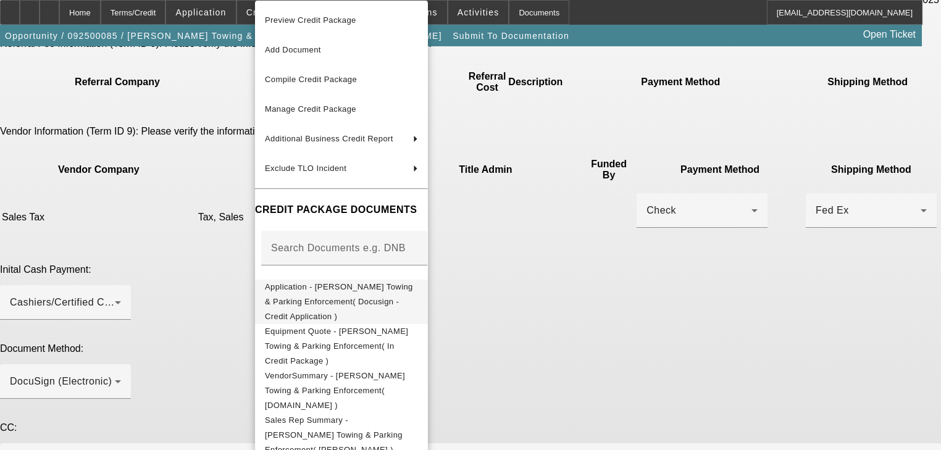
click at [346, 286] on span "Application - Dorsey's Towing & Parking Enforcement( Docusign - Credit Applicat…" at bounding box center [339, 301] width 148 height 39
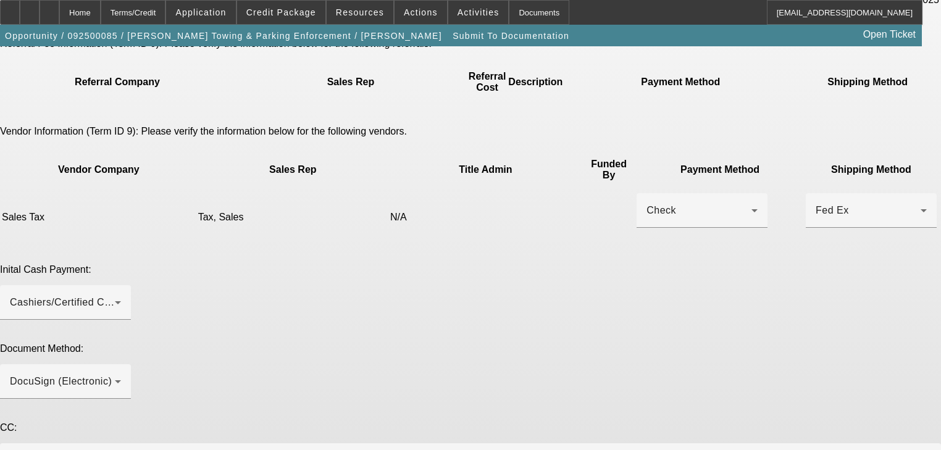
paste textarea "dorseystowingandpe@gmail.com"
paste textarea "(727) 432-0270"
type textarea "Using approval letter signed for one off but going to go with portfolio deal. P…"
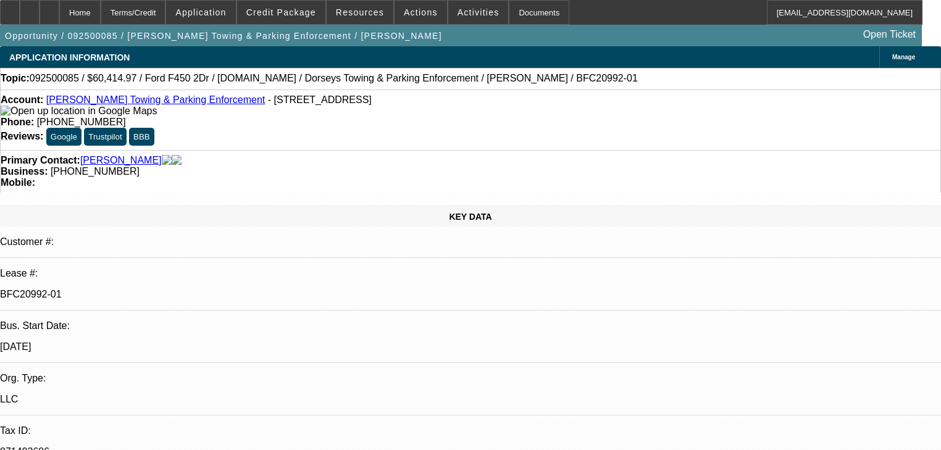
select select "2"
select select "0"
select select "6"
select select "2"
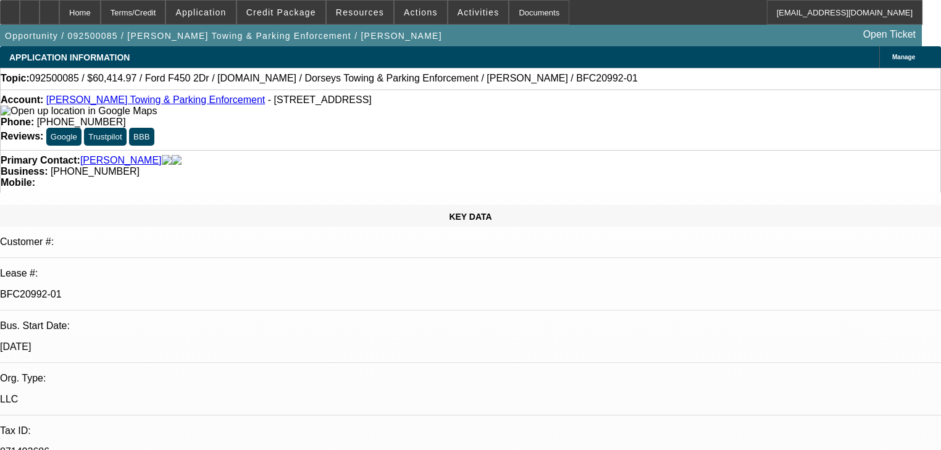
select select "2"
select select "0"
select select "6"
select select "0"
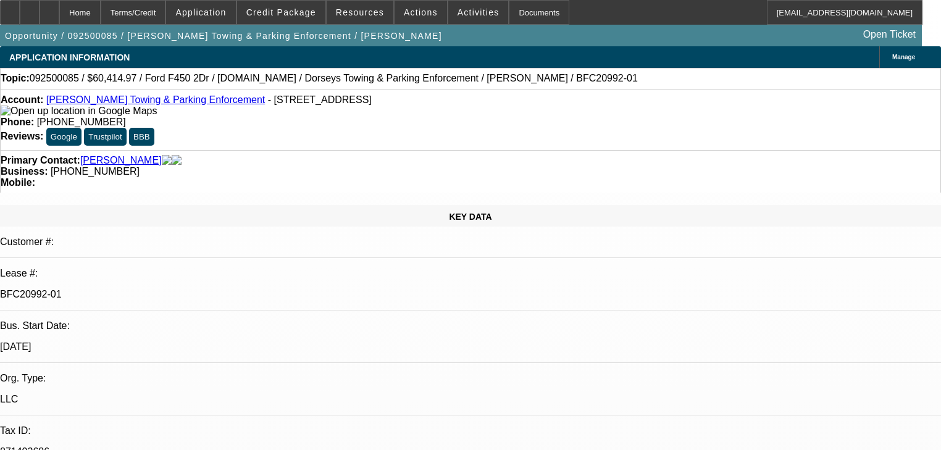
select select "2"
select select "0"
select select "6"
select select "0"
select select "2"
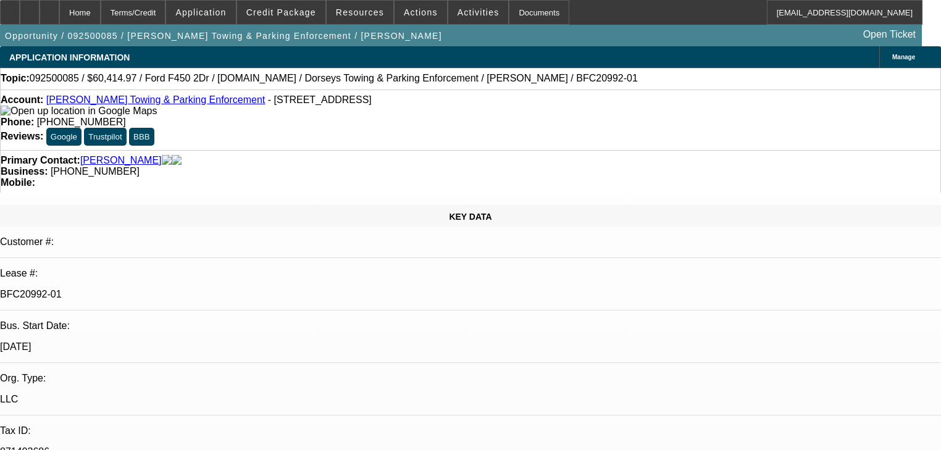
select select "2"
select select "0"
select select "6"
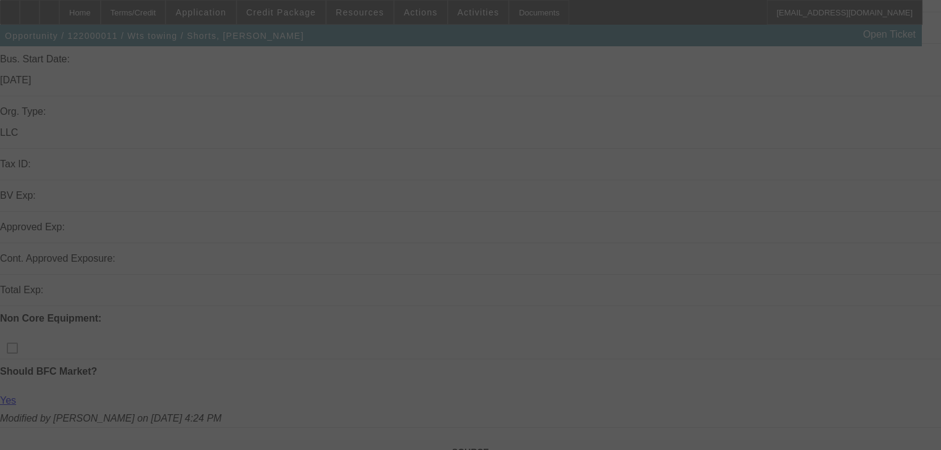
scroll to position [247, 0]
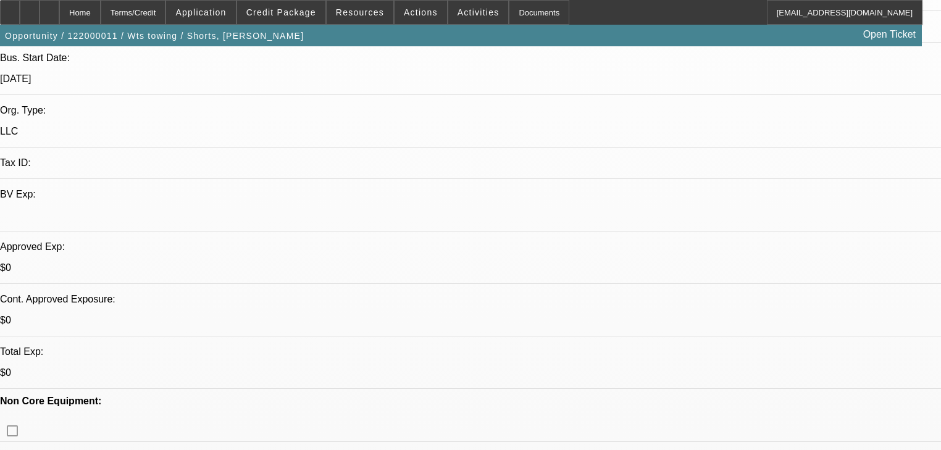
select select "0"
select select "2"
select select "0.1"
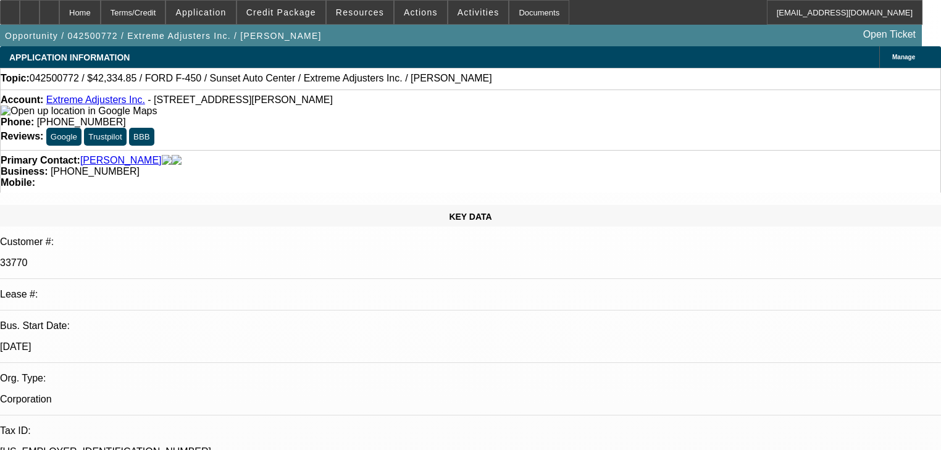
select select "0"
select select "2"
select select "0.1"
select select "4"
select select "0"
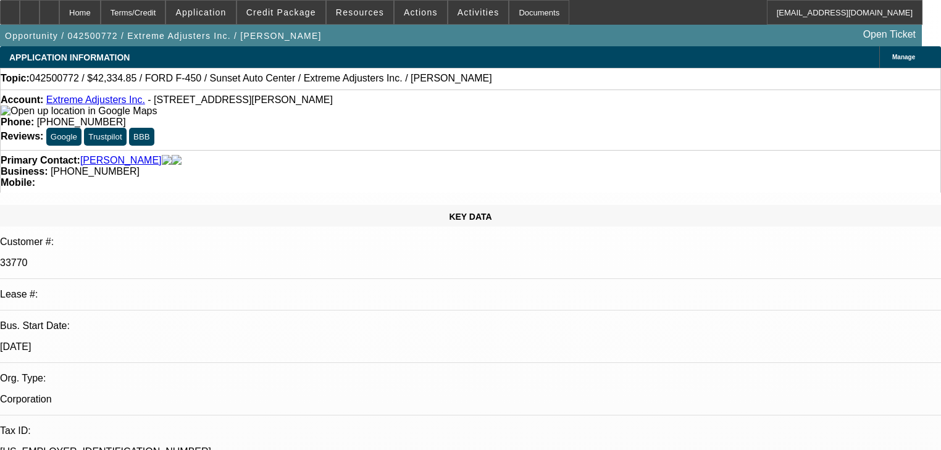
select select "2"
select select "0.1"
select select "4"
select select "0"
select select "2"
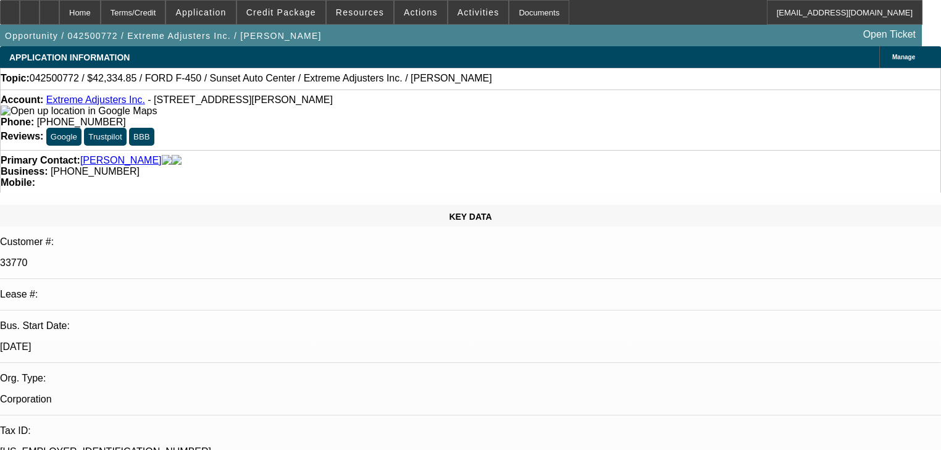
select select "0.1"
select select "4"
select select "0"
select select "2"
select select "0.1"
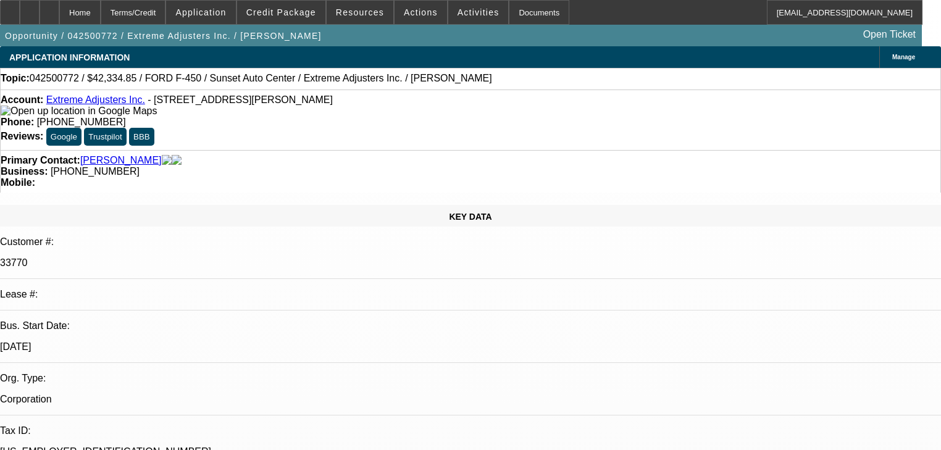
select select "4"
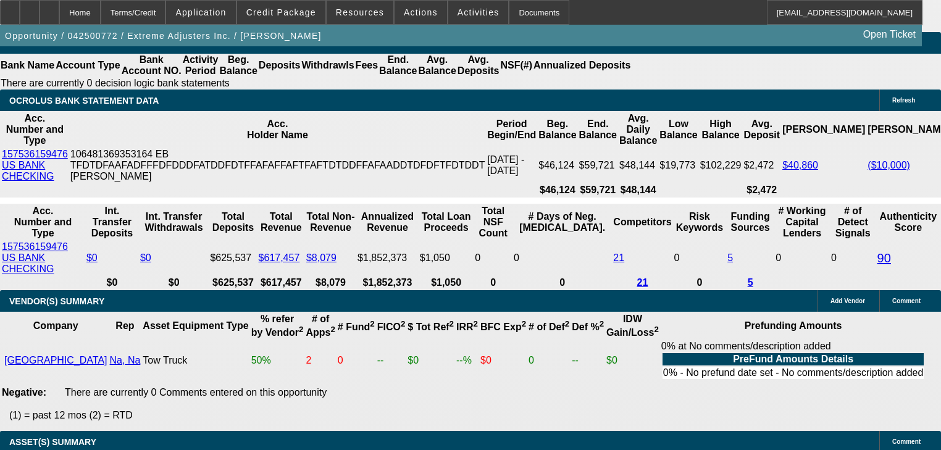
scroll to position [2371, 0]
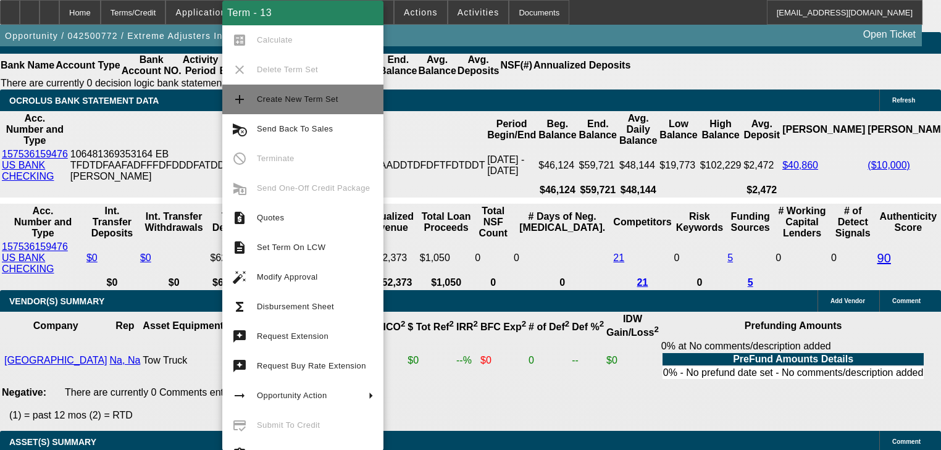
click at [252, 112] on button "add Create New Term Set" at bounding box center [302, 100] width 161 height 30
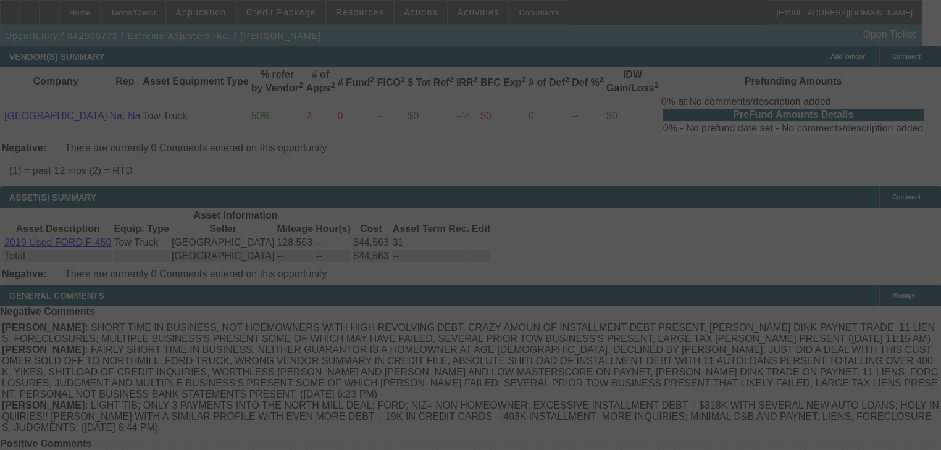
scroll to position [2815, 0]
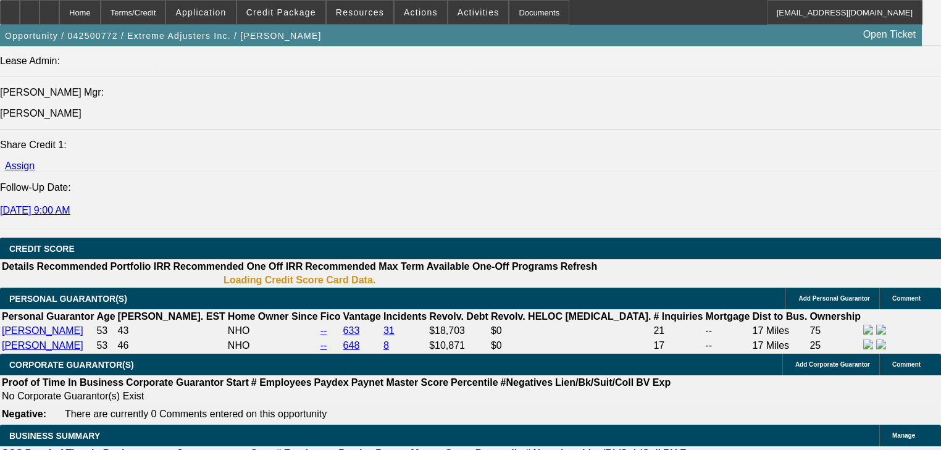
select select "0"
select select "2"
select select "0.1"
select select "4"
select select "0"
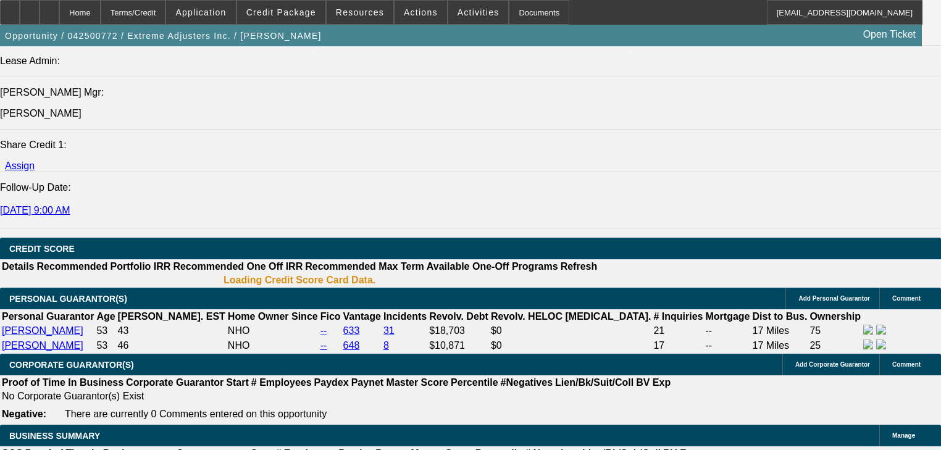
select select "2"
select select "0.1"
select select "4"
select select "0"
select select "2"
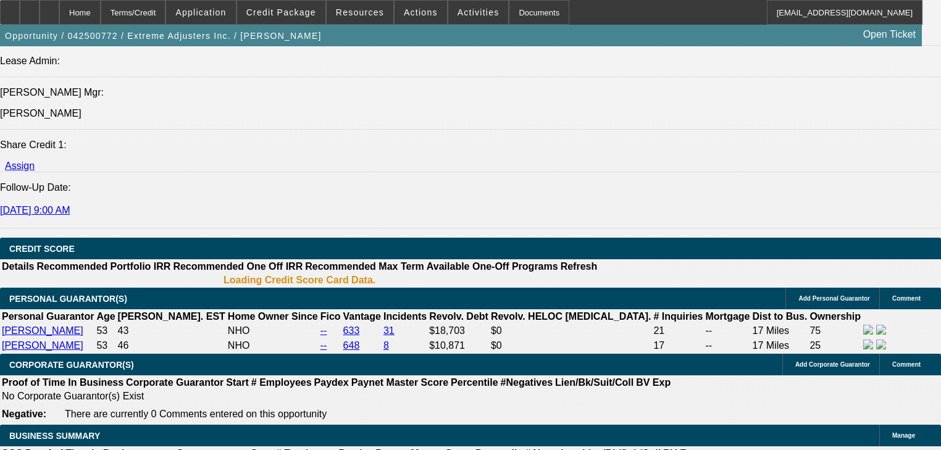
select select "0.1"
select select "4"
select select "0"
select select "2"
select select "0.1"
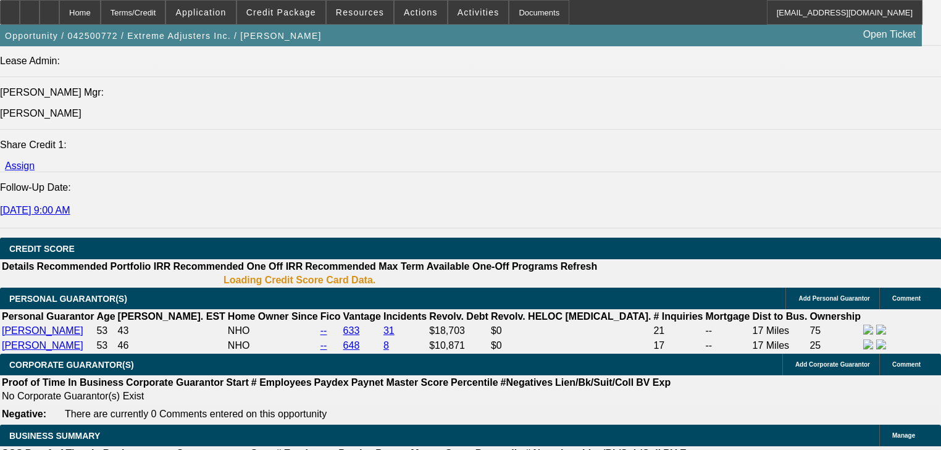
select select "4"
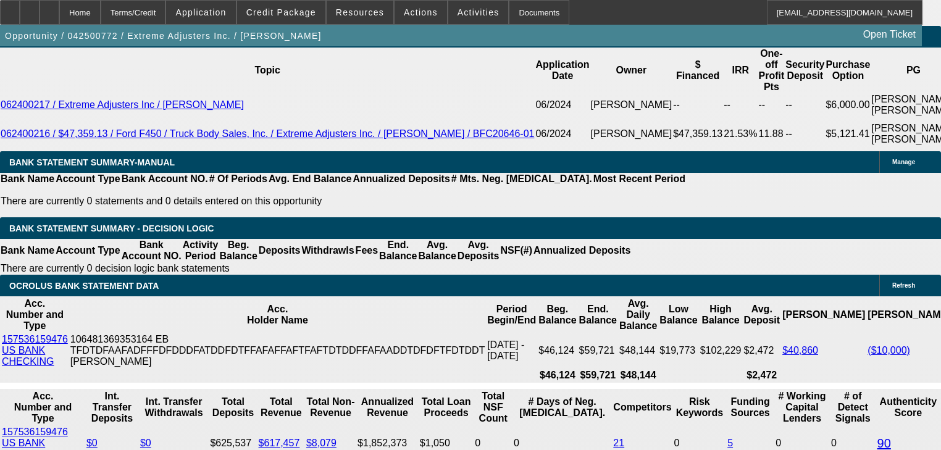
scroll to position [2227, 0]
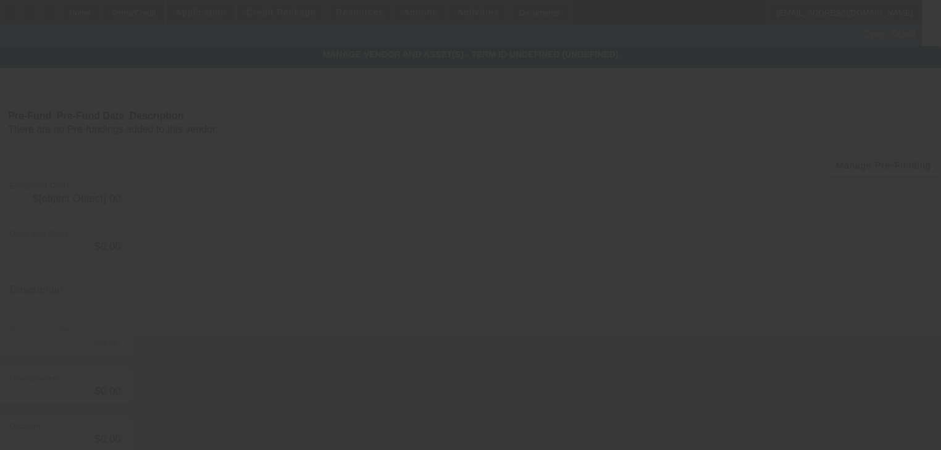
type input "$44,563.00"
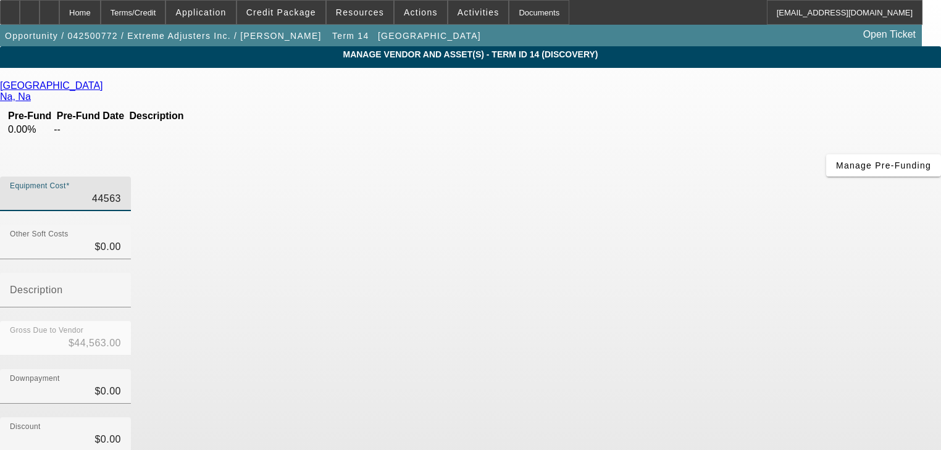
click at [121, 191] on input "44563" at bounding box center [65, 198] width 111 height 15
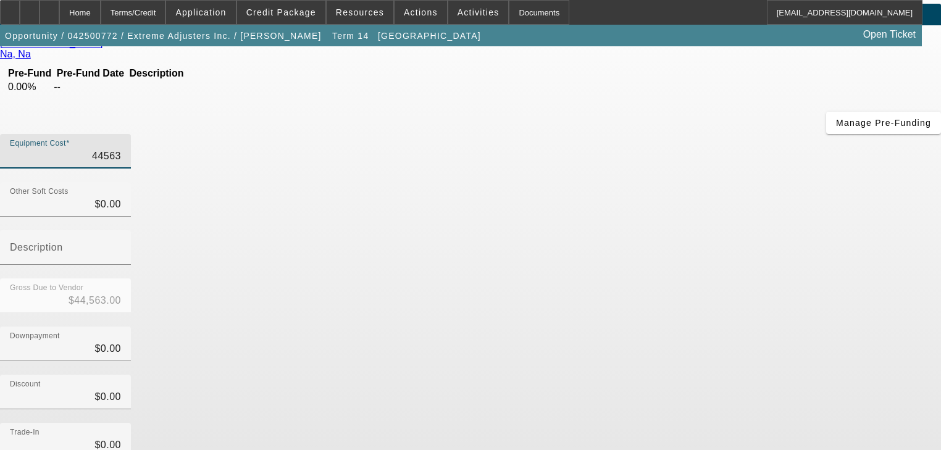
scroll to position [126, 0]
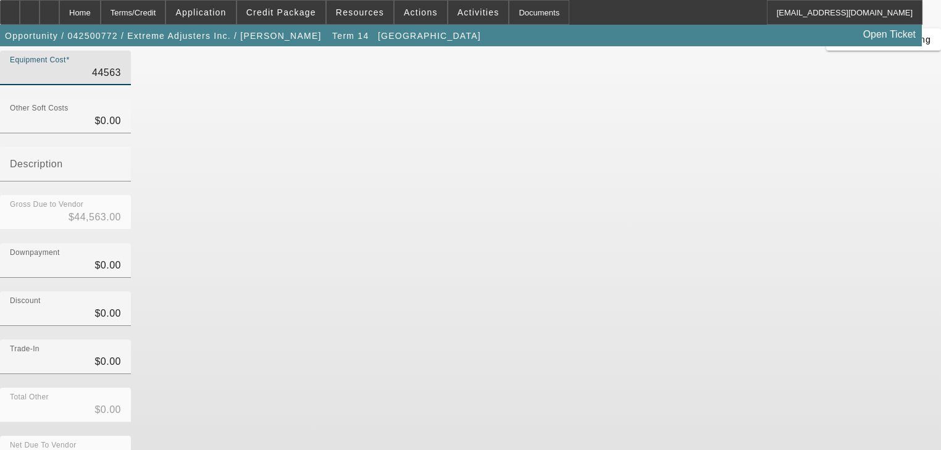
type input "$44,563.00"
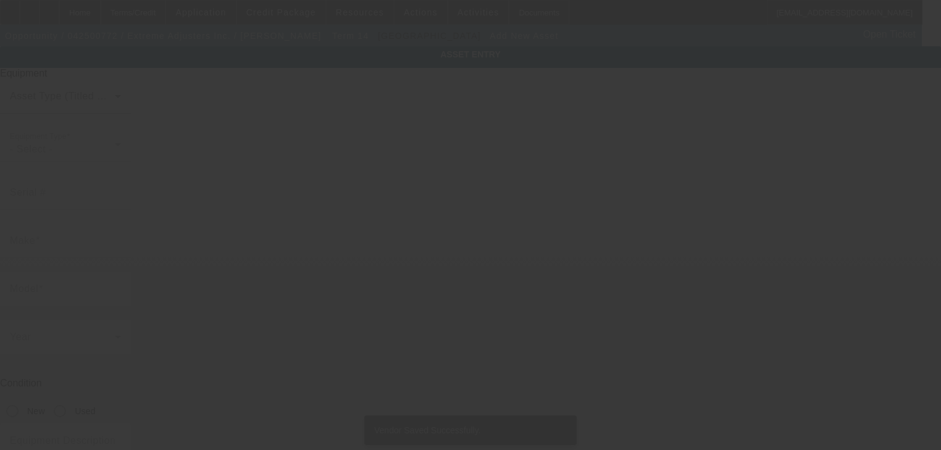
type input "[STREET_ADDRESS]"
type input "Ste 100"
type input "[GEOGRAPHIC_DATA]"
type input "95827"
type input "[GEOGRAPHIC_DATA]"
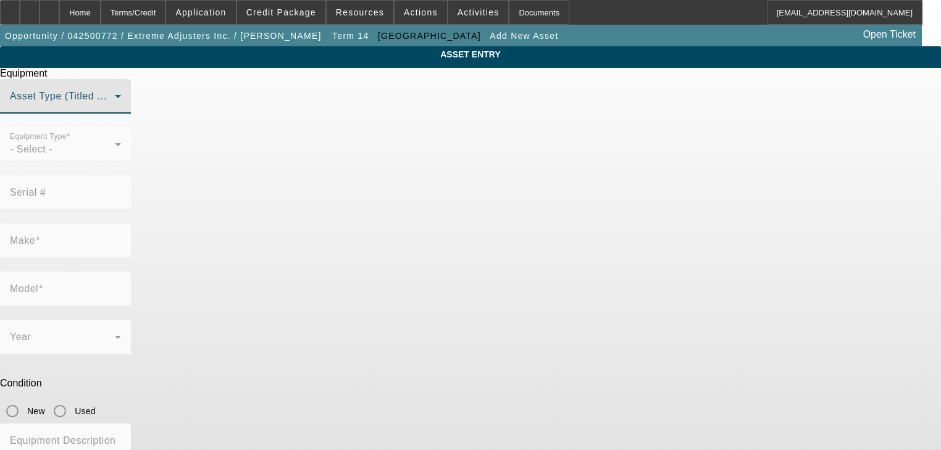
click at [115, 109] on span at bounding box center [62, 101] width 105 height 15
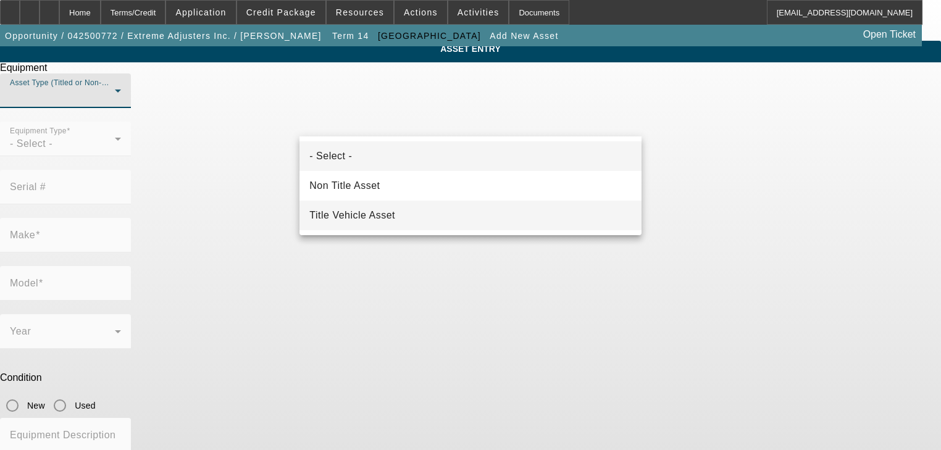
scroll to position [15, 0]
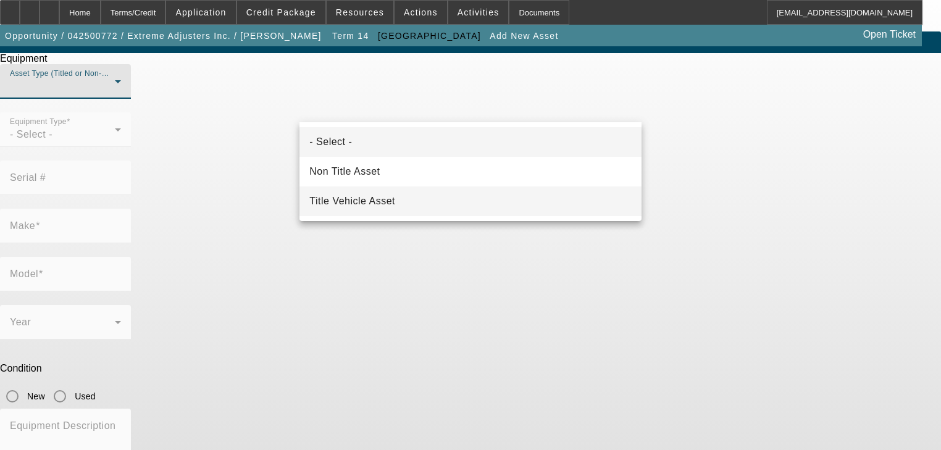
click at [425, 202] on mat-option "Title Vehicle Asset" at bounding box center [469, 201] width 341 height 30
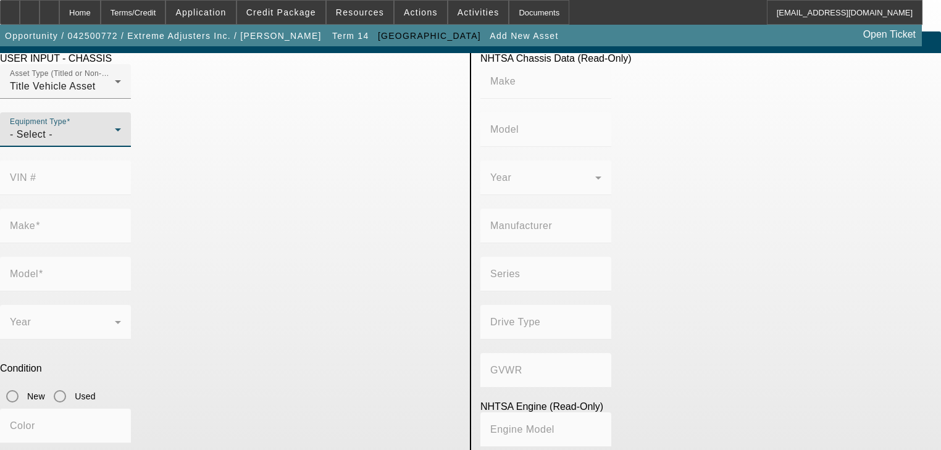
click at [115, 142] on div "- Select -" at bounding box center [62, 134] width 105 height 15
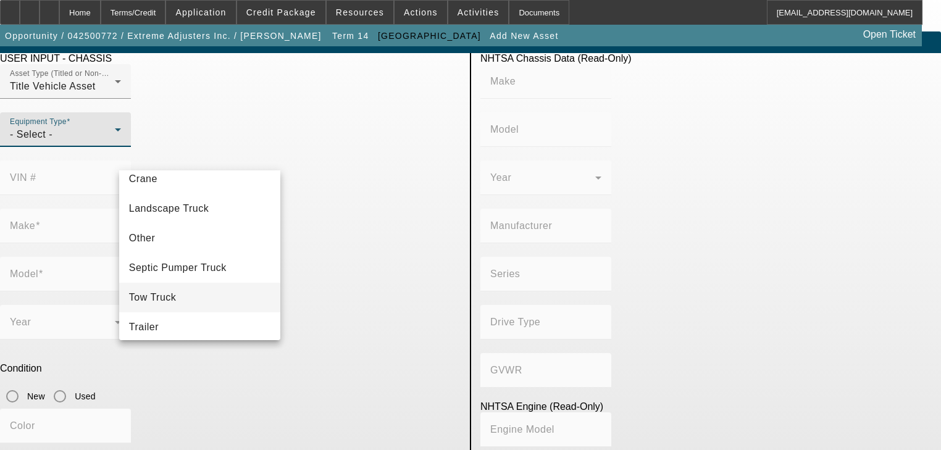
scroll to position [136, 0]
click at [188, 288] on mat-option "Tow Truck" at bounding box center [200, 292] width 162 height 30
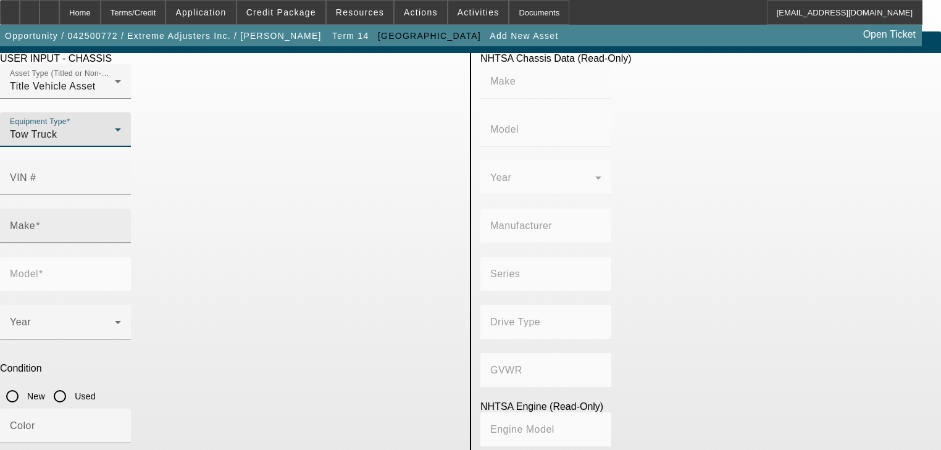
click at [121, 223] on input "Make" at bounding box center [65, 230] width 111 height 15
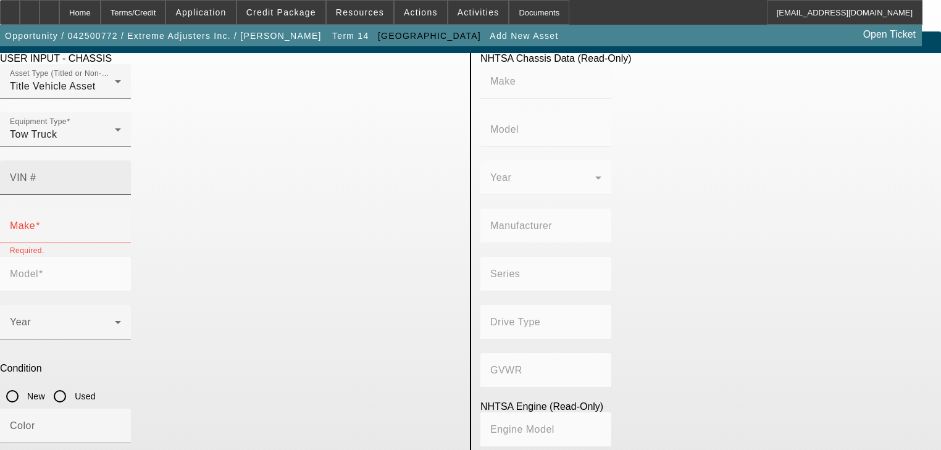
click at [36, 172] on mat-label "VIN #" at bounding box center [23, 177] width 27 height 10
click at [121, 175] on input "VIN #" at bounding box center [65, 182] width 111 height 15
paste input "[US_VEHICLE_IDENTIFICATION_NUMBER]"
type input "[US_VEHICLE_IDENTIFICATION_NUMBER]"
type input "HINO"
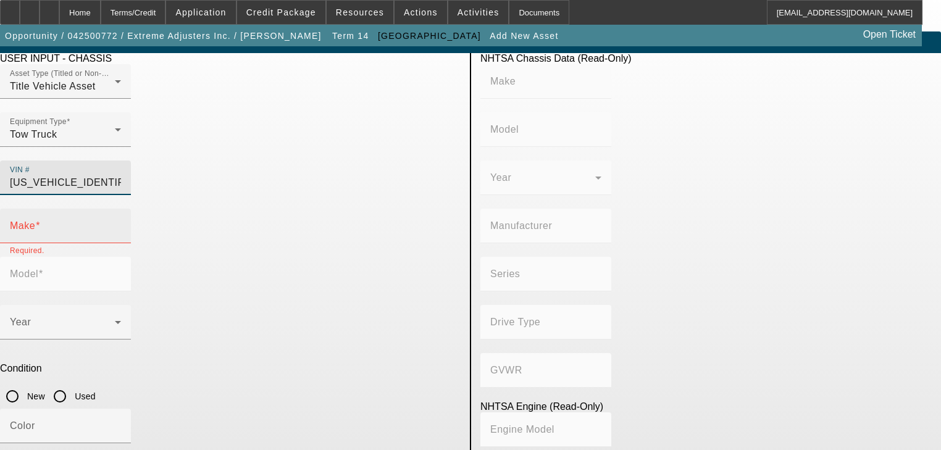
type input "XJC740 / XFC740"
type input "HINO MOTORS, LTD."
type input "Class 5: 16,001 - 19,500 lb (7,258 - 8,845 kg)"
type input "J05E-TP"
type input "Diesel"
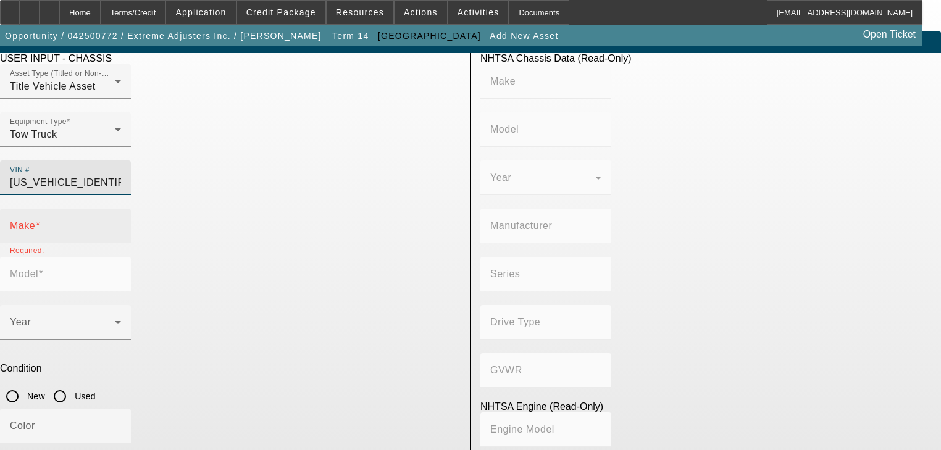
type input "311.22109488313"
type input "5.1"
type input "HINO"
type input "XJC740 / XFC740"
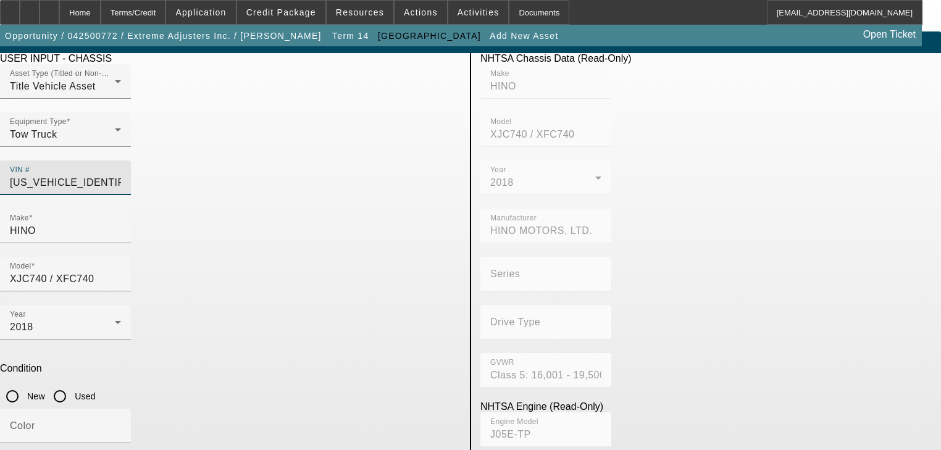
type input "[US_VEHICLE_IDENTIFICATION_NUMBER]"
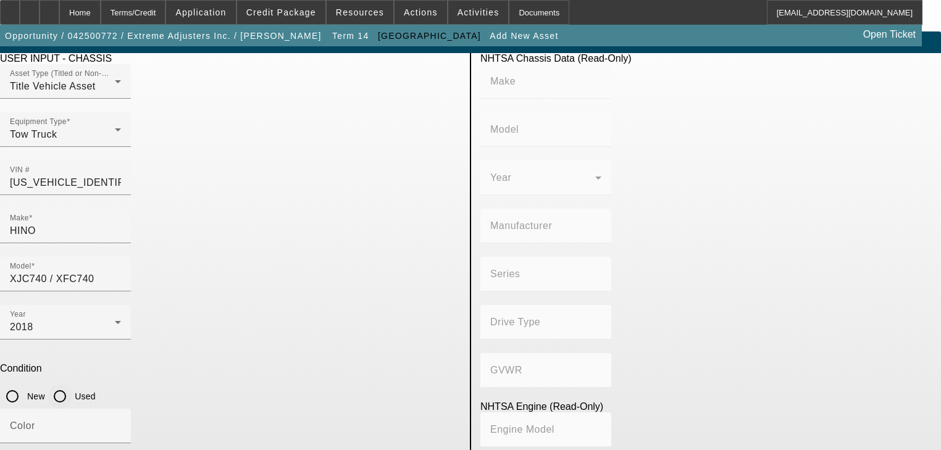
click at [72, 384] on input "Used" at bounding box center [60, 396] width 25 height 25
radio input "true"
type input "HINO"
type input "XJC740 / XFC740"
type input "HINO MOTORS, LTD."
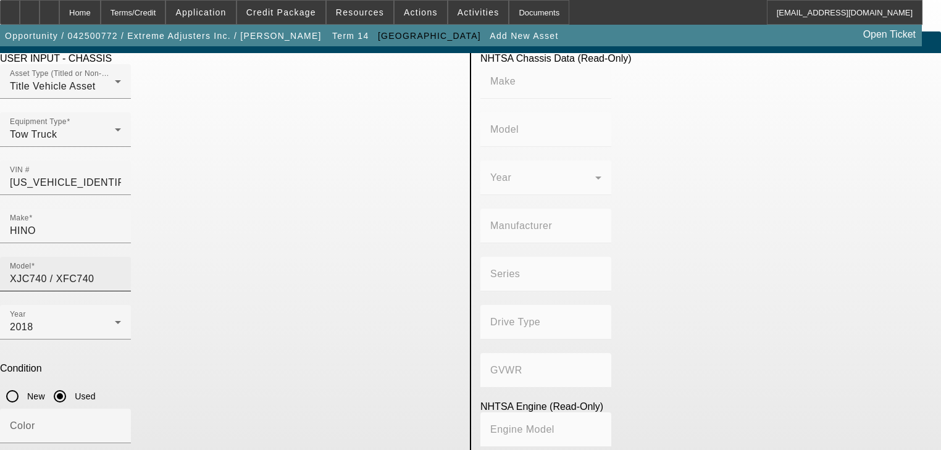
type input "Class 5: 16,001 - 19,500 lb (7,258 - 8,845 kg)"
type input "J05E-TP"
type input "Diesel"
type input "311.22109488313"
type input "5.1"
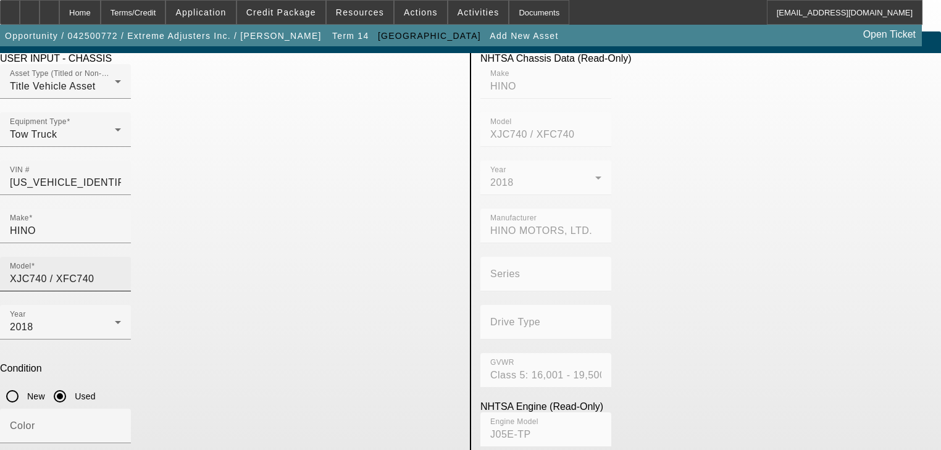
click at [121, 257] on div "Model XJC740 / XFC740" at bounding box center [65, 274] width 111 height 35
click at [121, 272] on input "XJC740 / XFC740" at bounding box center [65, 279] width 111 height 15
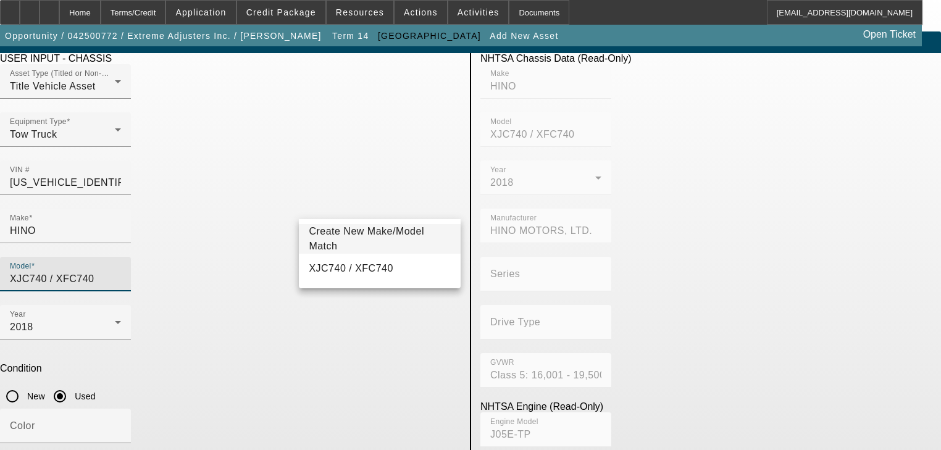
click at [611, 340] on div at bounding box center [545, 347] width 131 height 14
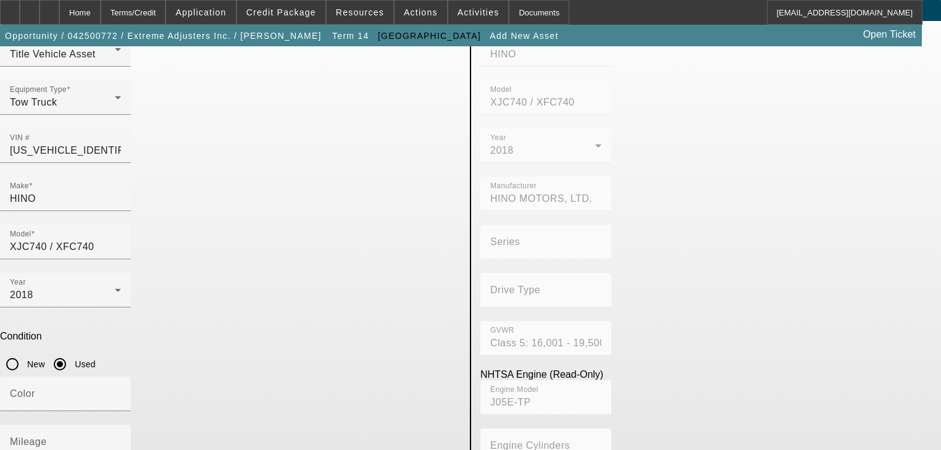
scroll to position [64, 0]
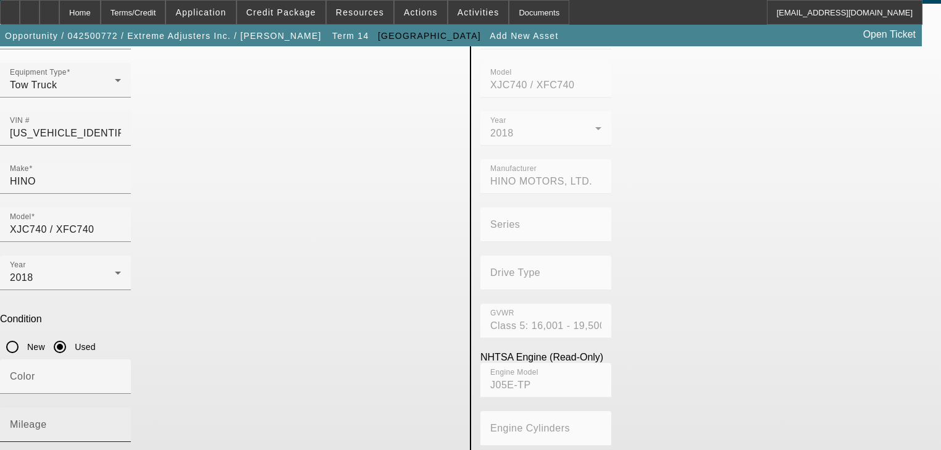
click at [47, 419] on mat-label "Mileage" at bounding box center [28, 424] width 37 height 10
click at [121, 422] on input "Mileage" at bounding box center [65, 429] width 111 height 15
click at [121, 422] on input "137" at bounding box center [65, 429] width 111 height 15
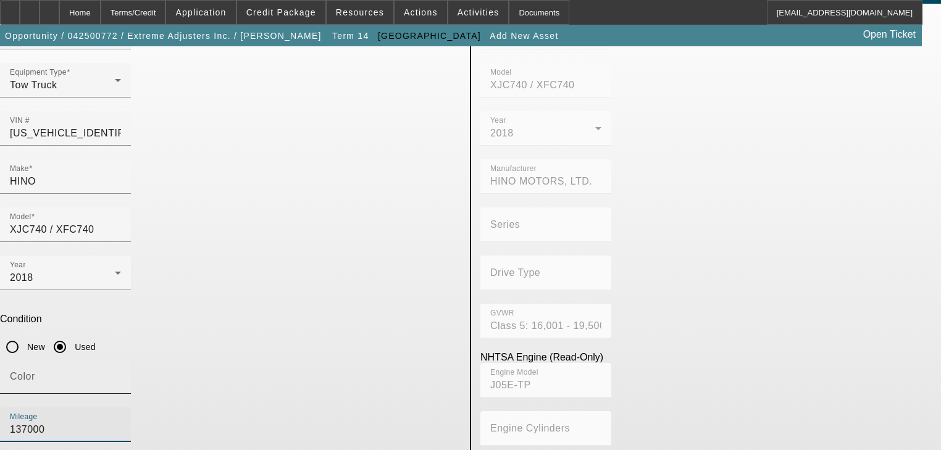
type input "137000"
click at [121, 359] on div "Color" at bounding box center [65, 376] width 111 height 35
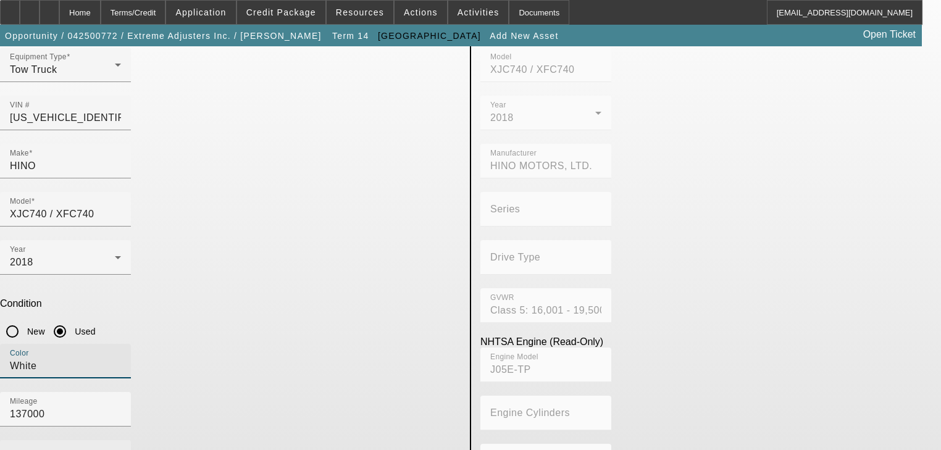
scroll to position [88, 0]
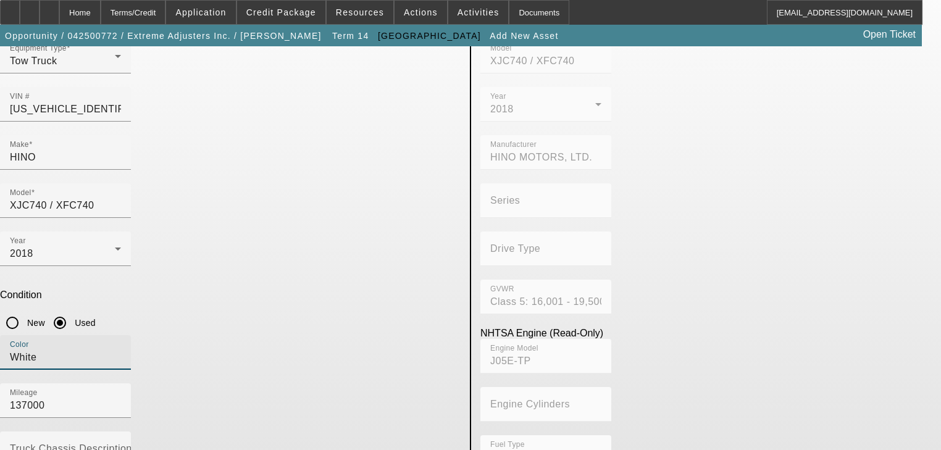
type input "White"
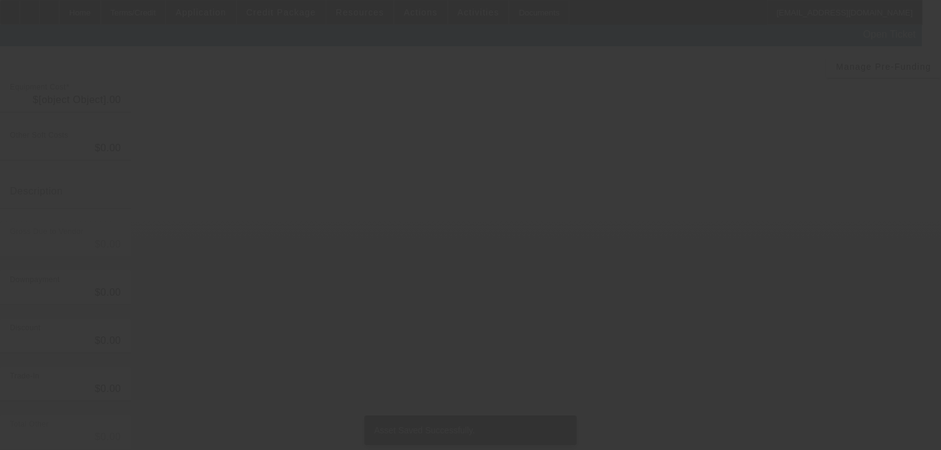
type input "$44,563.00"
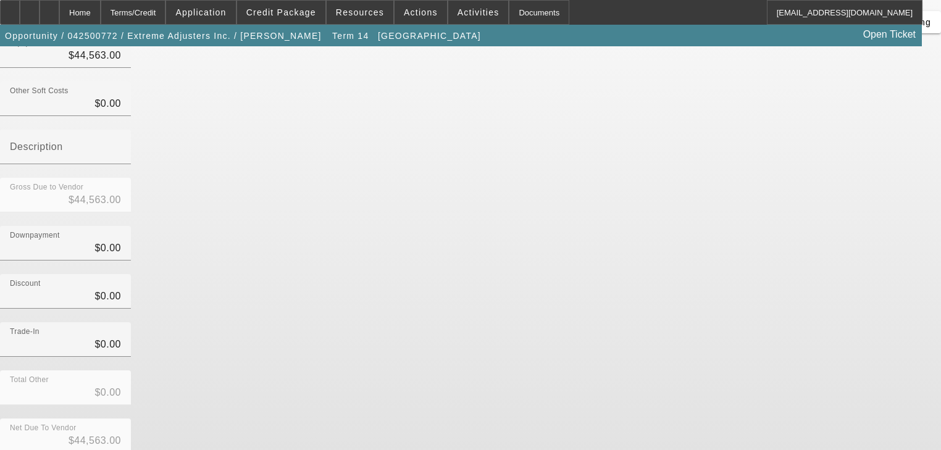
scroll to position [144, 0]
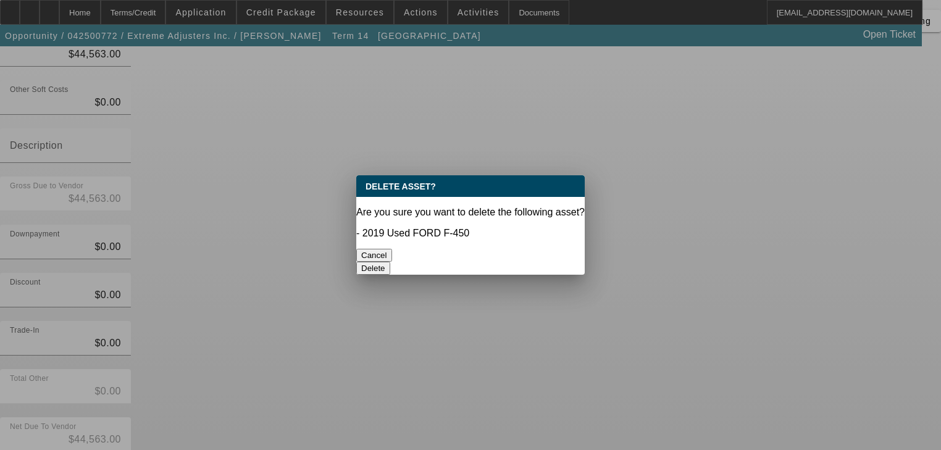
click at [390, 262] on button "Delete" at bounding box center [373, 268] width 34 height 13
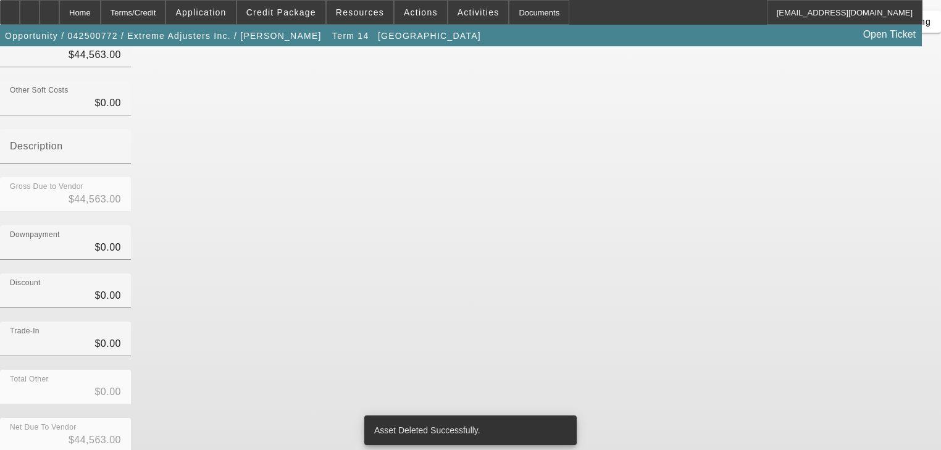
scroll to position [126, 0]
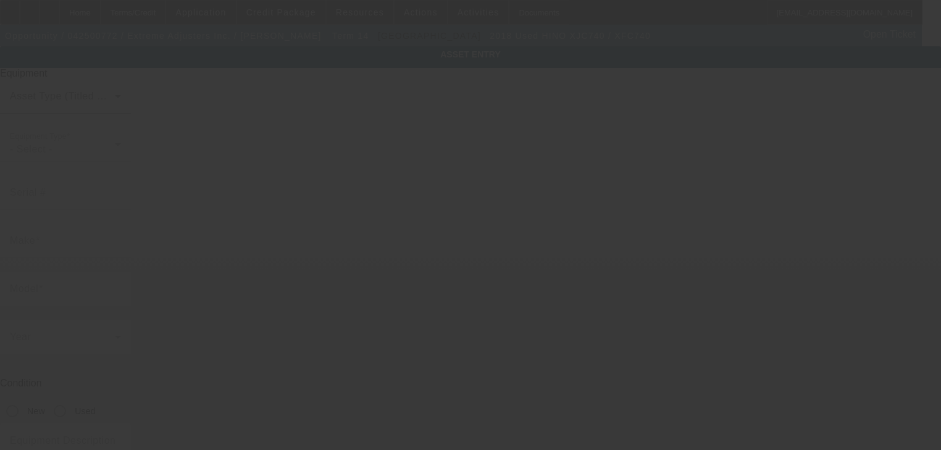
type input "[US_VEHICLE_IDENTIFICATION_NUMBER]"
type input "HINO"
type input "XJC740 / XFC740"
radio input "true"
type input "[STREET_ADDRESS]"
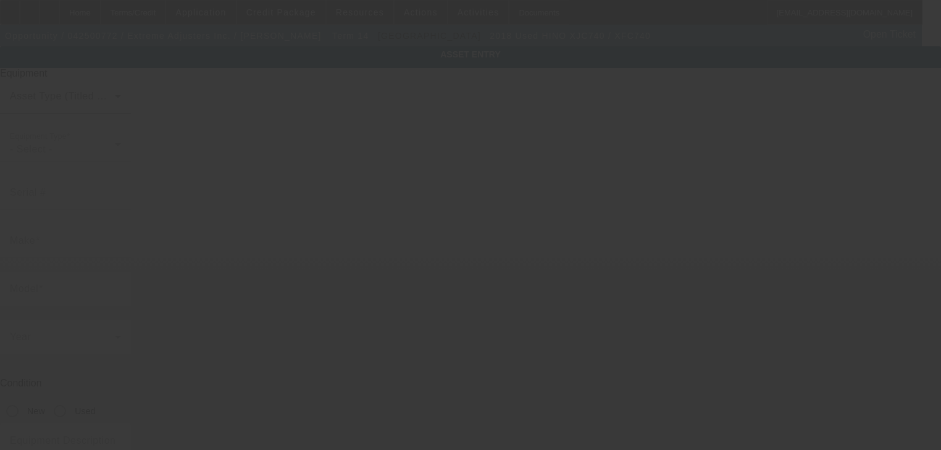
type input "Ste 100"
type input "[GEOGRAPHIC_DATA]"
type input "95827"
type input "[GEOGRAPHIC_DATA]"
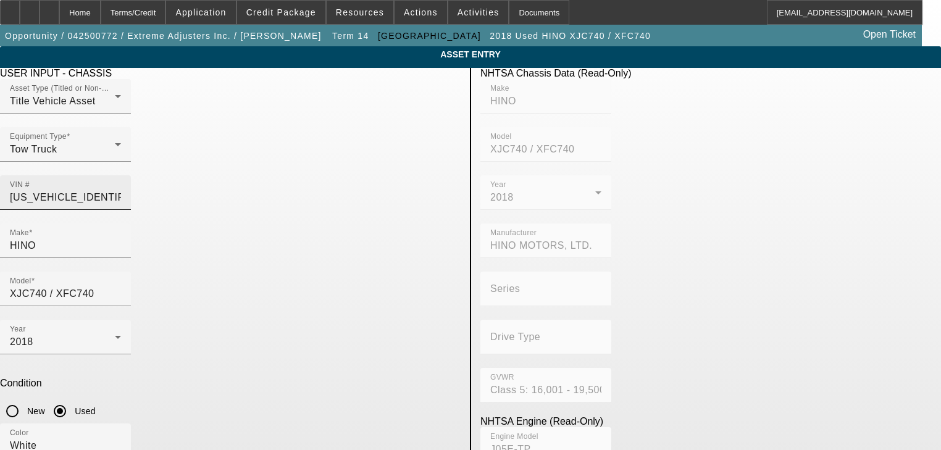
click at [121, 190] on input "[US_VEHICLE_IDENTIFICATION_NUMBER]" at bounding box center [65, 197] width 111 height 15
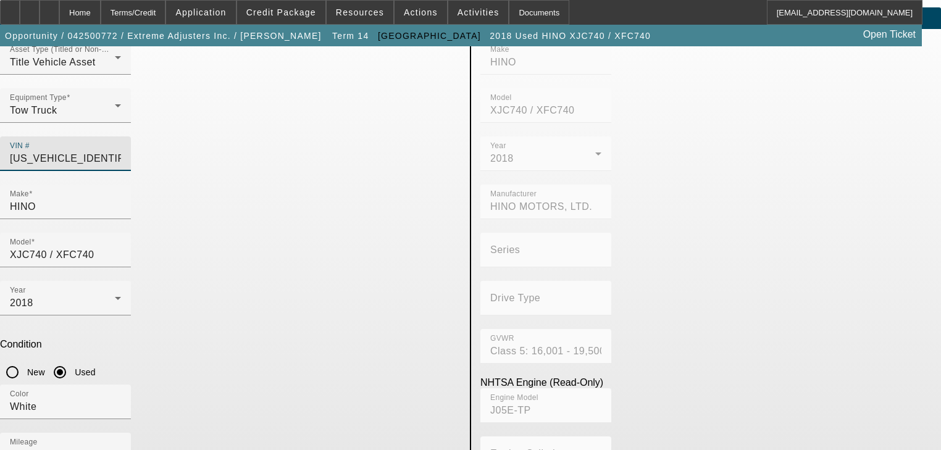
scroll to position [88, 0]
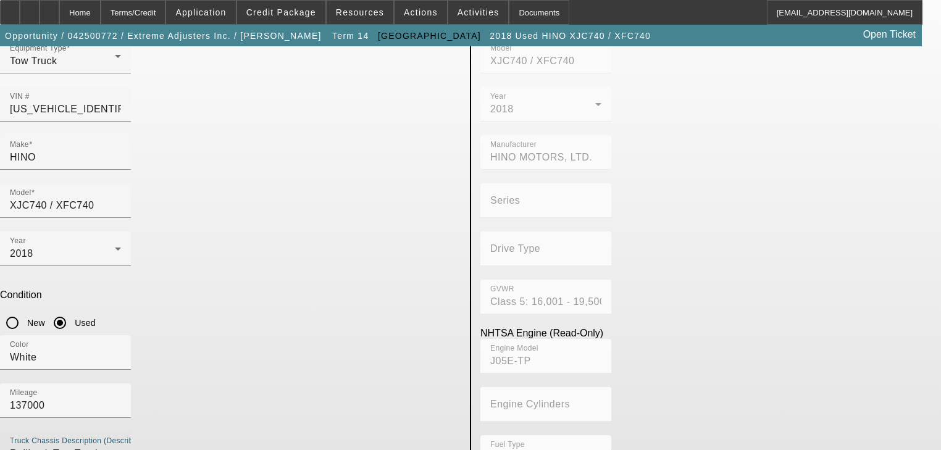
type textarea "Rollback Tow Truck"
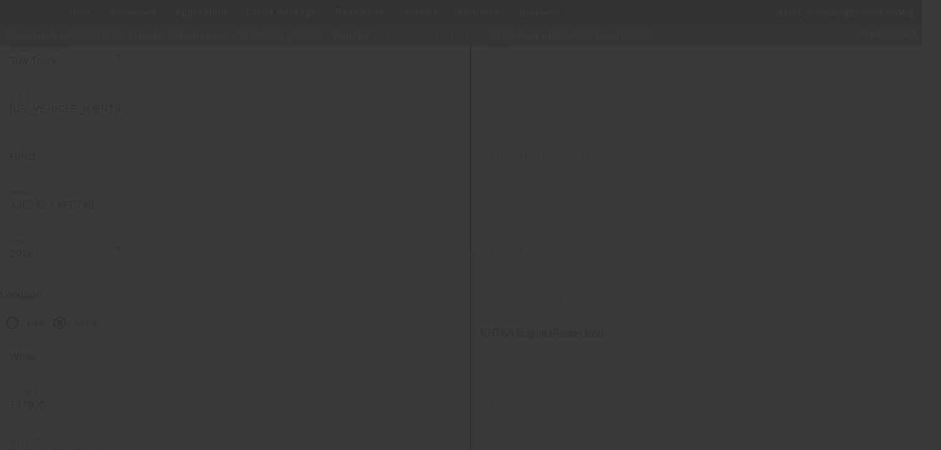
scroll to position [0, 0]
type input "$44,563.00"
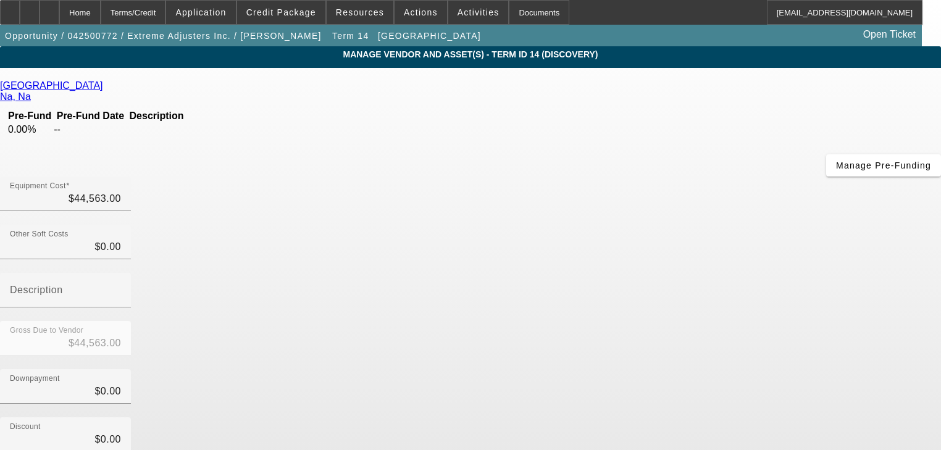
click at [106, 89] on icon at bounding box center [106, 85] width 0 height 10
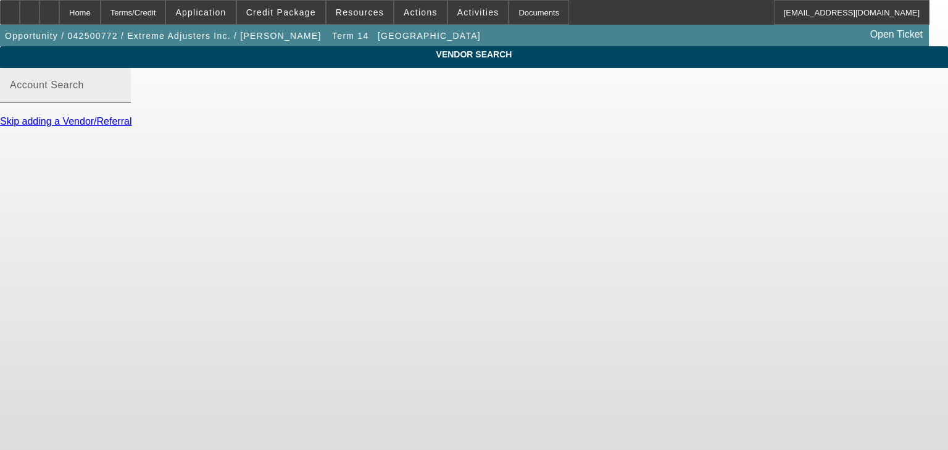
click at [84, 90] on mat-label "Account Search" at bounding box center [47, 85] width 74 height 10
click at [121, 98] on input "Account Search" at bounding box center [65, 90] width 111 height 15
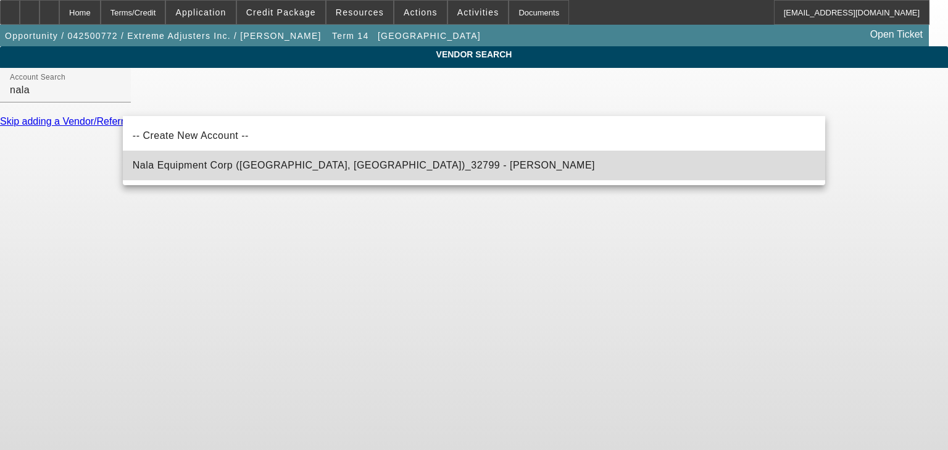
click at [244, 167] on span "Nala Equipment Corp ([GEOGRAPHIC_DATA], [GEOGRAPHIC_DATA])_32799 - [PERSON_NAME]" at bounding box center [364, 165] width 462 height 10
type input "Nala Equipment Corp ([GEOGRAPHIC_DATA], [GEOGRAPHIC_DATA])_32799 - [PERSON_NAME]"
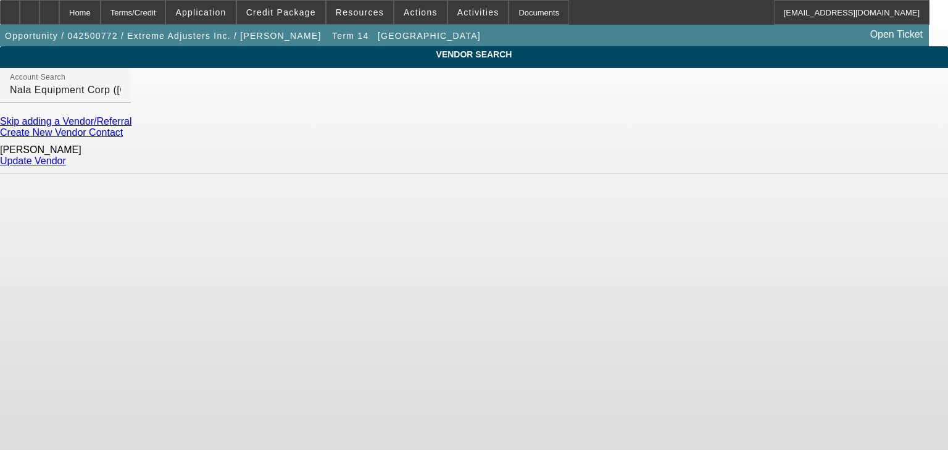
click at [66, 162] on link "Update Vendor" at bounding box center [33, 161] width 66 height 10
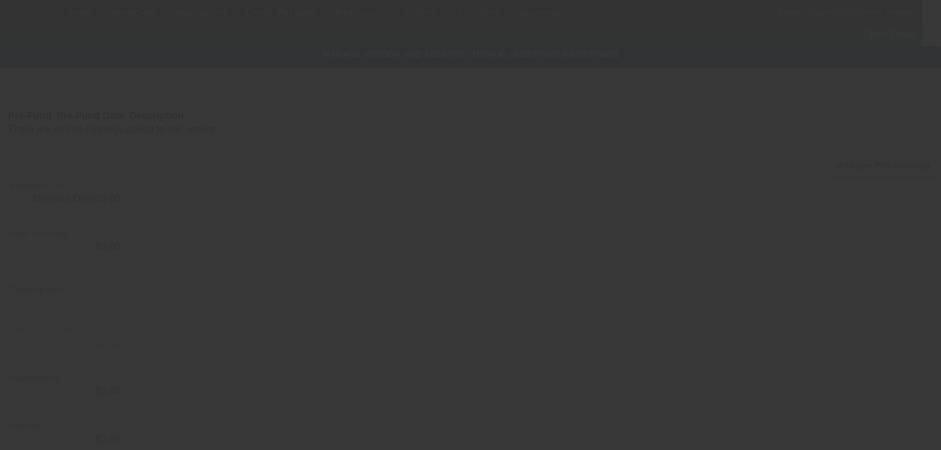
type input "$44,563.00"
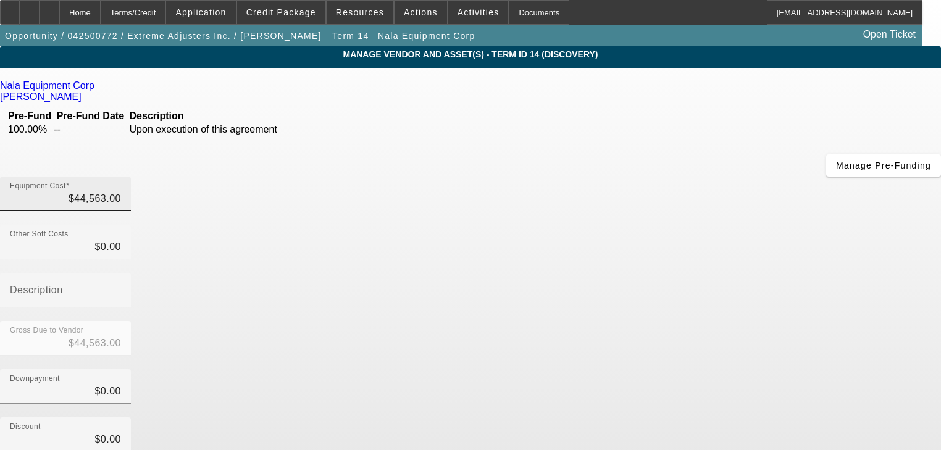
click at [131, 177] on div "Equipment Cost $44,563.00" at bounding box center [65, 194] width 131 height 35
click at [121, 191] on input "44563" at bounding box center [65, 198] width 111 height 15
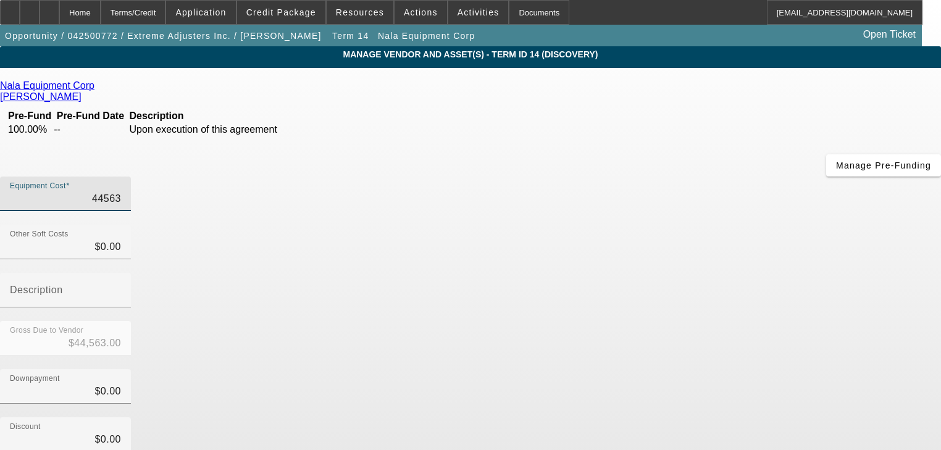
type input "4"
type input "$4.00"
type input "49"
type input "$49.00"
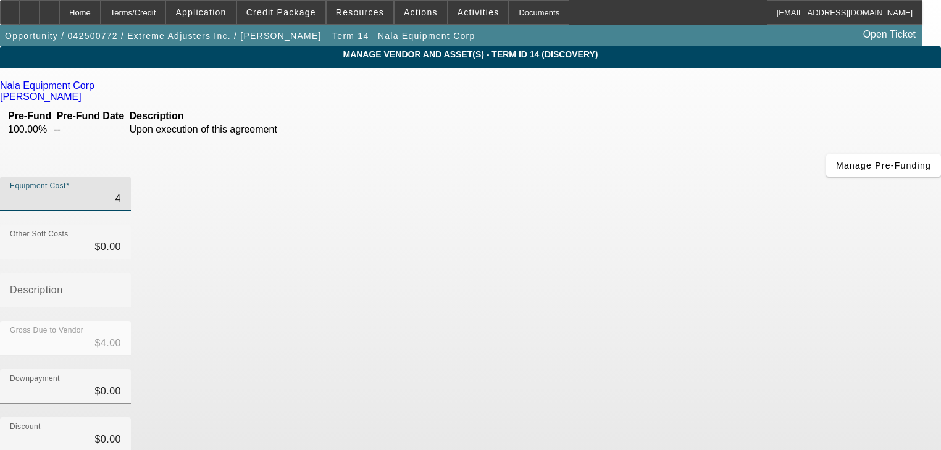
type input "$49.00"
type input "499"
type input "$499.00"
type input "4995"
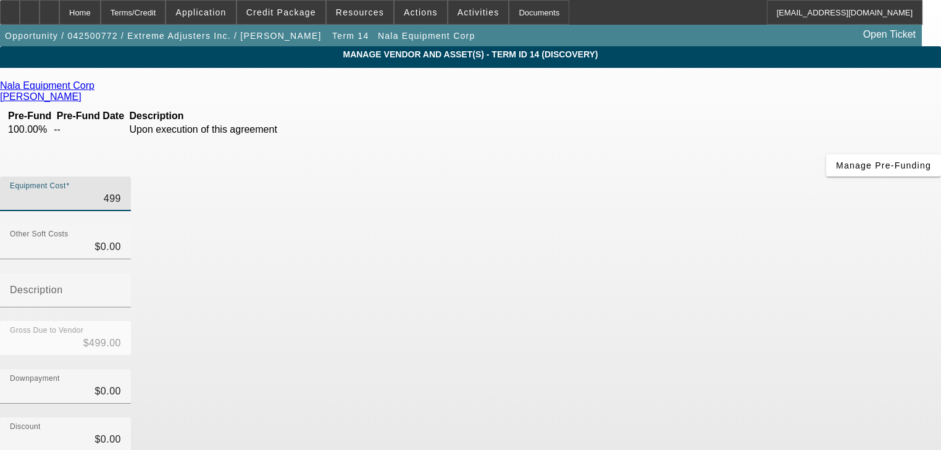
type input "$4,995.00"
type input "49950"
type input "$49,950.00"
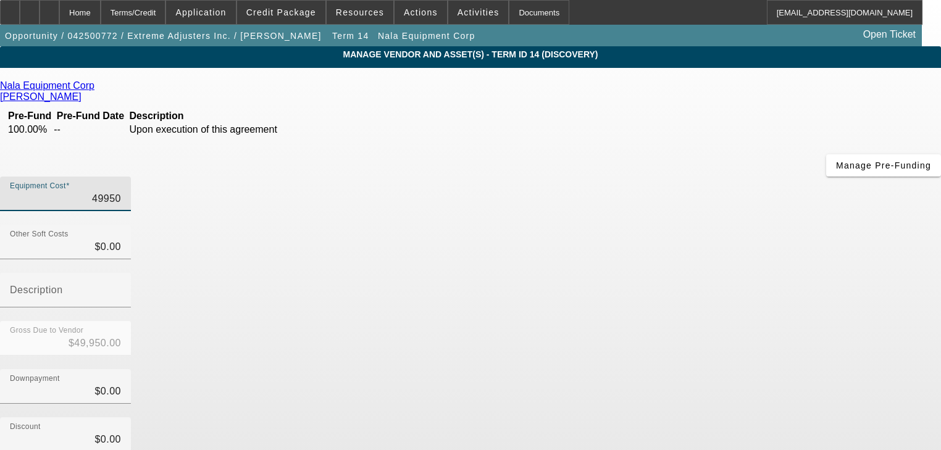
type input "$49,950.00"
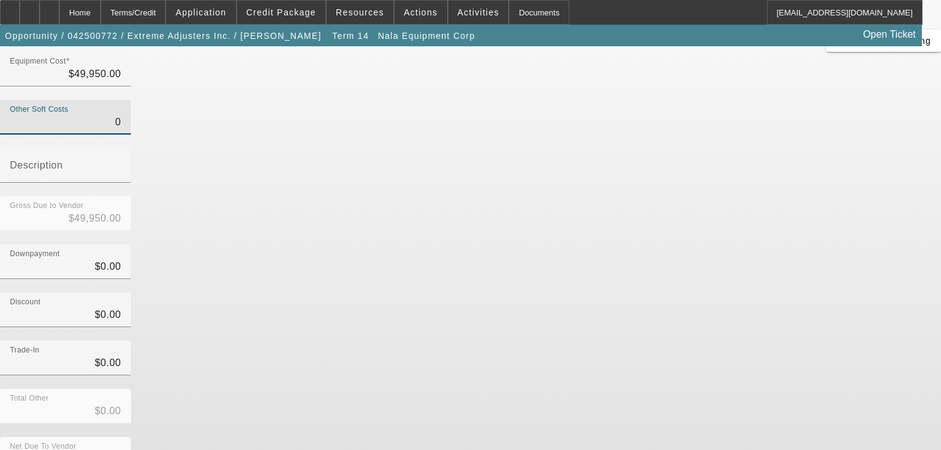
scroll to position [126, 0]
type input "$0.00"
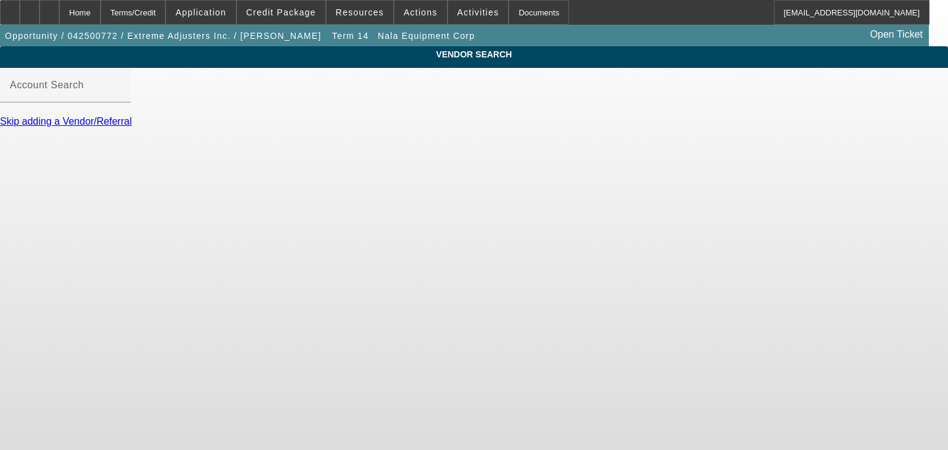
click at [131, 127] on link "Skip adding a Vendor/Referral" at bounding box center [65, 121] width 131 height 10
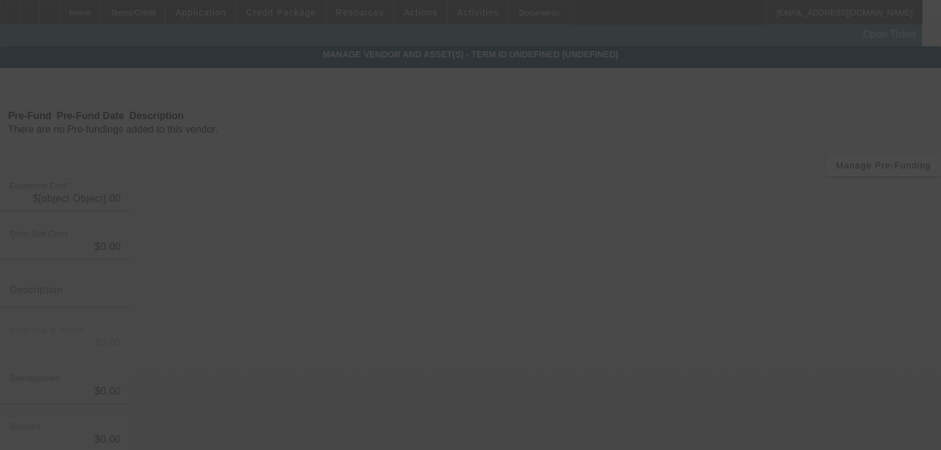
type input "$49,950.00"
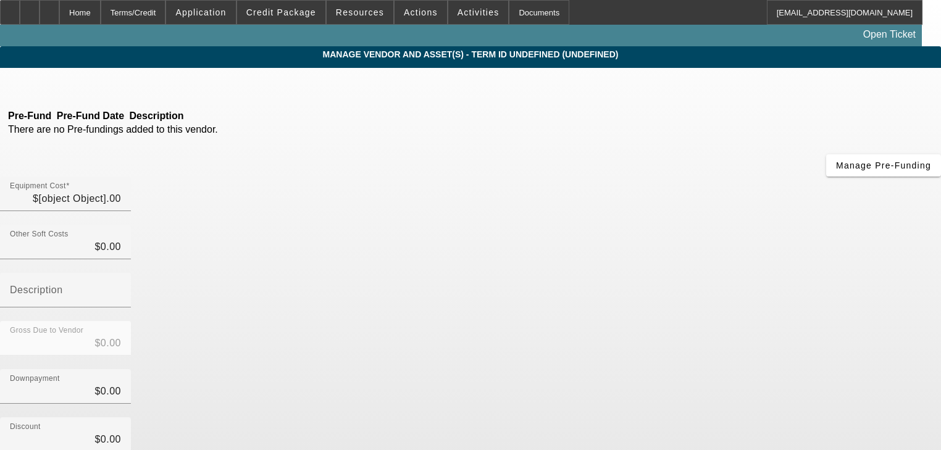
type input "$49,950.00"
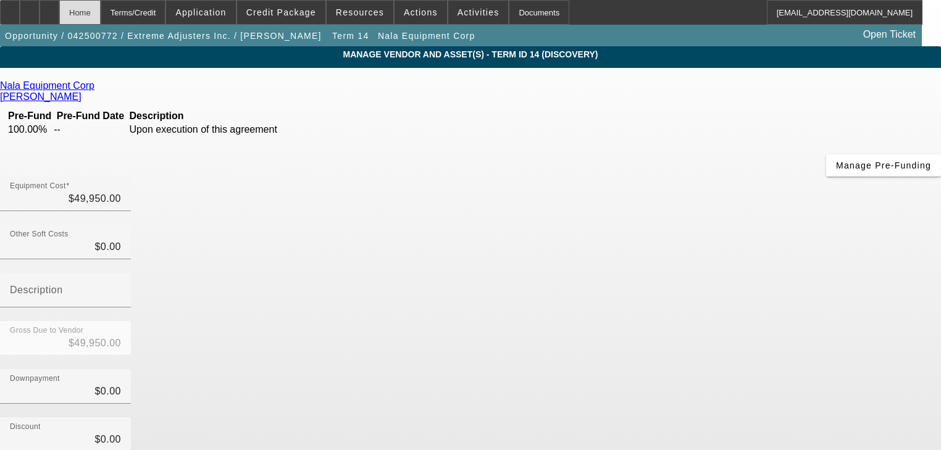
click at [101, 17] on div "Home" at bounding box center [79, 12] width 41 height 25
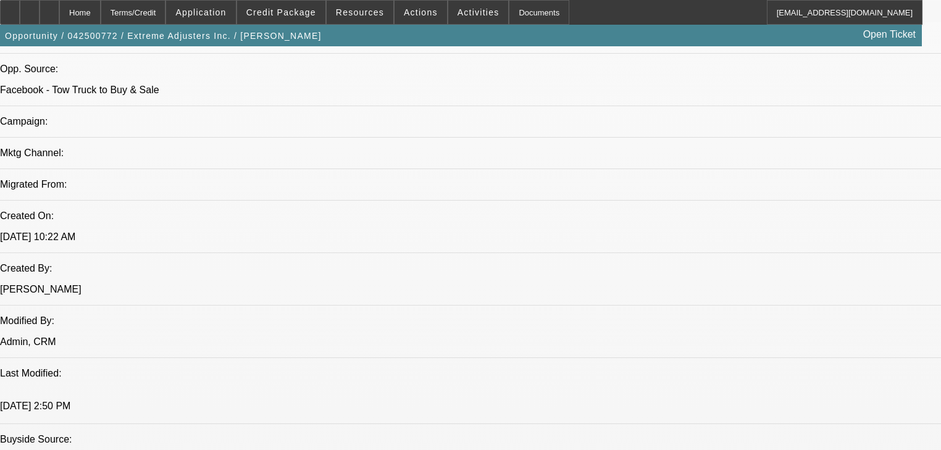
select select "0"
select select "2"
select select "0.1"
select select "4"
select select "0"
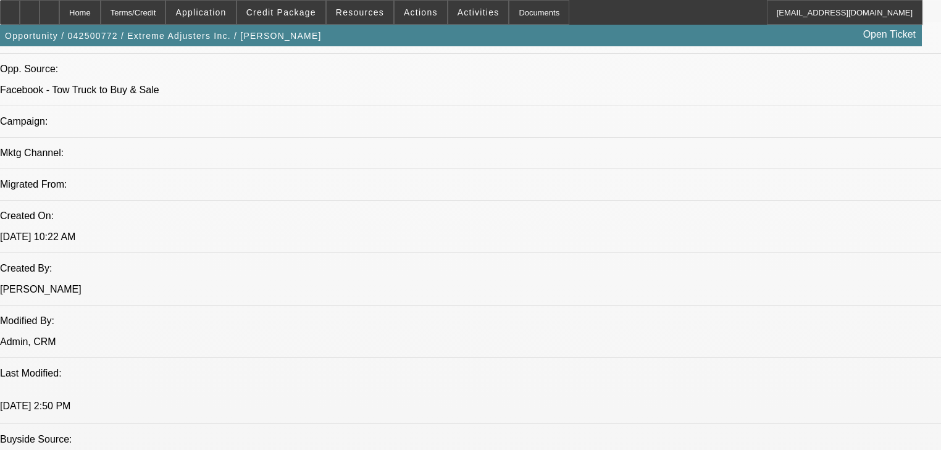
select select "2"
select select "0.1"
select select "4"
select select "0"
select select "2"
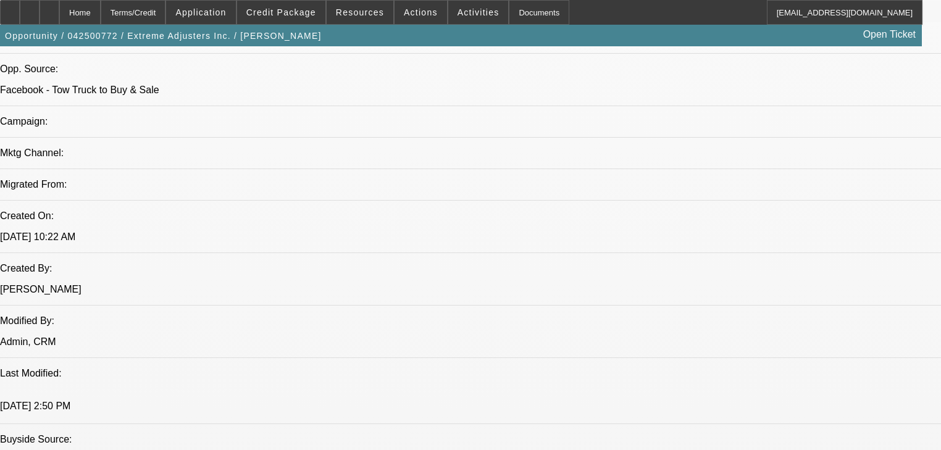
select select "0.1"
select select "4"
select select "0"
select select "2"
select select "0.1"
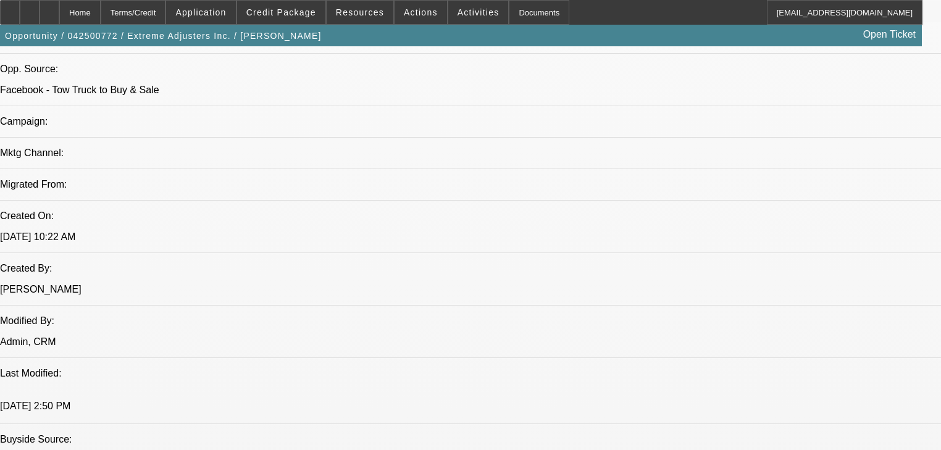
select select "4"
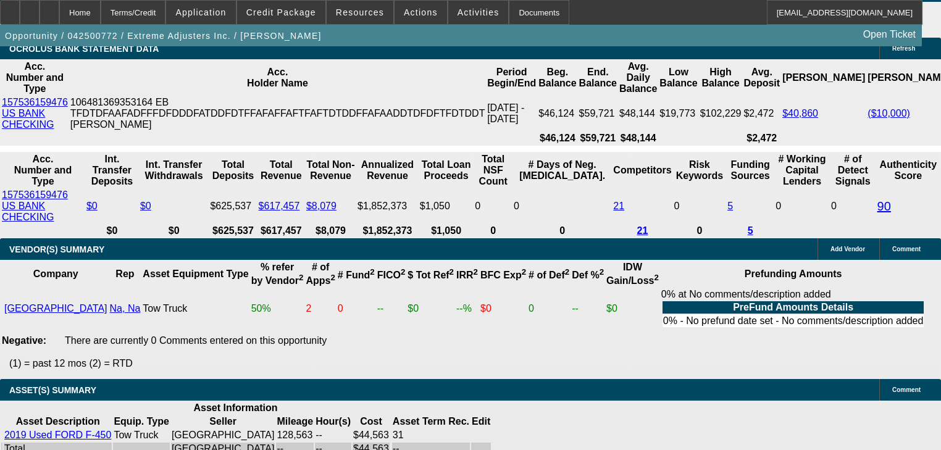
scroll to position [2432, 0]
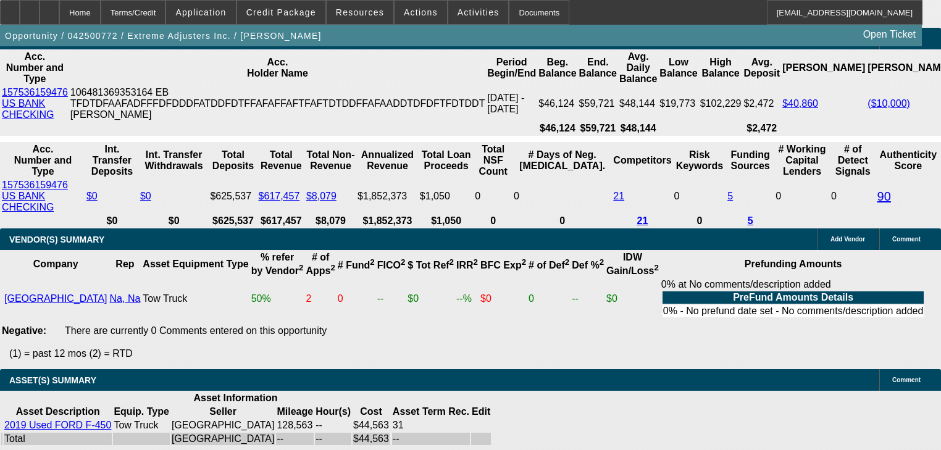
type input "4"
type input "UNKNOWN"
type input "$12,286.23"
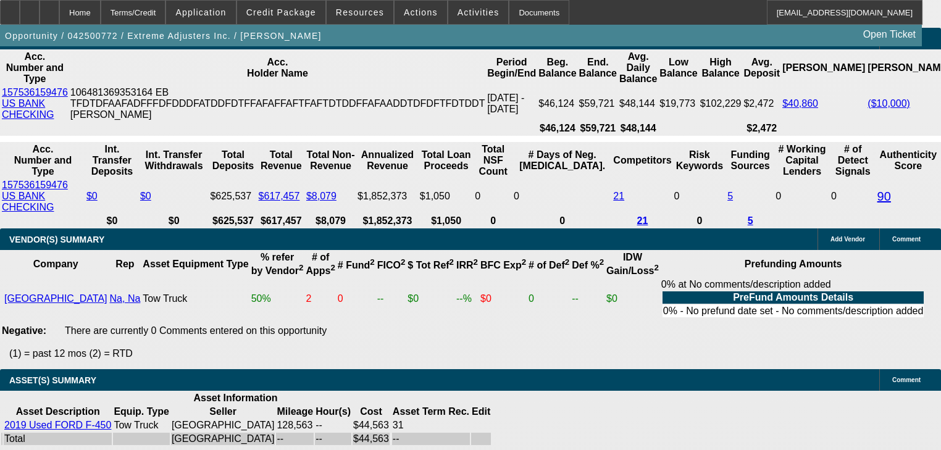
type input "48"
type input "$1,369.24"
type input "48"
type input "1"
type input "$1,008.91"
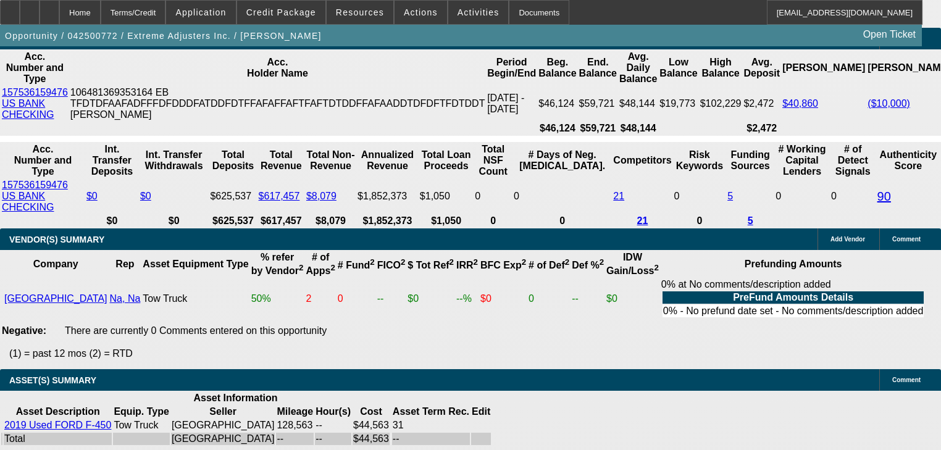
type input "14"
type input "$1,296.71"
type input "14"
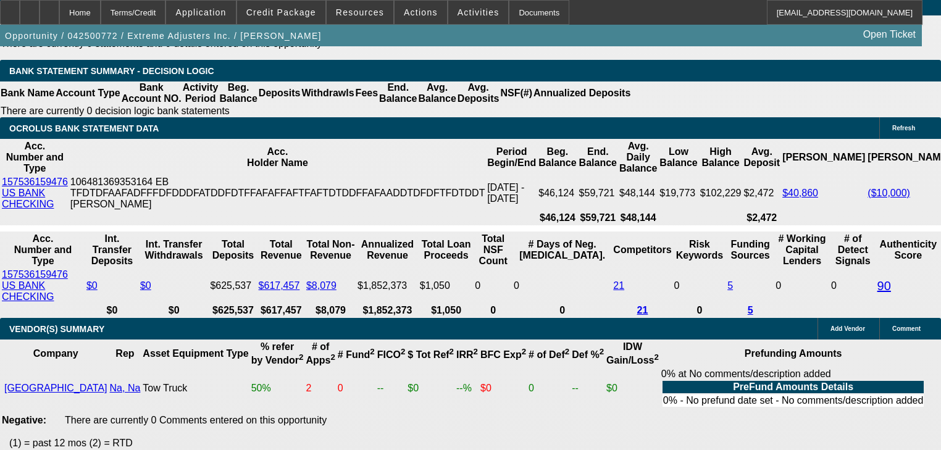
scroll to position [2333, 0]
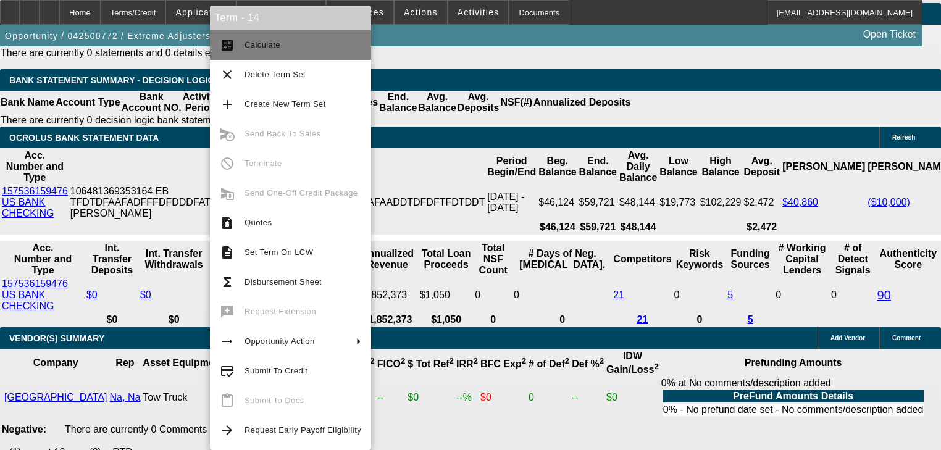
click at [230, 51] on mat-icon "calculate" at bounding box center [227, 45] width 15 height 15
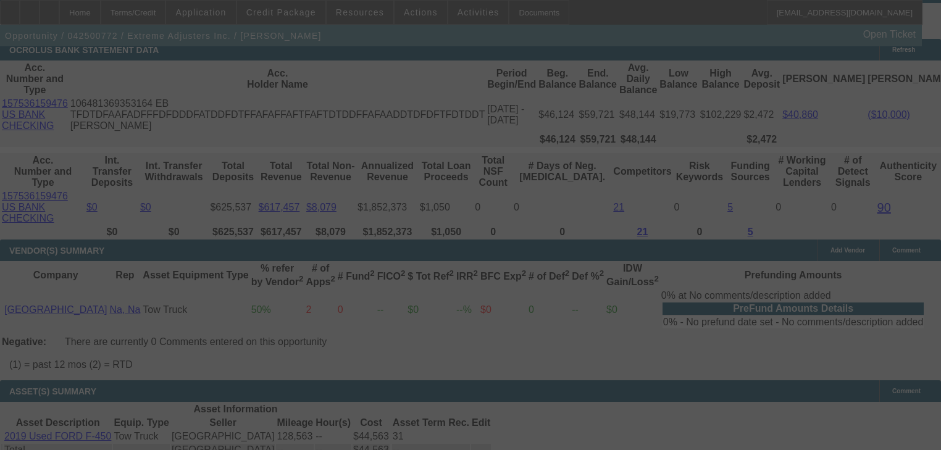
scroll to position [2432, 0]
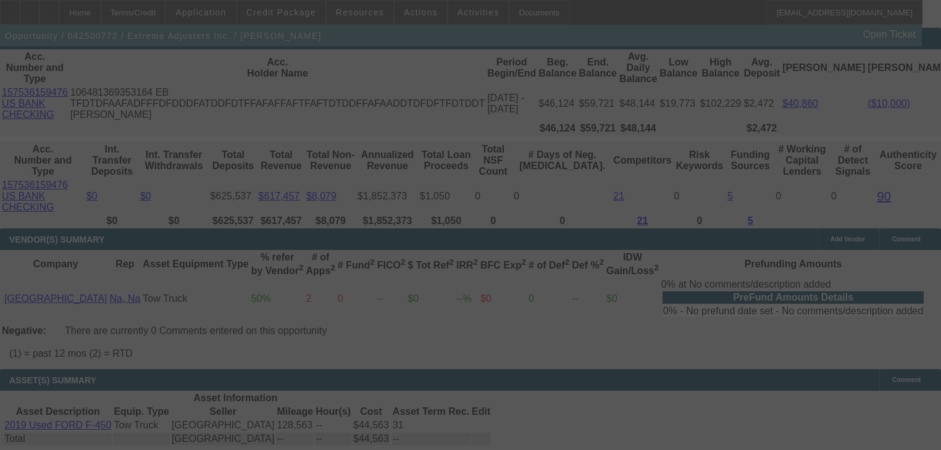
select select "0"
select select "2"
select select "0.1"
select select "4"
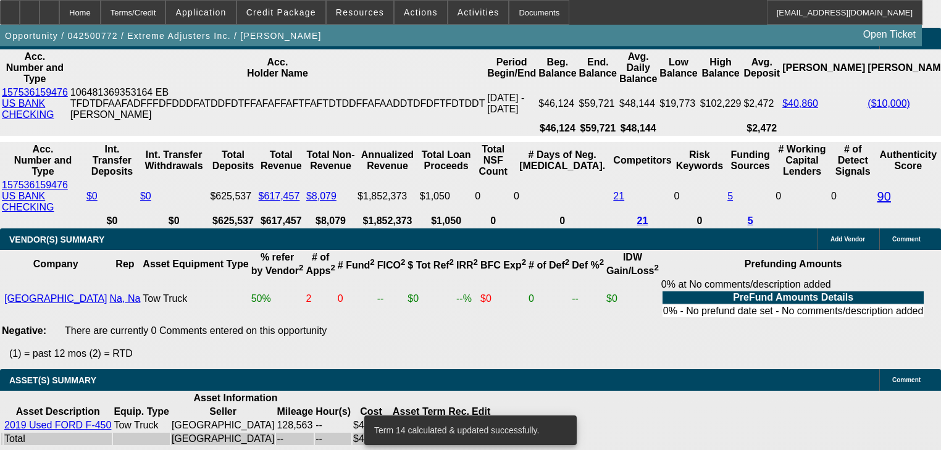
type input "1"
type input "UNKNOWN"
type input "17"
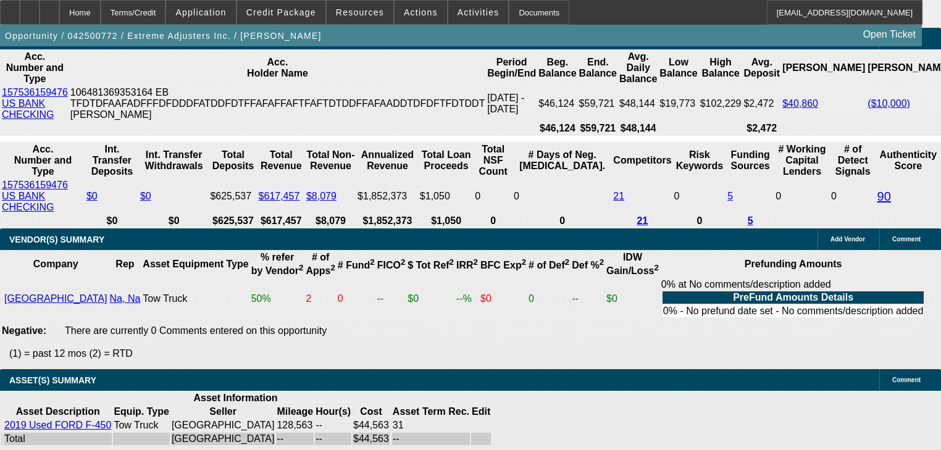
type input "$1,369.24"
type input "17"
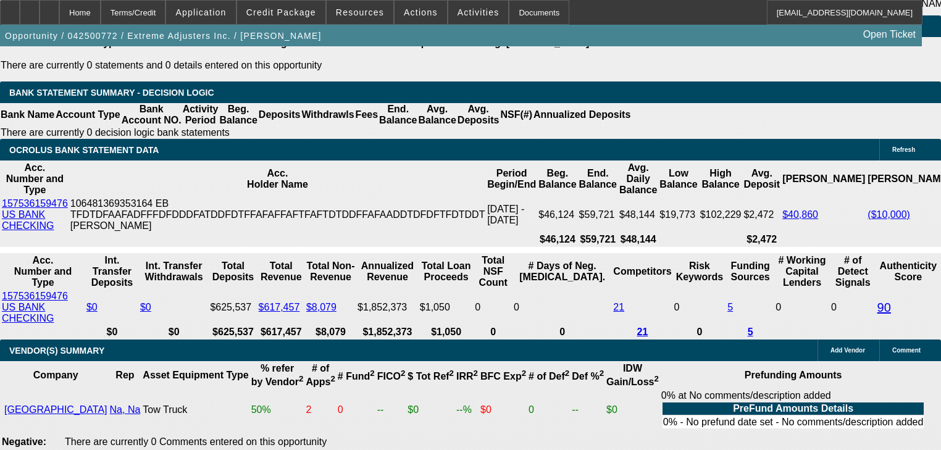
scroll to position [2284, 0]
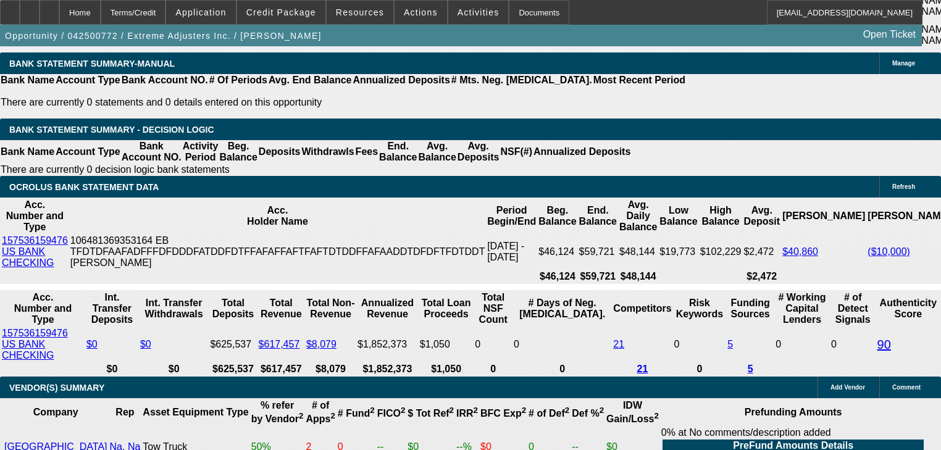
type input "$0.00"
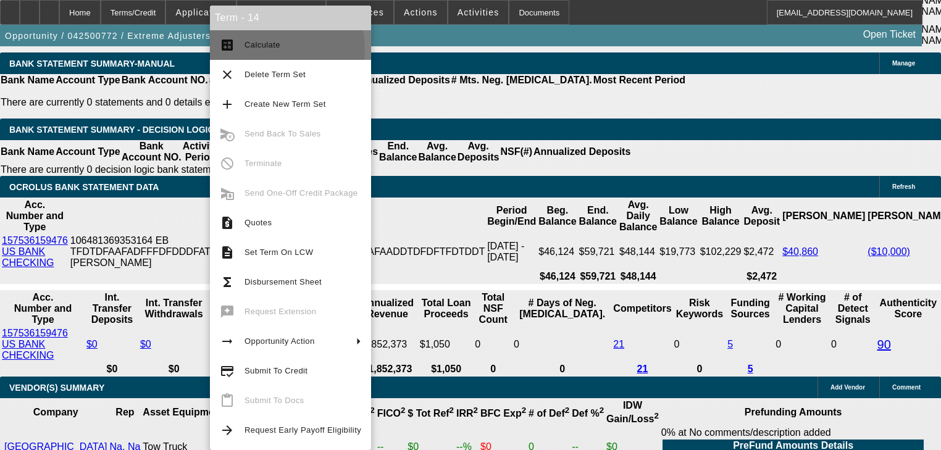
click at [253, 50] on span "Calculate" at bounding box center [302, 45] width 117 height 15
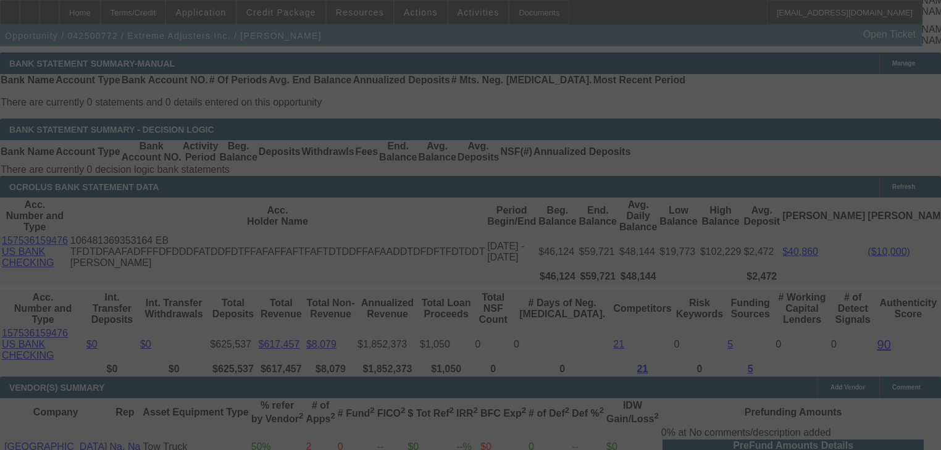
select select "0"
select select "2"
select select "0.1"
select select "4"
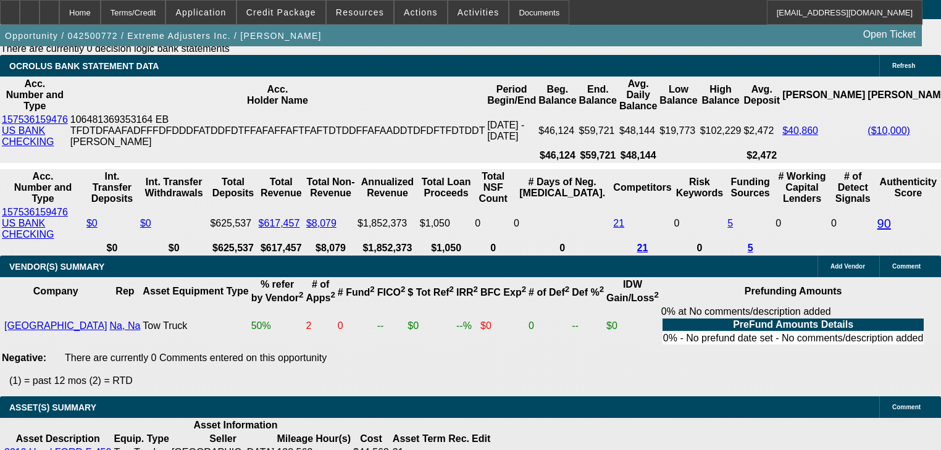
scroll to position [2383, 0]
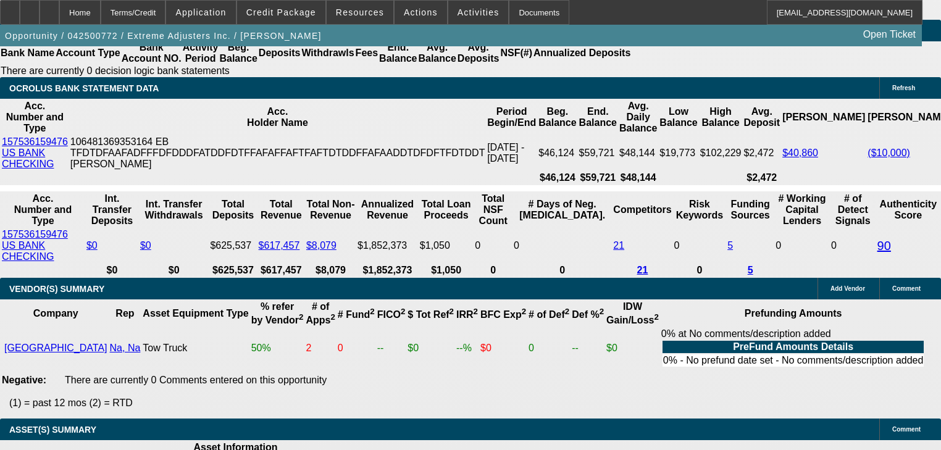
type input "6"
type input "UNKNOWN"
type input "$8,305.49"
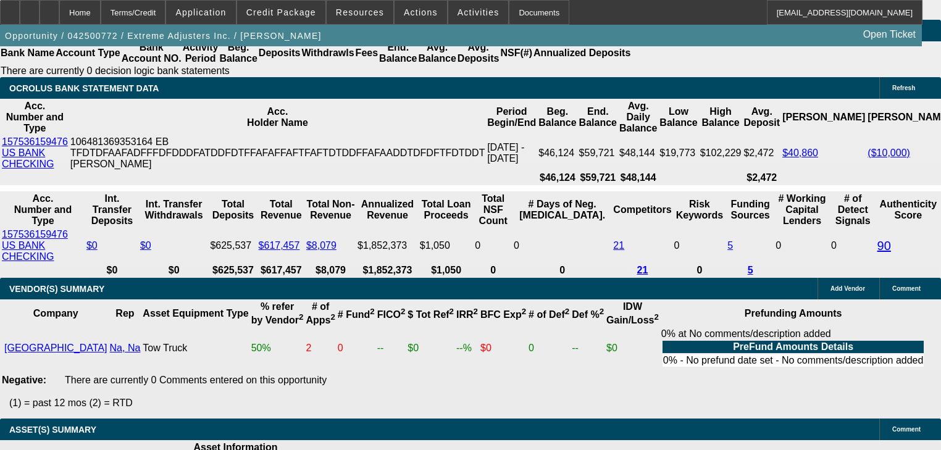
type input "60"
type input "$1,179.32"
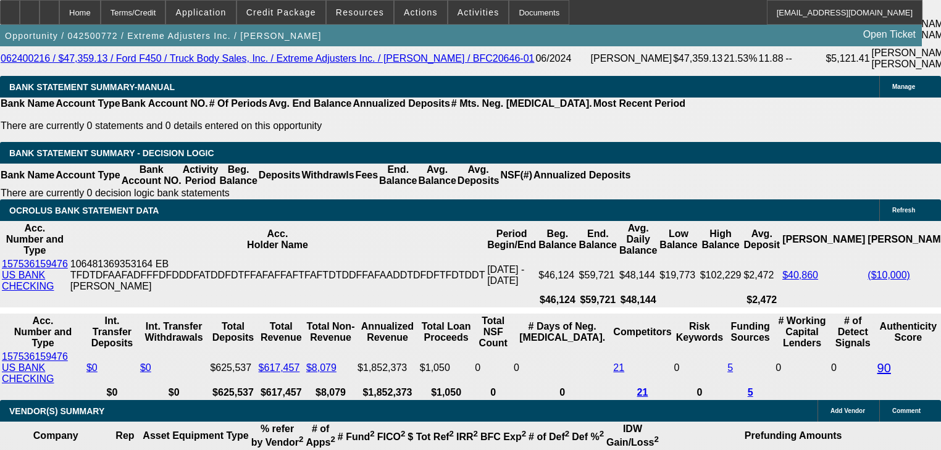
scroll to position [2235, 0]
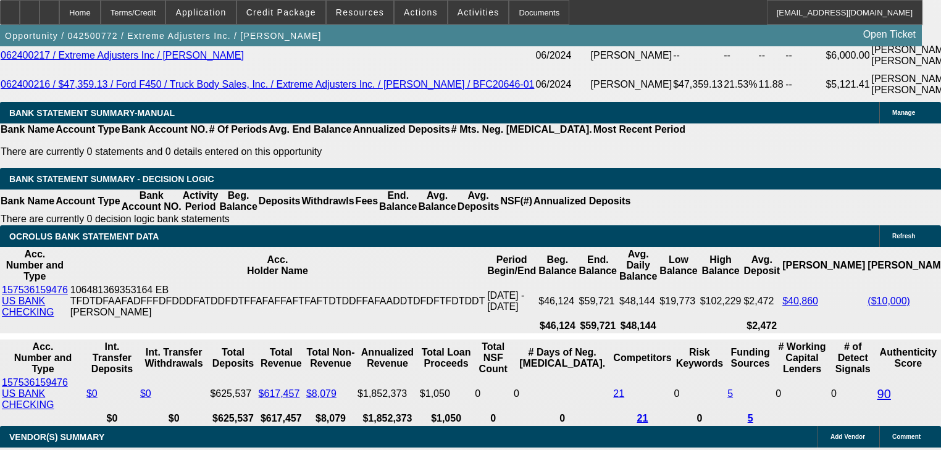
type input "60"
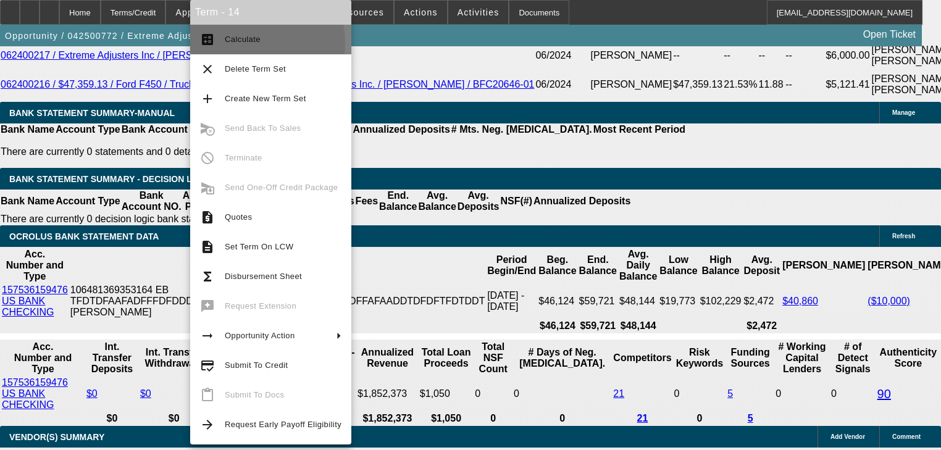
click at [225, 44] on span "Calculate" at bounding box center [283, 39] width 117 height 15
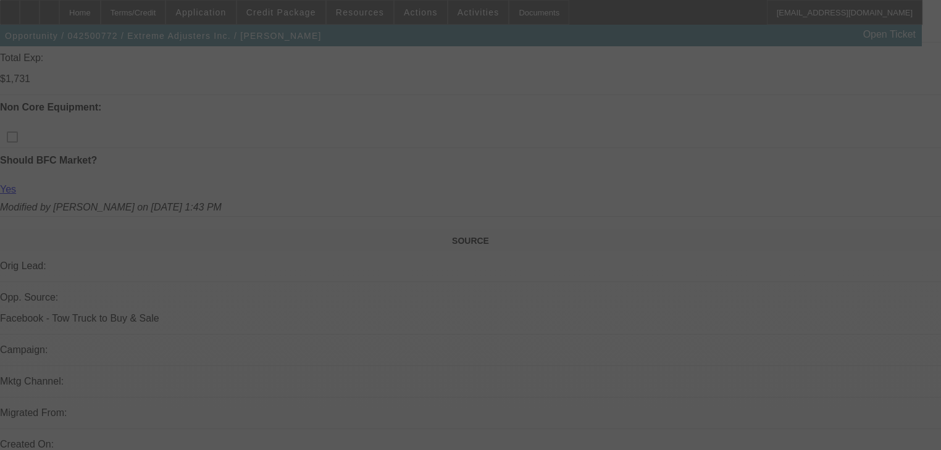
select select "0"
select select "2"
select select "0.1"
select select "4"
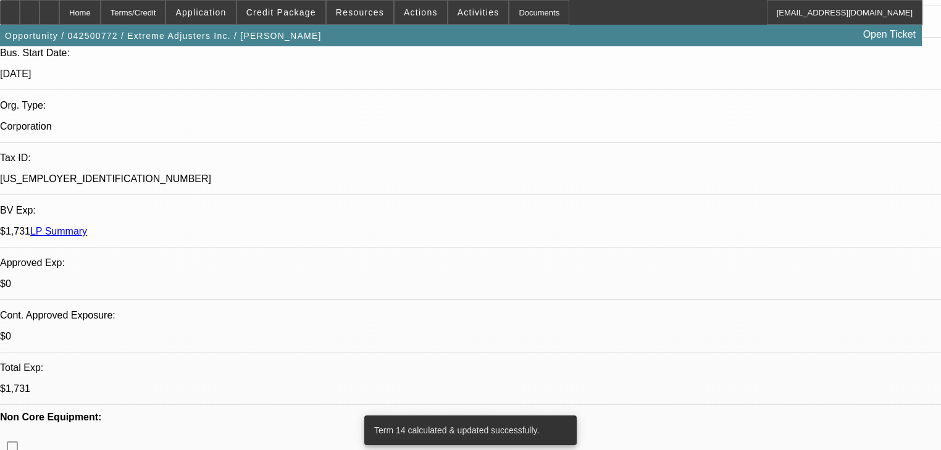
scroll to position [259, 0]
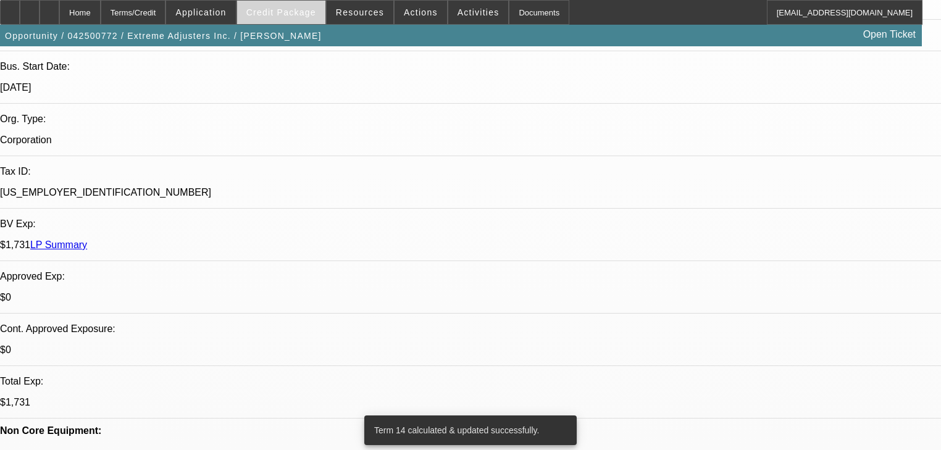
click at [299, 23] on span at bounding box center [281, 13] width 88 height 30
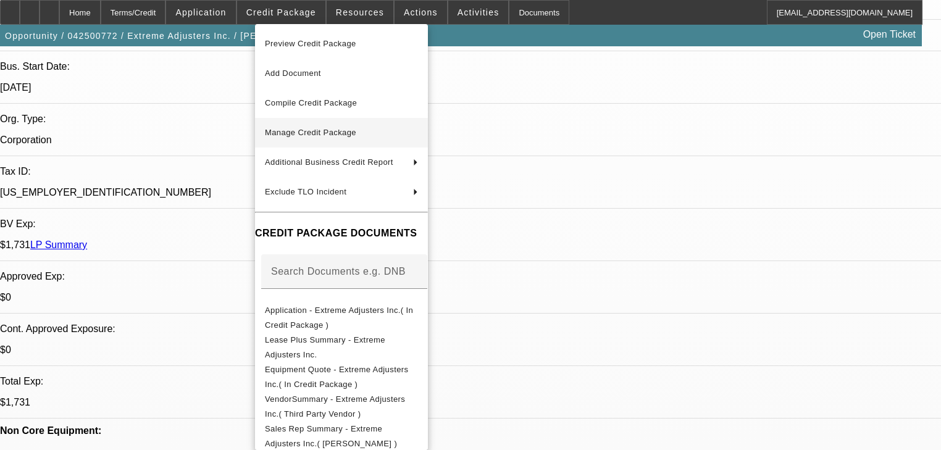
click at [307, 135] on span "Manage Credit Package" at bounding box center [310, 132] width 91 height 9
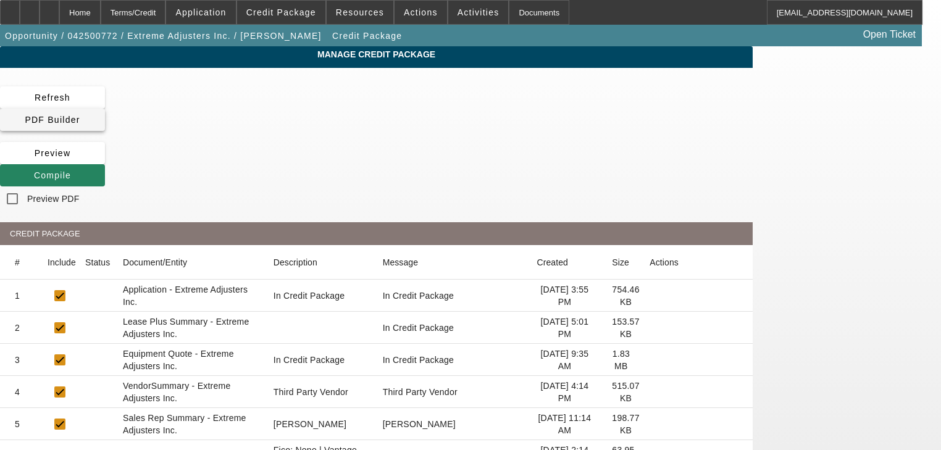
click at [105, 107] on span at bounding box center [52, 120] width 105 height 30
click at [105, 161] on span at bounding box center [52, 176] width 105 height 30
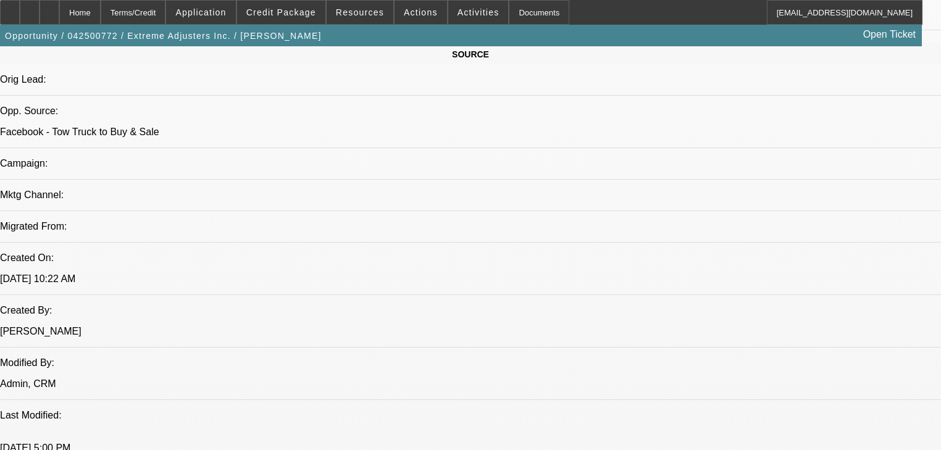
select select "0"
select select "2"
select select "0.1"
select select "4"
select select "0"
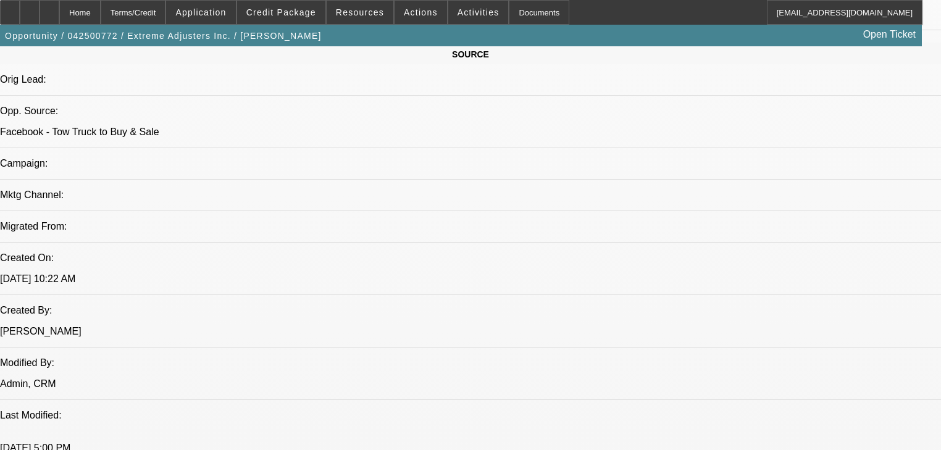
select select "2"
select select "0.1"
select select "4"
select select "0"
select select "2"
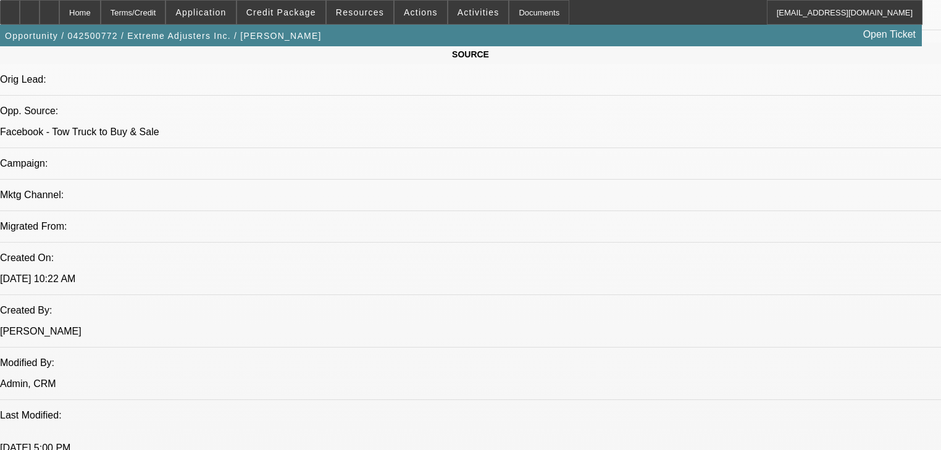
select select "0.1"
select select "4"
select select "0"
select select "2"
select select "0.1"
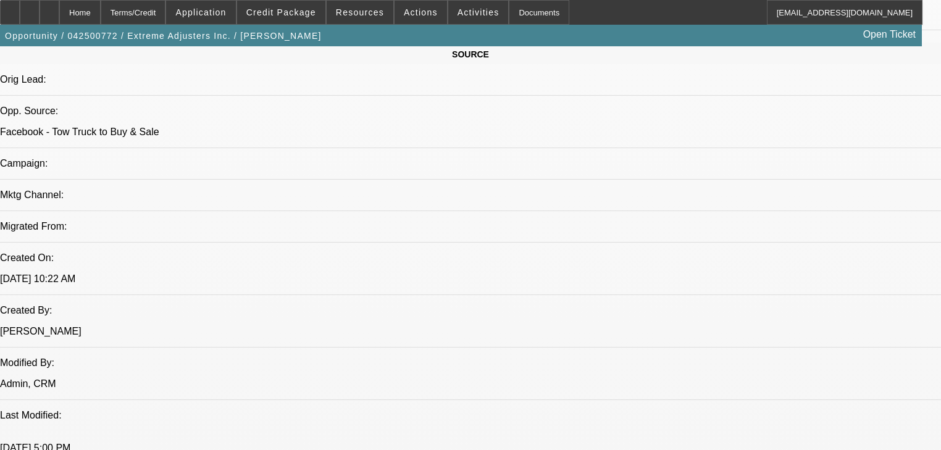
select select "4"
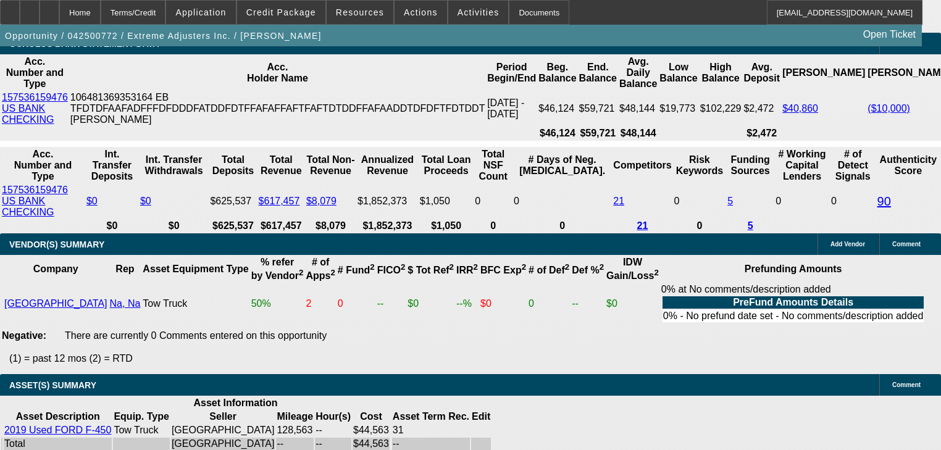
scroll to position [2488, 0]
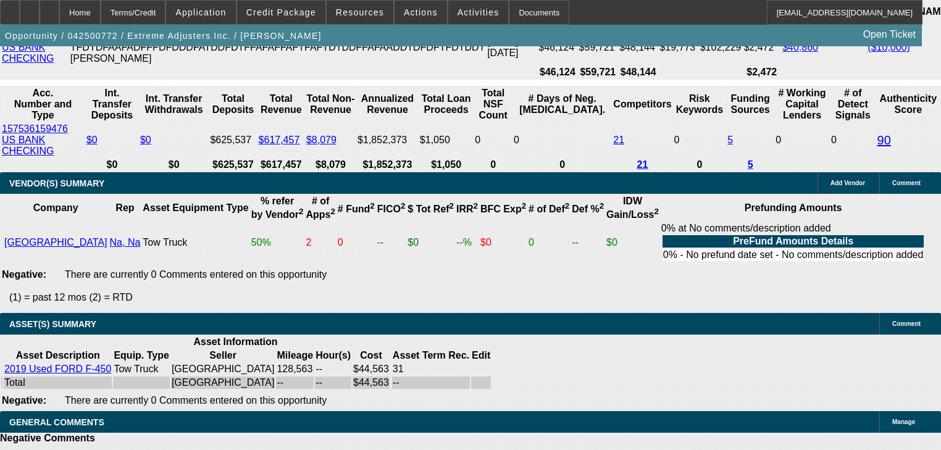
type input "1"
type input "UNKNOWN"
type input "$811.14"
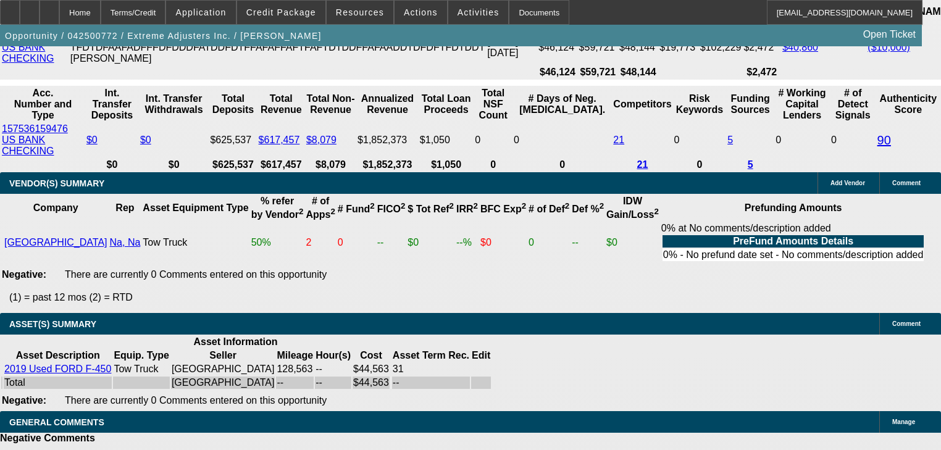
type input "14"
type input "$1,104.14"
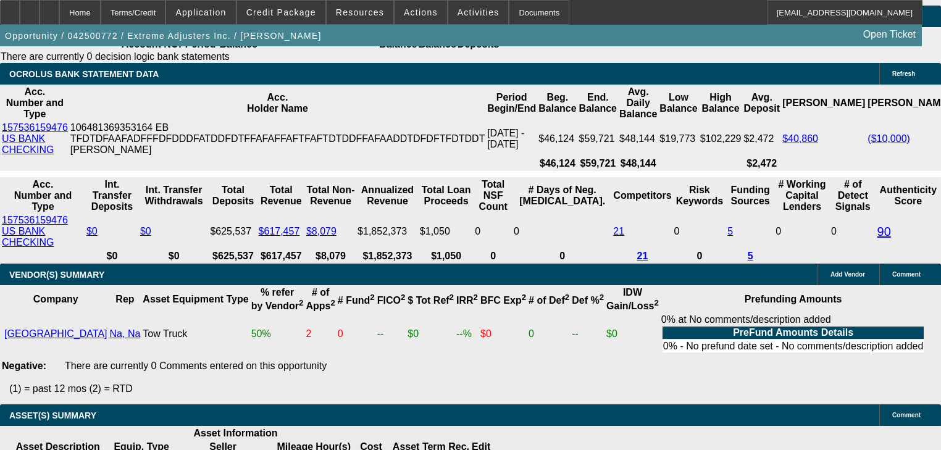
scroll to position [2390, 0]
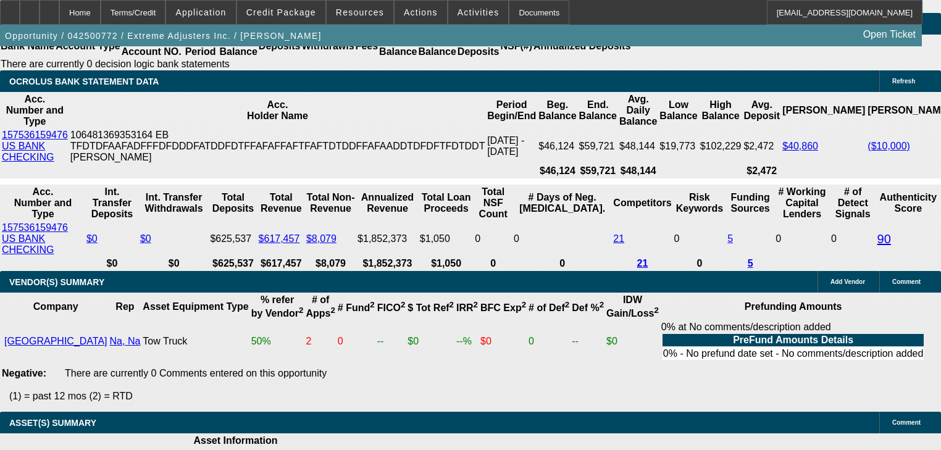
type input "14"
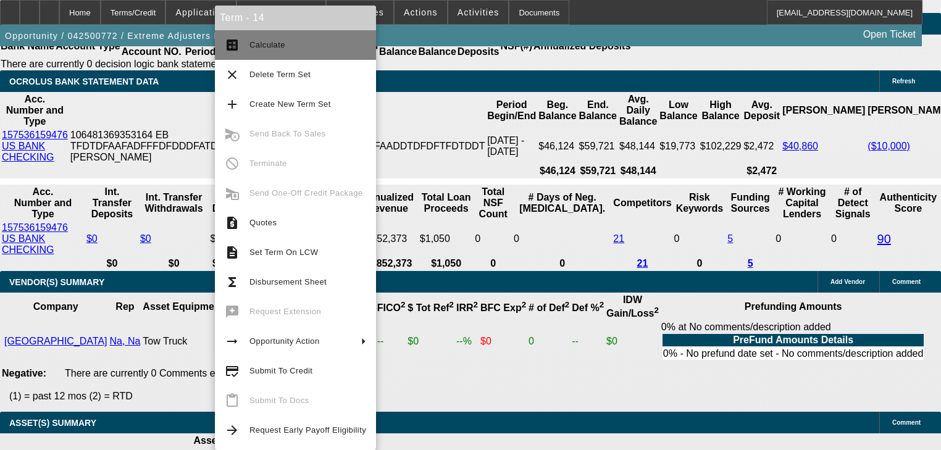
click at [244, 52] on button "calculate Calculate" at bounding box center [295, 45] width 161 height 30
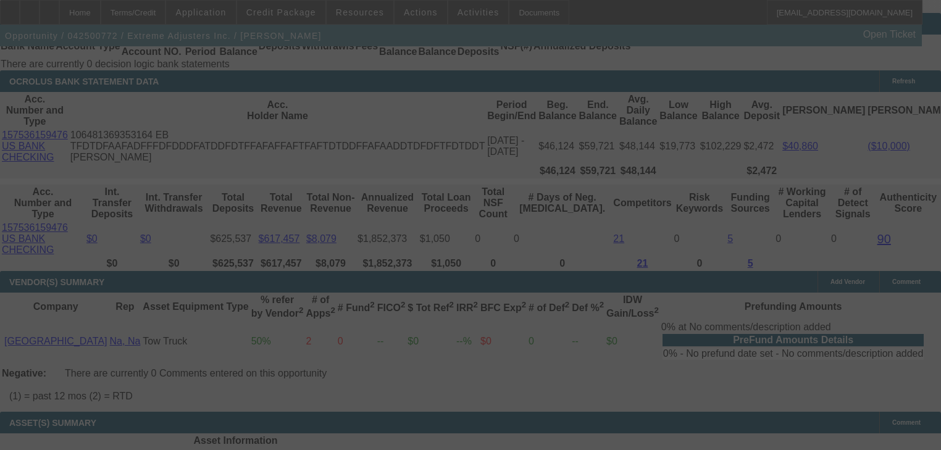
select select "0"
select select "2"
select select "0.1"
select select "4"
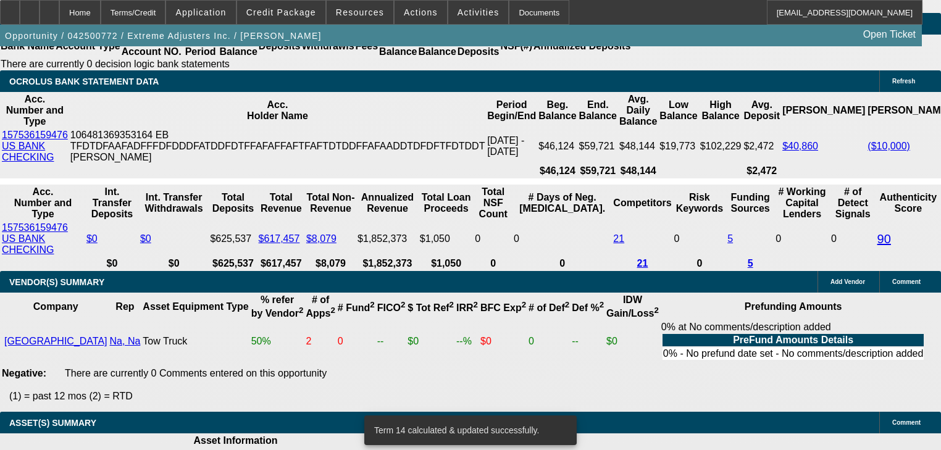
scroll to position [2439, 0]
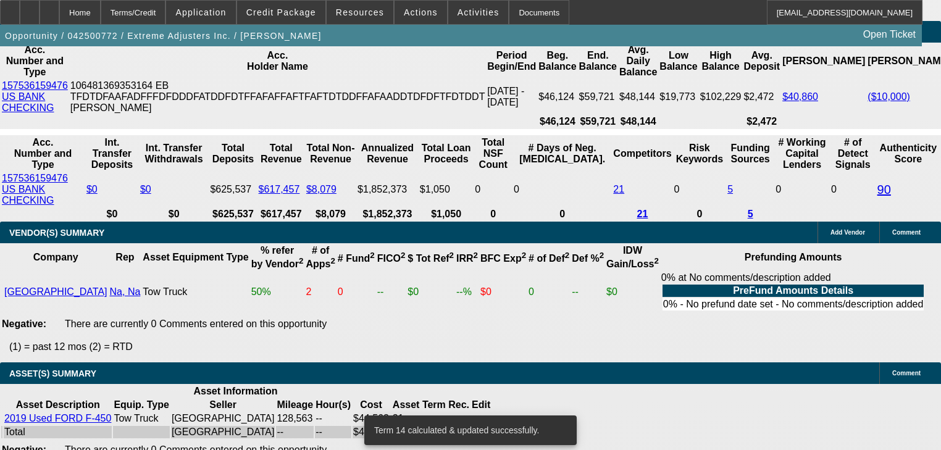
type input "UNKNOWN"
type input "1"
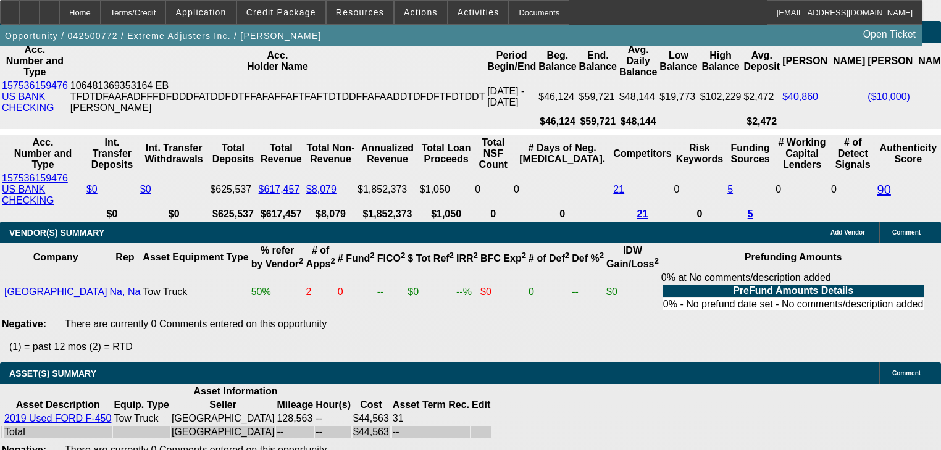
type input "$811.14"
type input "15"
type input "$1,128.89"
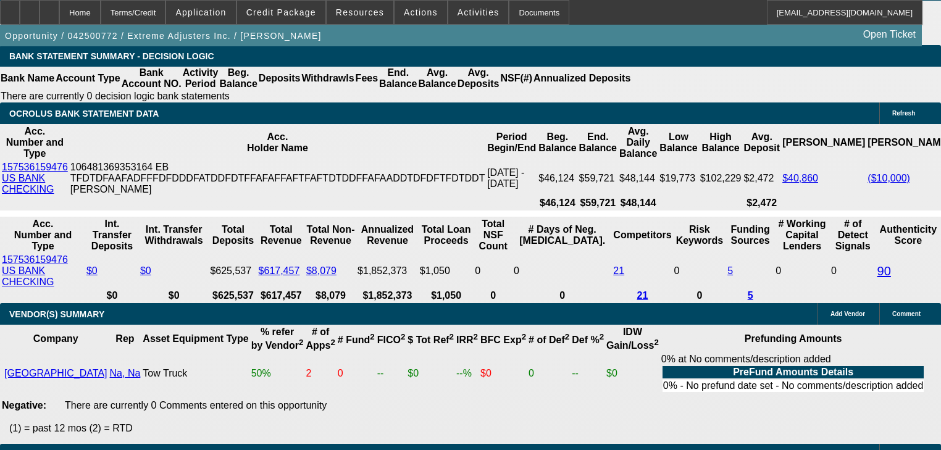
scroll to position [2340, 0]
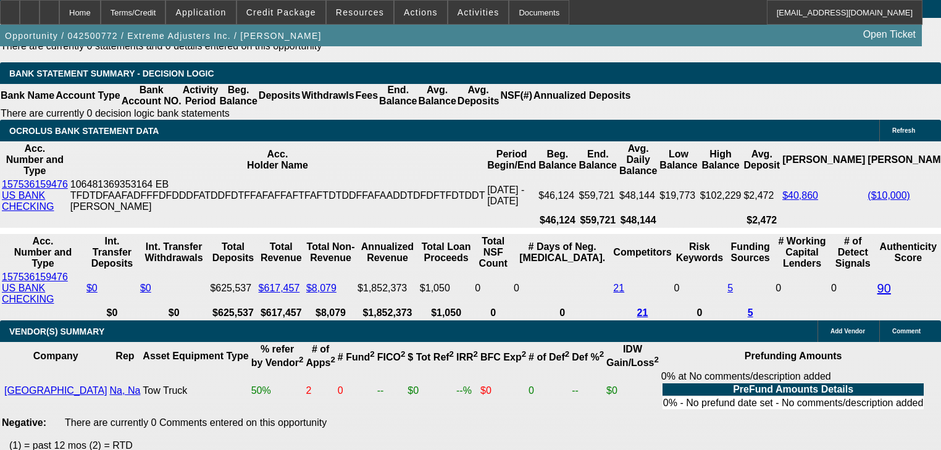
type input "15"
drag, startPoint x: 196, startPoint y: 136, endPoint x: 190, endPoint y: 141, distance: 7.4
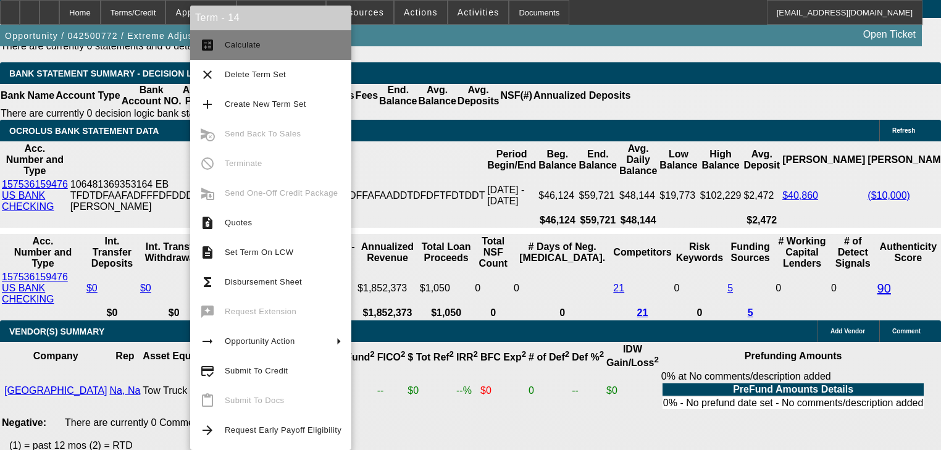
click at [226, 49] on span "Calculate" at bounding box center [243, 44] width 36 height 9
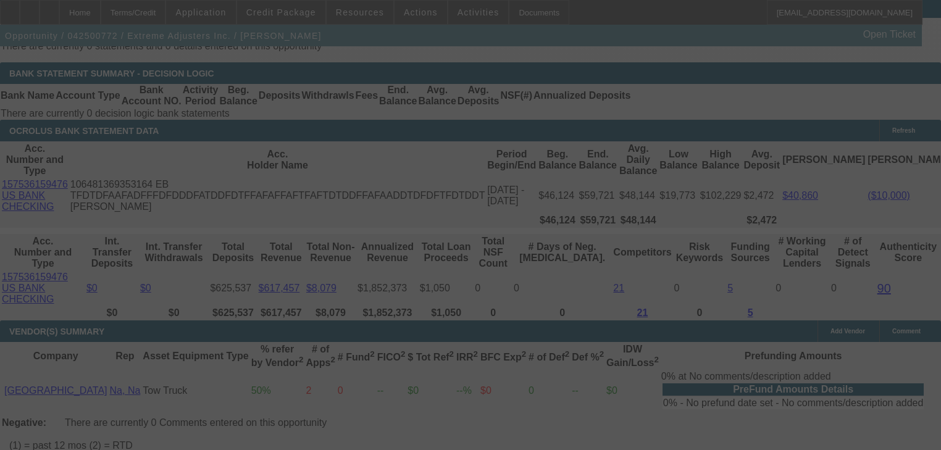
select select "0"
select select "2"
select select "0.1"
select select "4"
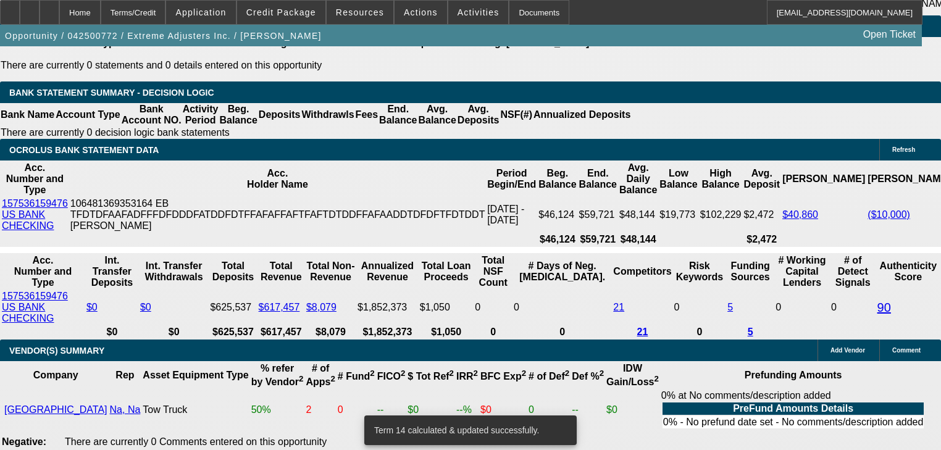
scroll to position [198, 0]
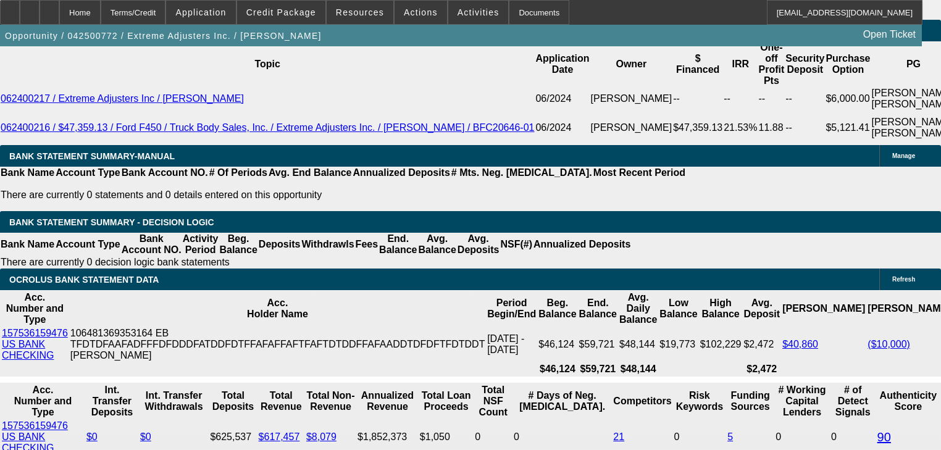
scroll to position [2222, 0]
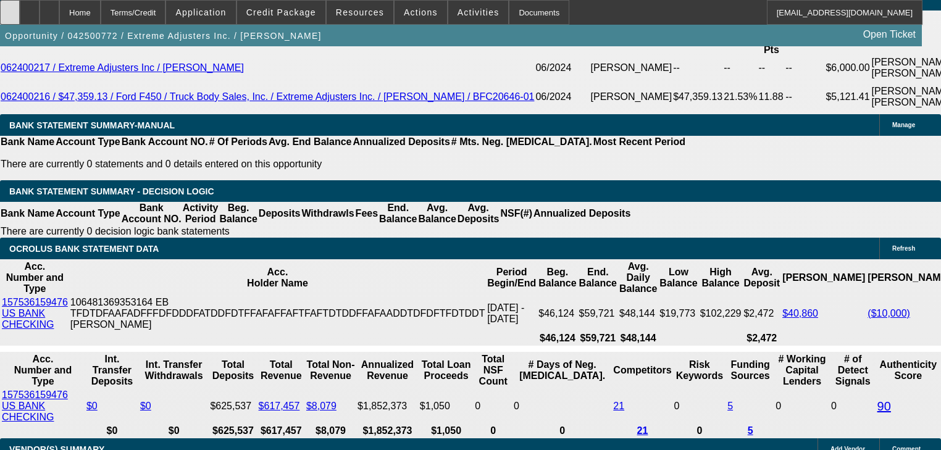
click at [20, 14] on div at bounding box center [10, 12] width 20 height 25
